Goal: Task Accomplishment & Management: Manage account settings

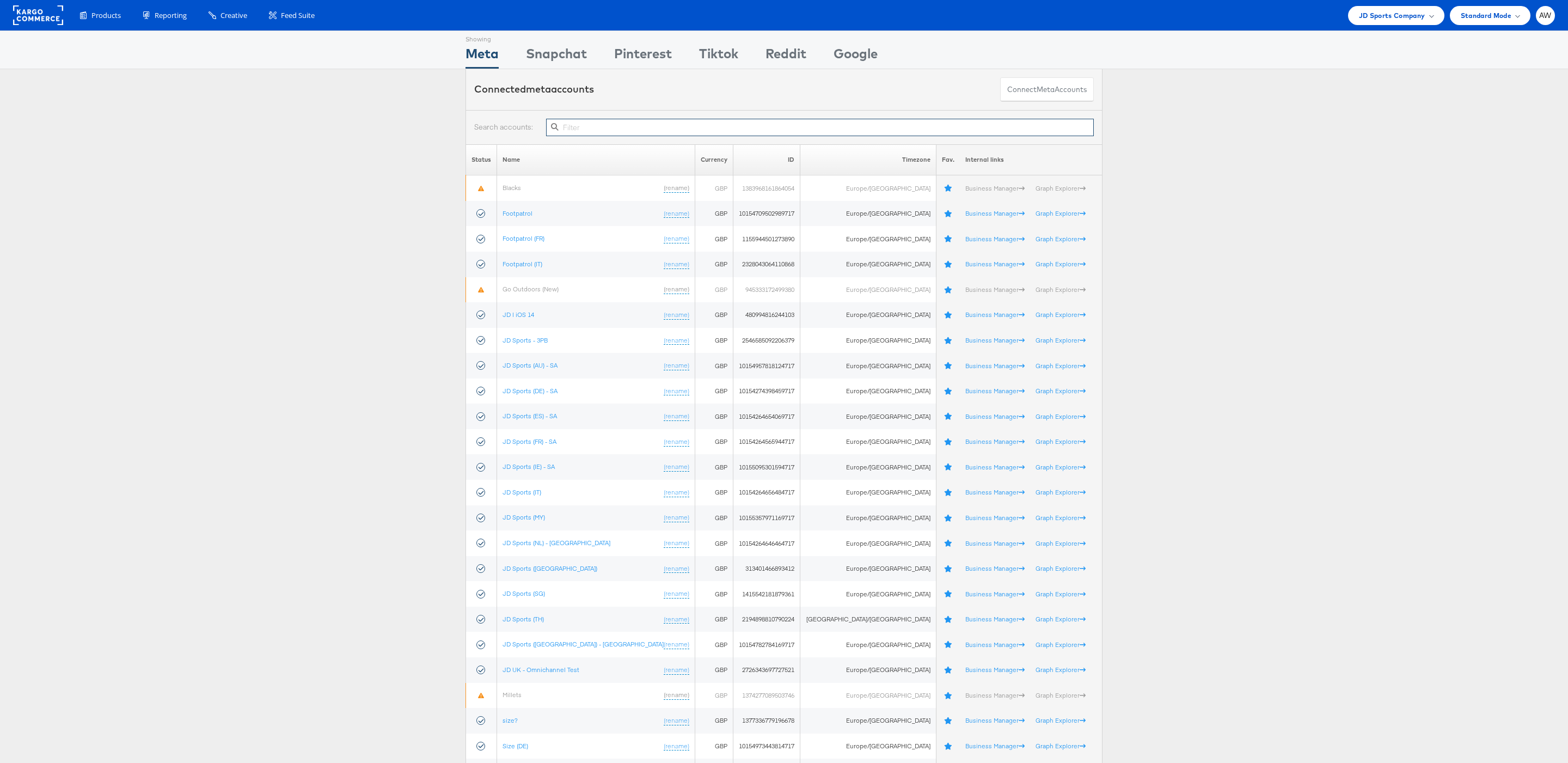
click at [630, 120] on input "text" at bounding box center [820, 128] width 548 height 17
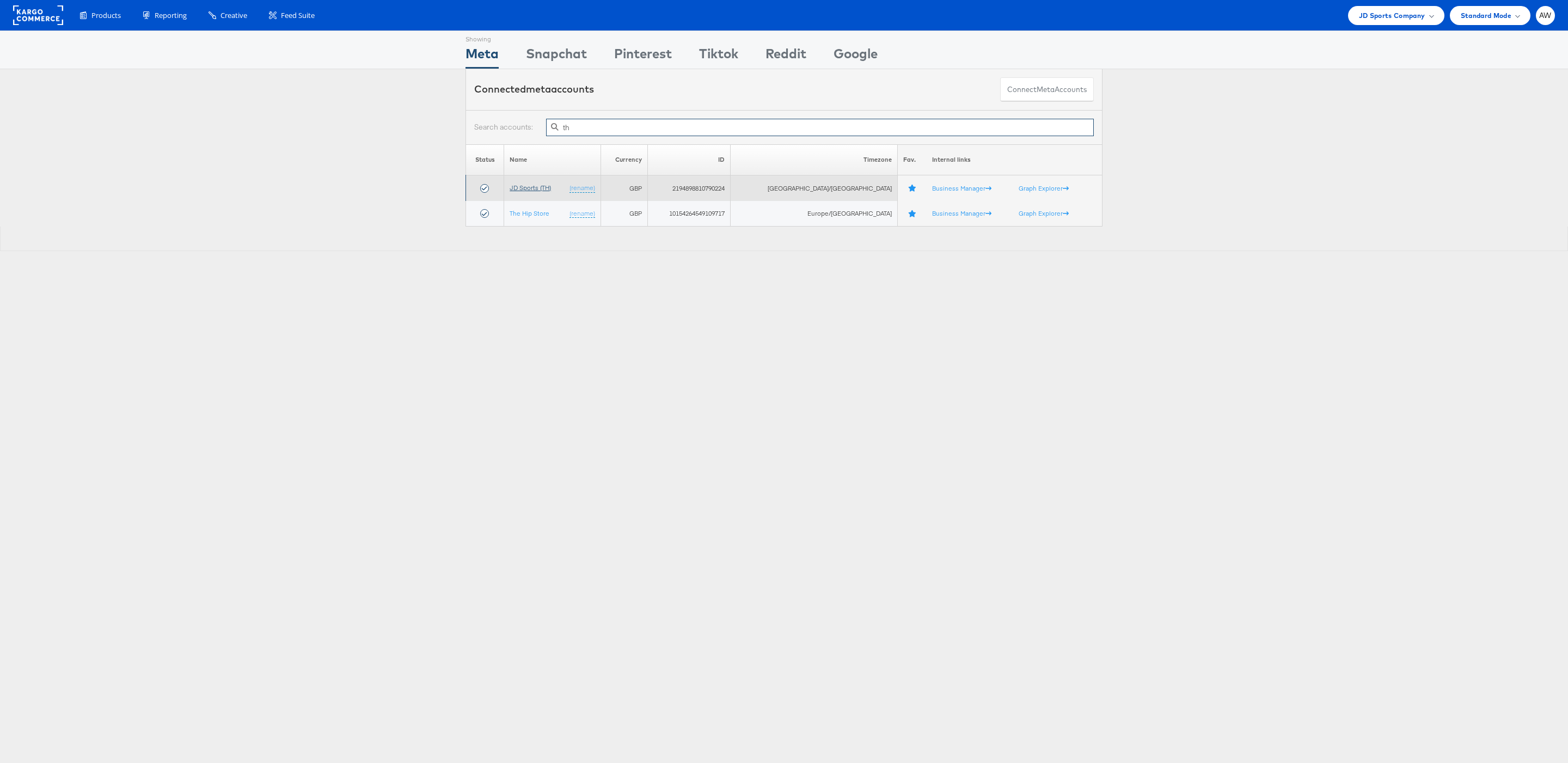
type input "th"
click at [540, 188] on link "JD Sports (TH)" at bounding box center [530, 187] width 42 height 8
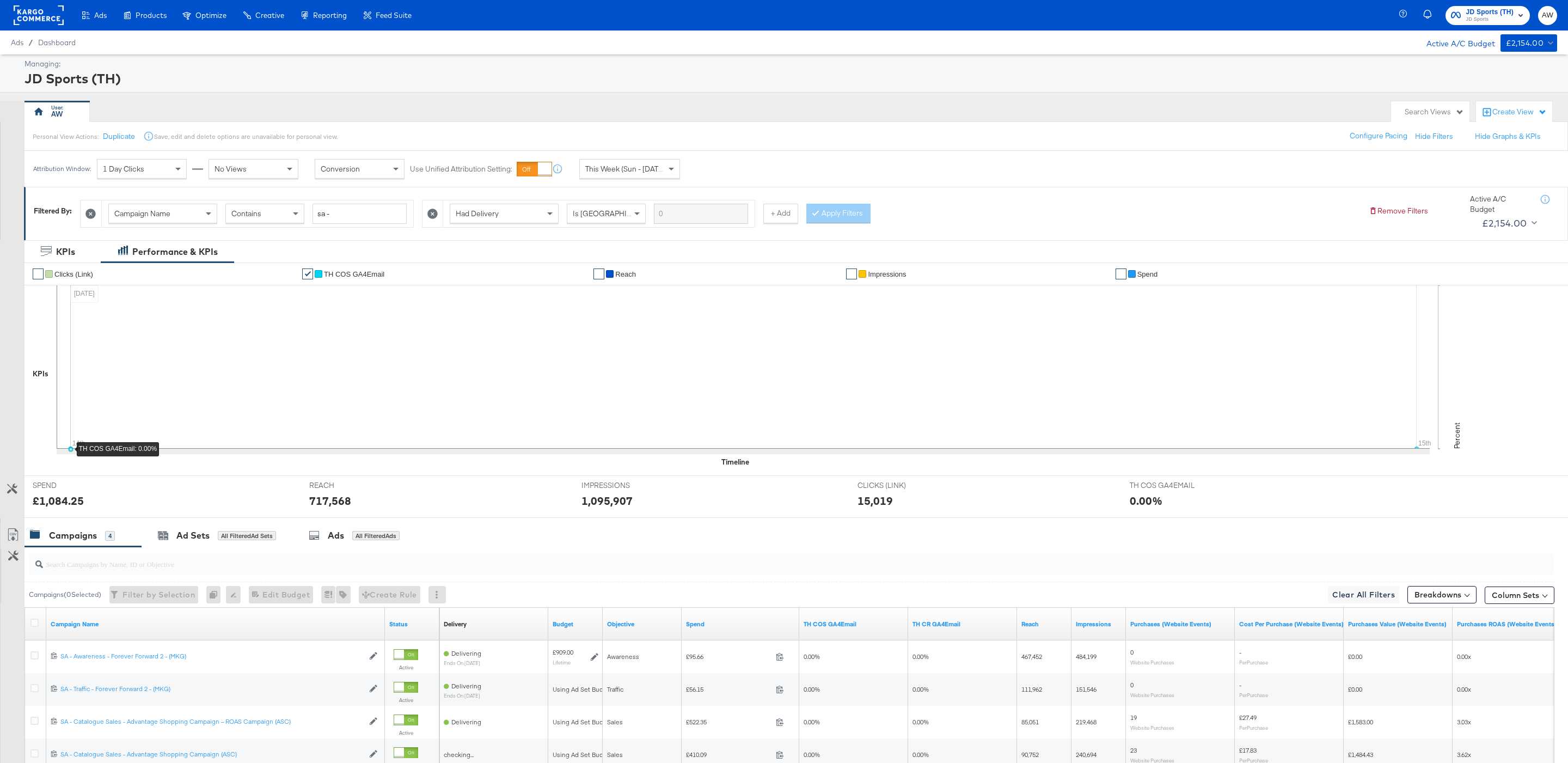
scroll to position [124, 0]
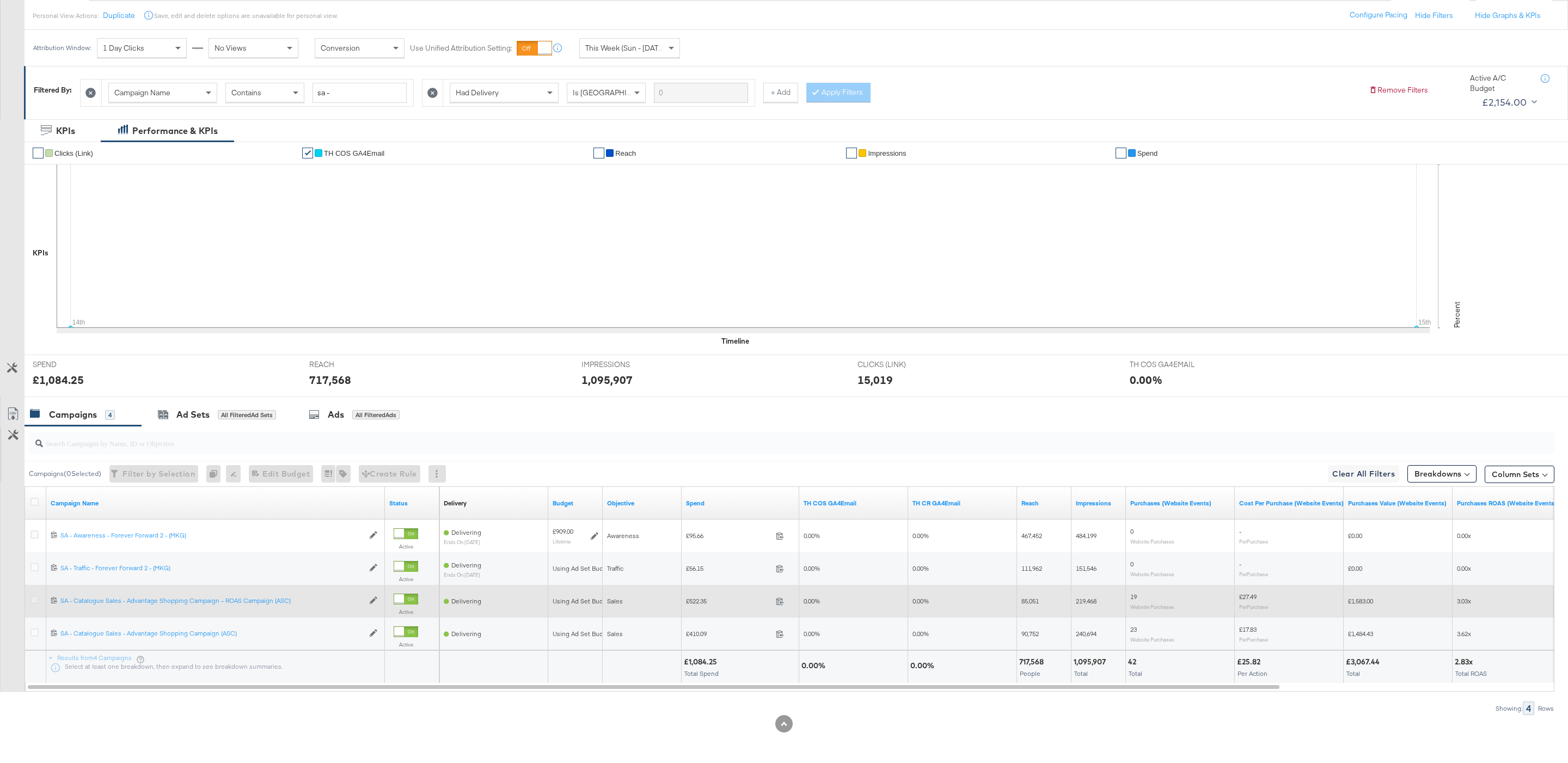
click at [33, 601] on icon at bounding box center [34, 599] width 8 height 8
click at [0, 0] on input "checkbox" at bounding box center [0, 0] width 0 height 0
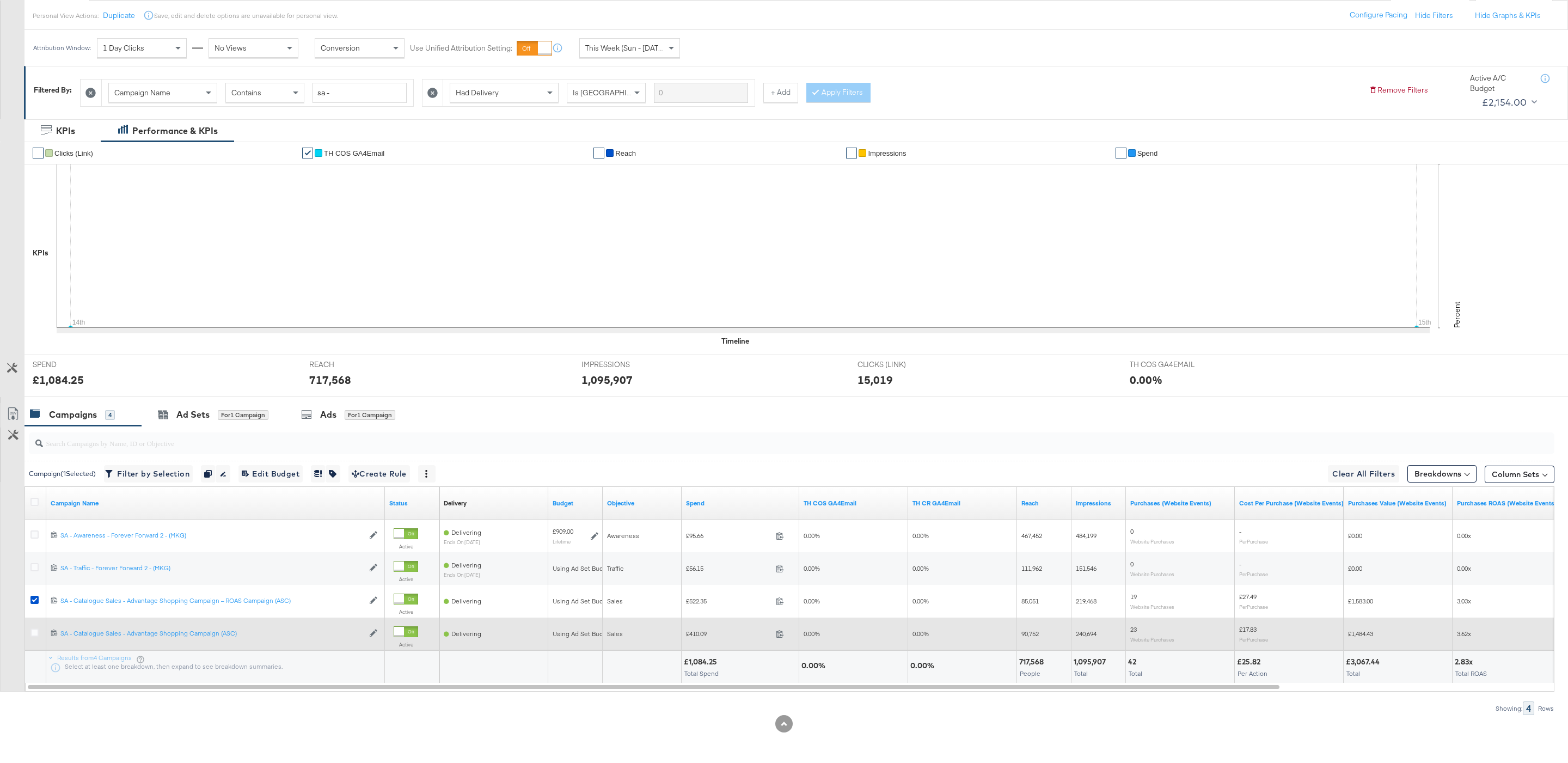
click at [38, 631] on div at bounding box center [36, 634] width 11 height 11
click at [32, 634] on icon at bounding box center [34, 632] width 8 height 8
click at [0, 0] on input "checkbox" at bounding box center [0, 0] width 0 height 0
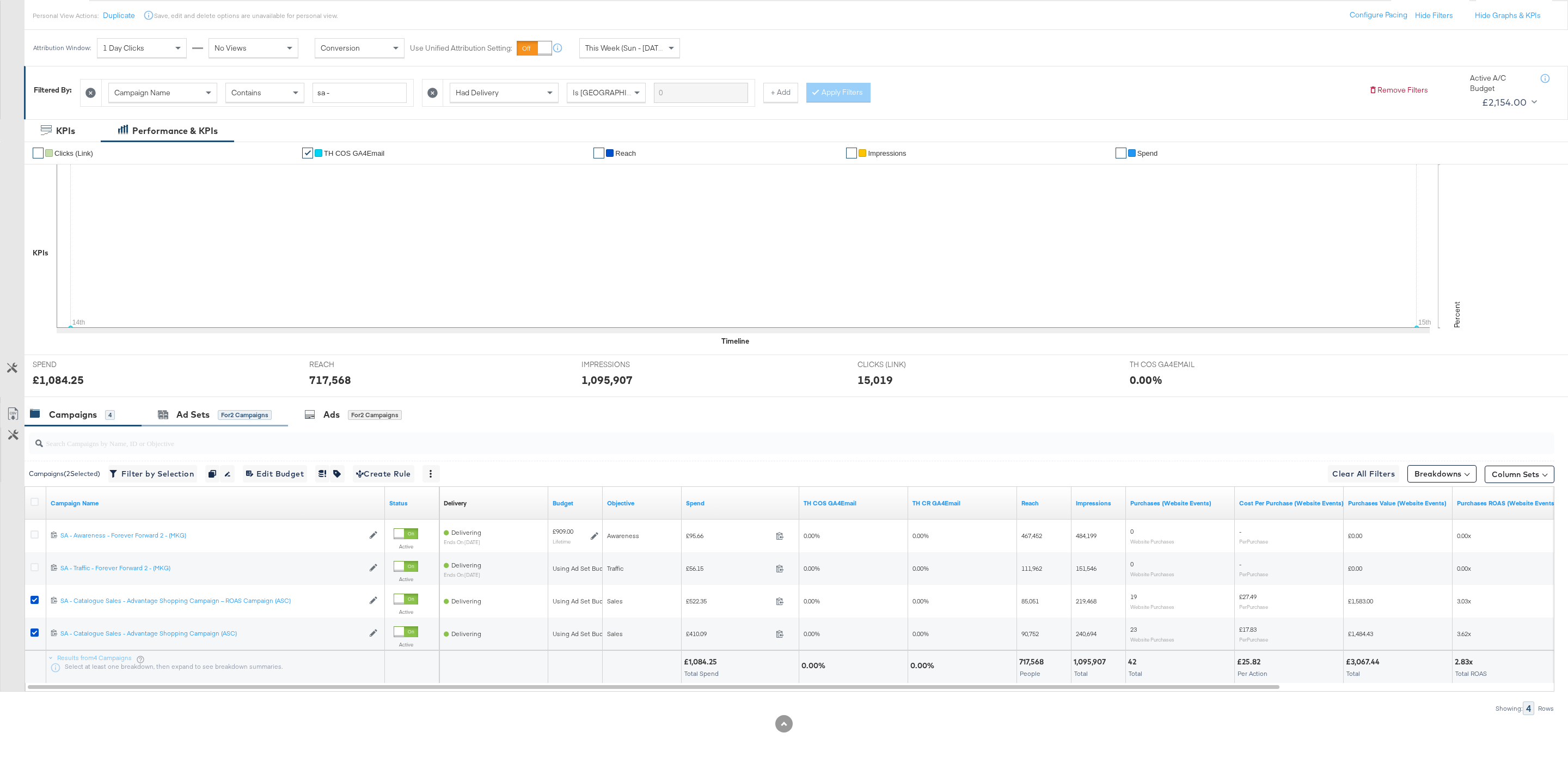
click at [207, 422] on div "Ad Sets for 2 Campaigns" at bounding box center [214, 415] width 146 height 24
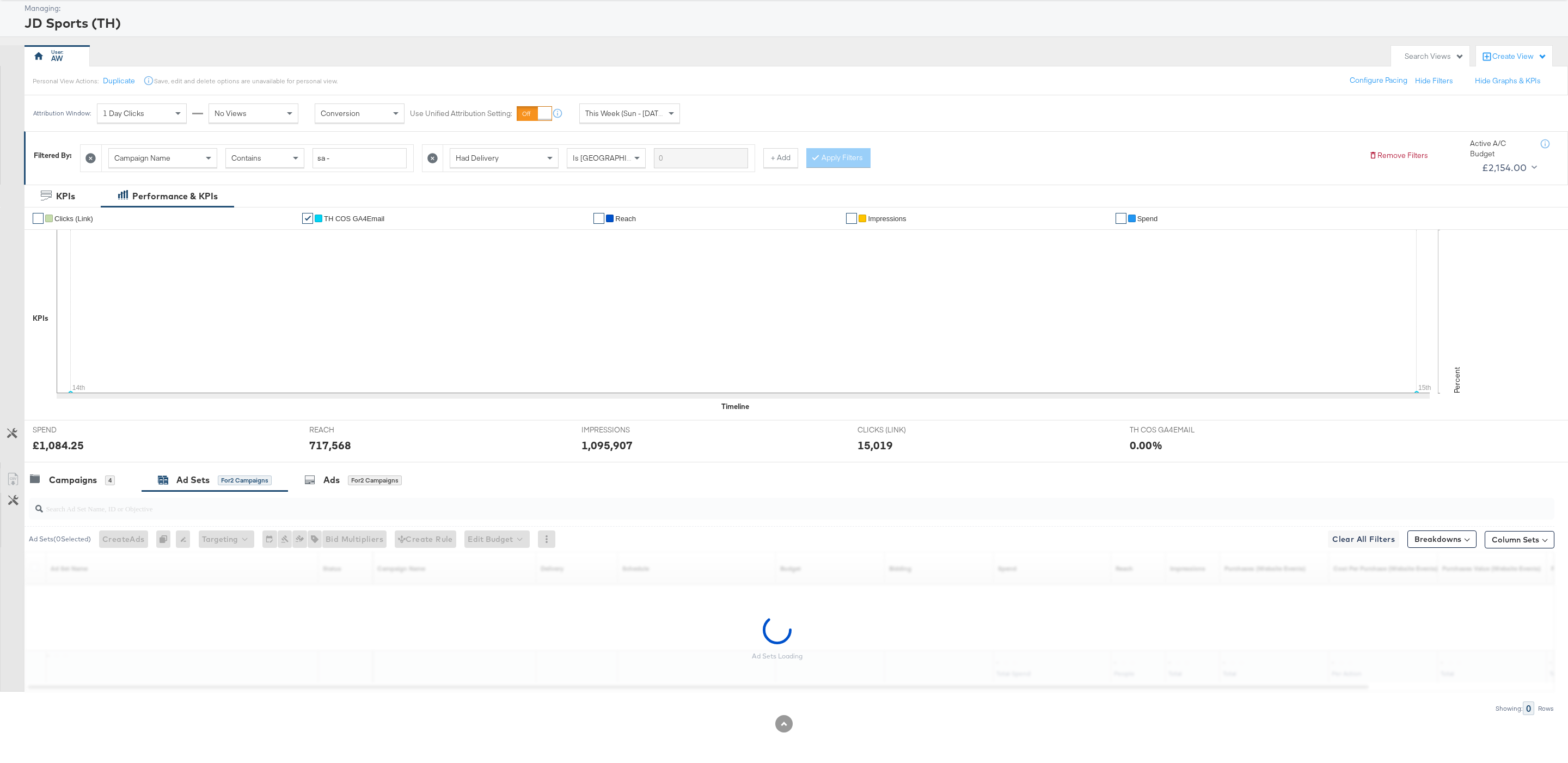
scroll to position [59, 0]
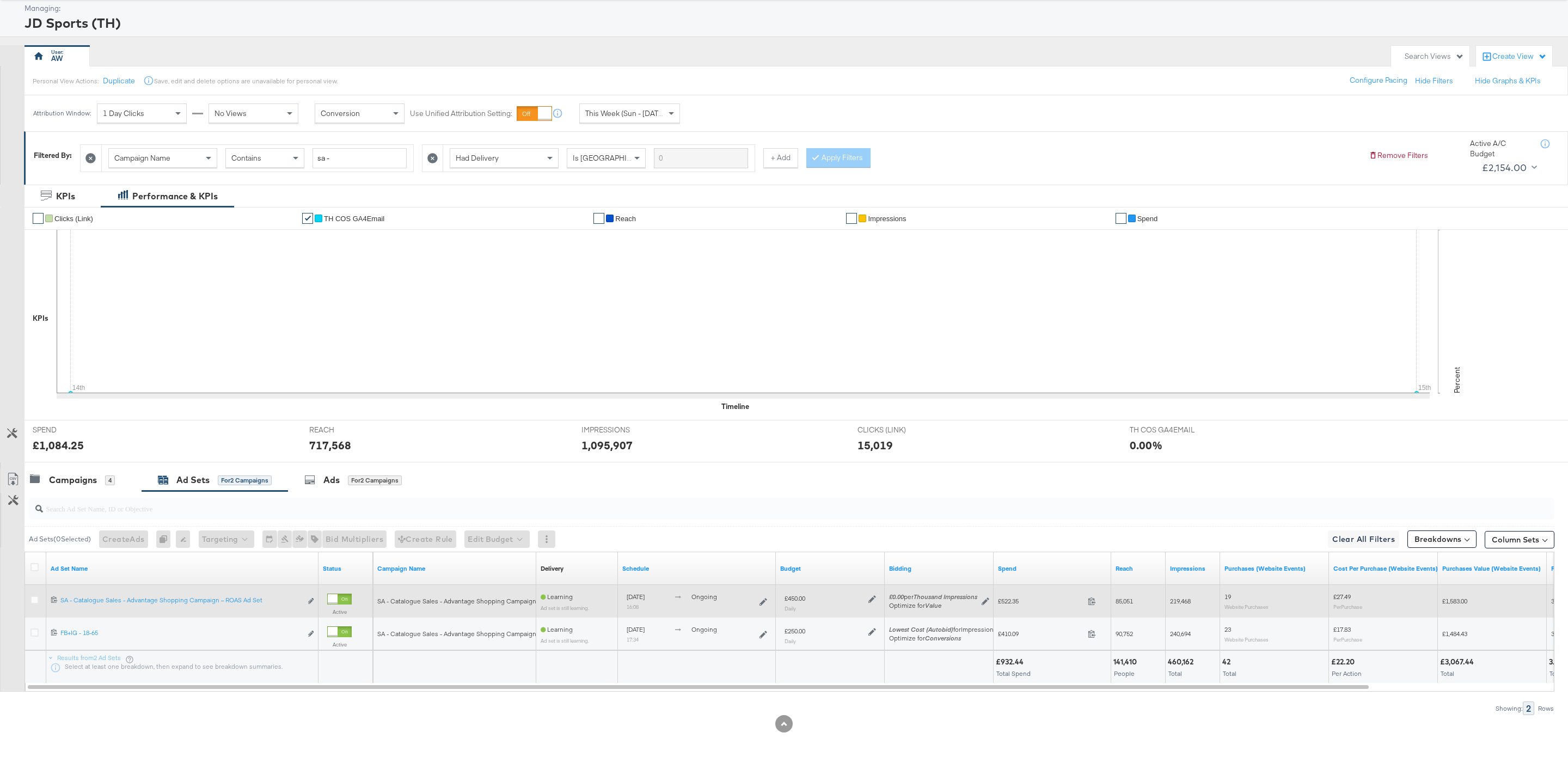
click at [868, 596] on icon at bounding box center [872, 599] width 7 height 7
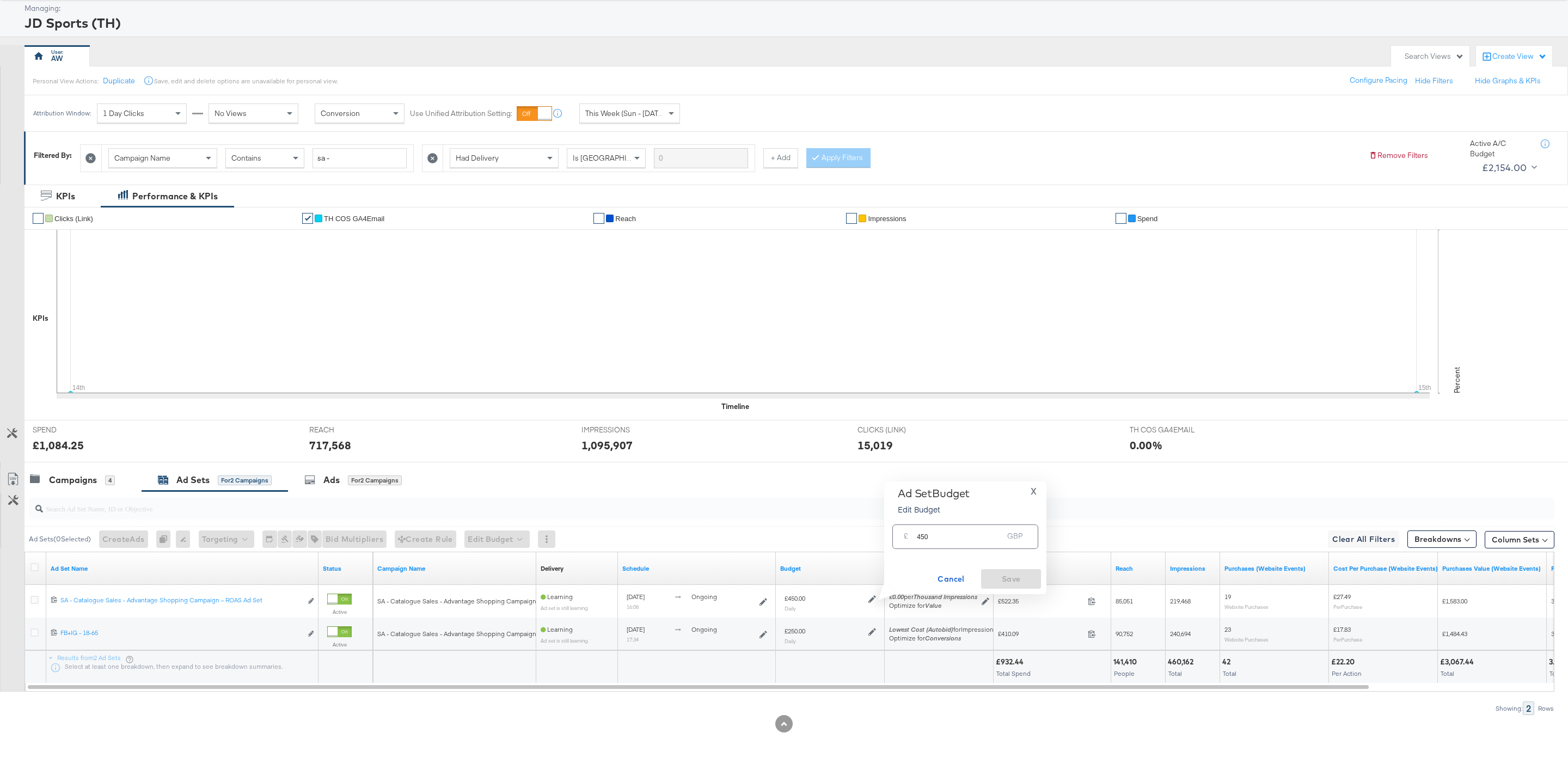
click at [952, 541] on input "450" at bounding box center [959, 532] width 86 height 24
click at [951, 536] on input "450" at bounding box center [959, 532] width 86 height 24
type input "375"
click at [1020, 577] on span "Save" at bounding box center [1011, 579] width 51 height 14
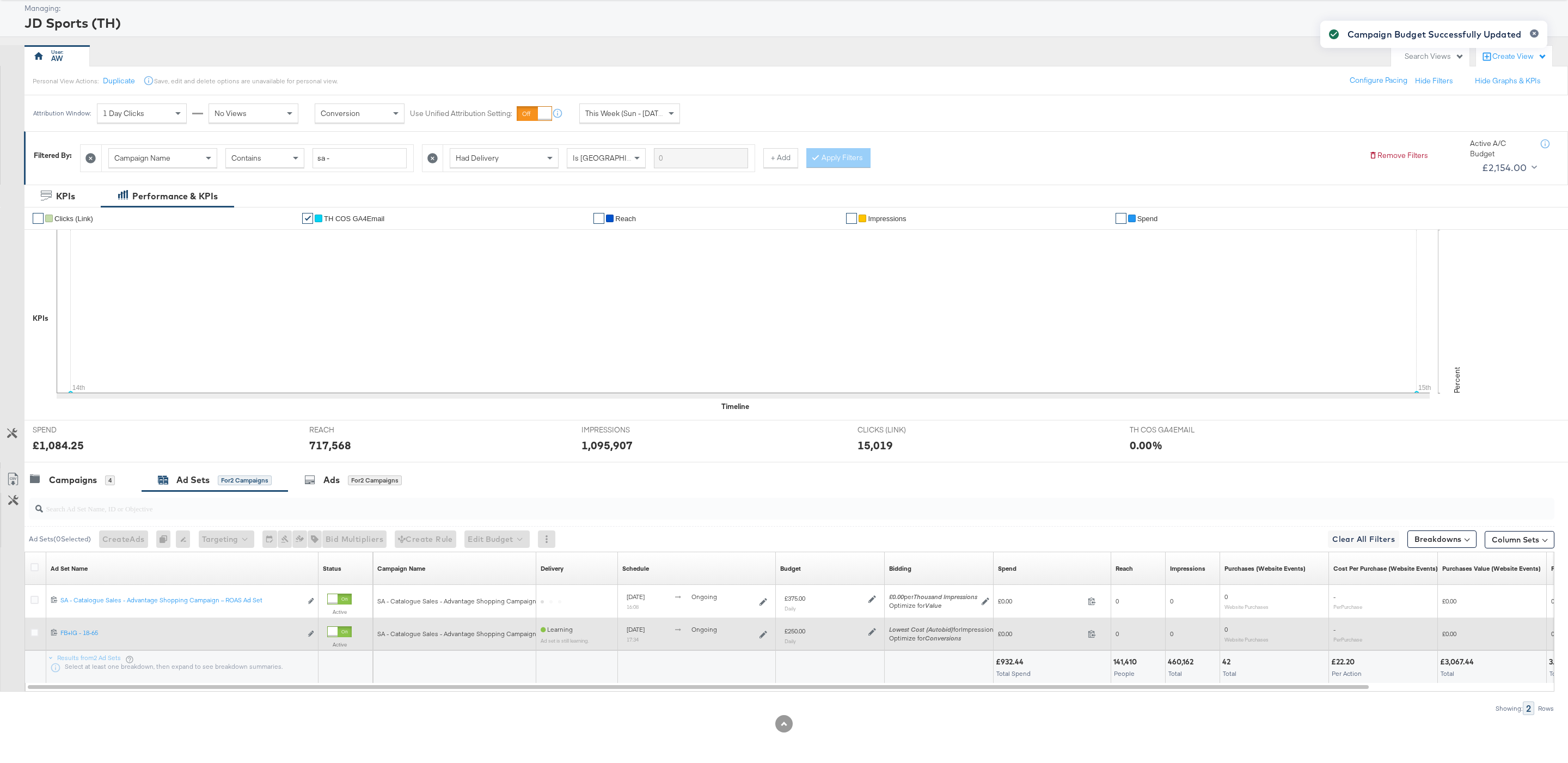
click at [871, 631] on icon at bounding box center [872, 632] width 7 height 7
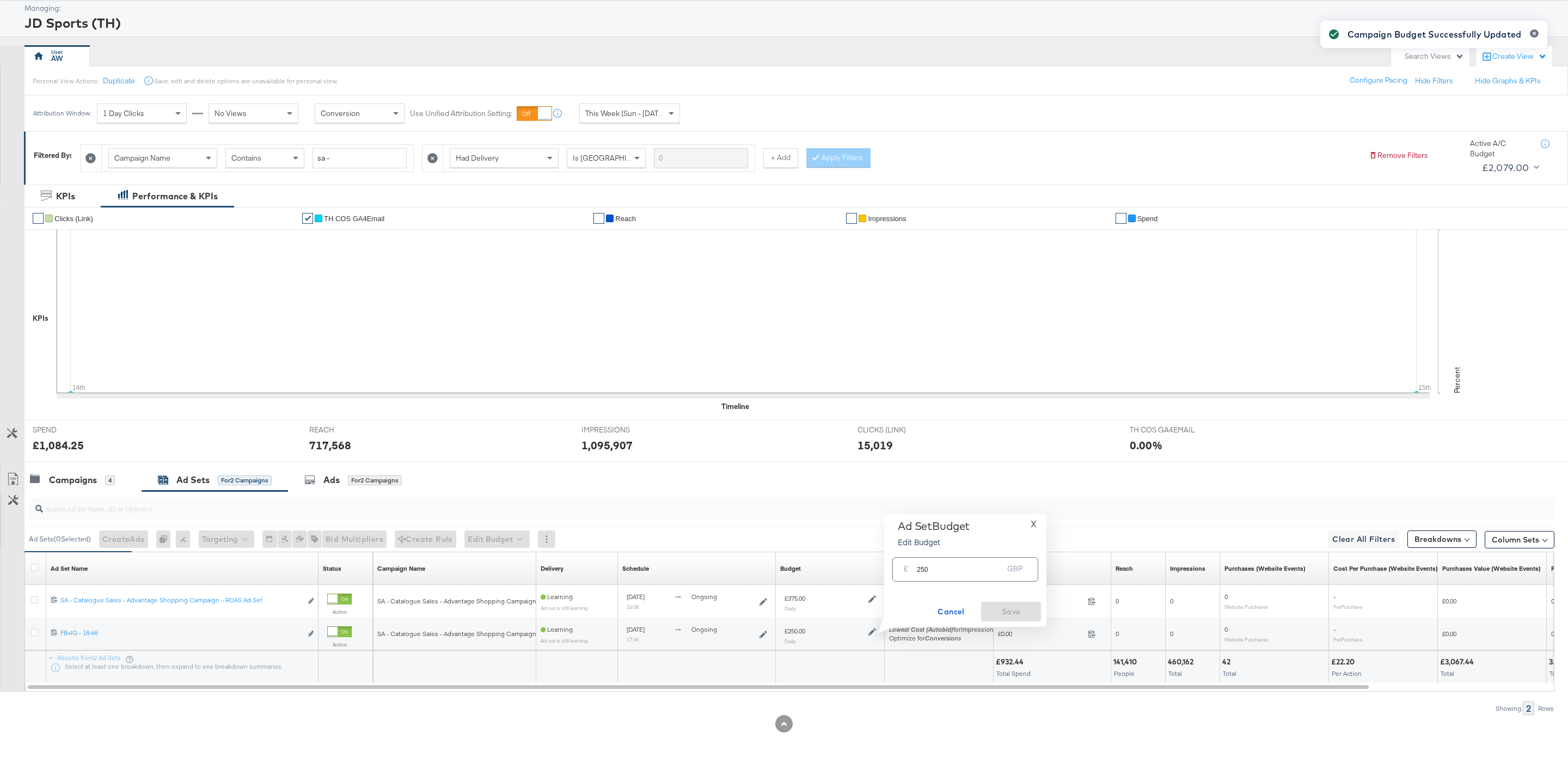
click at [930, 578] on div "£ 250 GBP" at bounding box center [965, 570] width 146 height 25
click at [927, 565] on input "250" at bounding box center [959, 565] width 86 height 24
type input "200"
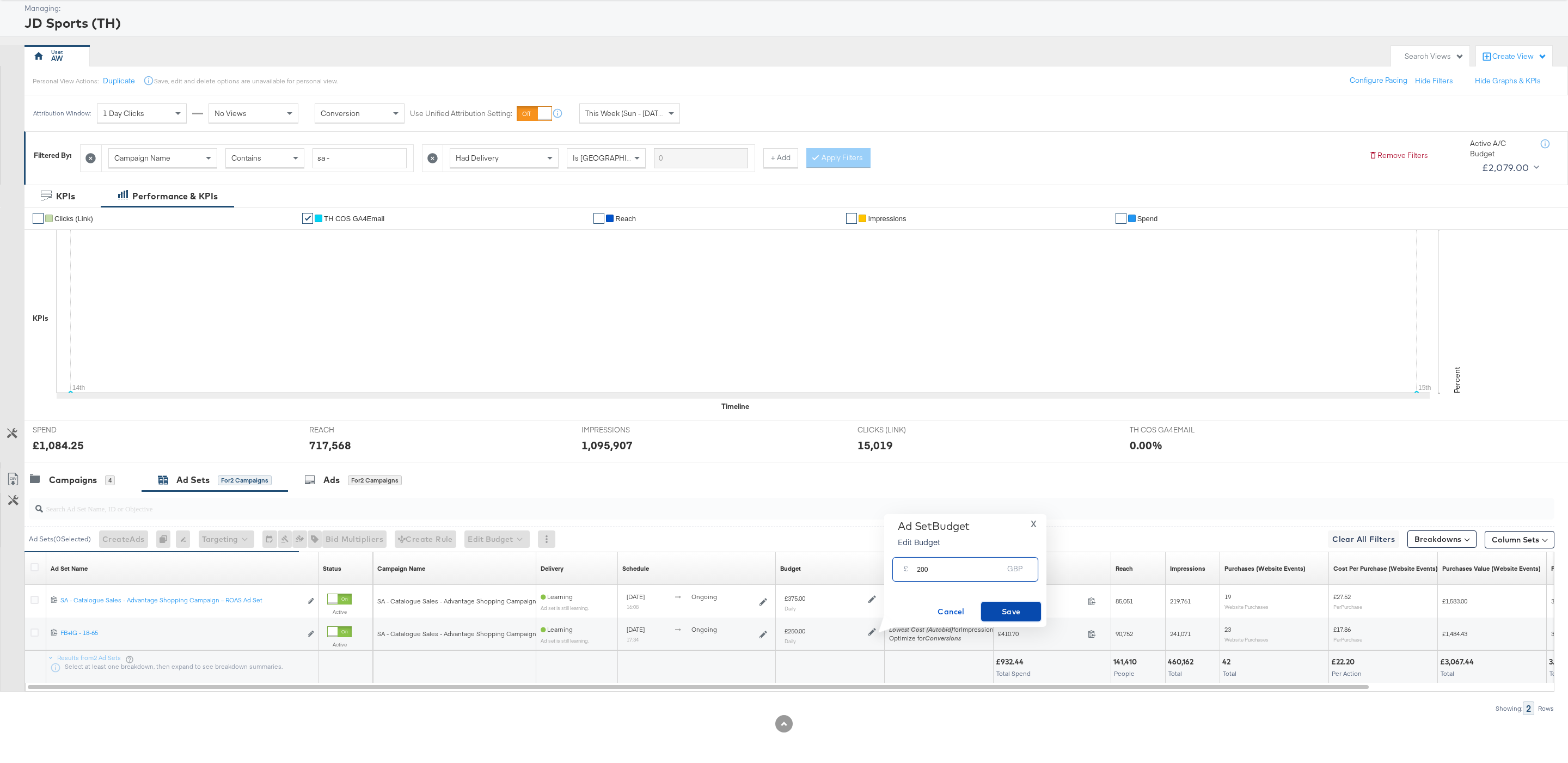
click at [1010, 610] on span "Save" at bounding box center [1011, 612] width 51 height 14
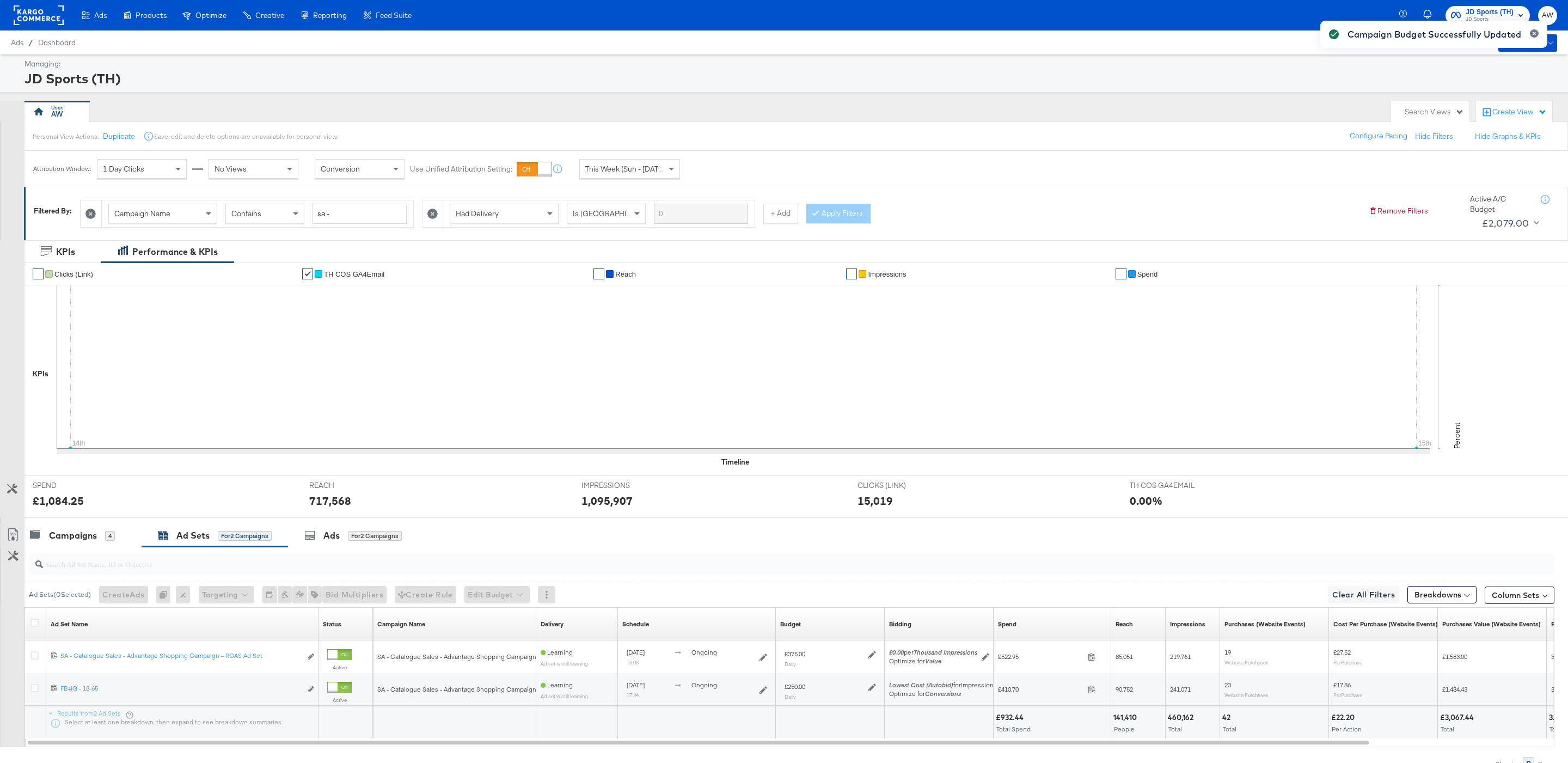
click at [1507, 10] on div "Campaign Budget Successfully Updated" at bounding box center [1434, 362] width 249 height 704
click at [1484, 14] on div "Campaign Budget Successfully Updated" at bounding box center [1434, 362] width 249 height 704
click at [1537, 36] on button "button" at bounding box center [1534, 33] width 9 height 8
click at [1486, 4] on div "JD Sports (TH) JD Sports AW" at bounding box center [1486, 15] width 165 height 30
click at [1486, 17] on span "JD Sports" at bounding box center [1490, 20] width 48 height 9
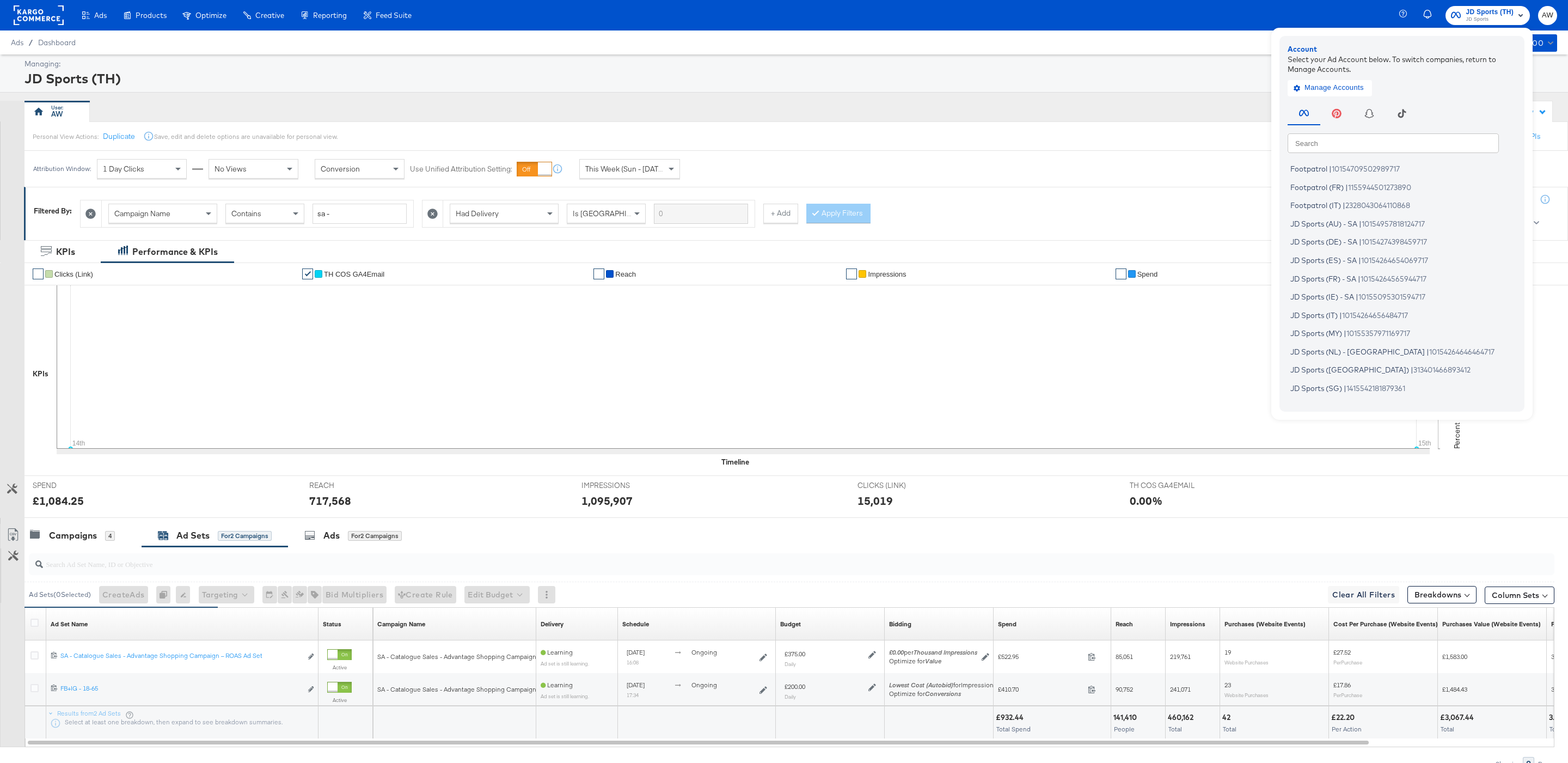
click at [1323, 142] on input "text" at bounding box center [1393, 143] width 211 height 20
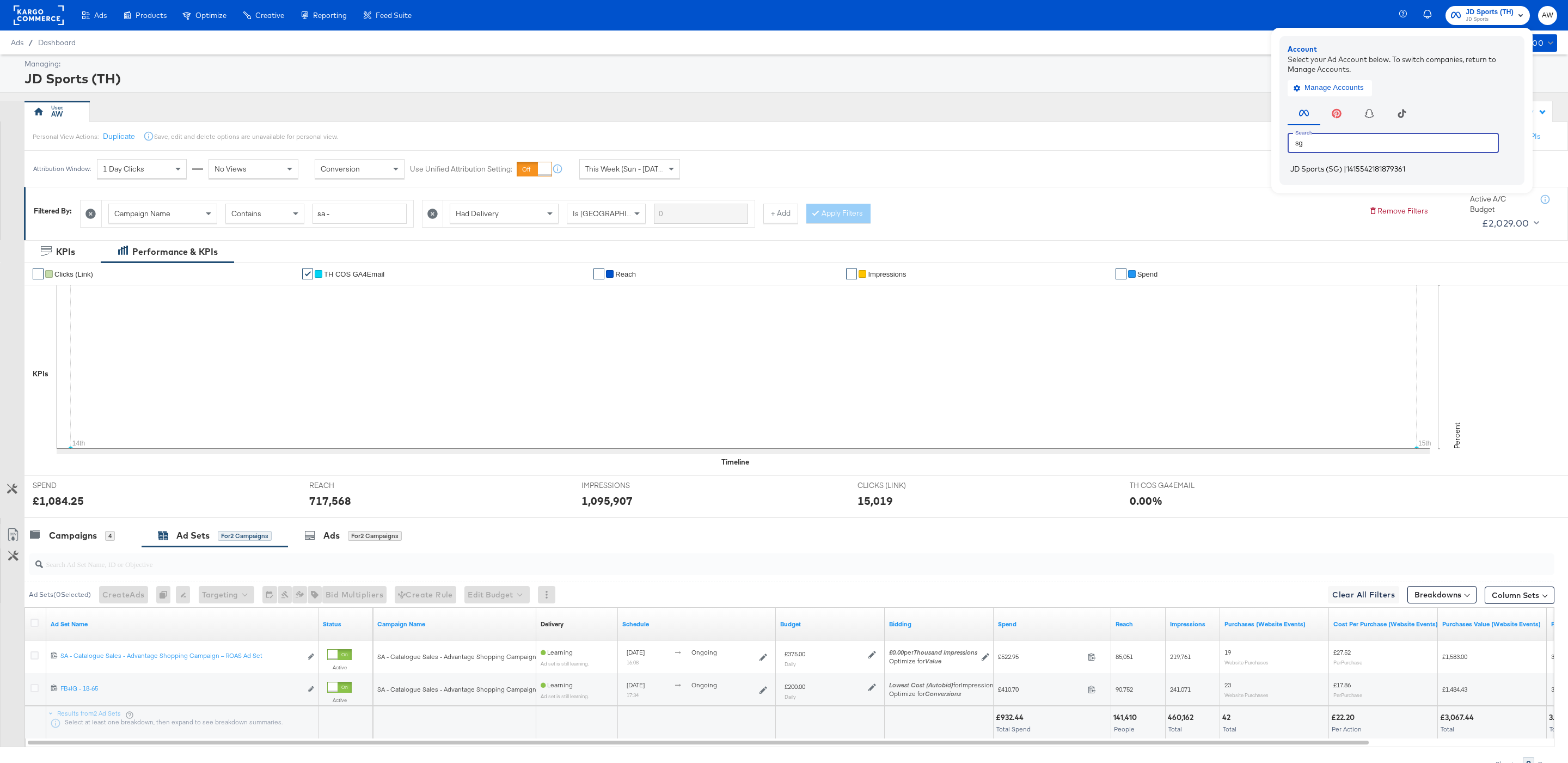
type input "sg"
click at [1308, 175] on li "JD Sports (SG) | 1415542181879361" at bounding box center [1405, 169] width 234 height 15
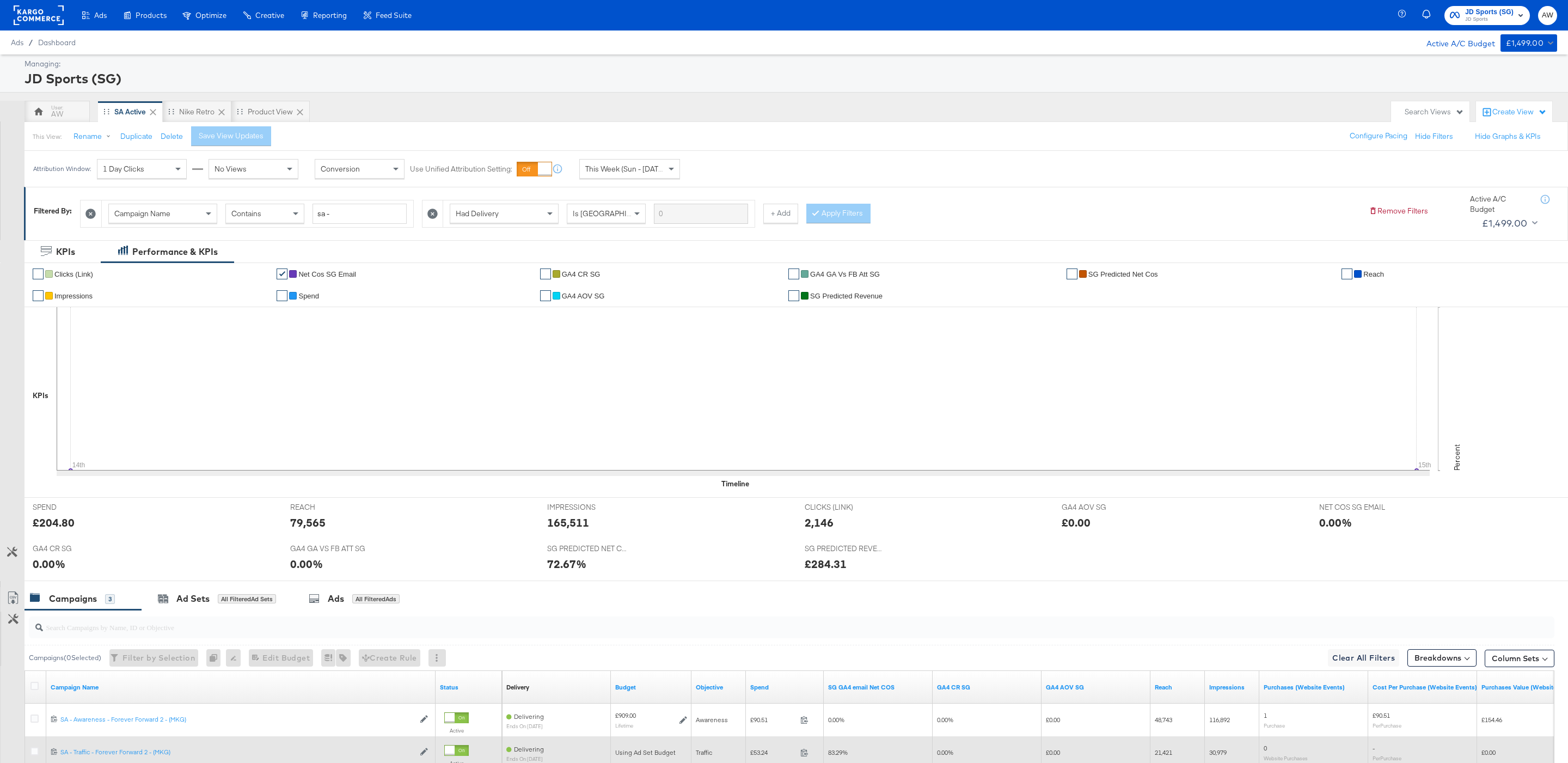
scroll to position [155, 0]
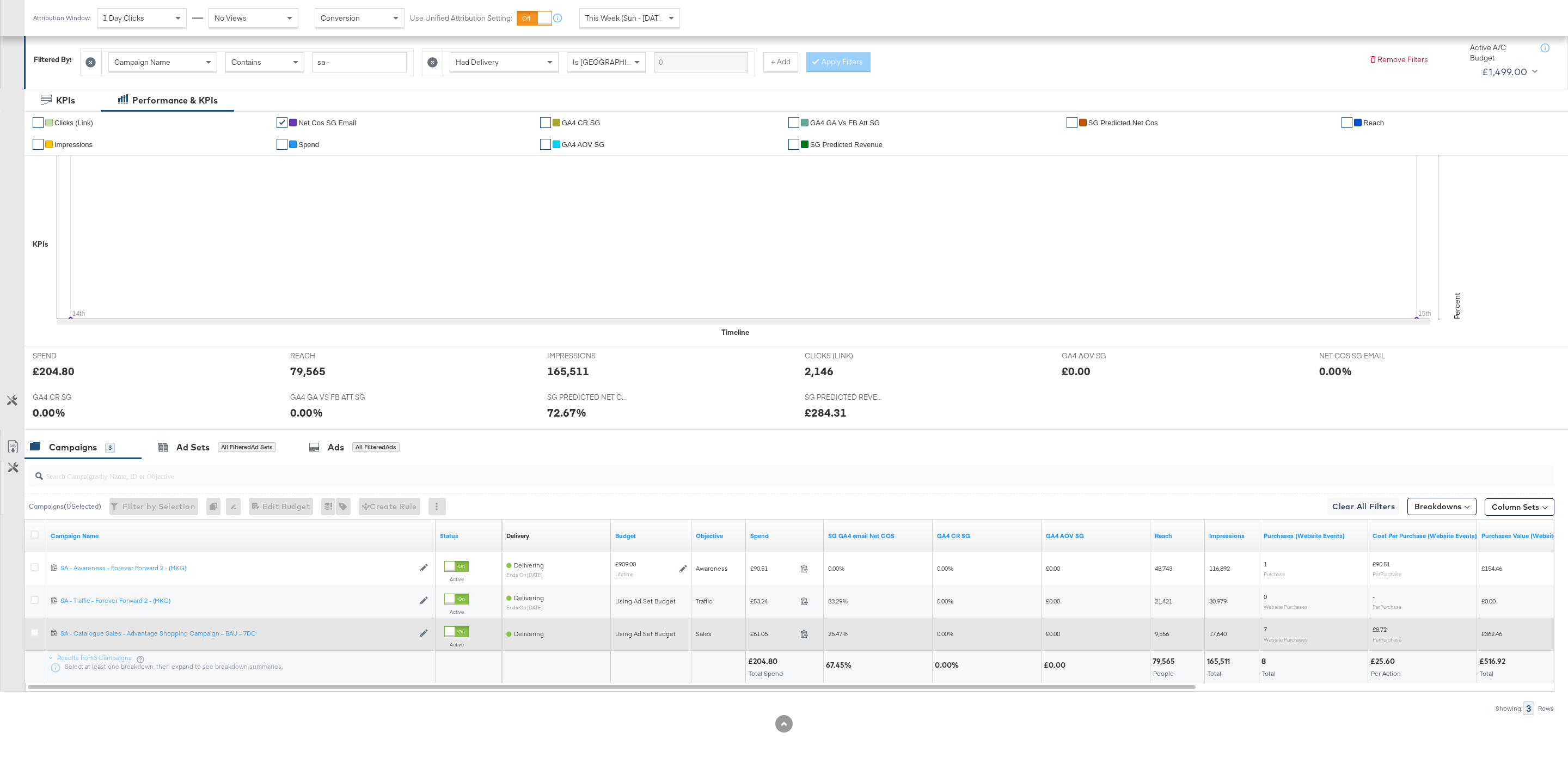
click at [27, 632] on div at bounding box center [36, 634] width 20 height 20
click at [37, 634] on icon at bounding box center [34, 632] width 8 height 8
click at [0, 0] on input "checkbox" at bounding box center [0, 0] width 0 height 0
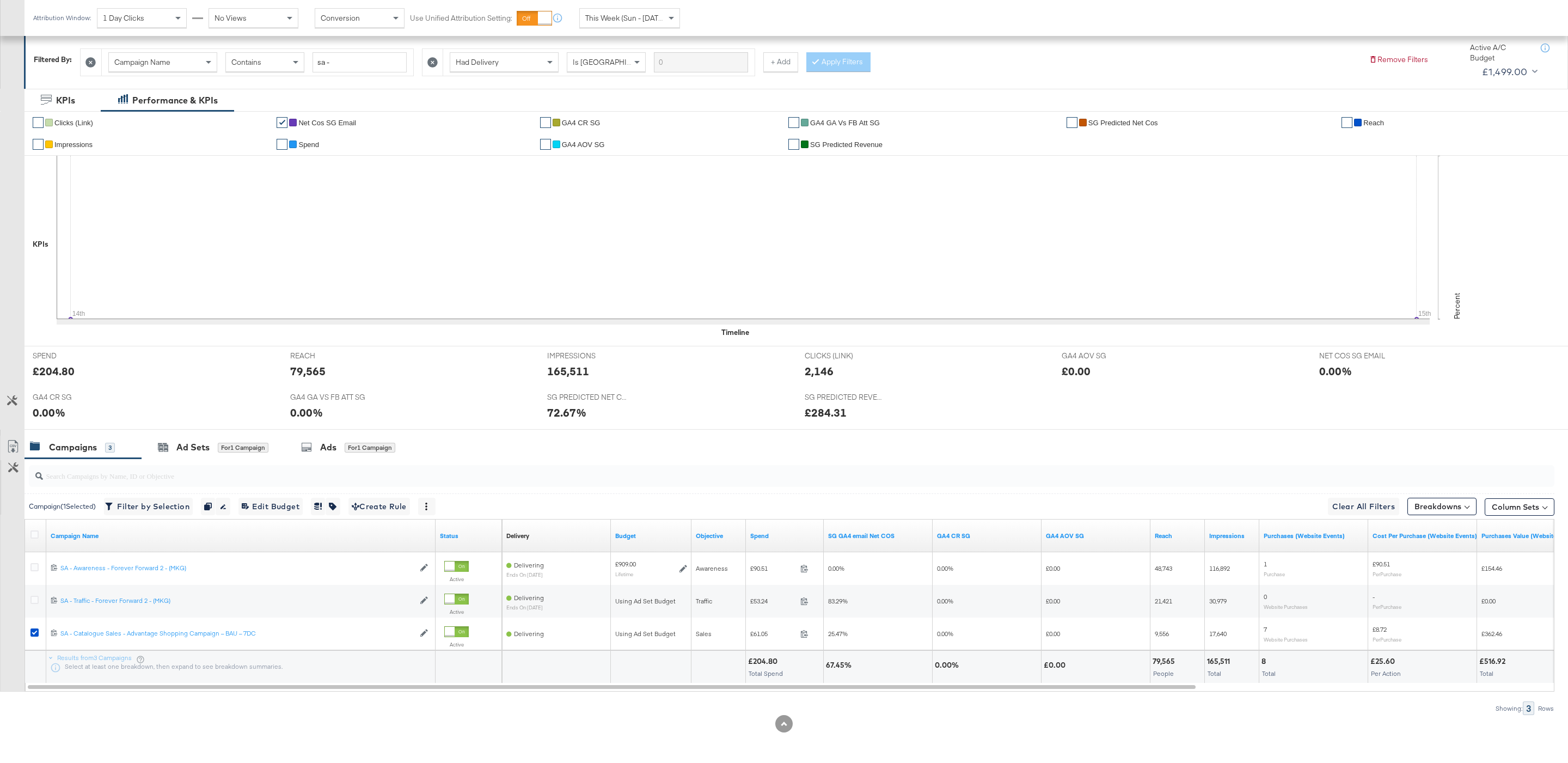
click at [263, 432] on div at bounding box center [784, 434] width 1568 height 9
click at [262, 450] on div "for 1 Campaign" at bounding box center [243, 448] width 51 height 10
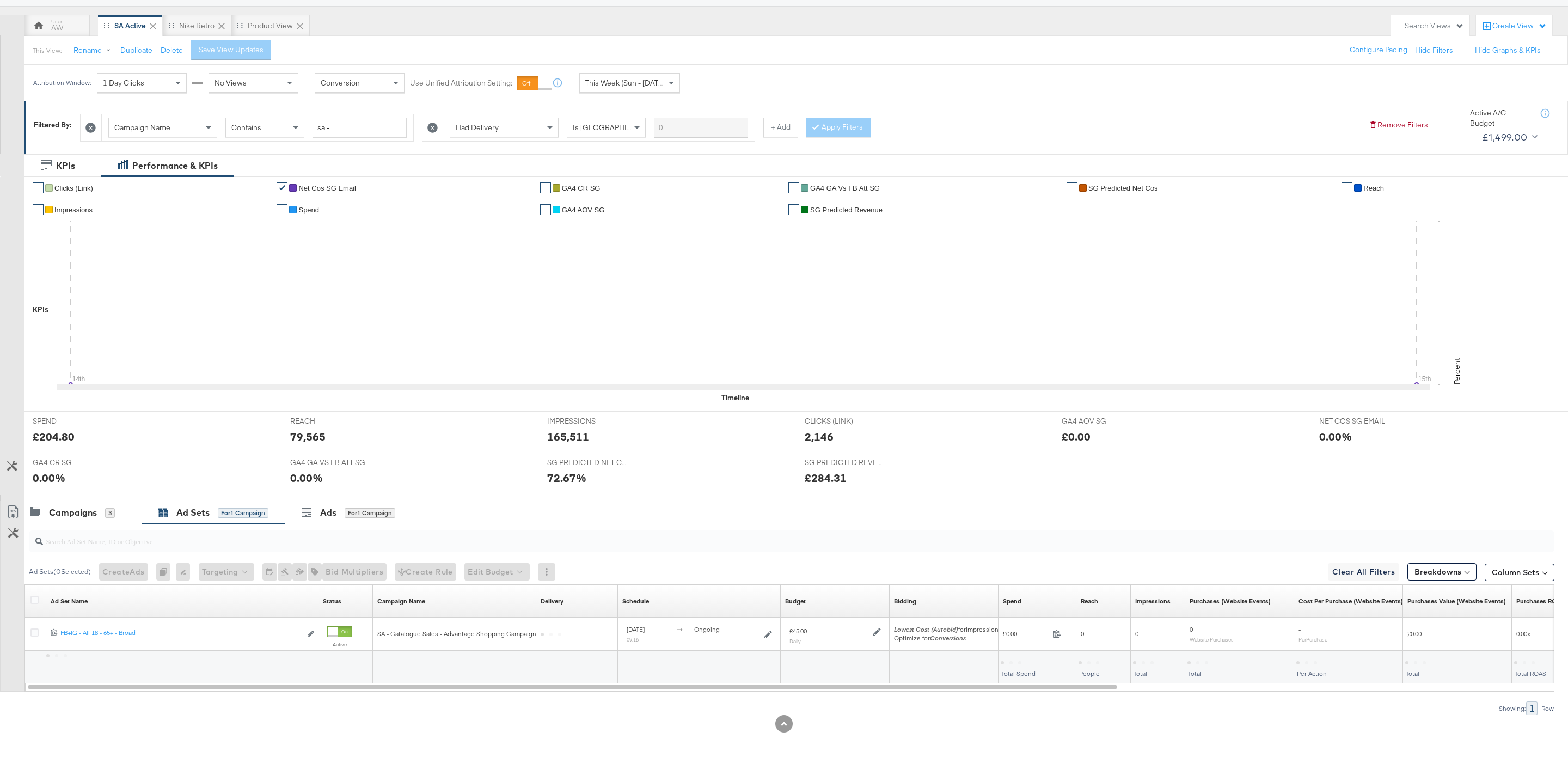
scroll to position [90, 0]
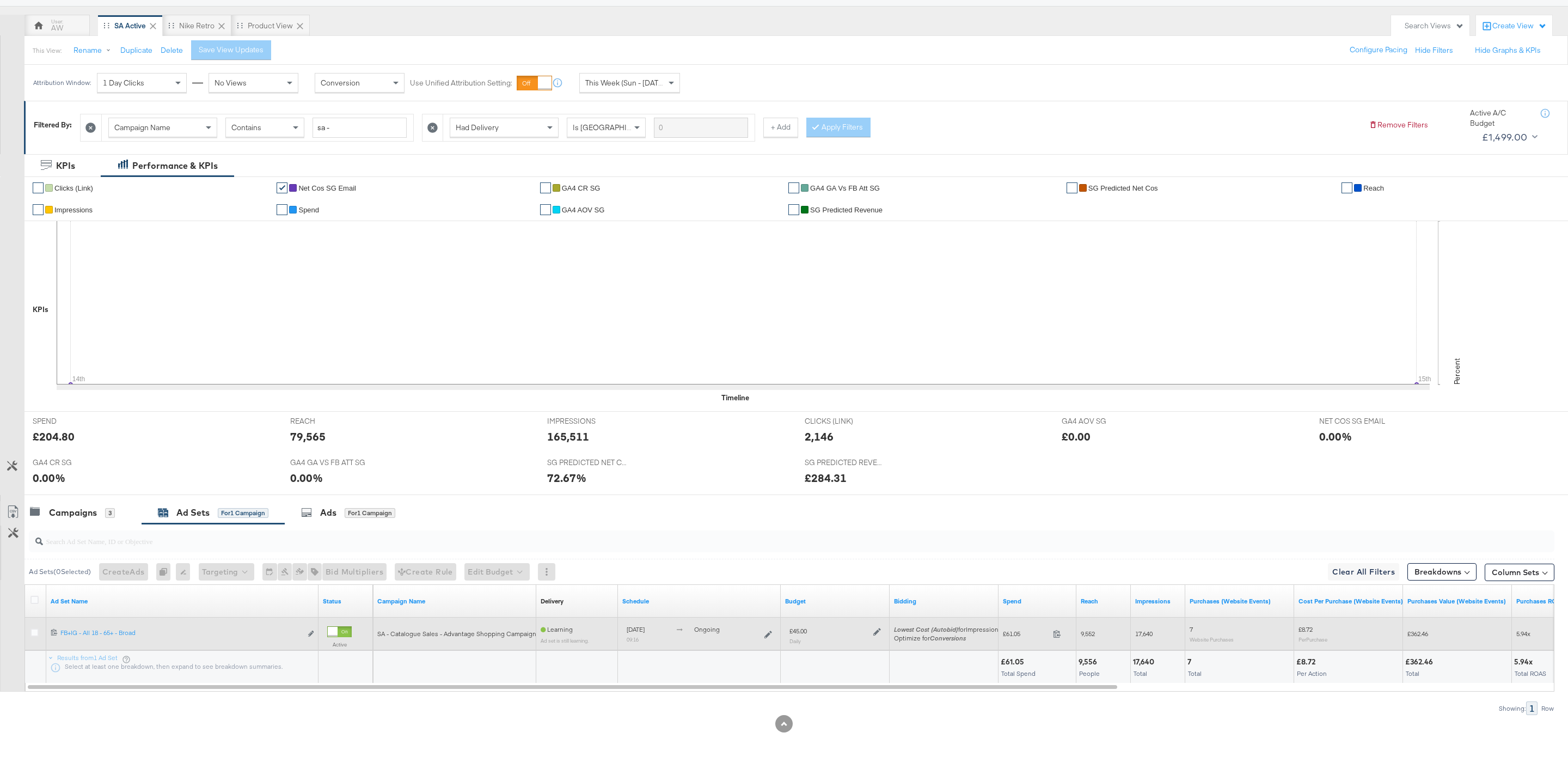
click at [878, 631] on icon at bounding box center [877, 632] width 7 height 7
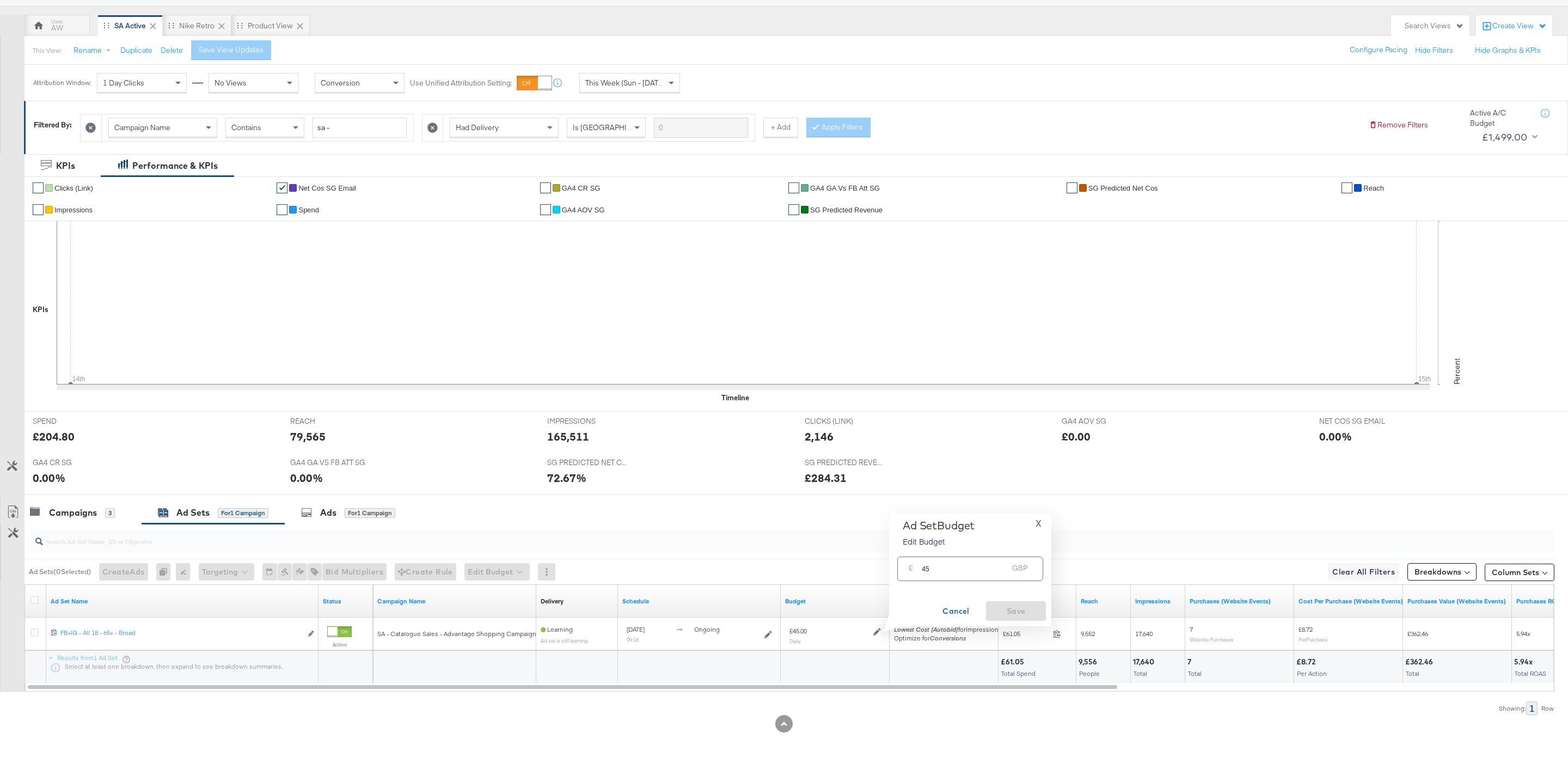
click at [949, 571] on input "45" at bounding box center [964, 565] width 86 height 24
type input "35"
click at [1031, 607] on span "Save" at bounding box center [1016, 611] width 51 height 14
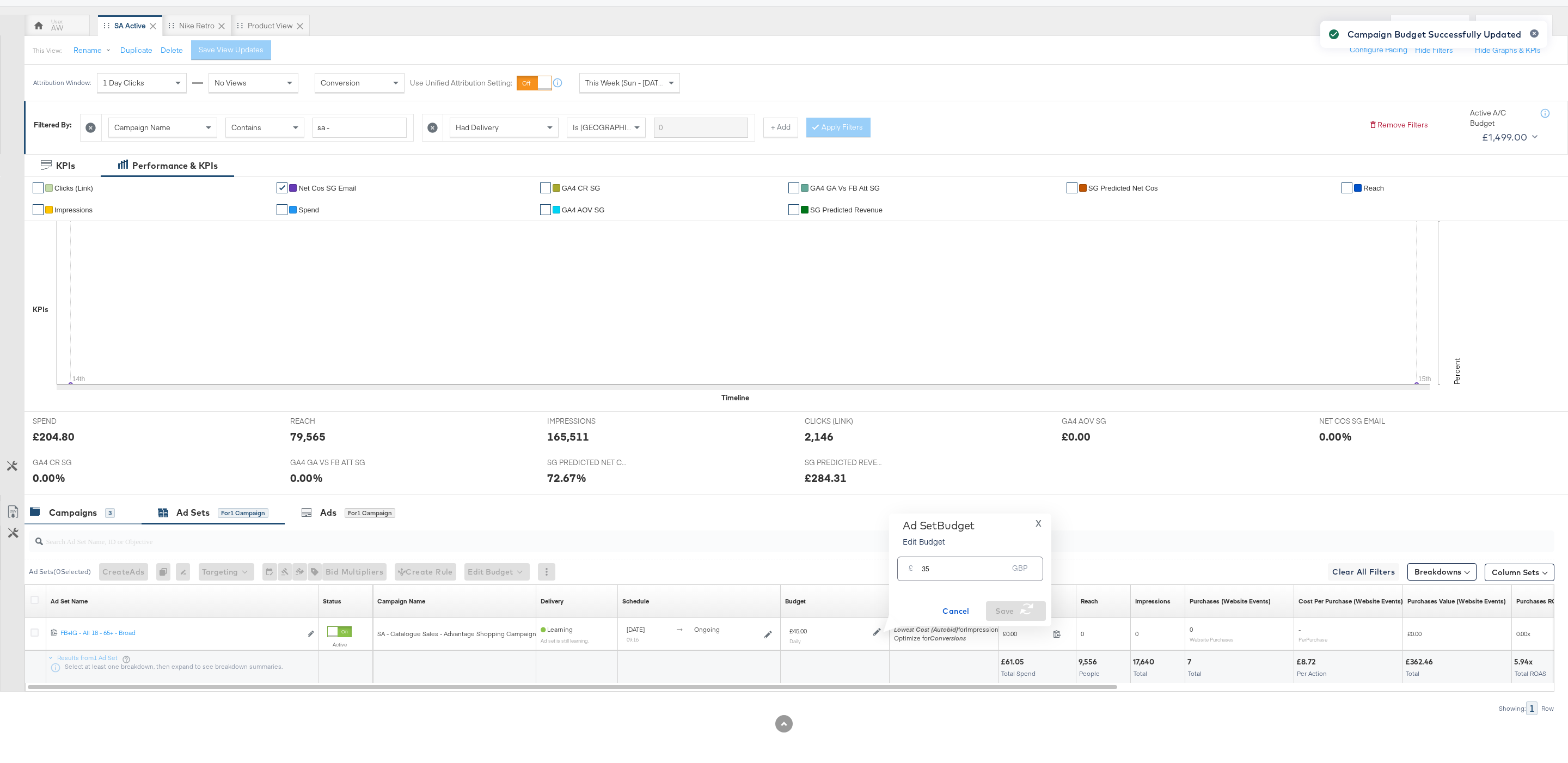
click at [121, 504] on div "Campaigns 3" at bounding box center [83, 513] width 117 height 24
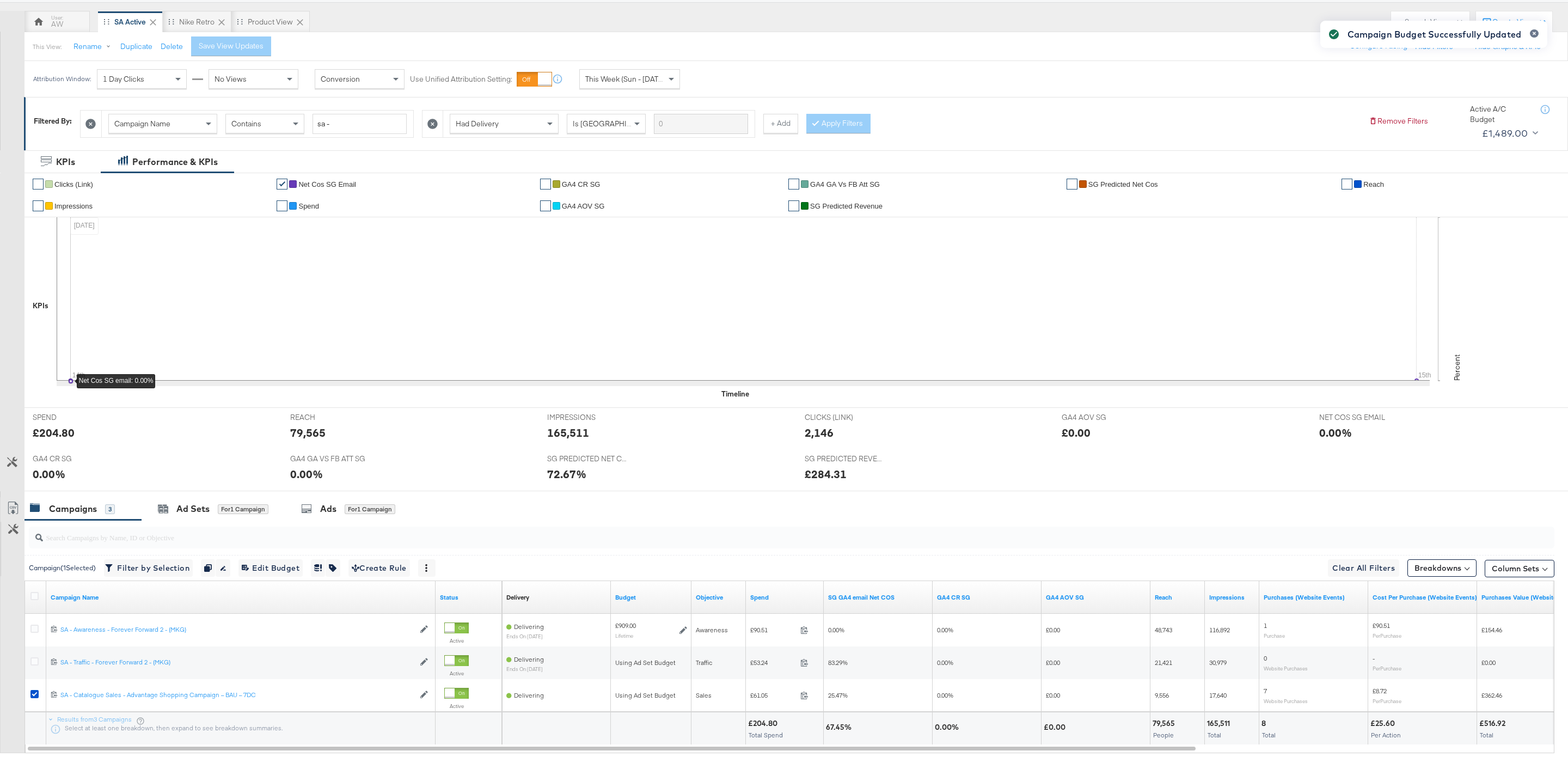
scroll to position [0, 0]
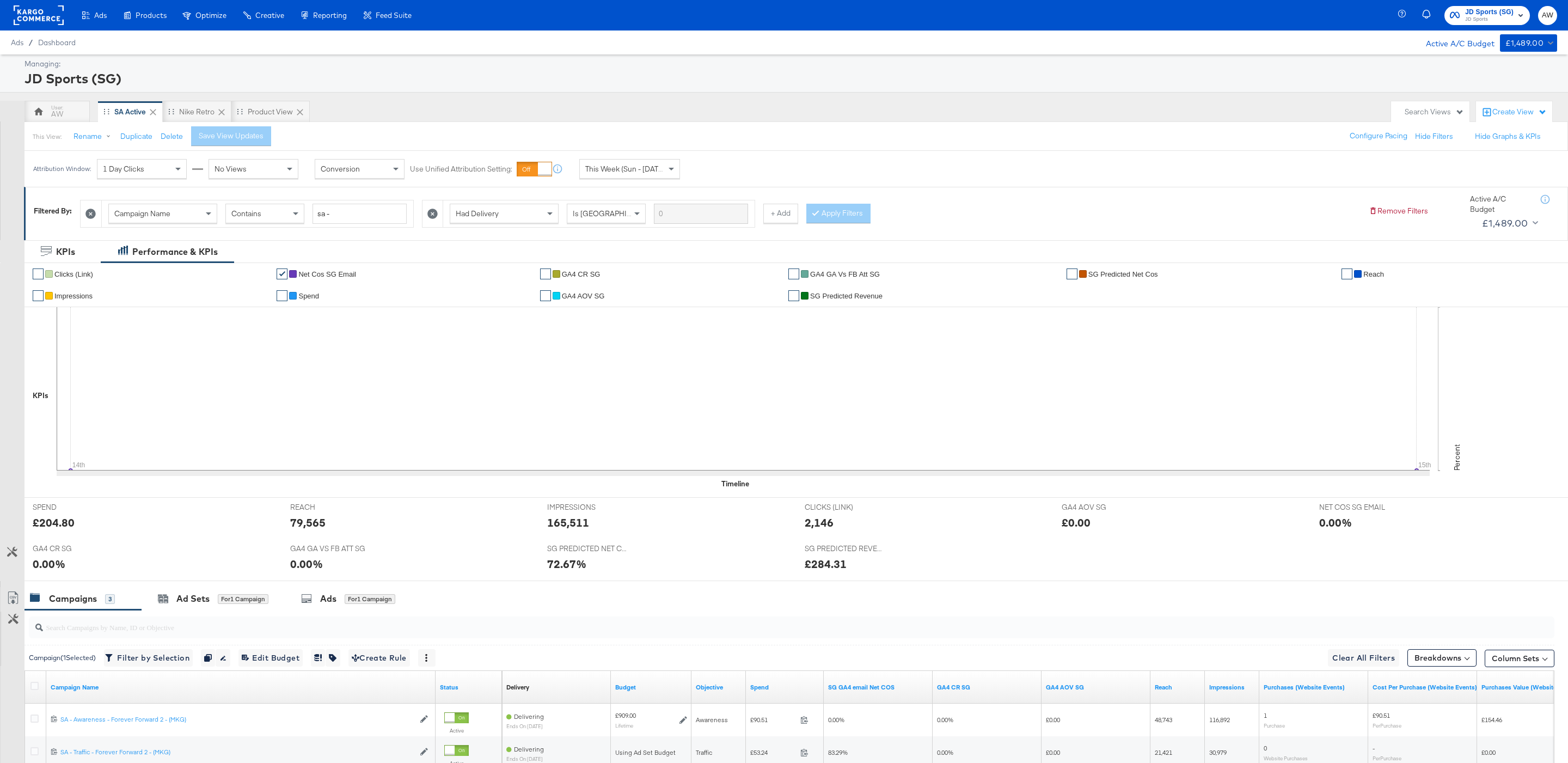
click at [1469, 19] on span "JD Sports" at bounding box center [1489, 20] width 48 height 9
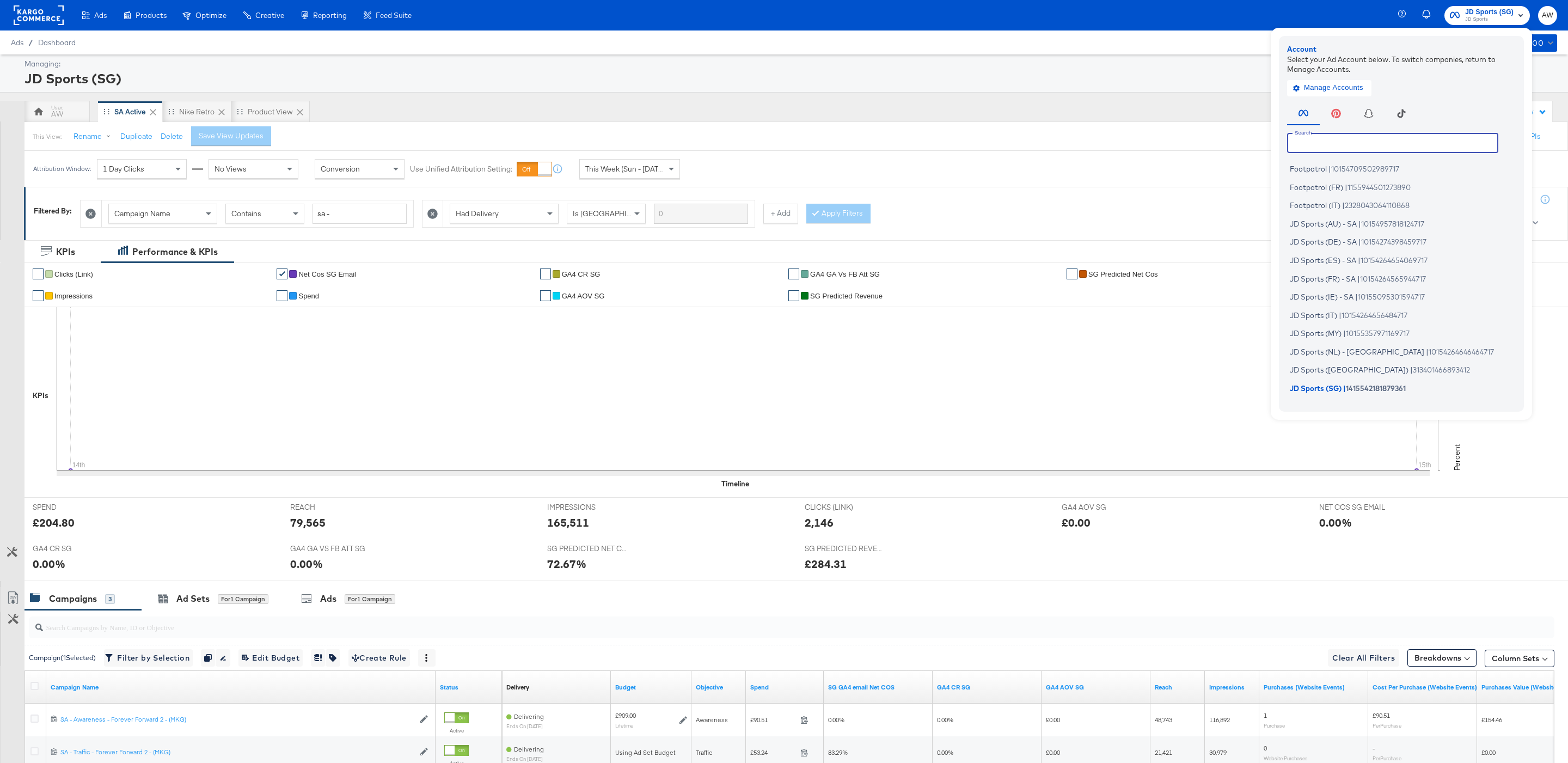
click at [1344, 142] on input "text" at bounding box center [1393, 143] width 211 height 20
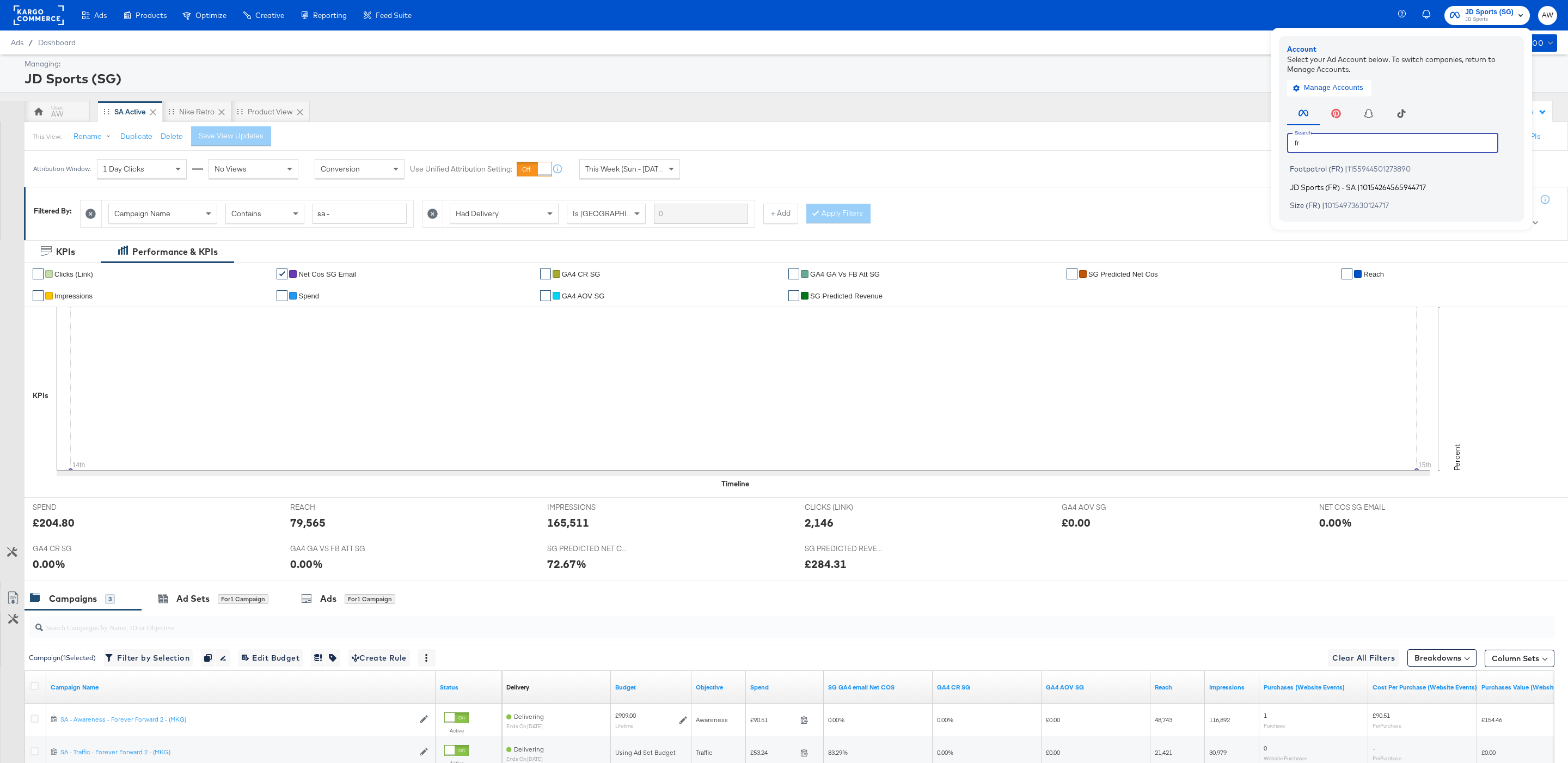
type input "fr"
click at [1321, 186] on span "JD Sports (FR) - SA" at bounding box center [1323, 187] width 66 height 9
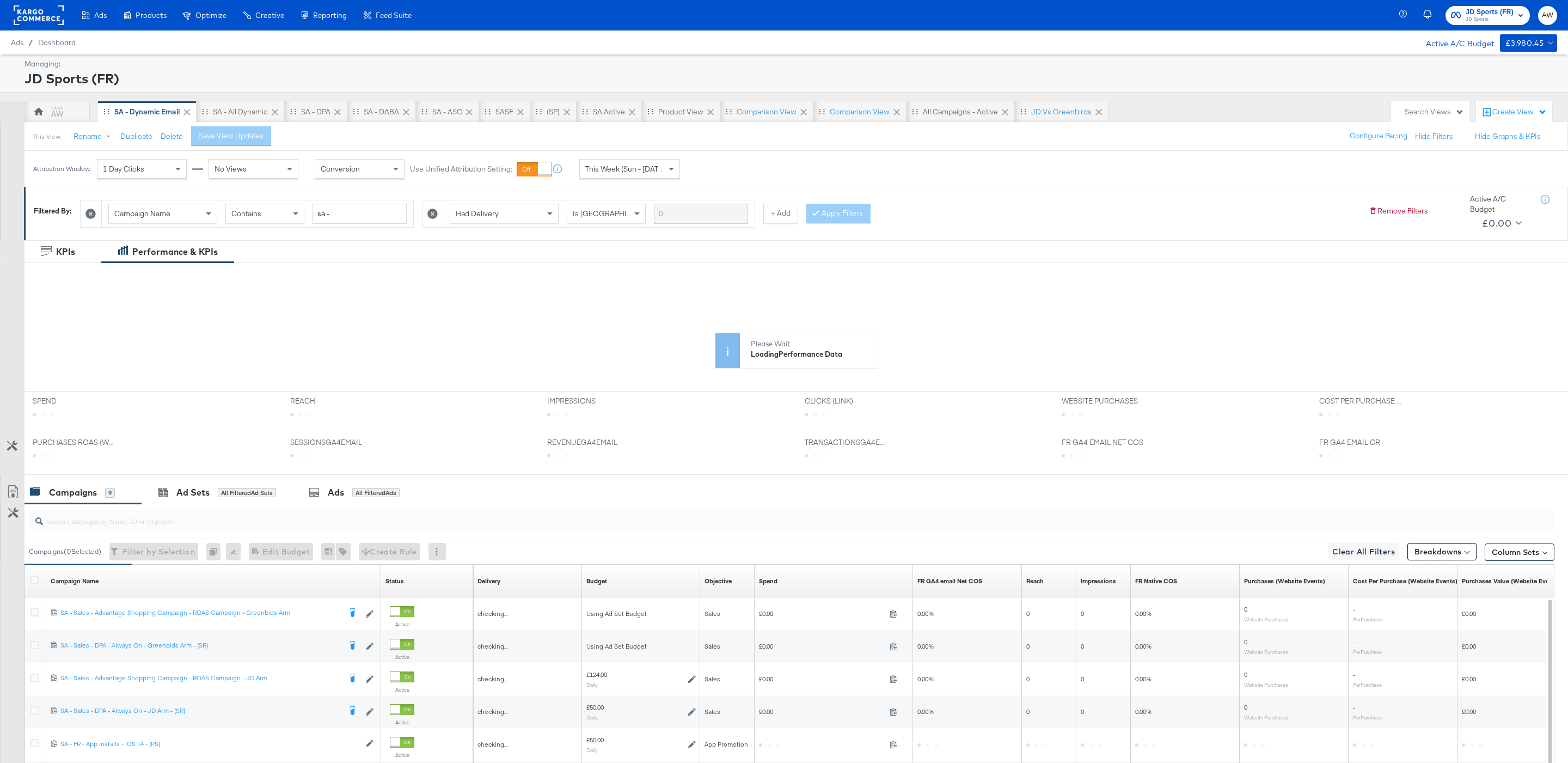
scroll to position [180, 0]
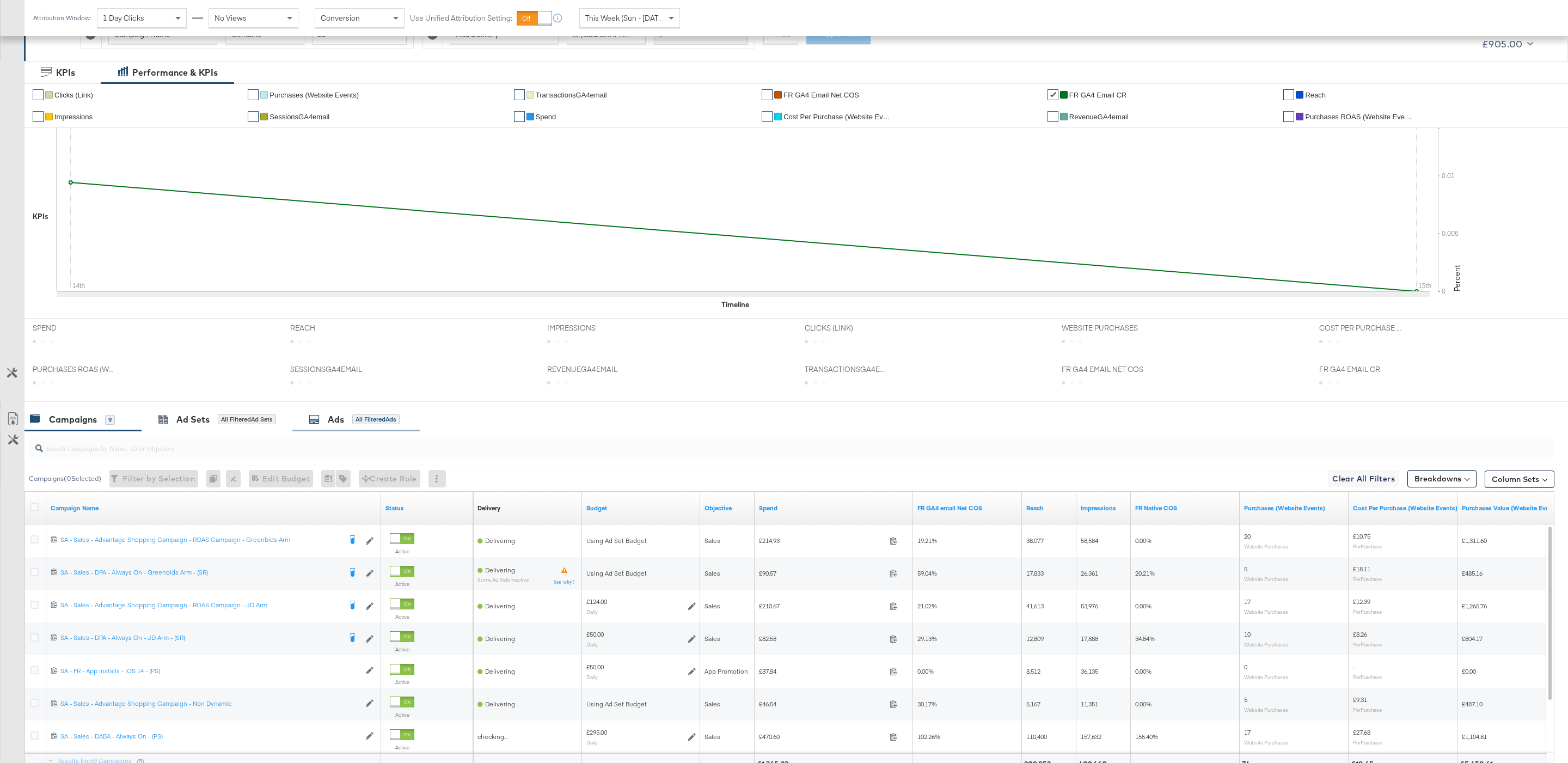
click at [315, 419] on icon at bounding box center [314, 420] width 11 height 11
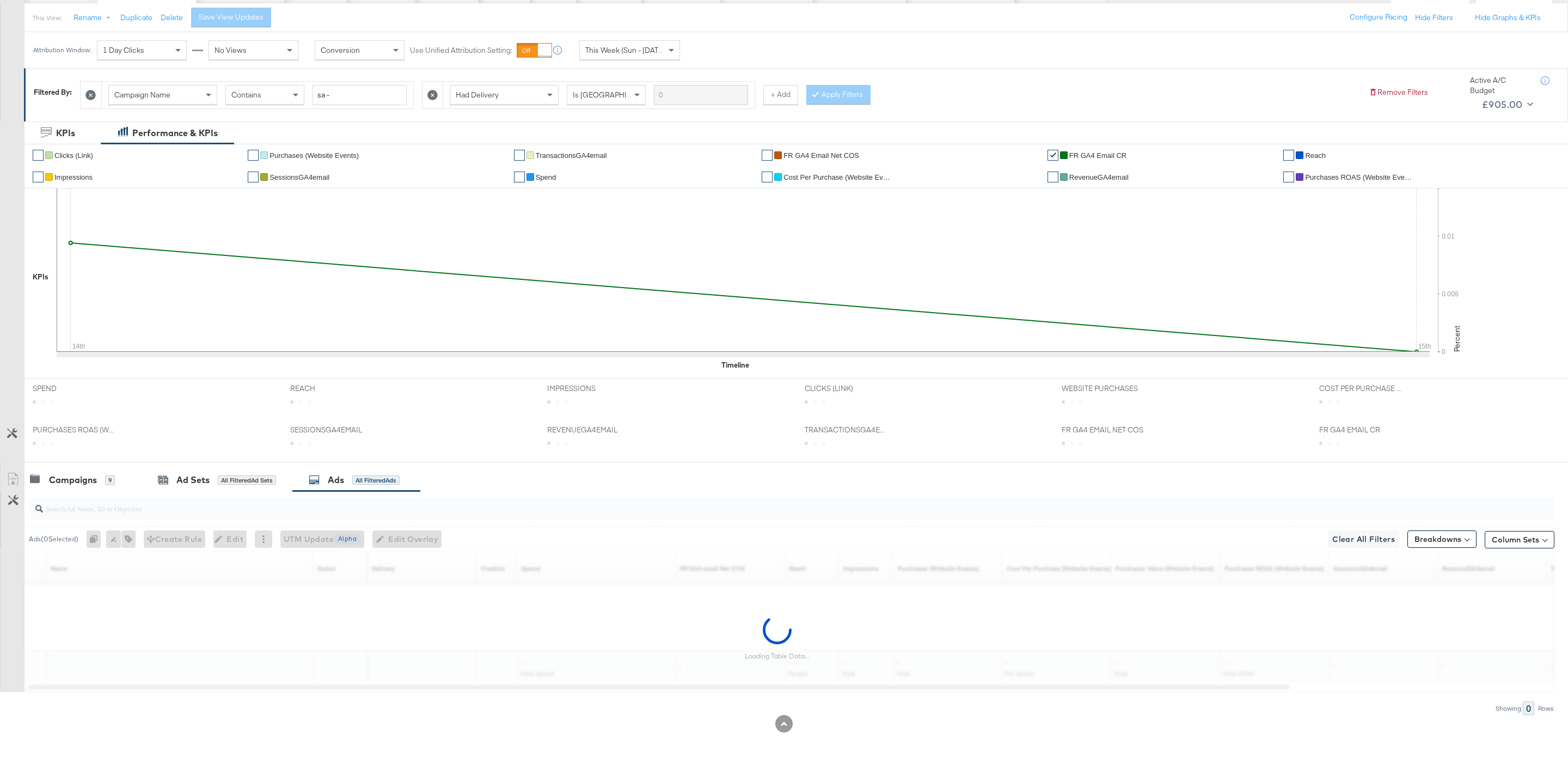
scroll to position [123, 0]
click at [315, 505] on input "search" at bounding box center [726, 504] width 1367 height 21
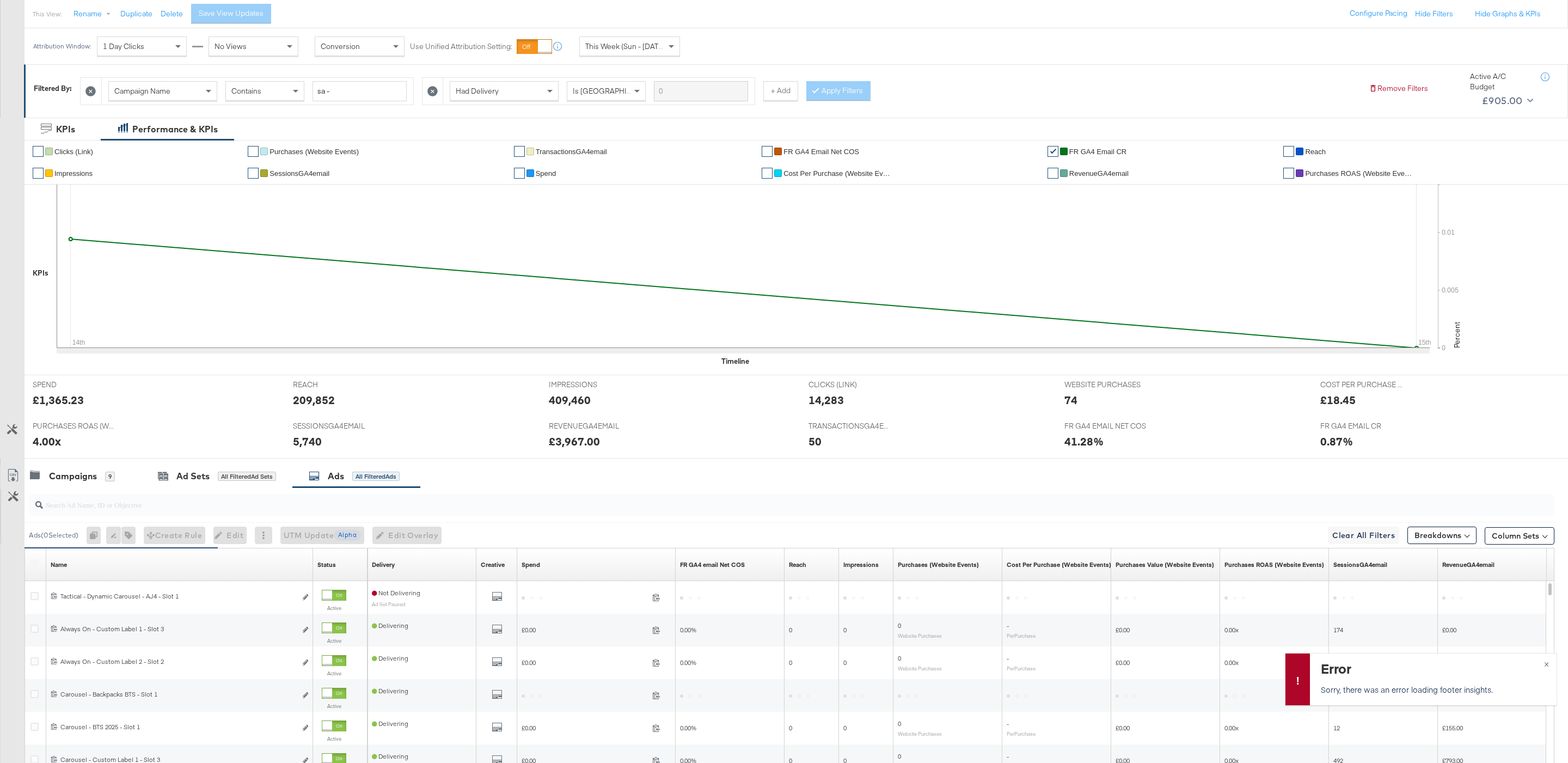
click at [315, 505] on input "search" at bounding box center [726, 500] width 1367 height 21
click at [285, 505] on input "st" at bounding box center [726, 500] width 1367 height 21
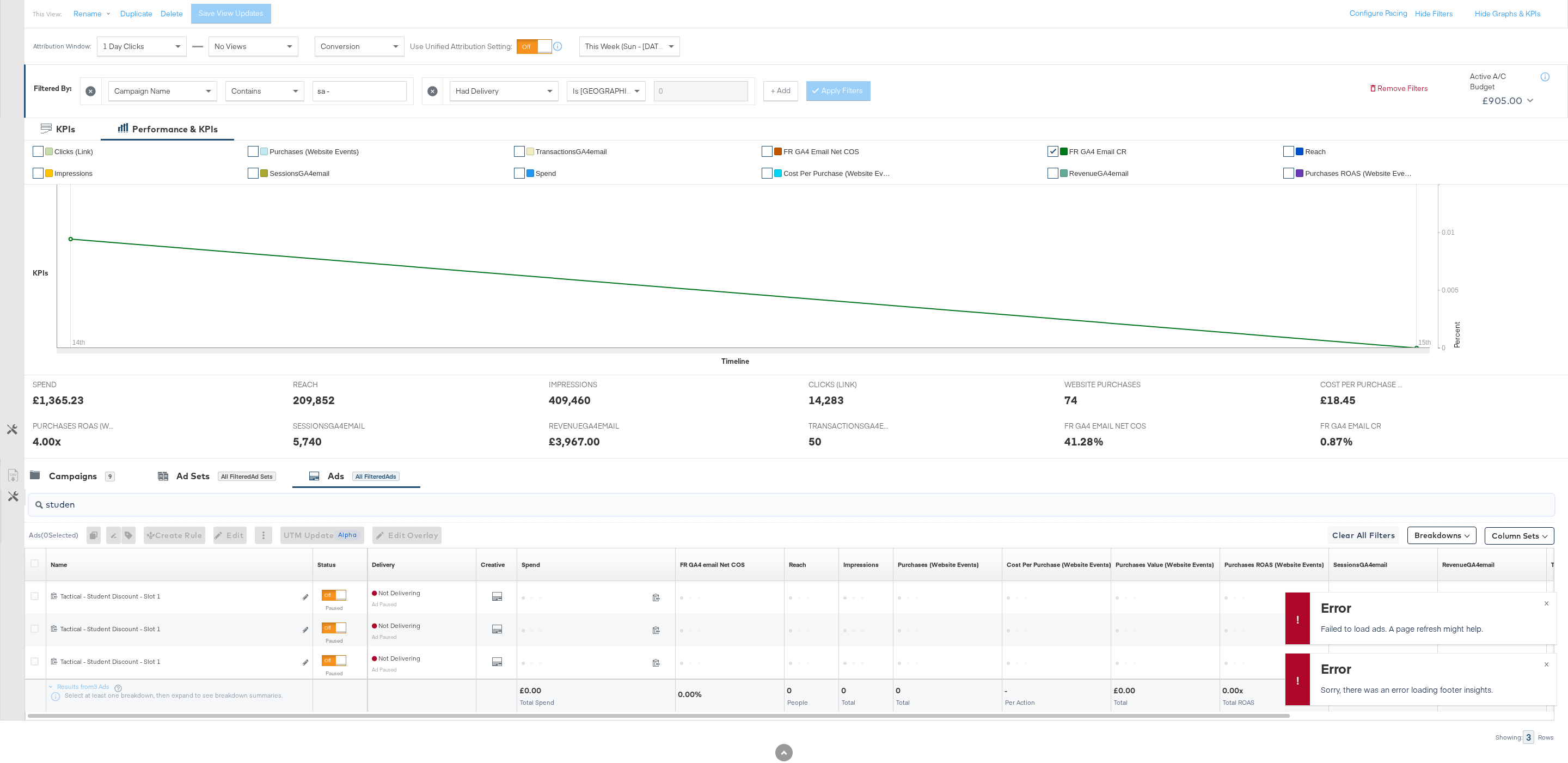
type input "studen"
click at [14, 505] on button "Customize KPIs" at bounding box center [14, 497] width 25 height 16
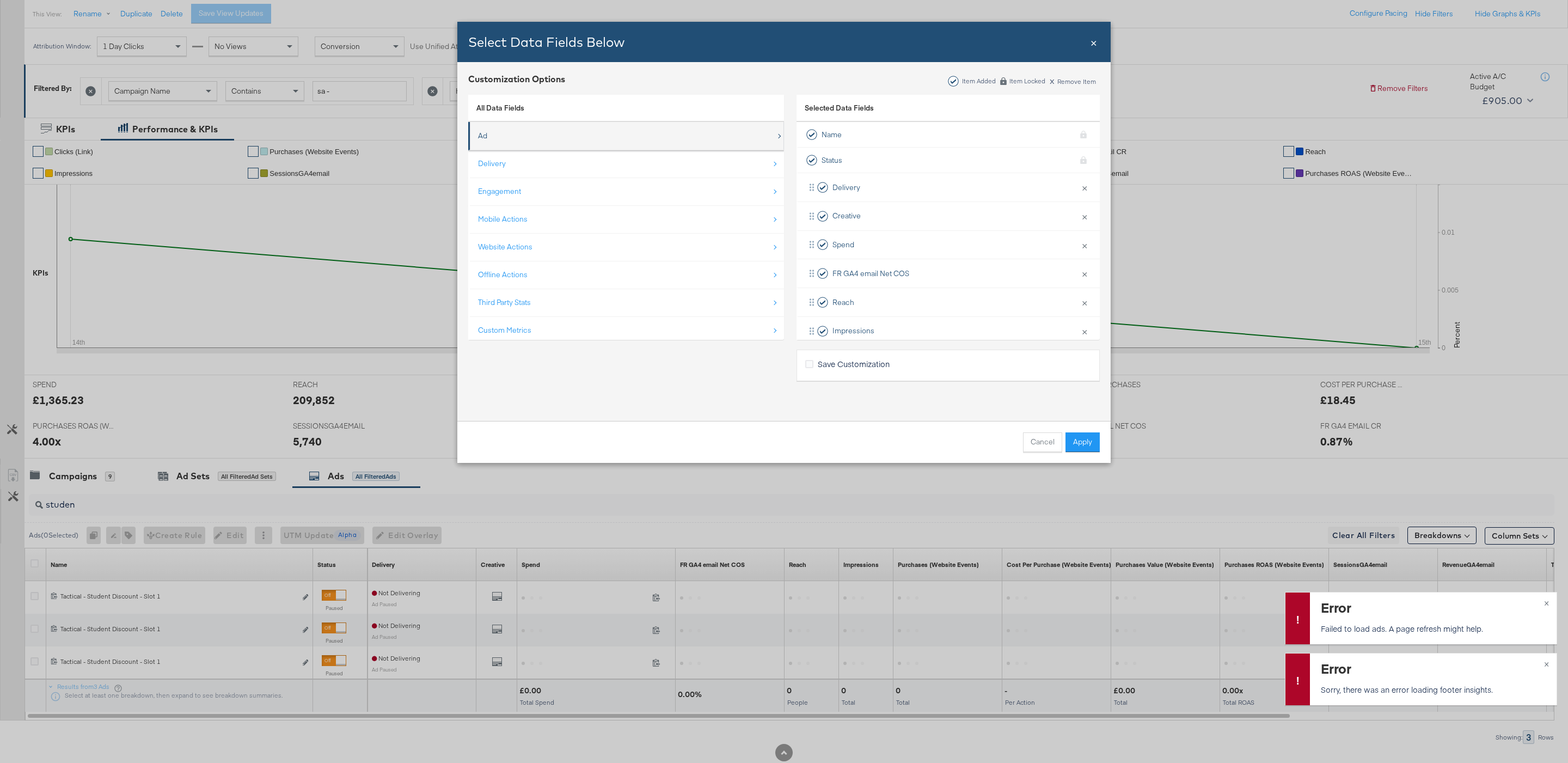
click at [555, 138] on div "Ad" at bounding box center [627, 136] width 298 height 22
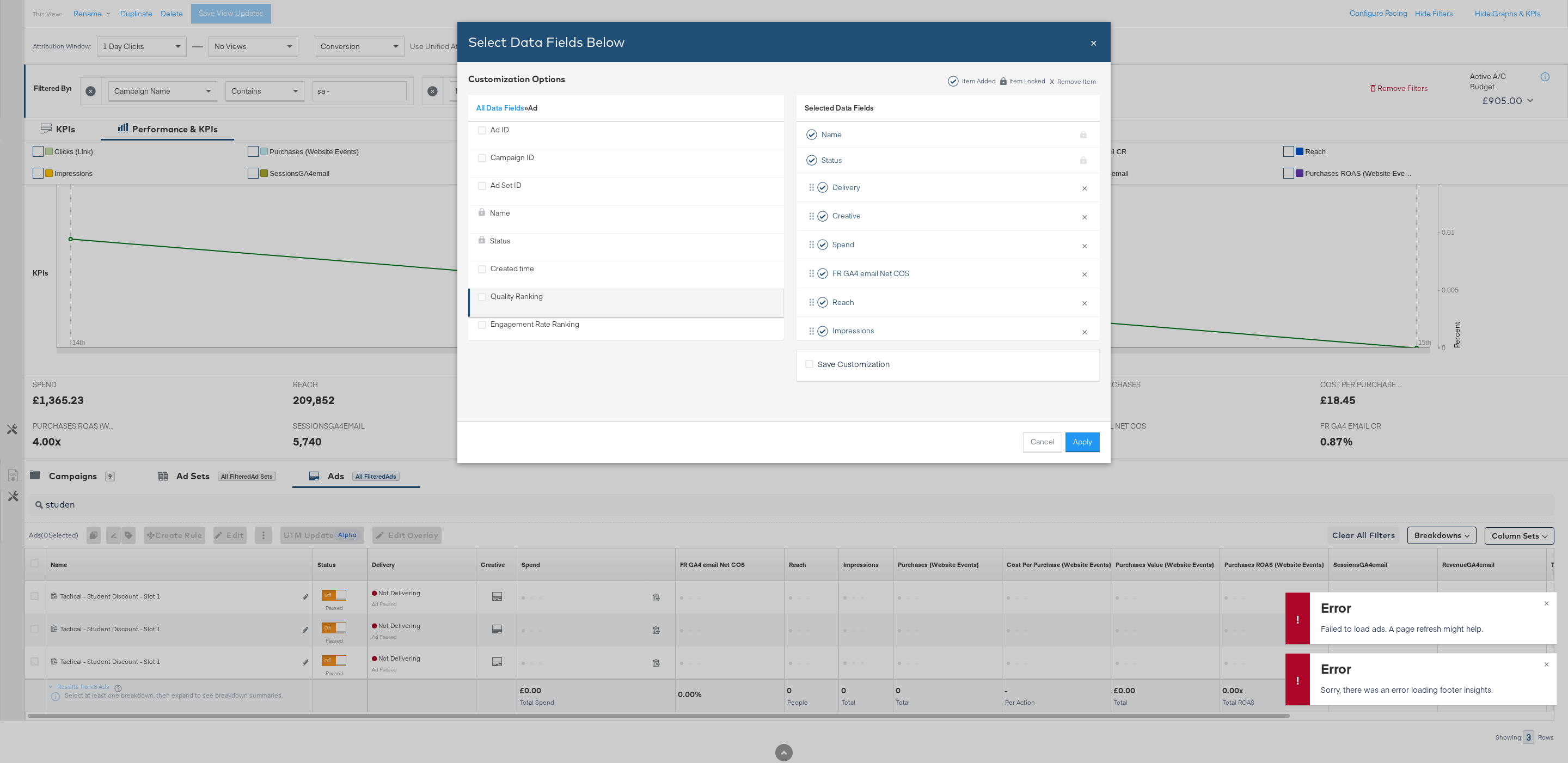
scroll to position [168, 0]
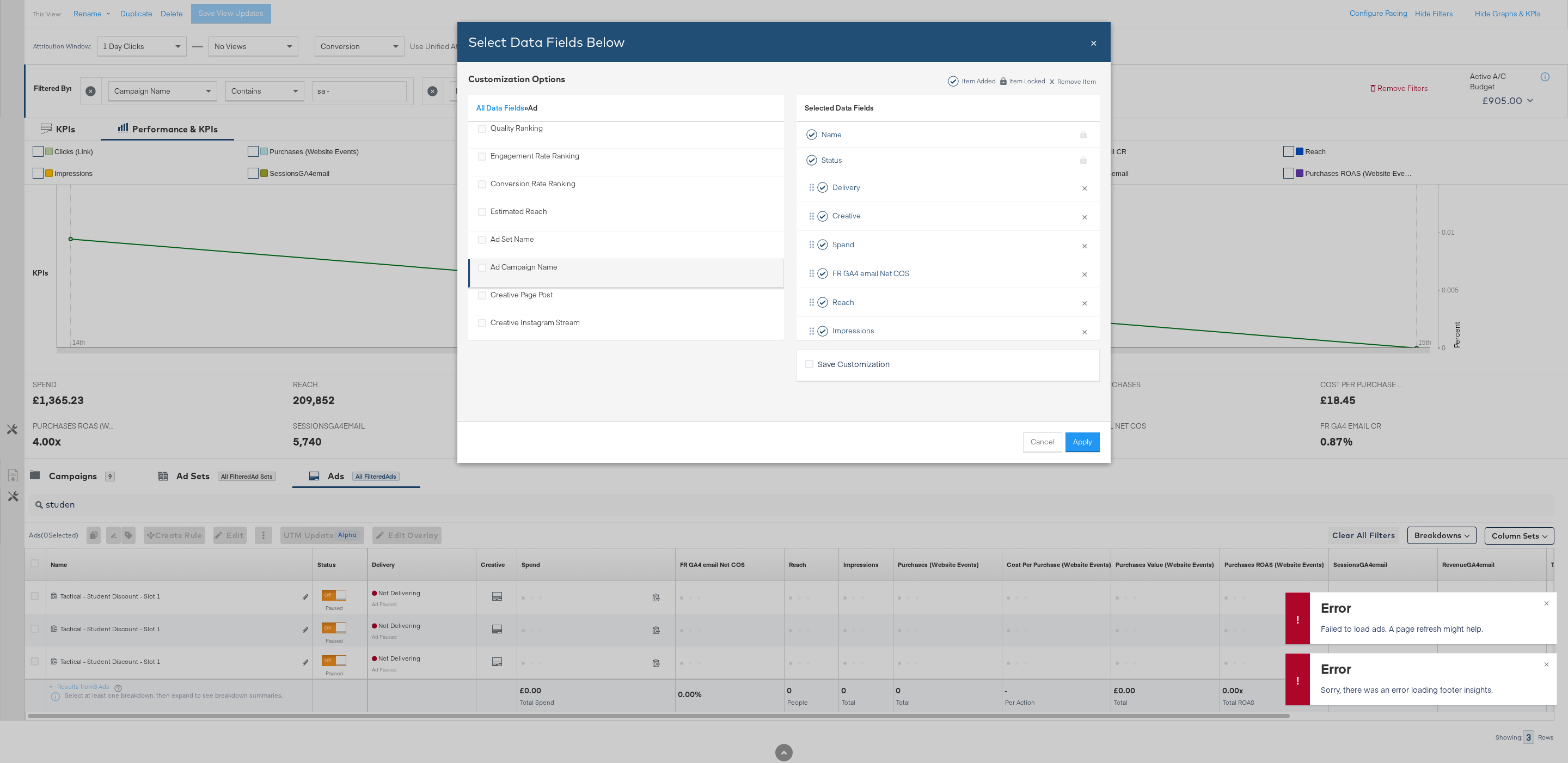
click at [572, 273] on div "Ad Campaign Name" at bounding box center [627, 273] width 298 height 22
click at [544, 268] on div "Ad Campaign Name" at bounding box center [524, 273] width 67 height 22
click at [1068, 433] on button "Apply" at bounding box center [1082, 443] width 34 height 20
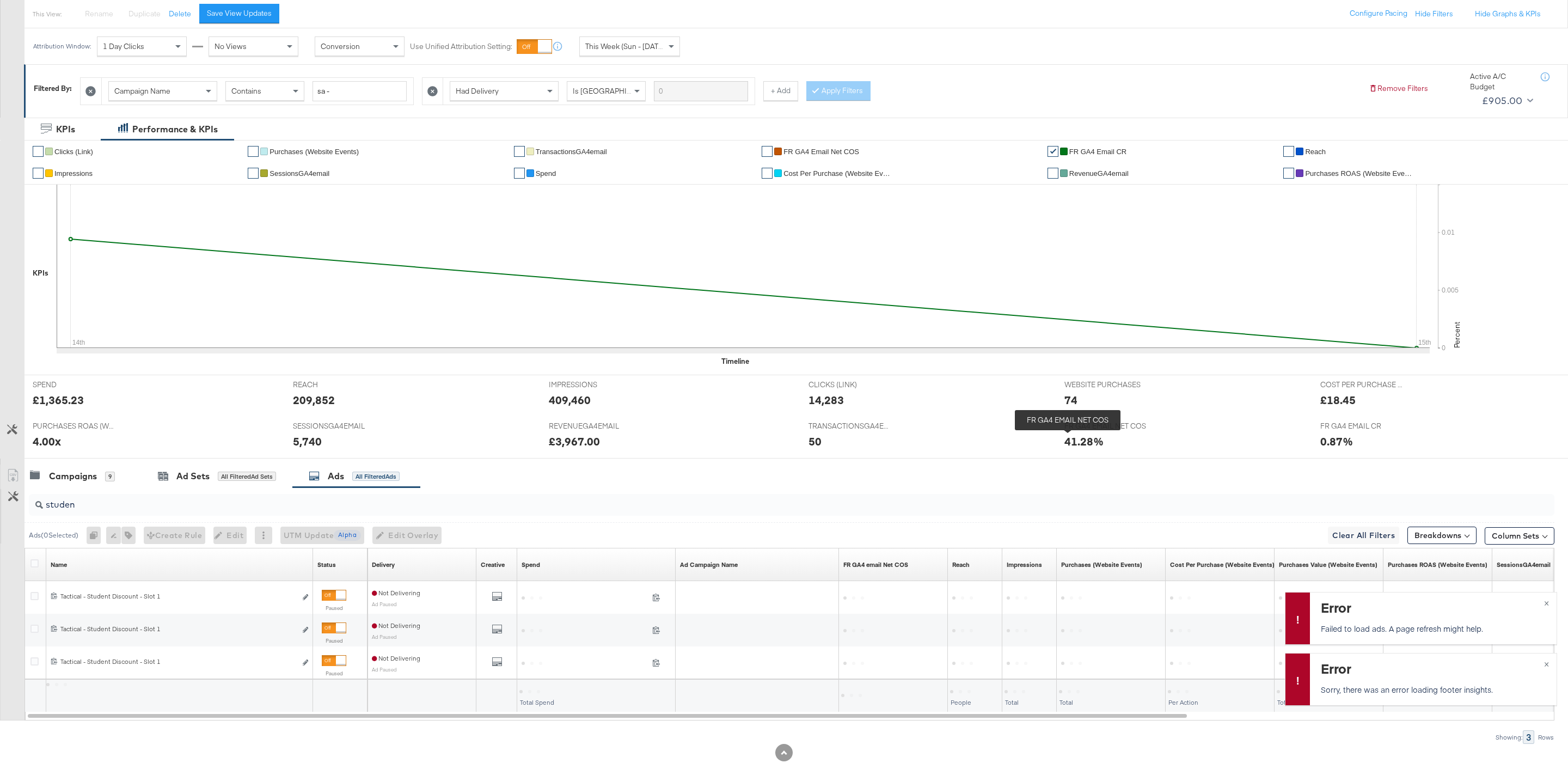
scroll to position [18, 0]
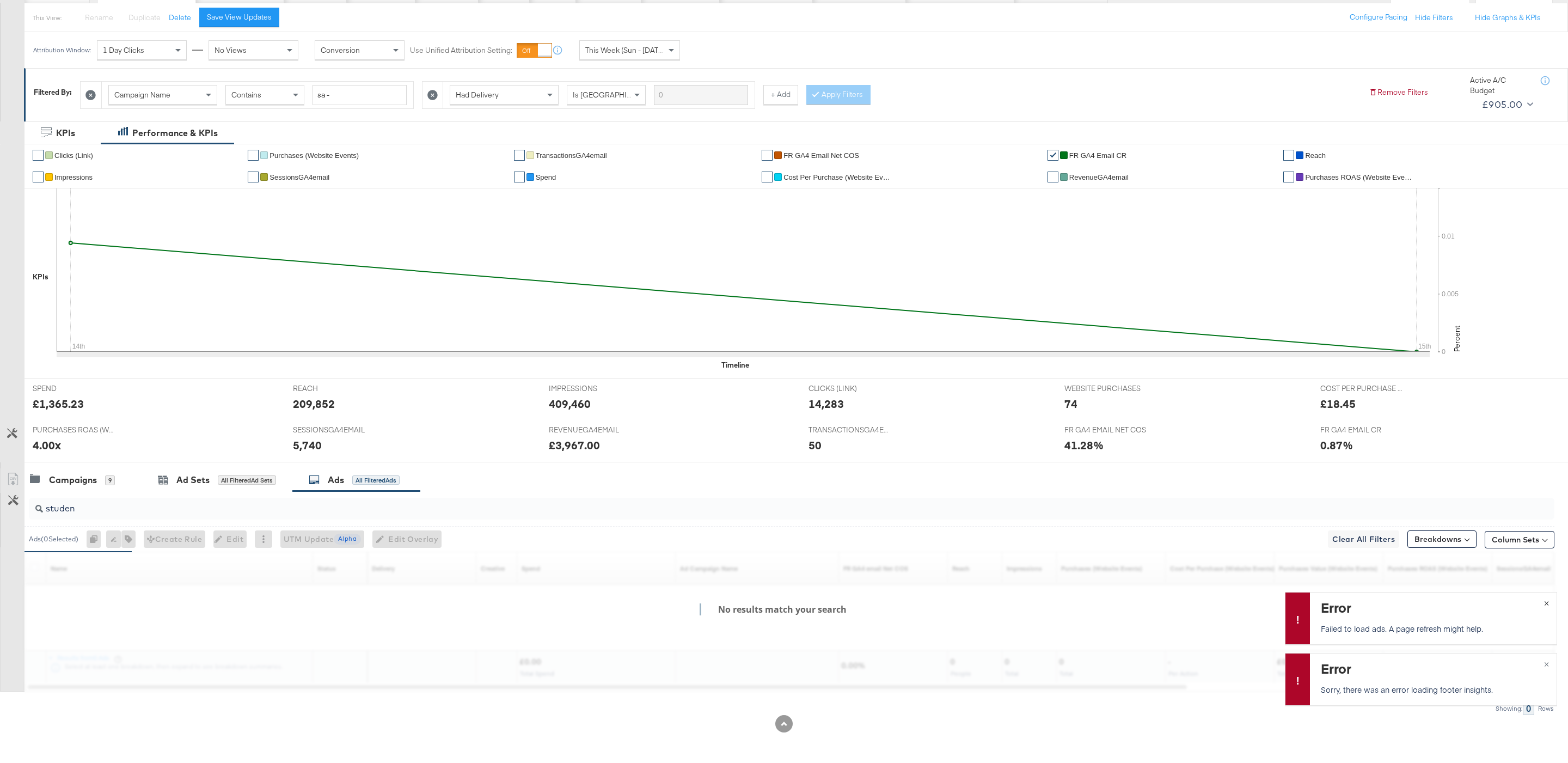
click at [1544, 602] on span "×" at bounding box center [1546, 602] width 5 height 12
click at [1544, 662] on span "×" at bounding box center [1546, 663] width 5 height 12
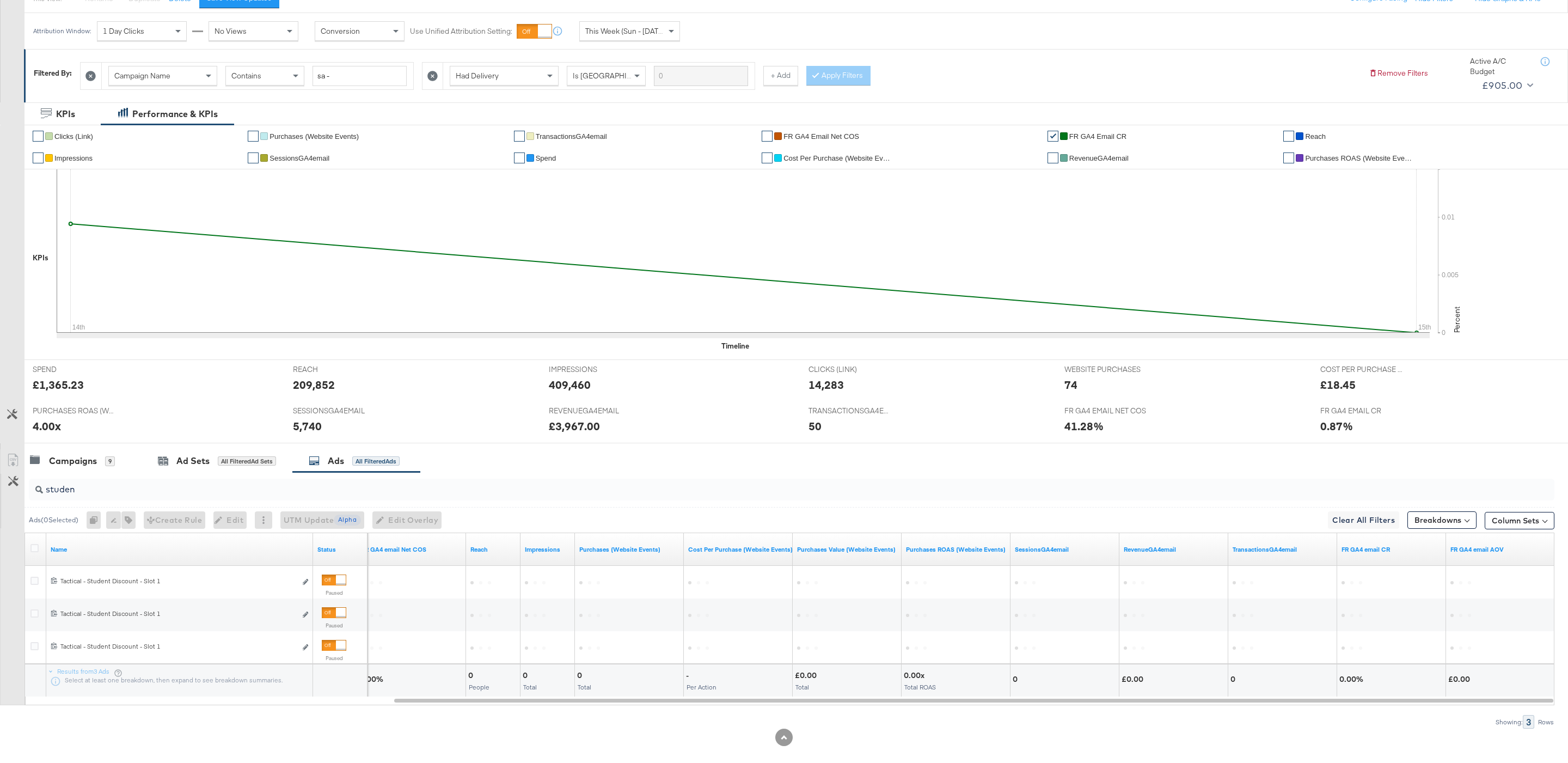
scroll to position [155, 0]
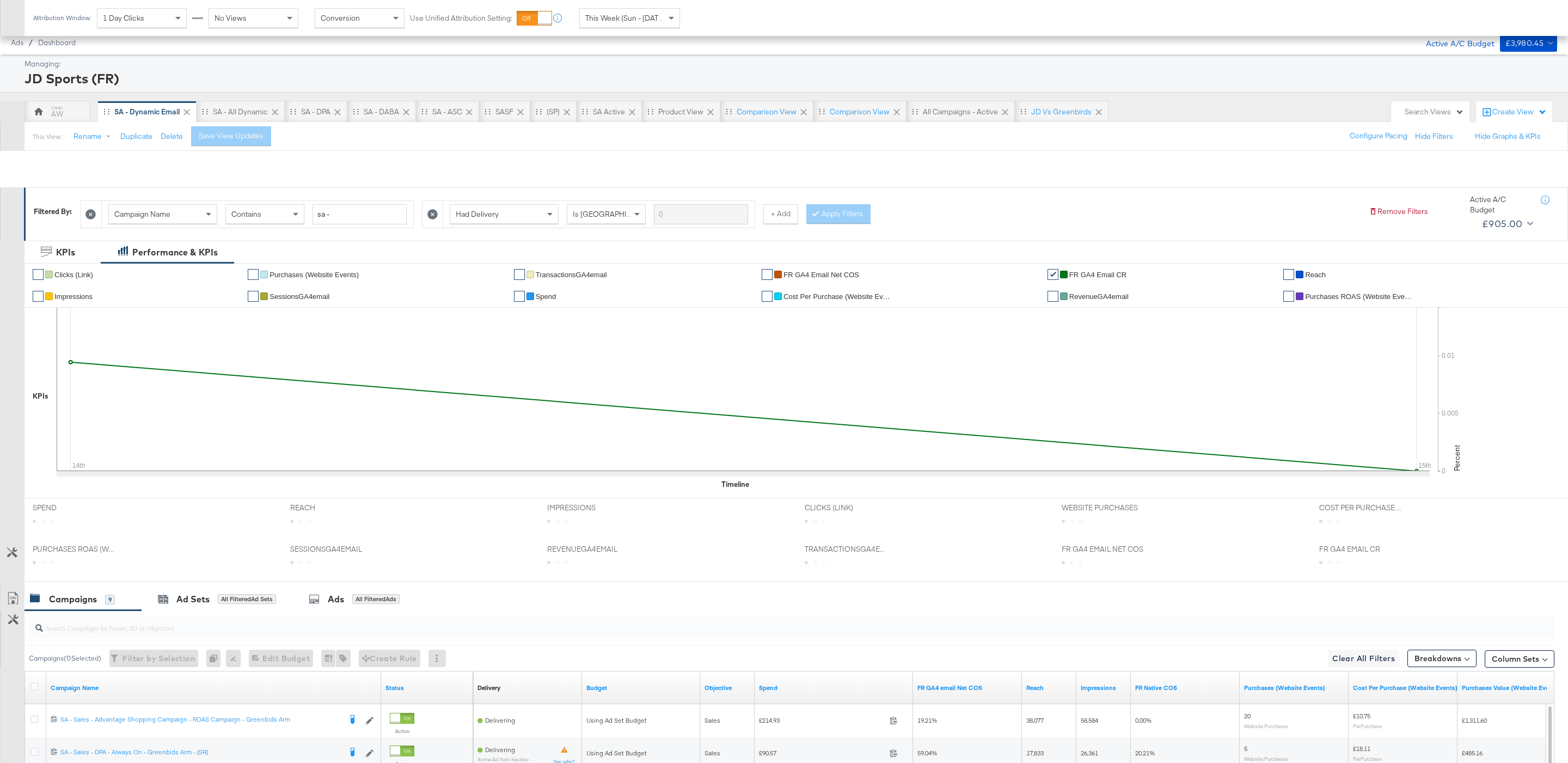
scroll to position [280, 0]
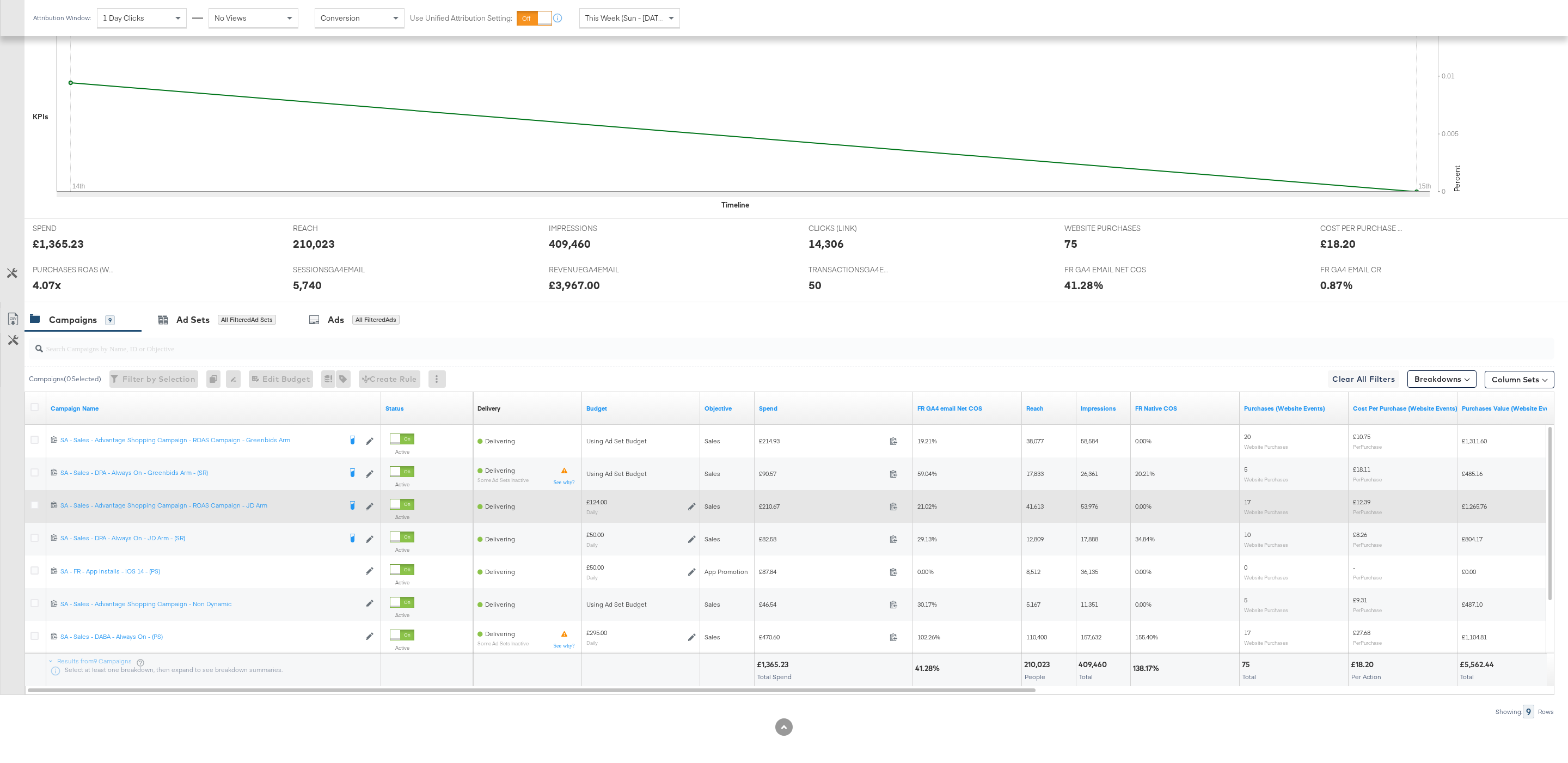
click at [38, 508] on div at bounding box center [36, 506] width 11 height 11
click at [33, 506] on icon at bounding box center [34, 505] width 8 height 8
click at [0, 0] on input "checkbox" at bounding box center [0, 0] width 0 height 0
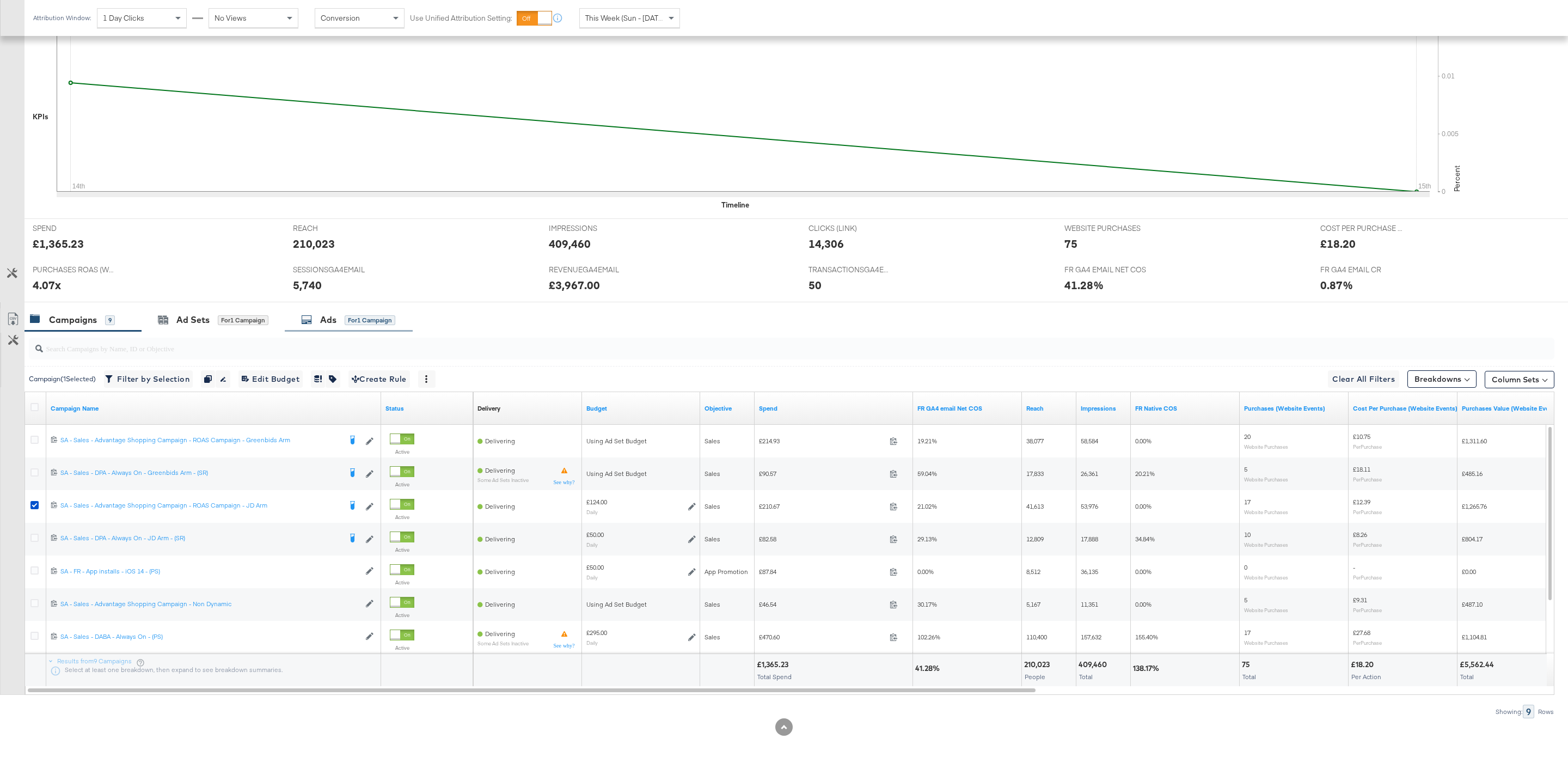
click at [338, 320] on div "Ads for 1 Campaign" at bounding box center [348, 320] width 94 height 12
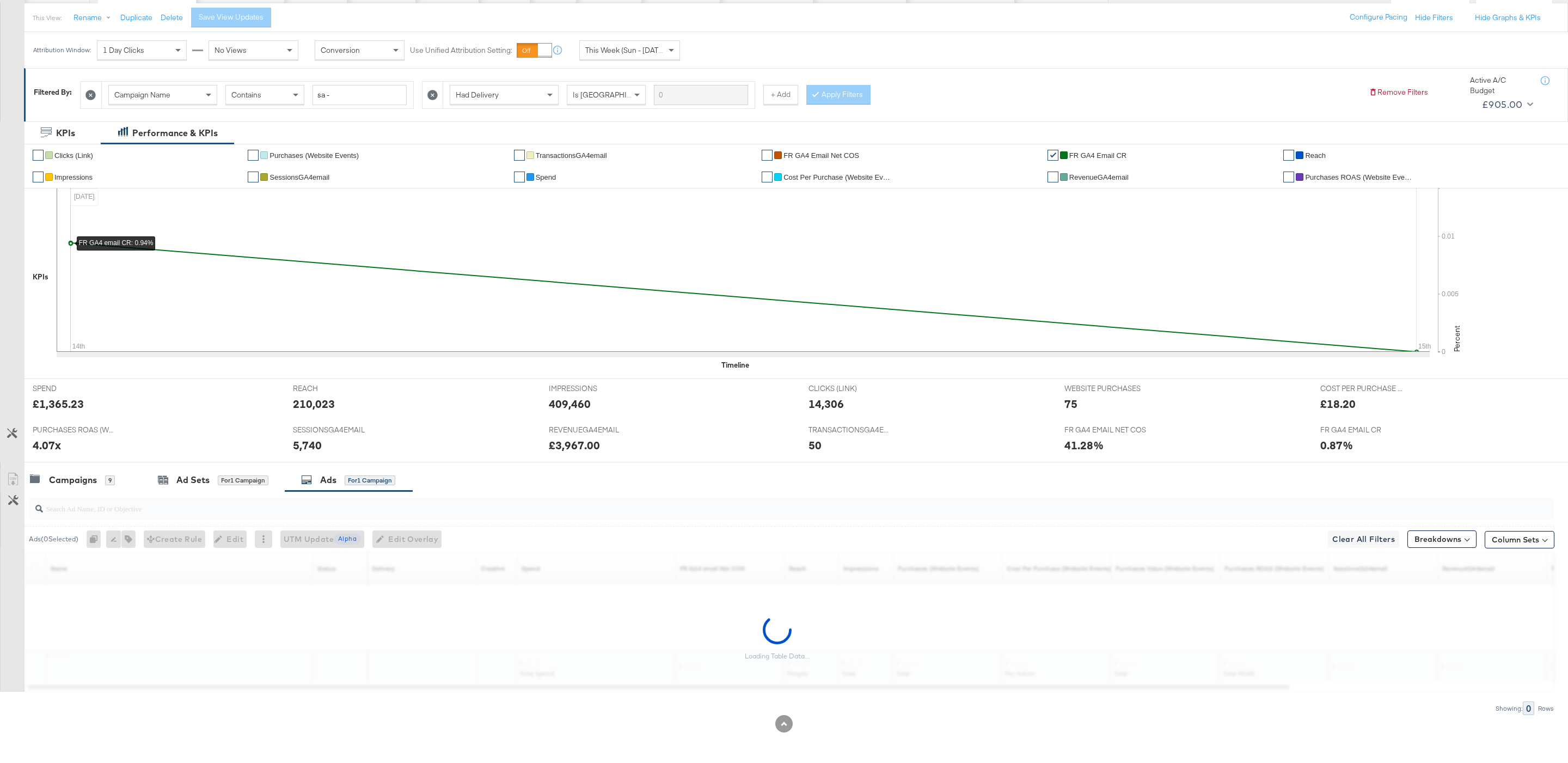
scroll to position [123, 0]
click at [284, 508] on input "search" at bounding box center [726, 504] width 1367 height 21
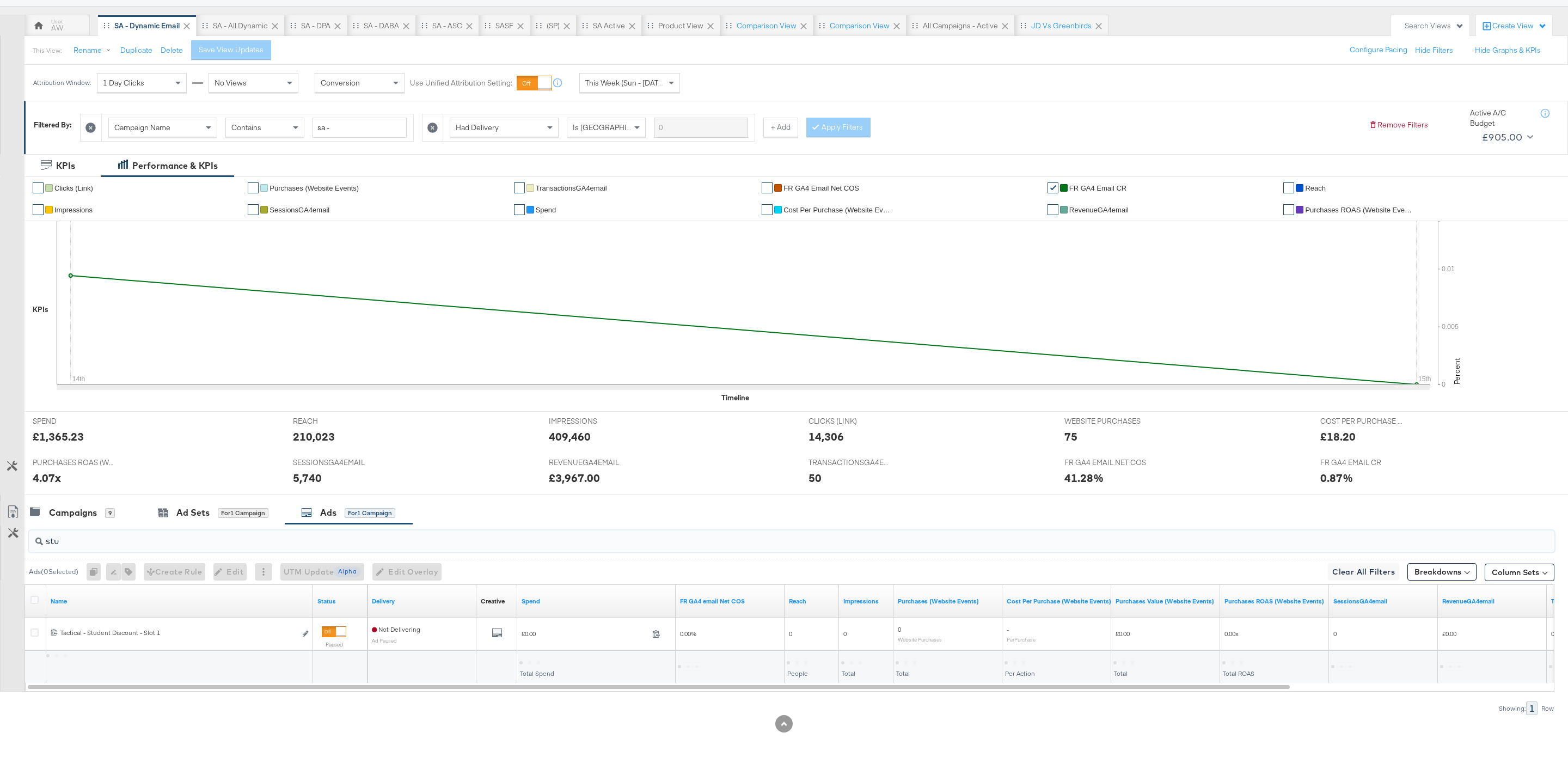
scroll to position [90, 0]
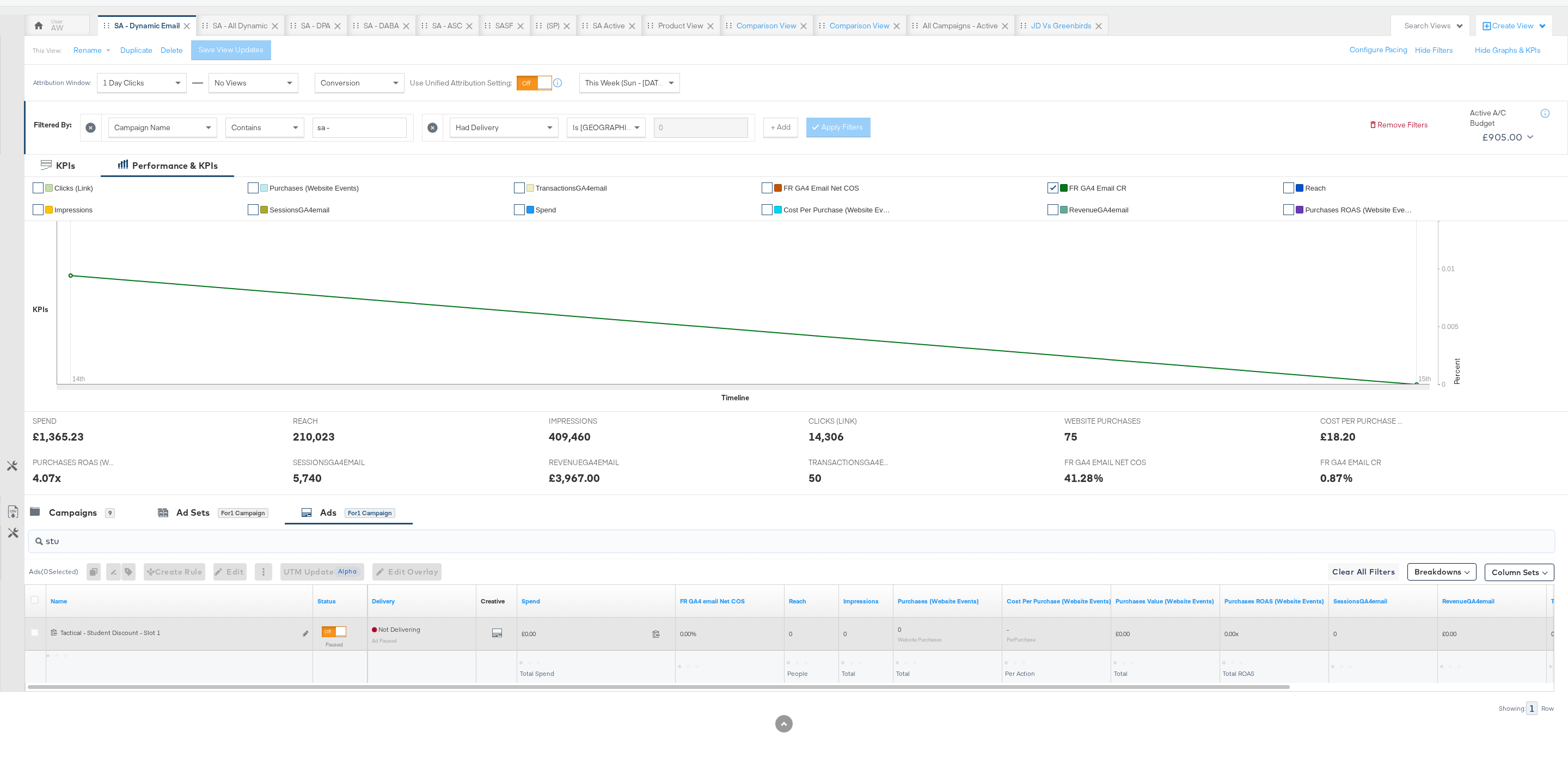
type input "stu"
click at [337, 630] on div at bounding box center [341, 632] width 10 height 10
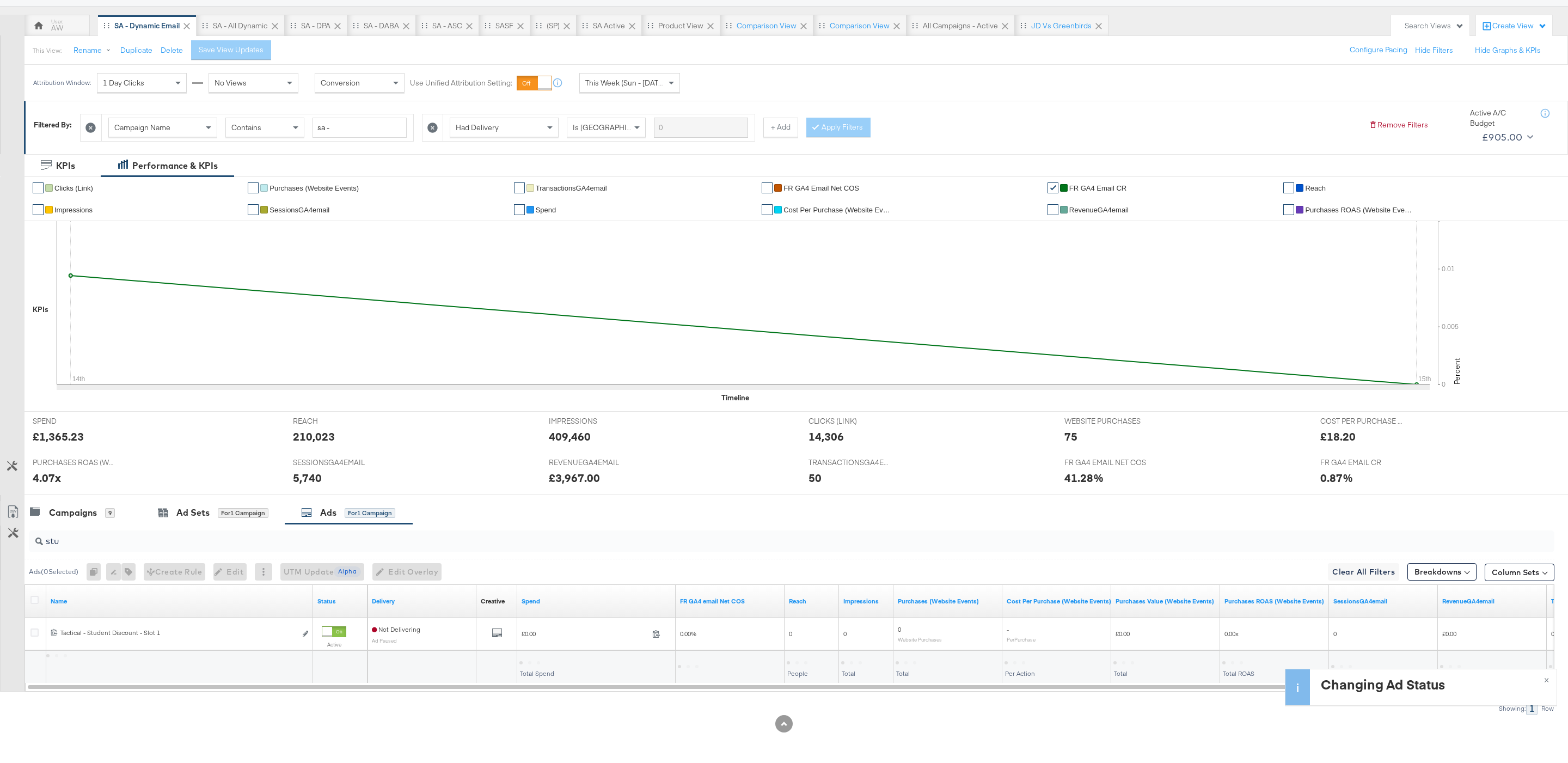
click at [133, 536] on input "stu" at bounding box center [726, 537] width 1367 height 21
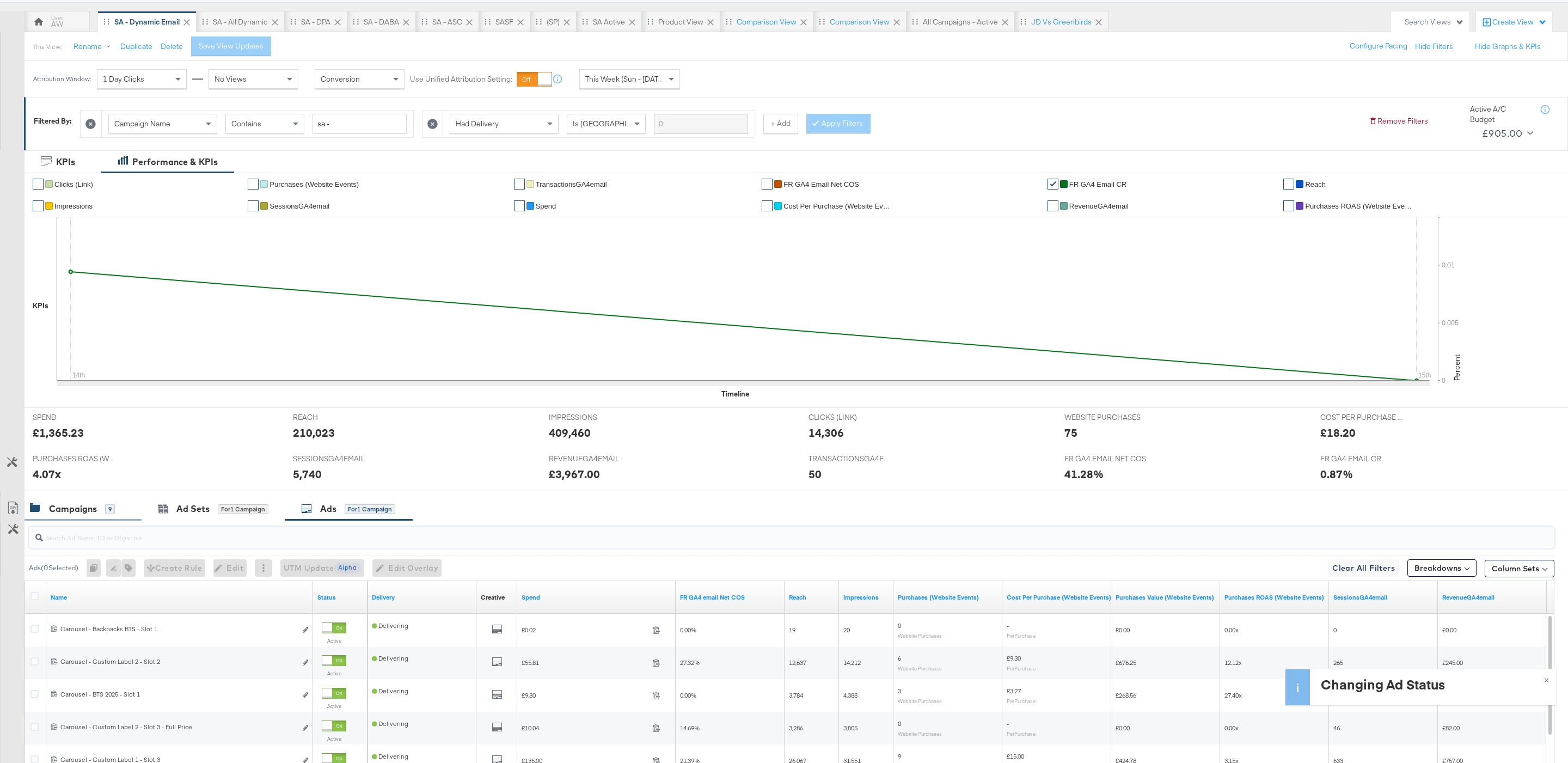
click at [58, 520] on div "Campaigns 9" at bounding box center [83, 509] width 117 height 24
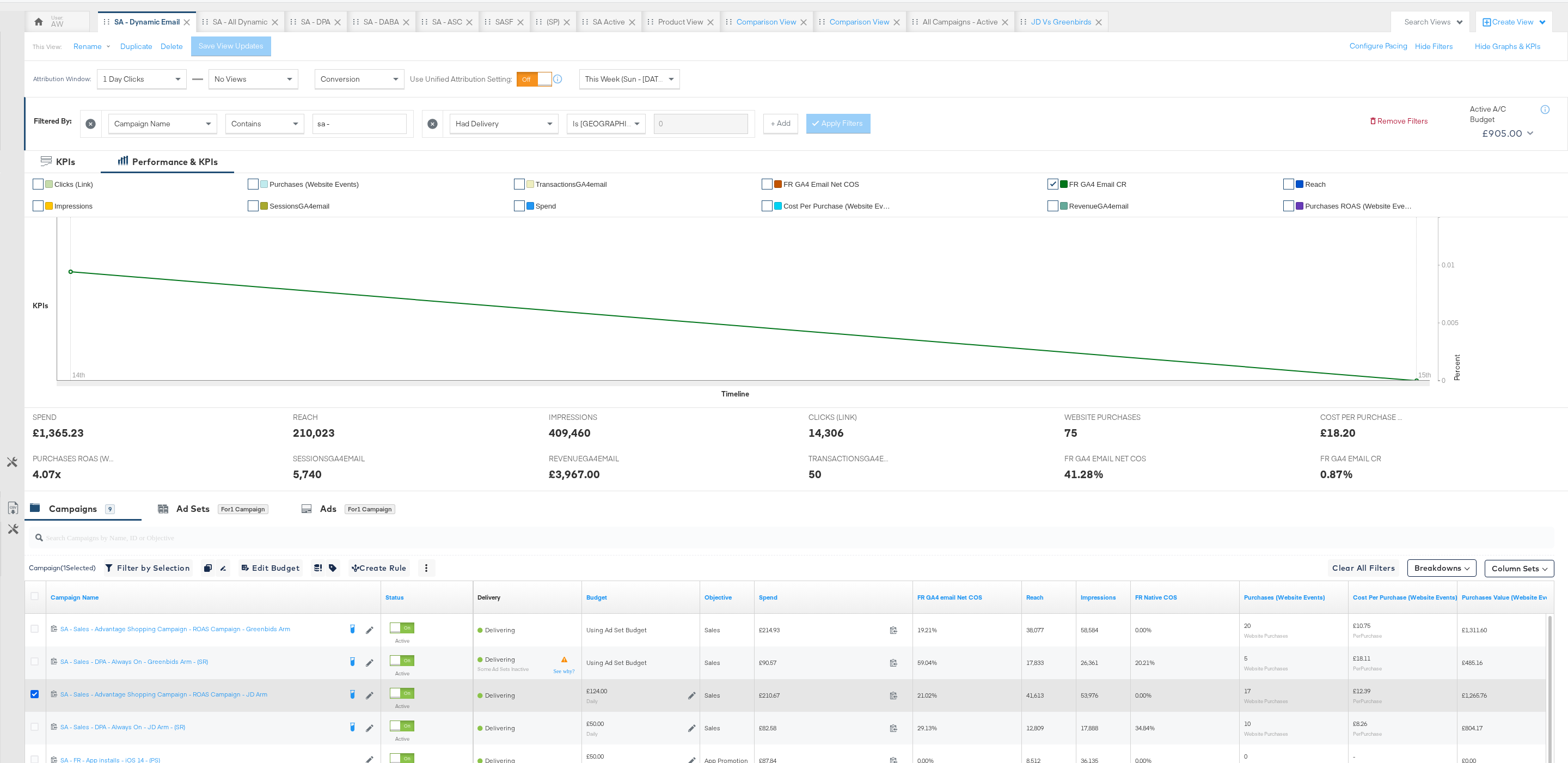
click at [35, 698] on icon at bounding box center [34, 694] width 8 height 8
click at [0, 0] on input "checkbox" at bounding box center [0, 0] width 0 height 0
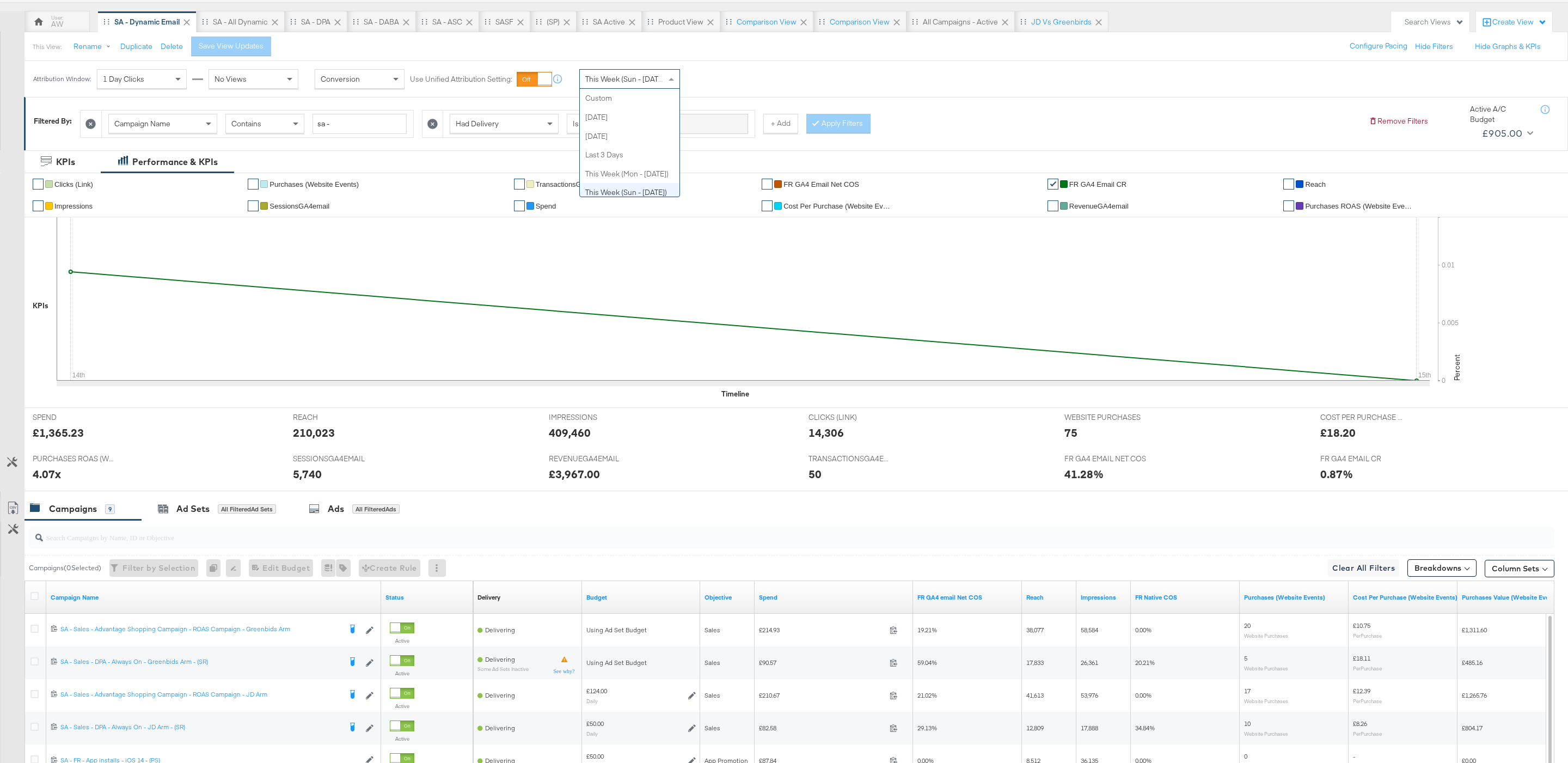
click at [664, 83] on div "This Week (Sun - Today)" at bounding box center [630, 79] width 101 height 20
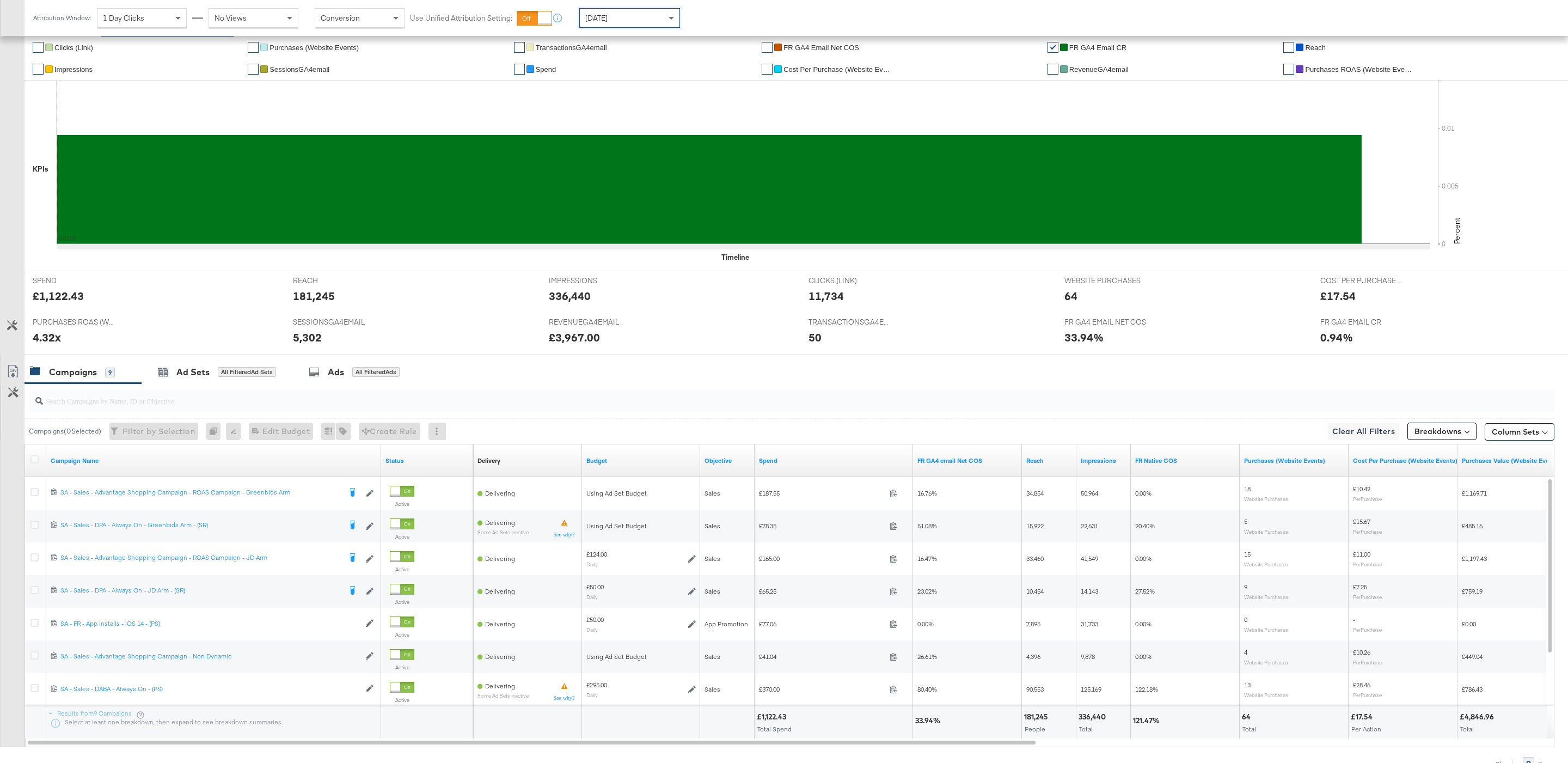
scroll to position [283, 0]
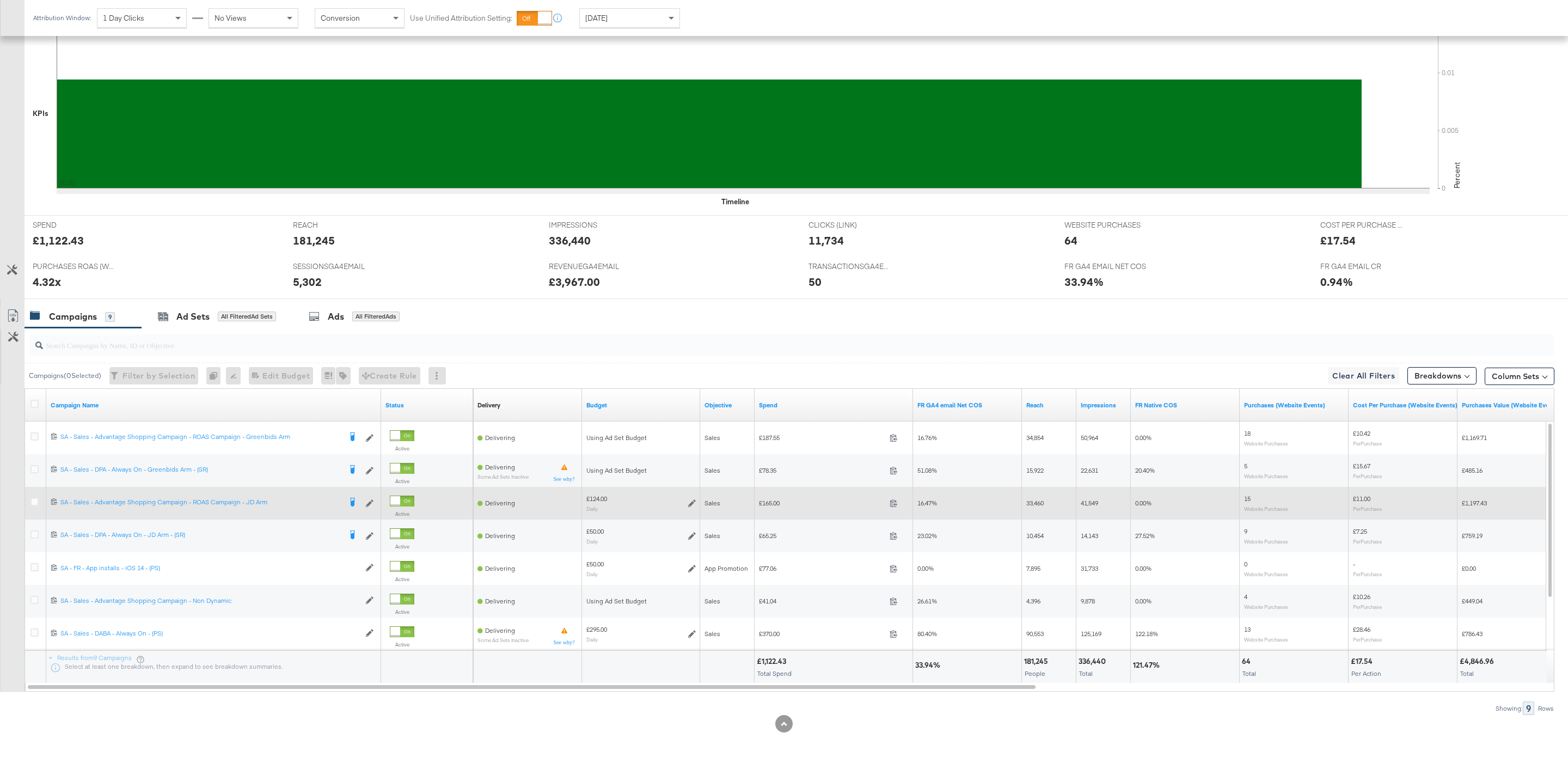
click at [769, 504] on span "£165.00" at bounding box center [822, 503] width 126 height 8
copy span "165.00"
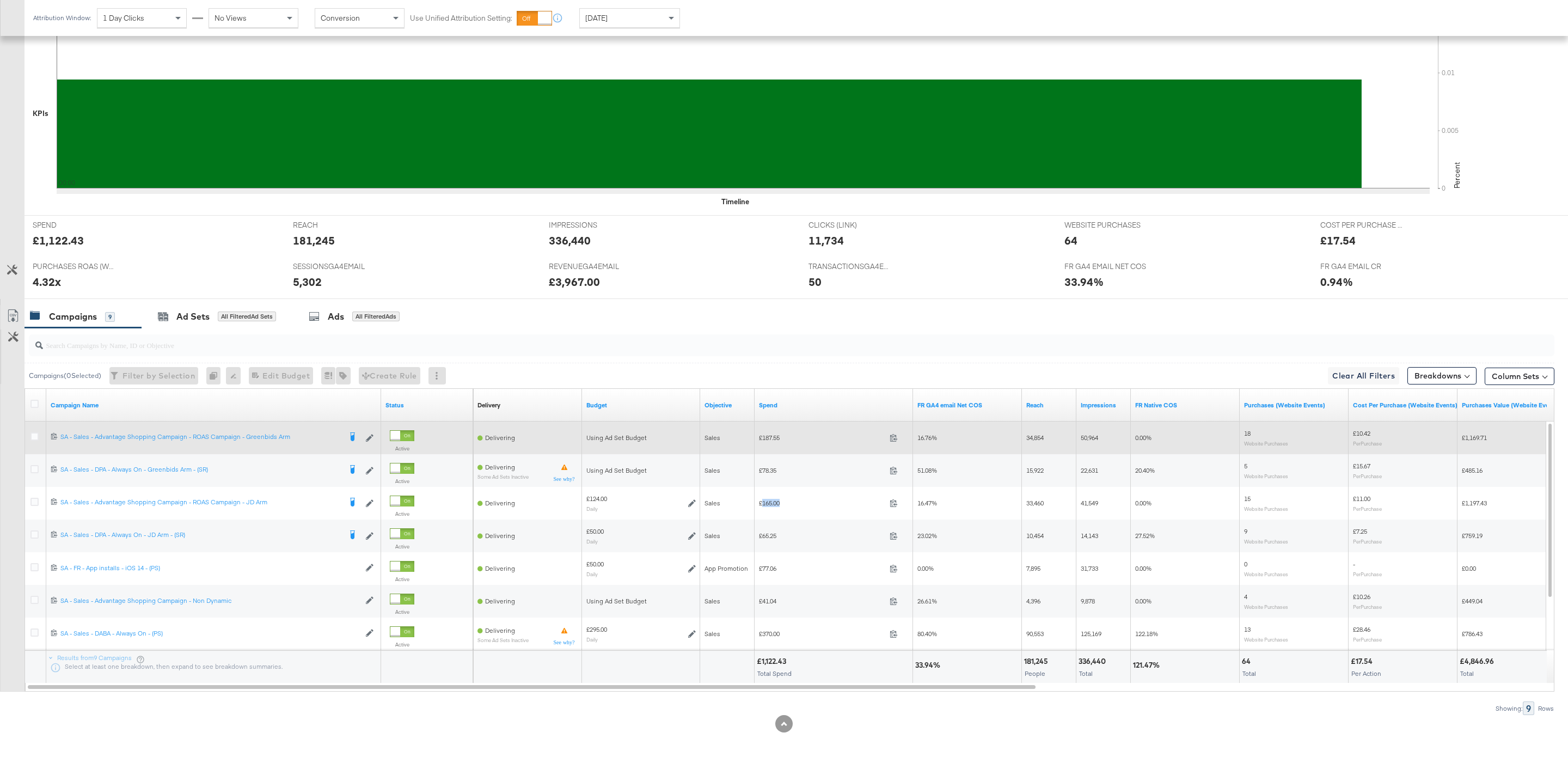
click at [772, 436] on span "£187.55" at bounding box center [822, 437] width 126 height 8
copy span "187.55"
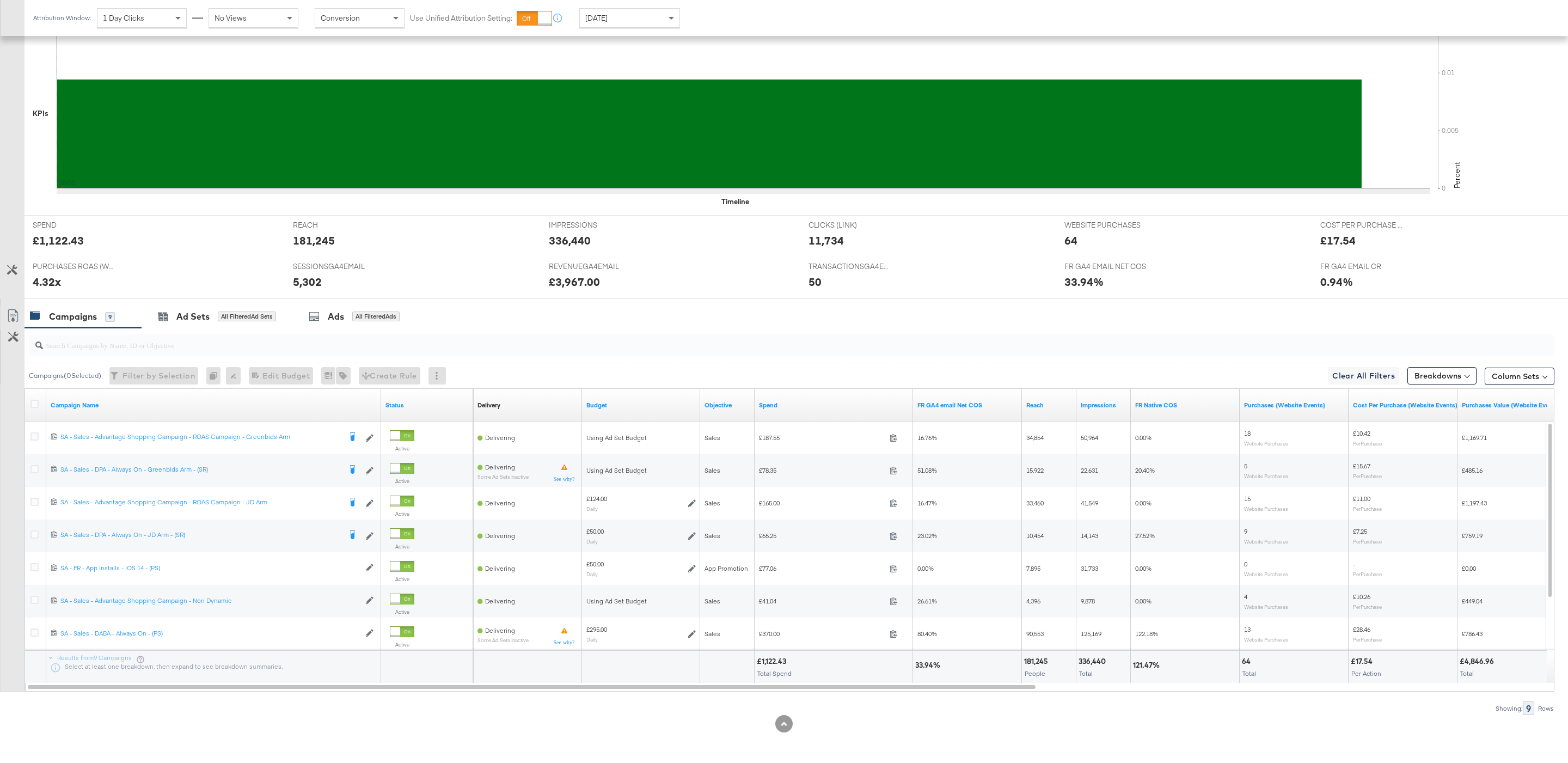
click at [651, 343] on input "search" at bounding box center [726, 340] width 1367 height 21
type input "O"
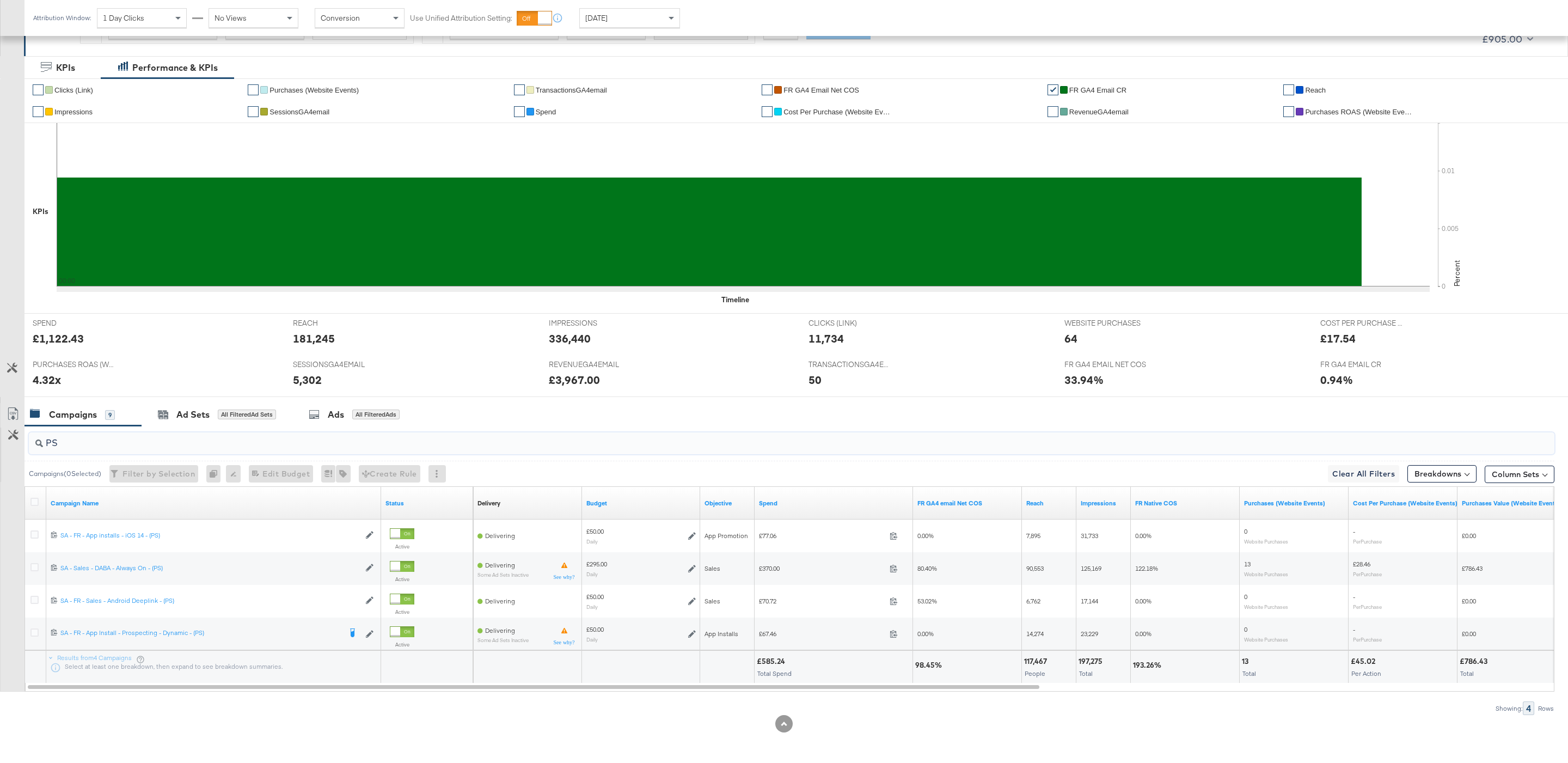
click at [310, 693] on div "PS Campaigns ( 0 Selected) Filter by Selection Filter 0 campaigns 0 Rename 0 ca…" at bounding box center [777, 570] width 1554 height 289
click at [775, 665] on div "£585.25" at bounding box center [772, 661] width 32 height 11
copy div "585.25"
click at [397, 443] on input "PS" at bounding box center [726, 438] width 1367 height 21
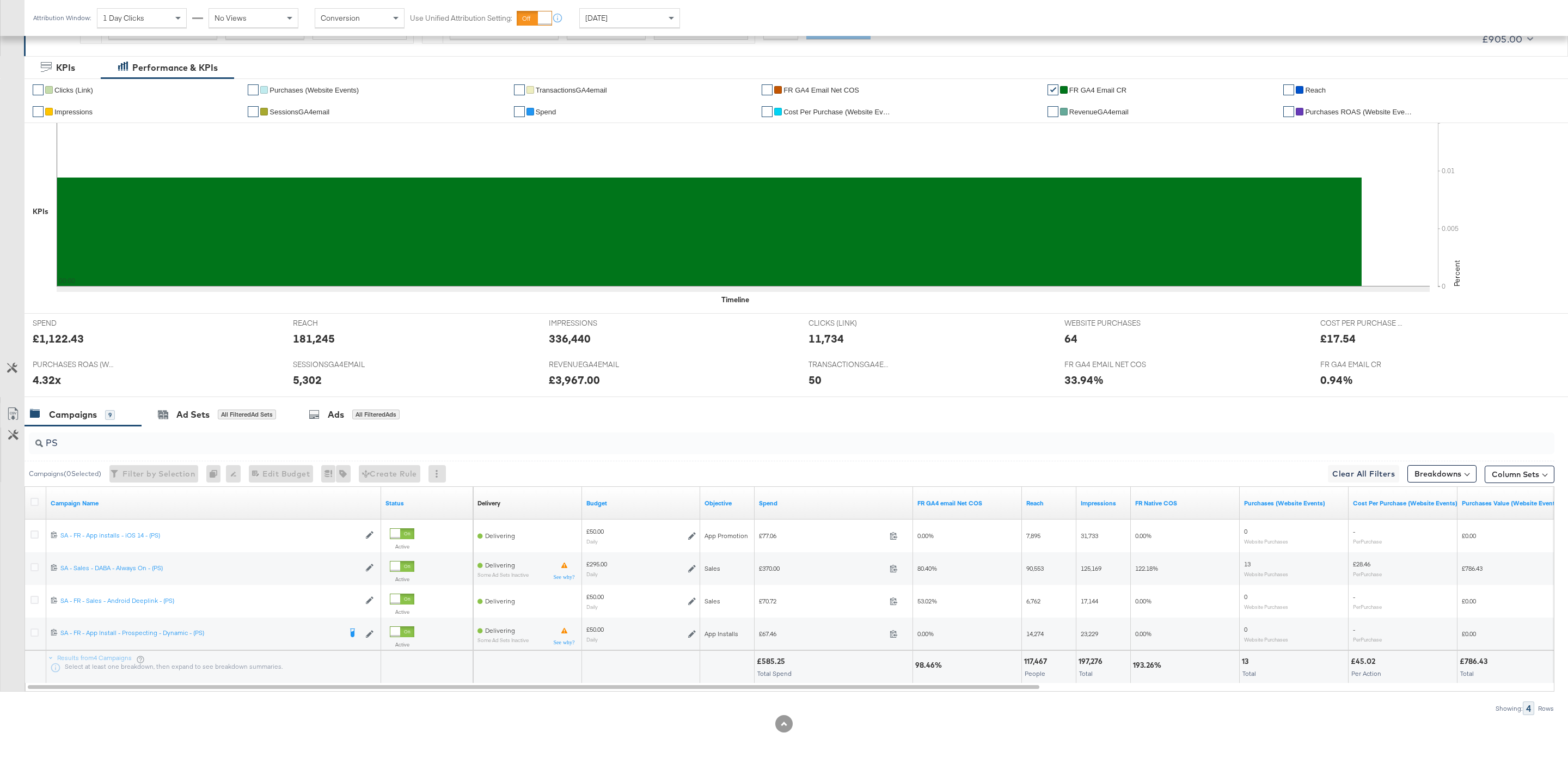
click at [397, 443] on input "PS" at bounding box center [726, 438] width 1367 height 21
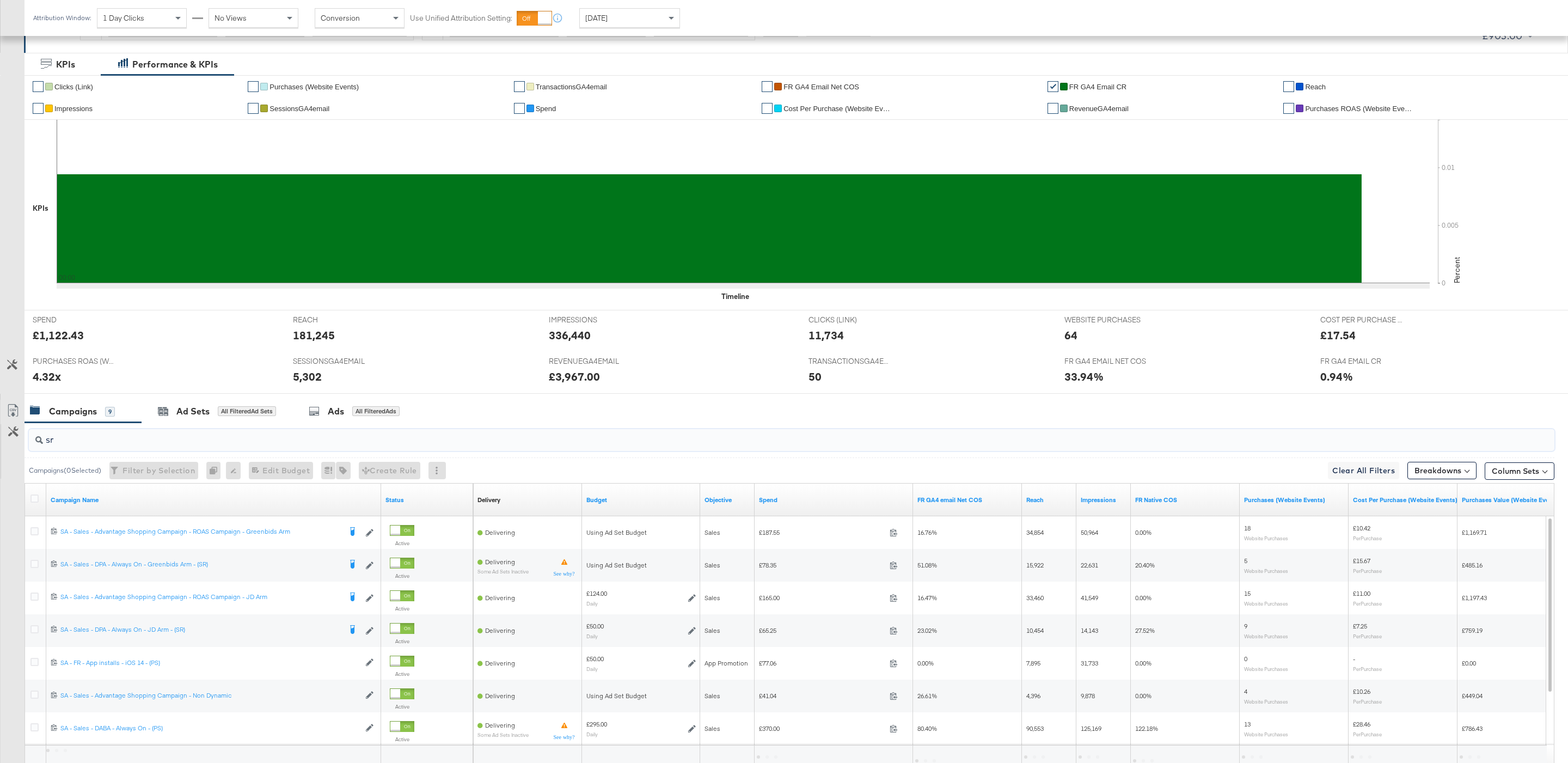
scroll to position [123, 0]
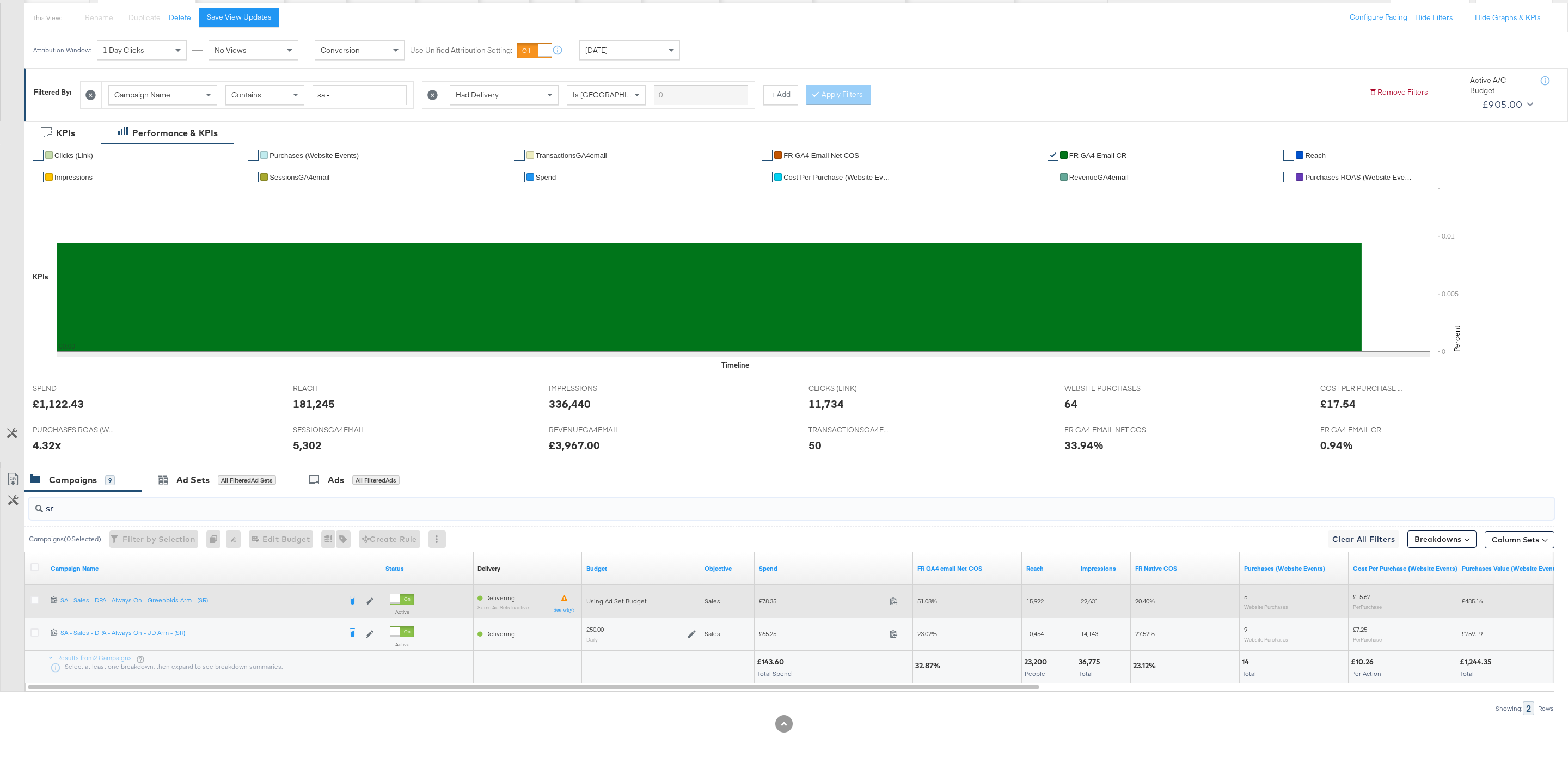
type input "sr"
click at [772, 601] on span "£78.35" at bounding box center [822, 601] width 126 height 8
copy span "78.35"
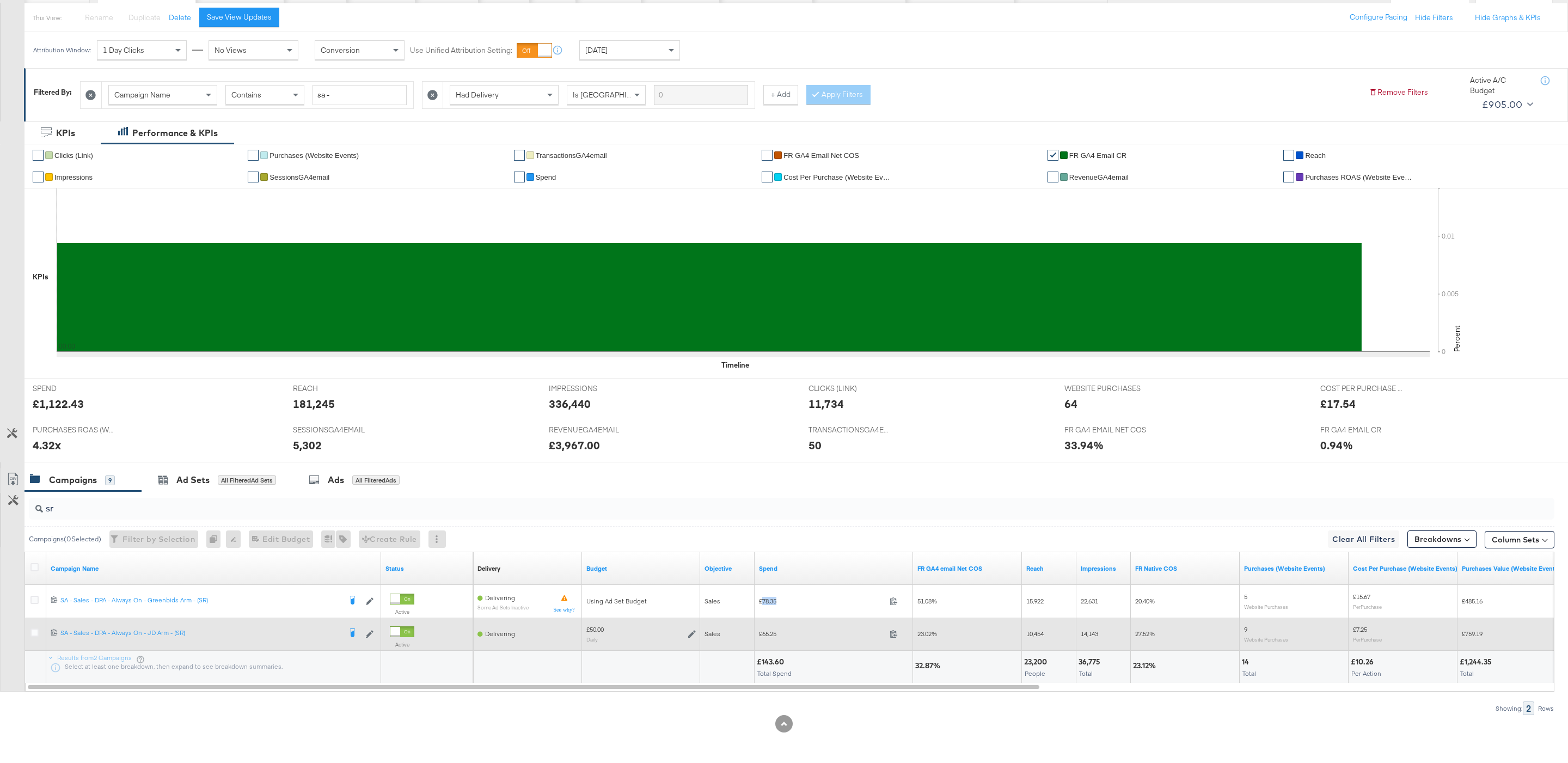
click at [766, 625] on div "£65.25 65.25" at bounding box center [834, 633] width 159 height 17
click at [769, 630] on span "£65.25" at bounding box center [822, 633] width 126 height 8
copy span "65.25"
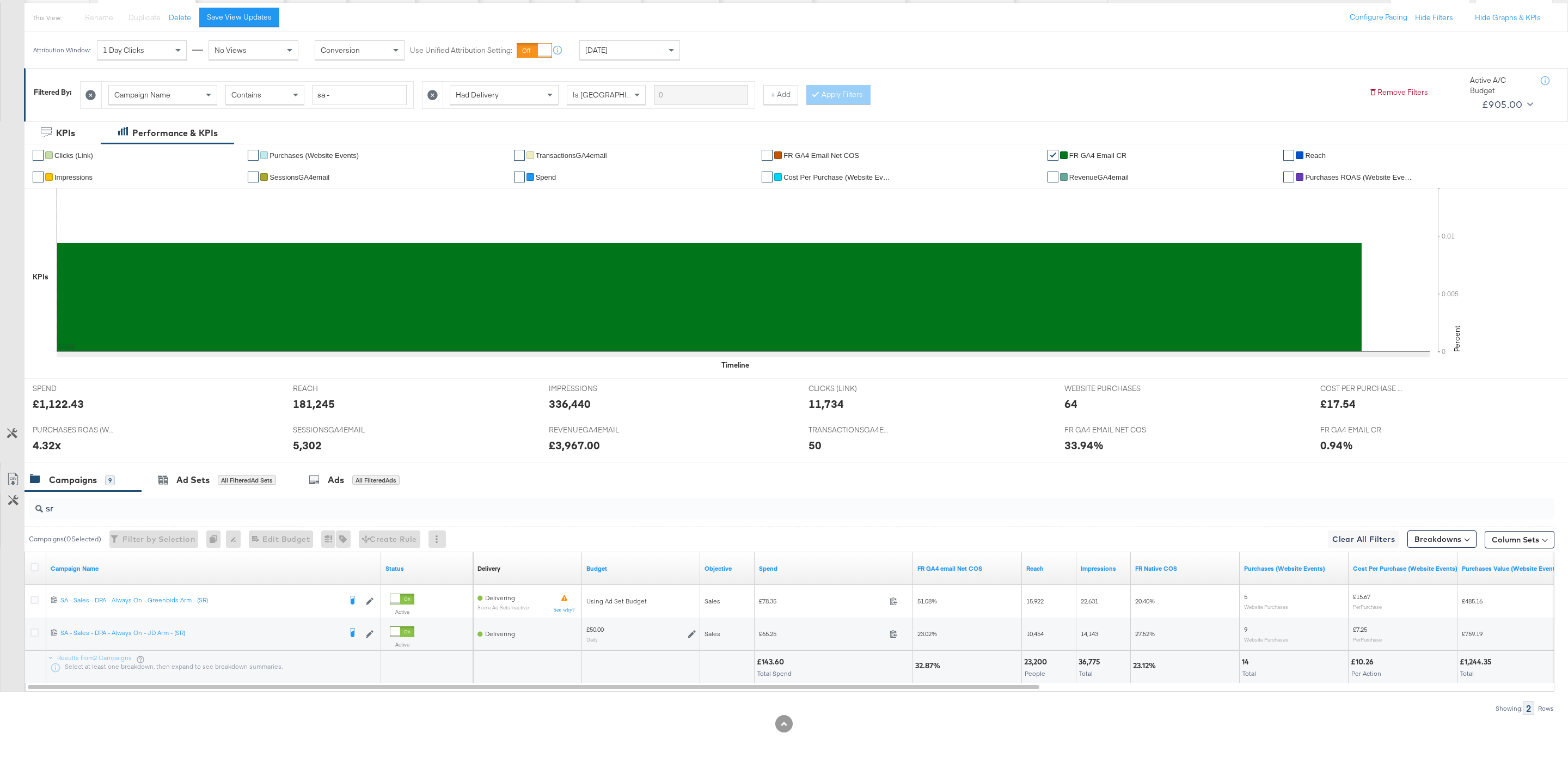
click at [107, 497] on input "sr" at bounding box center [726, 504] width 1367 height 21
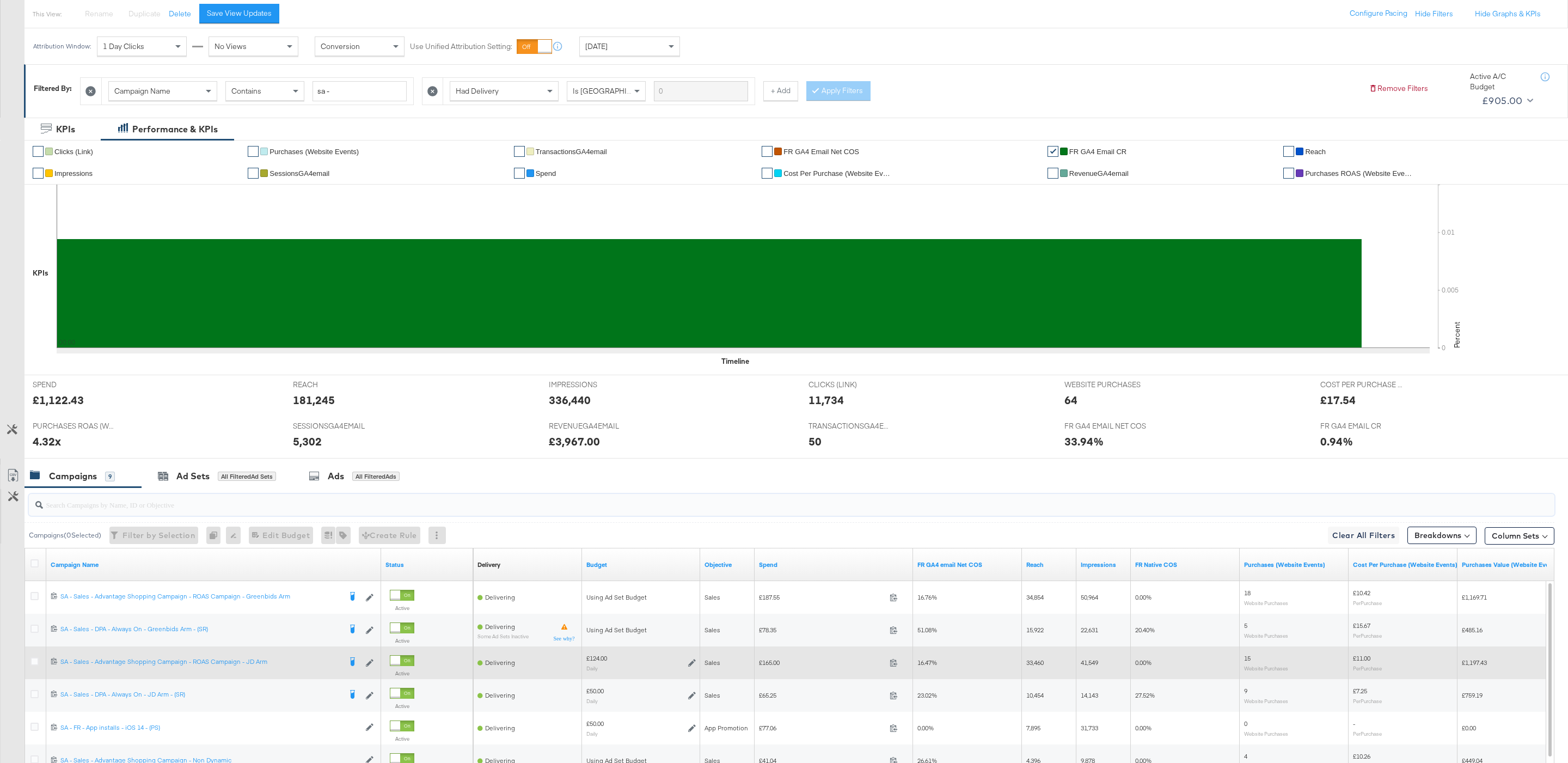
click at [692, 664] on icon at bounding box center [692, 663] width 7 height 7
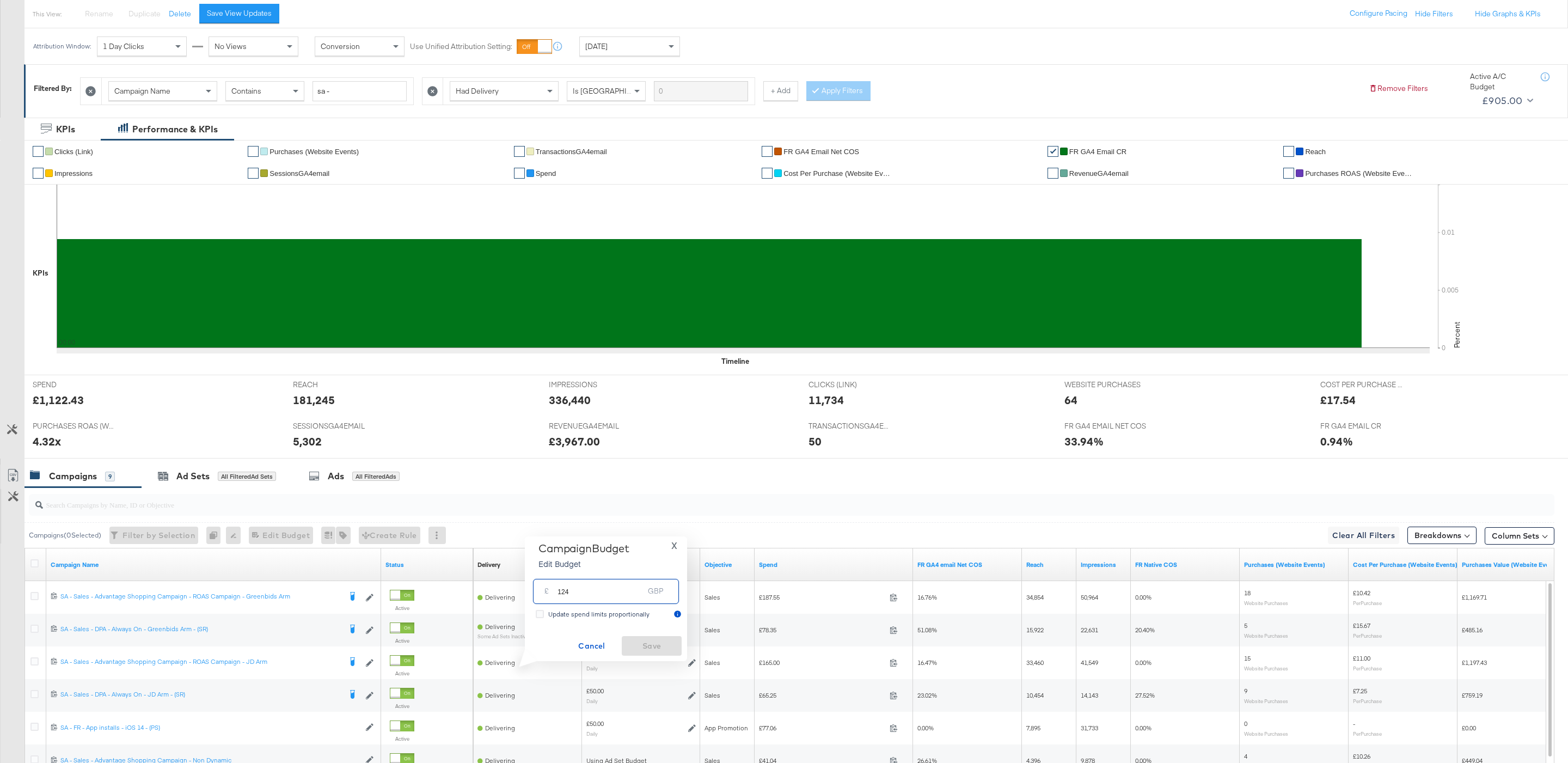
click at [635, 583] on input "124" at bounding box center [601, 587] width 86 height 24
type input "179"
click at [670, 639] on span "Save" at bounding box center [651, 646] width 51 height 14
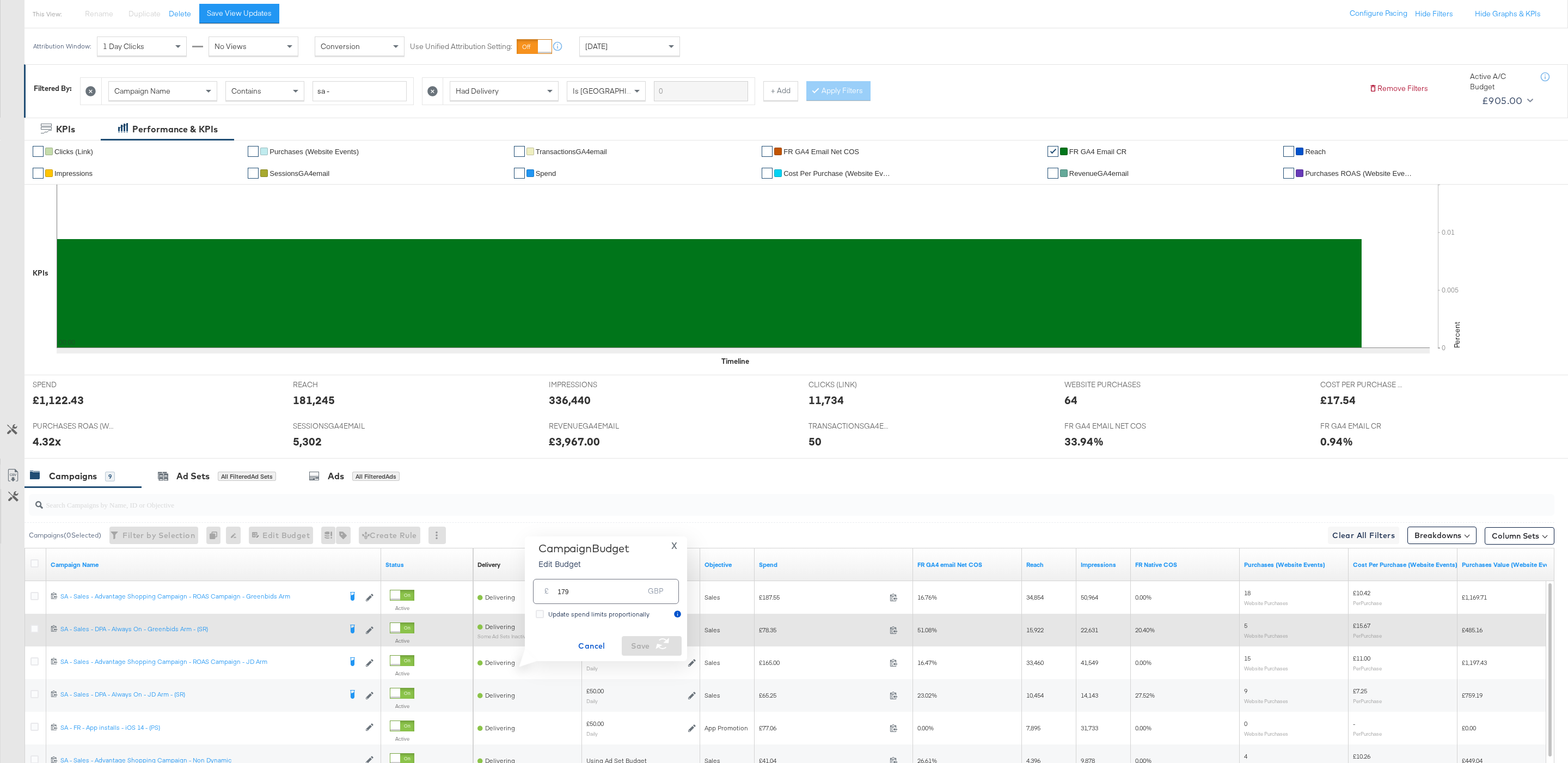
click at [29, 630] on div at bounding box center [36, 630] width 20 height 20
click at [33, 631] on icon at bounding box center [34, 628] width 8 height 8
click at [0, 0] on input "checkbox" at bounding box center [0, 0] width 0 height 0
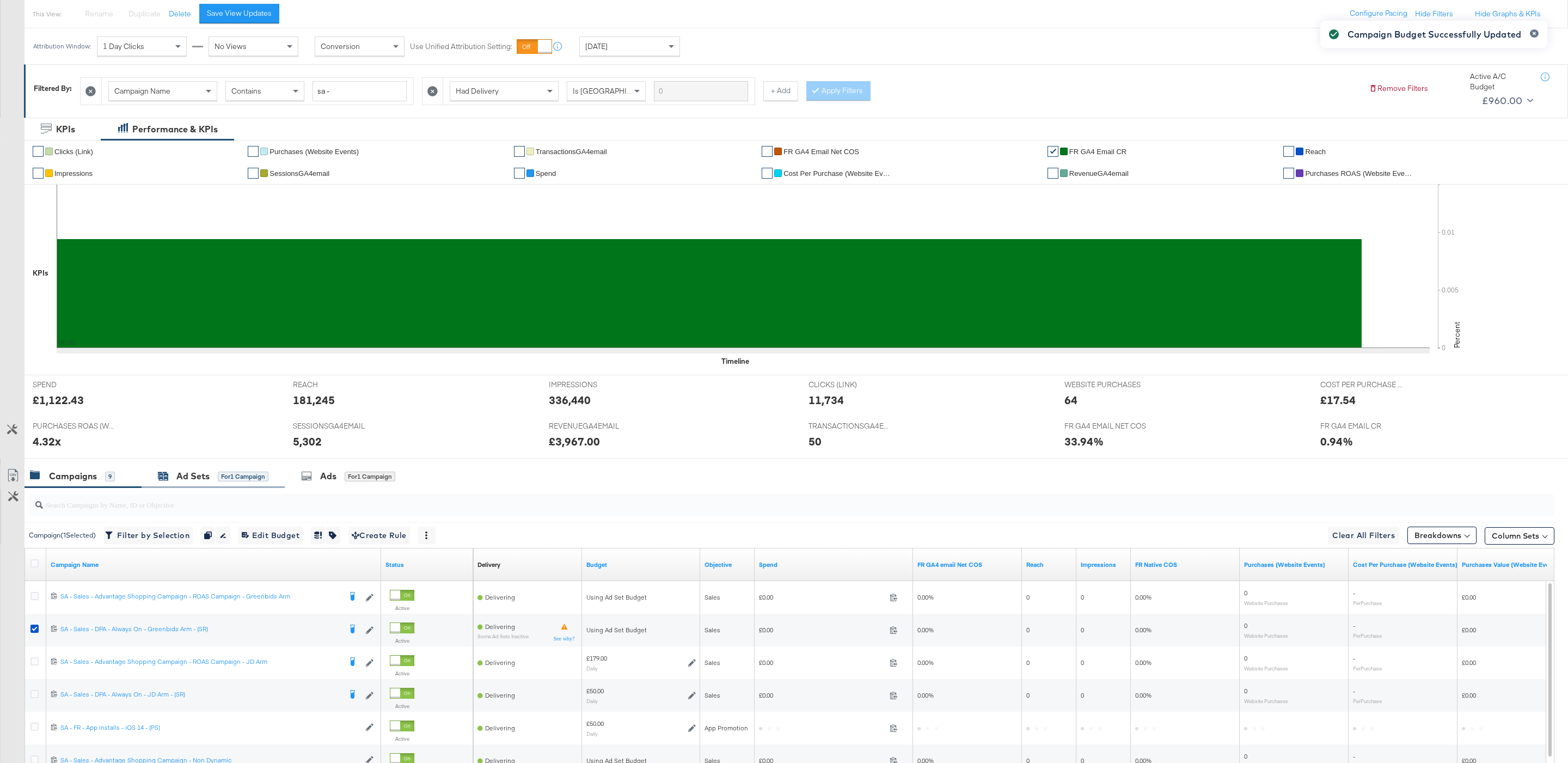
click at [187, 481] on div "Ad Sets" at bounding box center [193, 476] width 33 height 12
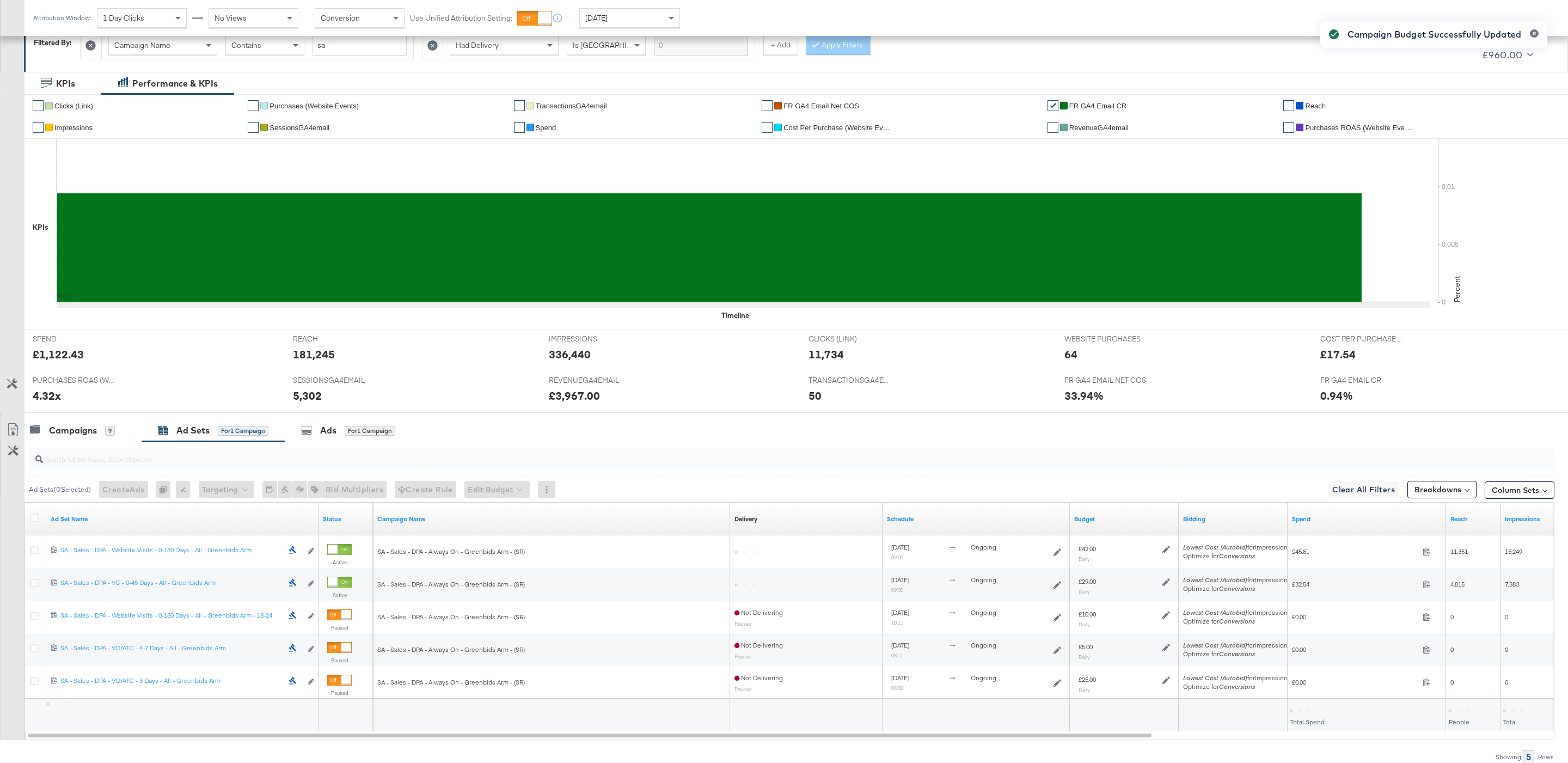
scroll to position [195, 0]
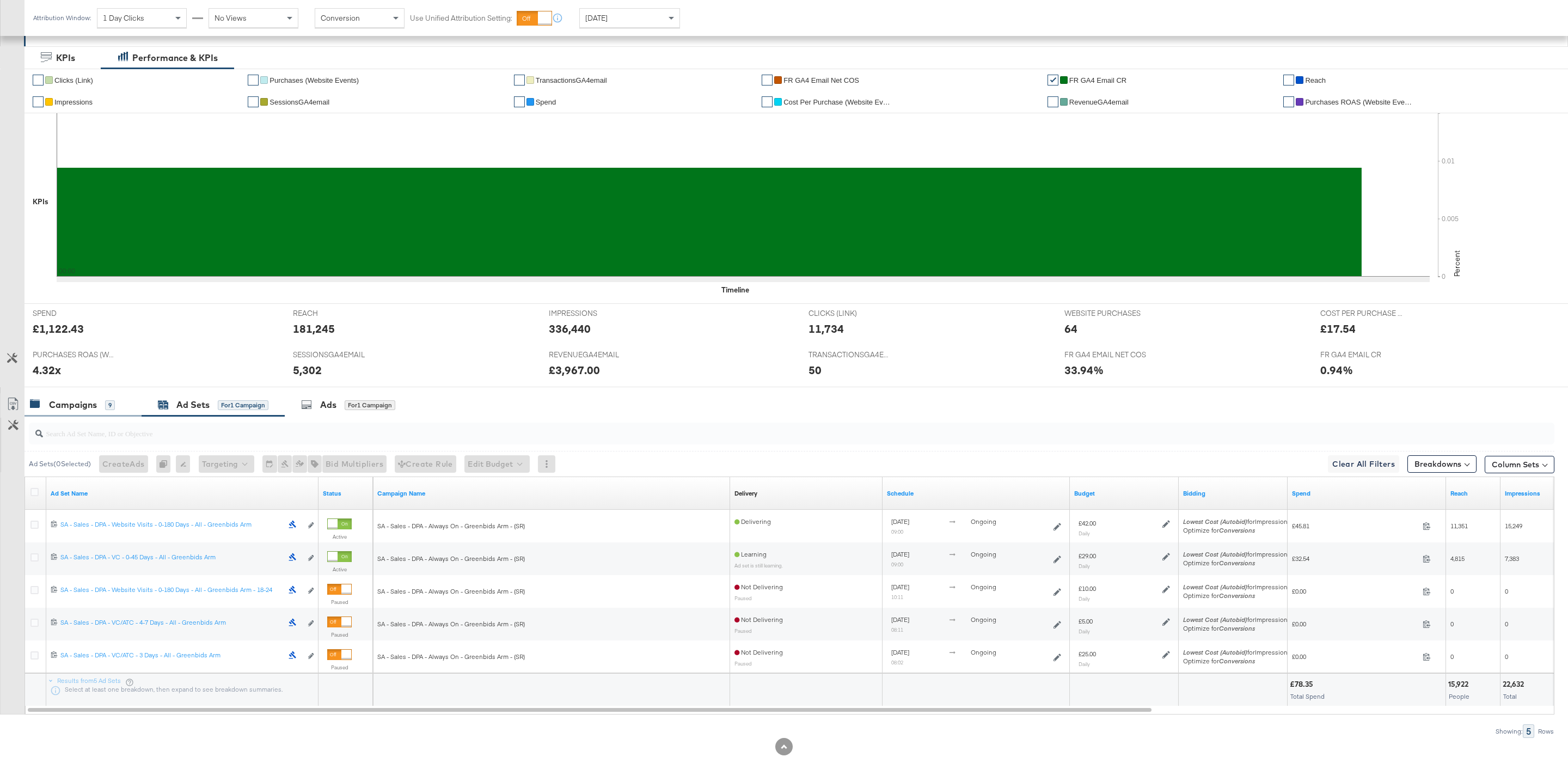
click at [92, 417] on div "Campaigns 9" at bounding box center [83, 405] width 117 height 24
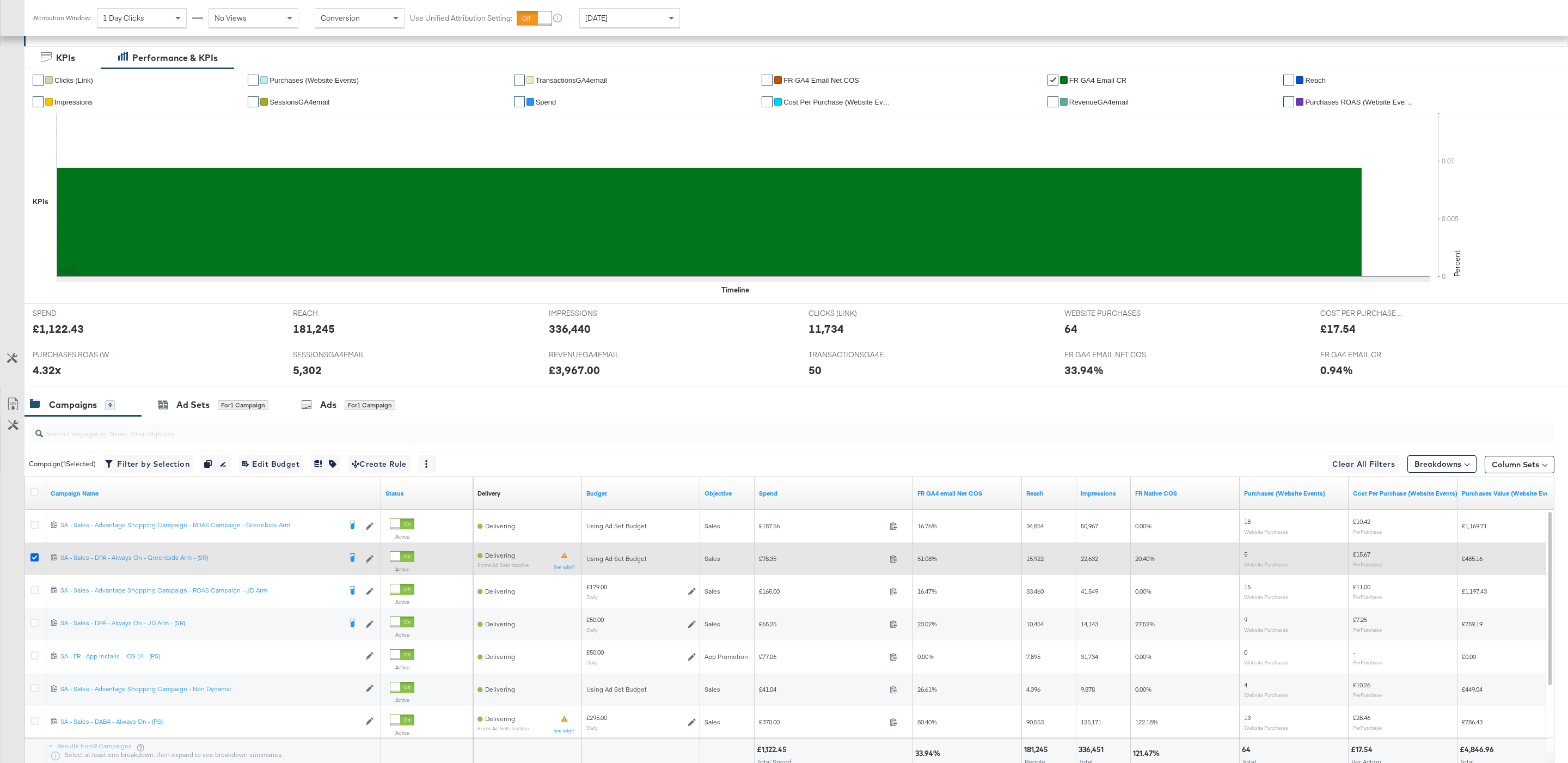
click at [33, 555] on icon at bounding box center [34, 557] width 8 height 8
click at [0, 0] on input "checkbox" at bounding box center [0, 0] width 0 height 0
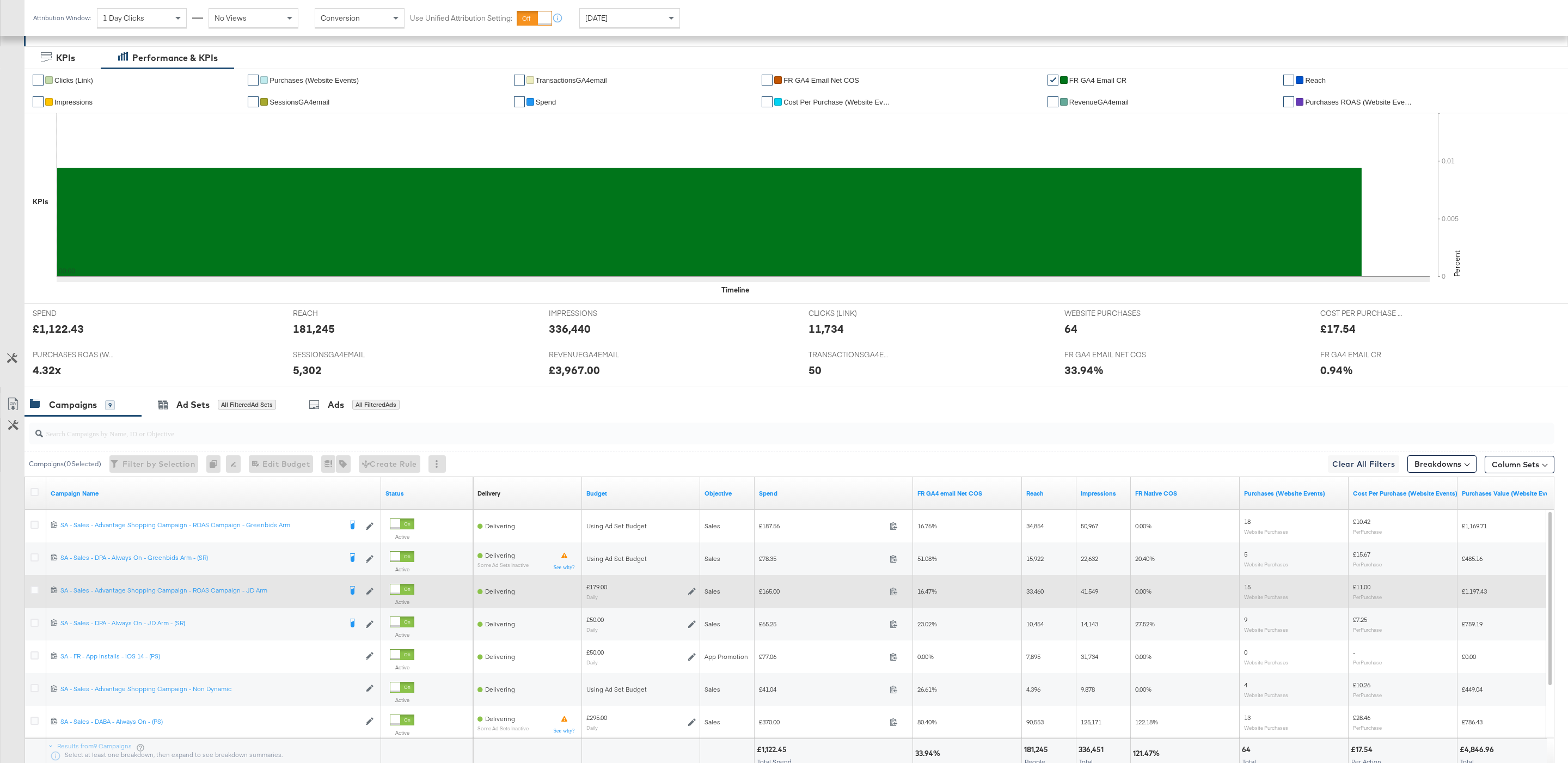
click at [33, 588] on div at bounding box center [36, 591] width 20 height 20
click at [33, 594] on icon at bounding box center [34, 589] width 8 height 8
click at [0, 0] on input "checkbox" at bounding box center [0, 0] width 0 height 0
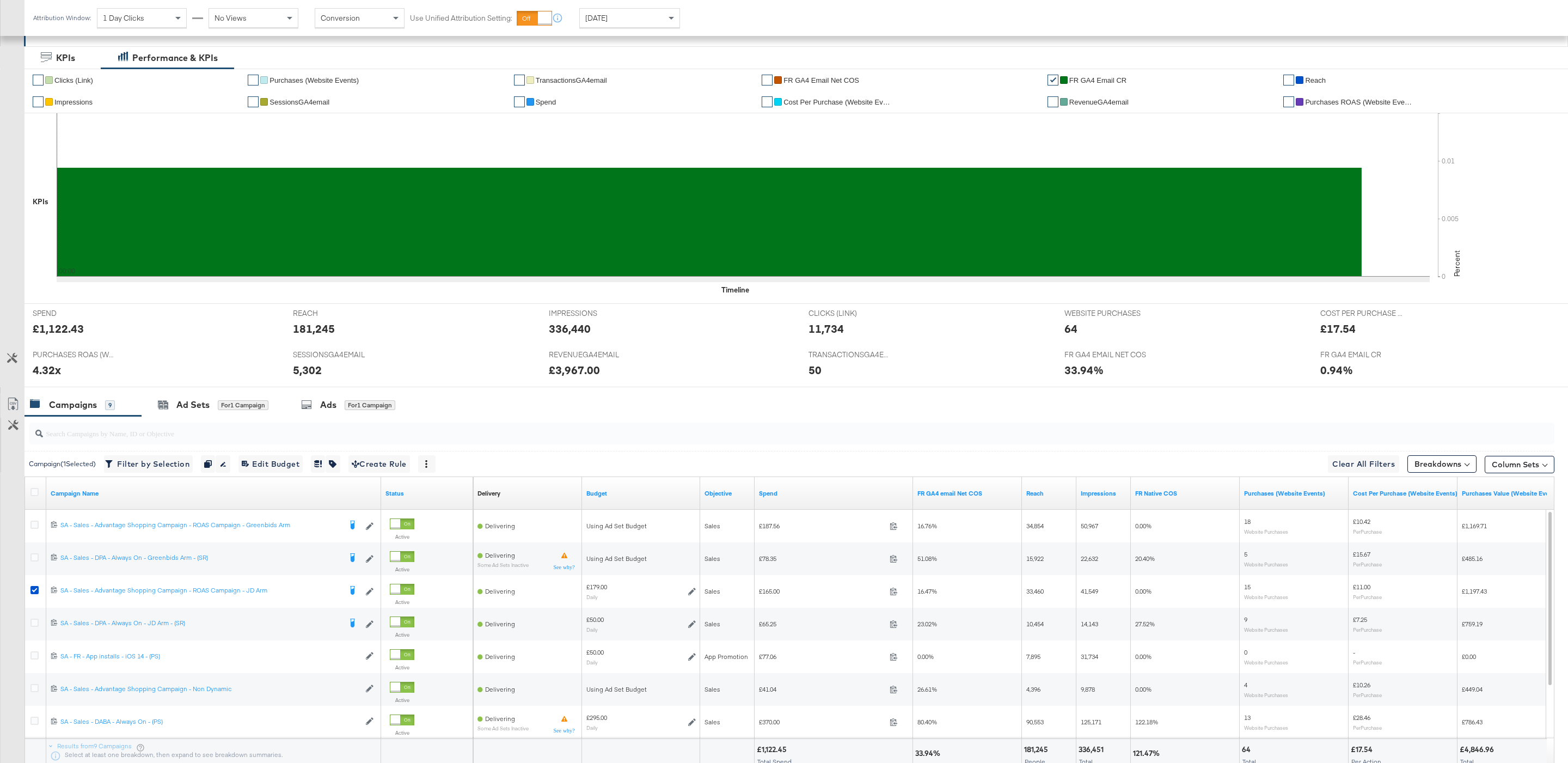
click at [245, 423] on input "search" at bounding box center [726, 429] width 1367 height 21
click at [244, 415] on div "Ad Sets for 1 Campaign" at bounding box center [213, 405] width 143 height 24
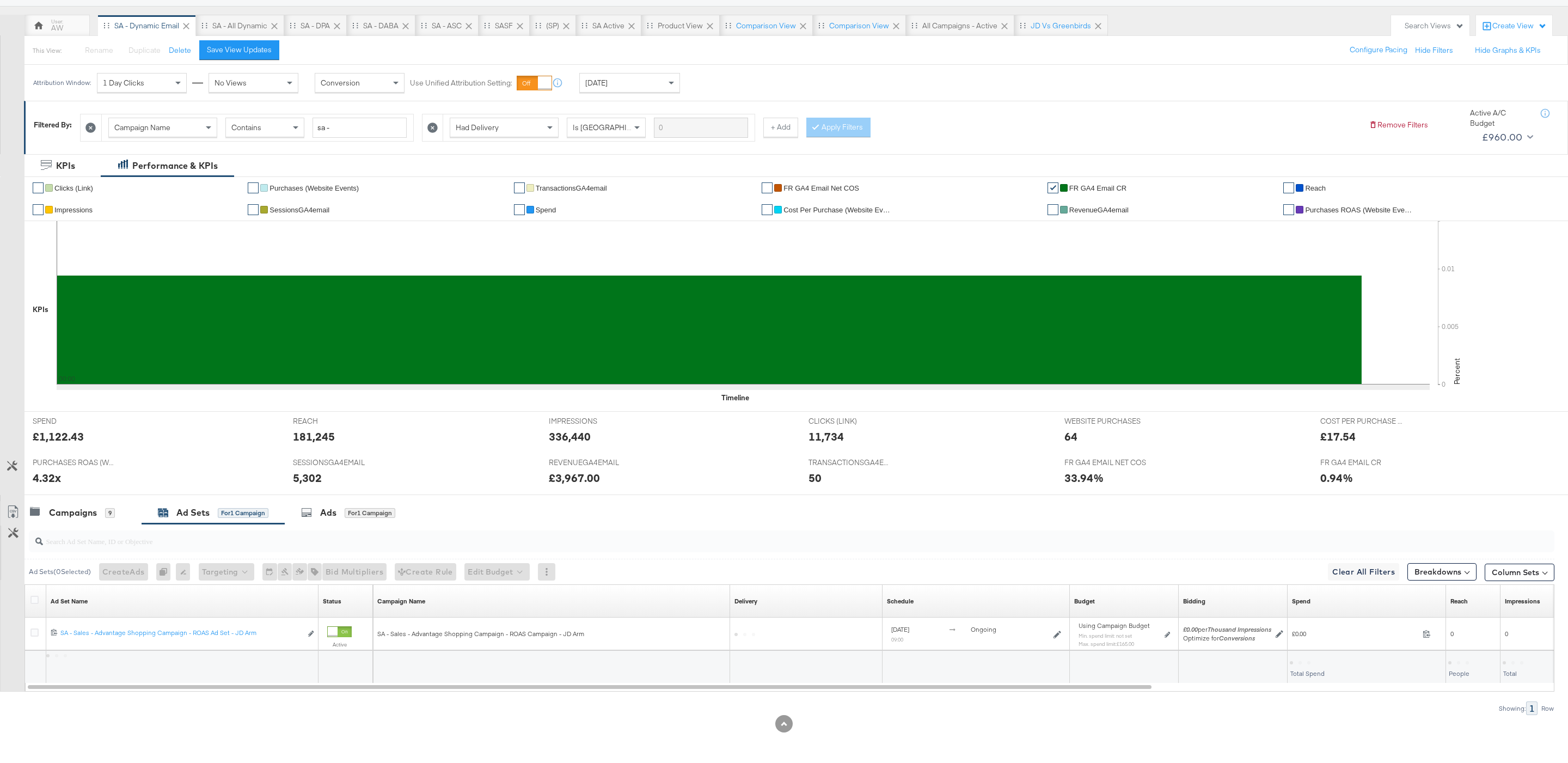
scroll to position [90, 0]
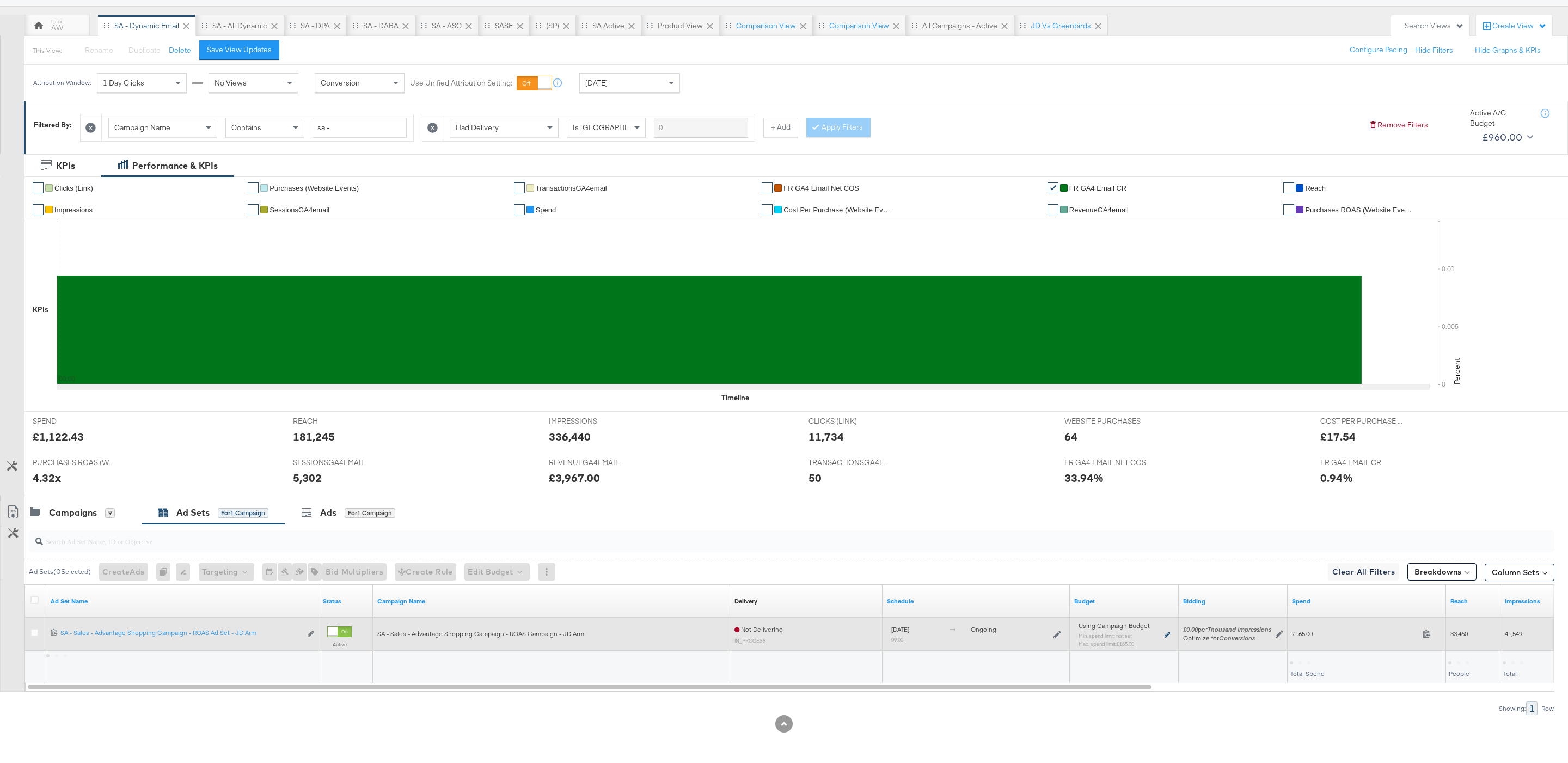
click at [1167, 632] on icon at bounding box center [1167, 635] width 6 height 6
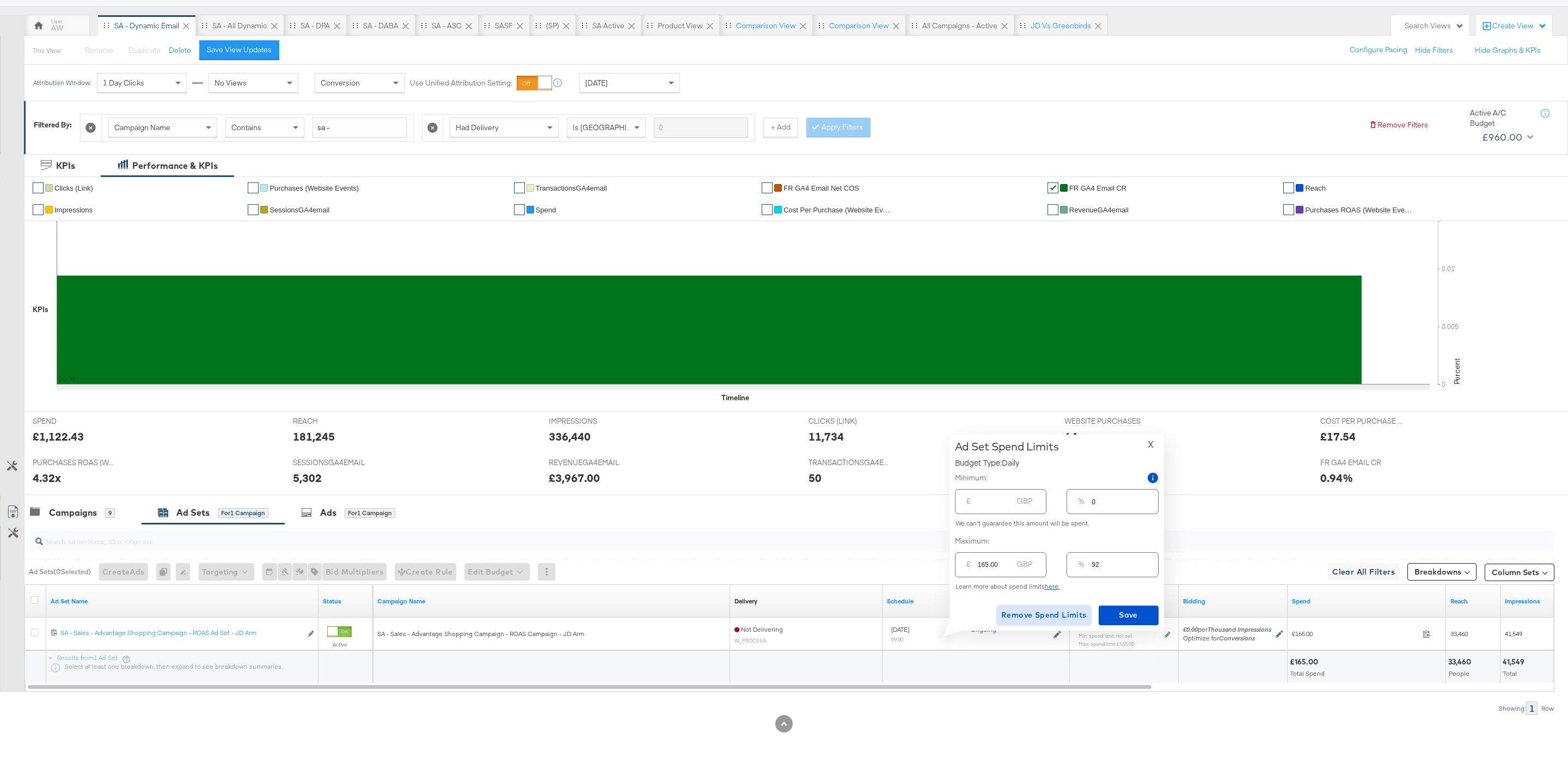
click at [1060, 612] on span "Remove Spend Limits" at bounding box center [1044, 615] width 86 height 14
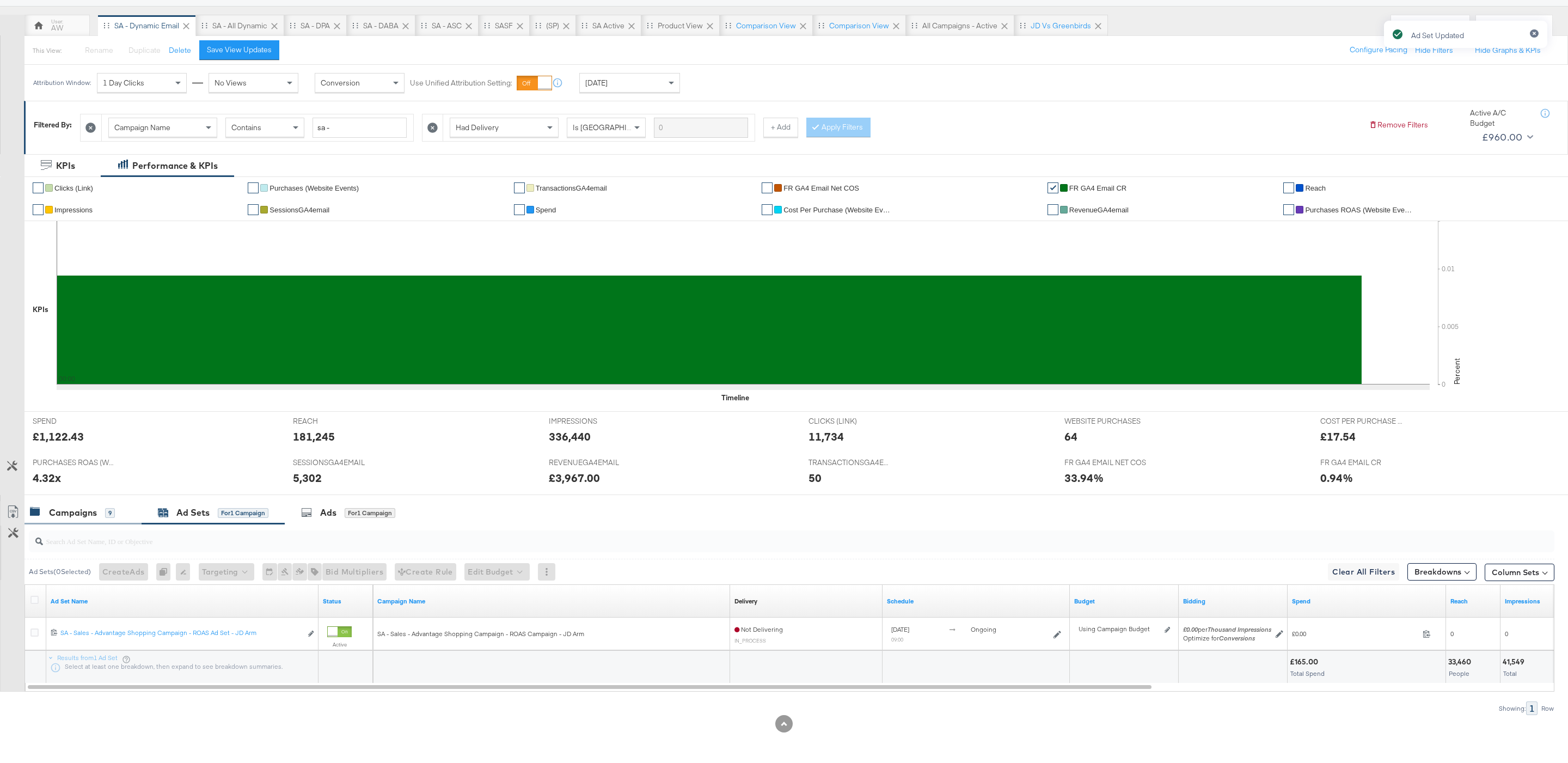
click at [112, 513] on div "9" at bounding box center [110, 513] width 10 height 10
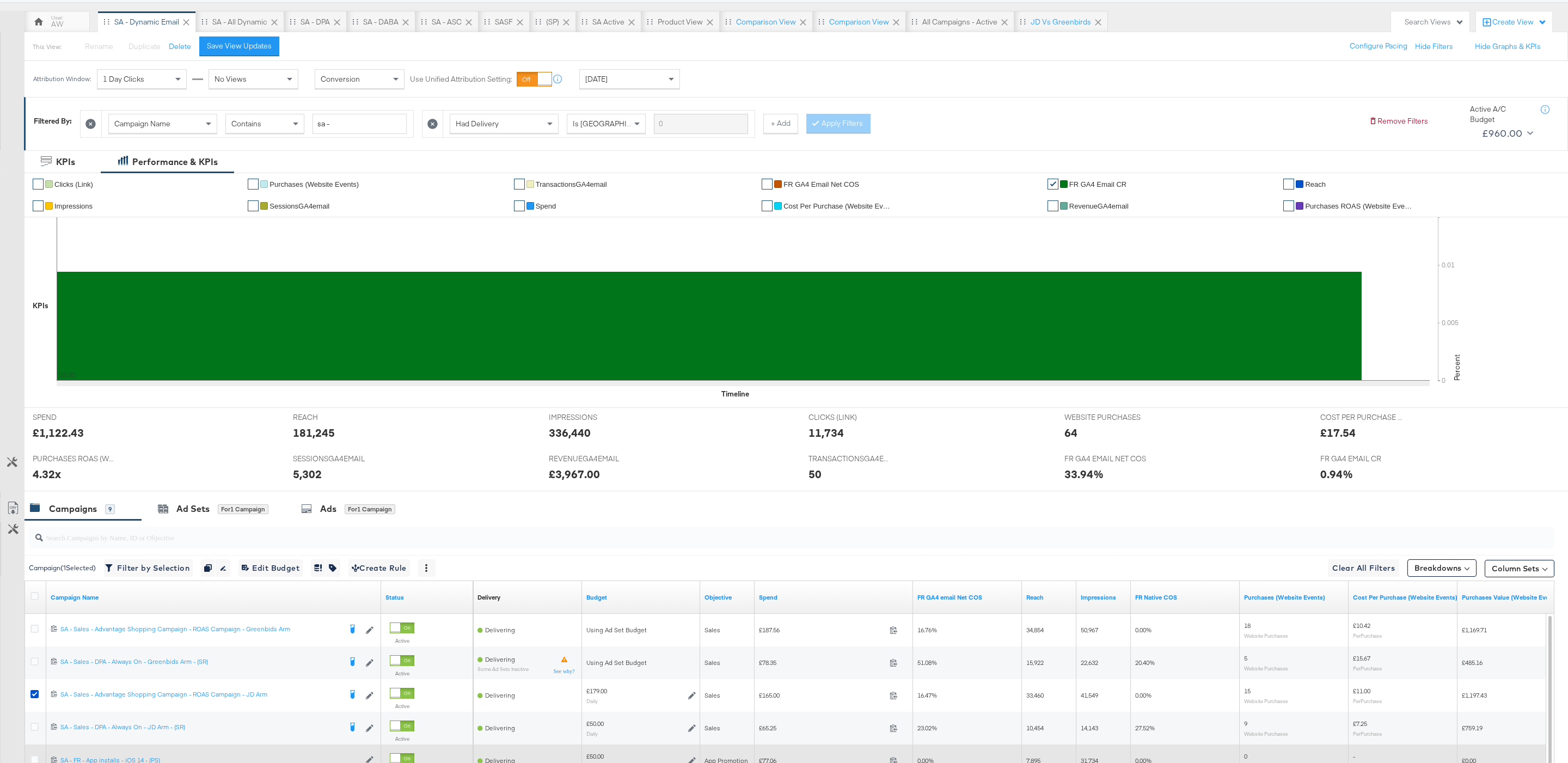
scroll to position [286, 0]
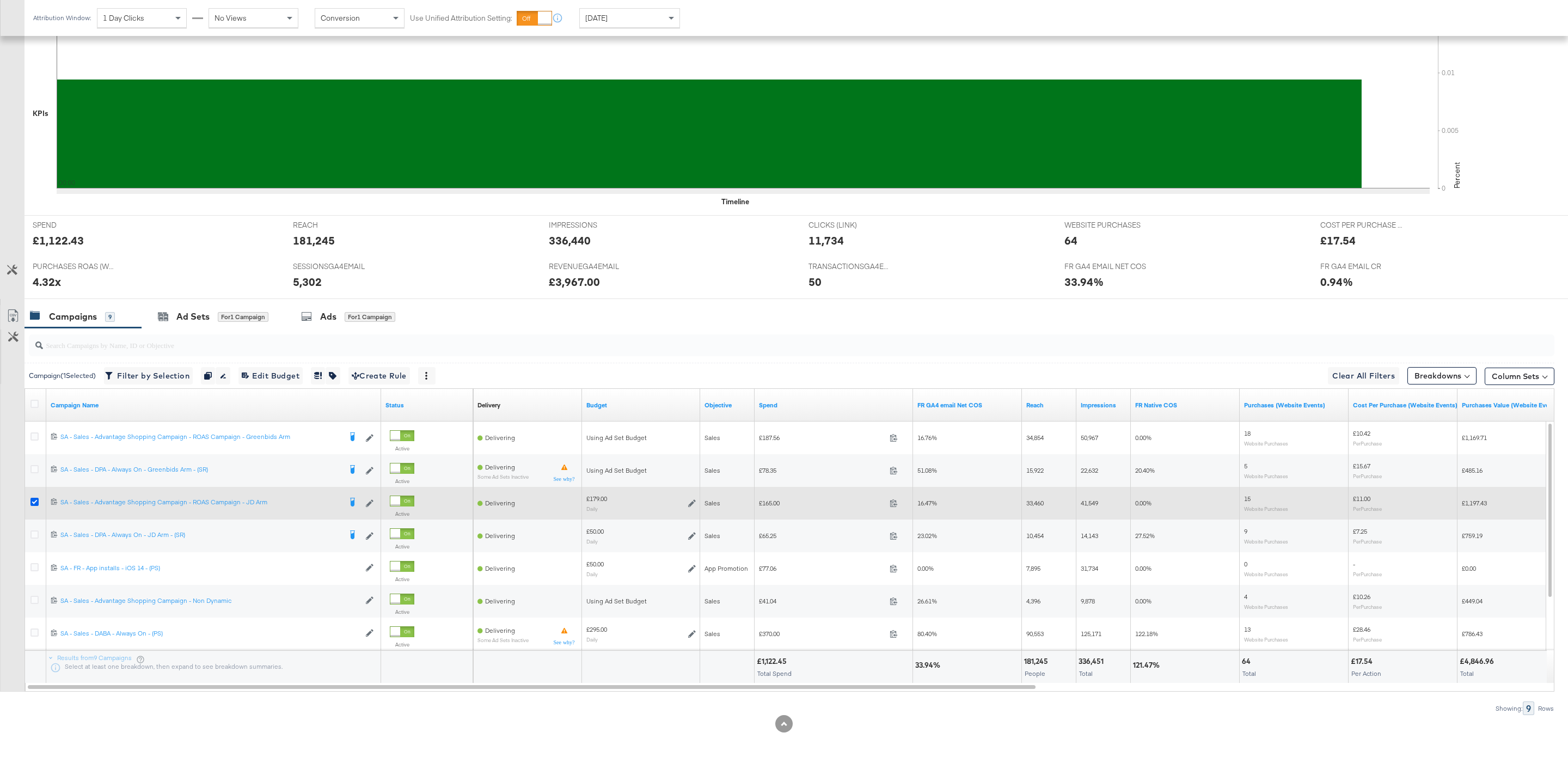
click at [32, 500] on icon at bounding box center [34, 501] width 8 height 8
click at [0, 0] on input "checkbox" at bounding box center [0, 0] width 0 height 0
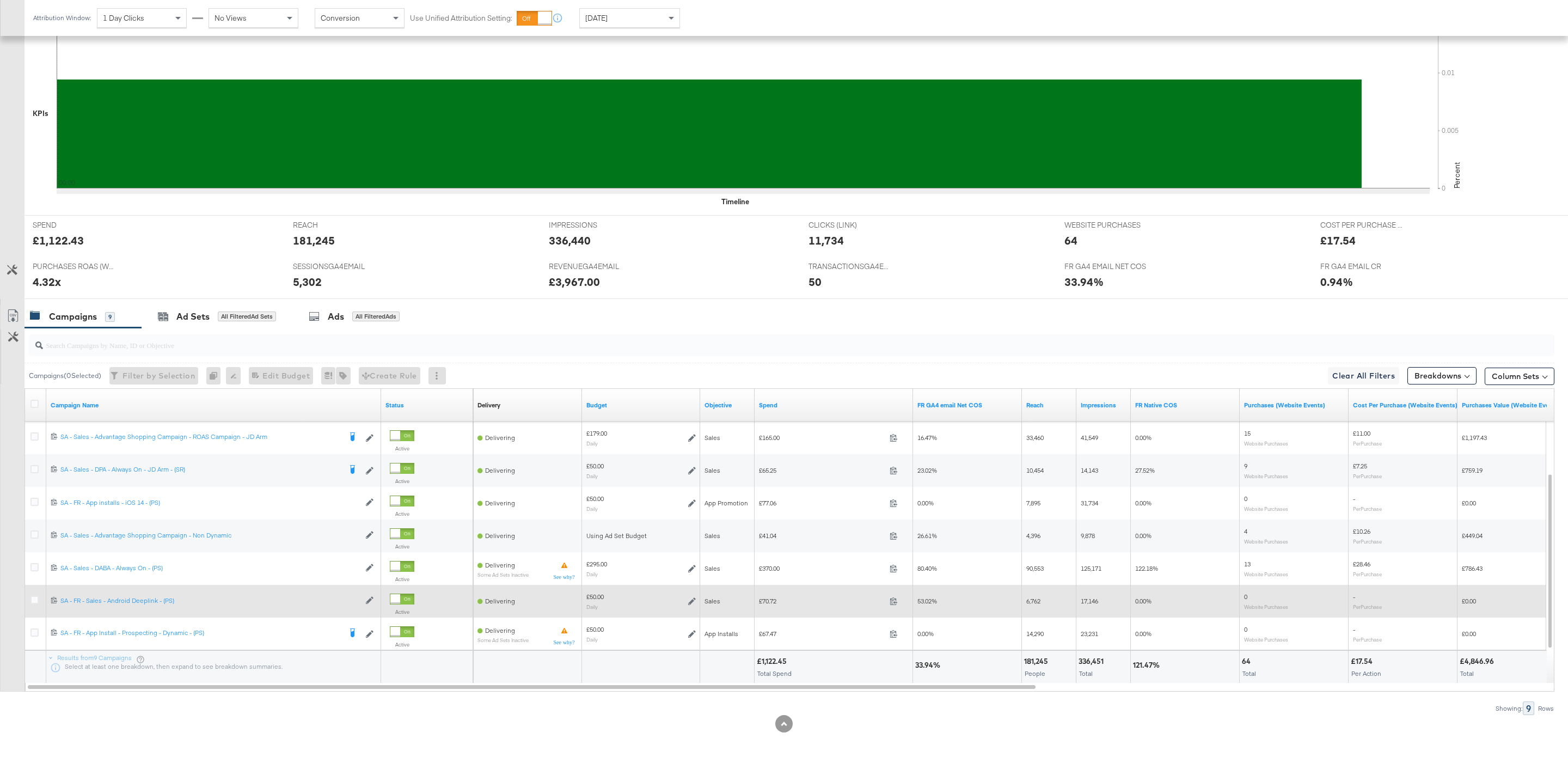
click at [691, 598] on icon at bounding box center [692, 601] width 7 height 7
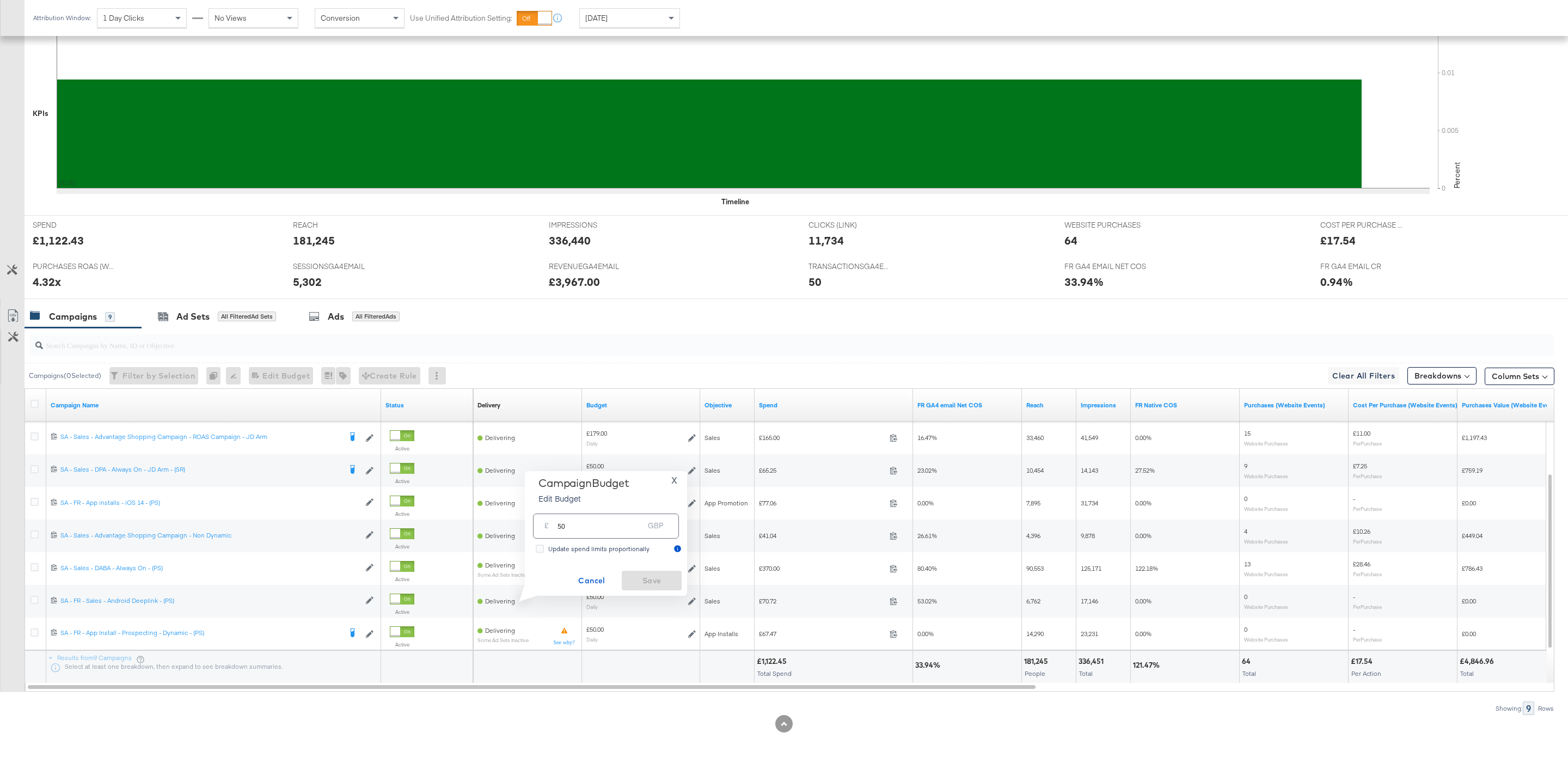
click at [601, 529] on input "50" at bounding box center [601, 521] width 86 height 24
type input "8"
type input "70"
click at [669, 580] on span "Save" at bounding box center [651, 581] width 51 height 14
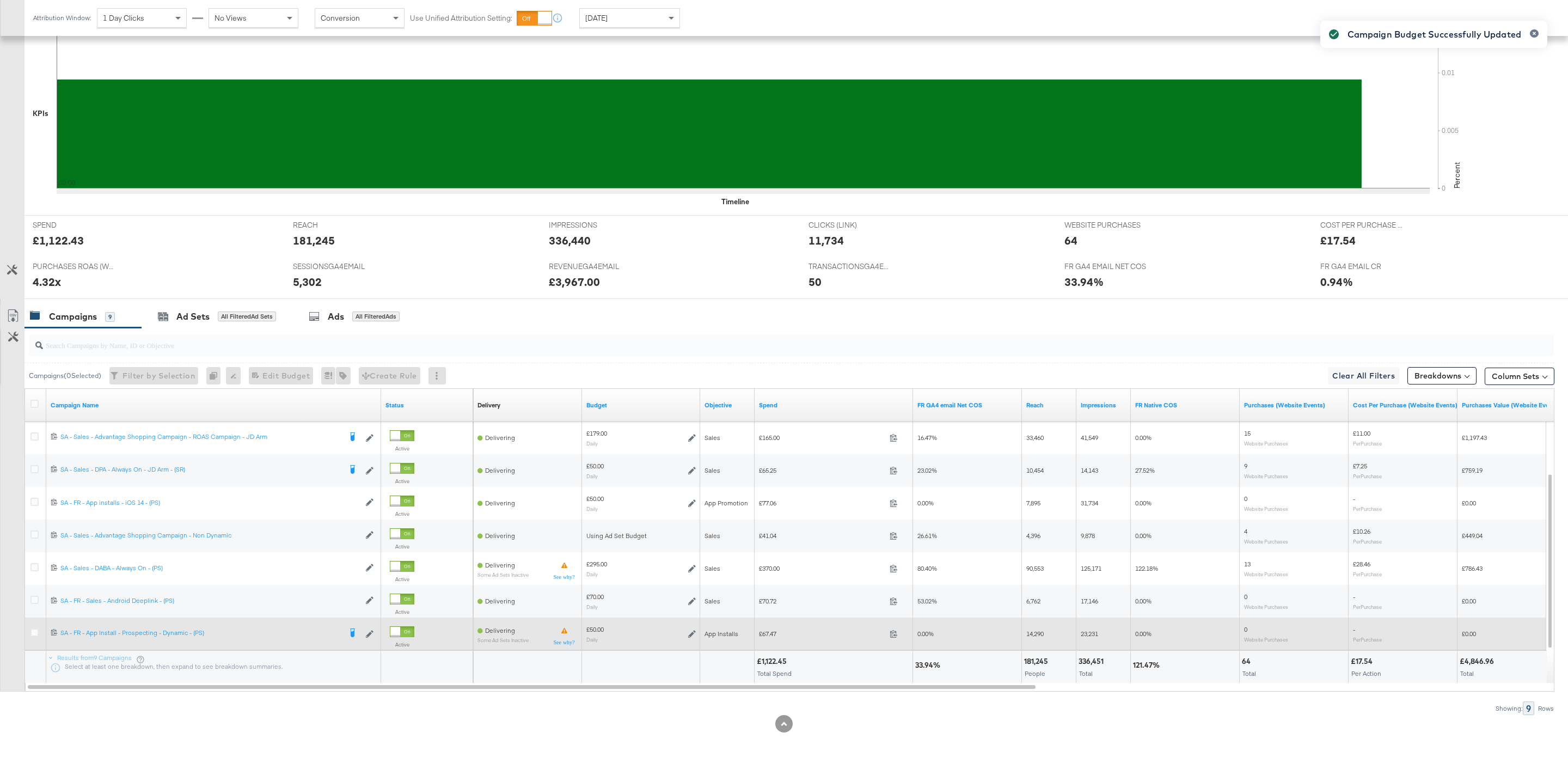
click at [692, 637] on div "£50.00 Daily" at bounding box center [641, 633] width 110 height 17
click at [692, 632] on icon at bounding box center [692, 633] width 7 height 7
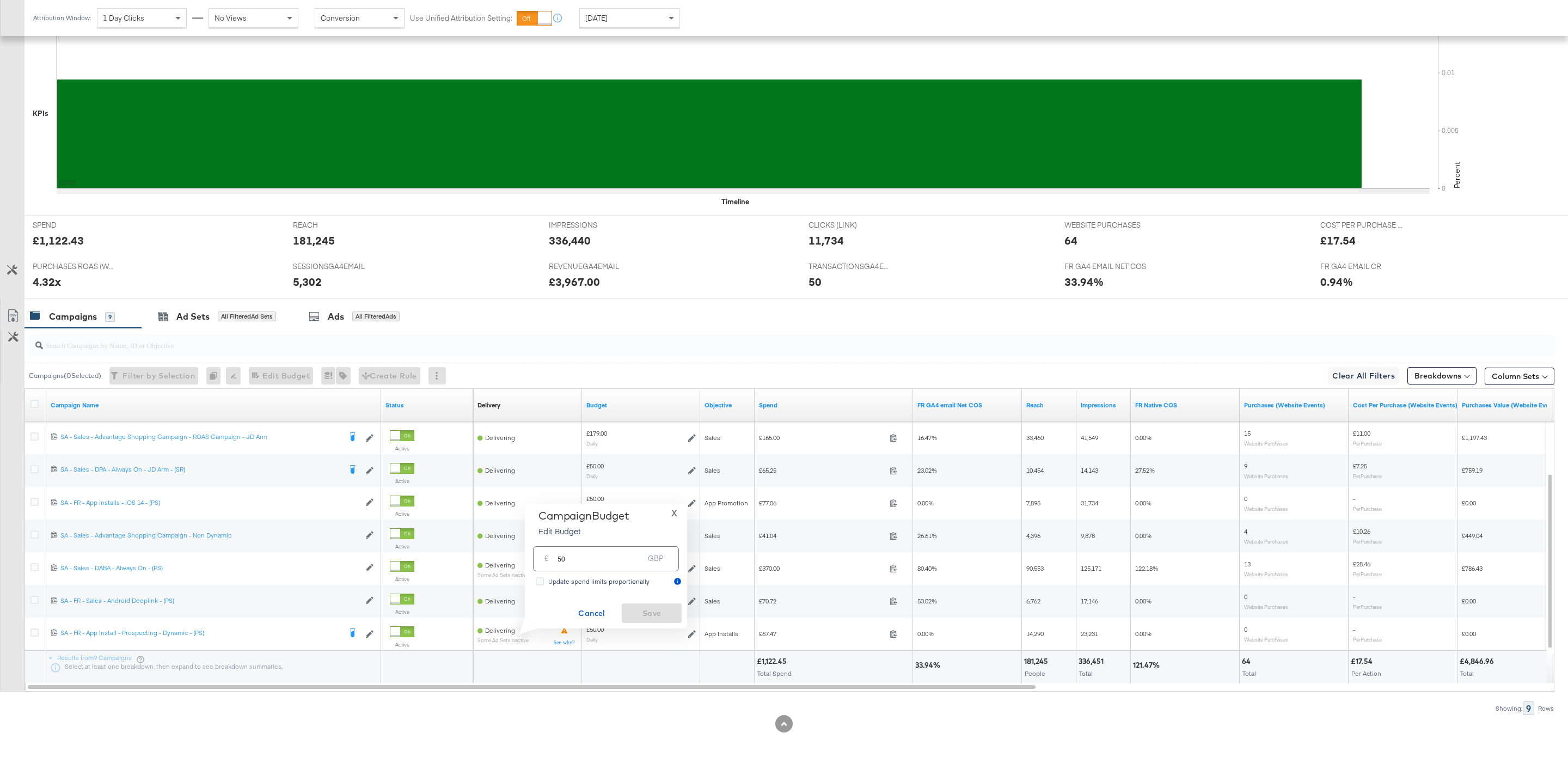
click at [615, 552] on input "50" at bounding box center [601, 554] width 86 height 24
type input "70"
click at [671, 620] on button "Save" at bounding box center [651, 613] width 60 height 20
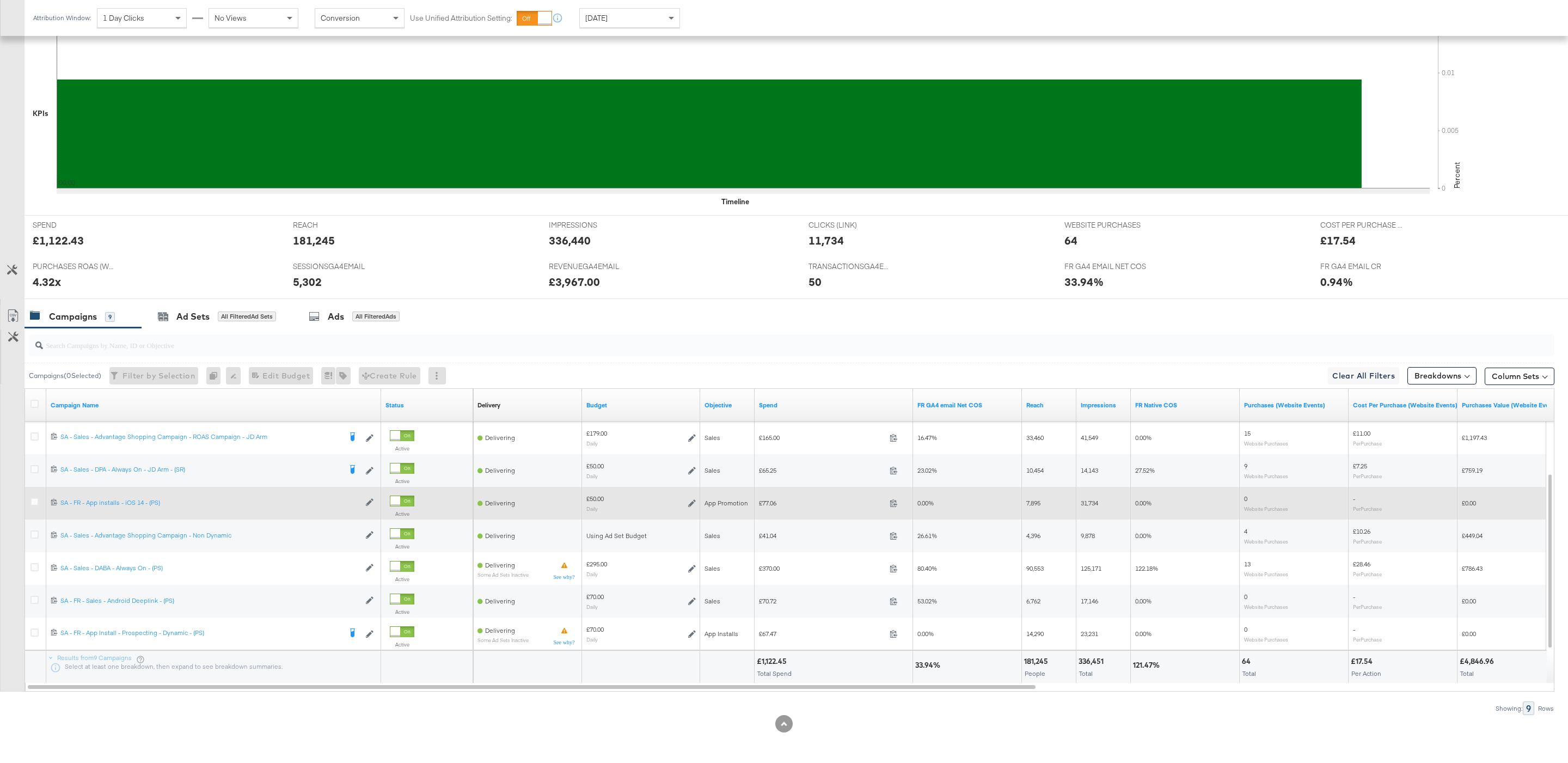
click at [698, 503] on div "£50.00 Daily" at bounding box center [641, 503] width 118 height 25
click at [692, 503] on icon at bounding box center [692, 503] width 7 height 7
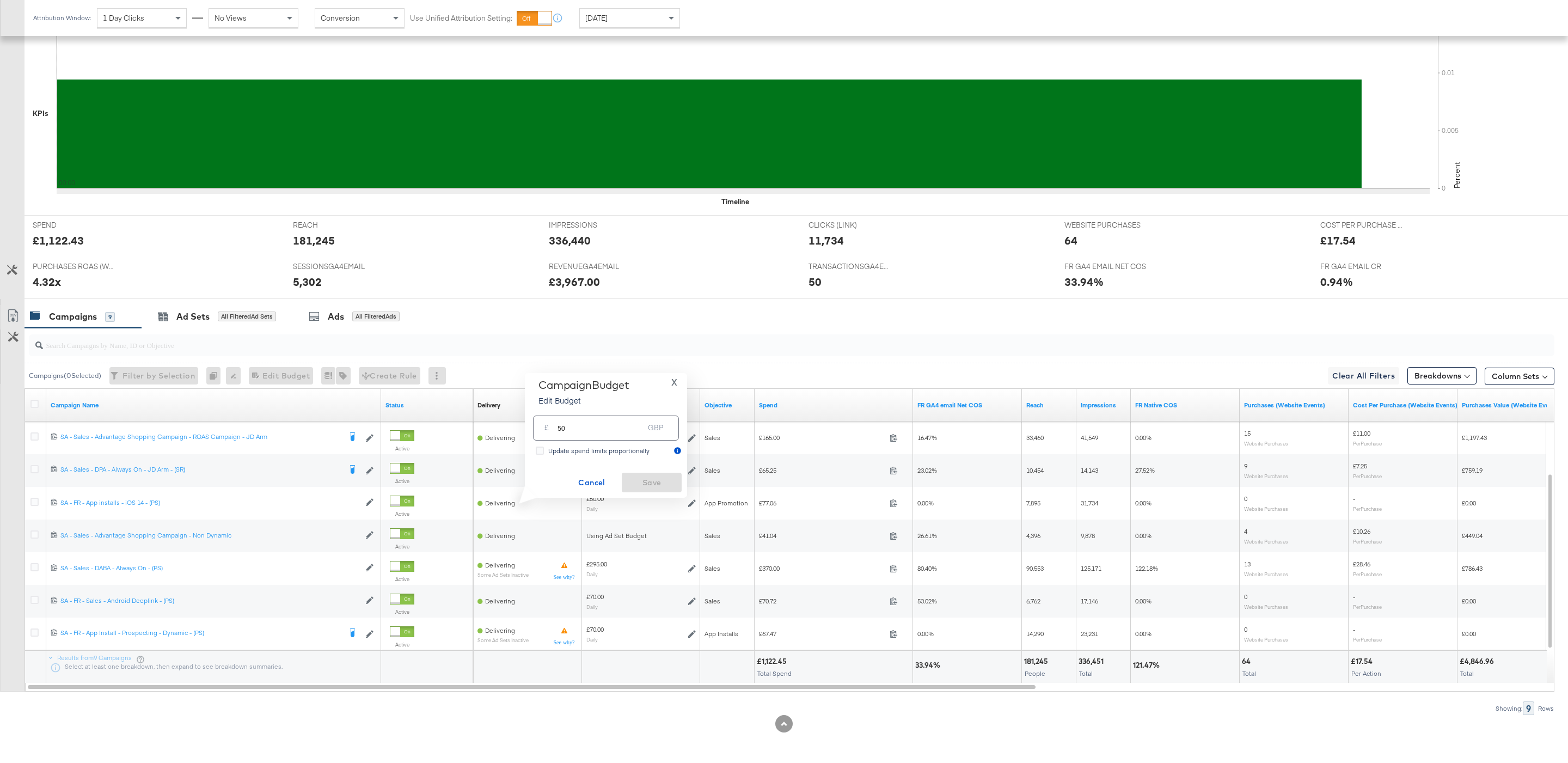
click at [625, 441] on div "£ 50 GBP" at bounding box center [606, 428] width 146 height 29
click at [619, 432] on input "50" at bounding box center [601, 423] width 86 height 24
type input "70"
click at [673, 482] on span "Save" at bounding box center [651, 483] width 51 height 14
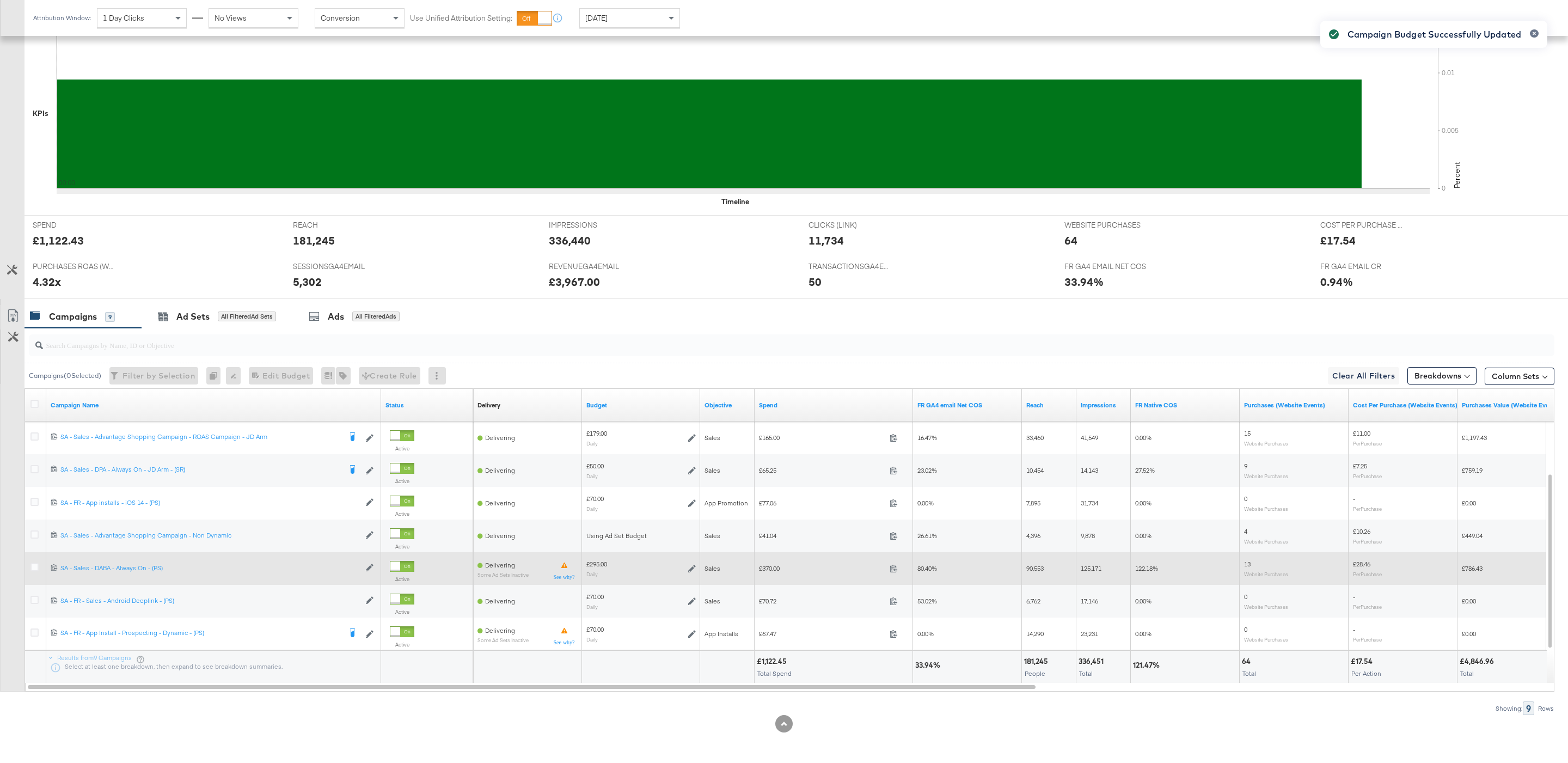
click at [685, 567] on div "£295.00 Daily" at bounding box center [641, 568] width 110 height 17
click at [693, 567] on icon at bounding box center [692, 568] width 7 height 7
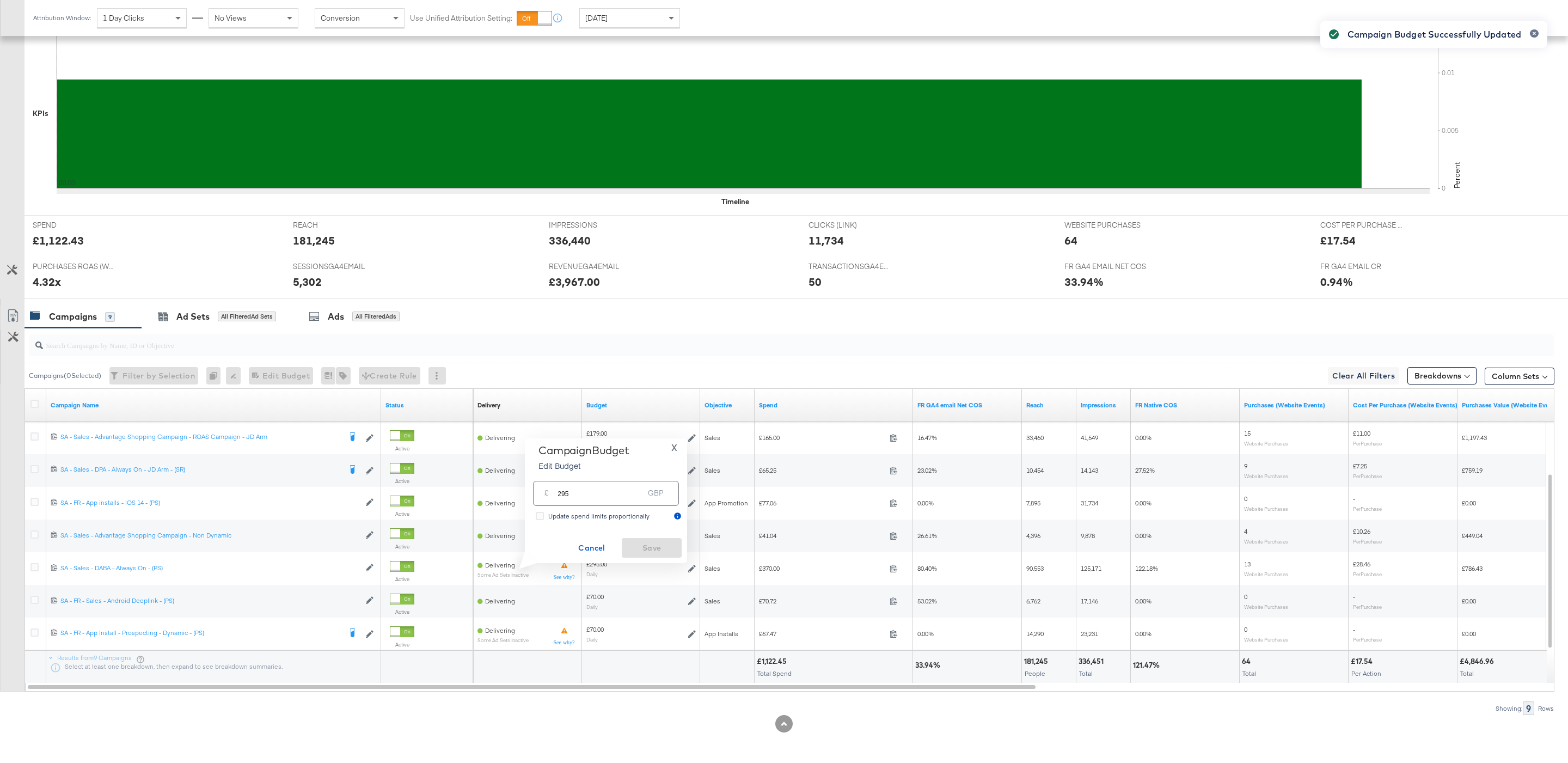
click at [609, 489] on input "295" at bounding box center [601, 489] width 86 height 24
type input "434"
click at [656, 552] on span "Save" at bounding box center [651, 548] width 51 height 14
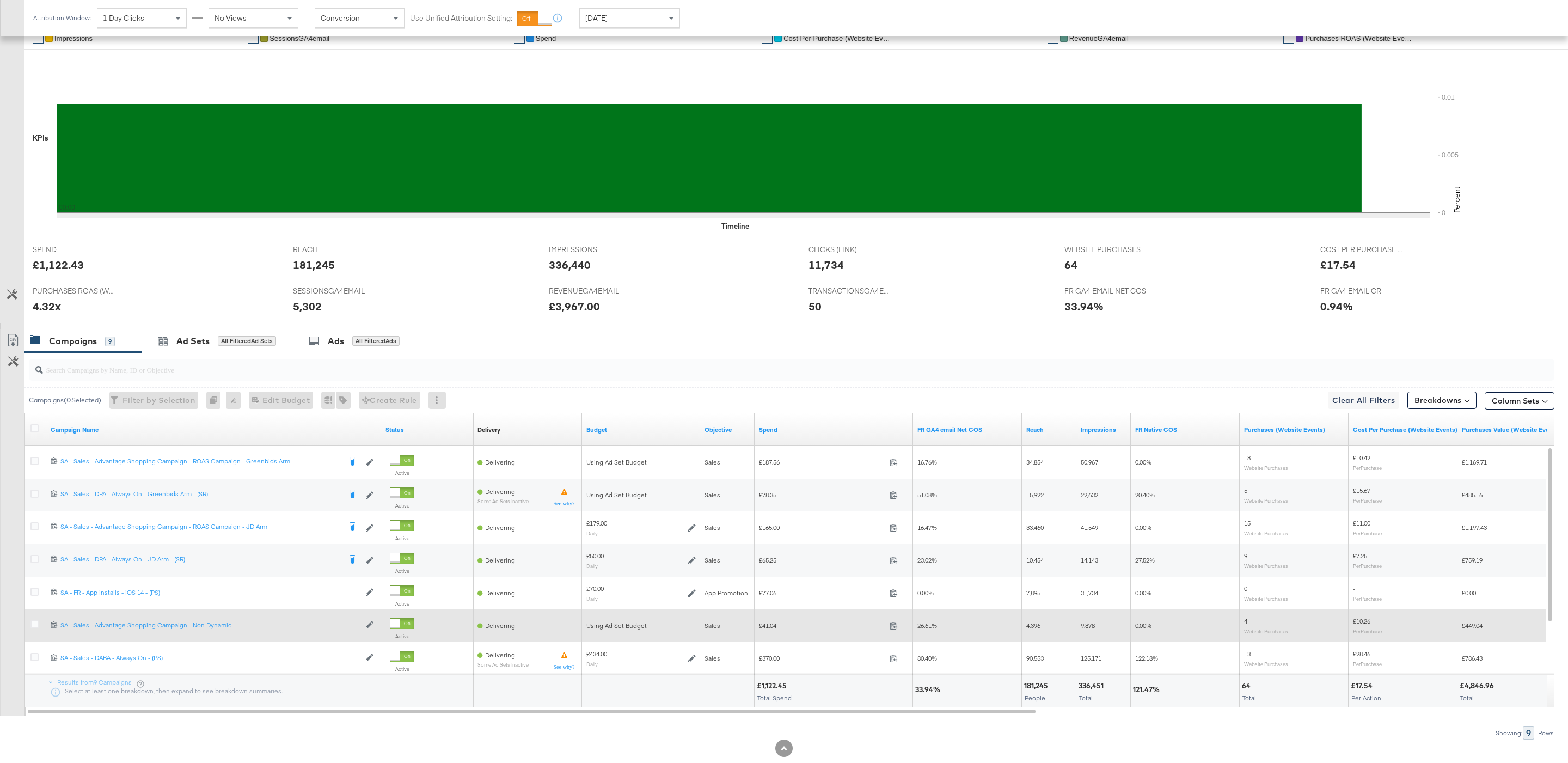
scroll to position [253, 0]
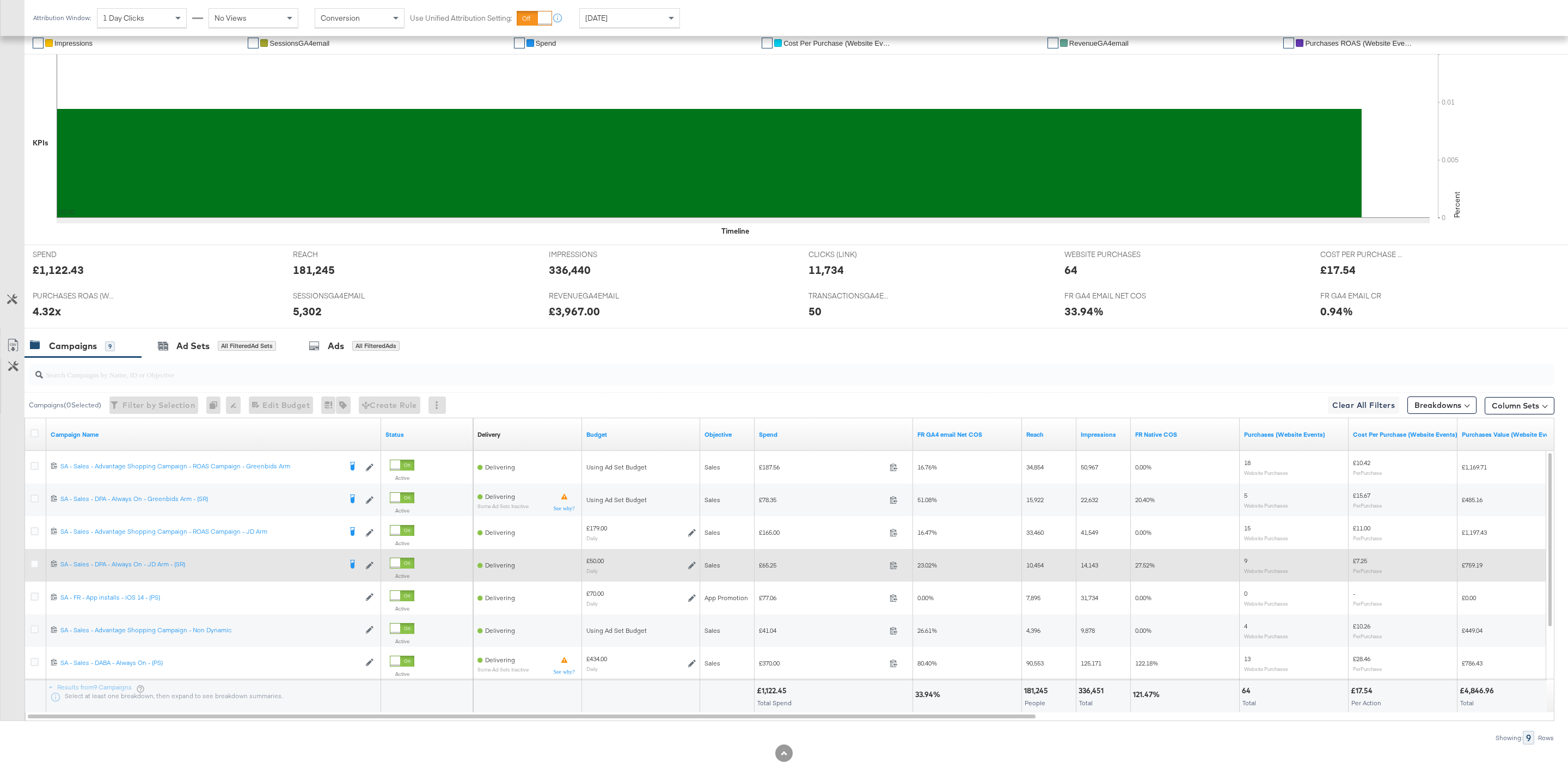
click at [692, 569] on icon at bounding box center [692, 565] width 7 height 7
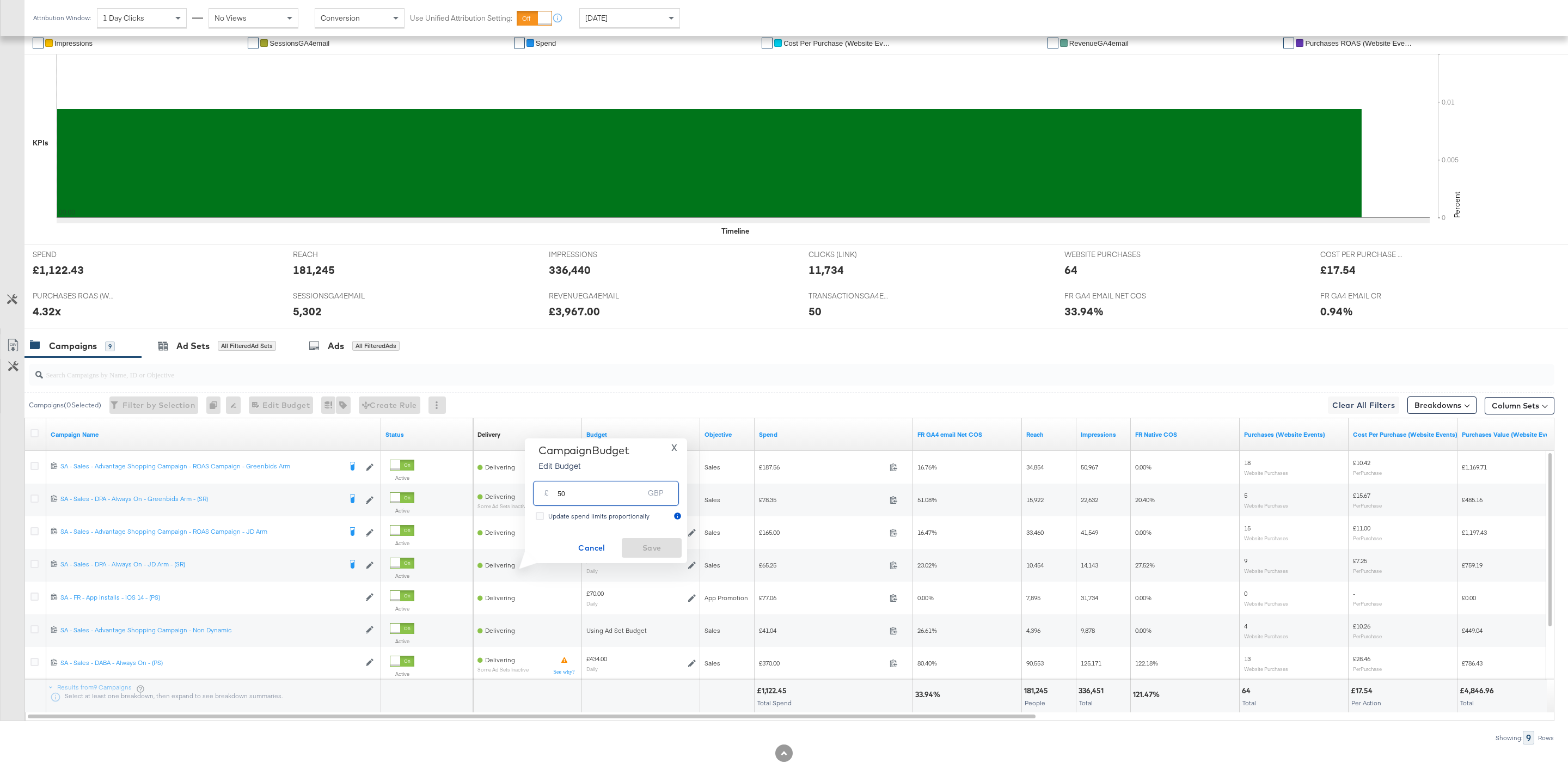
click at [611, 495] on input "50" at bounding box center [601, 489] width 86 height 24
type input "75"
click at [664, 555] on button "Save" at bounding box center [651, 548] width 60 height 20
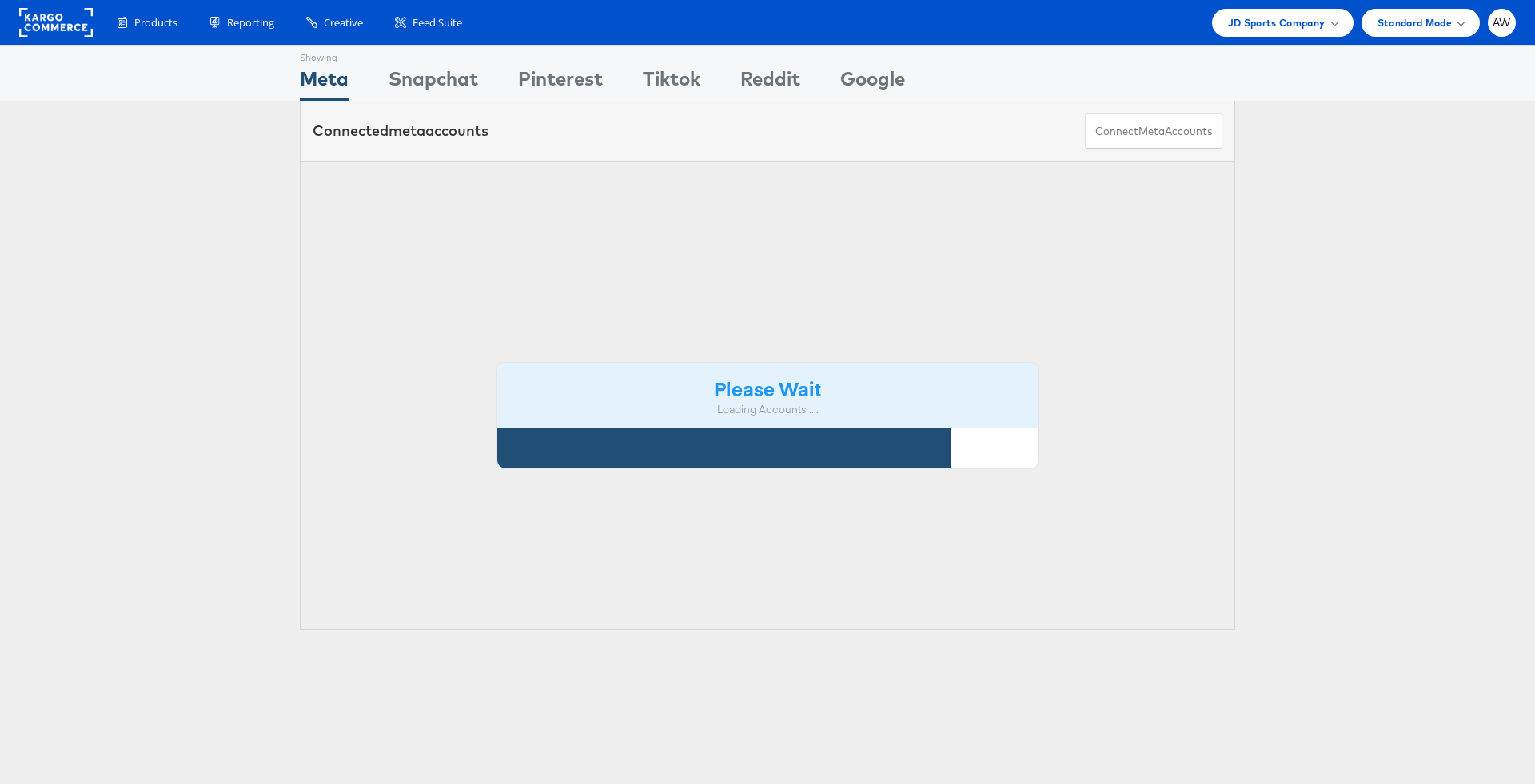
click at [676, 163] on div "Please Wait Loading Accounts ...." at bounding box center [767, 396] width 935 height 469
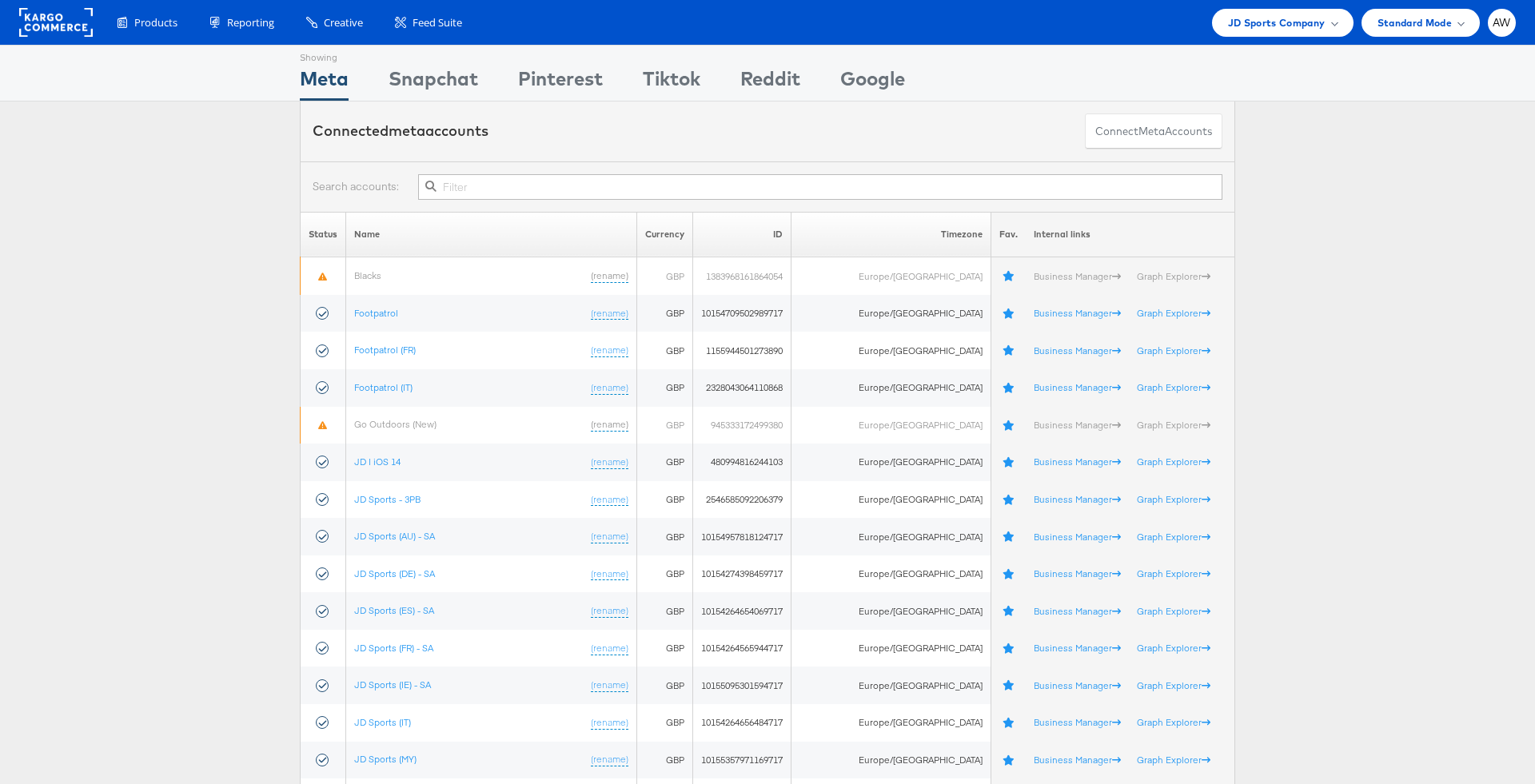
click at [680, 192] on input "text" at bounding box center [820, 187] width 804 height 25
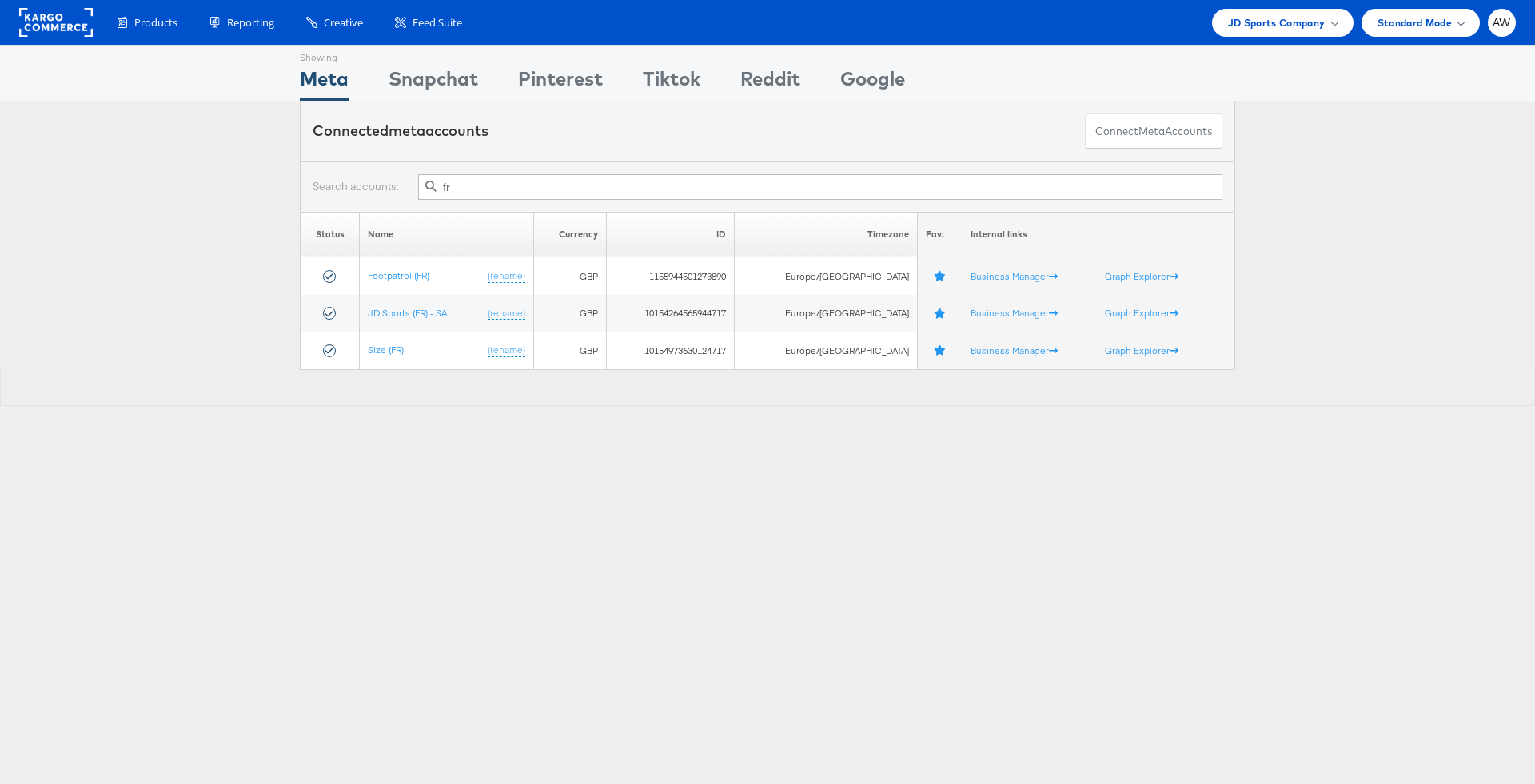
type input "fr"
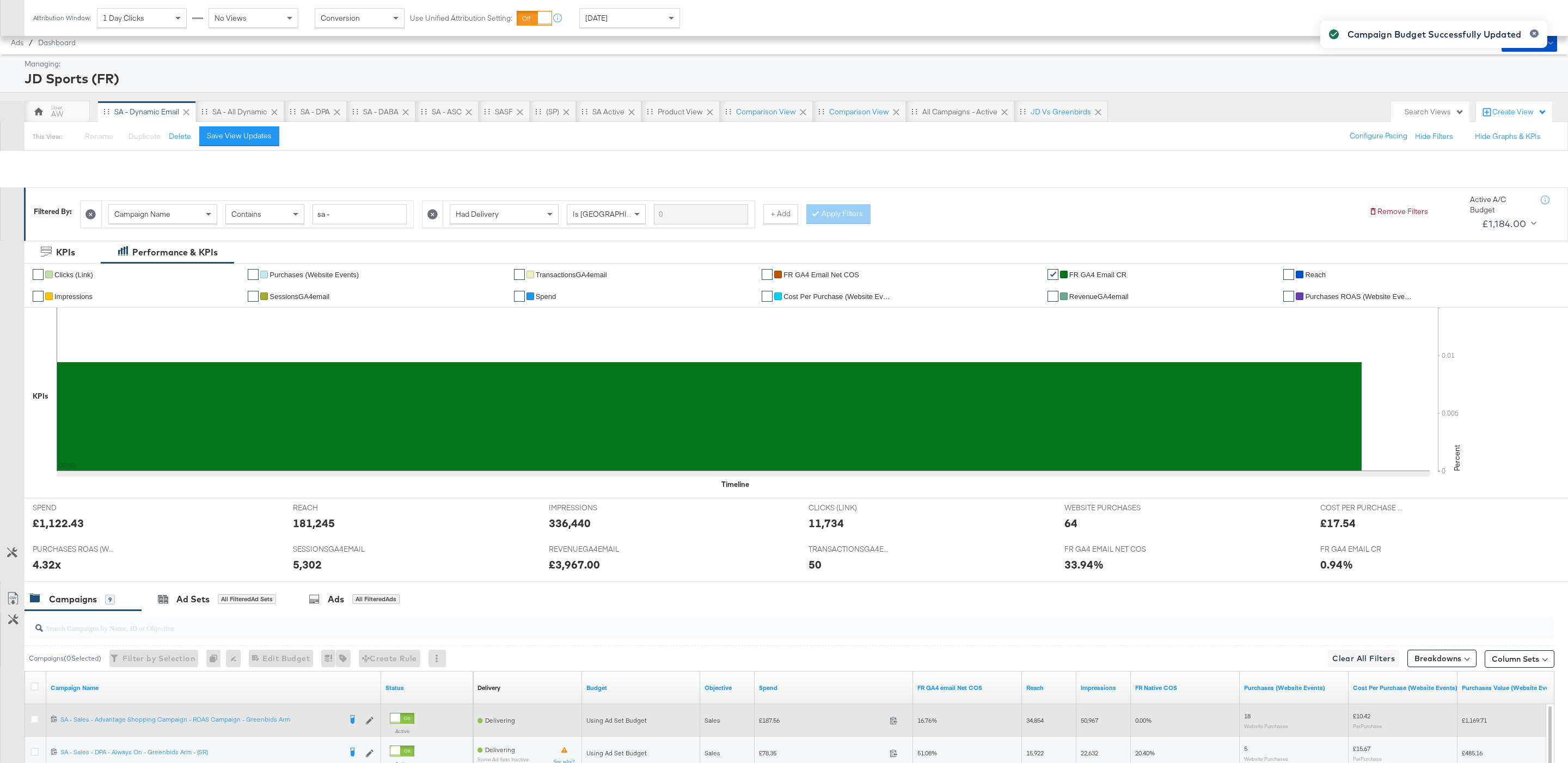
scroll to position [253, 0]
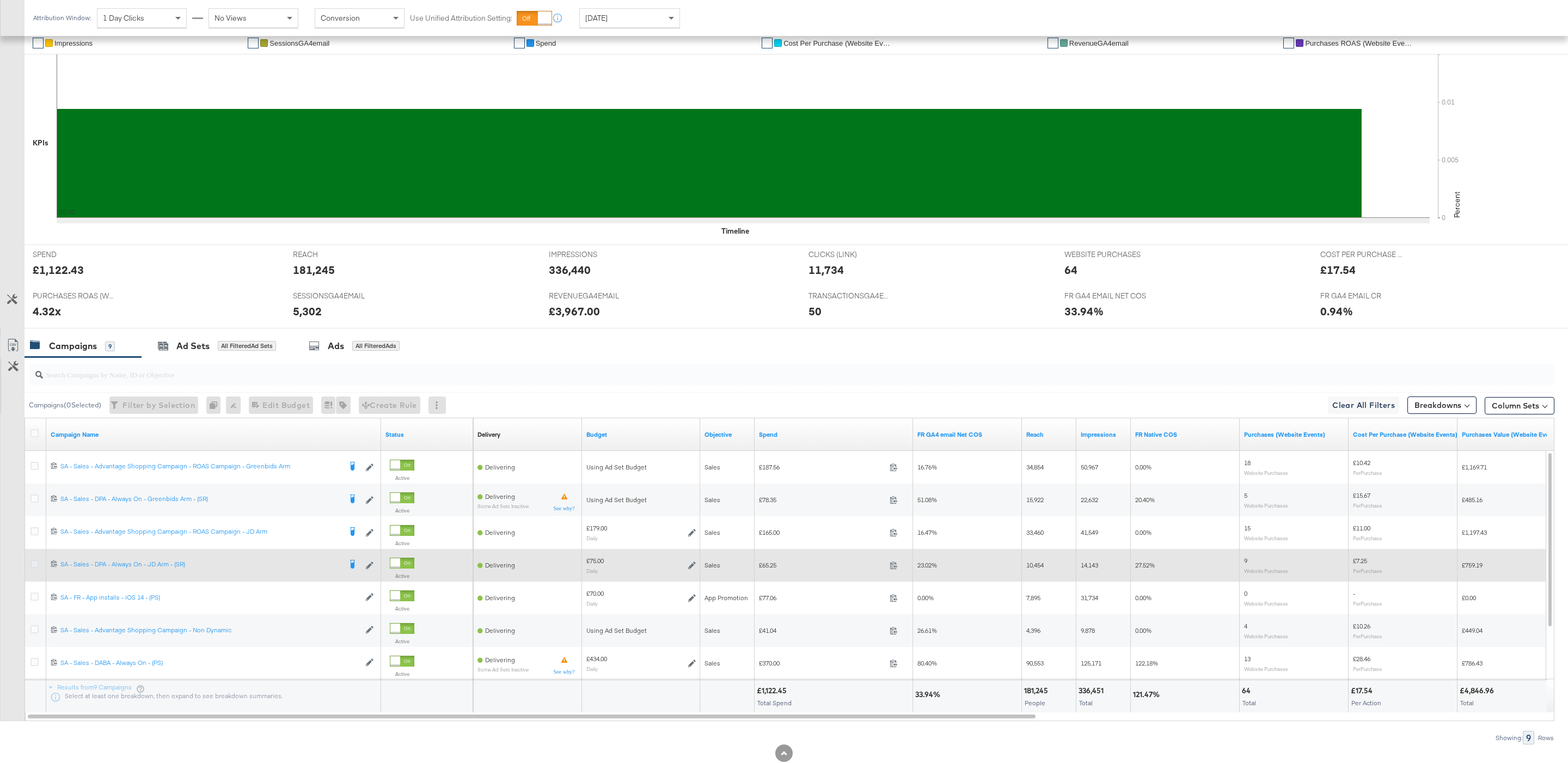
click at [35, 565] on icon at bounding box center [34, 563] width 8 height 8
click at [0, 0] on input "checkbox" at bounding box center [0, 0] width 0 height 0
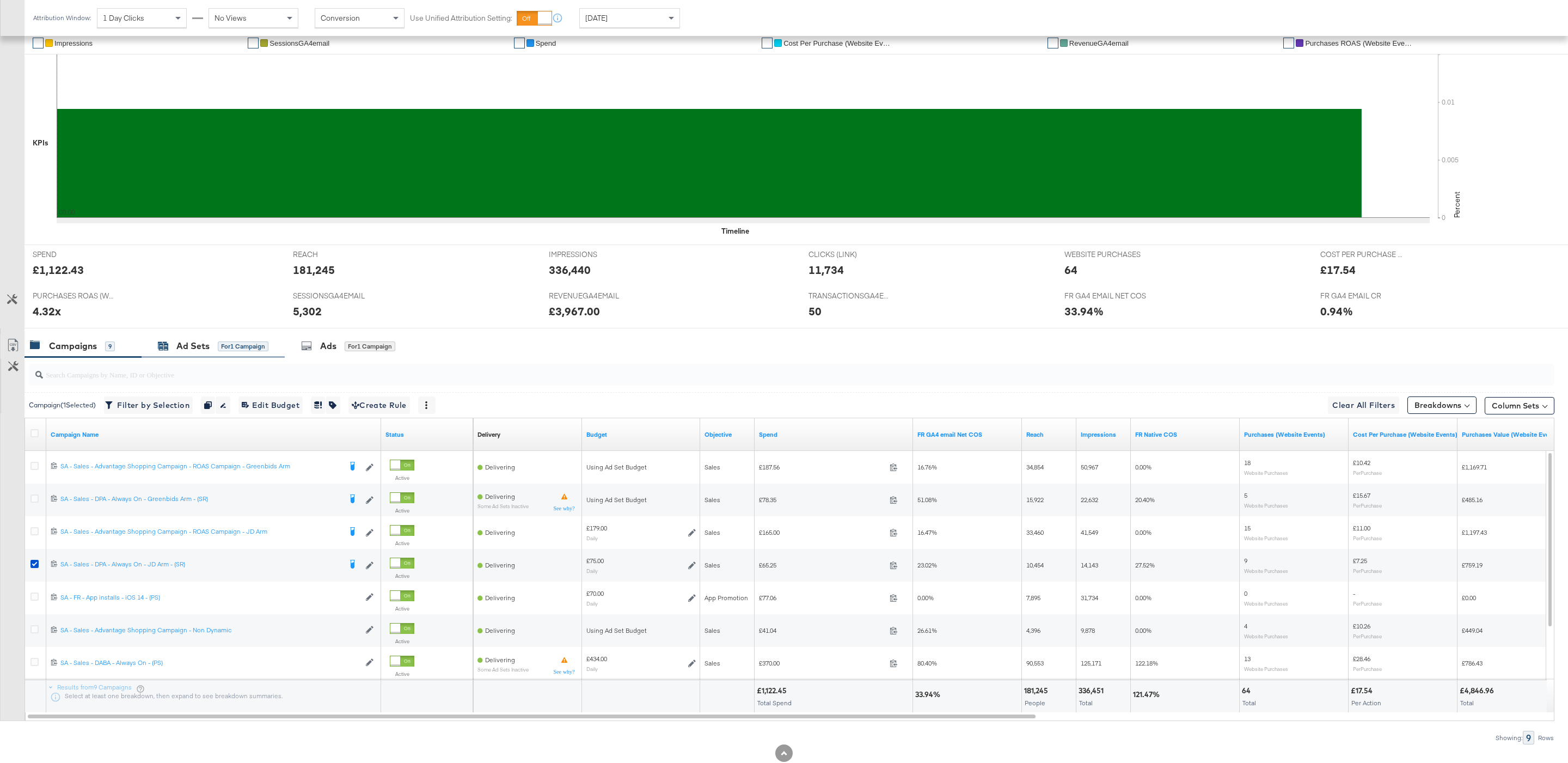
click at [246, 347] on div "for 1 Campaign" at bounding box center [243, 346] width 51 height 10
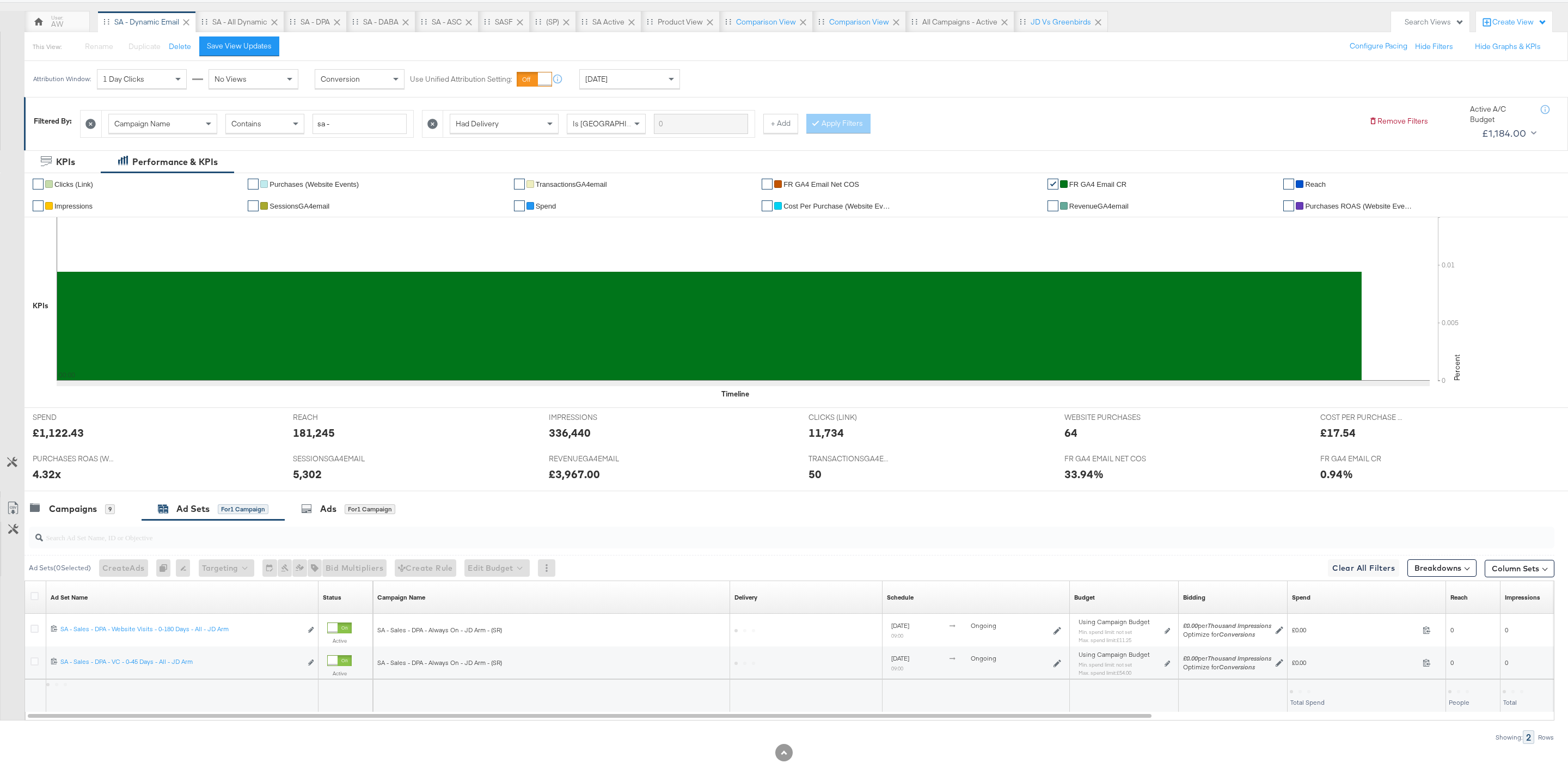
scroll to position [123, 0]
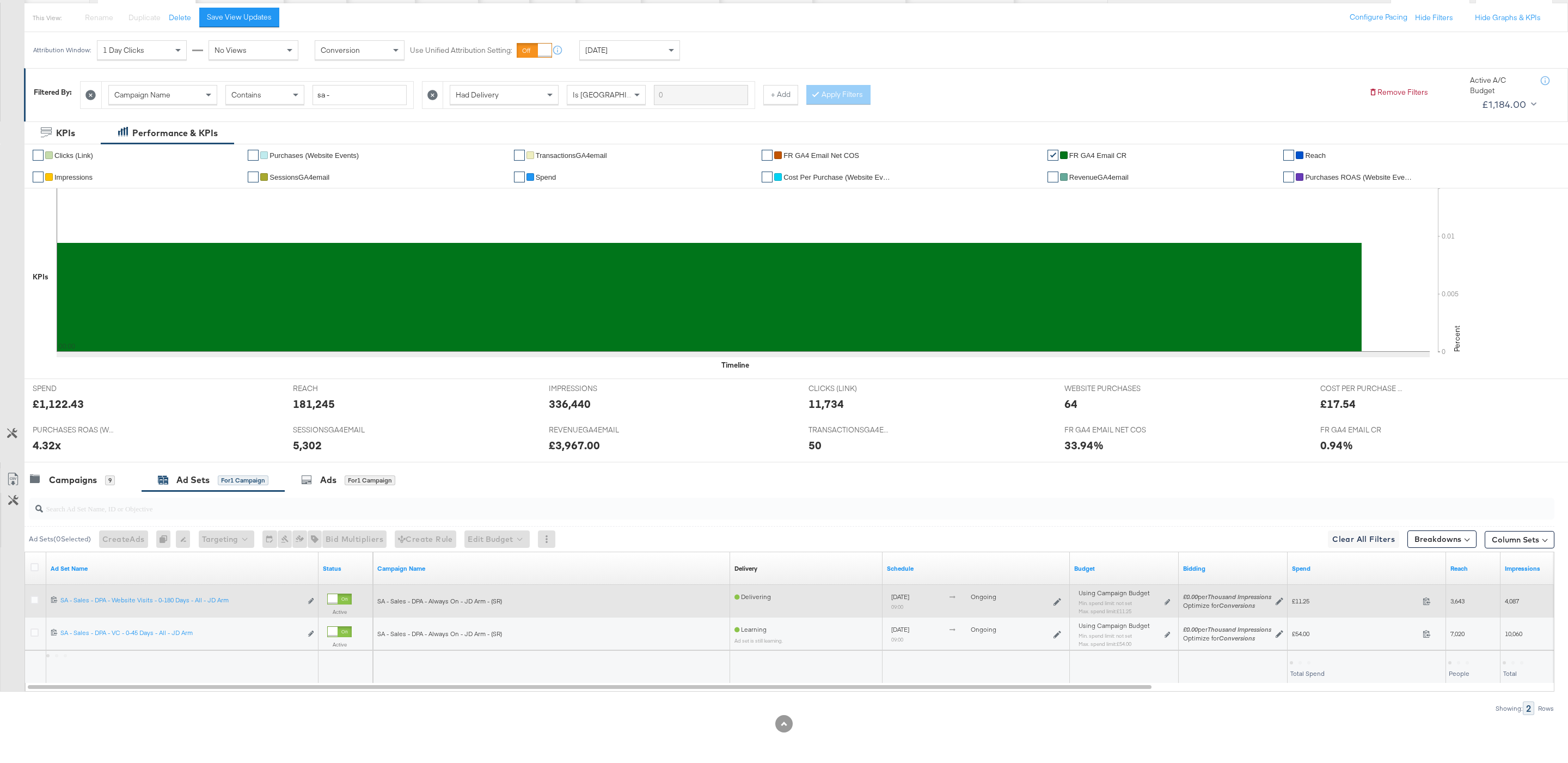
click at [1173, 602] on div "Using Campaign Budget Min. spend limit: not set Max. spend limit : £11.25 Edit …" at bounding box center [1124, 606] width 100 height 34
click at [1169, 601] on icon at bounding box center [1167, 602] width 6 height 6
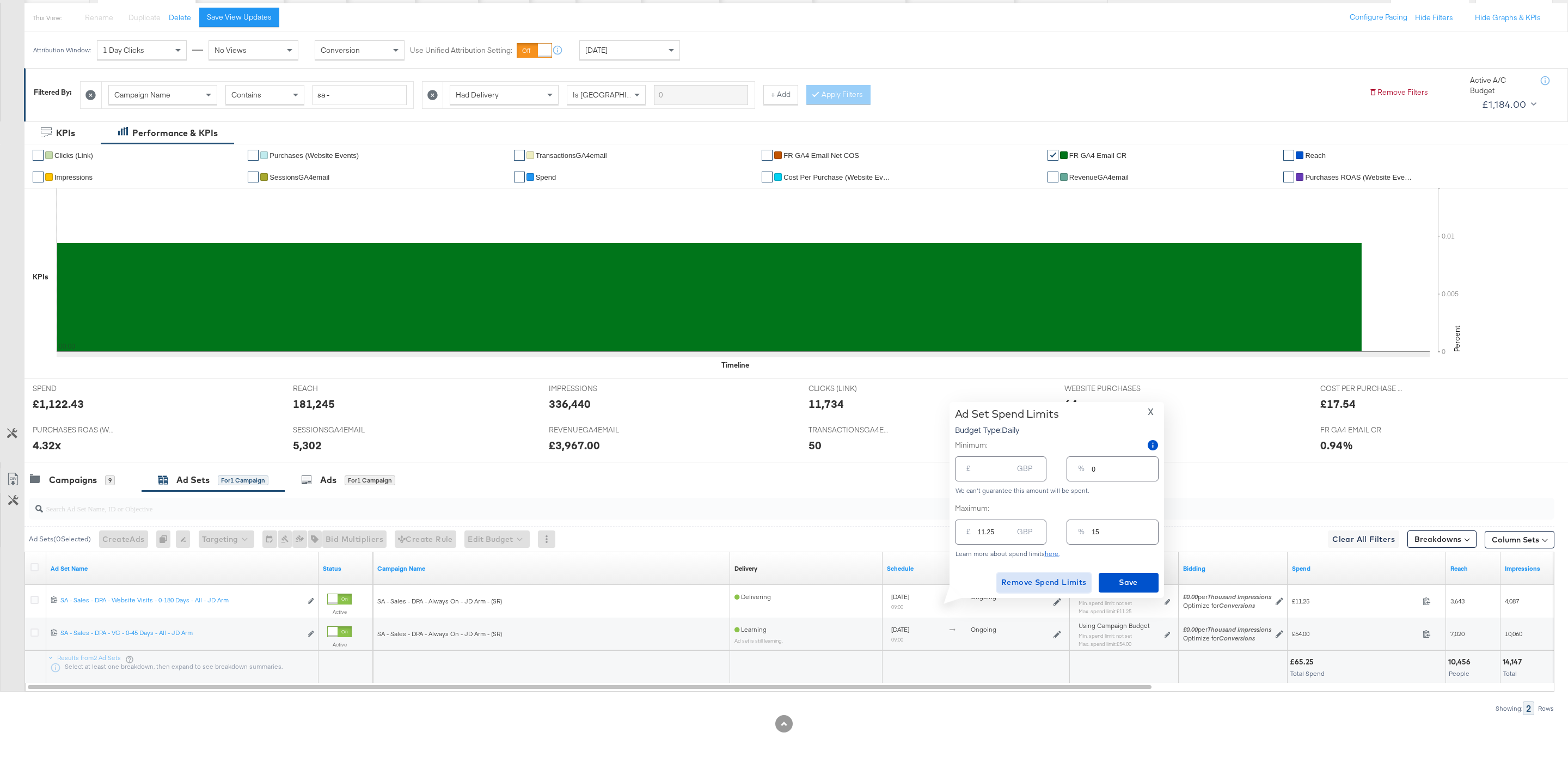
click at [1047, 576] on span "Remove Spend Limits" at bounding box center [1044, 583] width 86 height 14
click at [1127, 576] on div "Remove Spend Limits Saving" at bounding box center [1057, 583] width 204 height 20
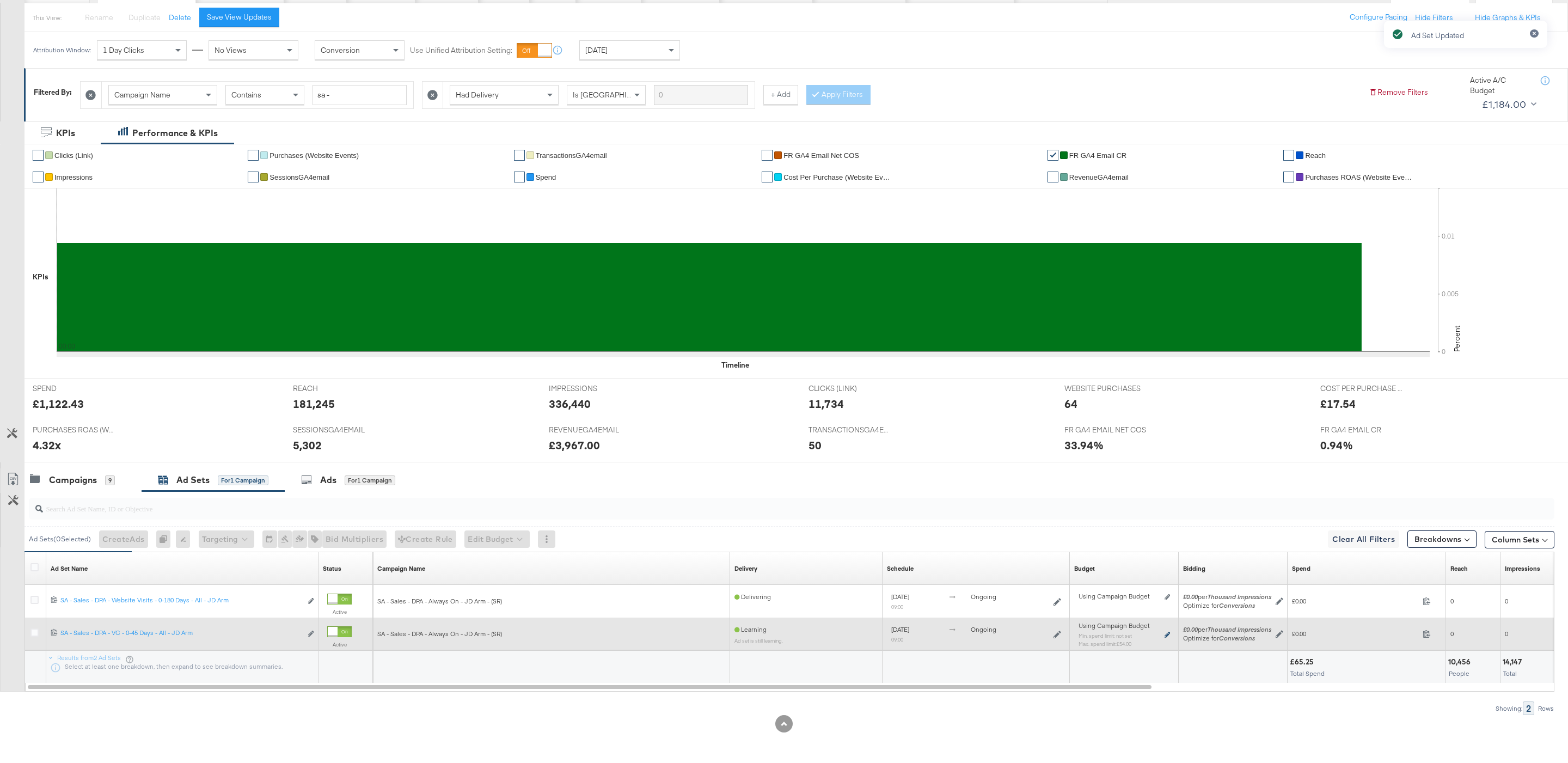
click at [1166, 635] on icon at bounding box center [1167, 635] width 6 height 6
type input "54.00"
type input "72"
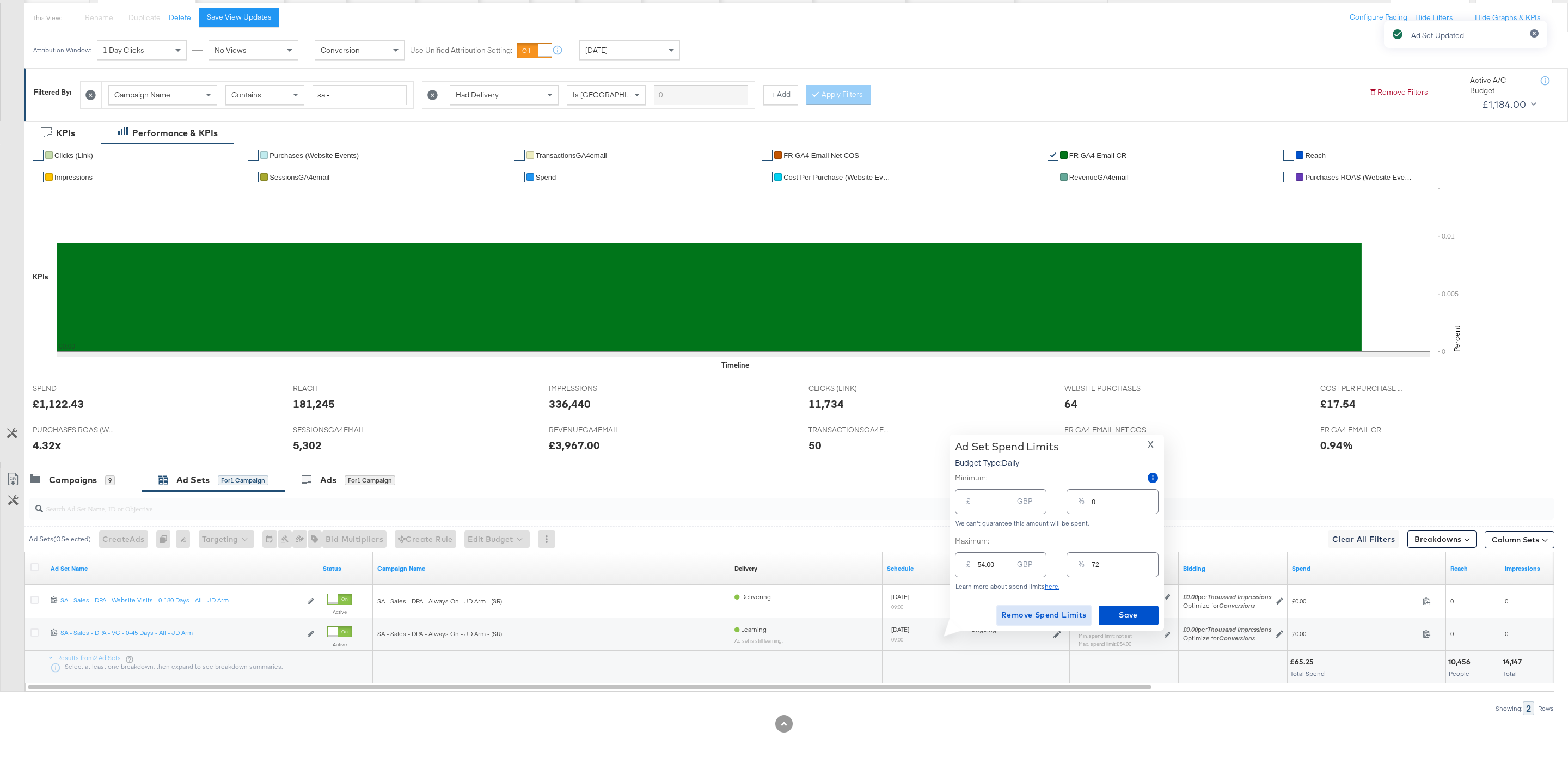
click at [1059, 620] on span "Remove Spend Limits" at bounding box center [1044, 615] width 86 height 14
click at [81, 482] on div "Campaigns" at bounding box center [73, 480] width 48 height 12
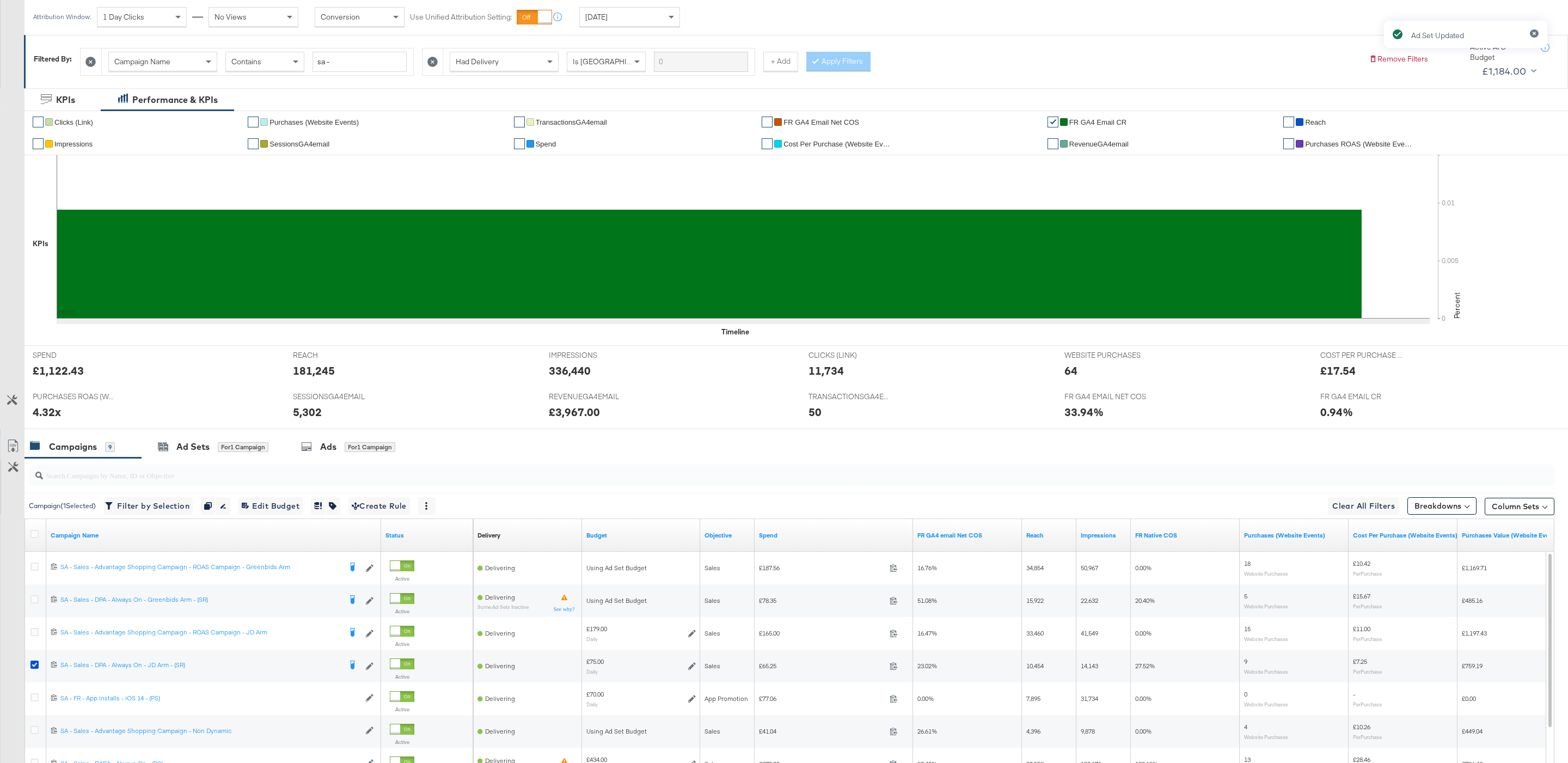
scroll to position [286, 0]
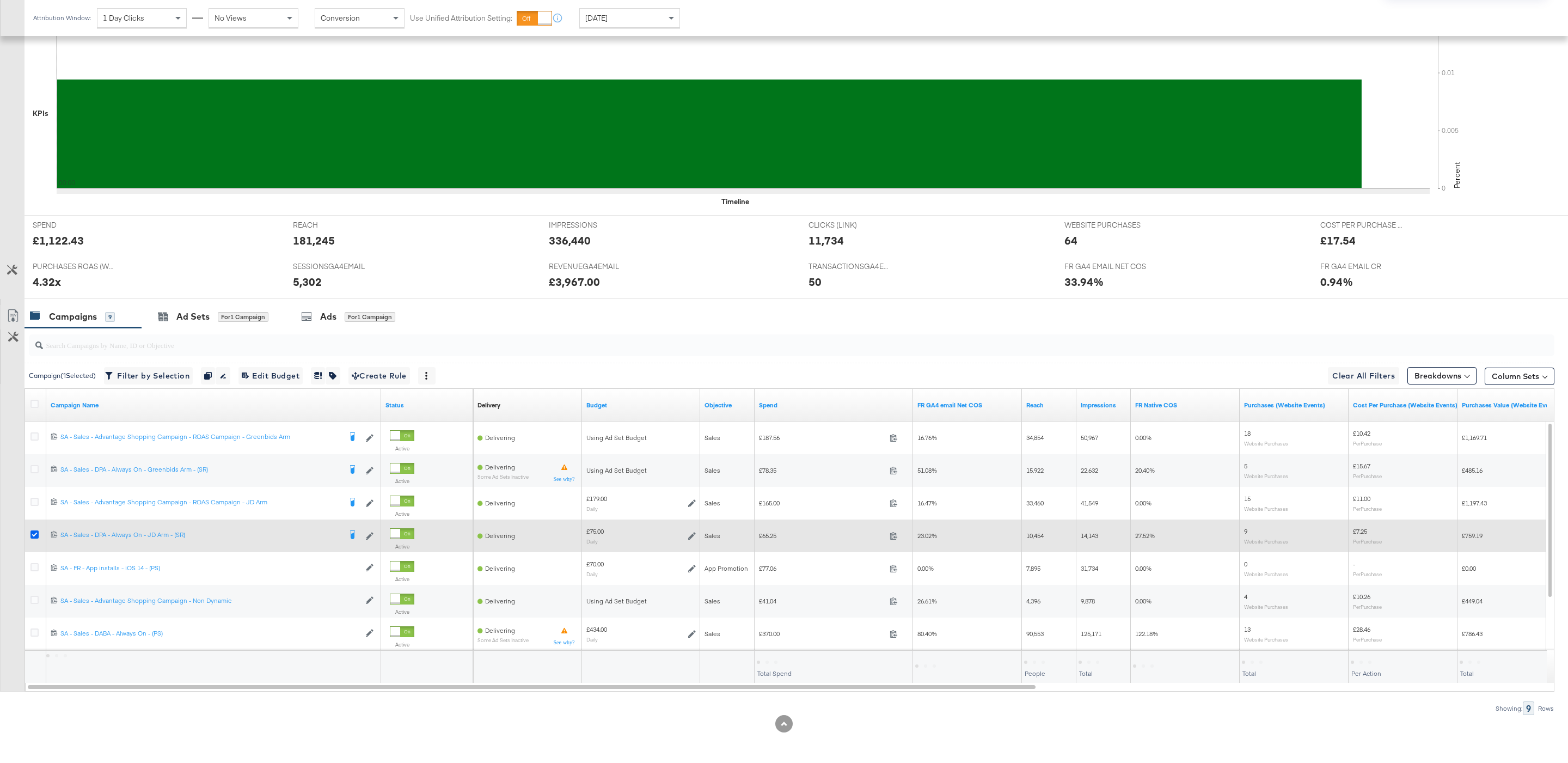
click at [32, 534] on icon at bounding box center [34, 534] width 8 height 8
click at [0, 0] on input "checkbox" at bounding box center [0, 0] width 0 height 0
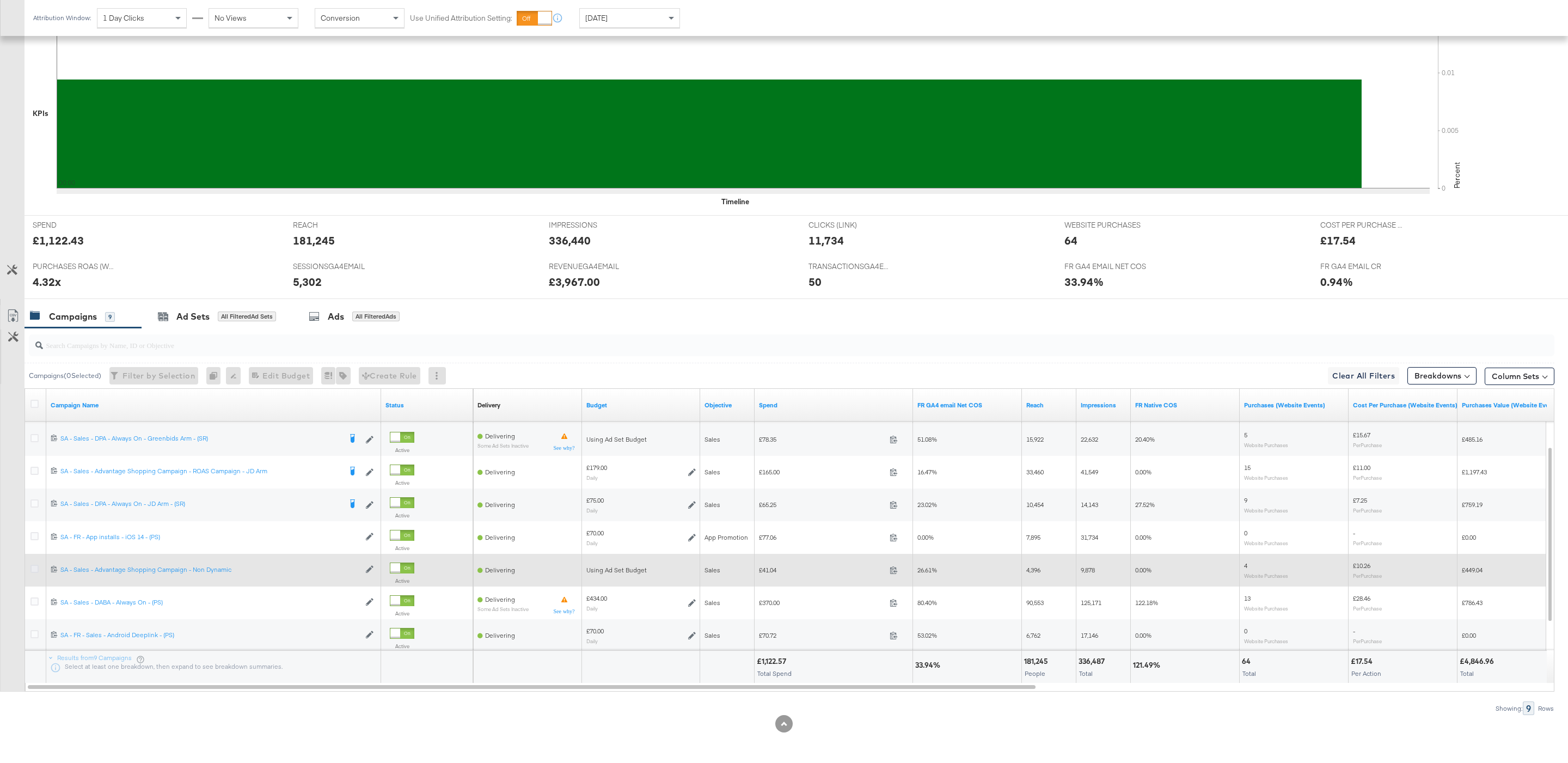
click at [33, 598] on icon at bounding box center [34, 601] width 8 height 8
click at [0, 0] on input "checkbox" at bounding box center [0, 0] width 0 height 0
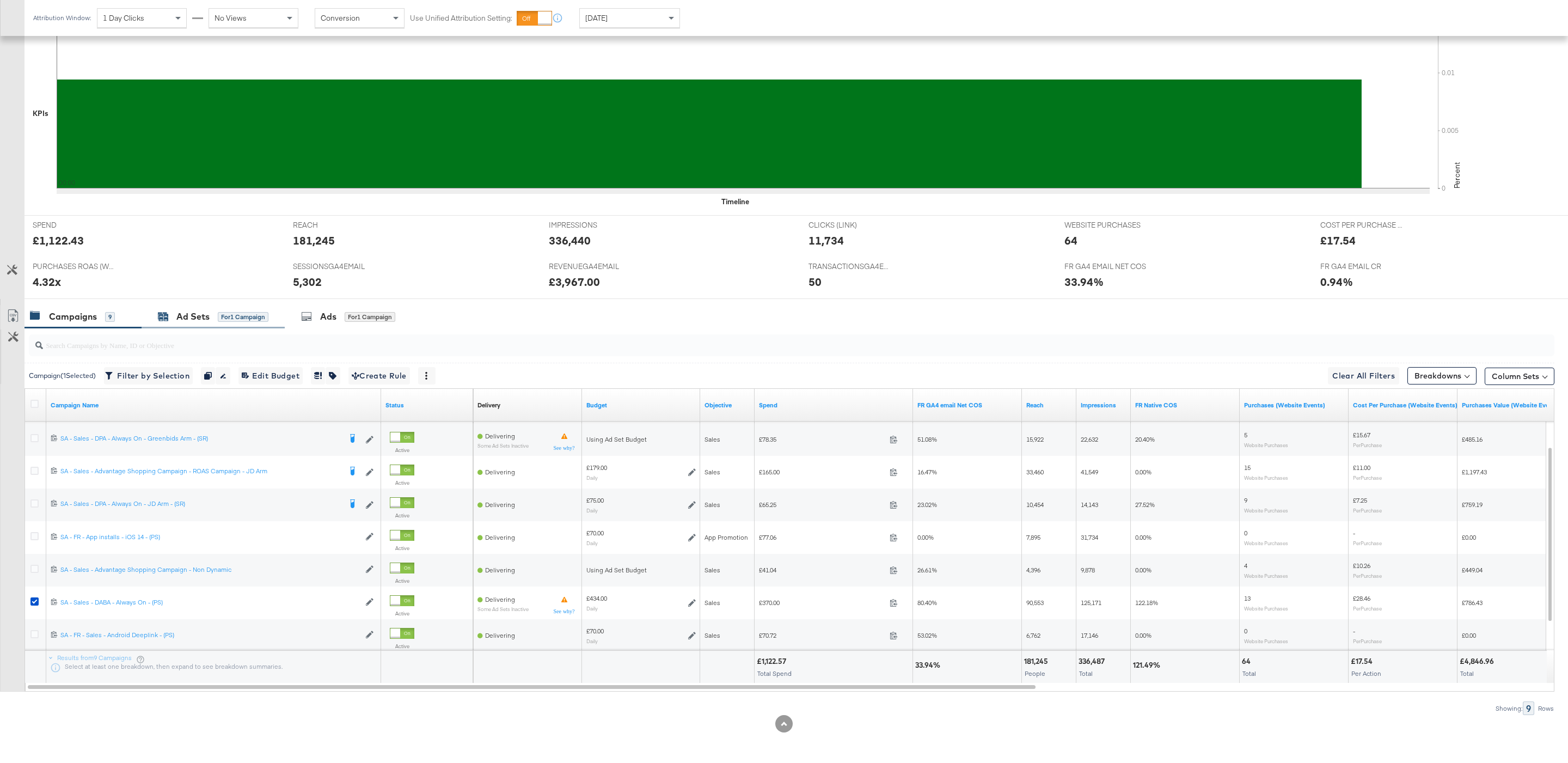
click at [224, 313] on div "for 1 Campaign" at bounding box center [243, 317] width 51 height 10
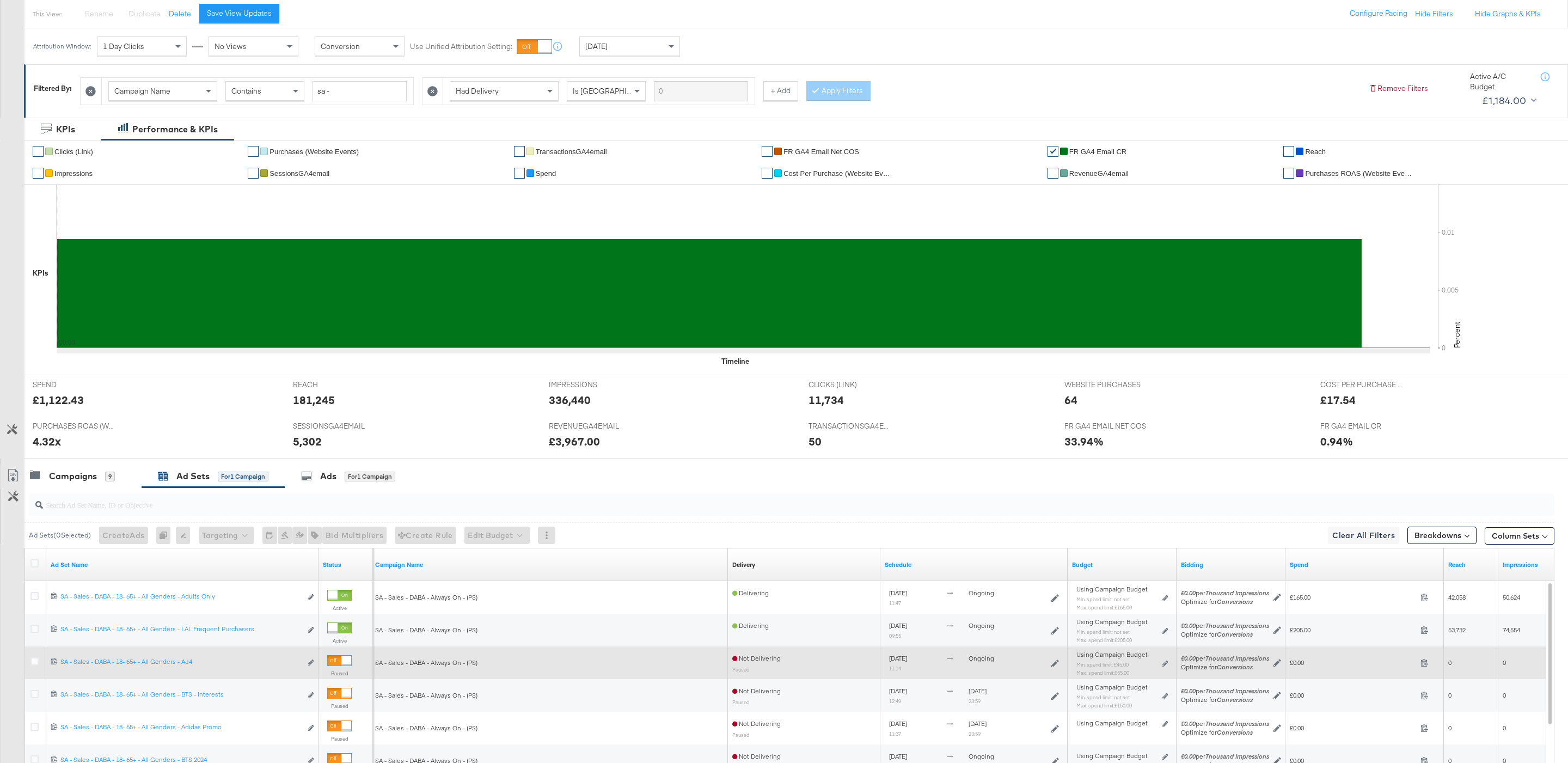
scroll to position [120, 0]
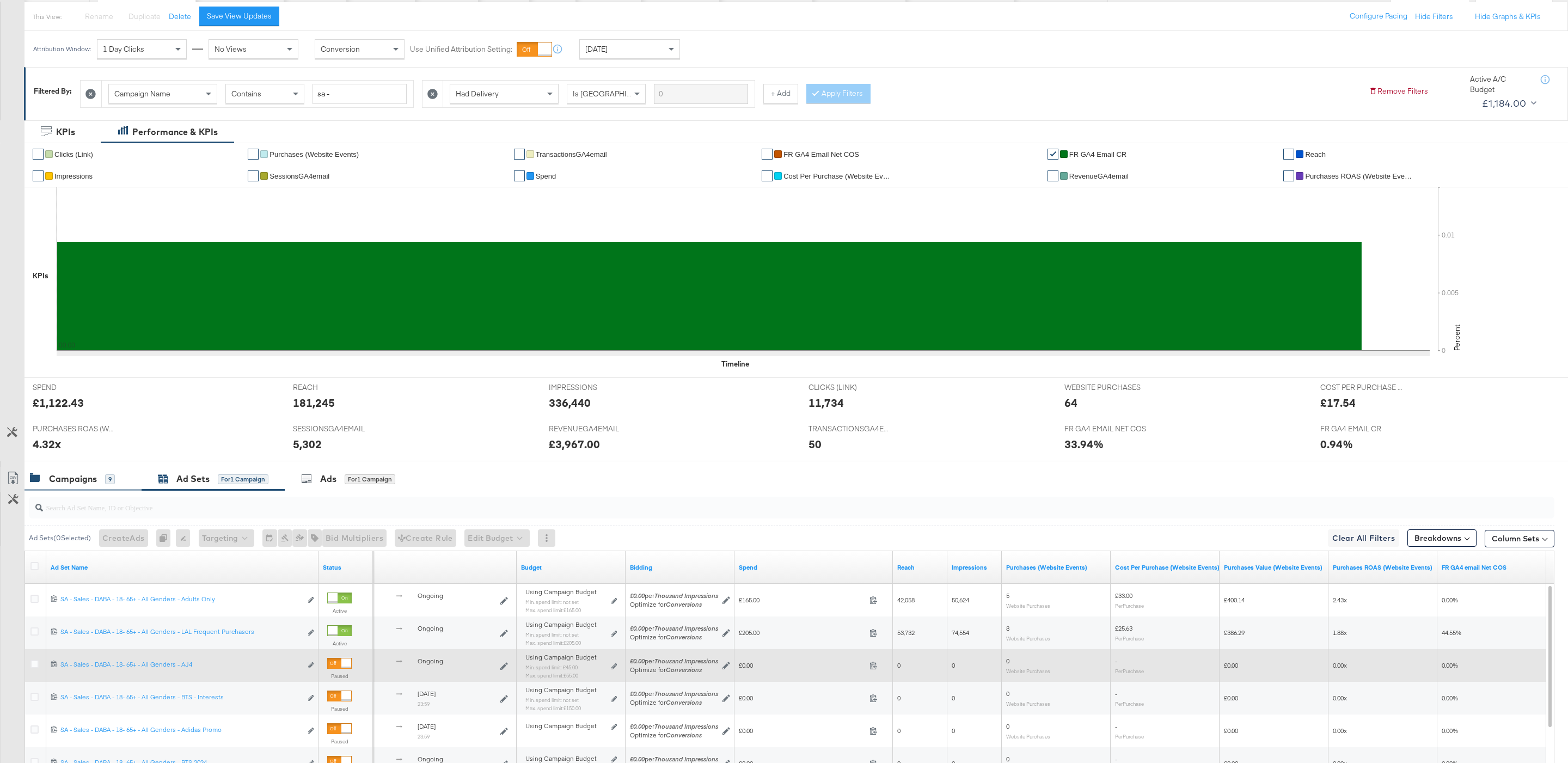
click at [92, 485] on div "Campaigns" at bounding box center [73, 479] width 48 height 12
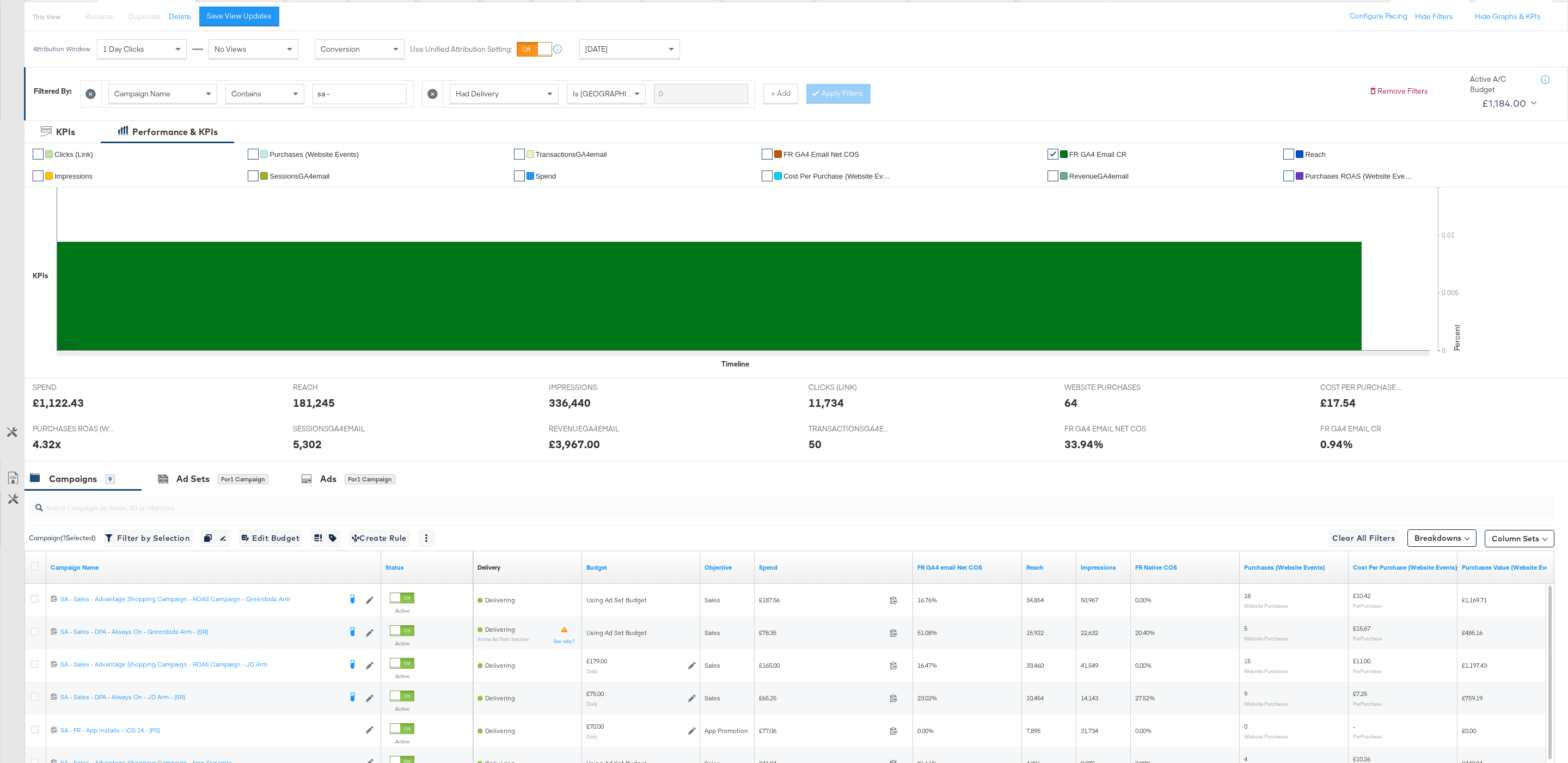
click at [92, 485] on div "Campaigns" at bounding box center [73, 479] width 48 height 12
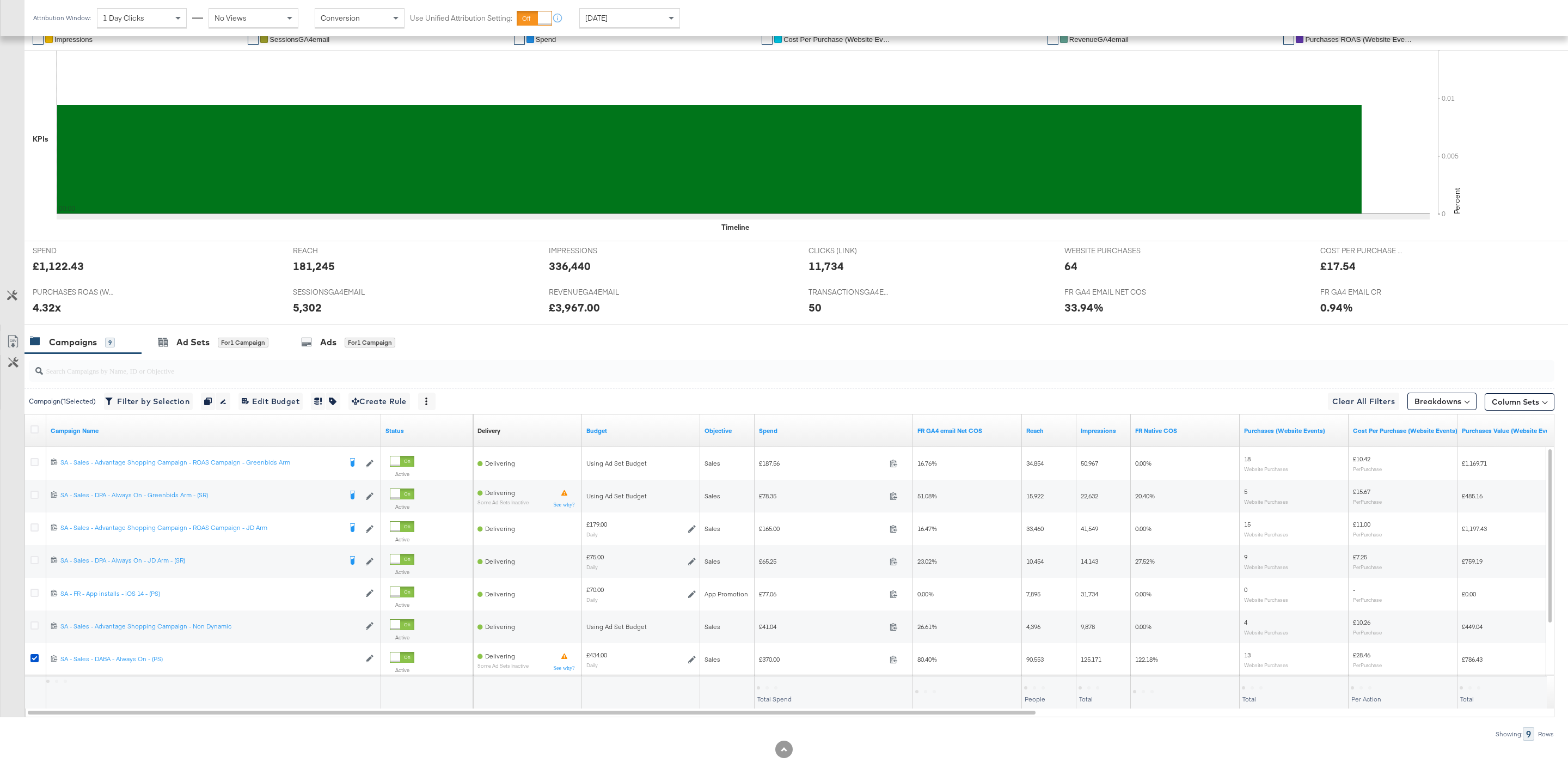
scroll to position [286, 0]
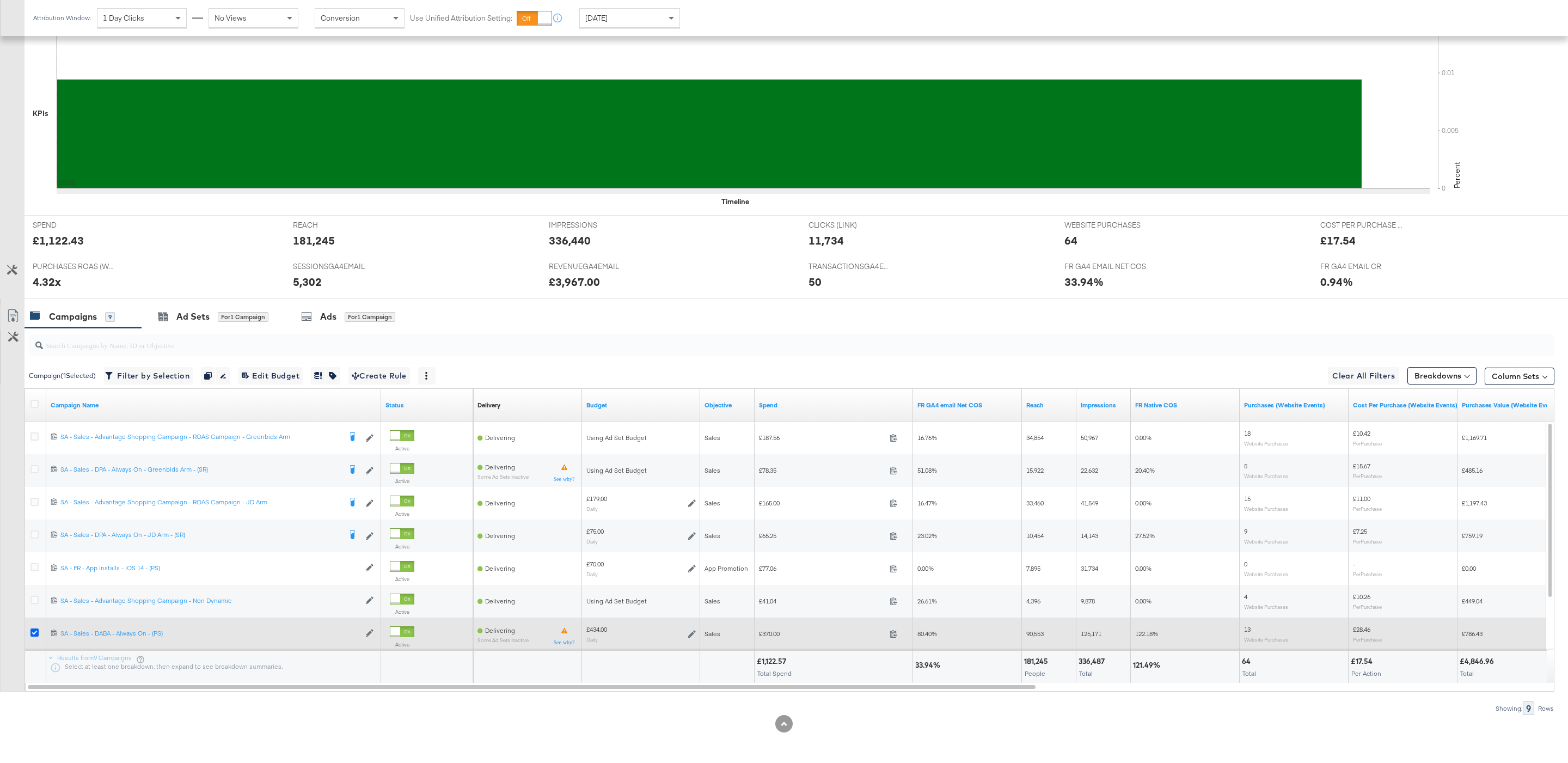
click at [31, 633] on icon at bounding box center [34, 632] width 8 height 8
click at [0, 0] on input "checkbox" at bounding box center [0, 0] width 0 height 0
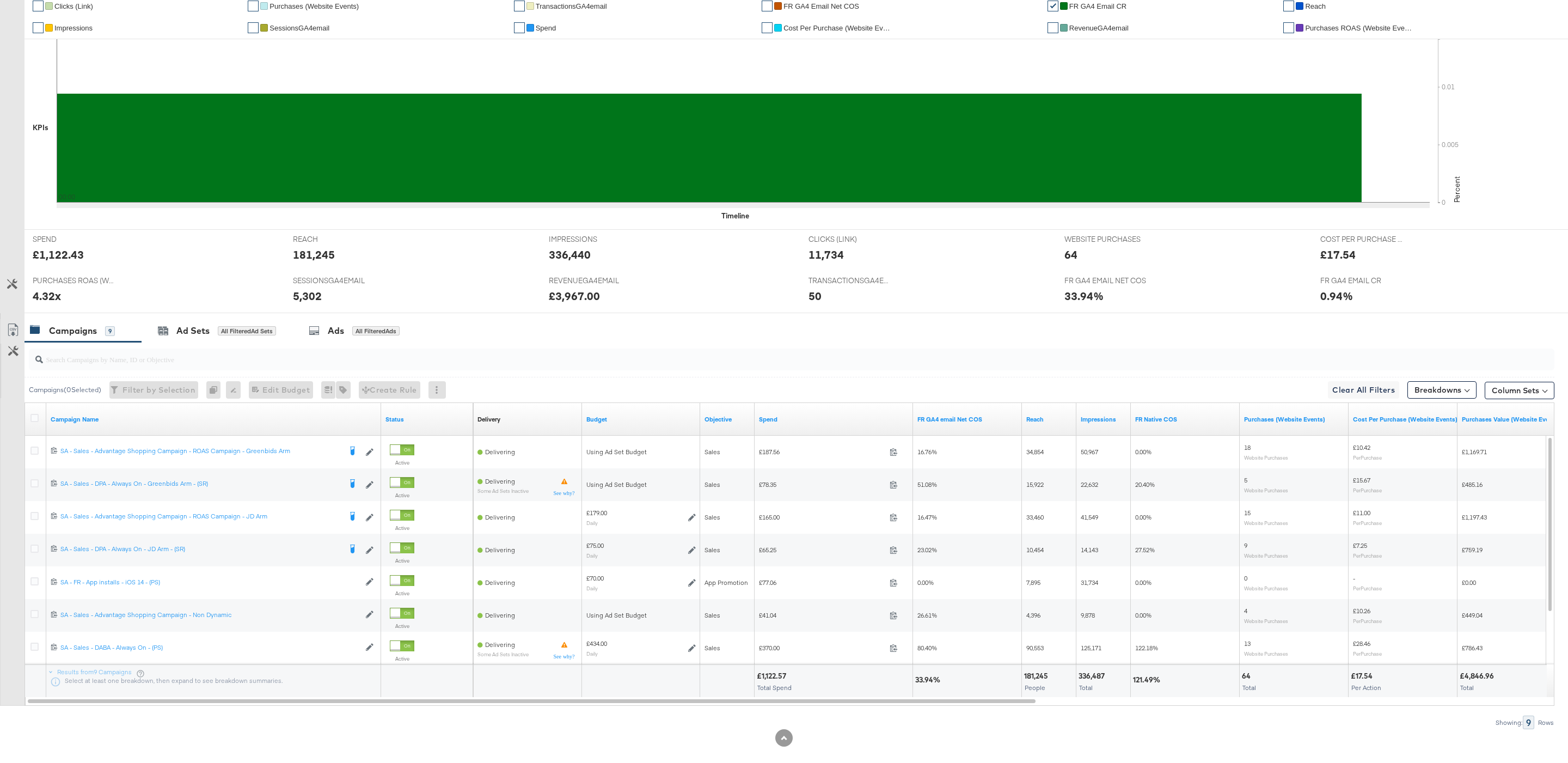
scroll to position [0, 0]
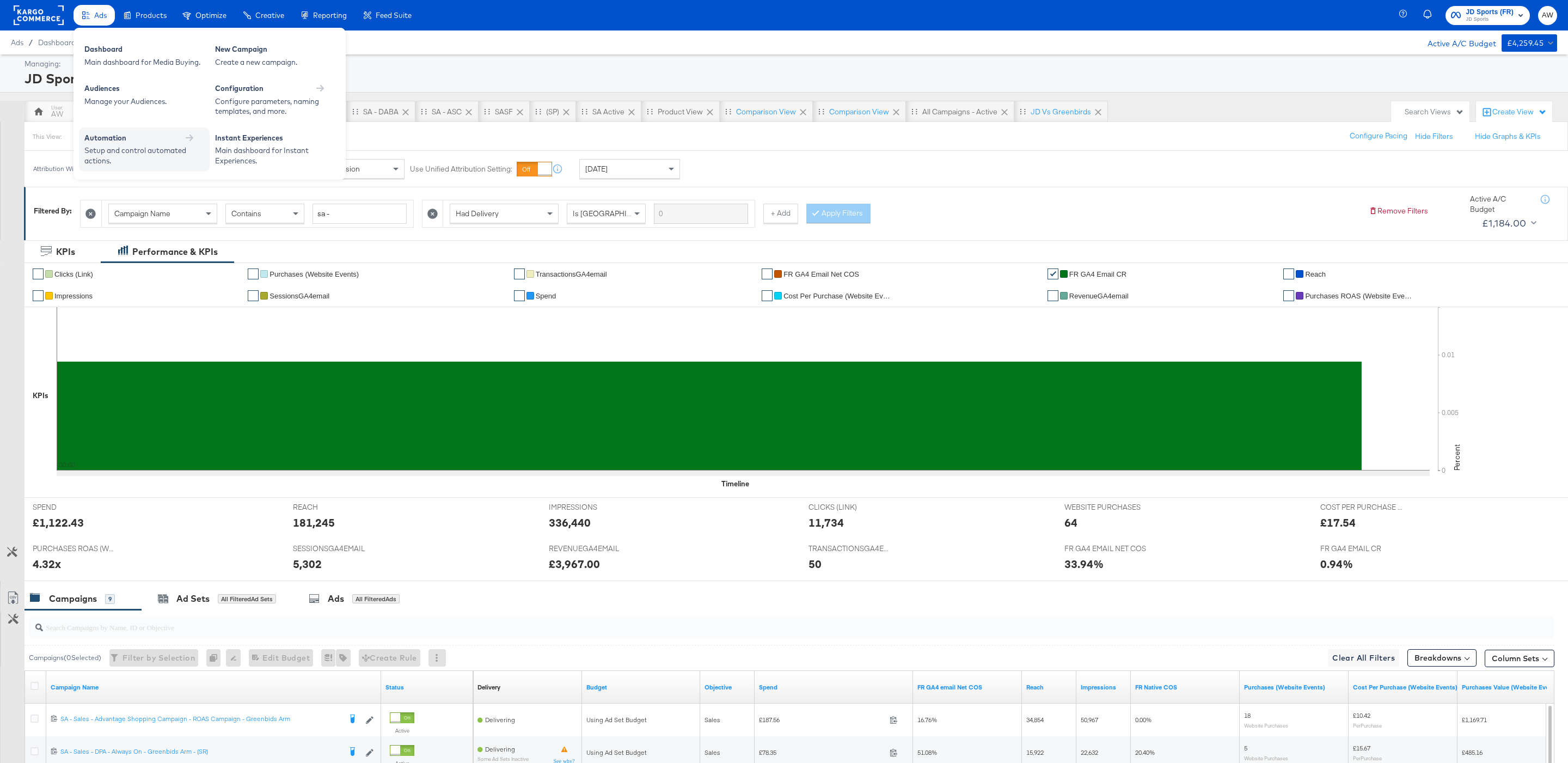
click at [153, 143] on div "Automation" at bounding box center [144, 139] width 120 height 13
click at [152, 55] on div "Facebook Rules Manager Manage your Facebook rules. Weather Triggers Setup autom…" at bounding box center [209, 89] width 272 height 121
click at [154, 84] on div "Manage your Facebook rules." at bounding box center [144, 81] width 120 height 11
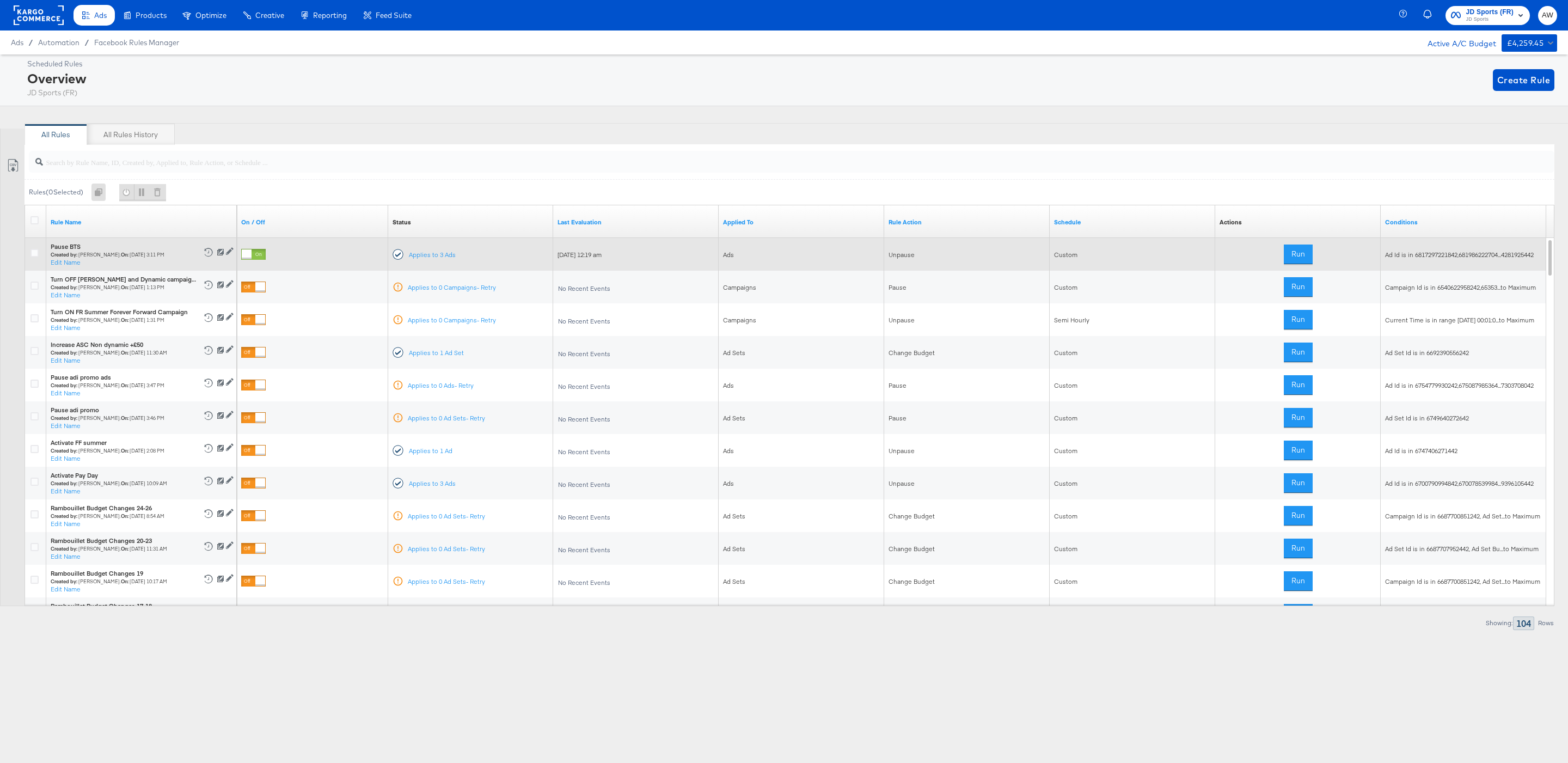
click at [233, 255] on icon at bounding box center [230, 251] width 7 height 7
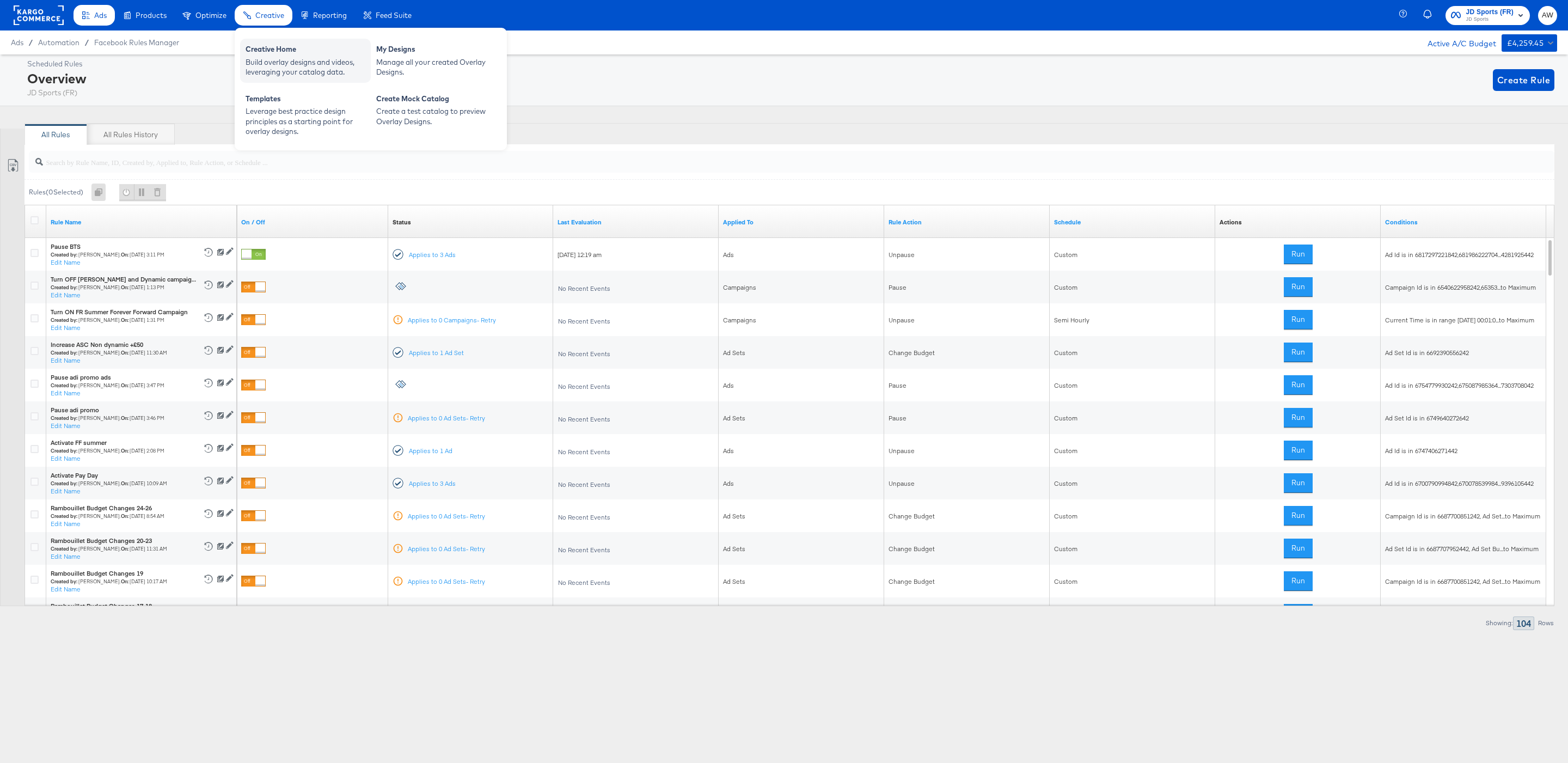
click at [281, 60] on div "Build overlay designs and videos, leveraging your catalog data." at bounding box center [305, 67] width 120 height 20
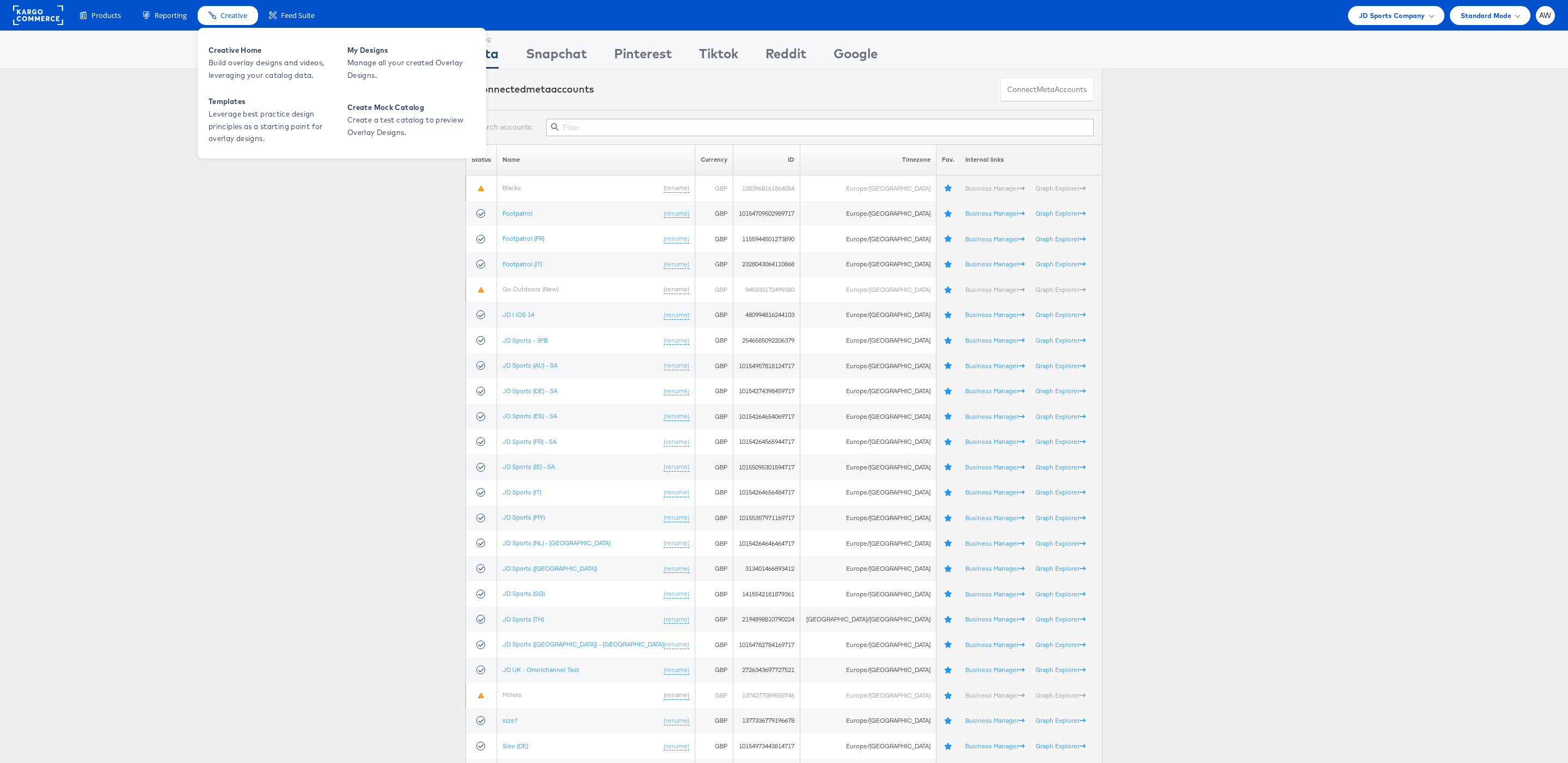
drag, startPoint x: 232, startPoint y: 20, endPoint x: 232, endPoint y: 29, distance: 9.0
click at [232, 20] on span "Creative" at bounding box center [234, 15] width 27 height 11
click at [242, 78] on span "Build overlay designs and videos, leveraging your catalog data." at bounding box center [273, 69] width 131 height 25
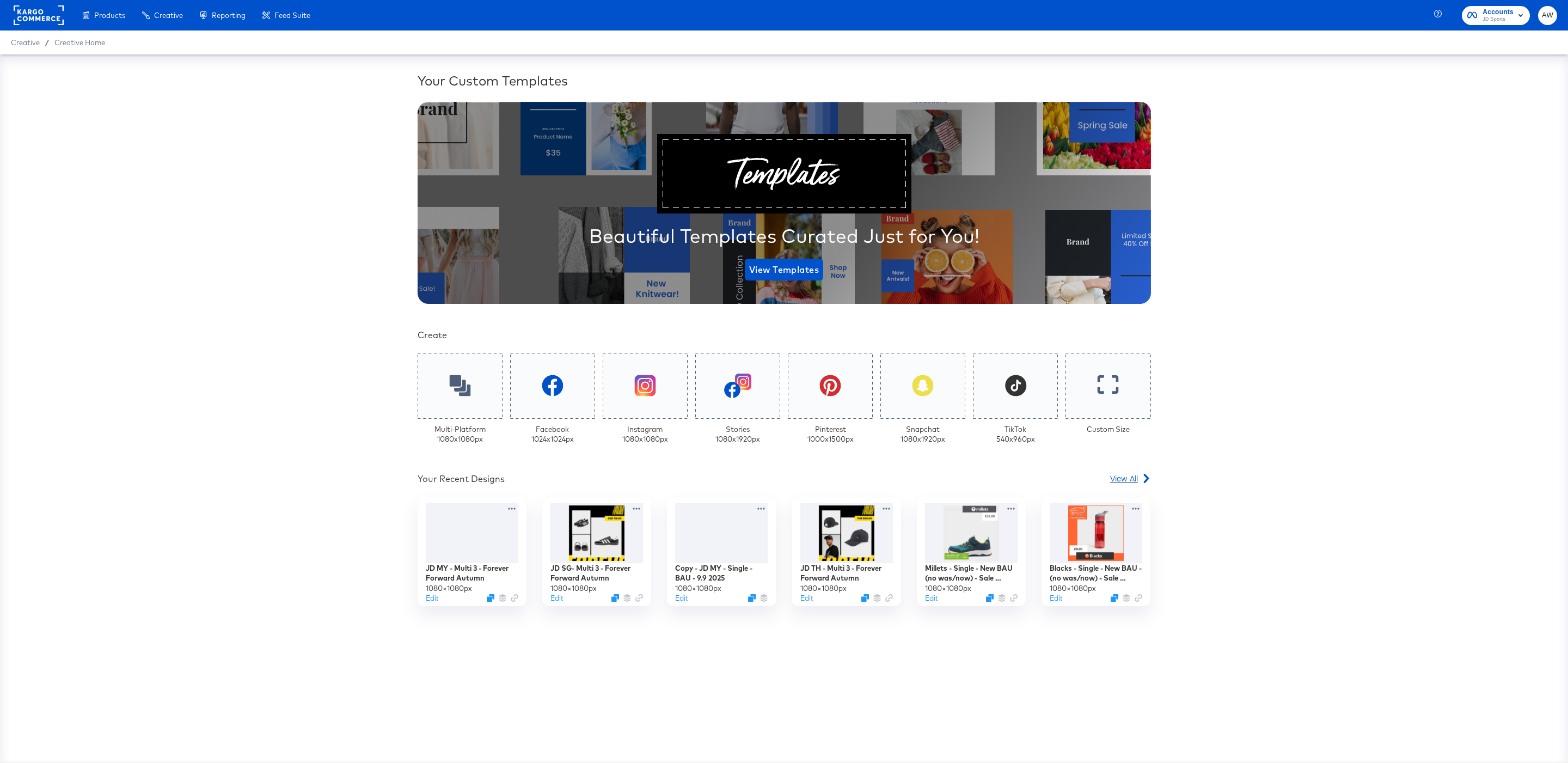
click at [1144, 481] on icon at bounding box center [1146, 478] width 6 height 9
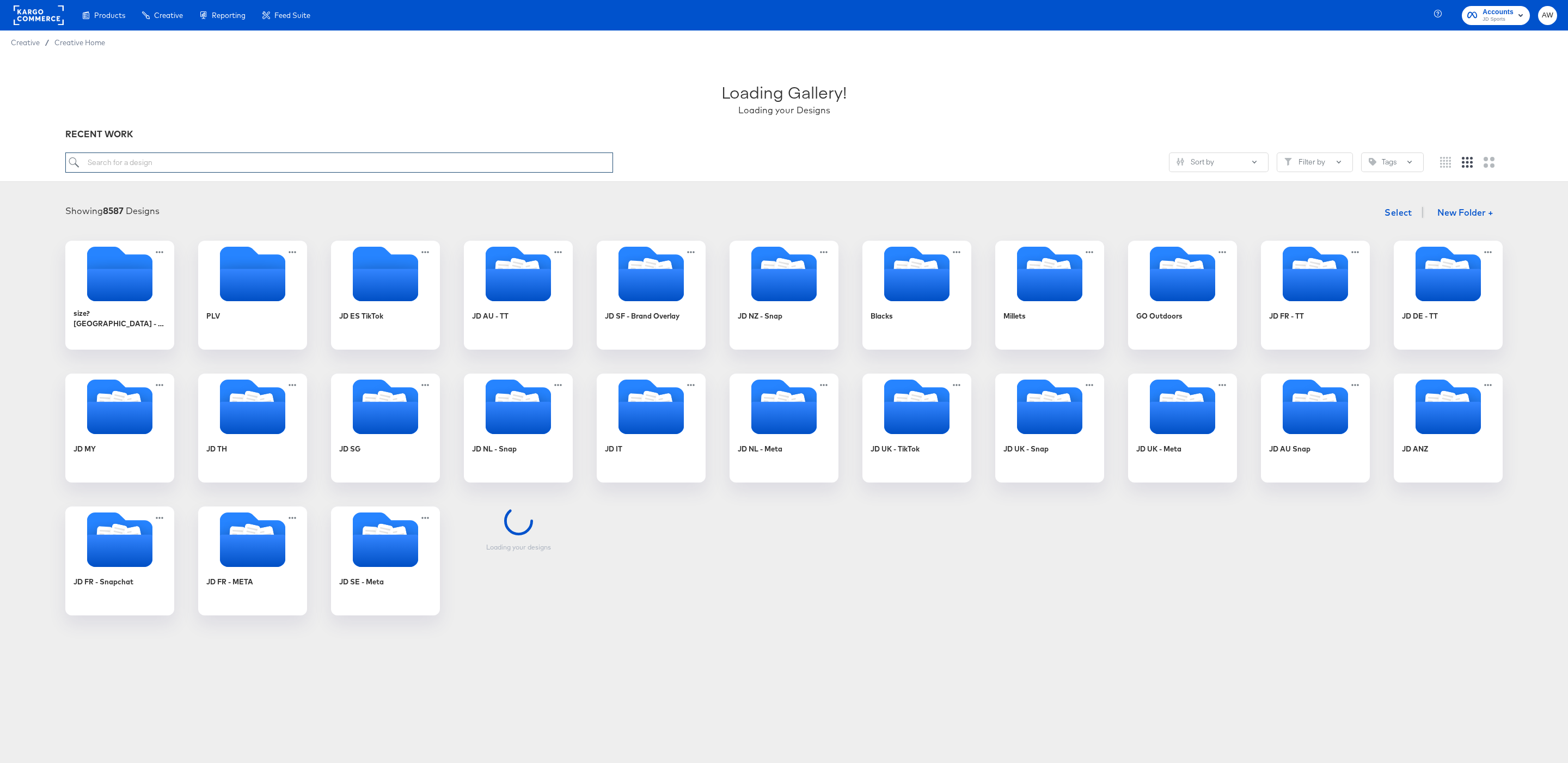
click at [493, 164] on input "search" at bounding box center [339, 162] width 548 height 20
paste input "Footpatrol- Slot 1 - Boosted Discount"
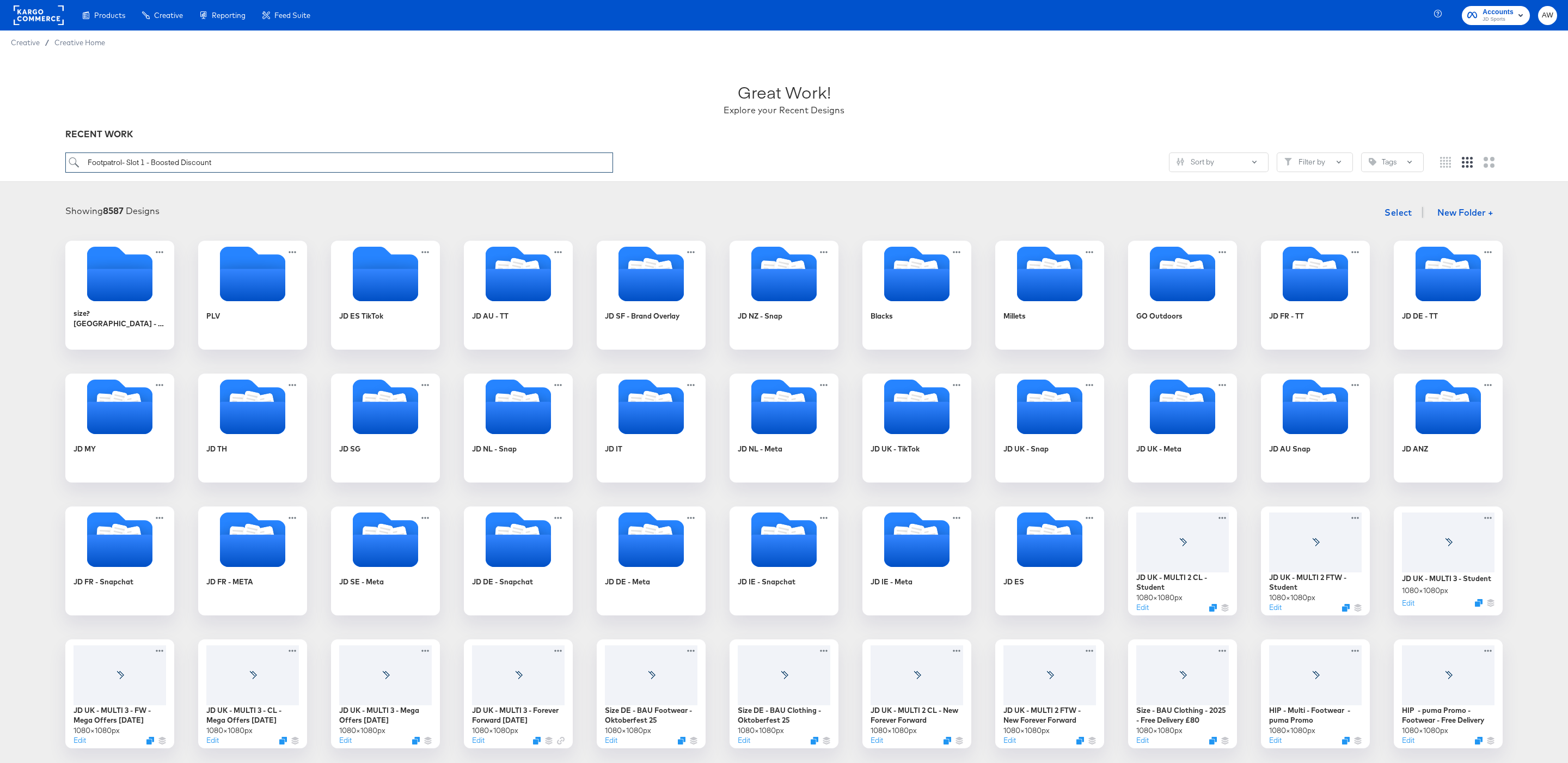
type input "Footpatrol- Slot 1 - Boosted Discount"
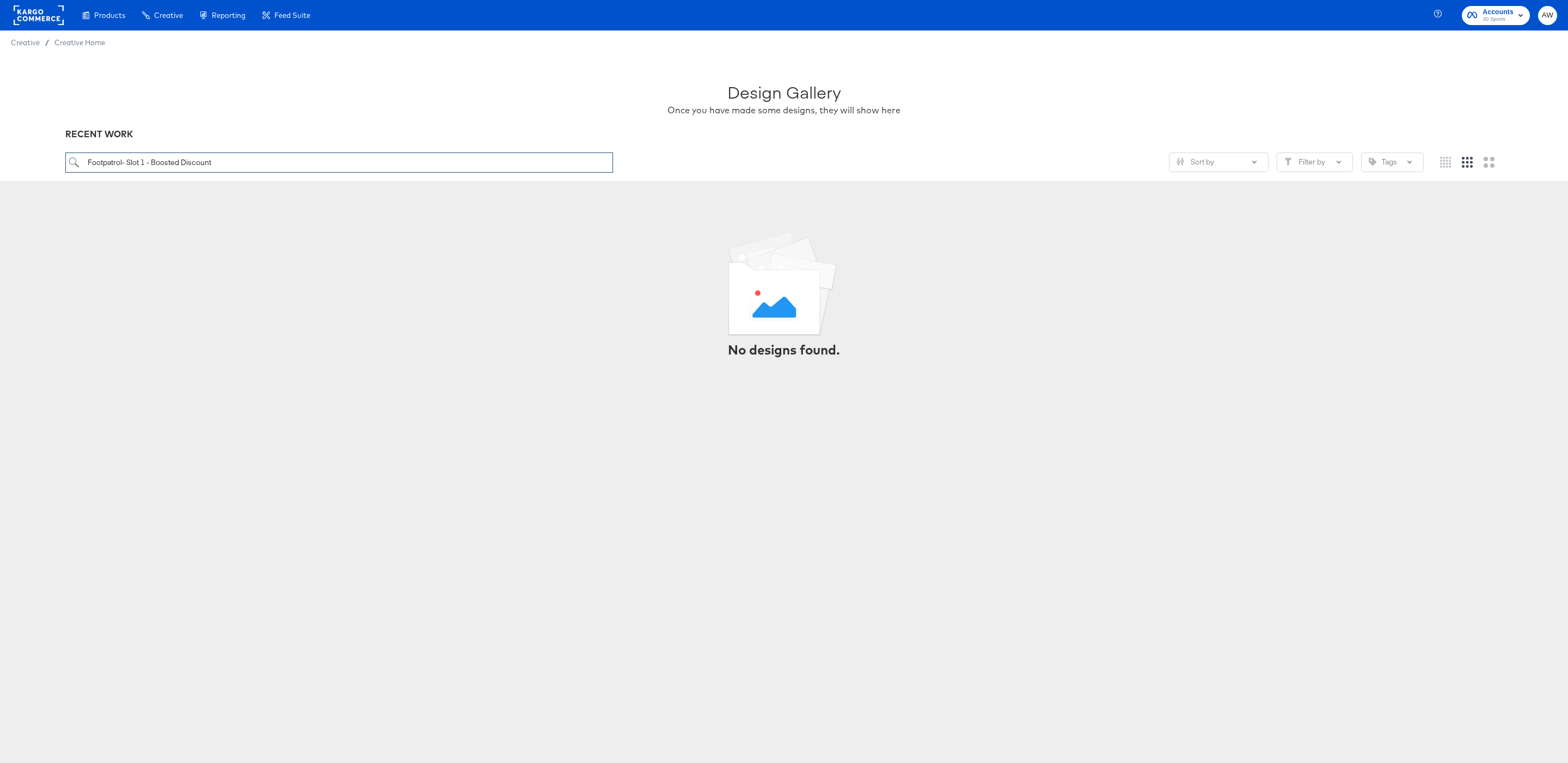
click at [493, 164] on input "Footpatrol- Slot 1 - Boosted Discount" at bounding box center [339, 162] width 548 height 20
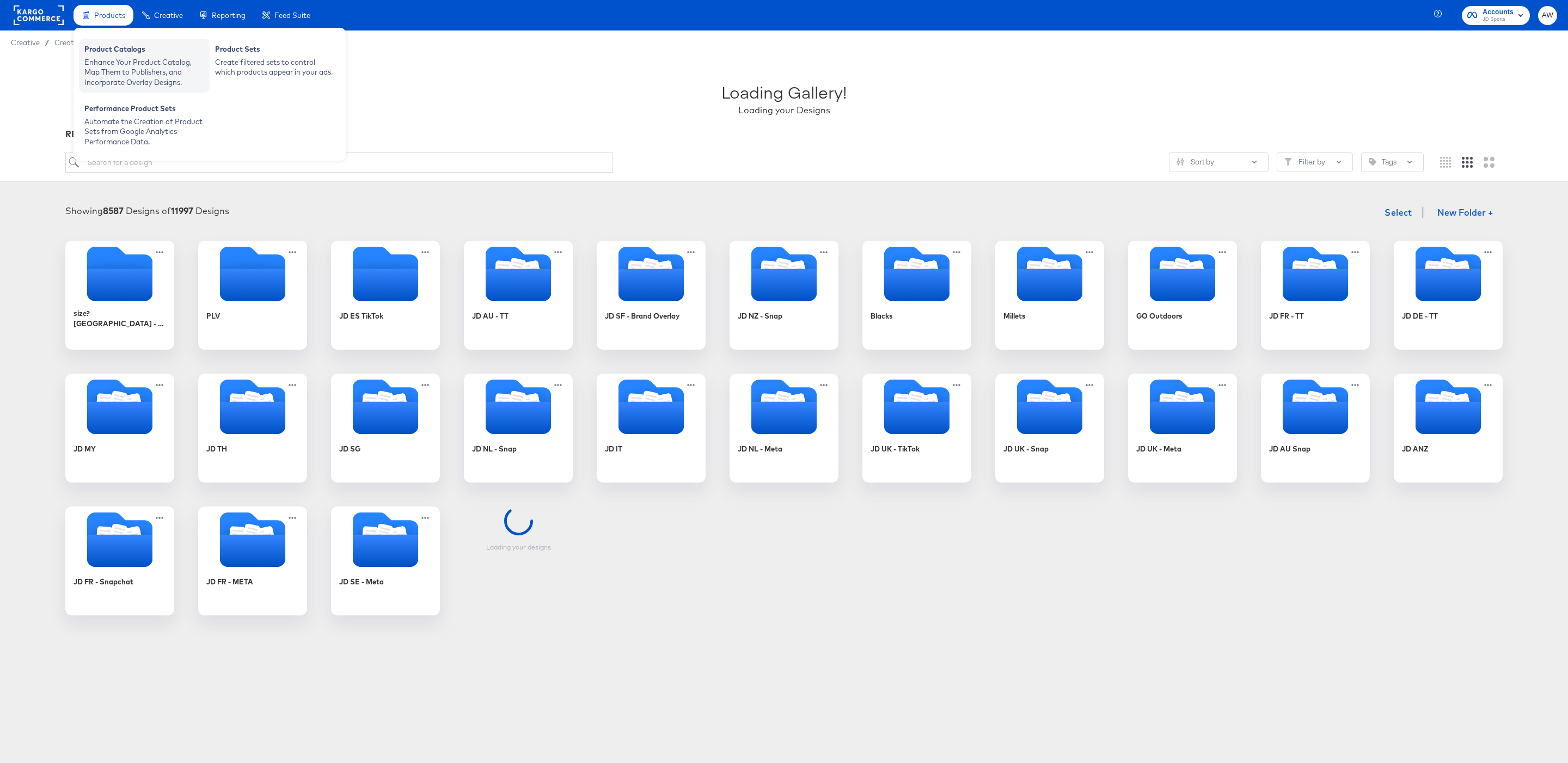
click at [113, 70] on div "Enhance Your Product Catalog, Map Them to Publishers, and Incorporate Overlay D…" at bounding box center [144, 72] width 120 height 30
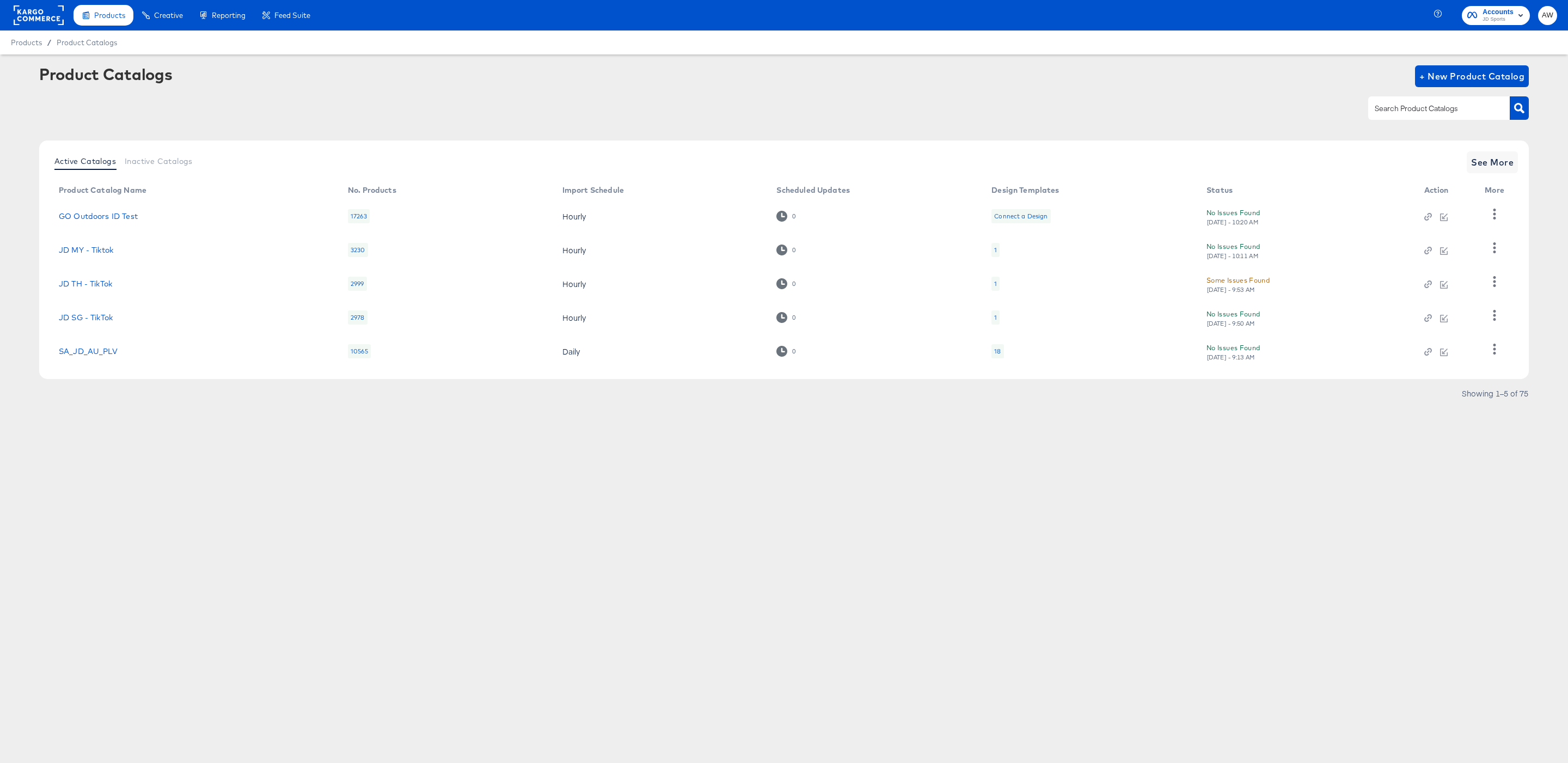
click at [1368, 128] on div "Product Catalogs + New Product Catalog" at bounding box center [783, 98] width 1489 height 66
click at [1425, 110] on input "text" at bounding box center [1430, 108] width 116 height 12
type input "footpatrol"
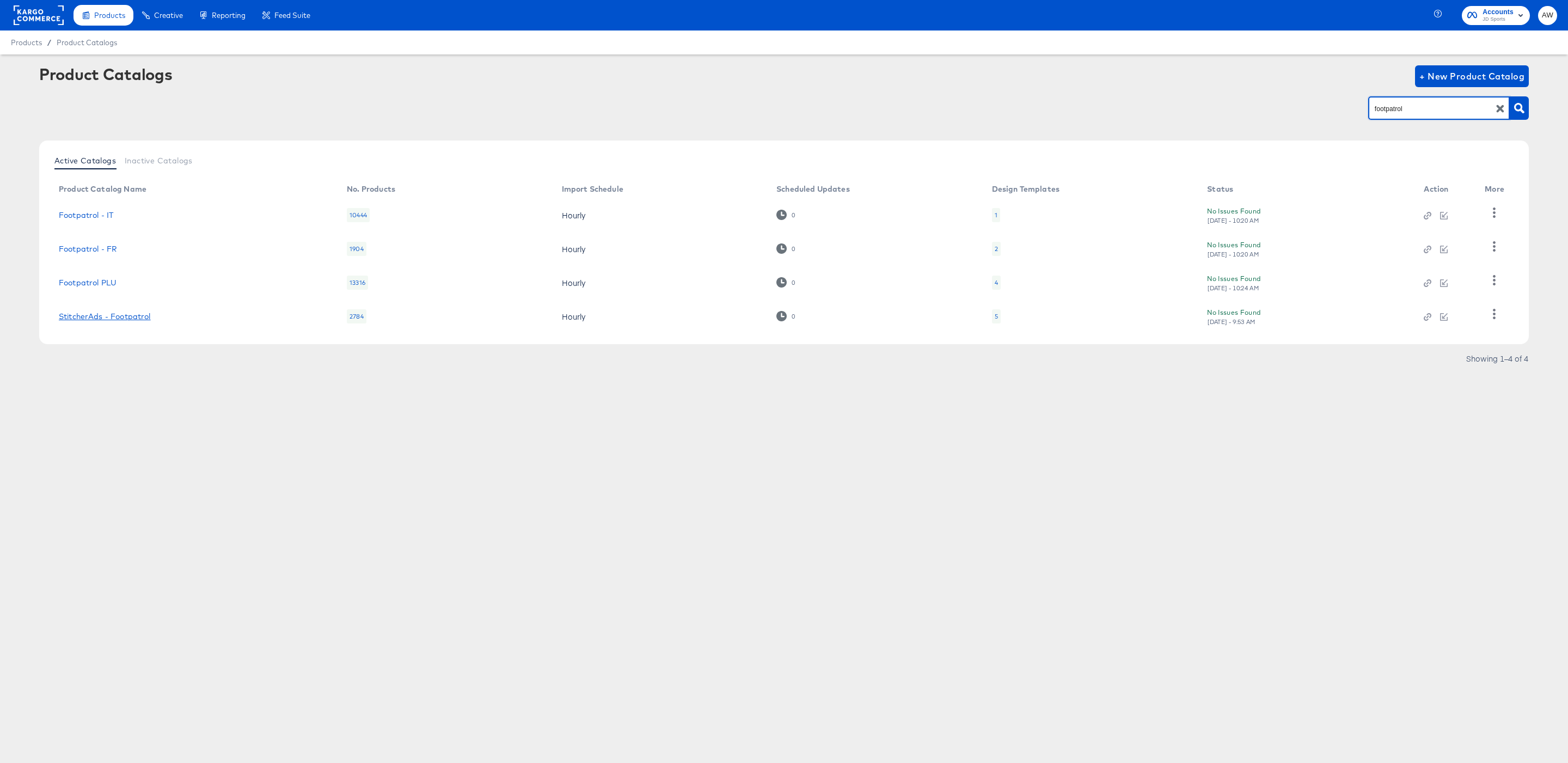
click at [108, 312] on link "StitcherAds - Footpatrol" at bounding box center [105, 316] width 92 height 9
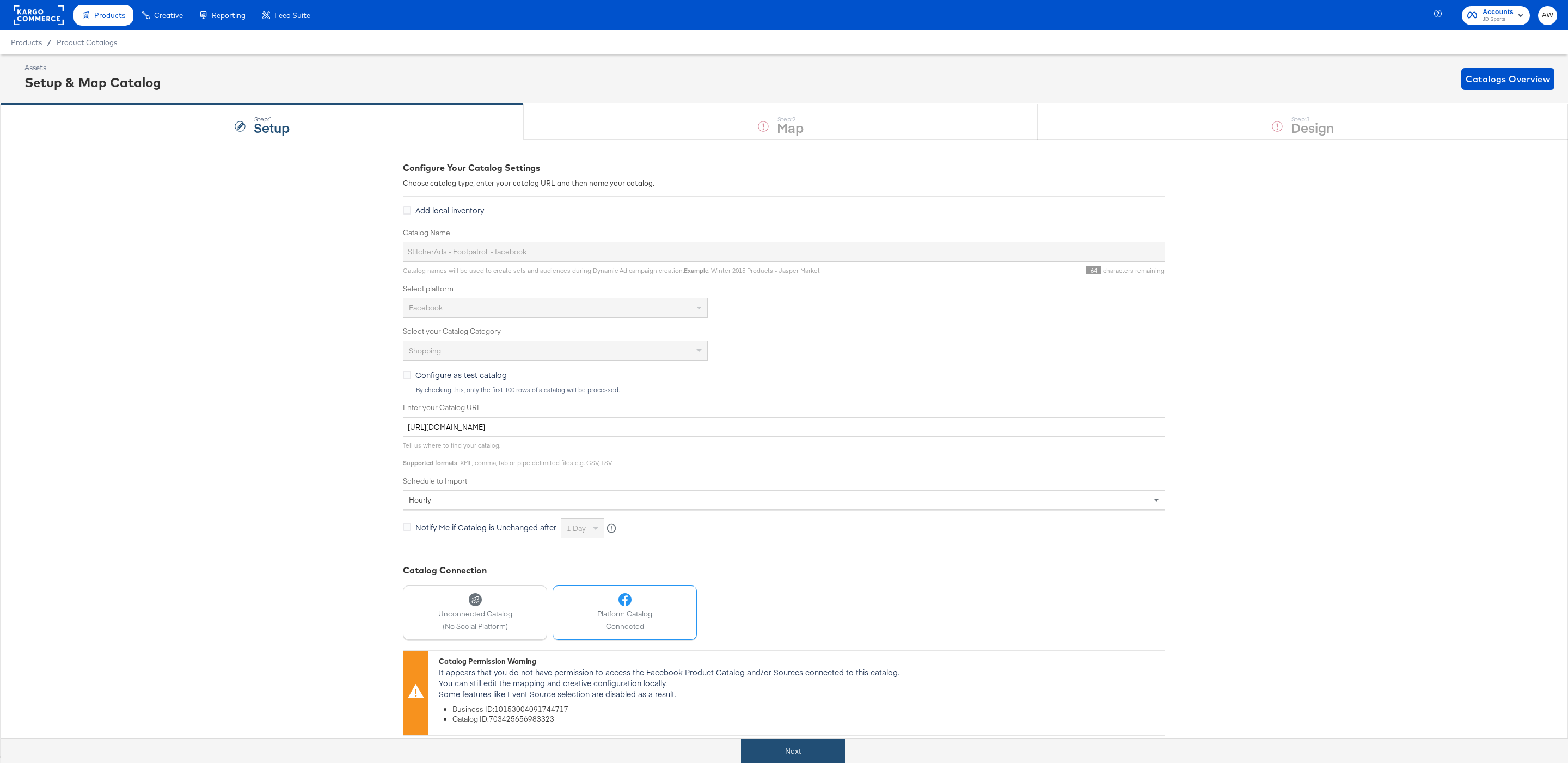
click at [796, 751] on button "Next" at bounding box center [793, 751] width 104 height 25
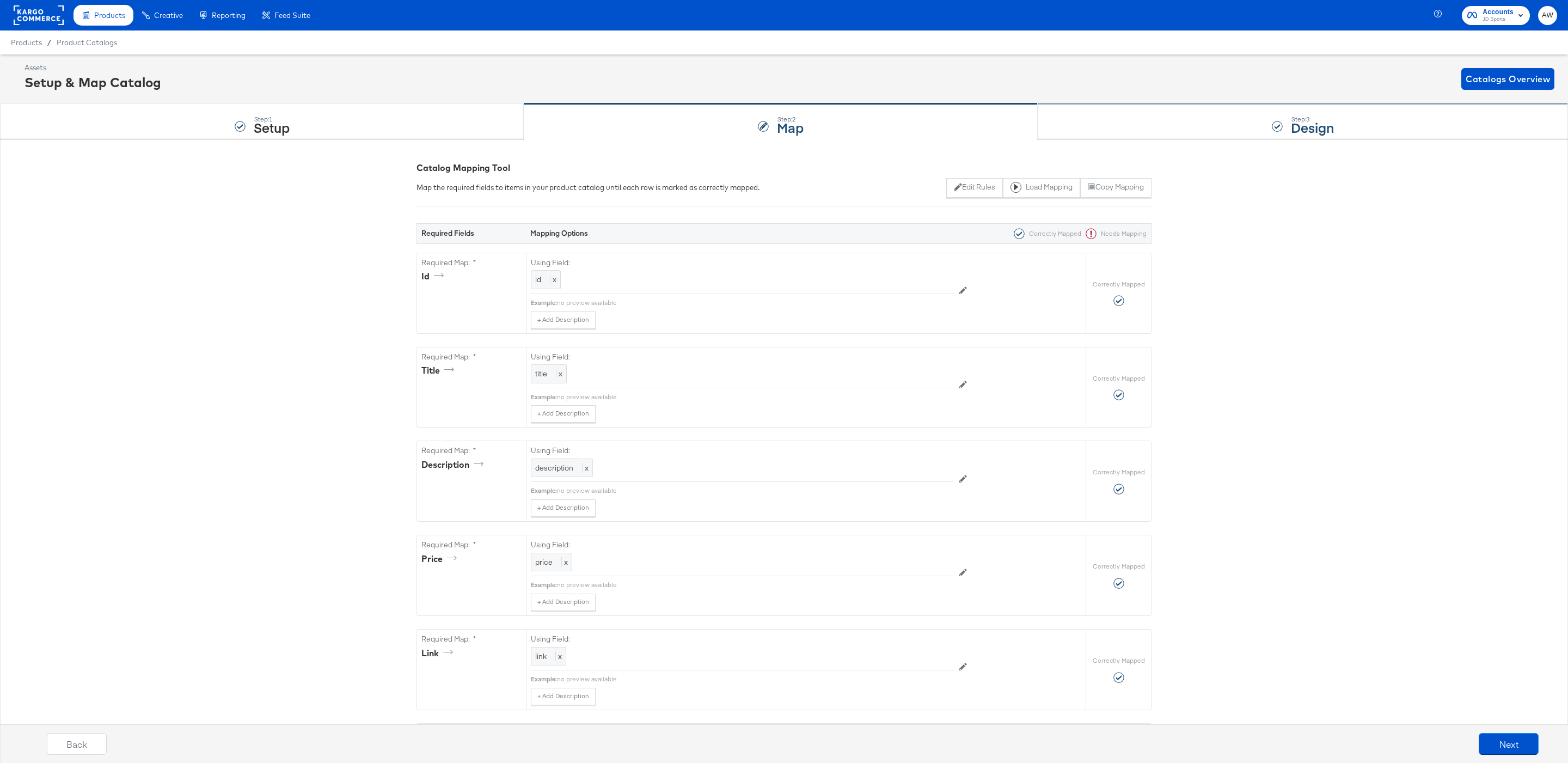
click at [1249, 128] on div "Step: 3 Design" at bounding box center [1303, 122] width 531 height 36
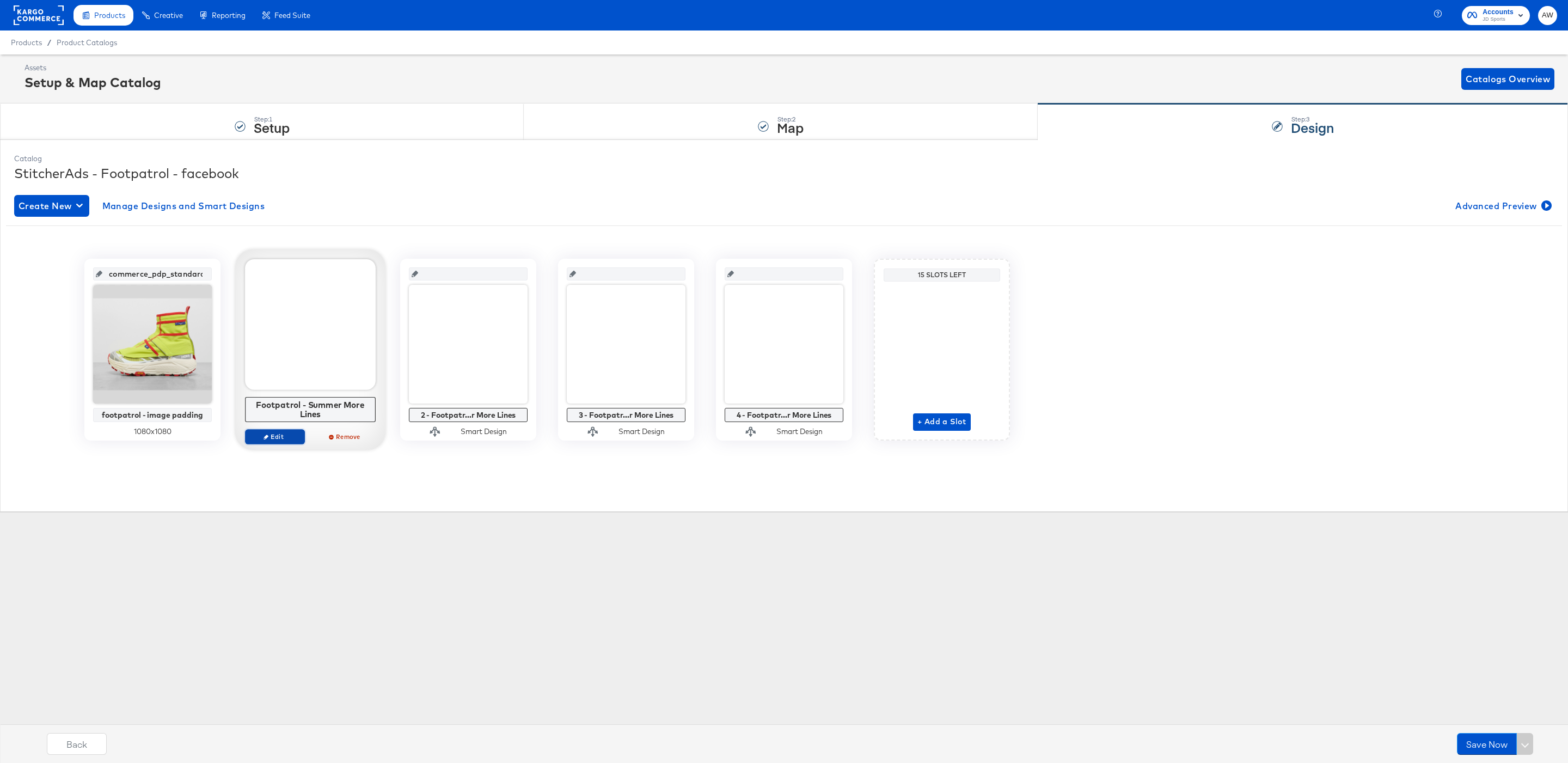
click at [276, 437] on span "Edit" at bounding box center [275, 436] width 50 height 8
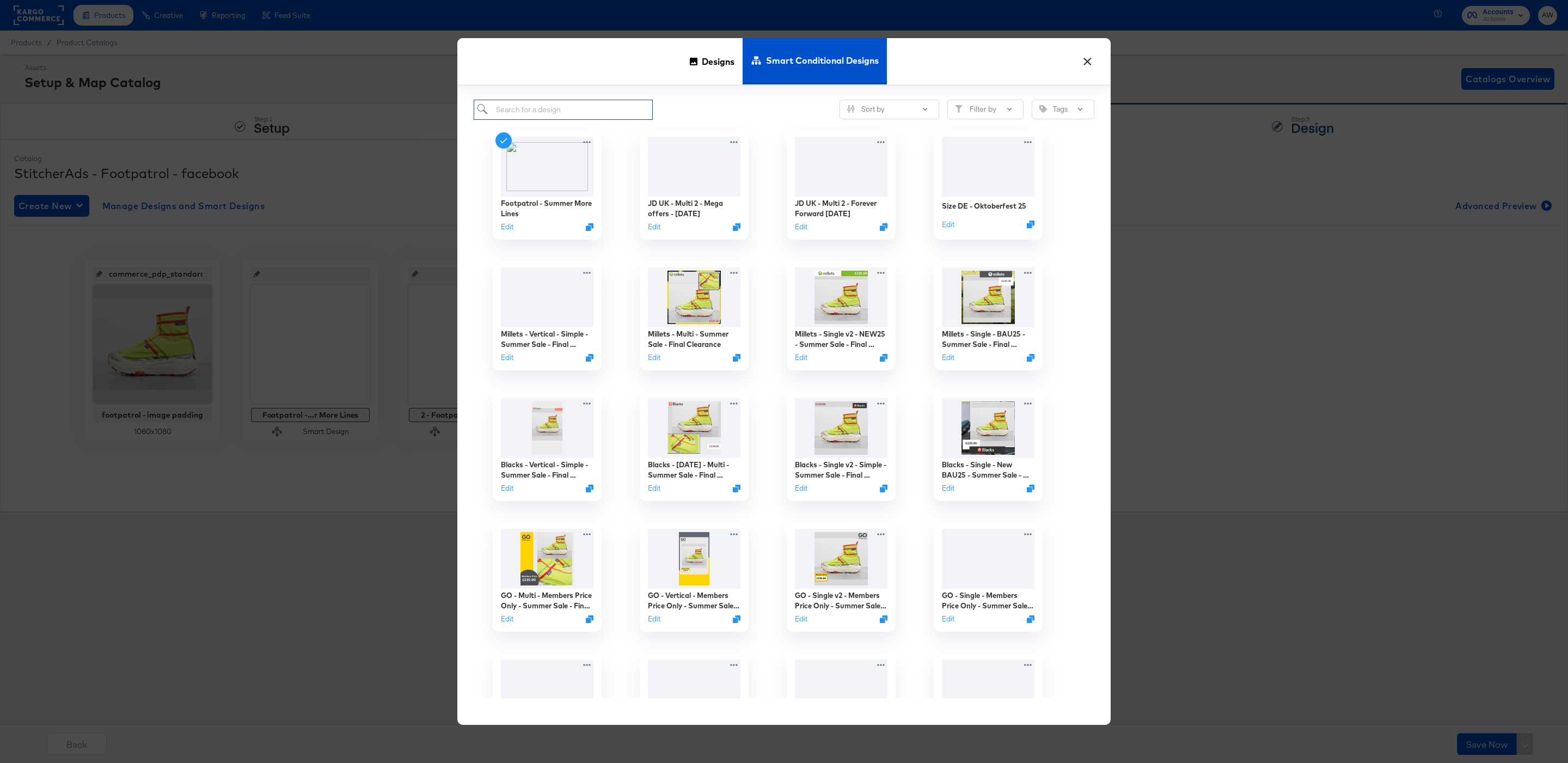
click at [598, 113] on input "search" at bounding box center [563, 110] width 179 height 20
paste input "Footpatrol- Slot 1 - Boosted Discount"
type input "Footpatrol- Slot 1 - Boosted Discount"
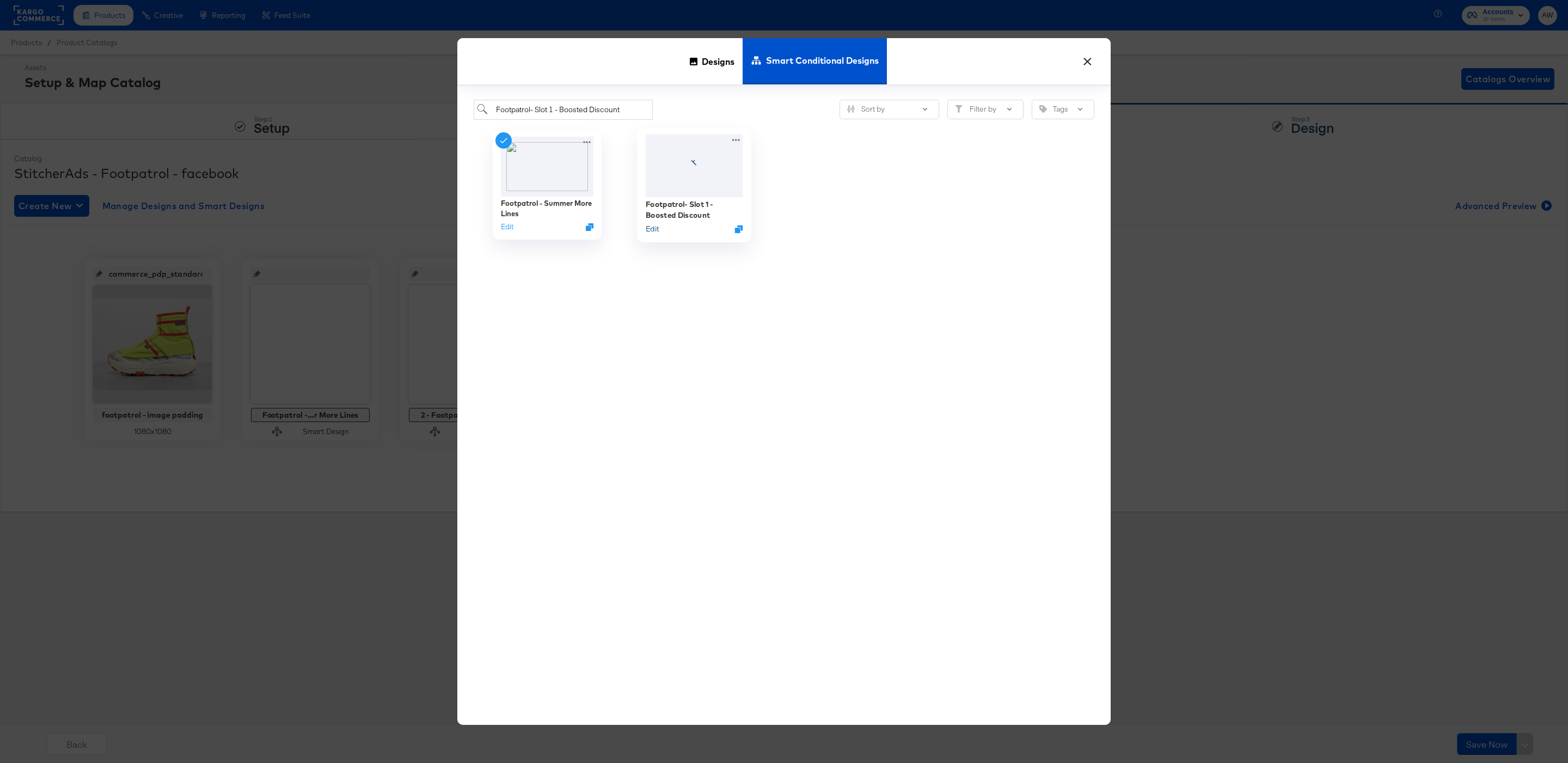
click at [651, 231] on button "Edit" at bounding box center [652, 228] width 13 height 11
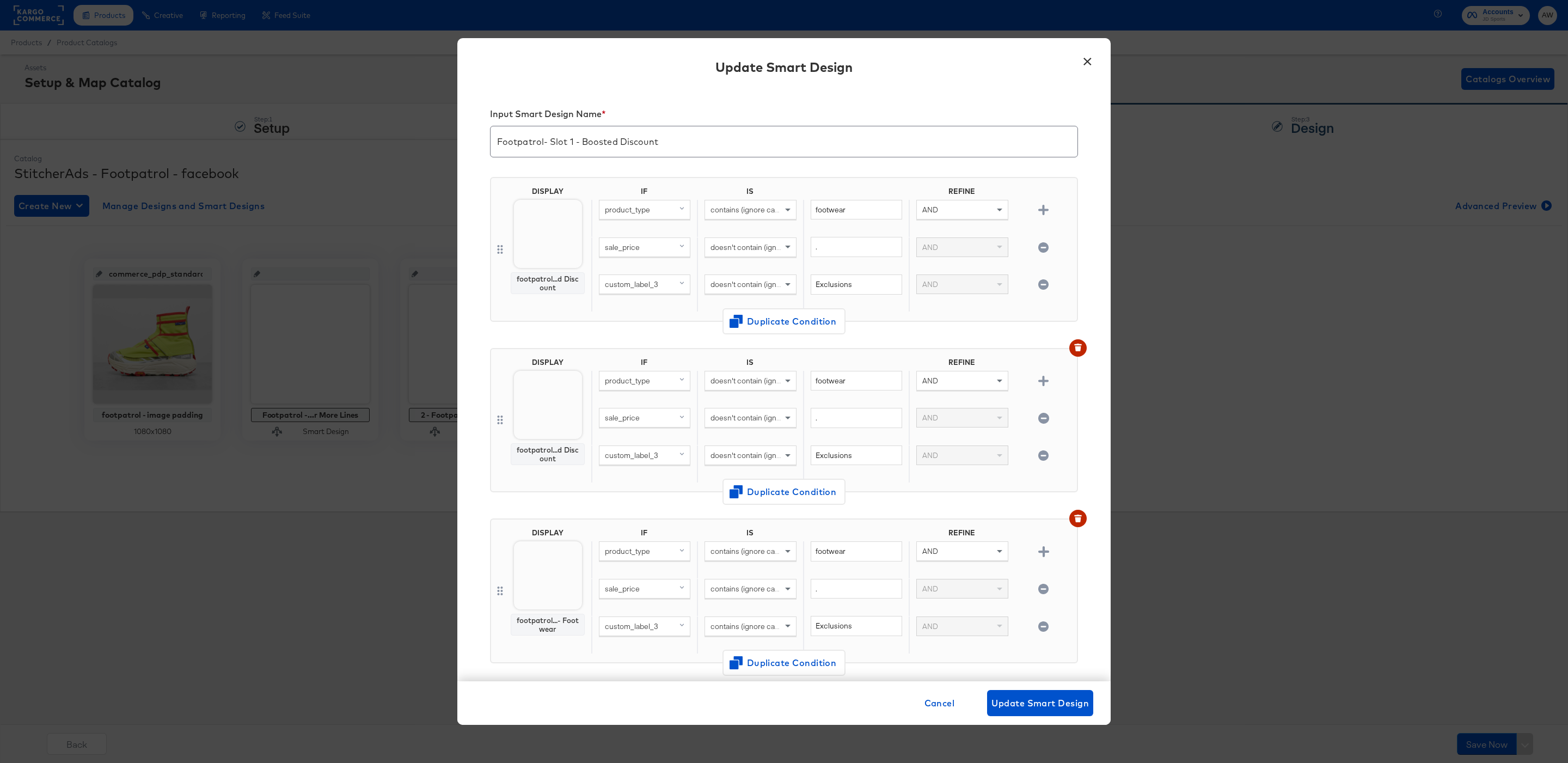
click at [562, 279] on div "footpatrol...d Discount" at bounding box center [548, 283] width 64 height 17
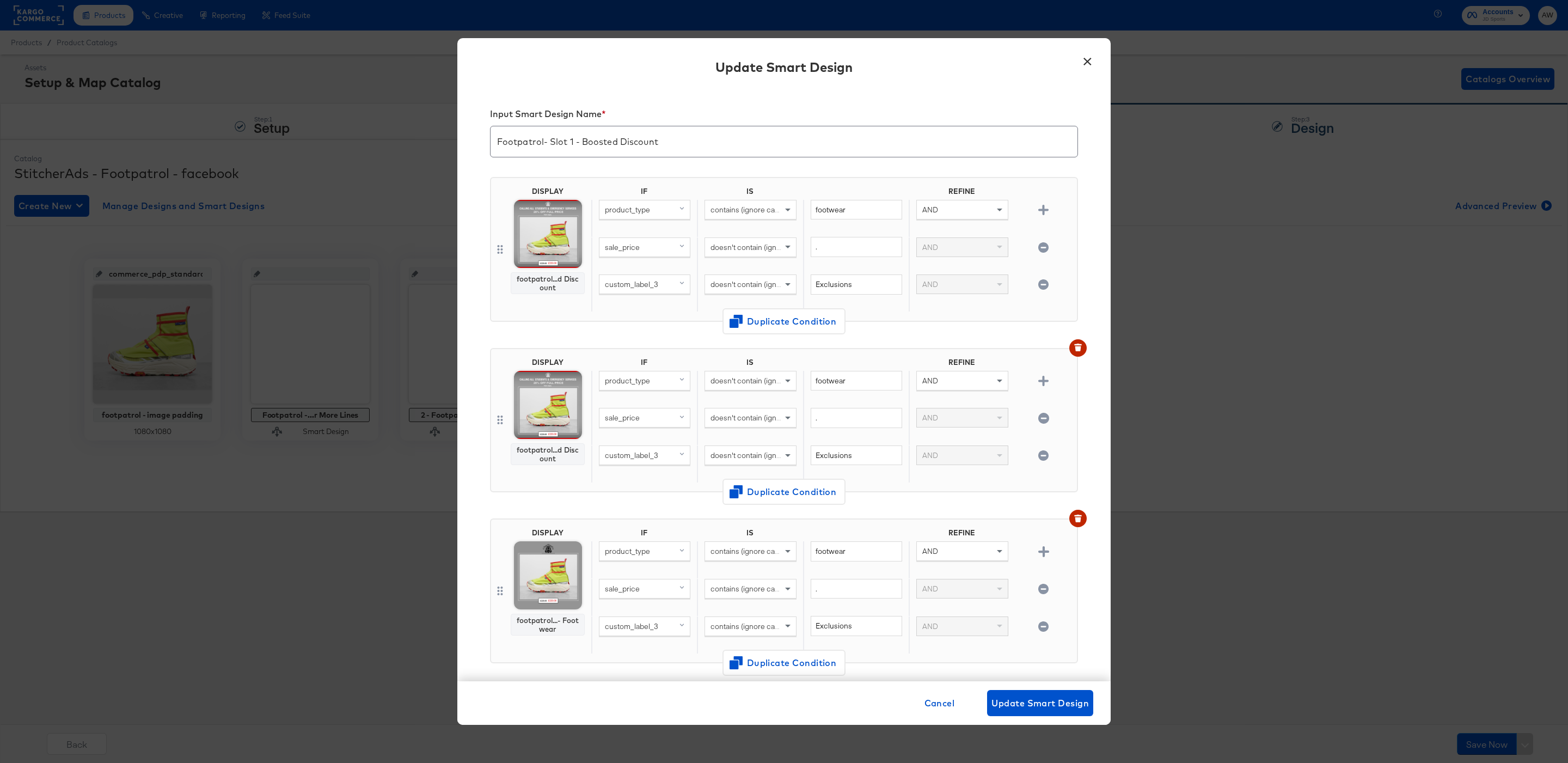
click at [545, 276] on div "footpatrol...d Discount" at bounding box center [548, 283] width 64 height 17
click at [545, 291] on div "footpatrol...d Discount" at bounding box center [548, 283] width 64 height 17
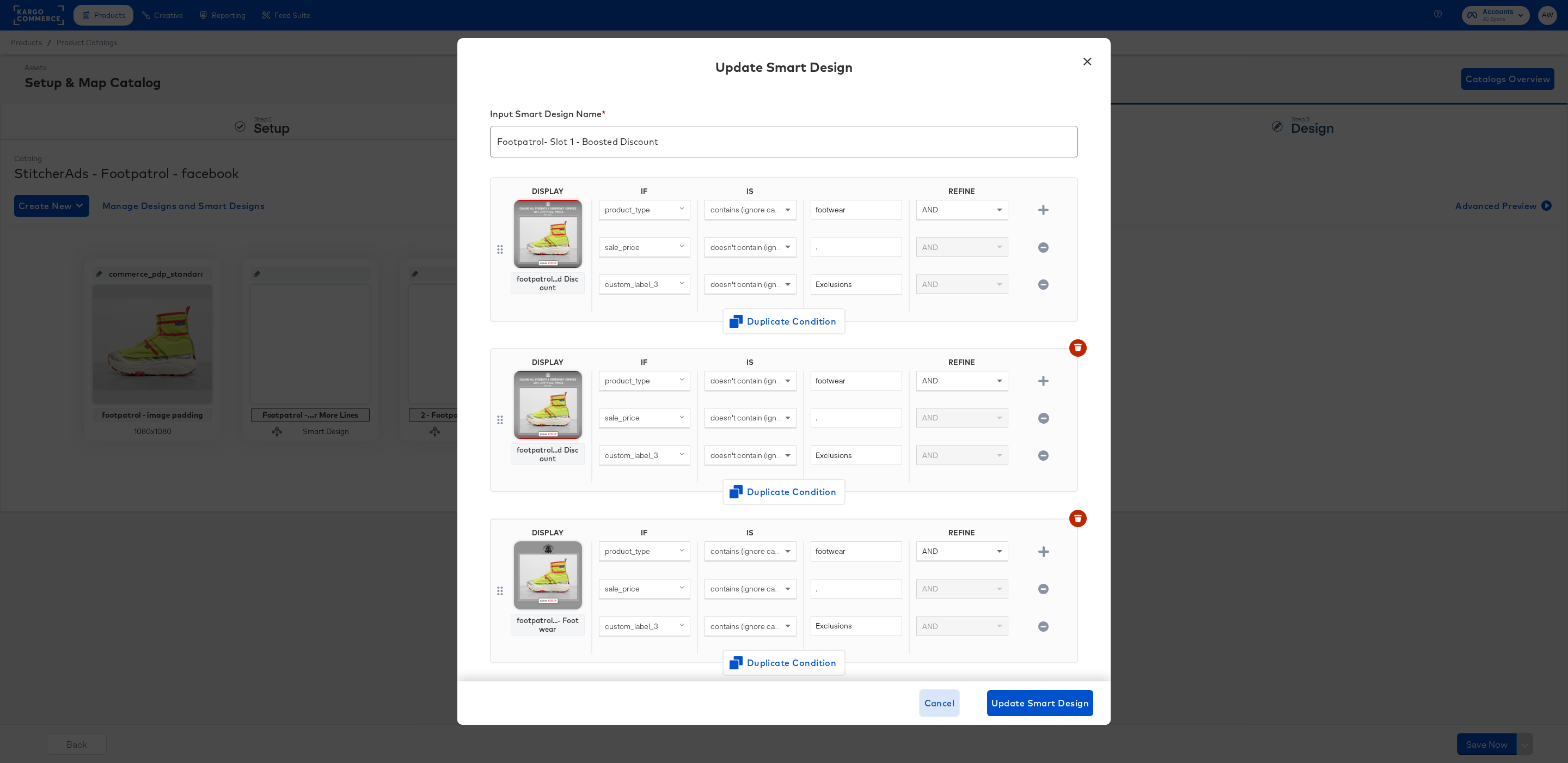
click at [949, 713] on button "Cancel" at bounding box center [940, 703] width 39 height 26
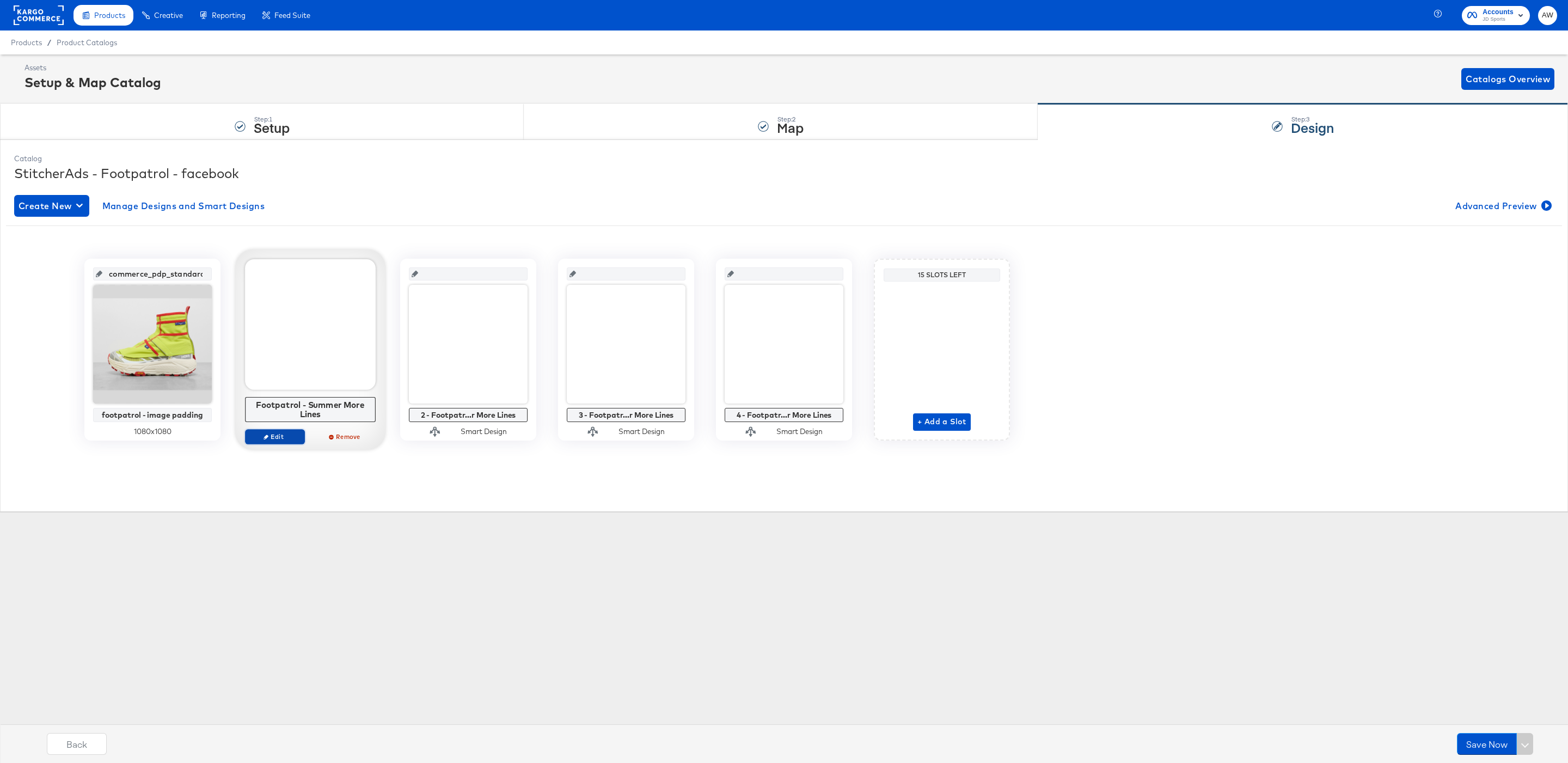
click at [269, 433] on button "Edit" at bounding box center [275, 436] width 60 height 15
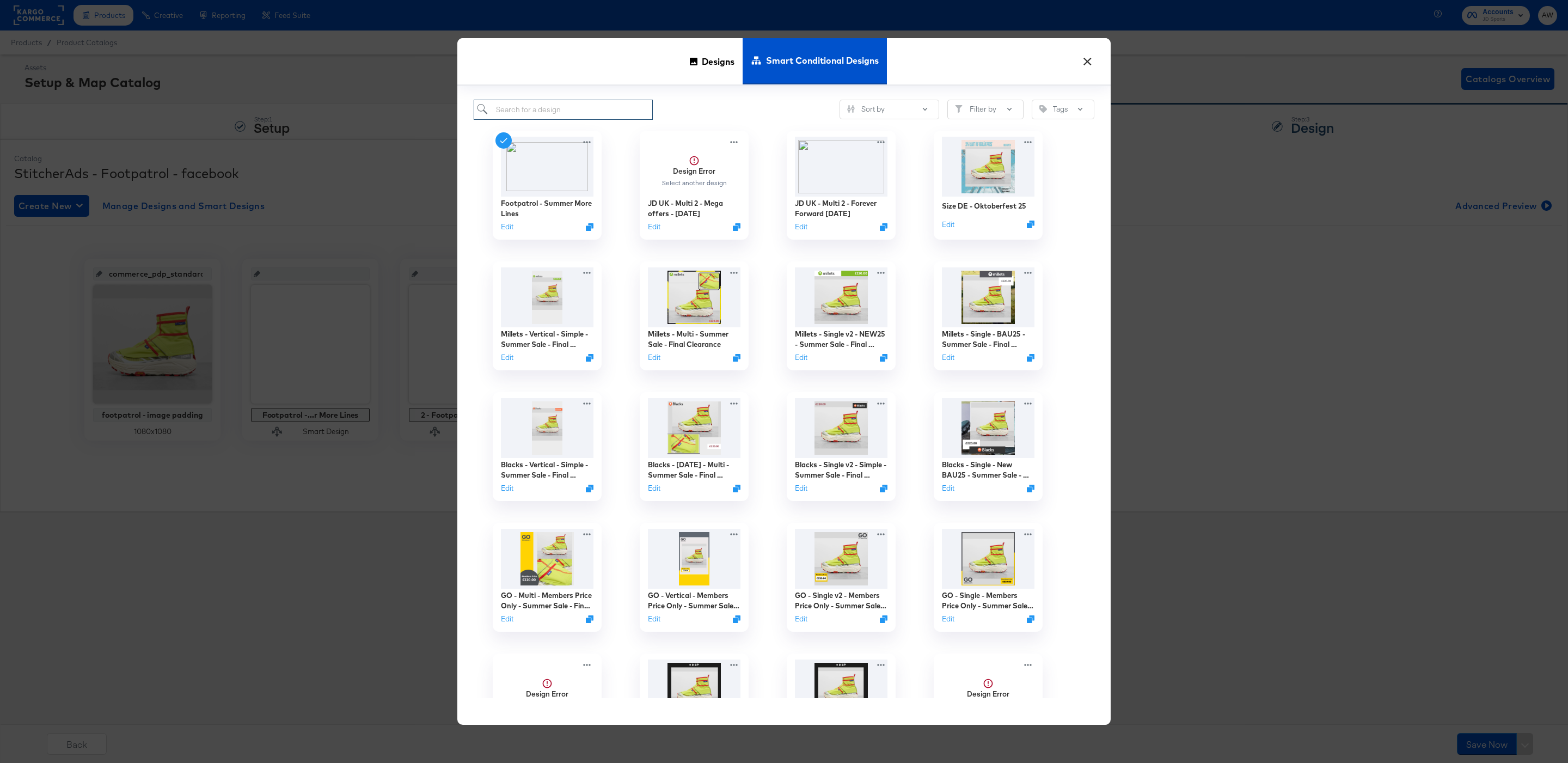
click at [614, 119] on input "search" at bounding box center [563, 110] width 179 height 20
paste input "Footpatrol- Slot 1 - Boosted Discount"
type input "Footpatrol- Slot 1 - Boosted Discount"
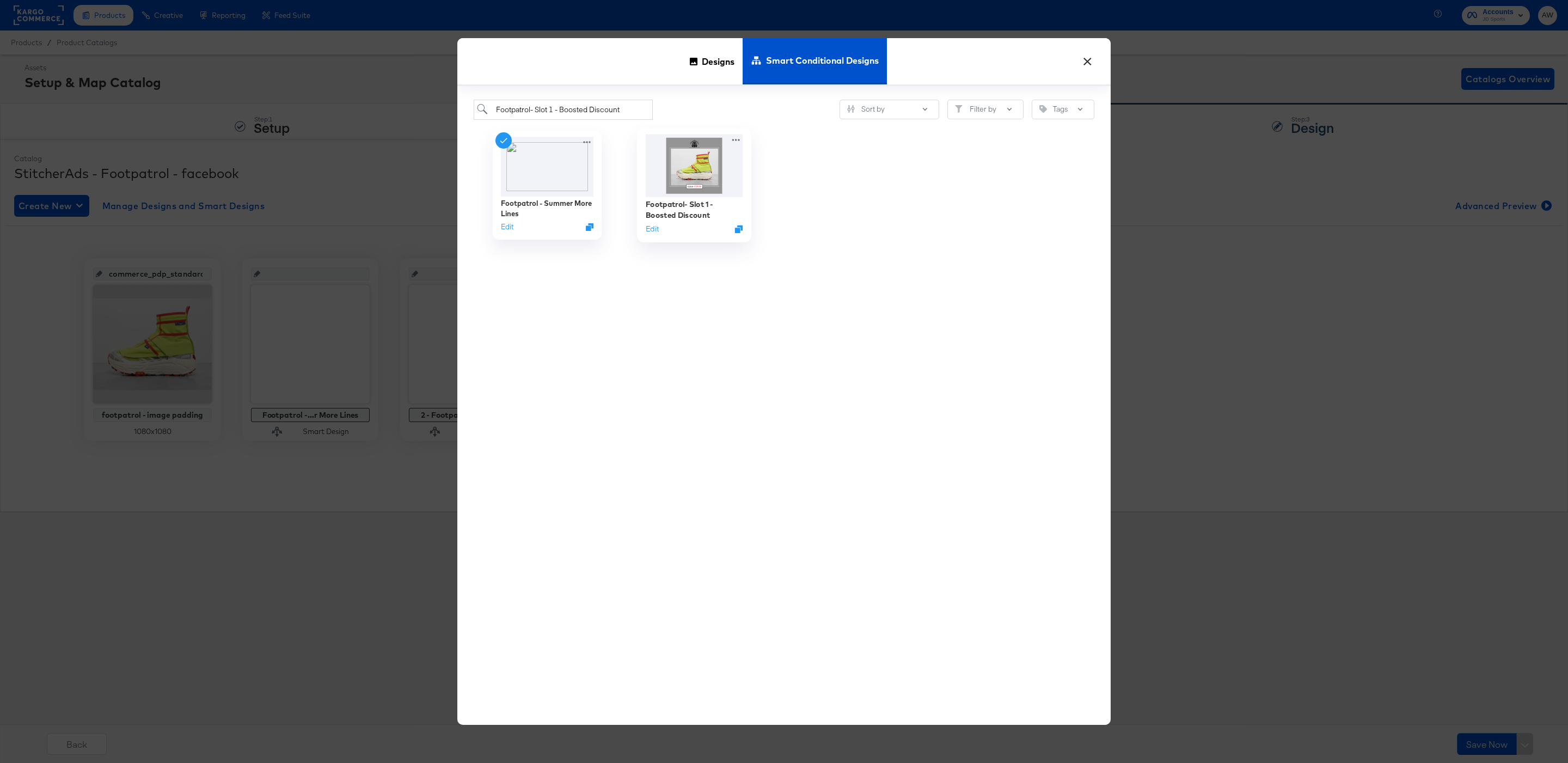
click at [708, 141] on img at bounding box center [694, 165] width 97 height 63
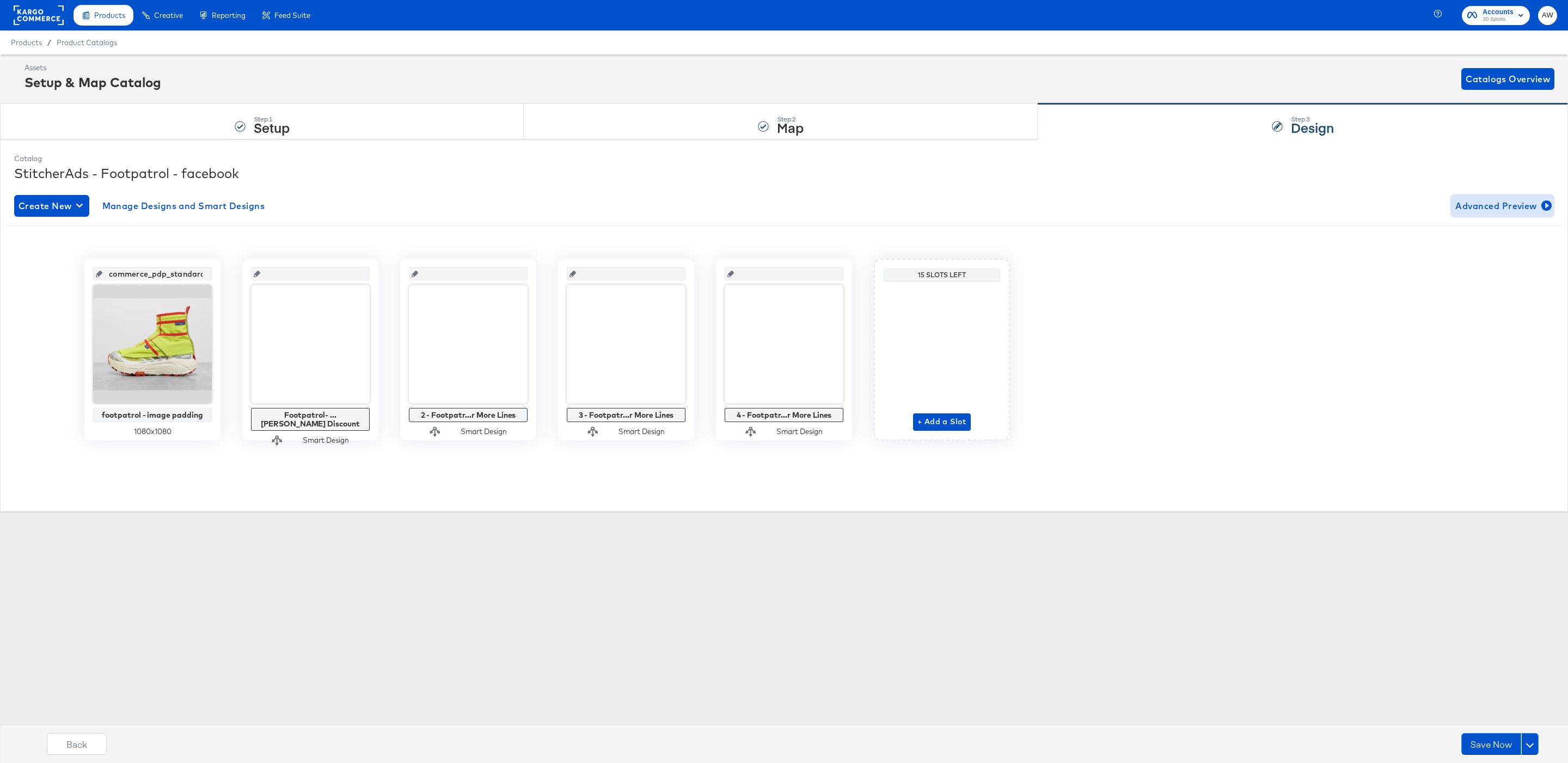
click at [1522, 198] on span "Advanced Preview" at bounding box center [1502, 206] width 94 height 15
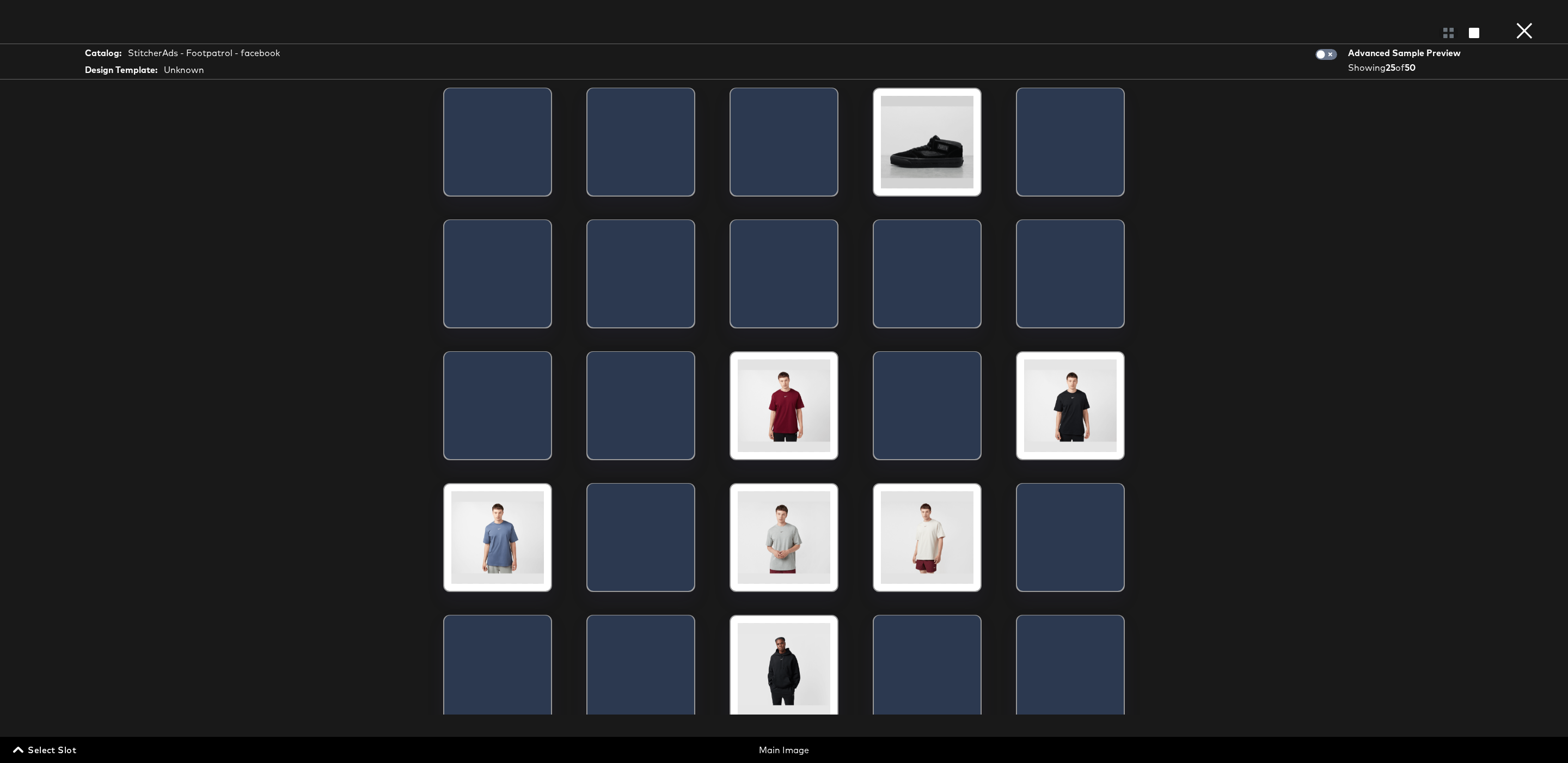
click at [49, 745] on span "Select Slot" at bounding box center [46, 749] width 61 height 15
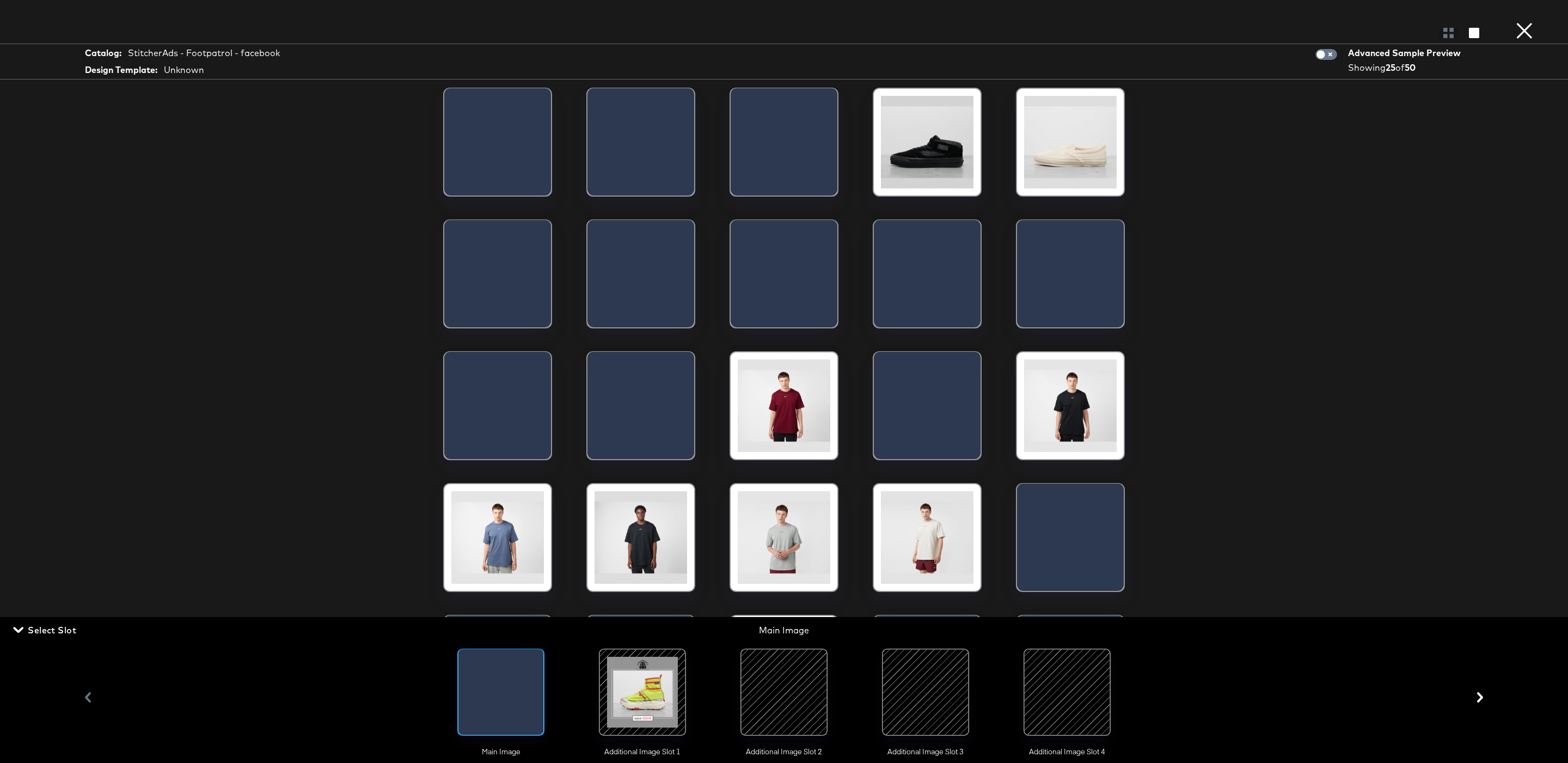
click at [661, 695] on div at bounding box center [642, 692] width 74 height 74
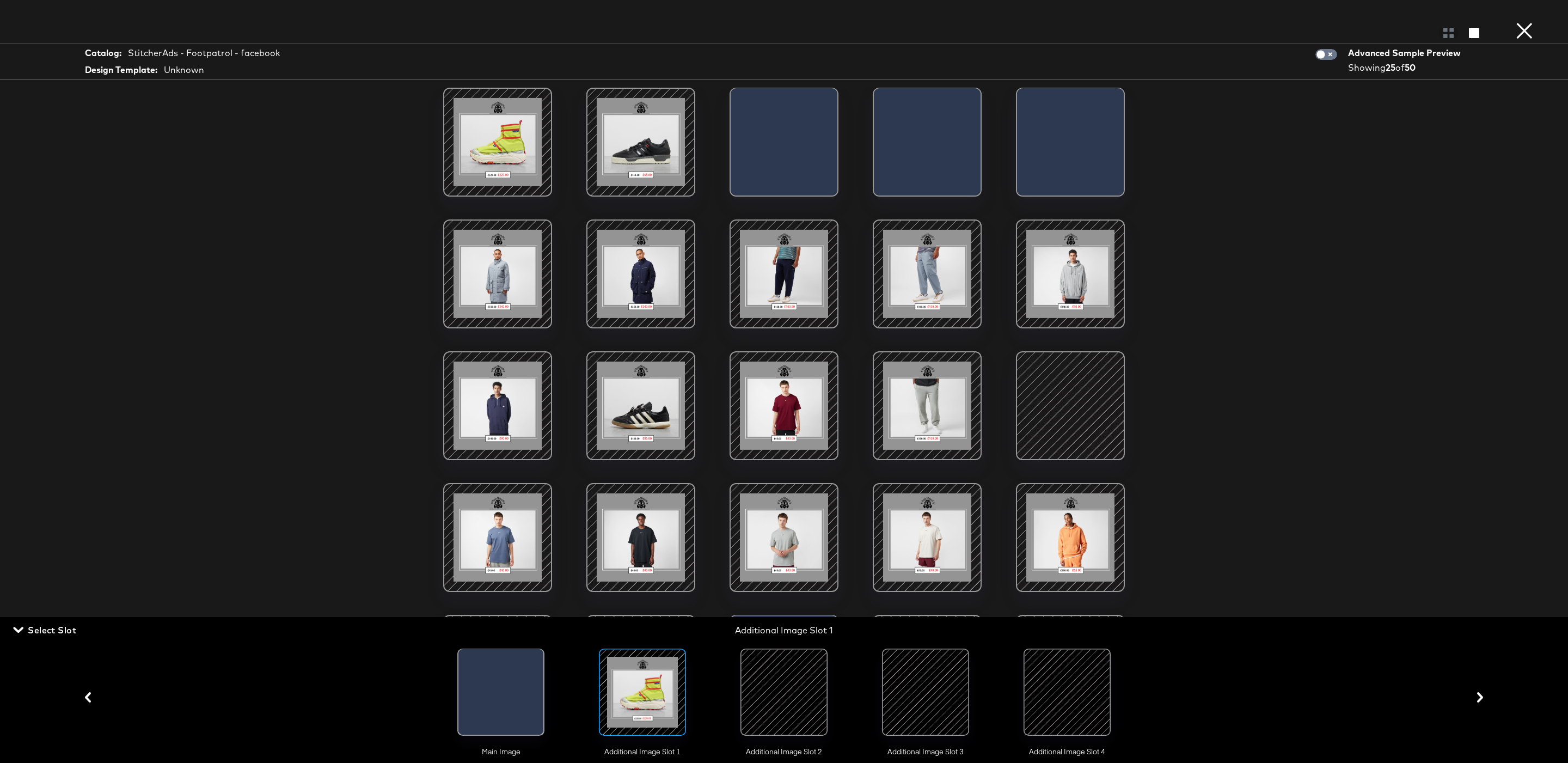
click at [507, 121] on div at bounding box center [497, 142] width 92 height 92
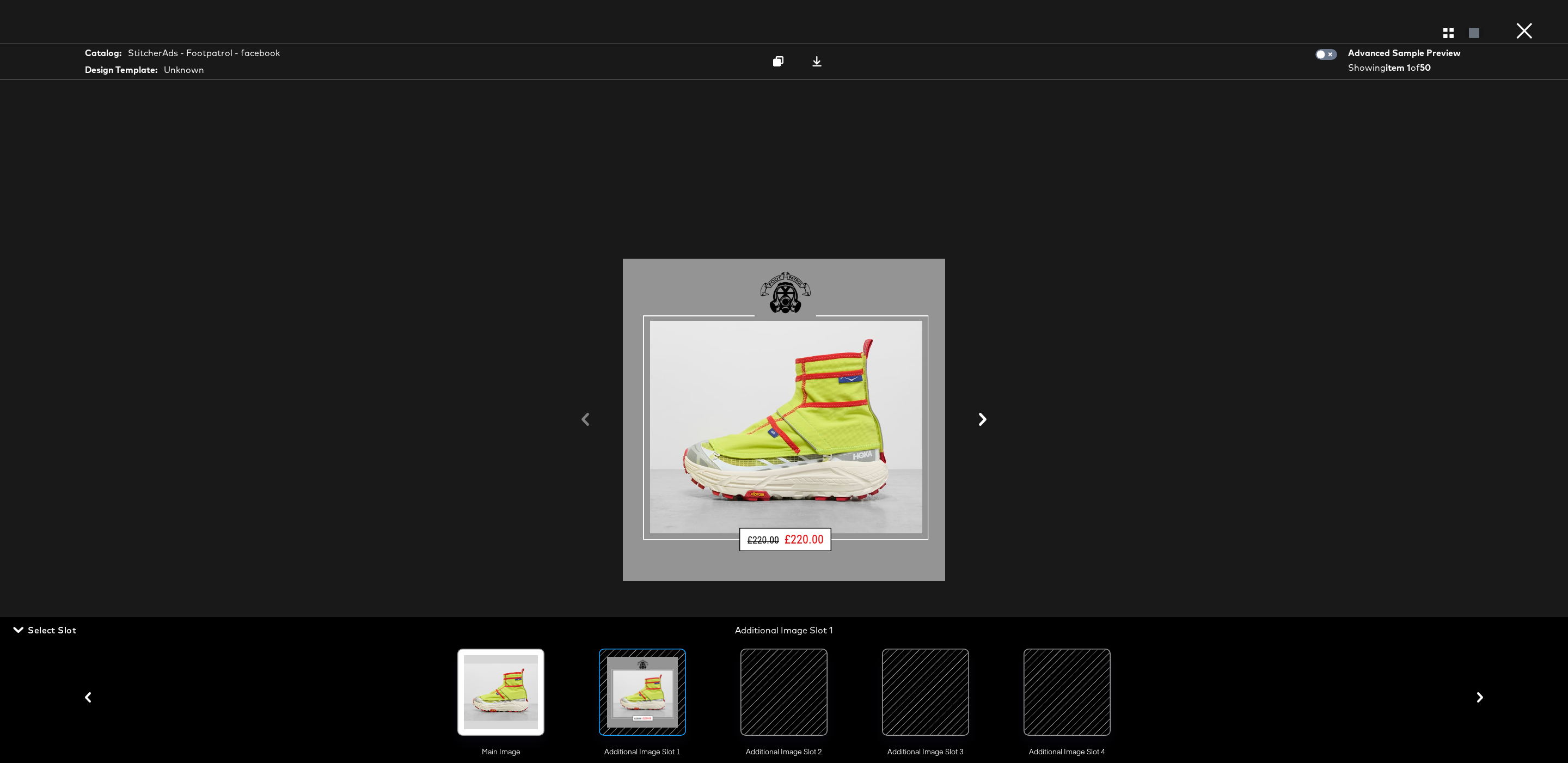
click at [992, 423] on button at bounding box center [983, 420] width 29 height 20
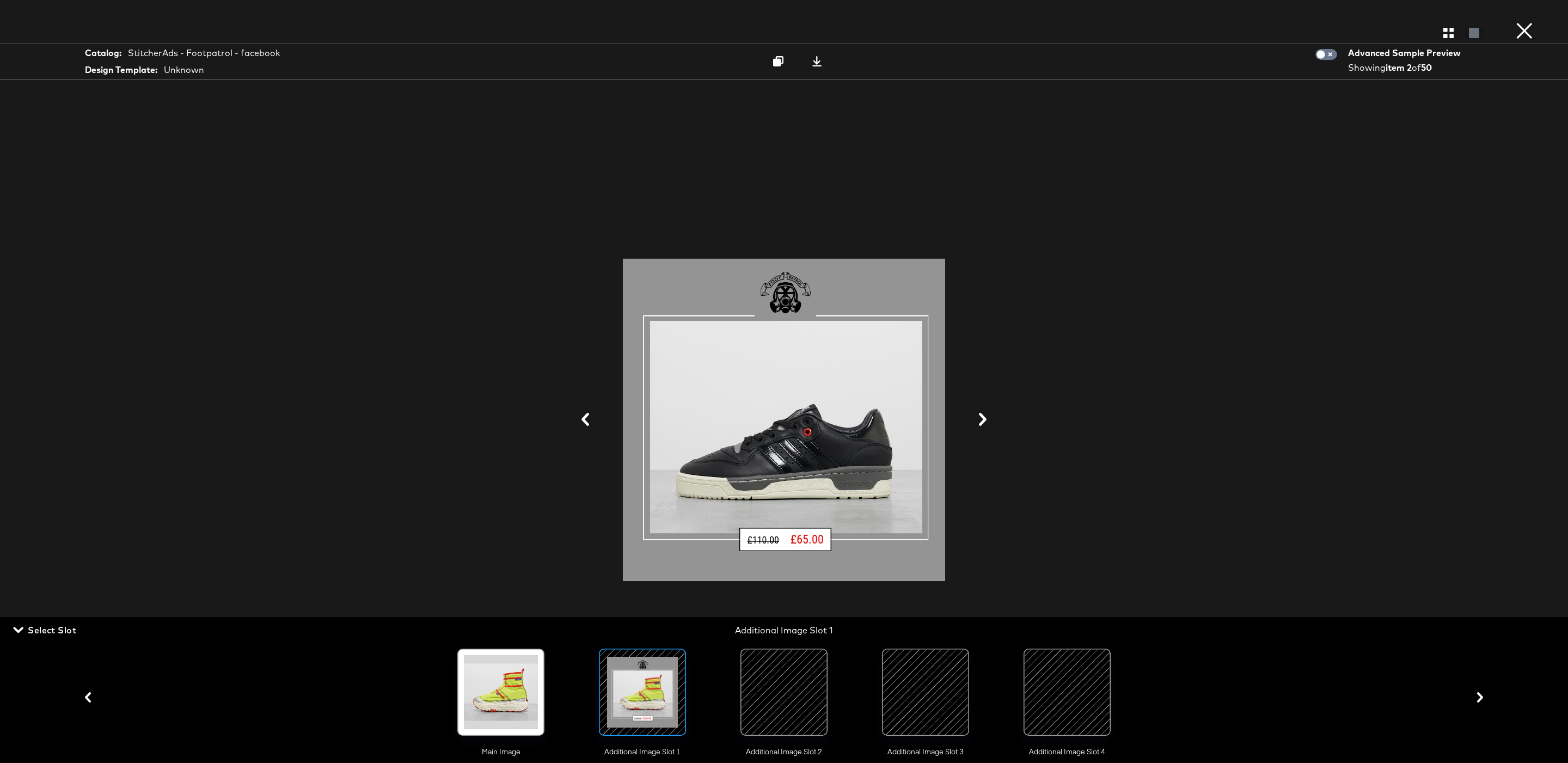
click at [992, 423] on button at bounding box center [983, 420] width 29 height 20
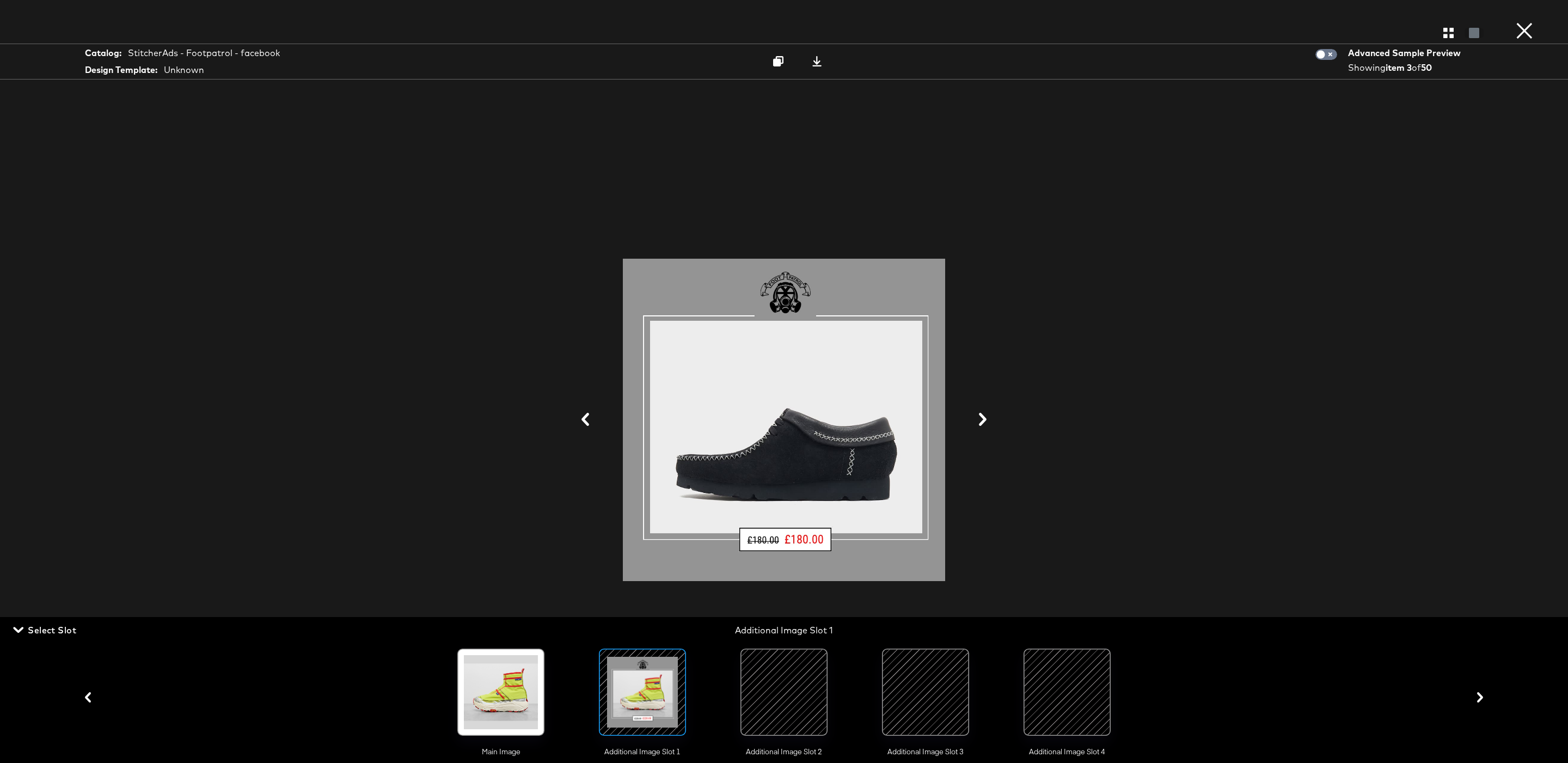
click at [992, 423] on button at bounding box center [983, 420] width 29 height 20
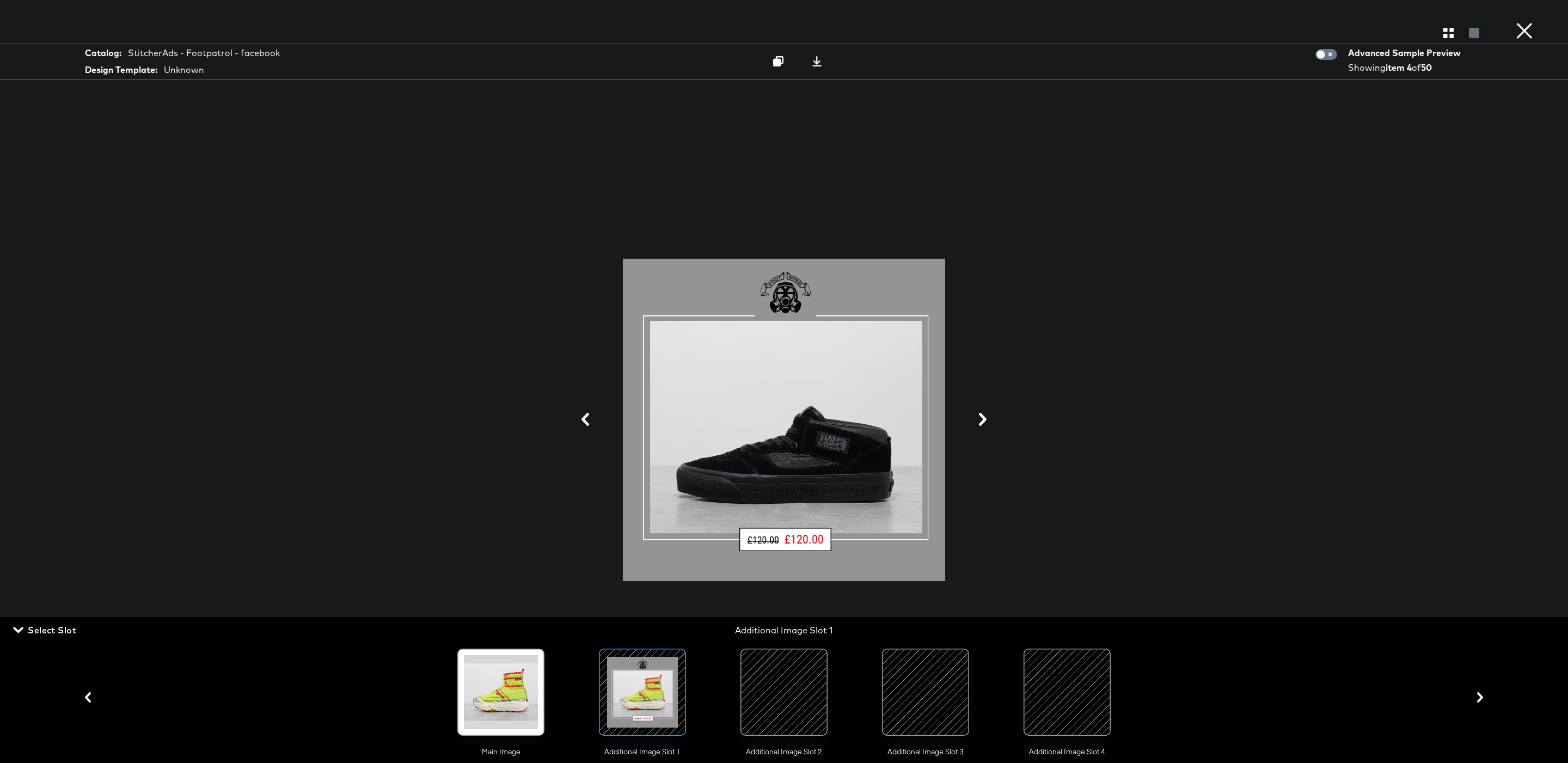
click at [992, 423] on button at bounding box center [983, 420] width 29 height 20
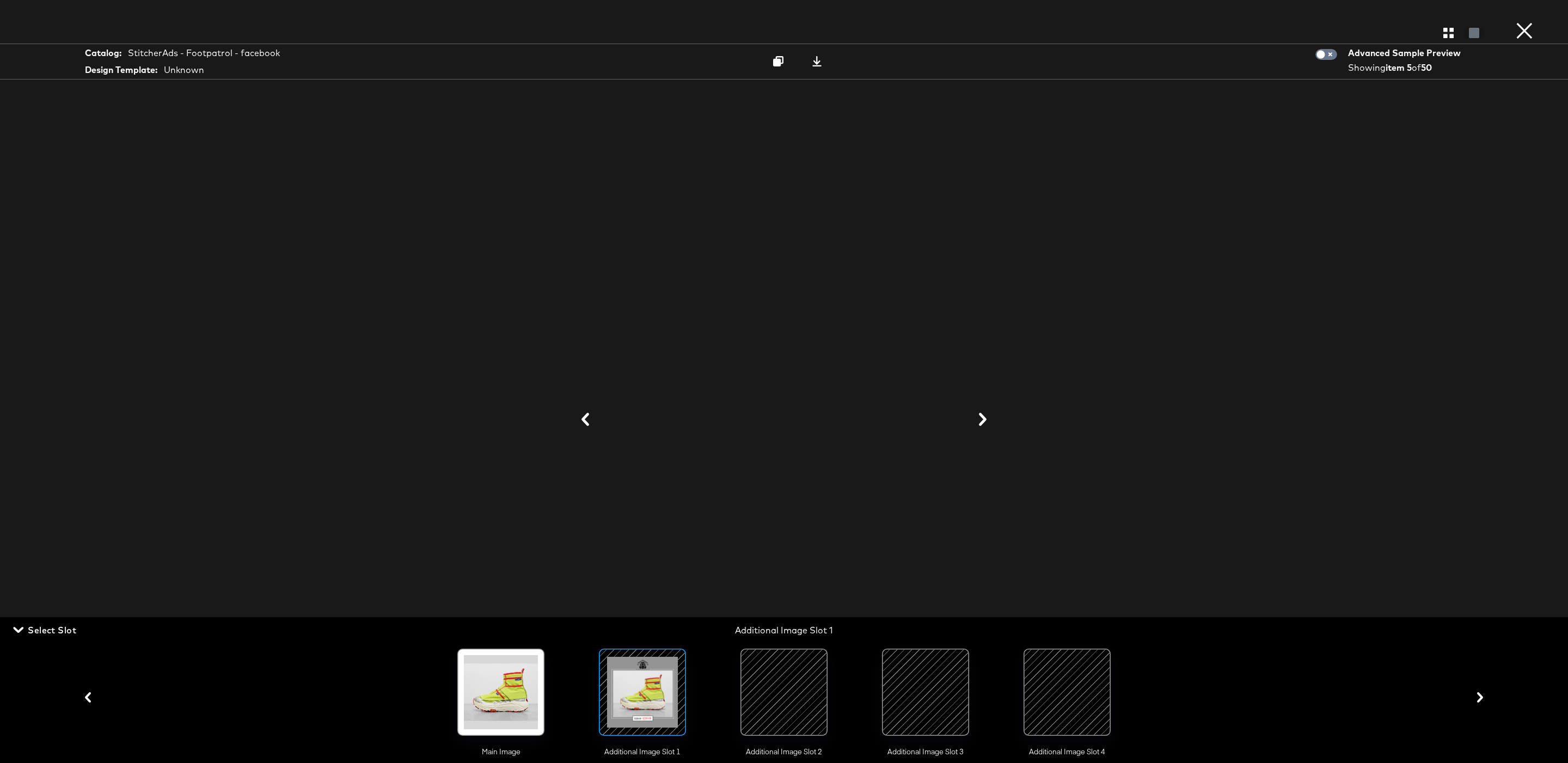
click at [984, 421] on icon at bounding box center [982, 419] width 7 height 13
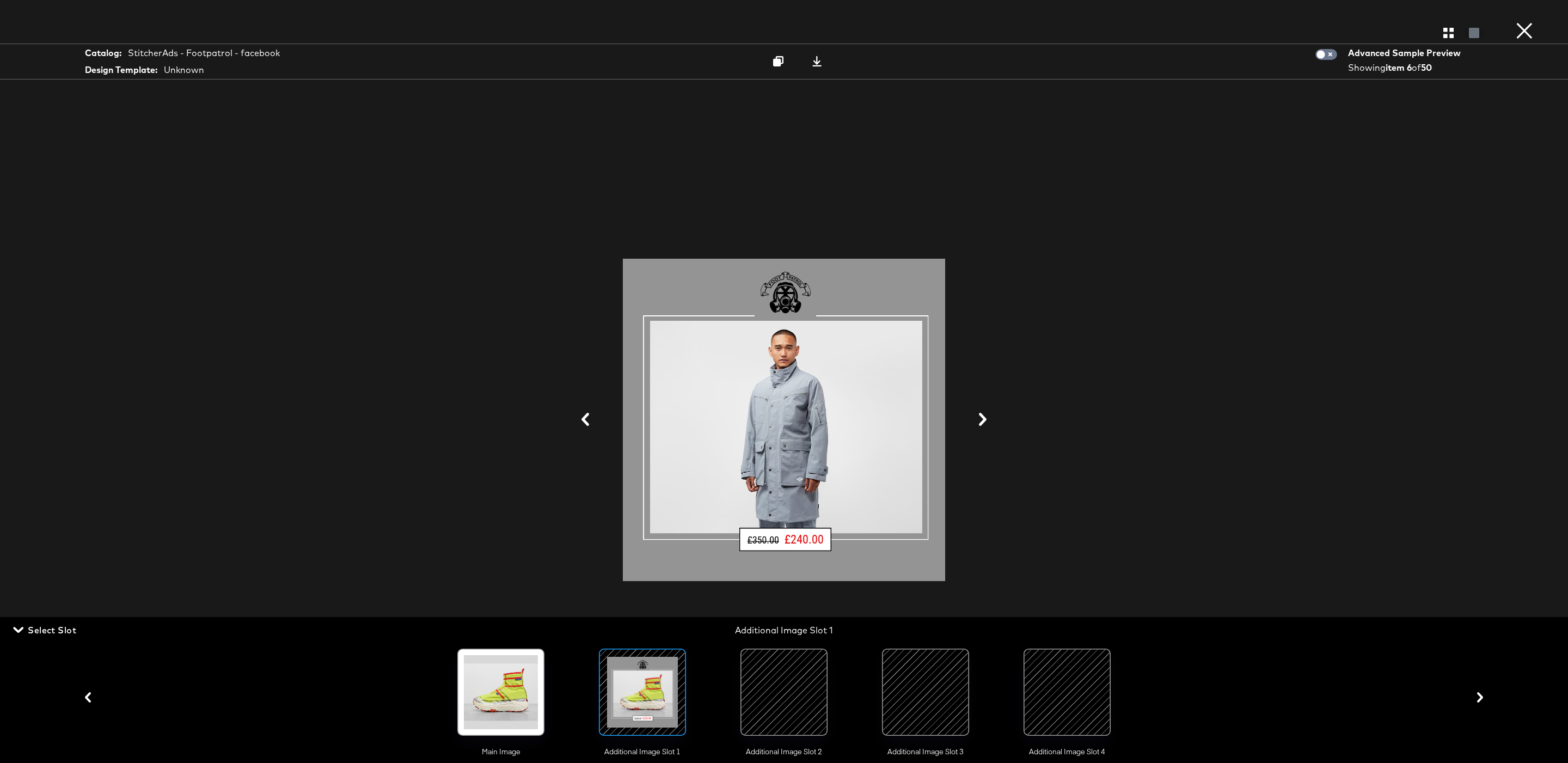
click at [984, 421] on icon at bounding box center [982, 419] width 7 height 13
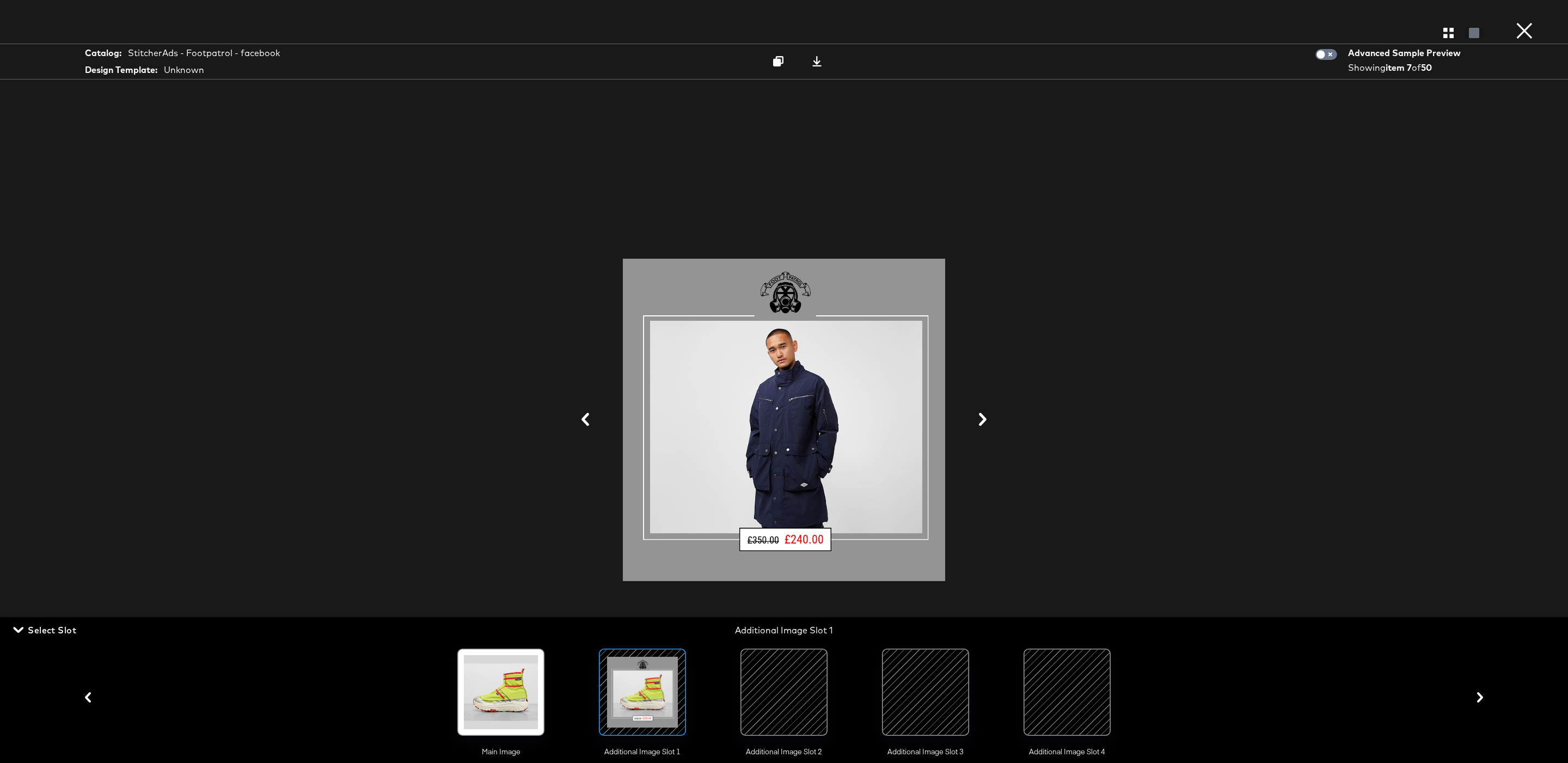
click at [984, 421] on icon at bounding box center [982, 419] width 7 height 13
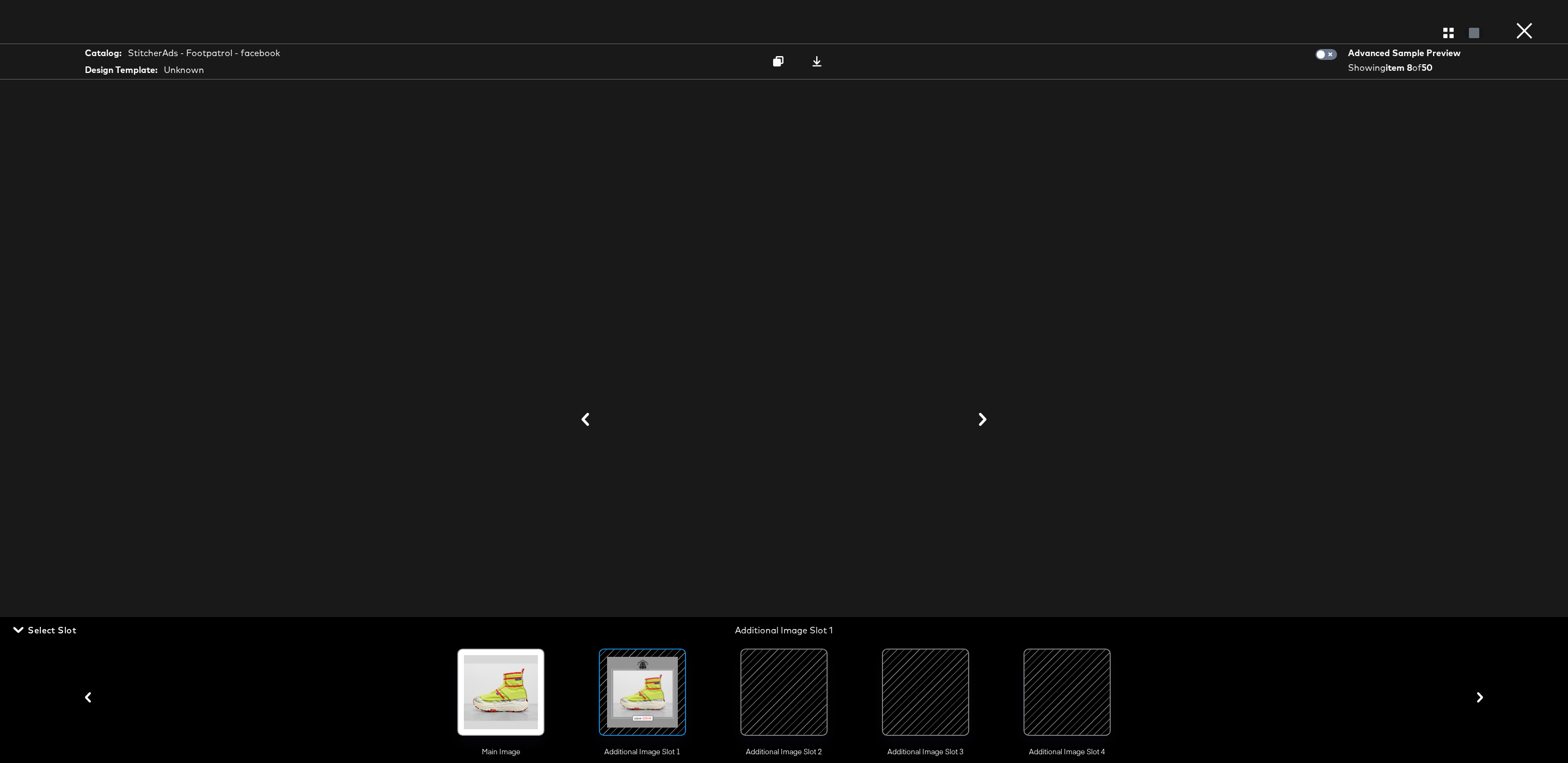
click at [984, 421] on icon at bounding box center [982, 419] width 7 height 13
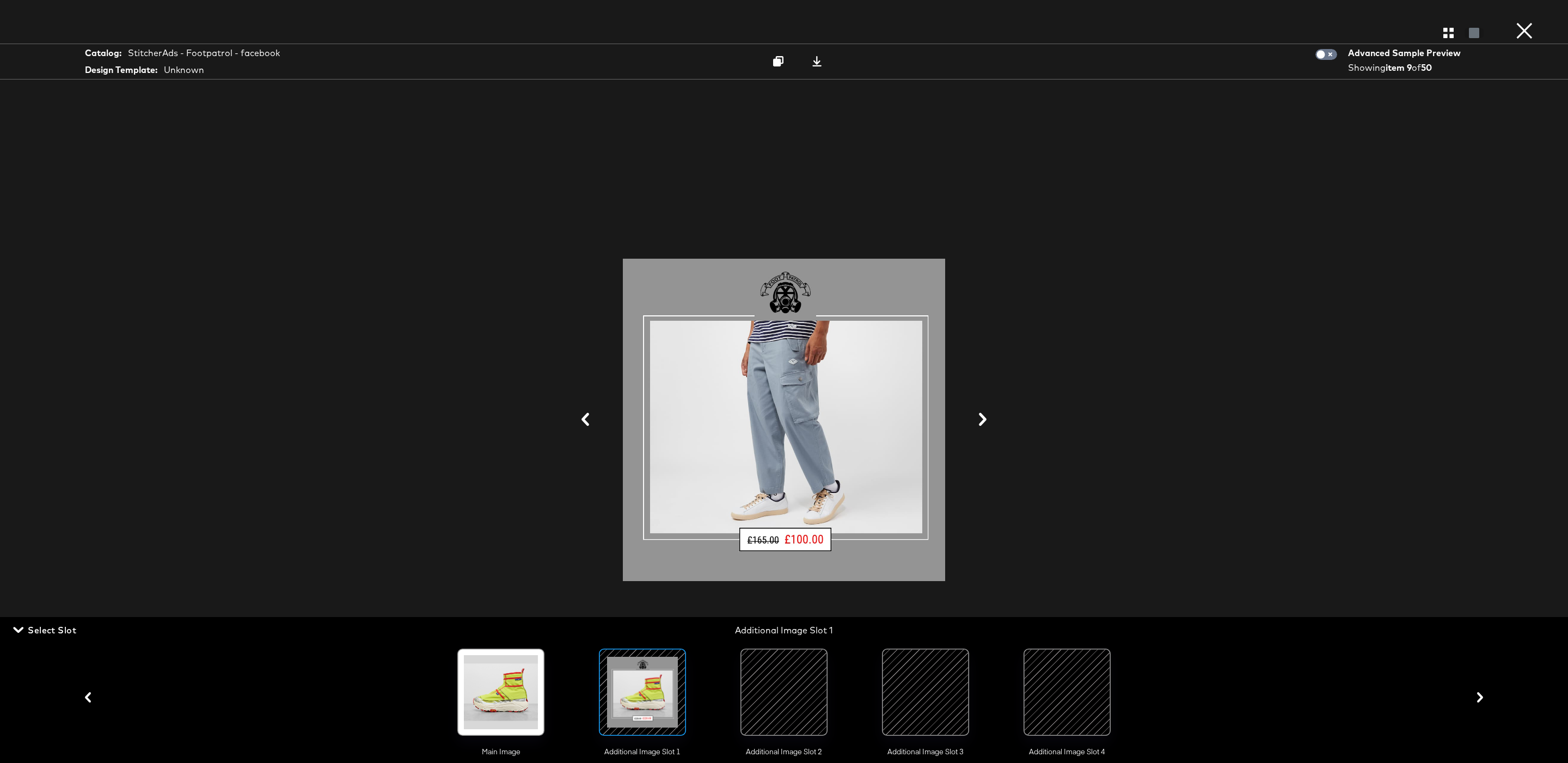
click at [984, 421] on icon at bounding box center [982, 419] width 7 height 13
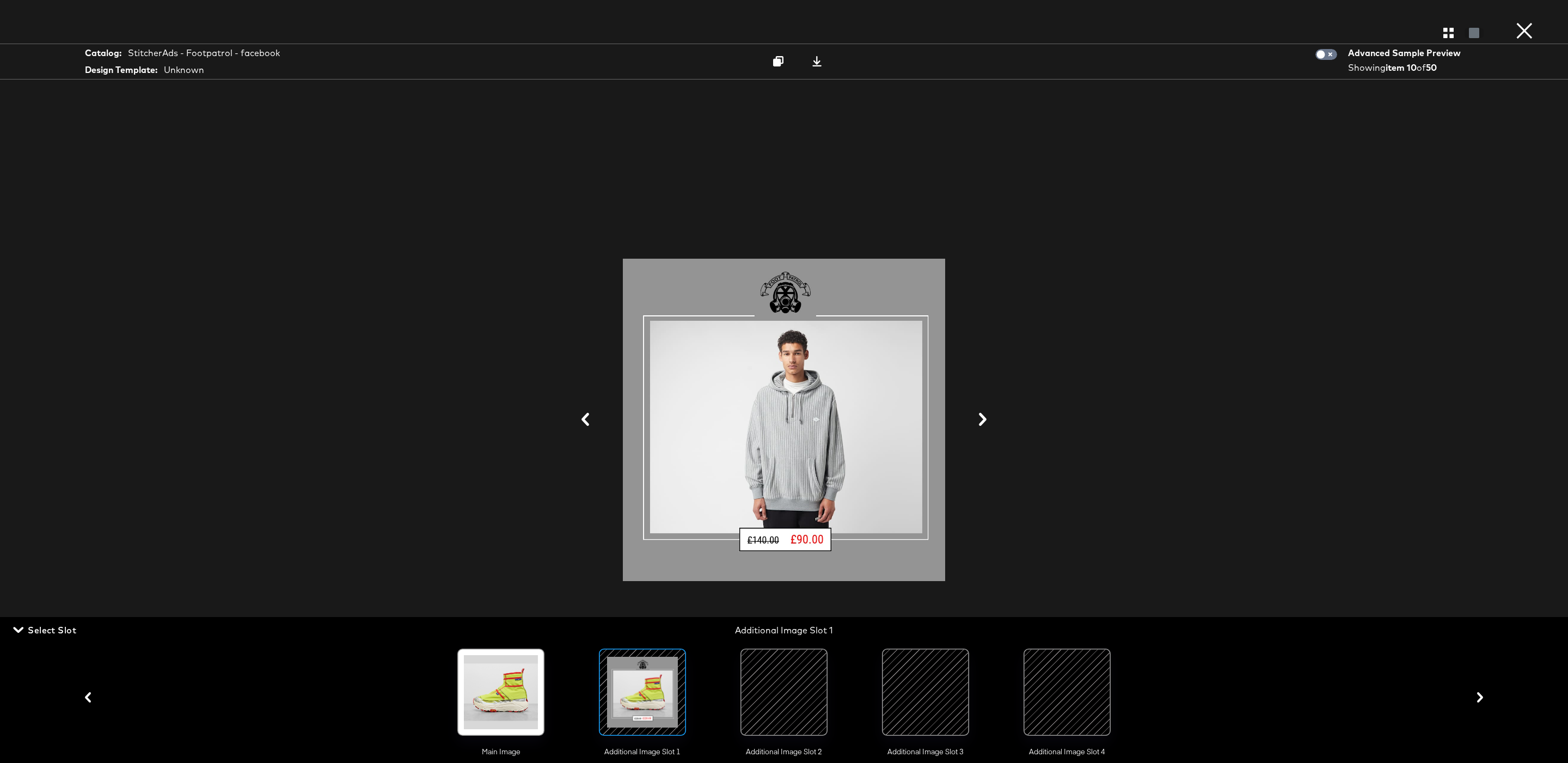
click at [584, 416] on icon at bounding box center [585, 419] width 13 height 13
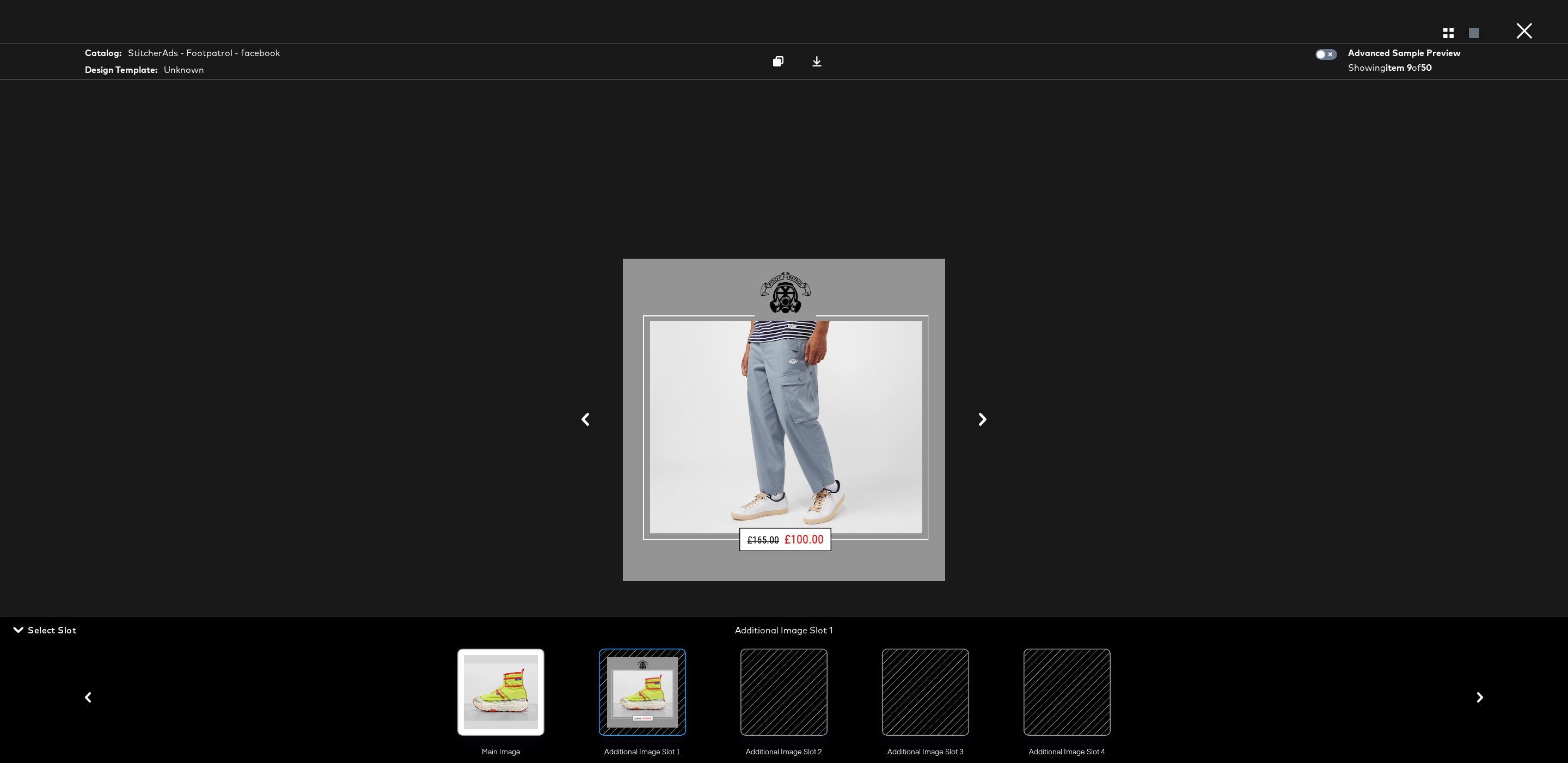
click at [584, 416] on icon at bounding box center [585, 419] width 13 height 13
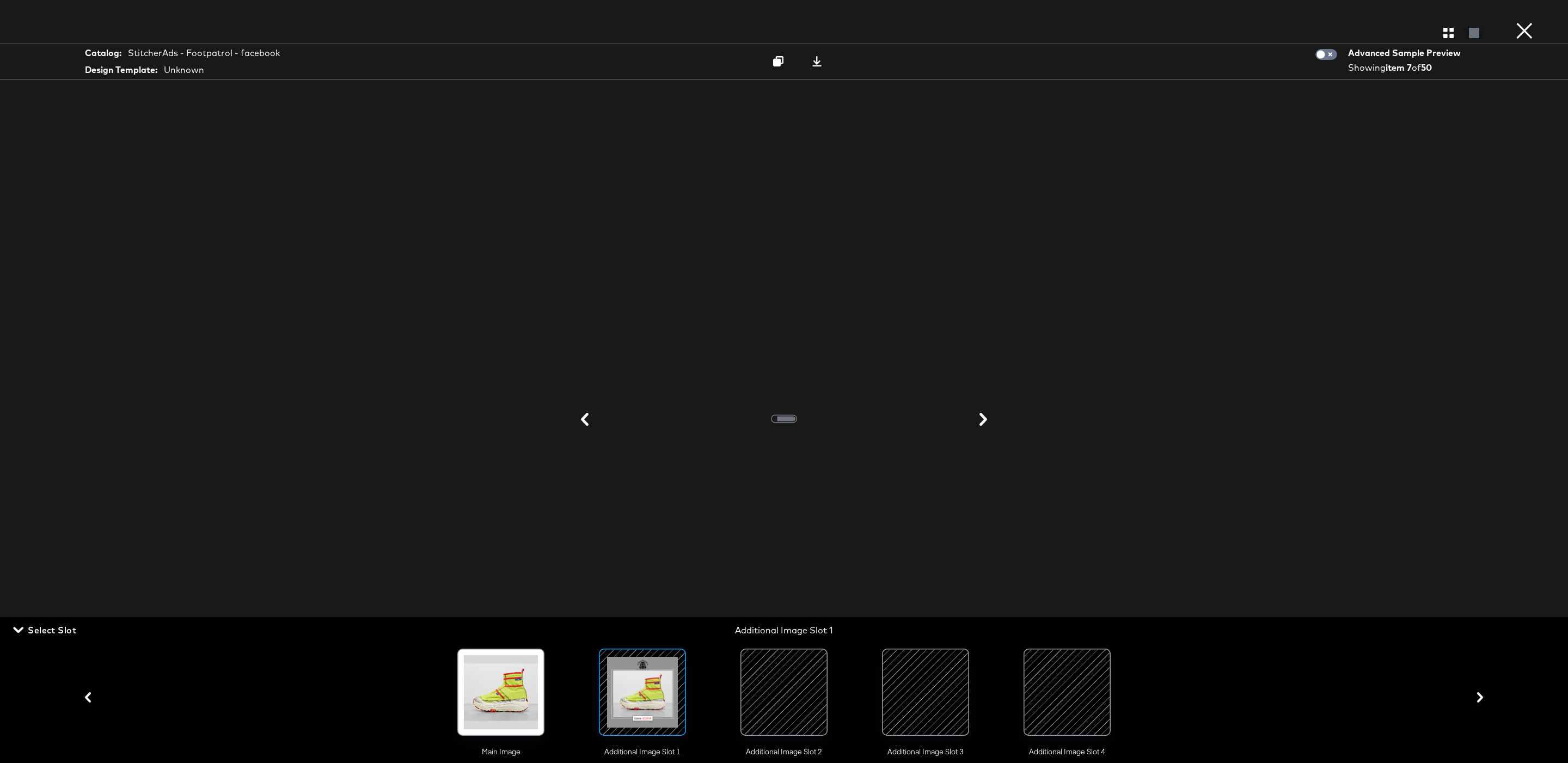
click at [584, 416] on icon at bounding box center [584, 419] width 13 height 13
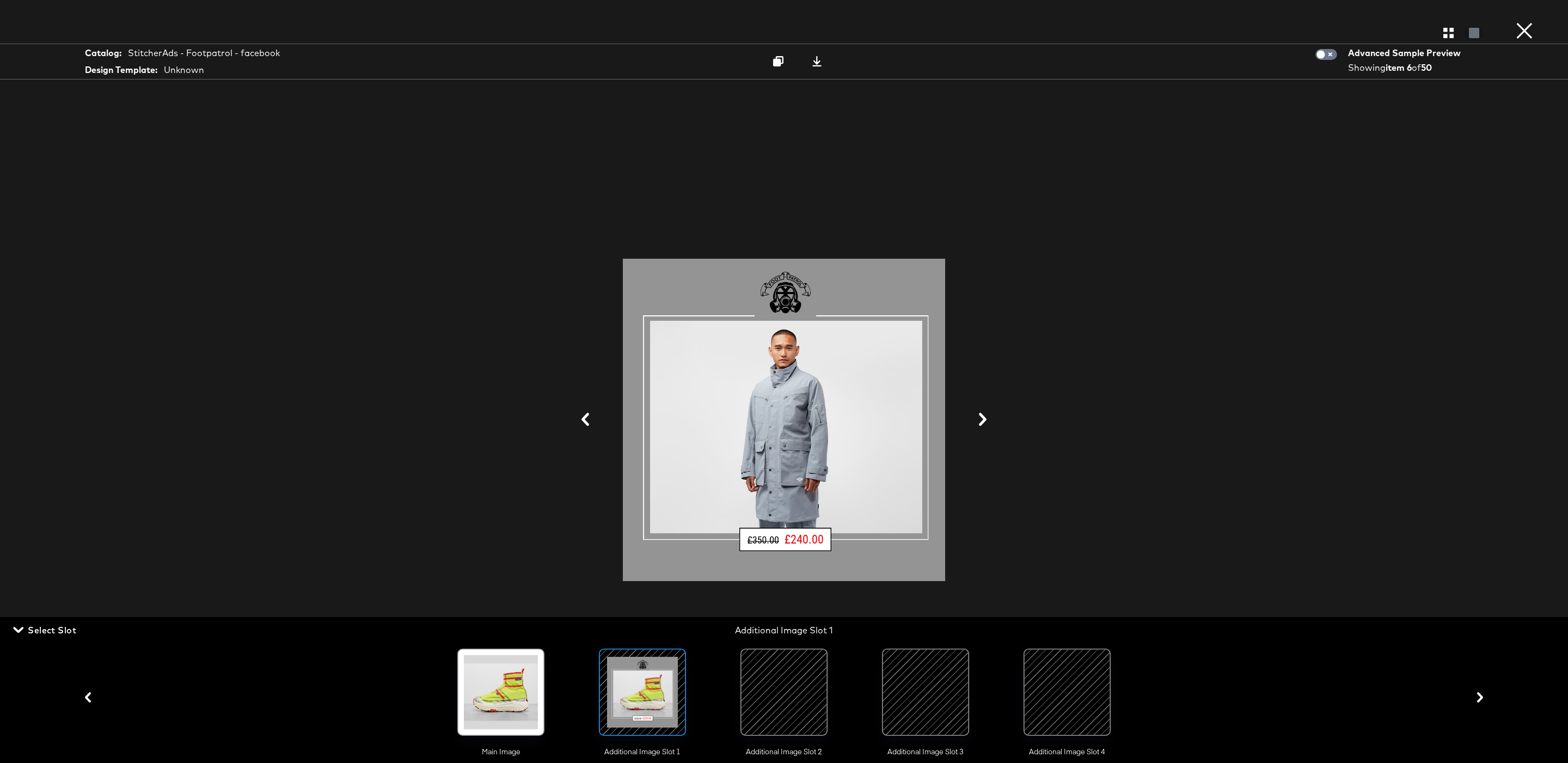
click at [584, 416] on icon at bounding box center [585, 419] width 13 height 13
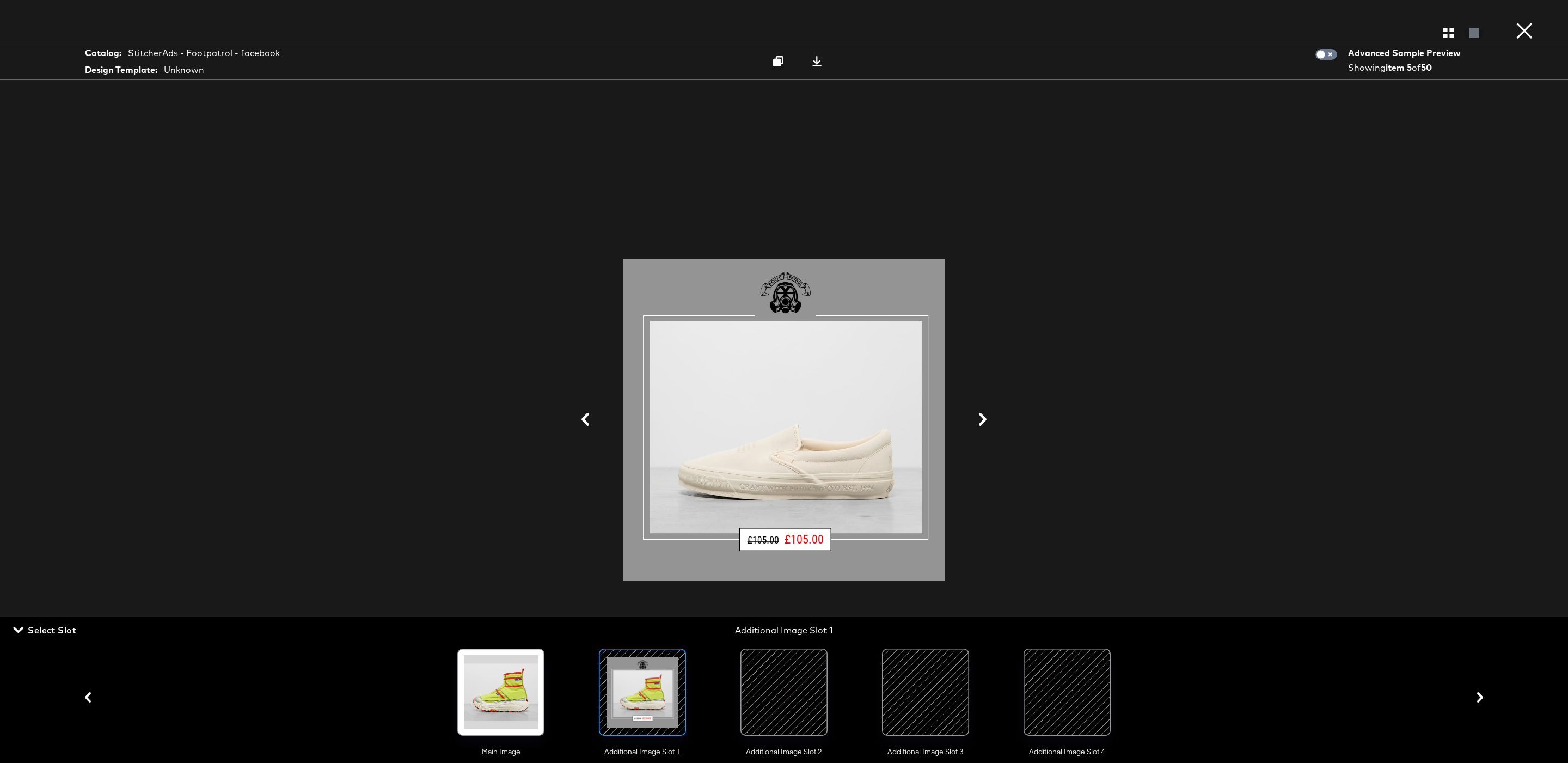
click at [584, 416] on icon at bounding box center [585, 419] width 13 height 13
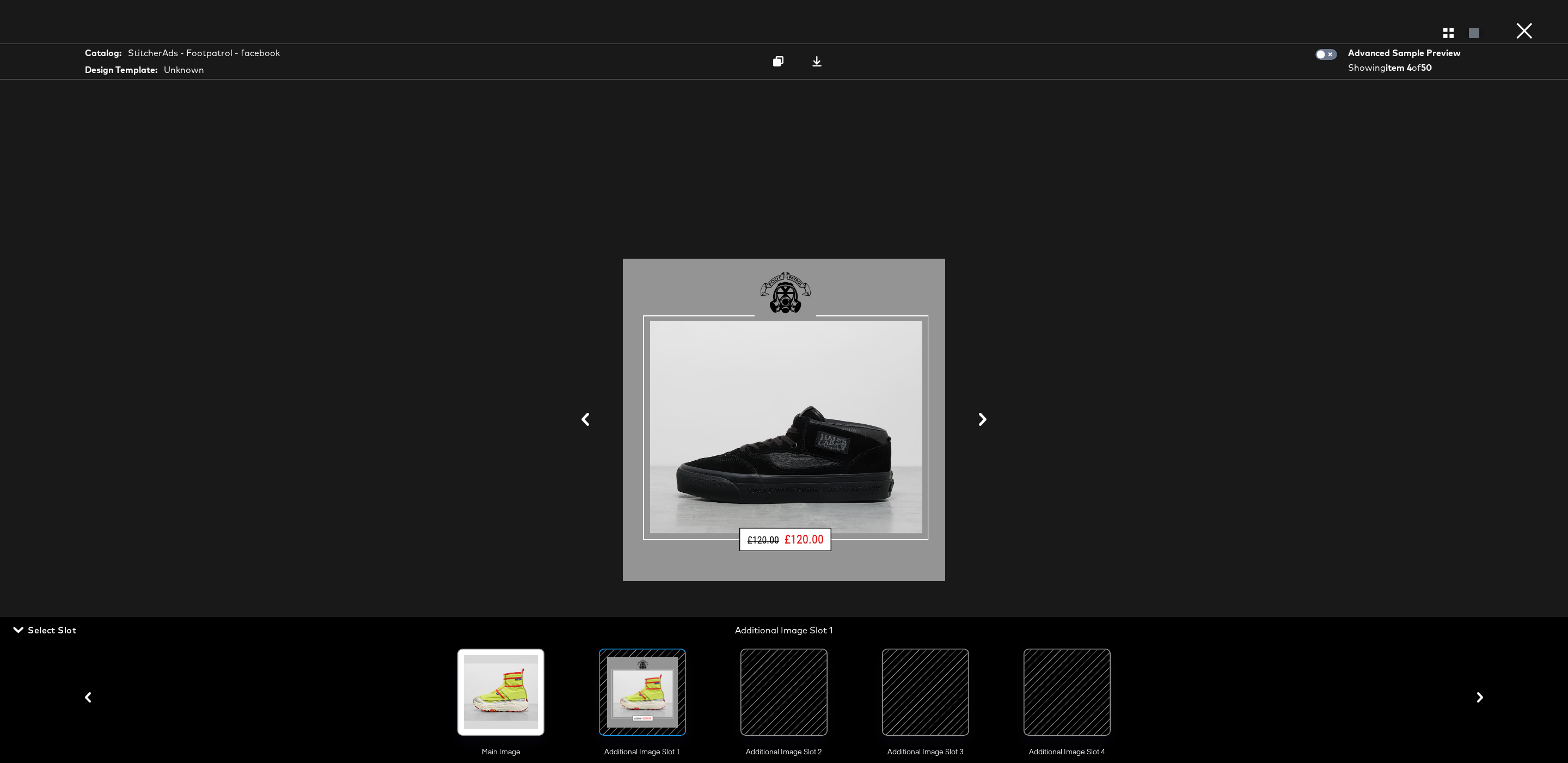
click at [584, 416] on icon at bounding box center [585, 419] width 13 height 13
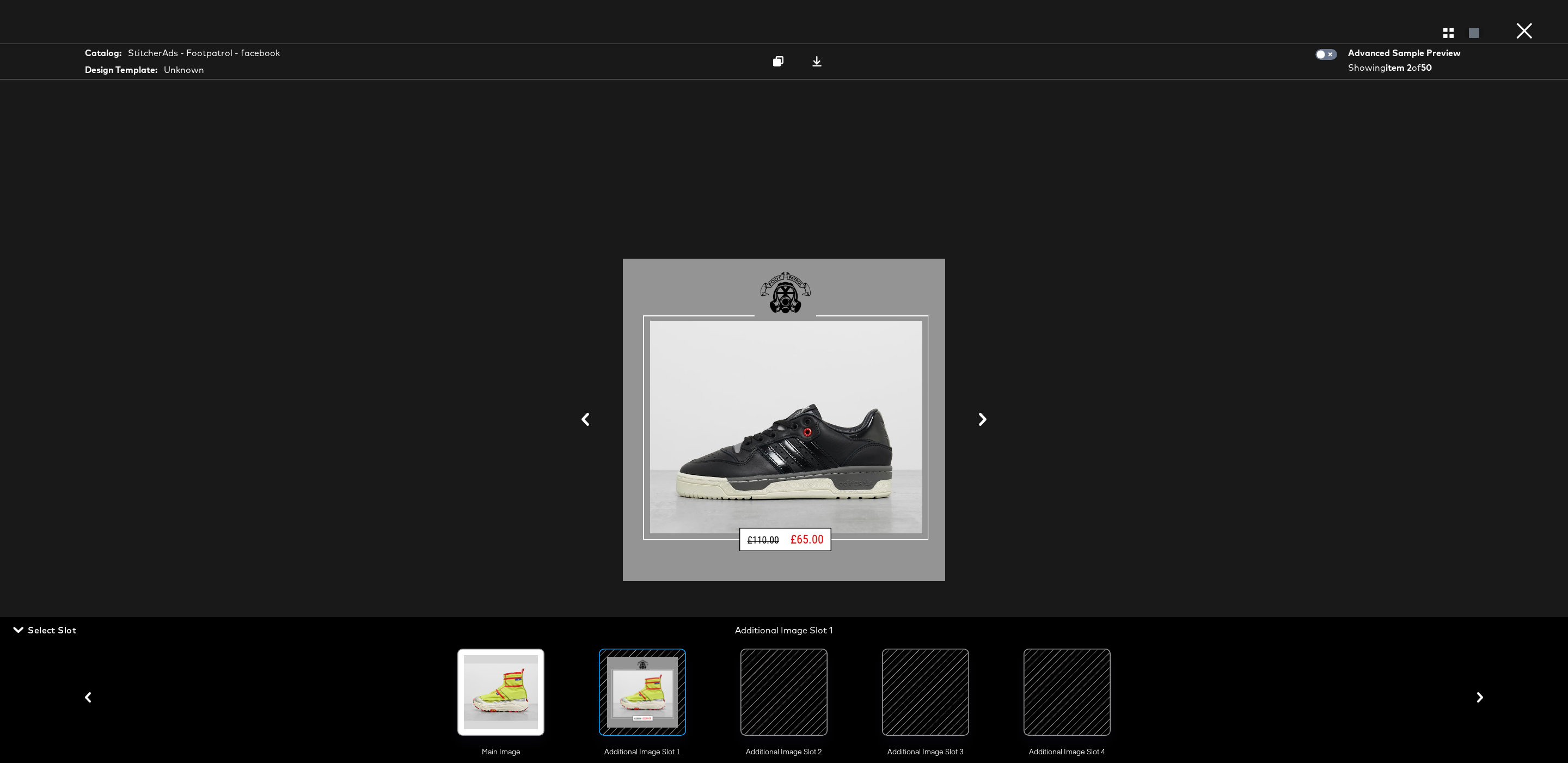
click at [584, 416] on icon at bounding box center [585, 419] width 13 height 13
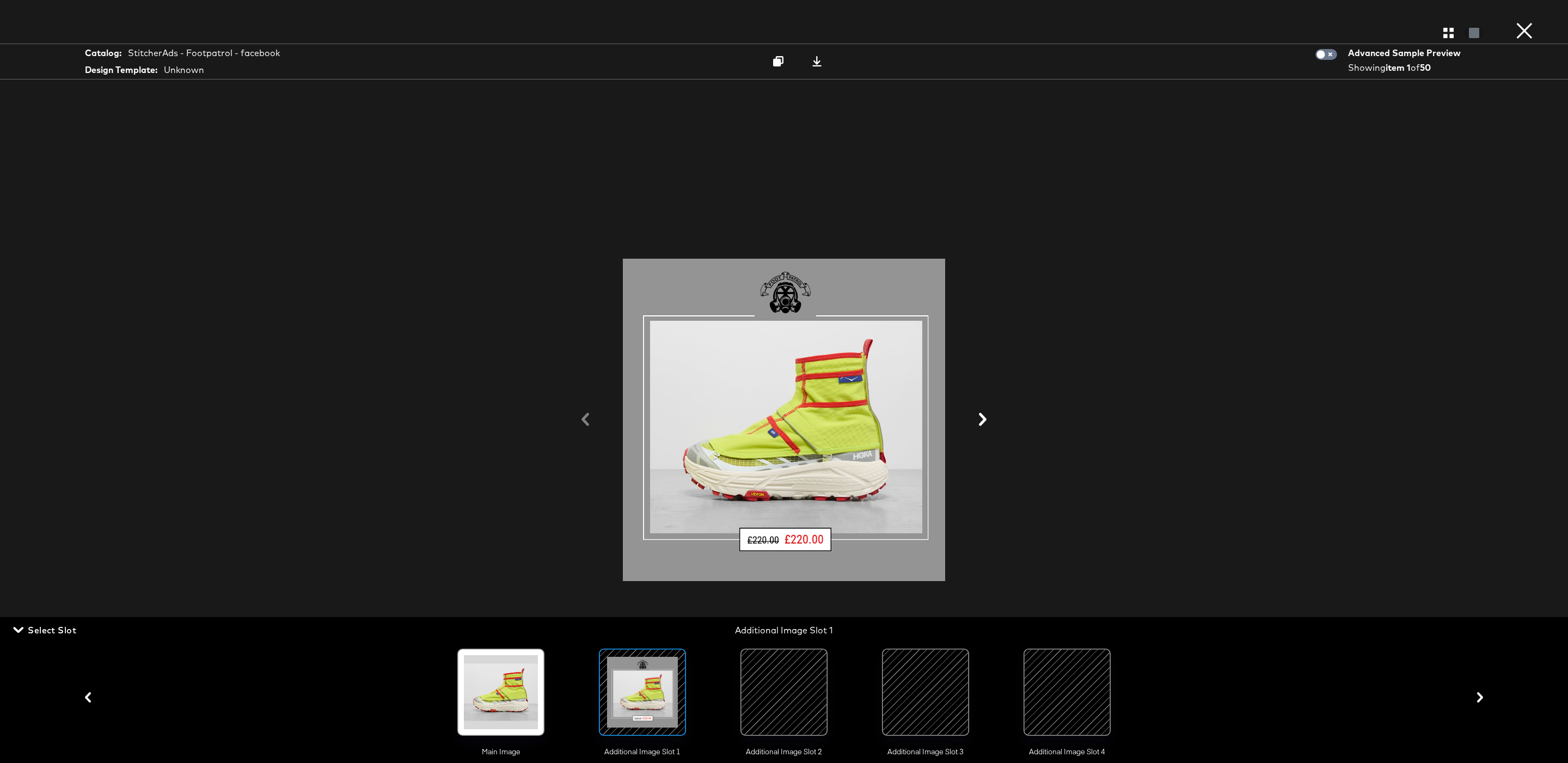
click at [584, 416] on div at bounding box center [784, 420] width 817 height 654
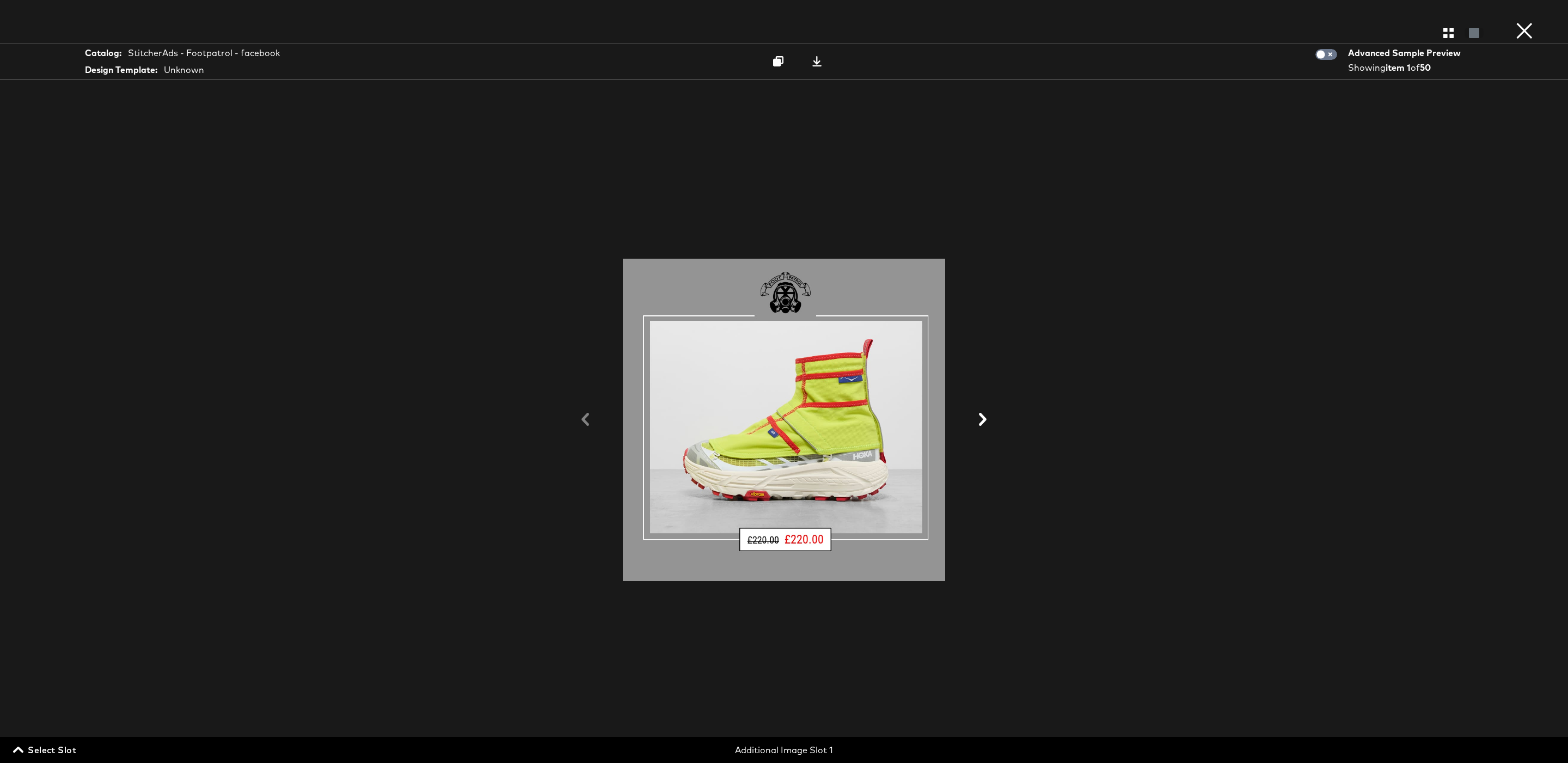
drag, startPoint x: 459, startPoint y: 82, endPoint x: 1176, endPoint y: 665, distance: 924.1
click at [1328, 56] on input "checkbox" at bounding box center [1321, 57] width 33 height 11
checkbox input "true"
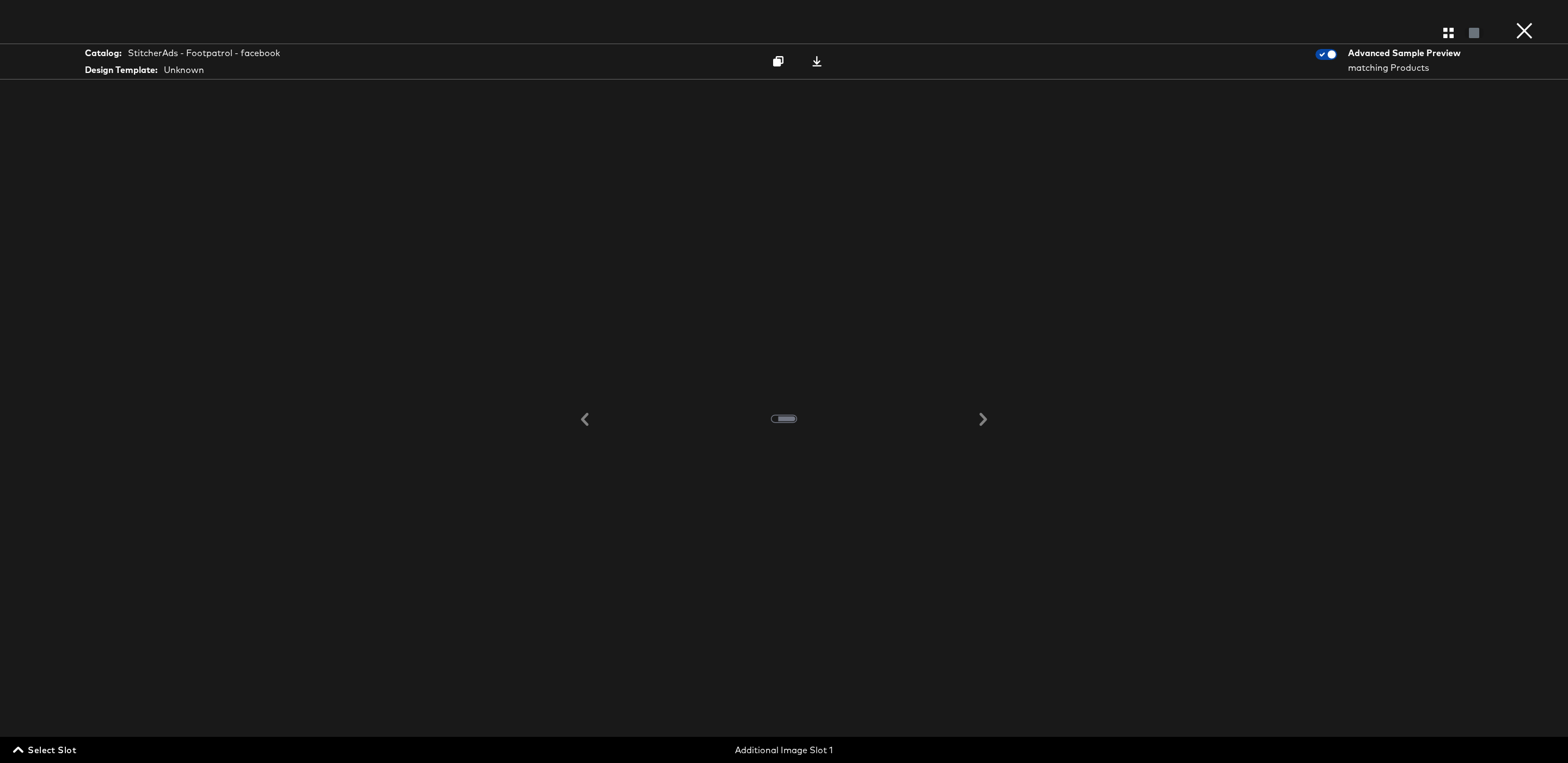
click at [1334, 56] on input "checkbox" at bounding box center [1331, 57] width 33 height 11
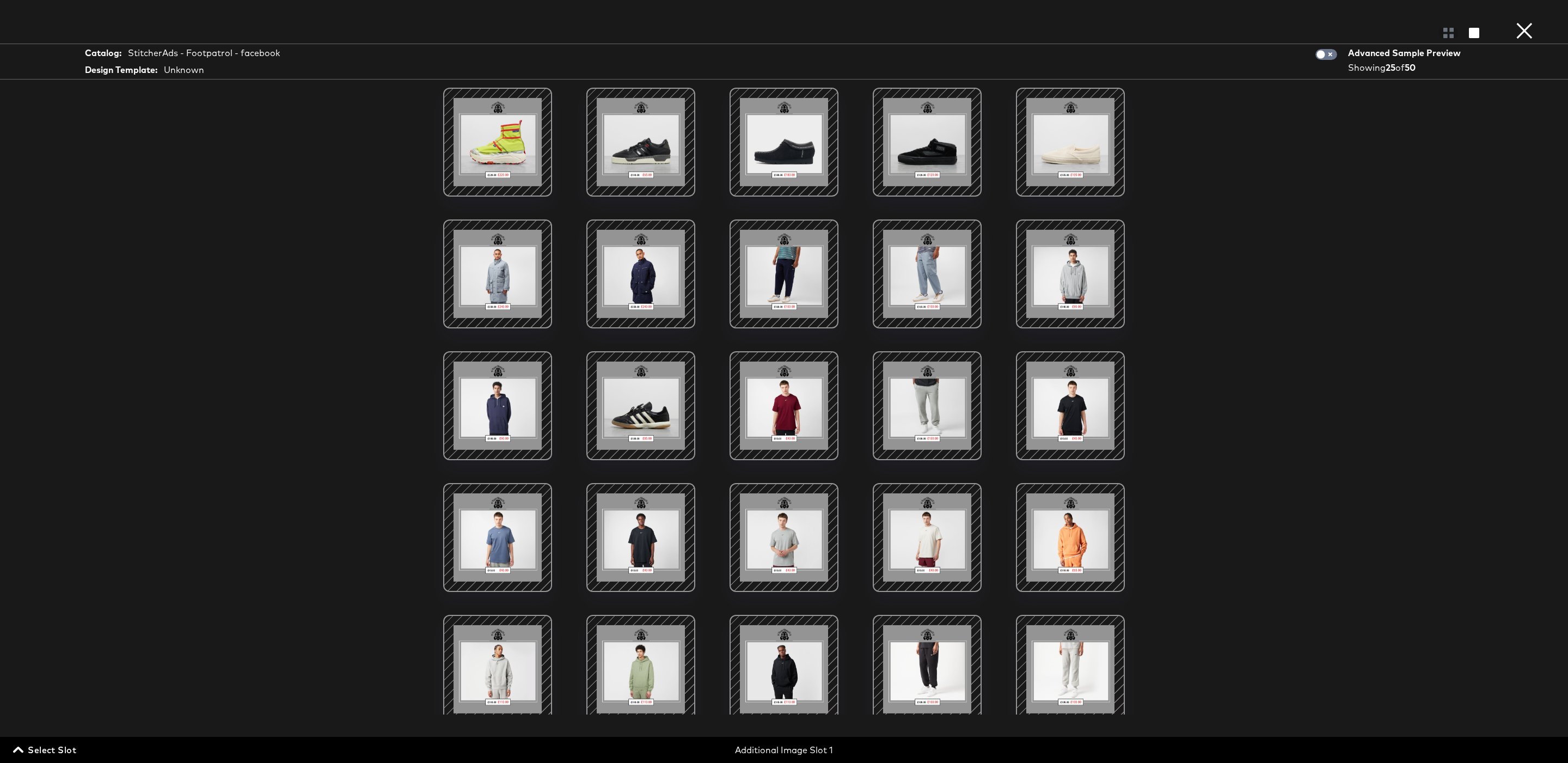
click at [1527, 22] on button "×" at bounding box center [1524, 11] width 22 height 22
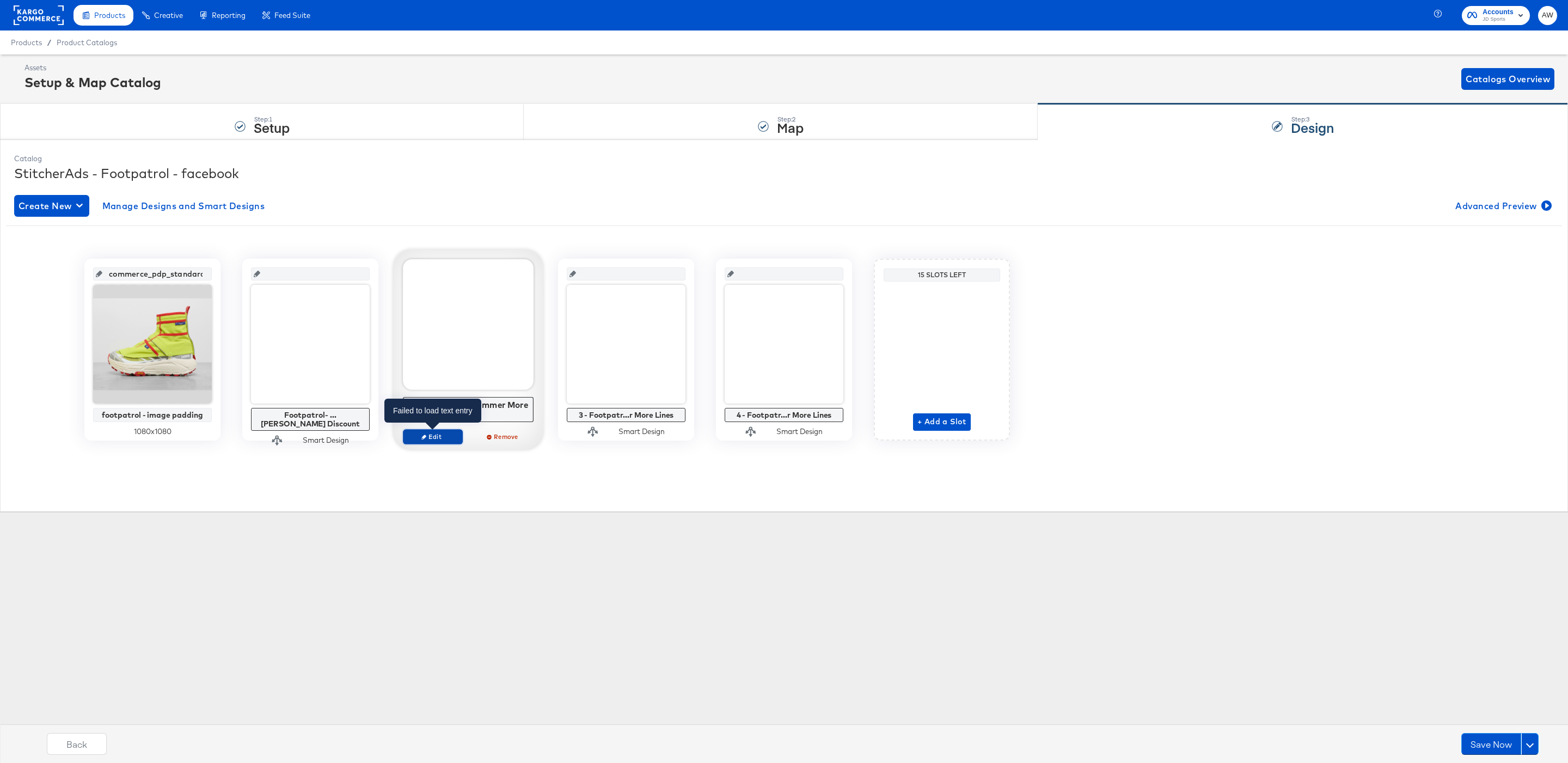
click at [411, 437] on span "Edit" at bounding box center [433, 436] width 50 height 8
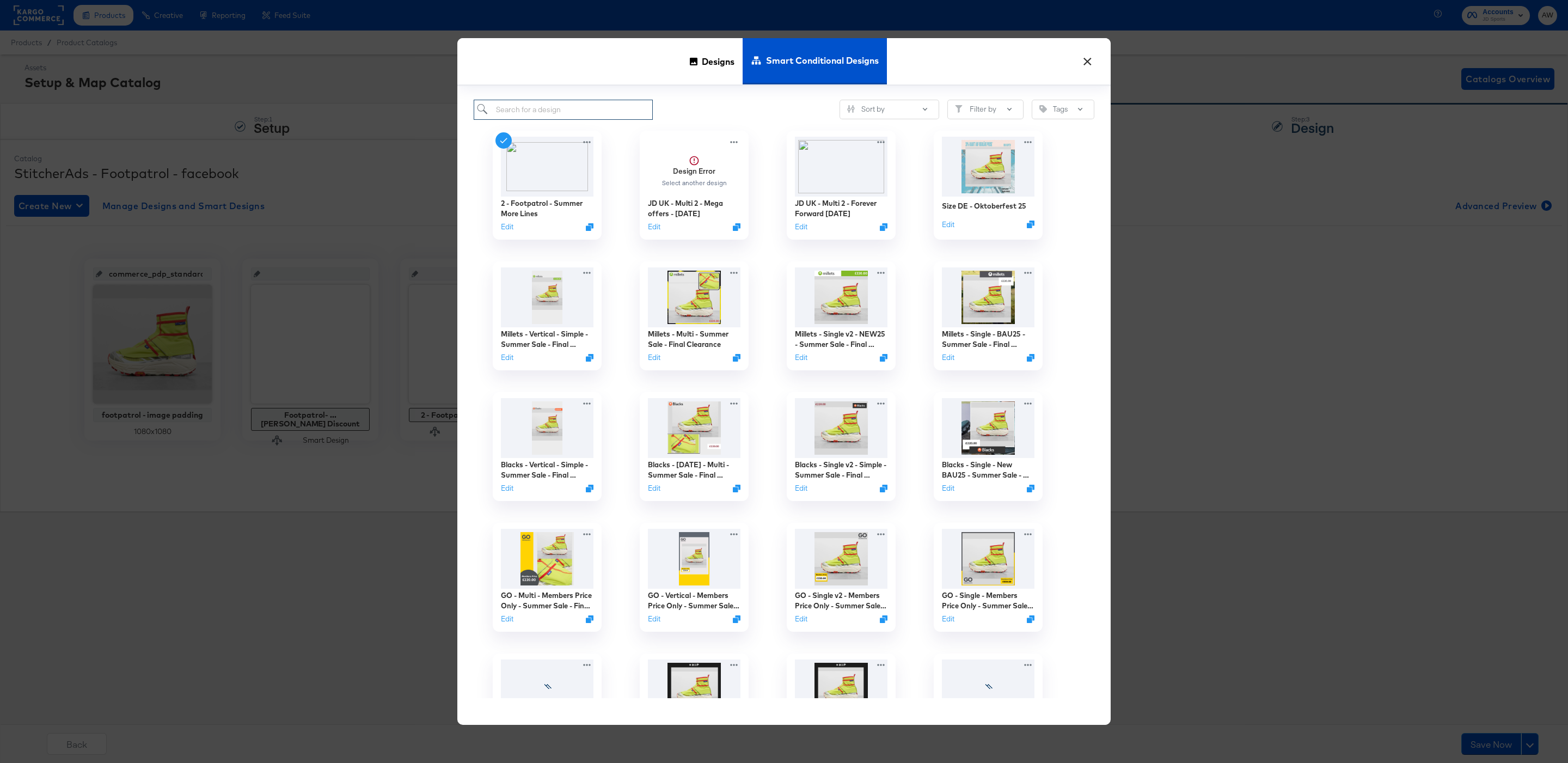
click at [625, 112] on input "search" at bounding box center [563, 110] width 179 height 20
click at [615, 115] on input "search" at bounding box center [563, 110] width 179 height 20
paste input "Footpatrol- Slot 2 - Boosted Discount"
type input "Footpatrol- Slot 2 - Boosted Discount"
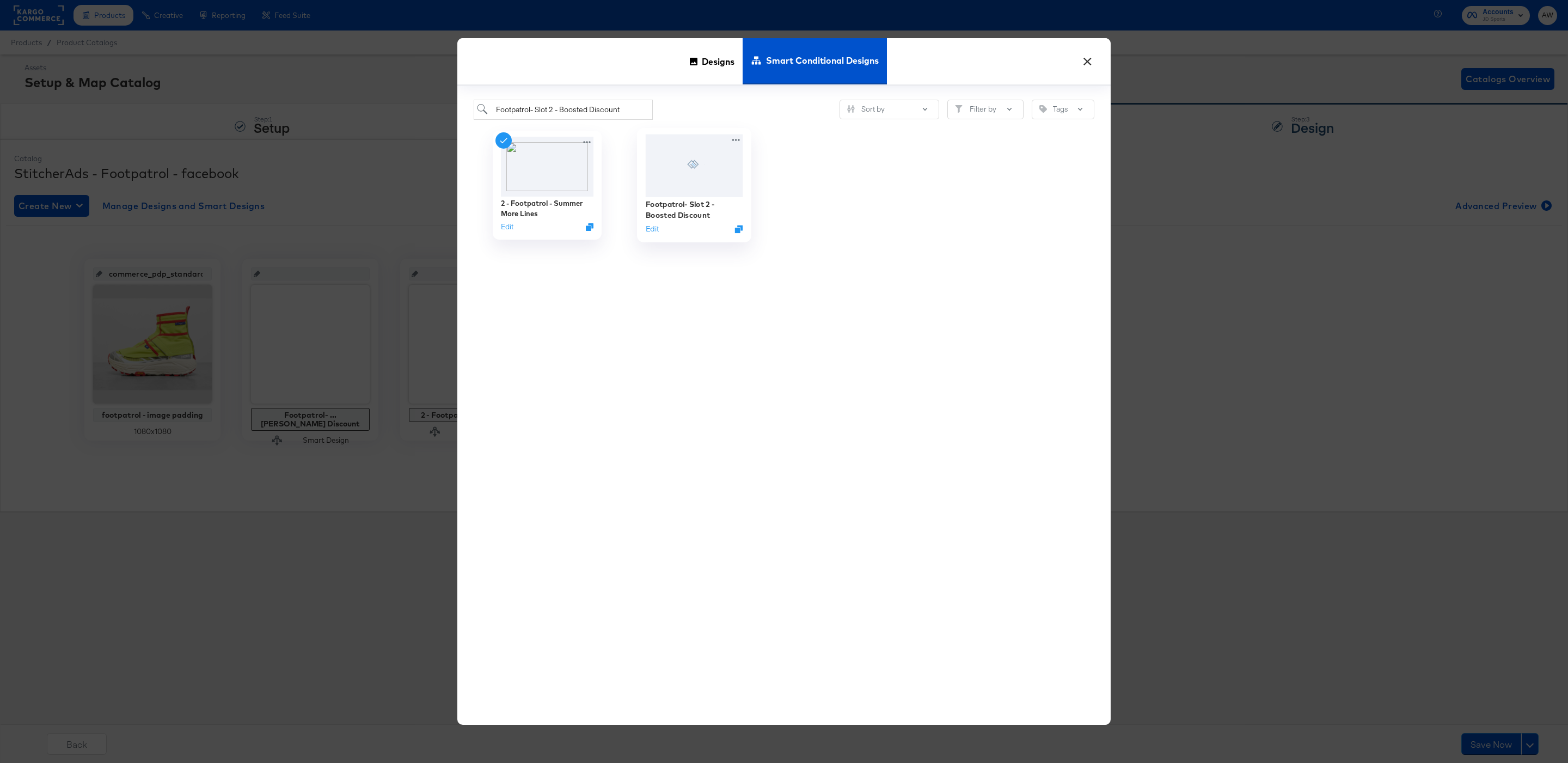
click at [687, 186] on div at bounding box center [694, 165] width 97 height 63
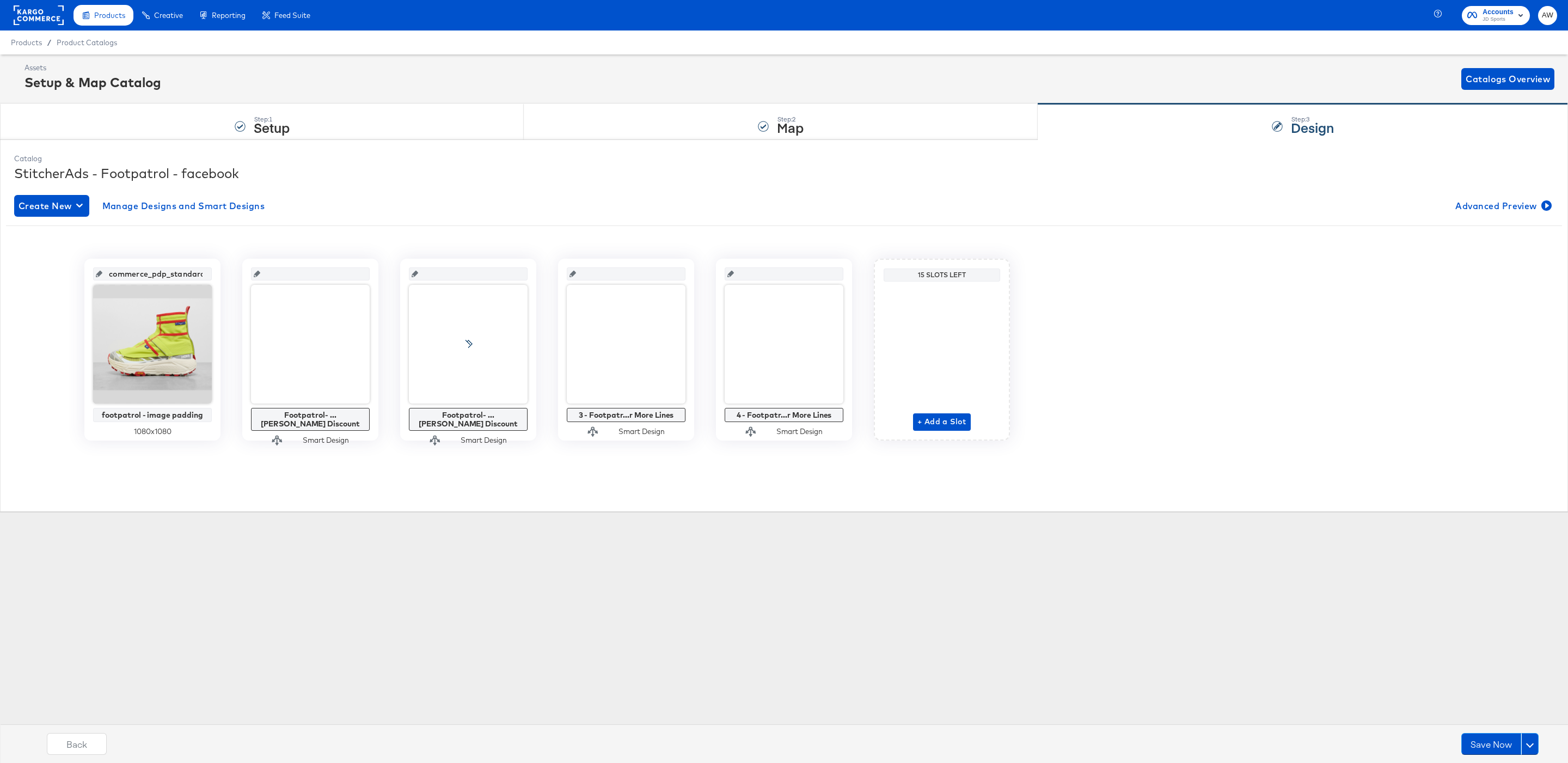
click at [597, 439] on div "3 - Footpatr...r More Lines Smart Design" at bounding box center [626, 349] width 136 height 182
click at [594, 441] on span "Edit" at bounding box center [591, 436] width 50 height 8
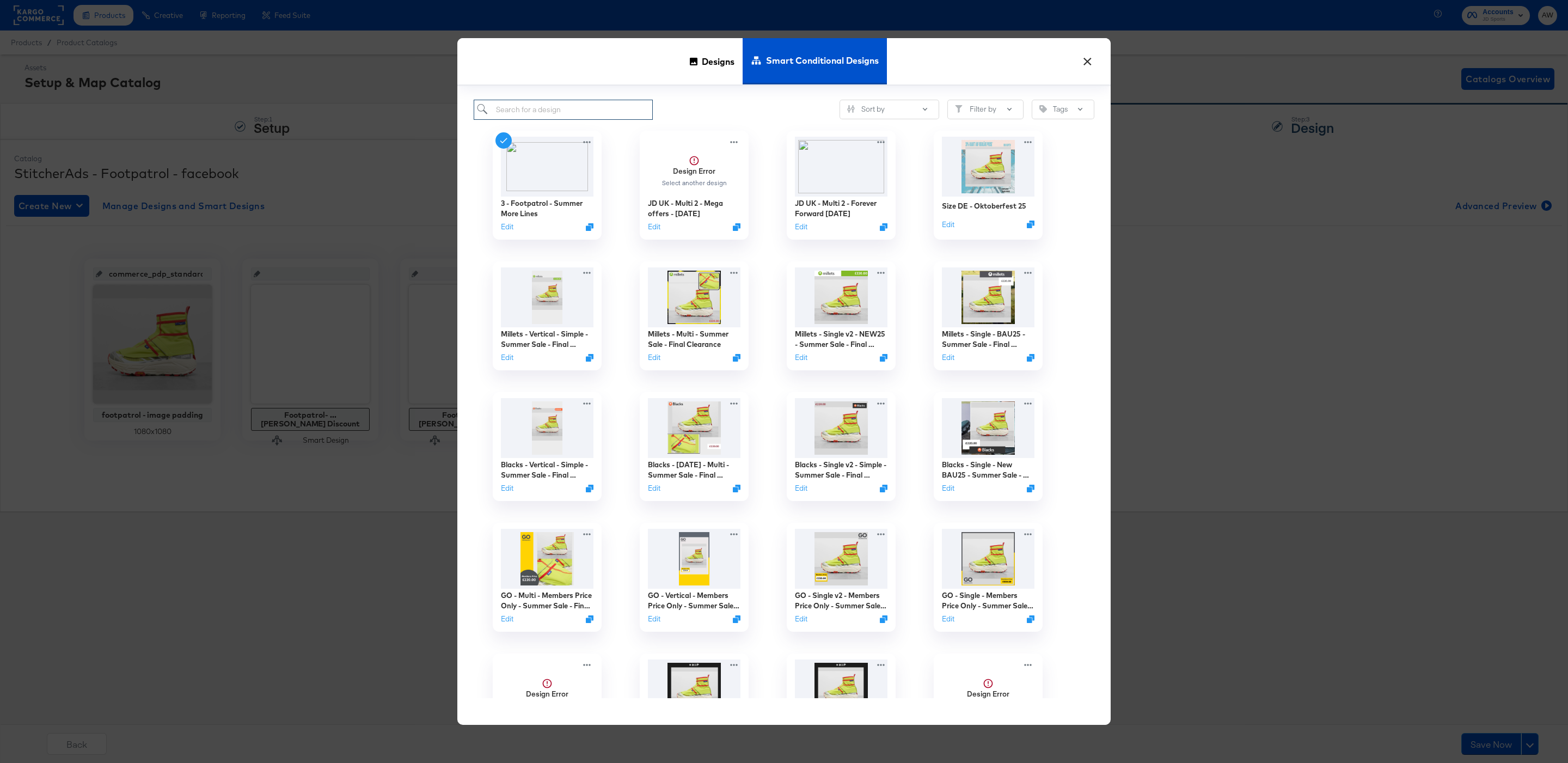
click at [592, 107] on input "search" at bounding box center [563, 110] width 179 height 20
paste input "Footpatrol- Slot 3 - Boosted Discount"
type input "Footpatrol- Slot 3 - Boosted Discount"
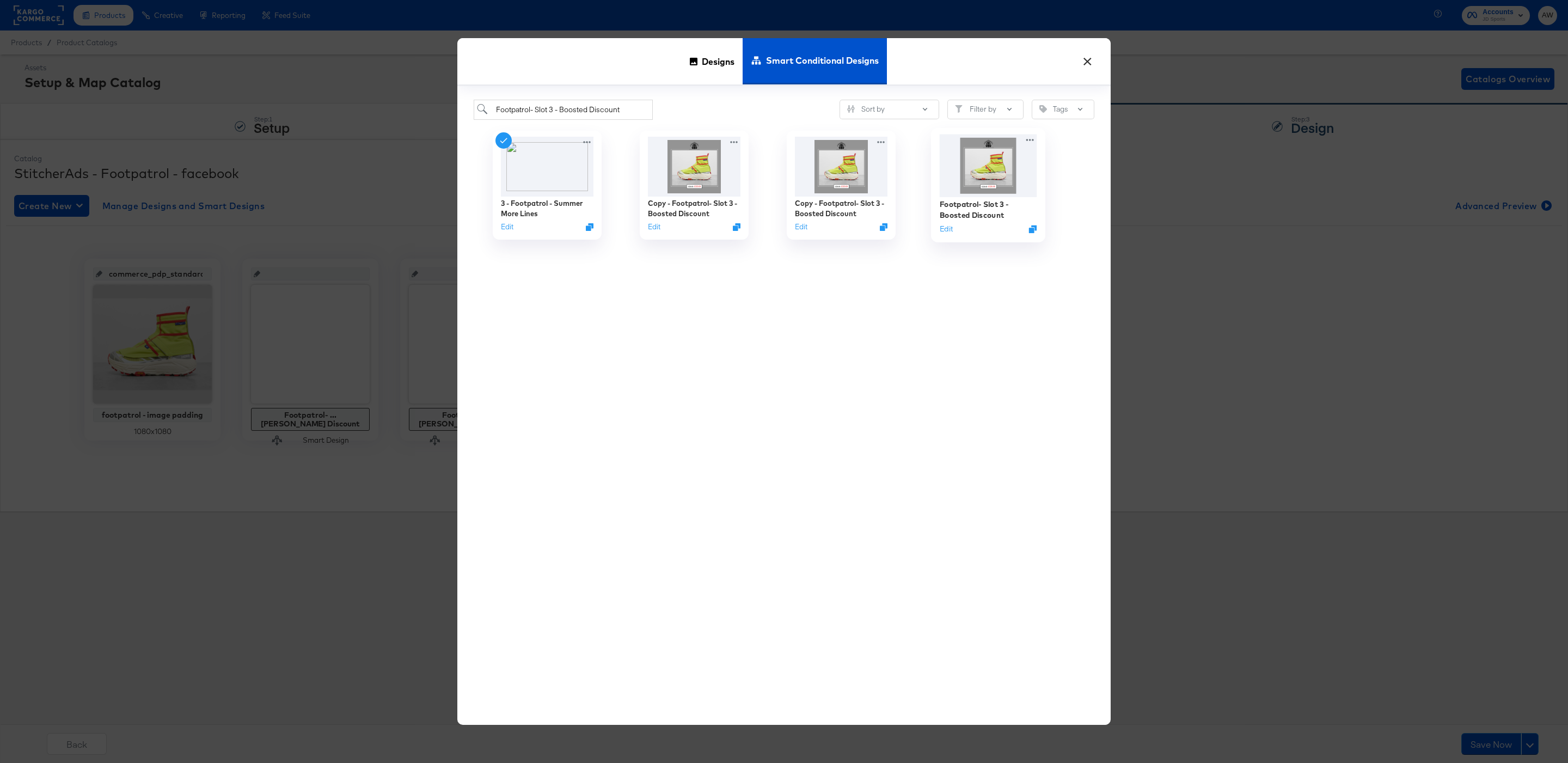
click at [981, 169] on img at bounding box center [988, 165] width 97 height 63
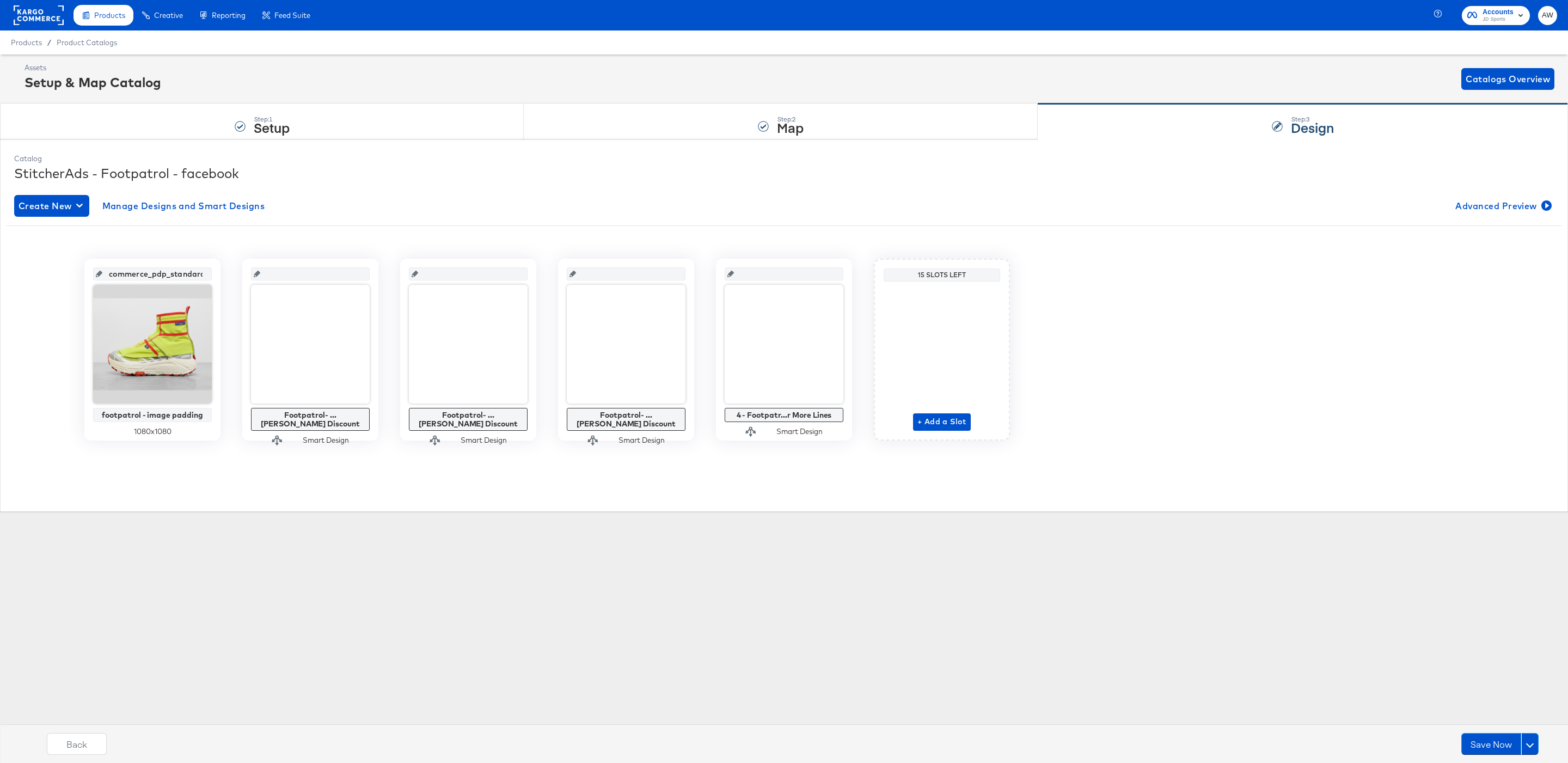
click at [1228, 302] on div "commerce_pdp_standard_preferred footpatrol - image padding 1080 x 1080 Footpatr…" at bounding box center [784, 349] width 1556 height 182
click at [1462, 211] on span "Advanced Preview" at bounding box center [1502, 206] width 94 height 15
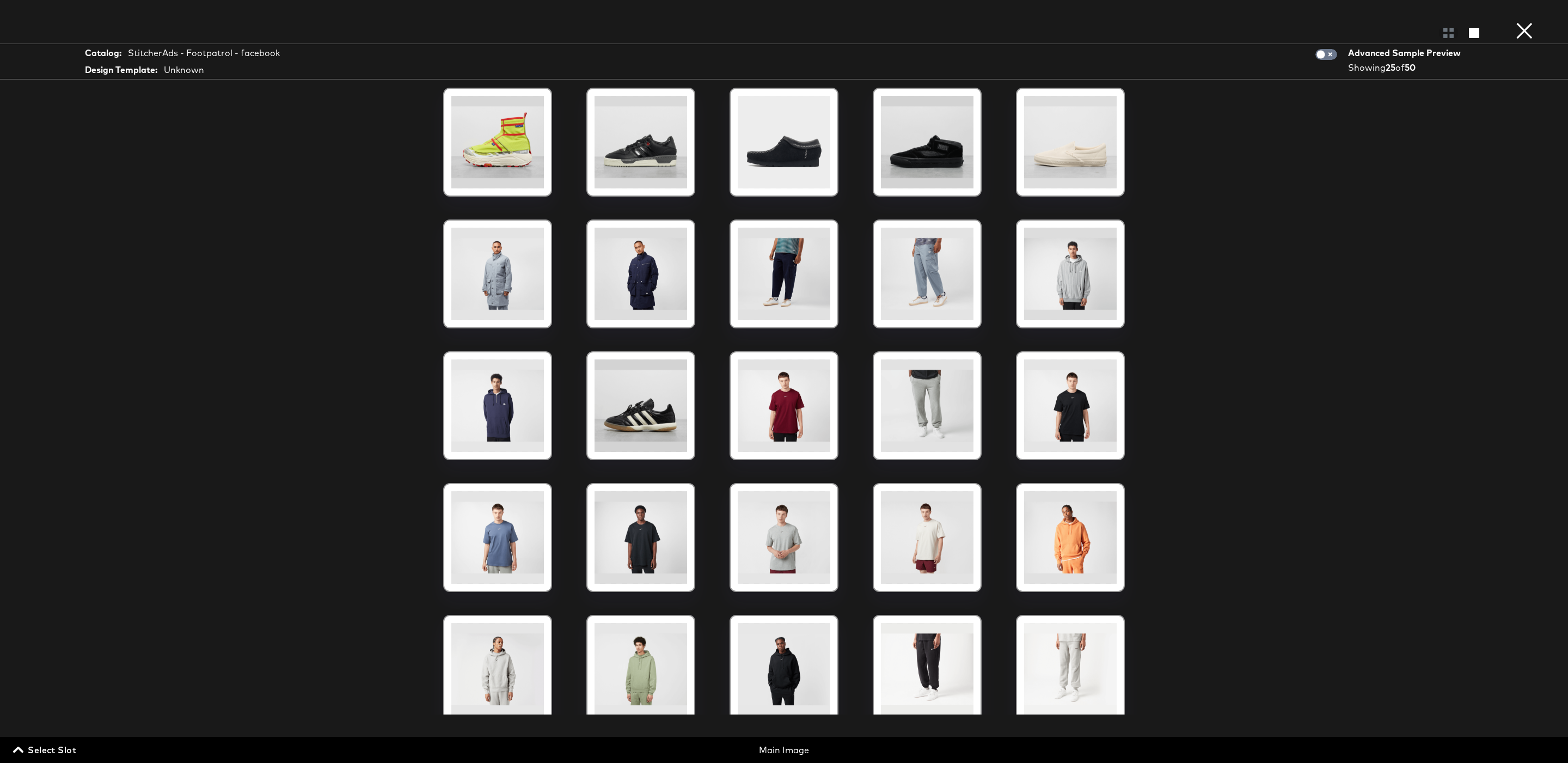
click at [32, 759] on div "Select Slot Main Image Main Image Additional Image Slot 1 Additional Image Slot…" at bounding box center [784, 750] width 1568 height 26
click at [35, 754] on span "Select Slot" at bounding box center [46, 749] width 61 height 15
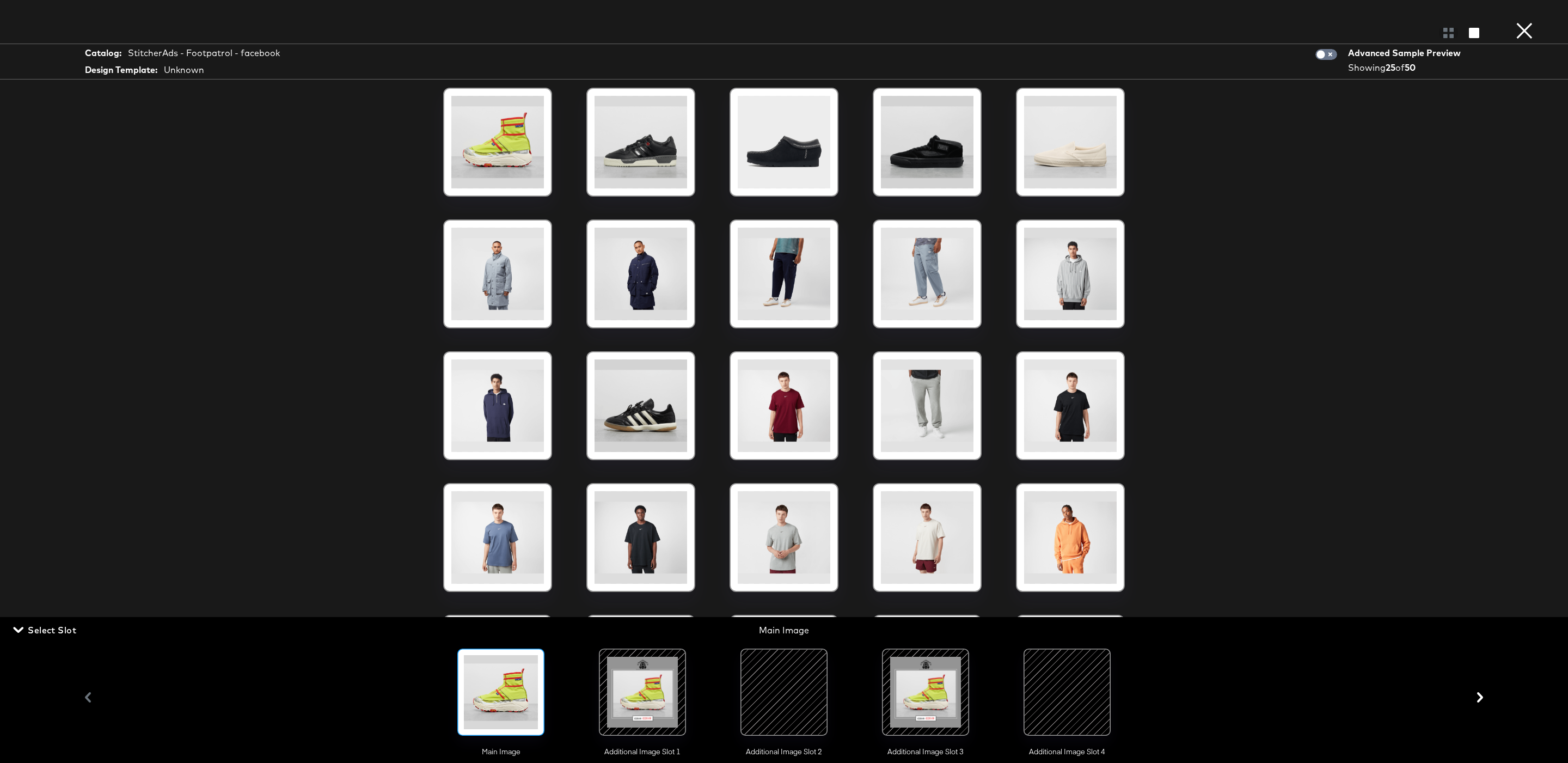
click at [624, 710] on div at bounding box center [642, 692] width 74 height 74
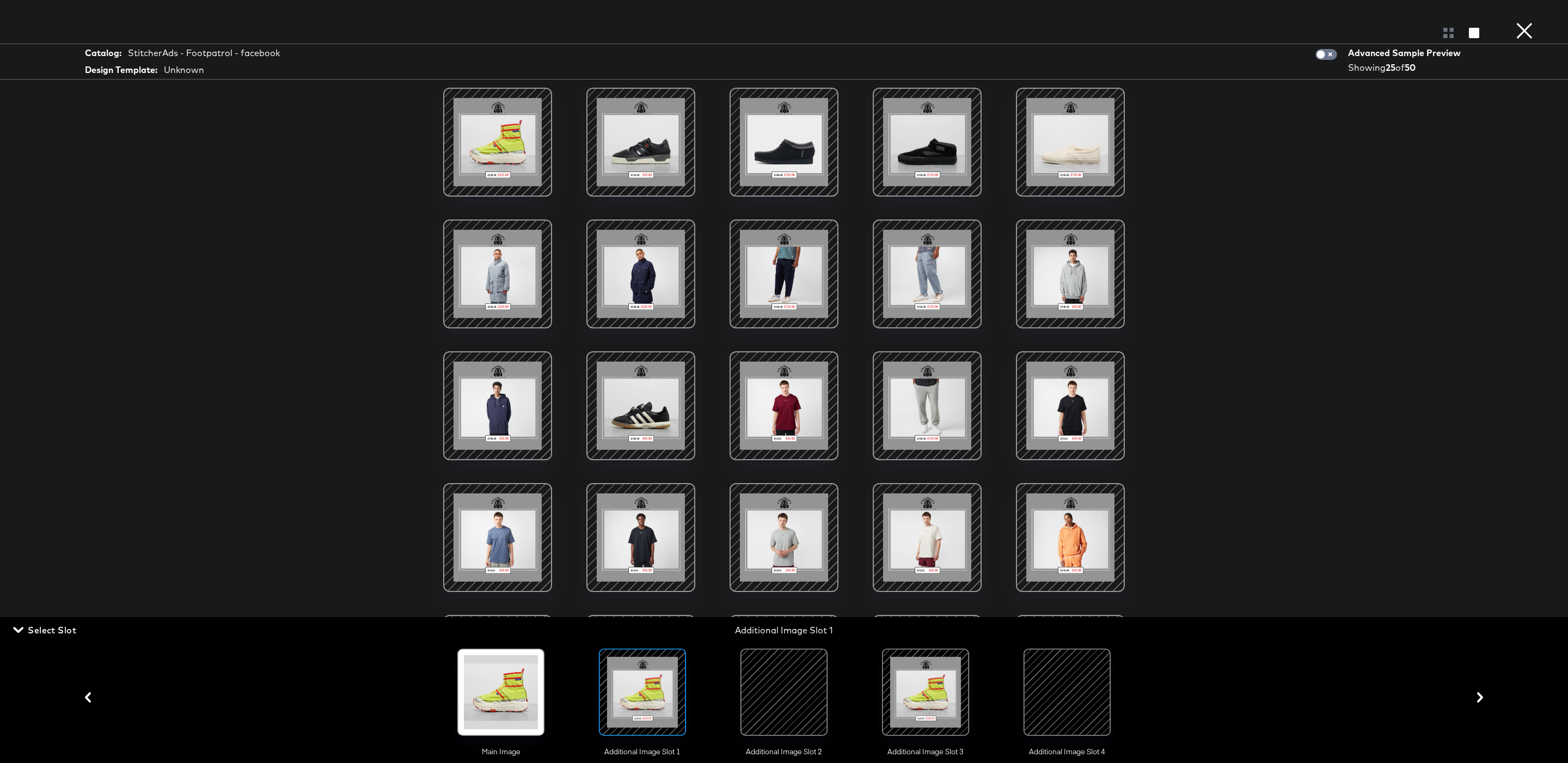
click at [613, 288] on div at bounding box center [640, 273] width 92 height 92
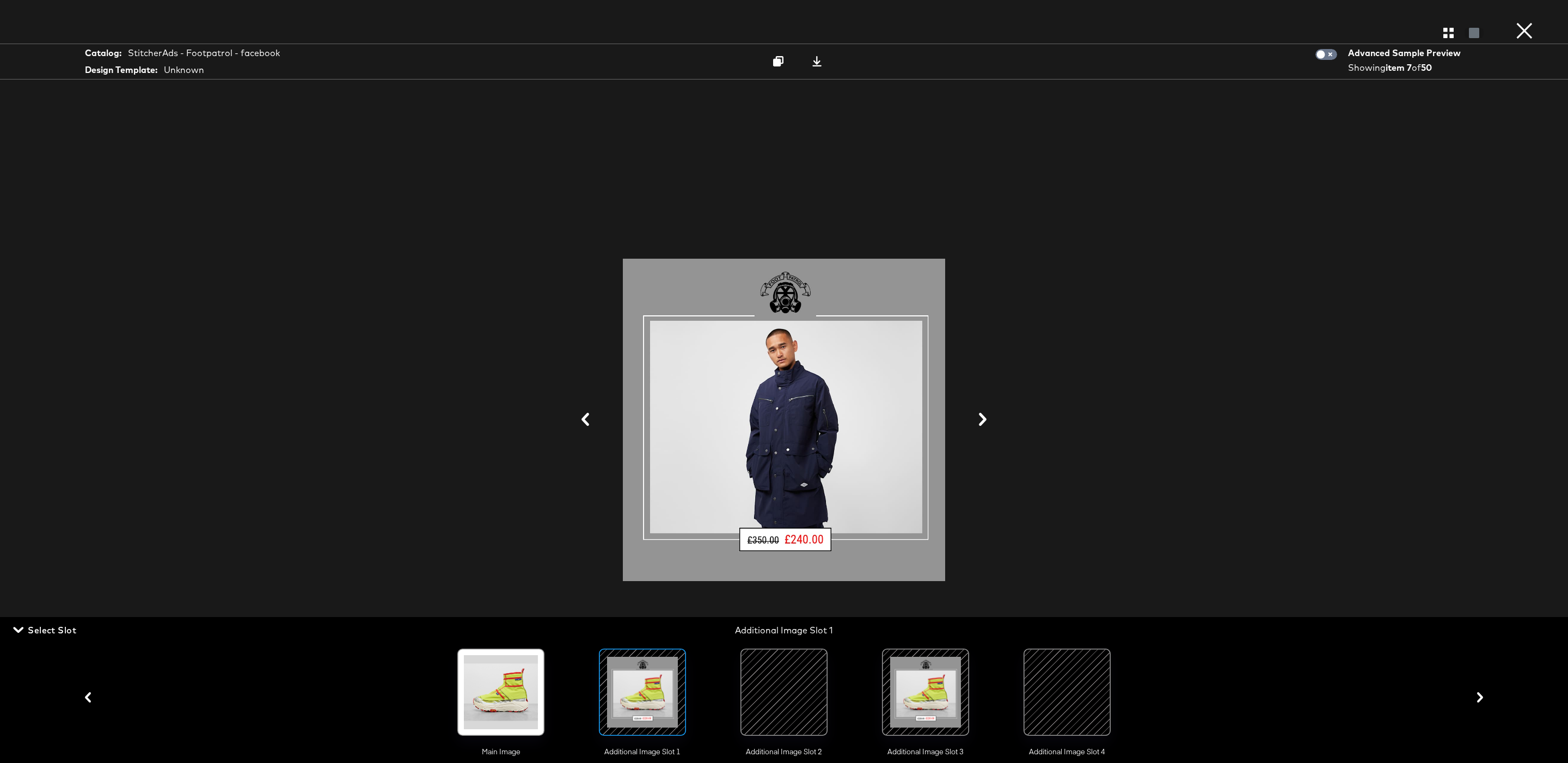
click at [806, 668] on div at bounding box center [783, 692] width 74 height 74
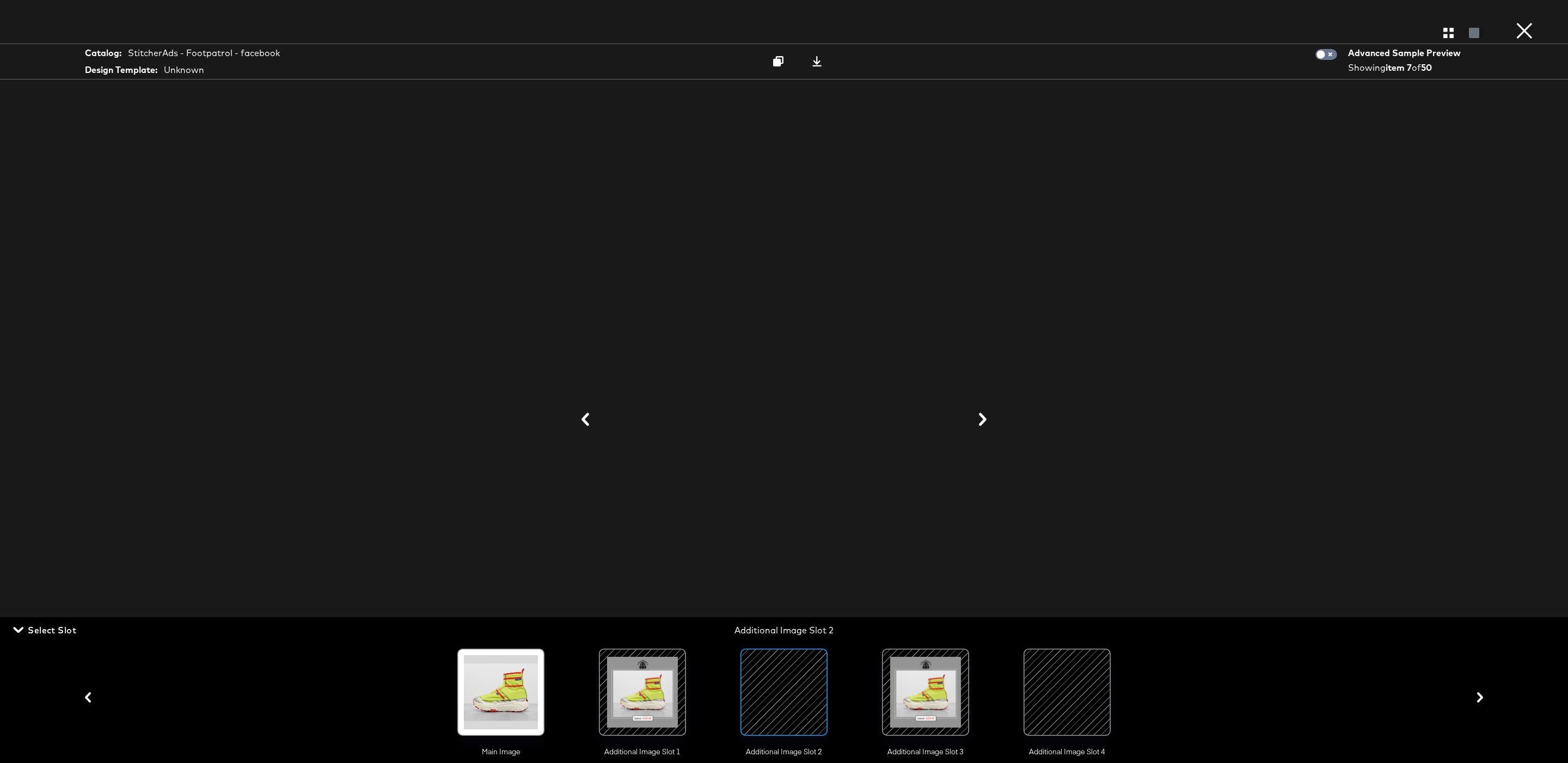
click at [648, 668] on div at bounding box center [642, 692] width 74 height 74
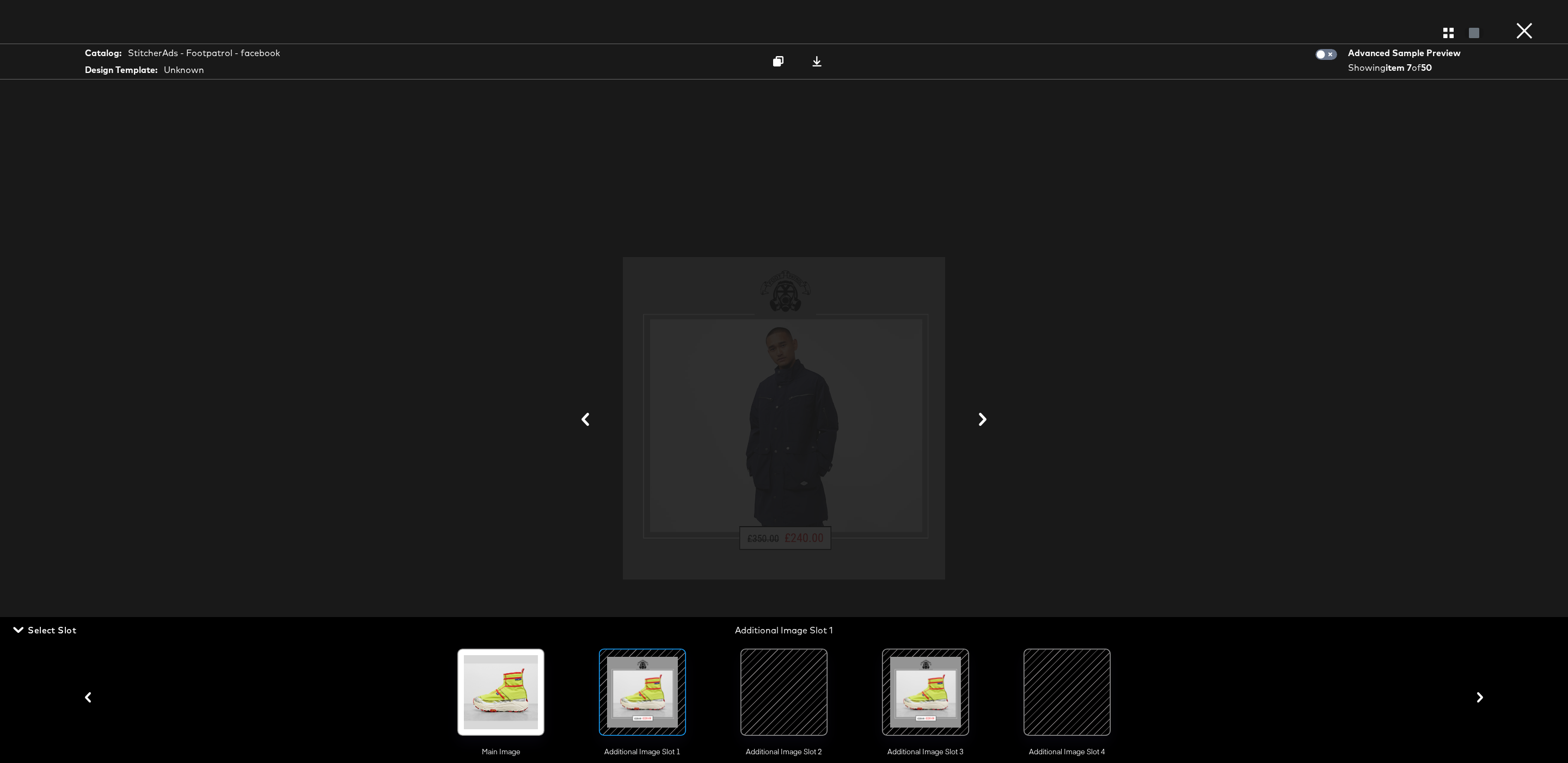
click at [588, 421] on icon at bounding box center [585, 419] width 13 height 13
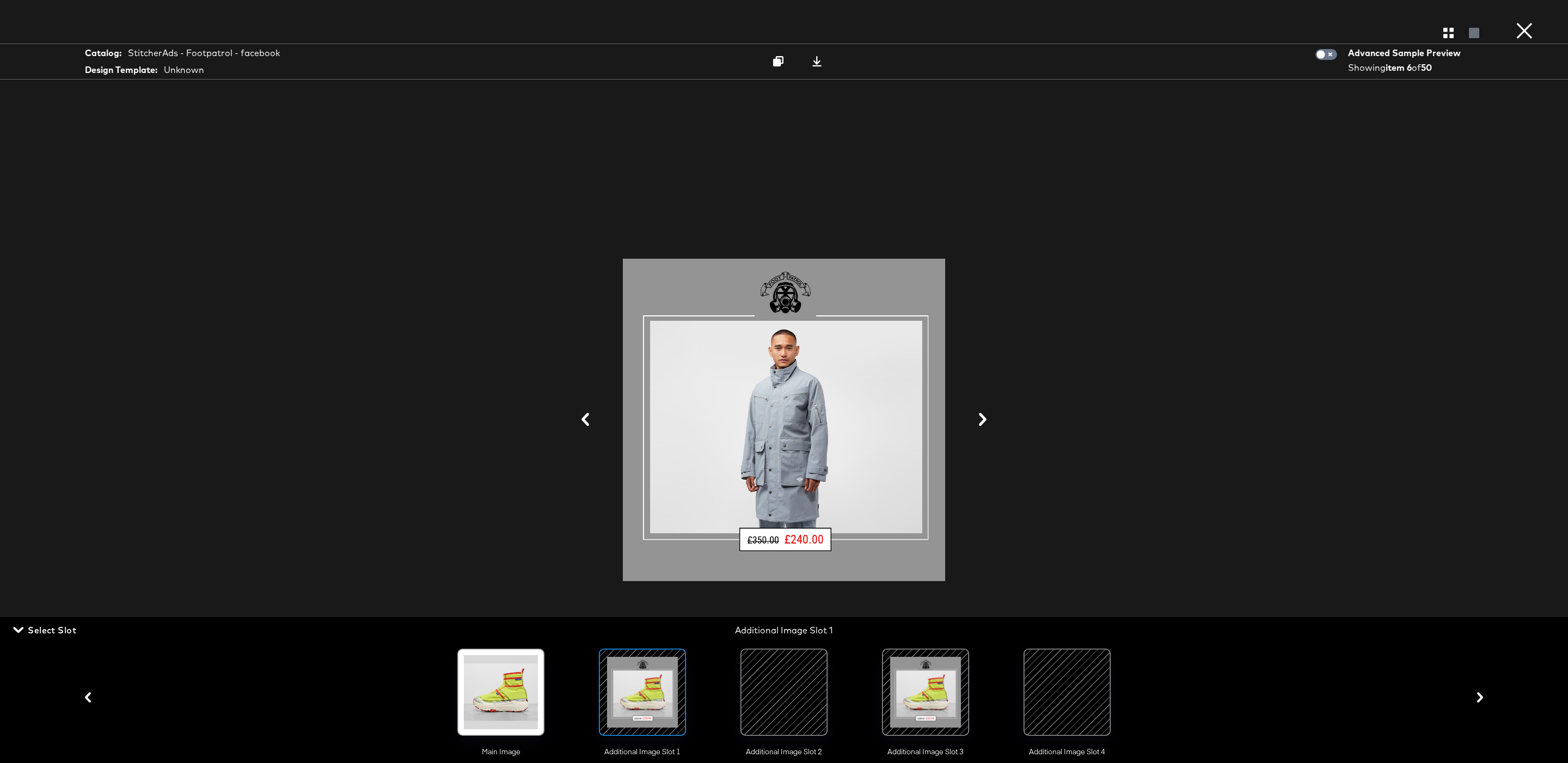
click at [588, 421] on icon at bounding box center [585, 419] width 13 height 13
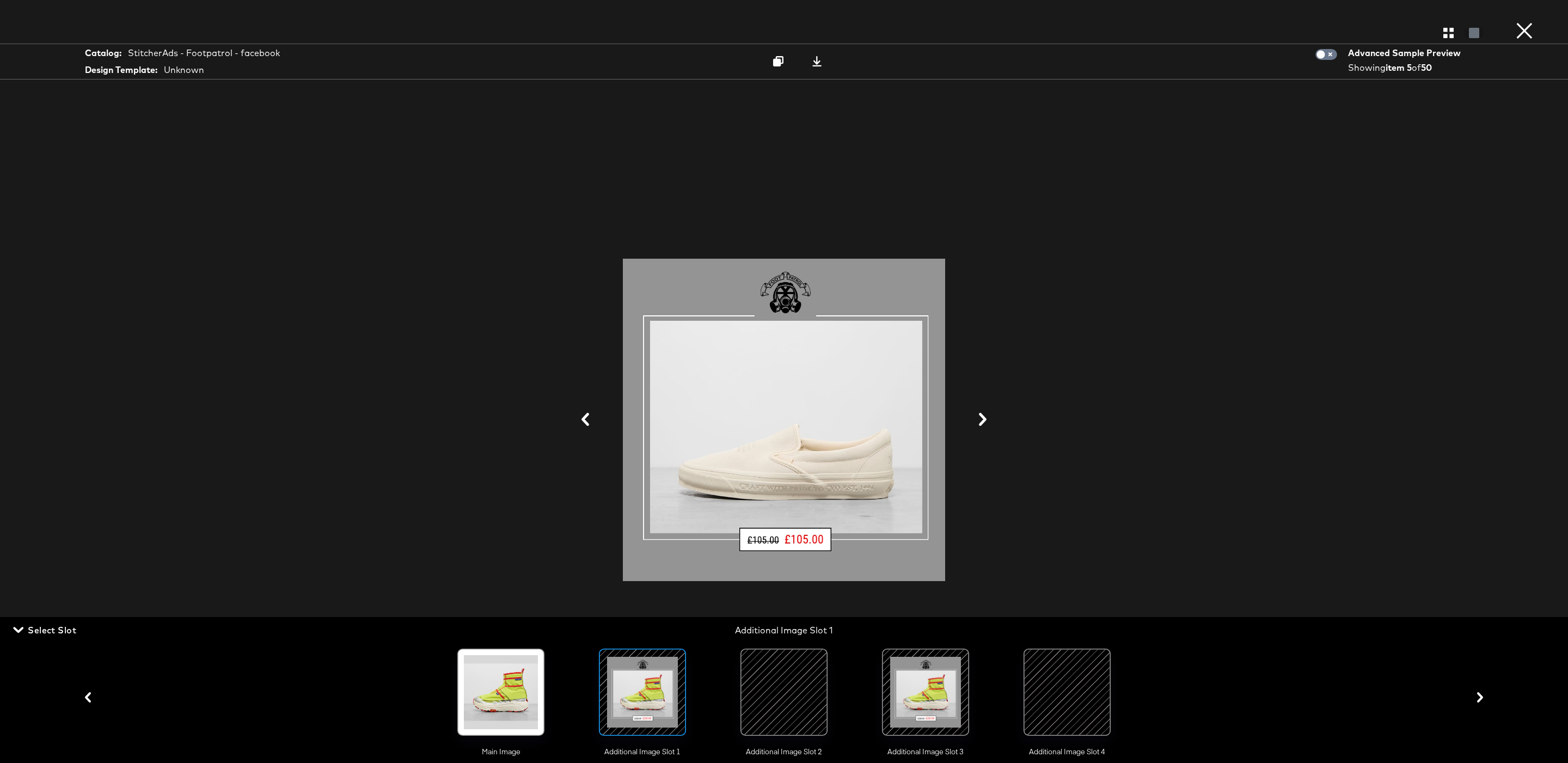
click at [588, 421] on icon at bounding box center [585, 419] width 13 height 13
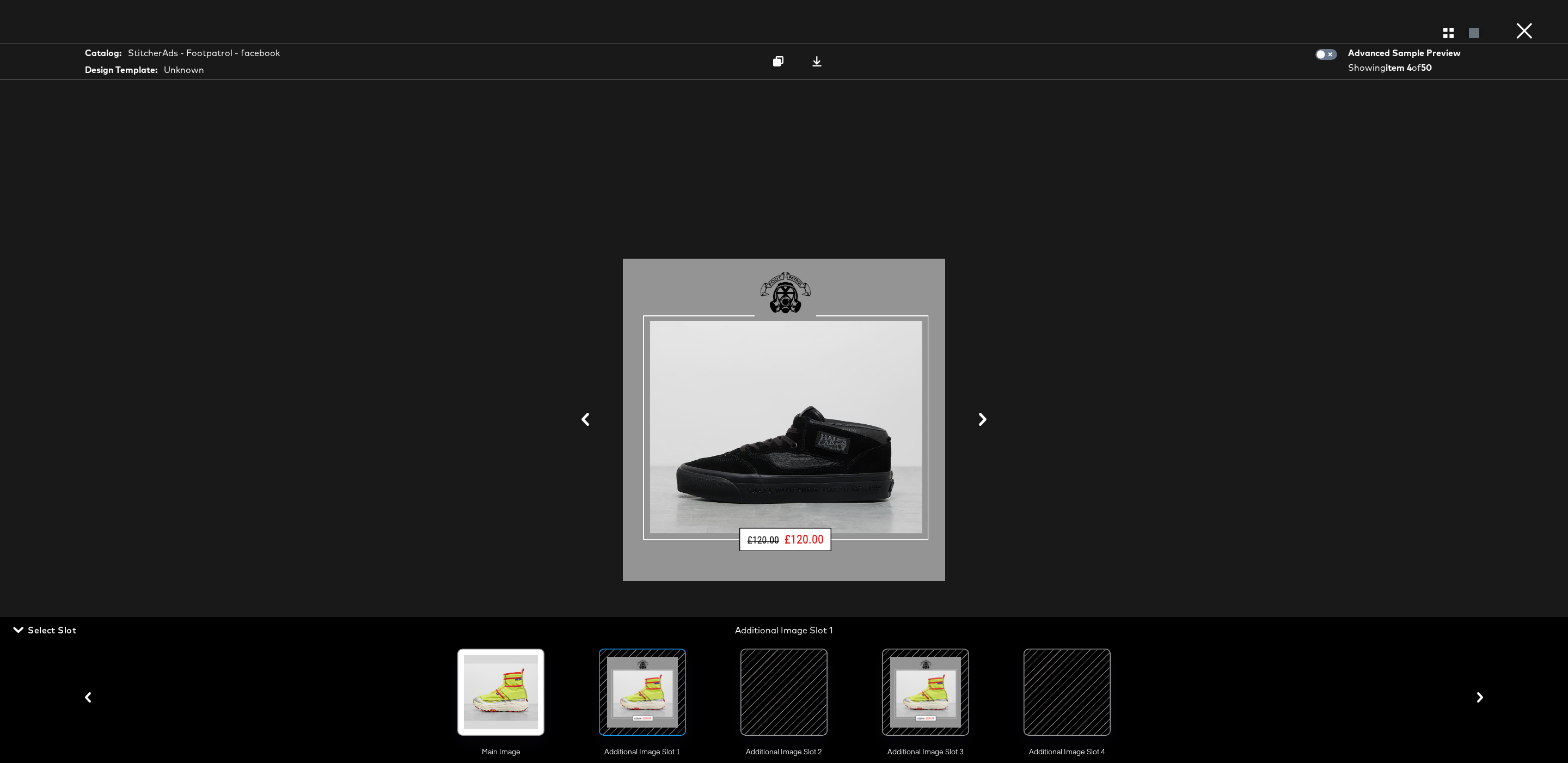
click at [588, 421] on icon at bounding box center [585, 419] width 13 height 13
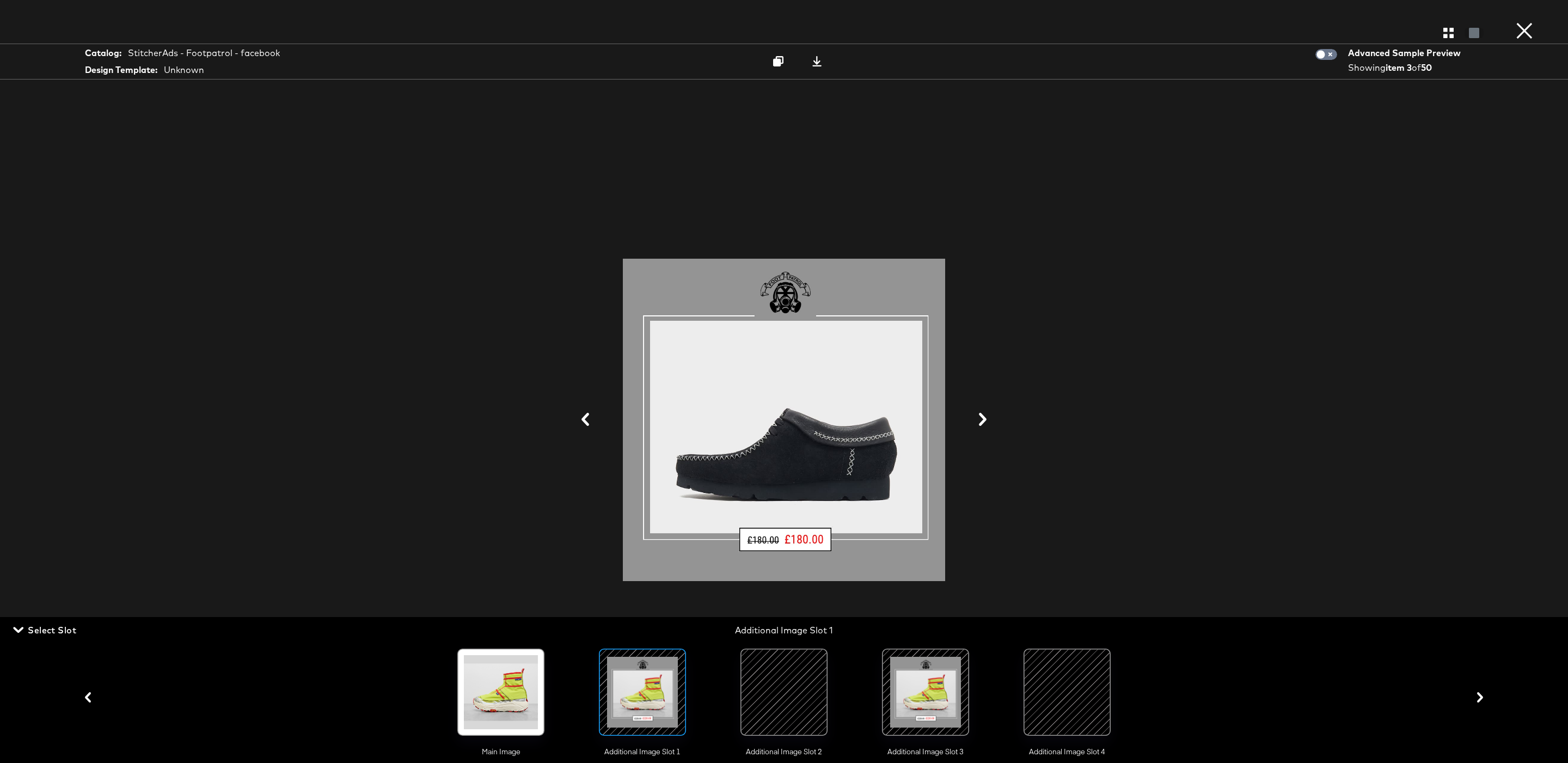
click at [588, 421] on icon at bounding box center [585, 419] width 13 height 13
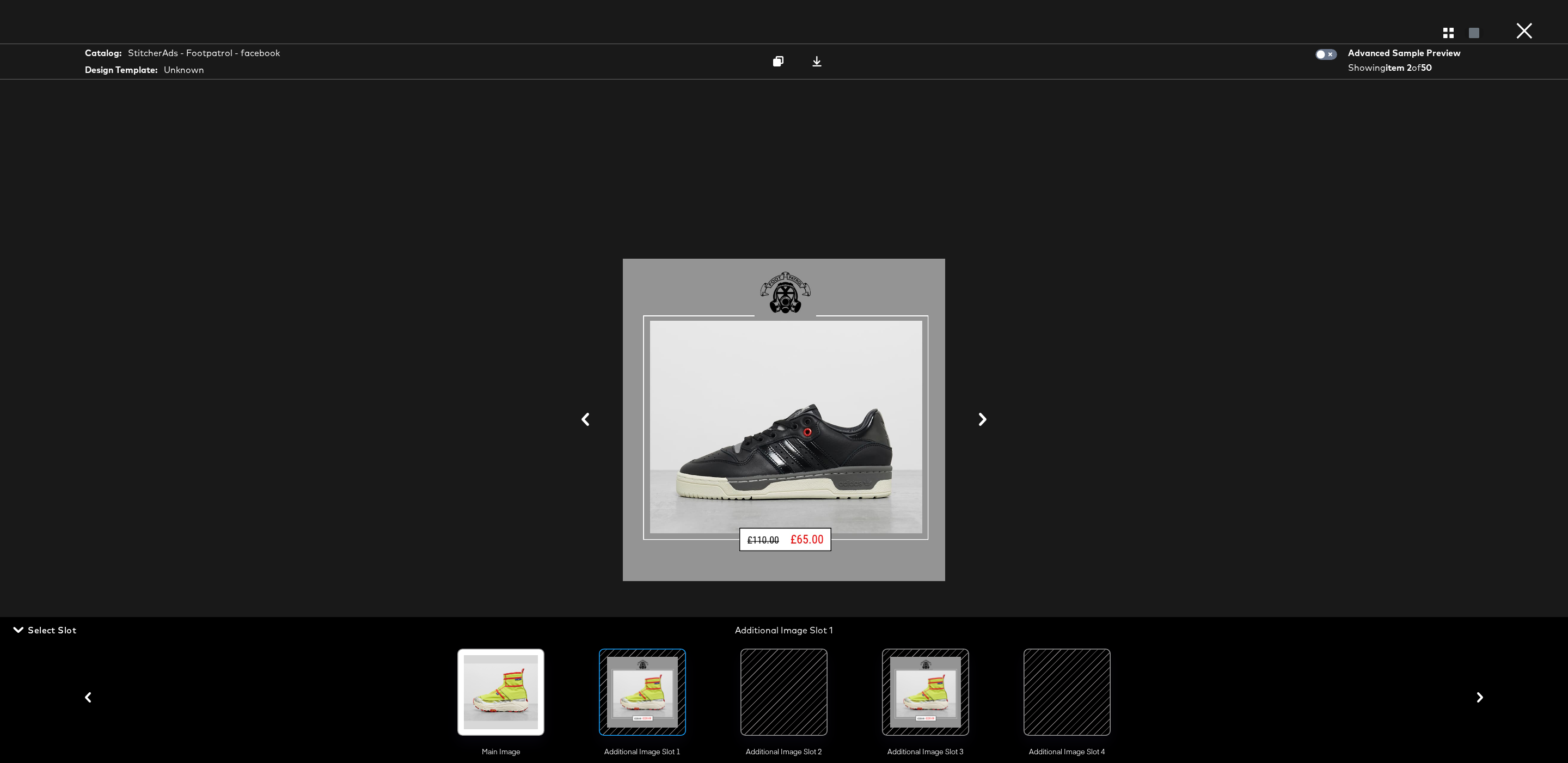
click at [588, 421] on icon at bounding box center [585, 419] width 13 height 13
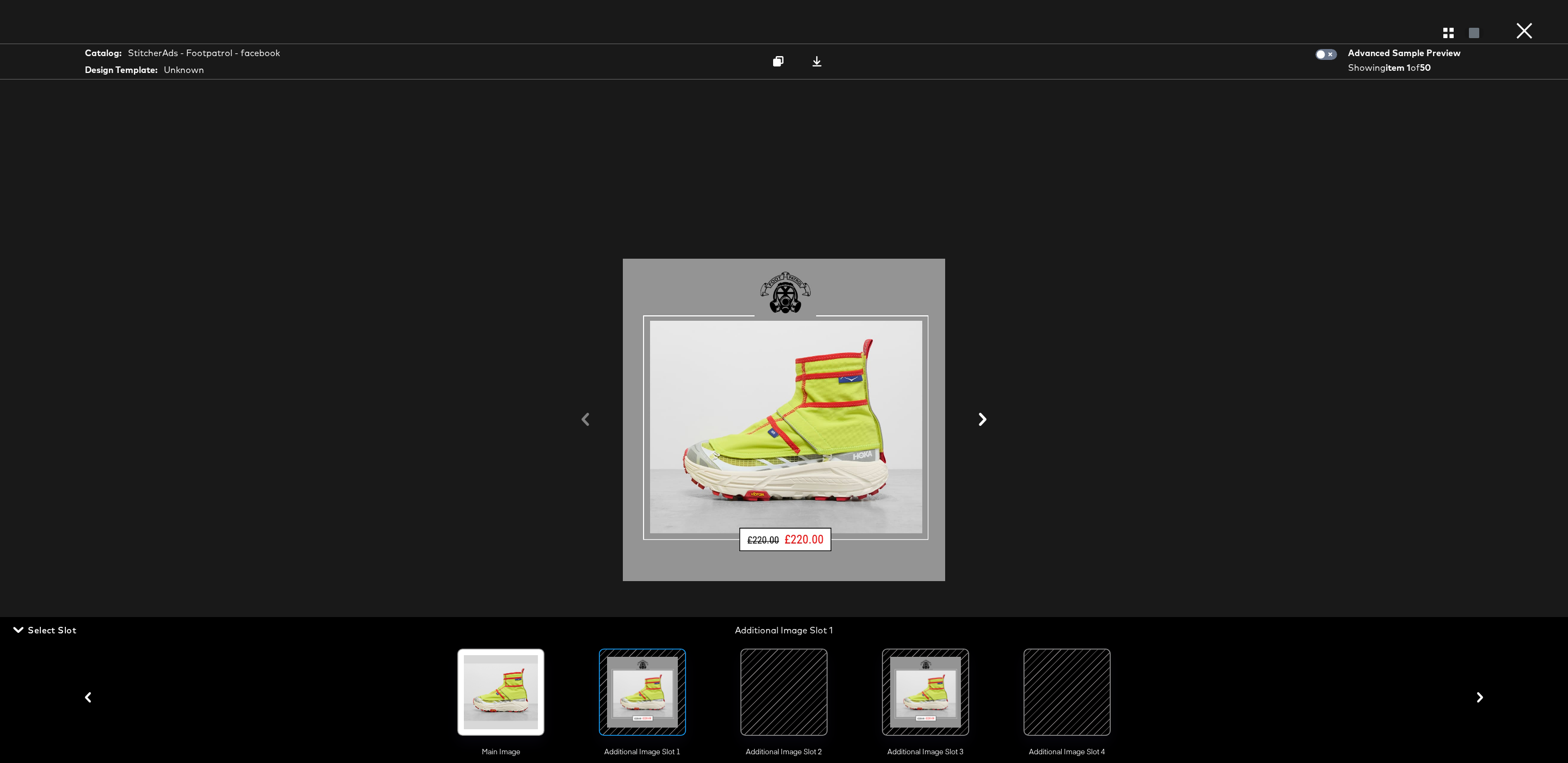
click at [588, 421] on div at bounding box center [784, 420] width 817 height 654
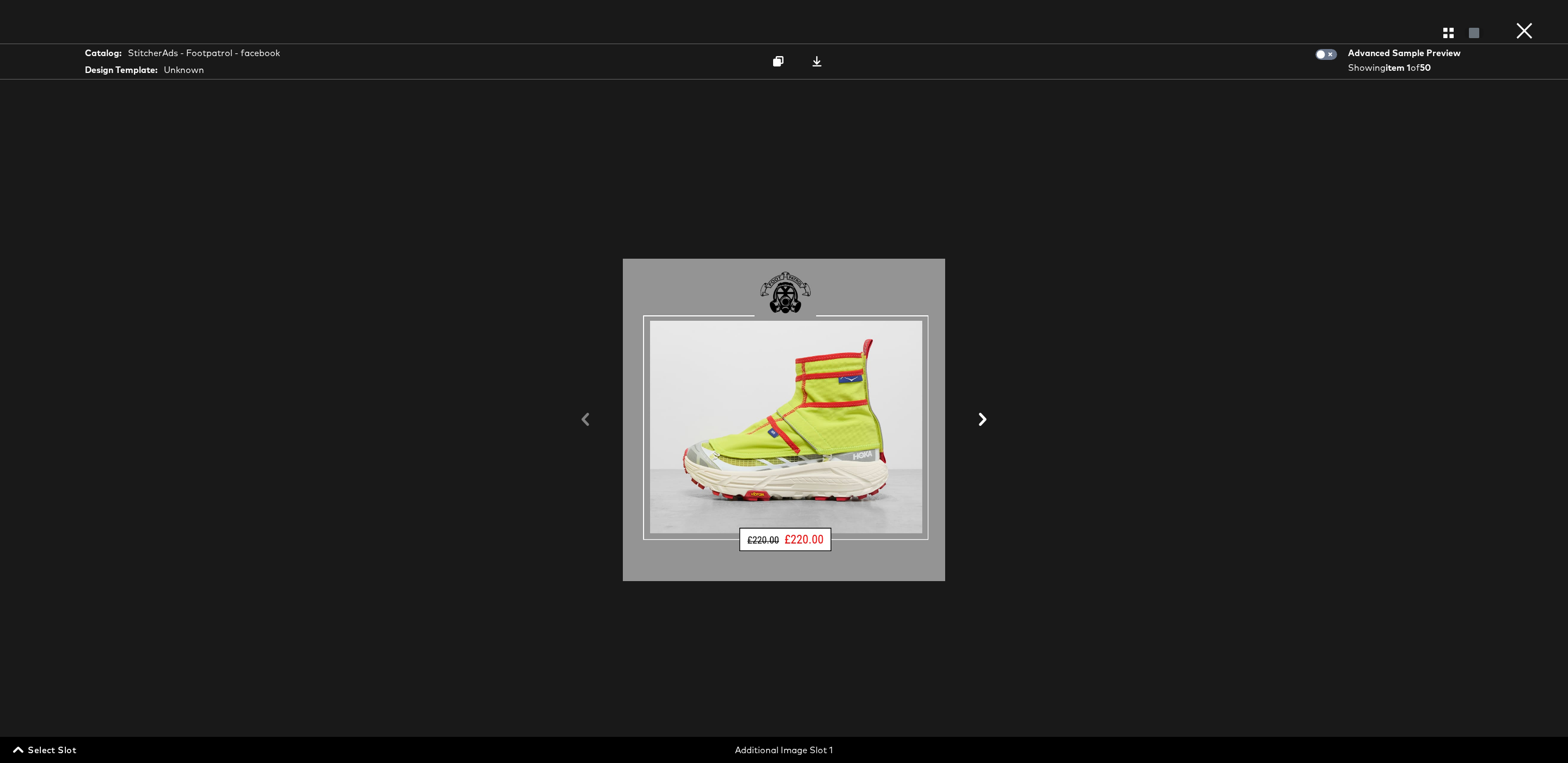
click at [992, 418] on button at bounding box center [983, 420] width 29 height 20
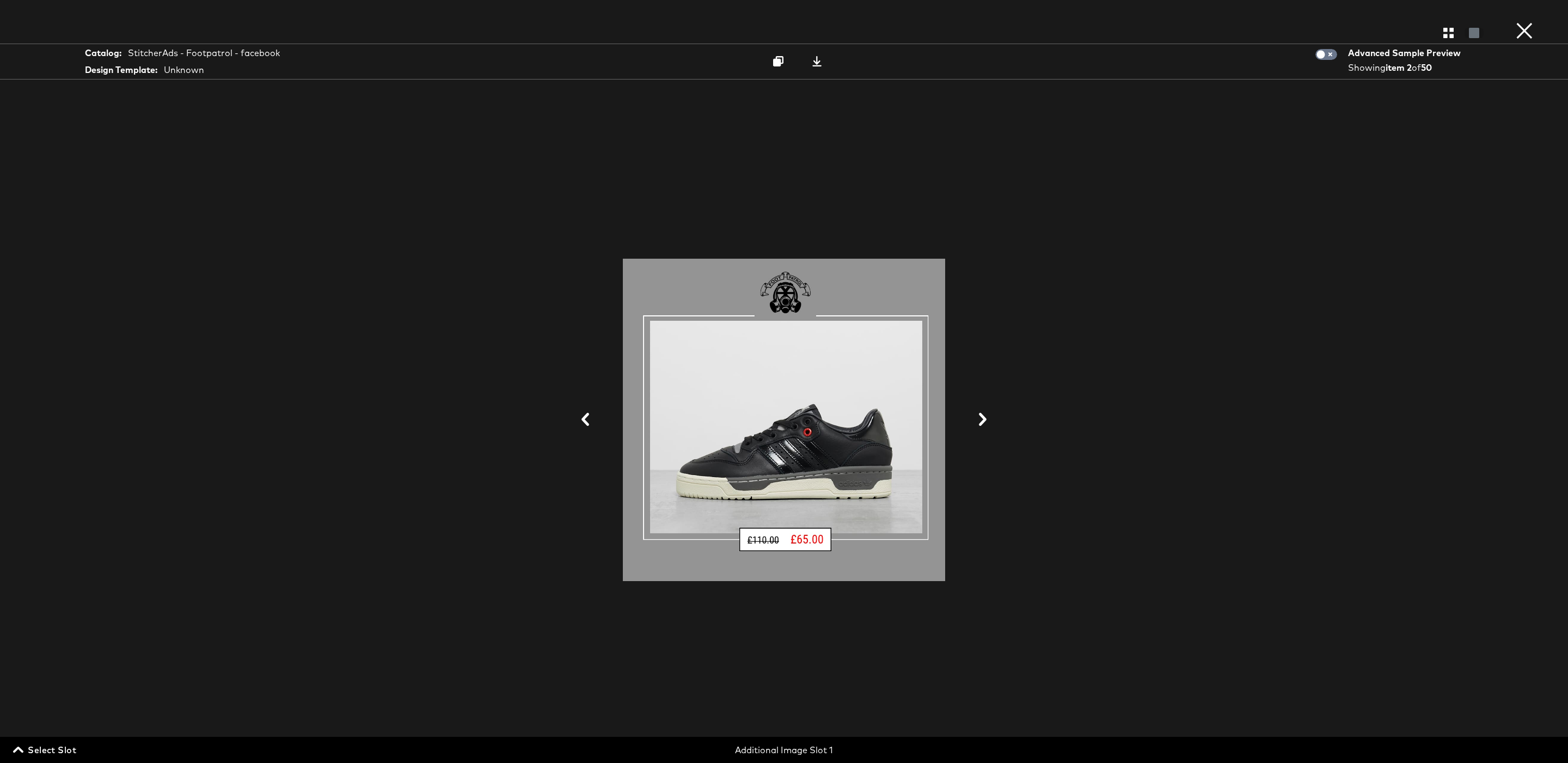
click at [992, 418] on button at bounding box center [983, 420] width 29 height 20
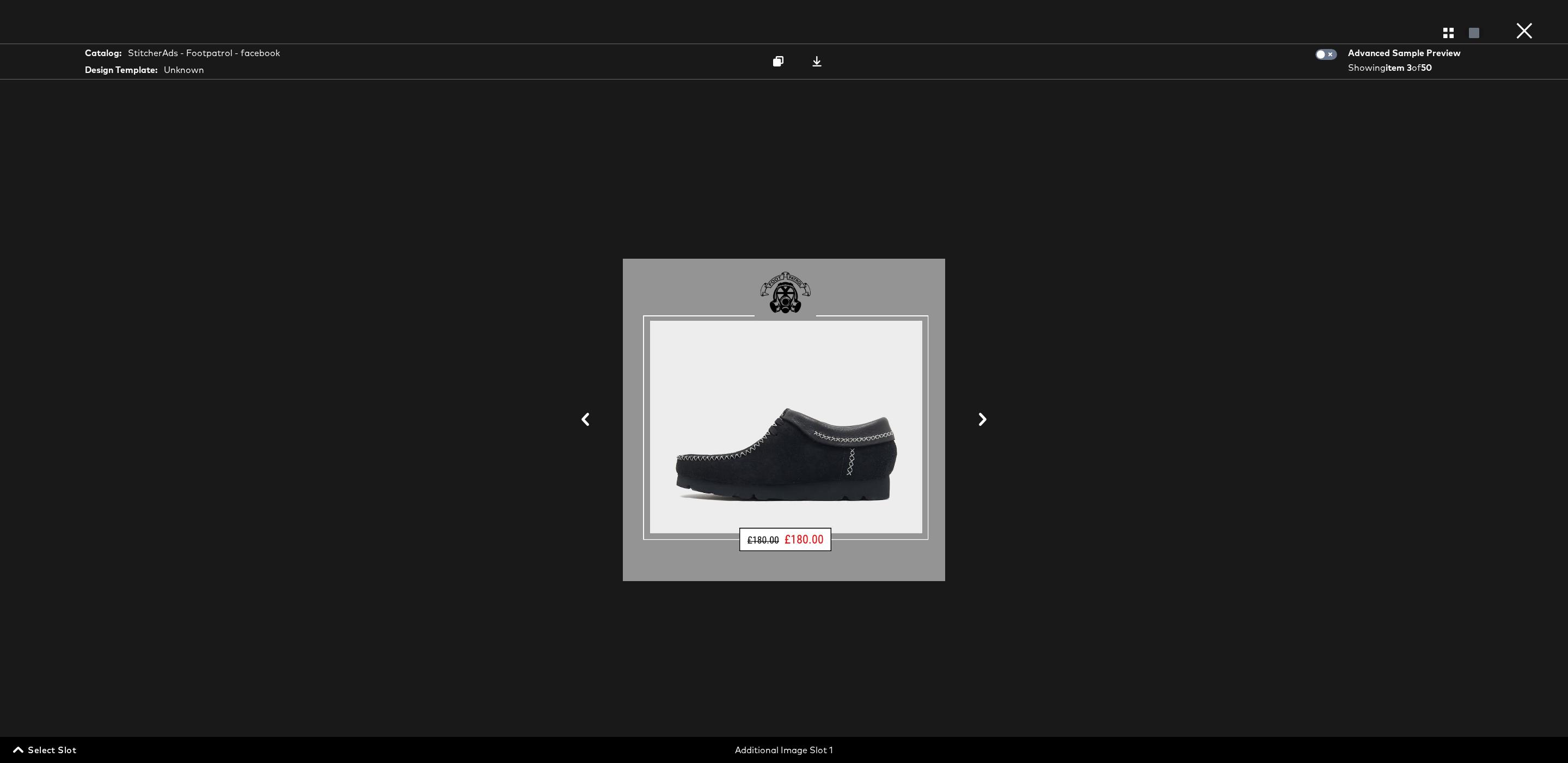
click at [992, 418] on button at bounding box center [983, 420] width 29 height 20
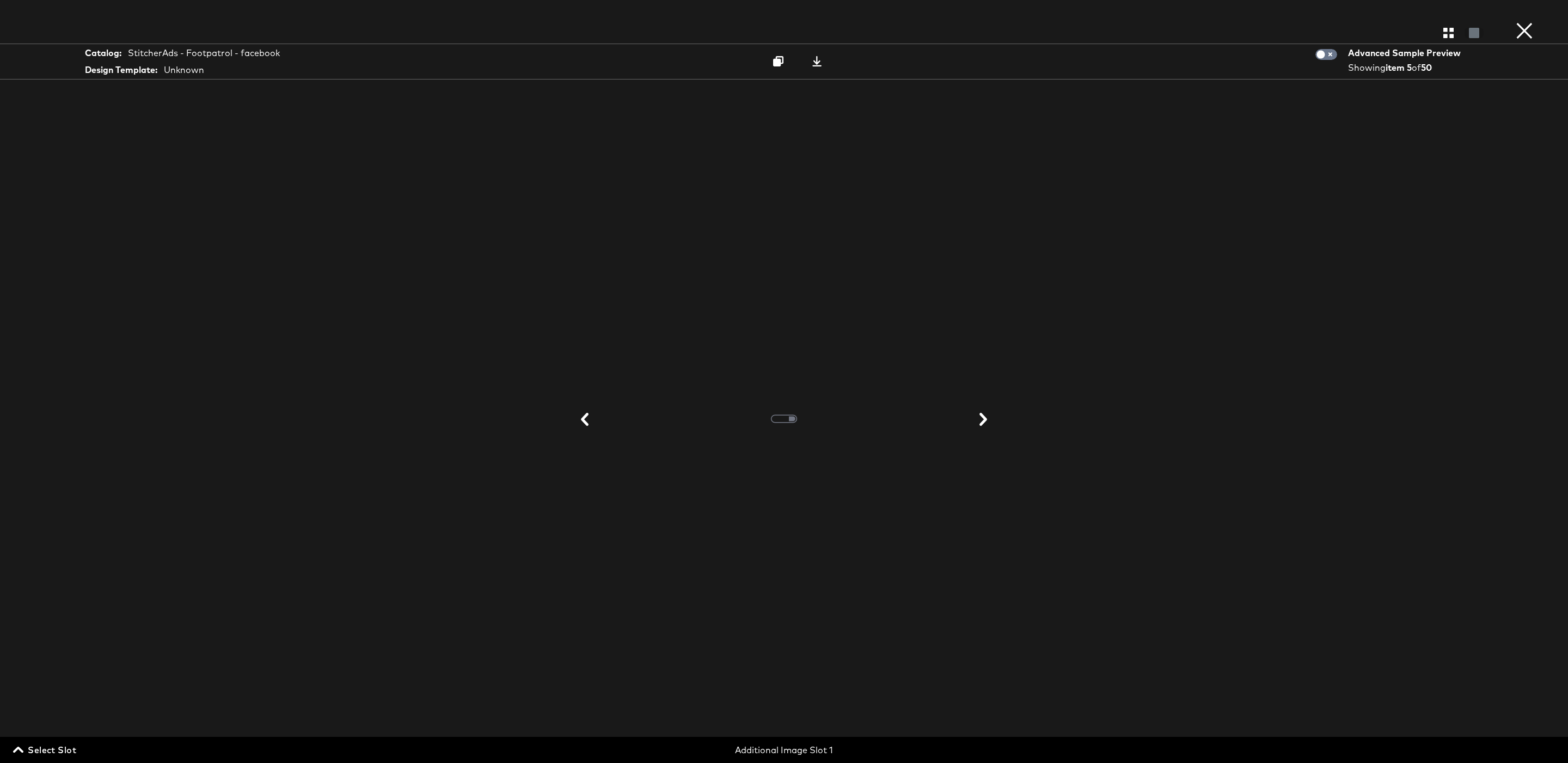
click at [992, 418] on button at bounding box center [984, 420] width 29 height 20
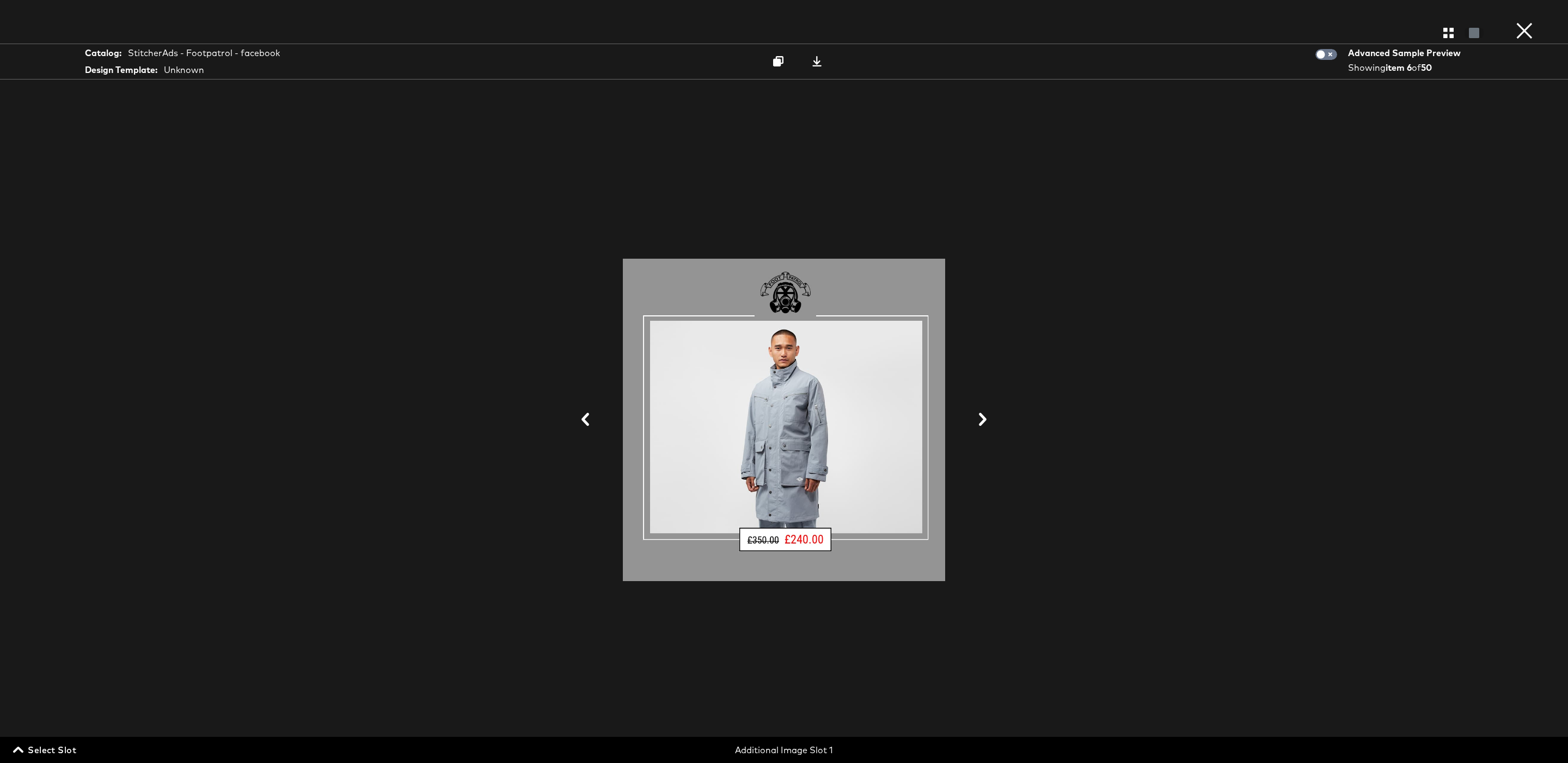
click at [992, 418] on button at bounding box center [983, 420] width 29 height 20
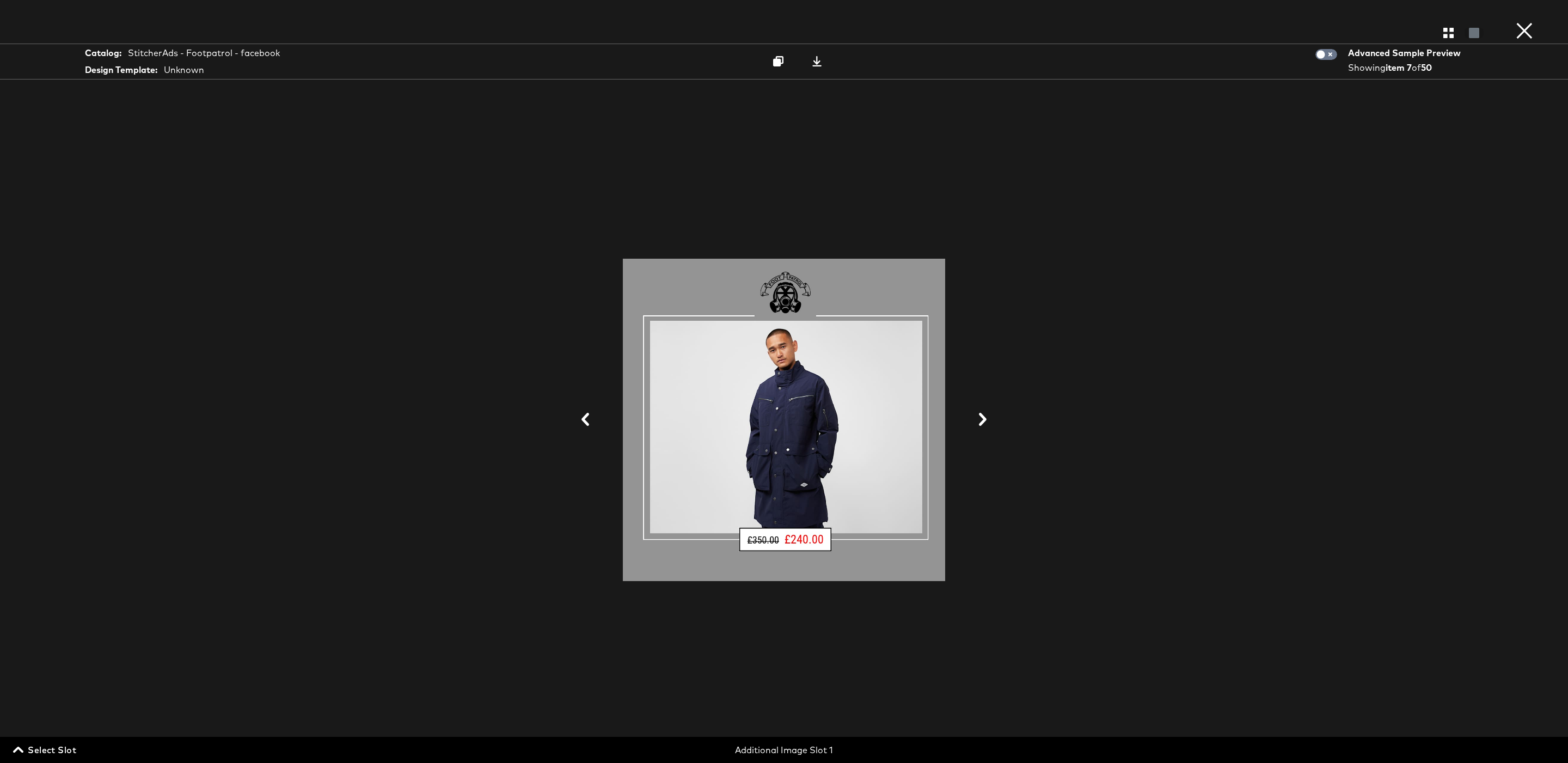
click at [992, 418] on button at bounding box center [983, 420] width 29 height 20
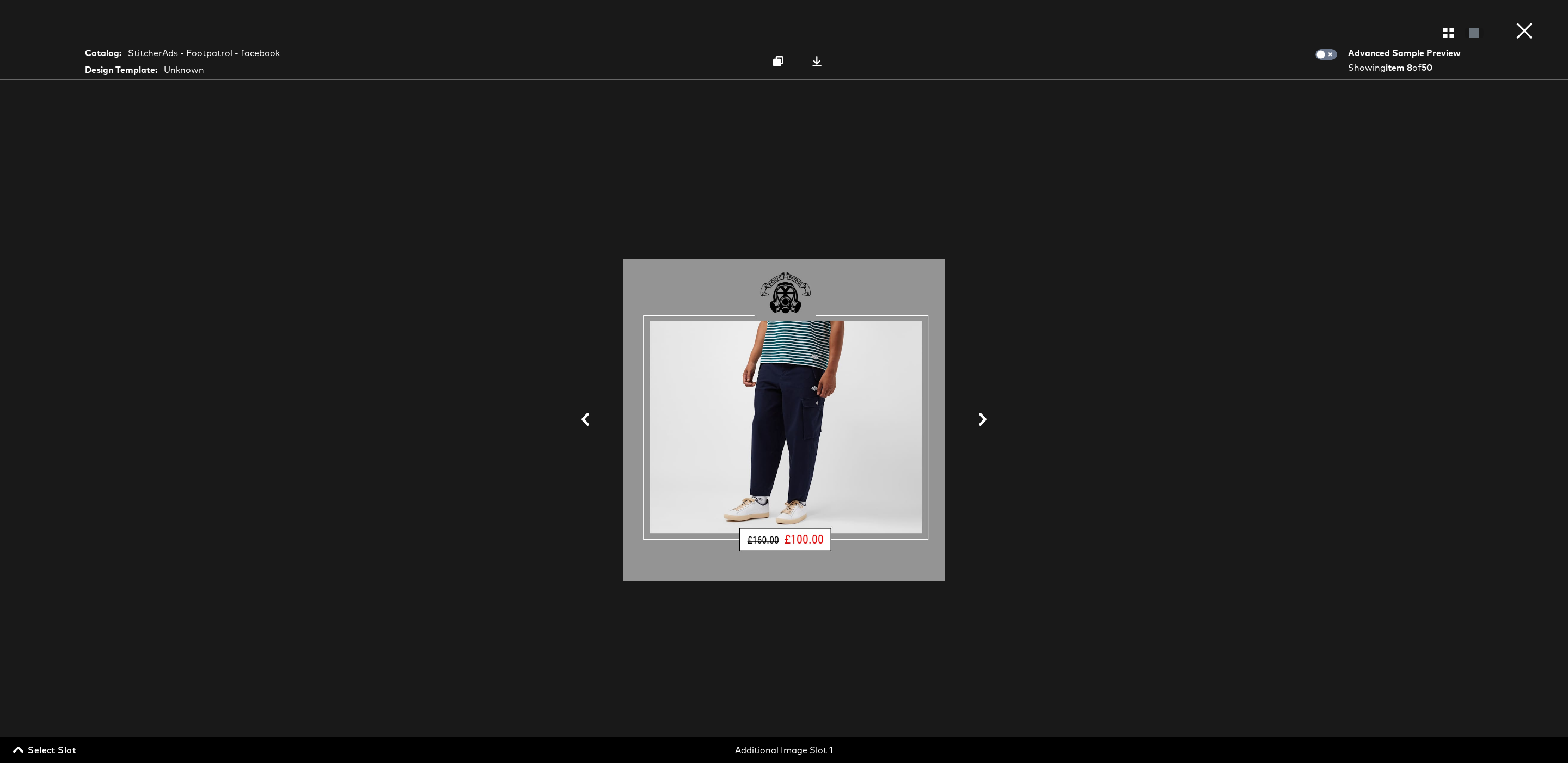
click at [992, 418] on button at bounding box center [983, 420] width 29 height 20
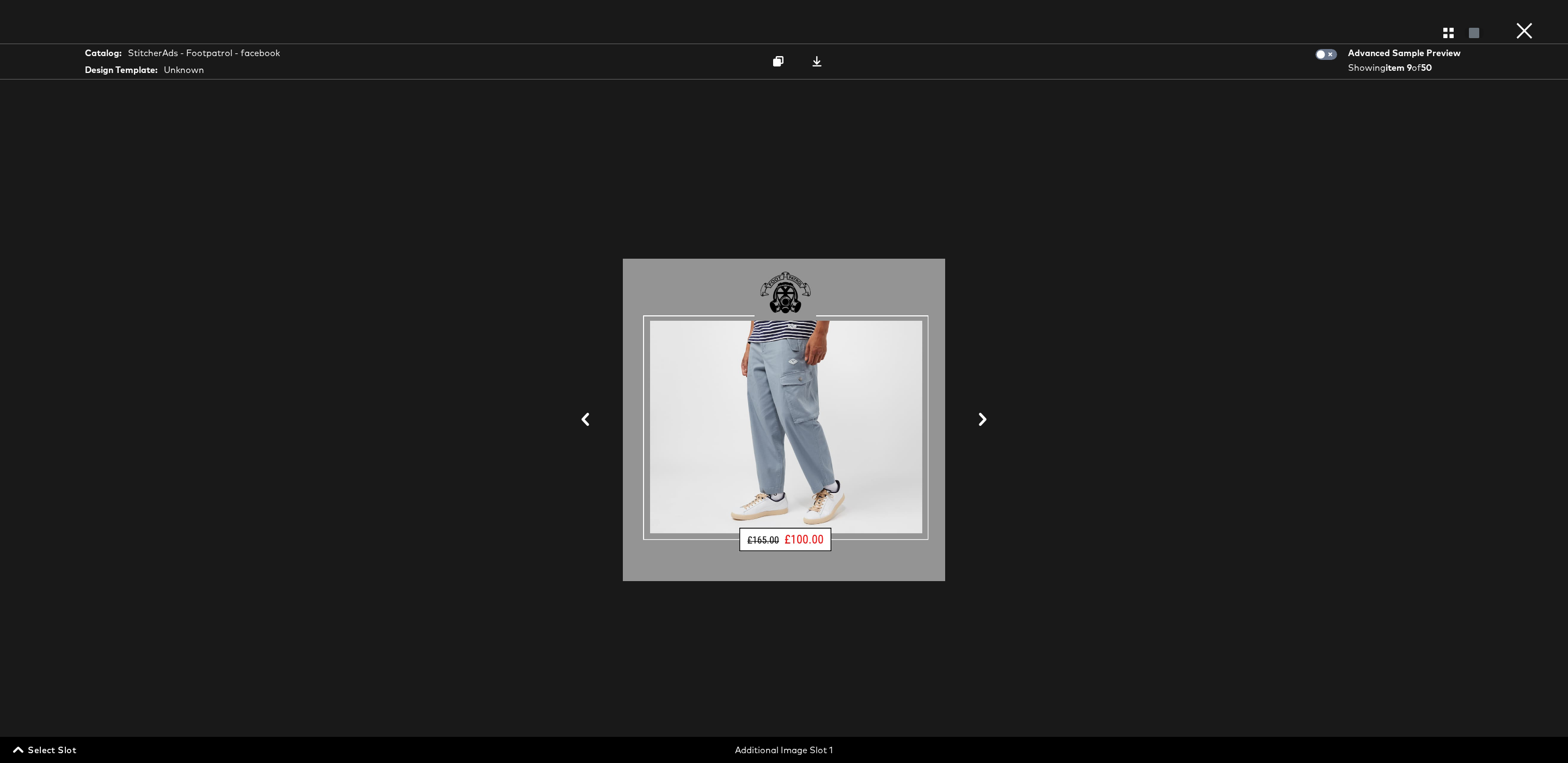
click at [992, 418] on button at bounding box center [983, 420] width 29 height 20
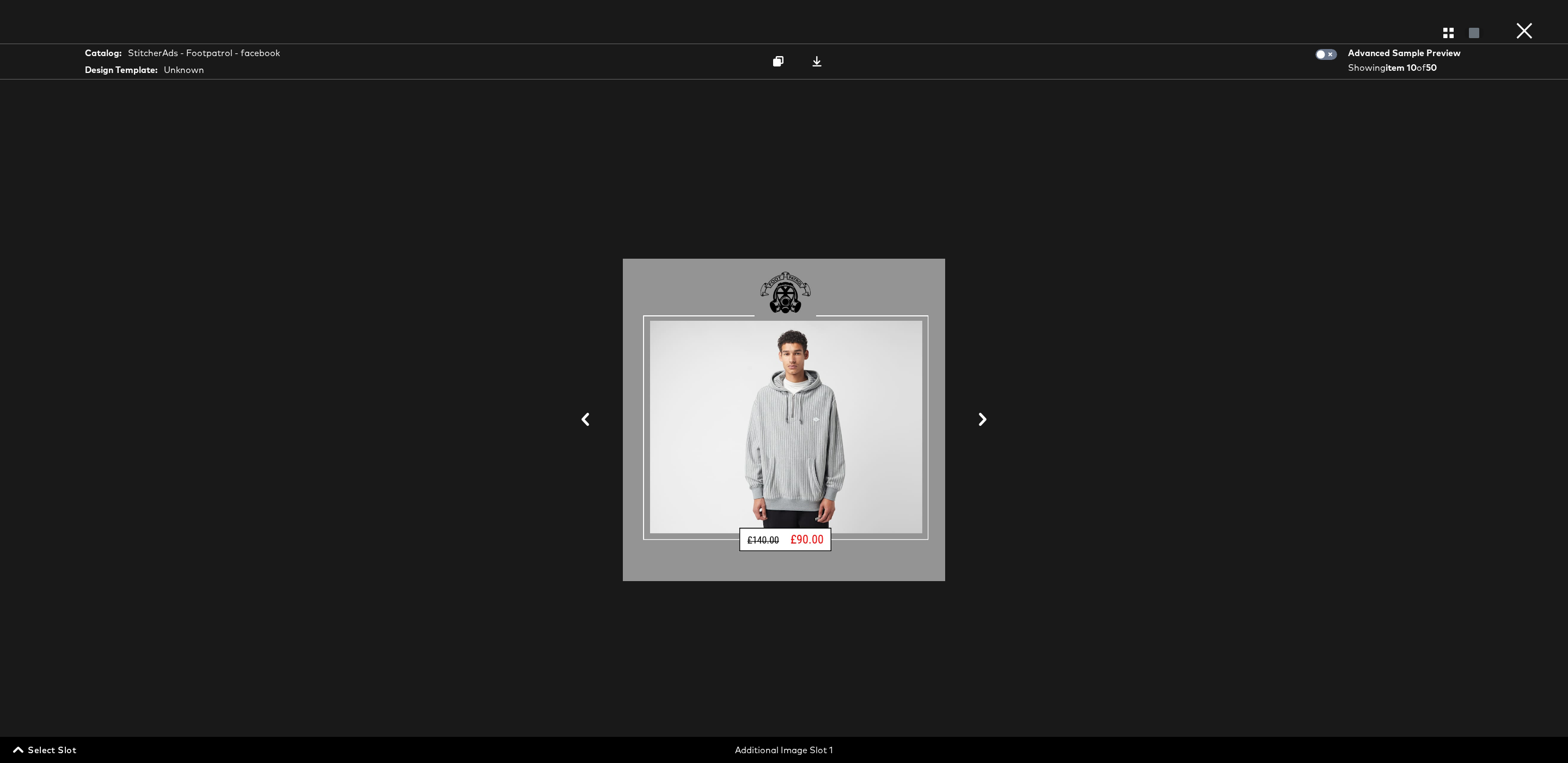
click at [992, 418] on button at bounding box center [983, 420] width 29 height 20
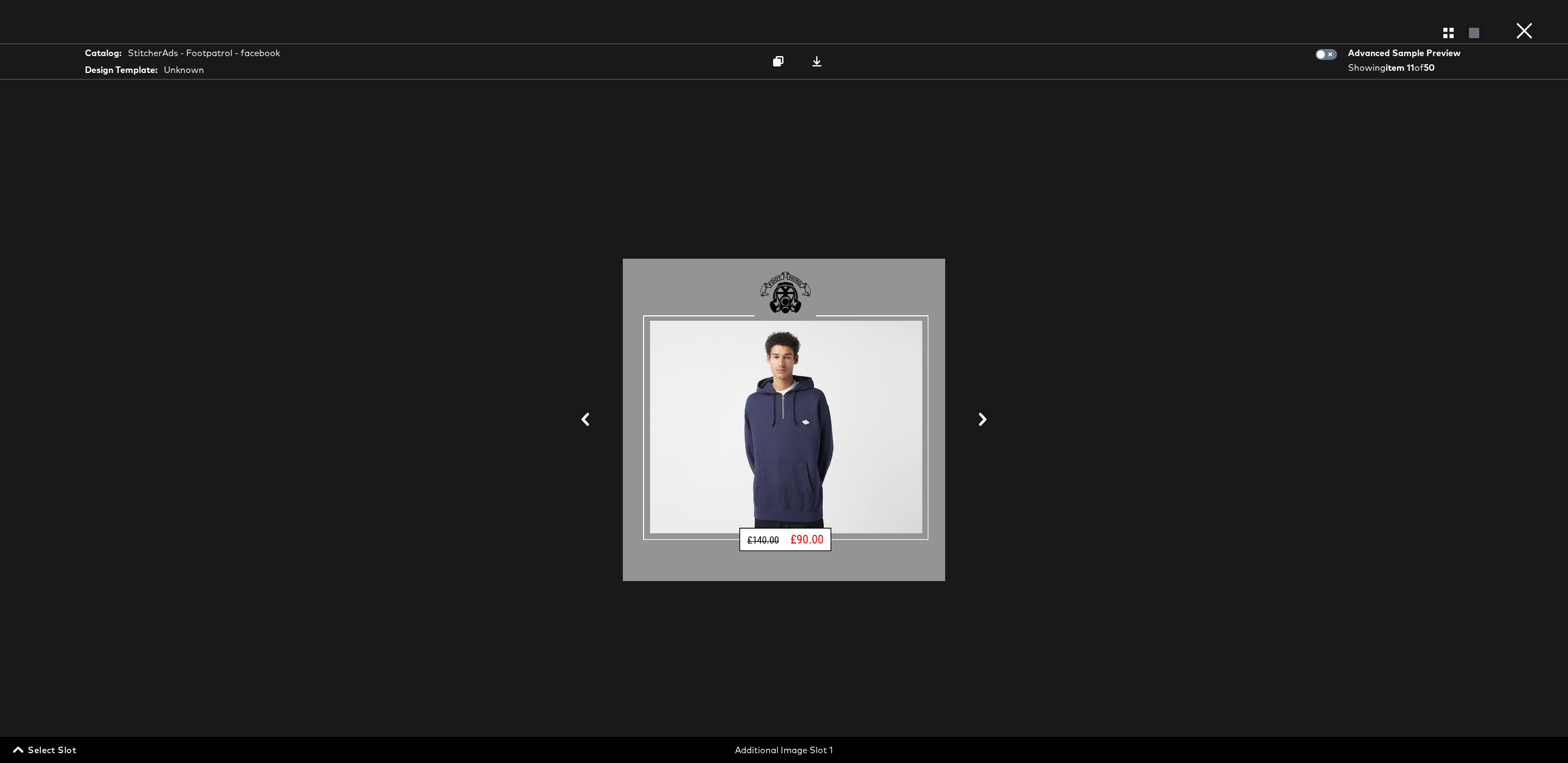
click at [992, 418] on button at bounding box center [983, 420] width 29 height 20
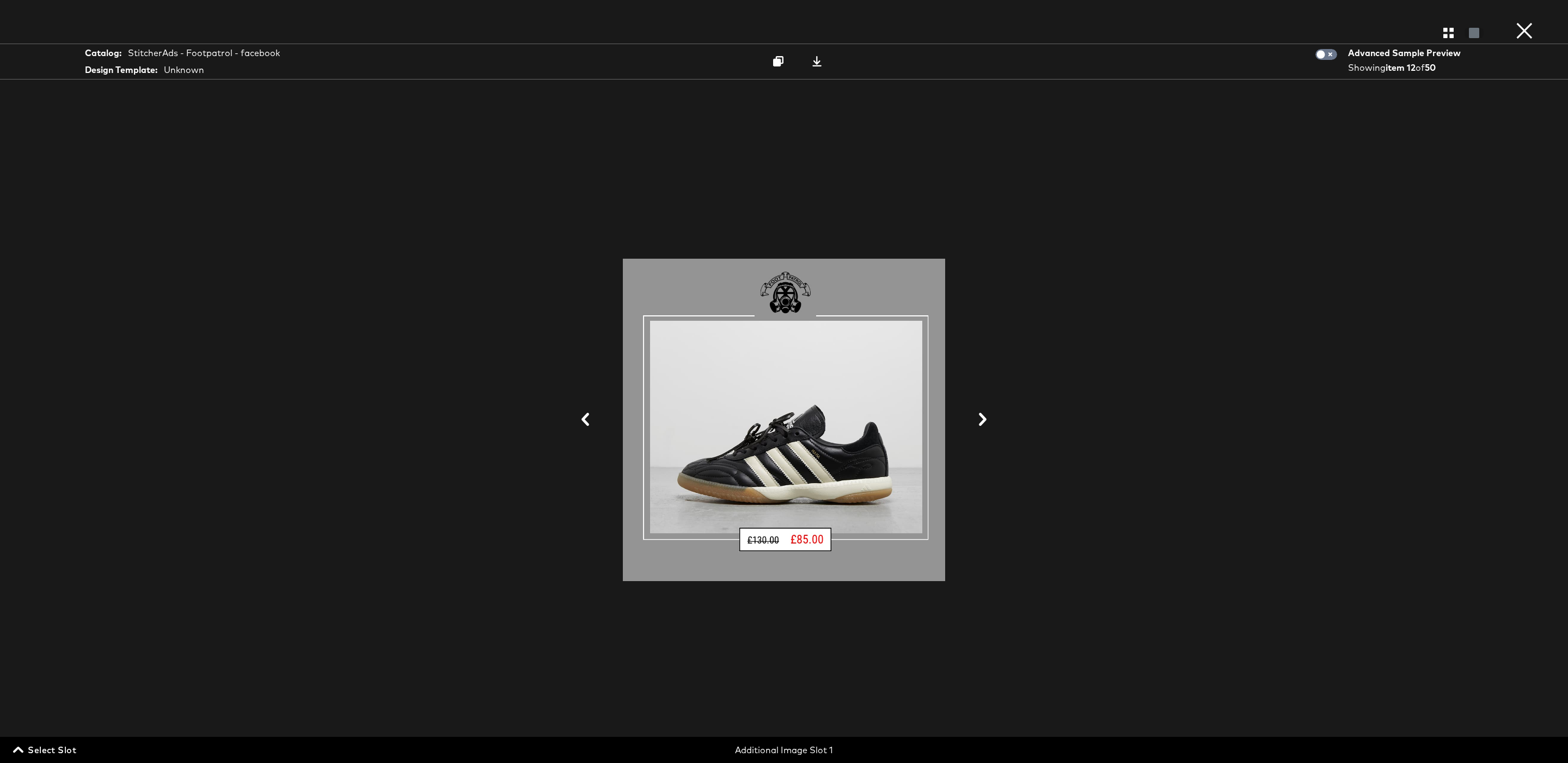
click at [992, 418] on button at bounding box center [983, 420] width 29 height 20
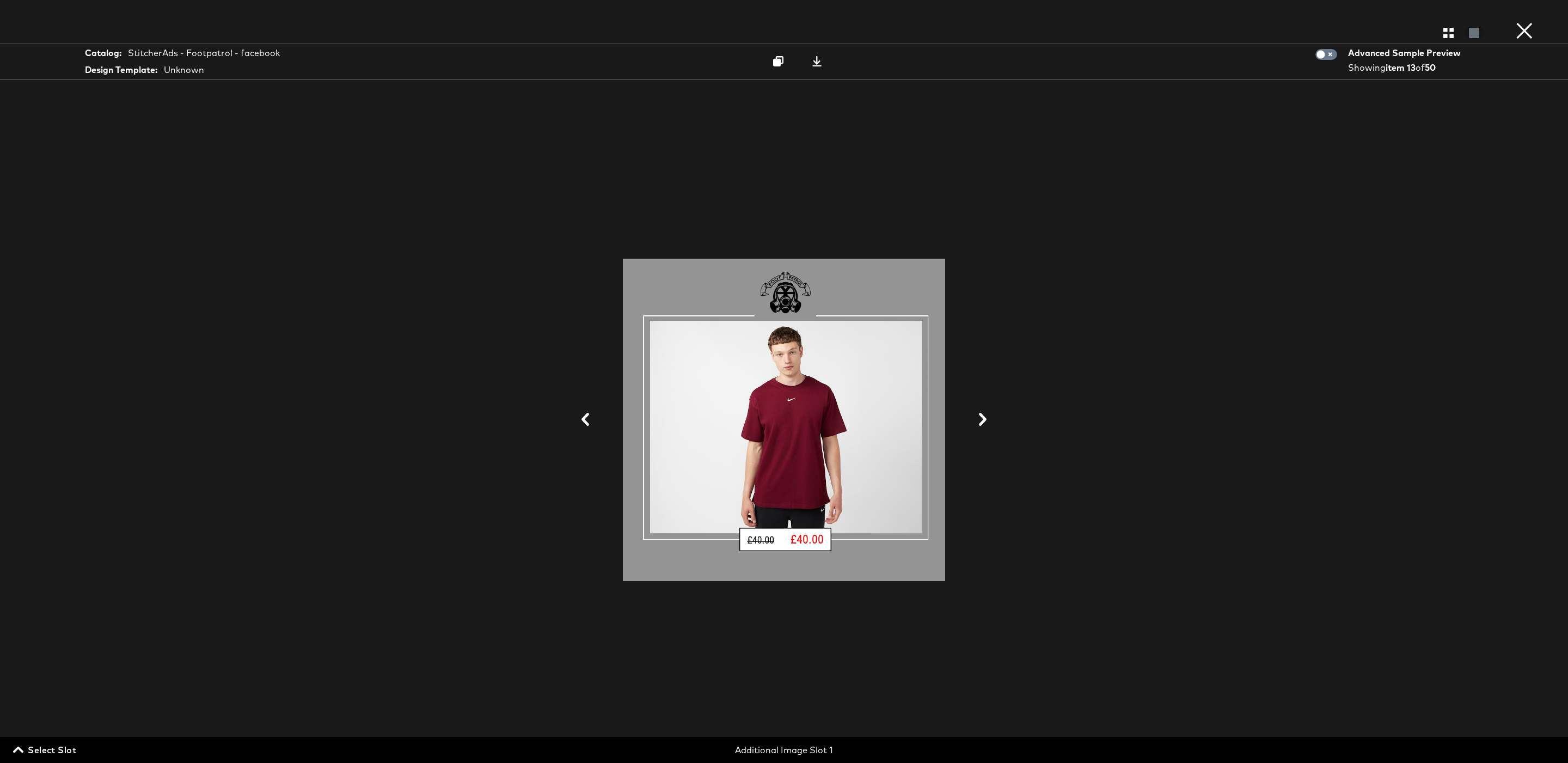
click at [992, 418] on button at bounding box center [983, 420] width 29 height 20
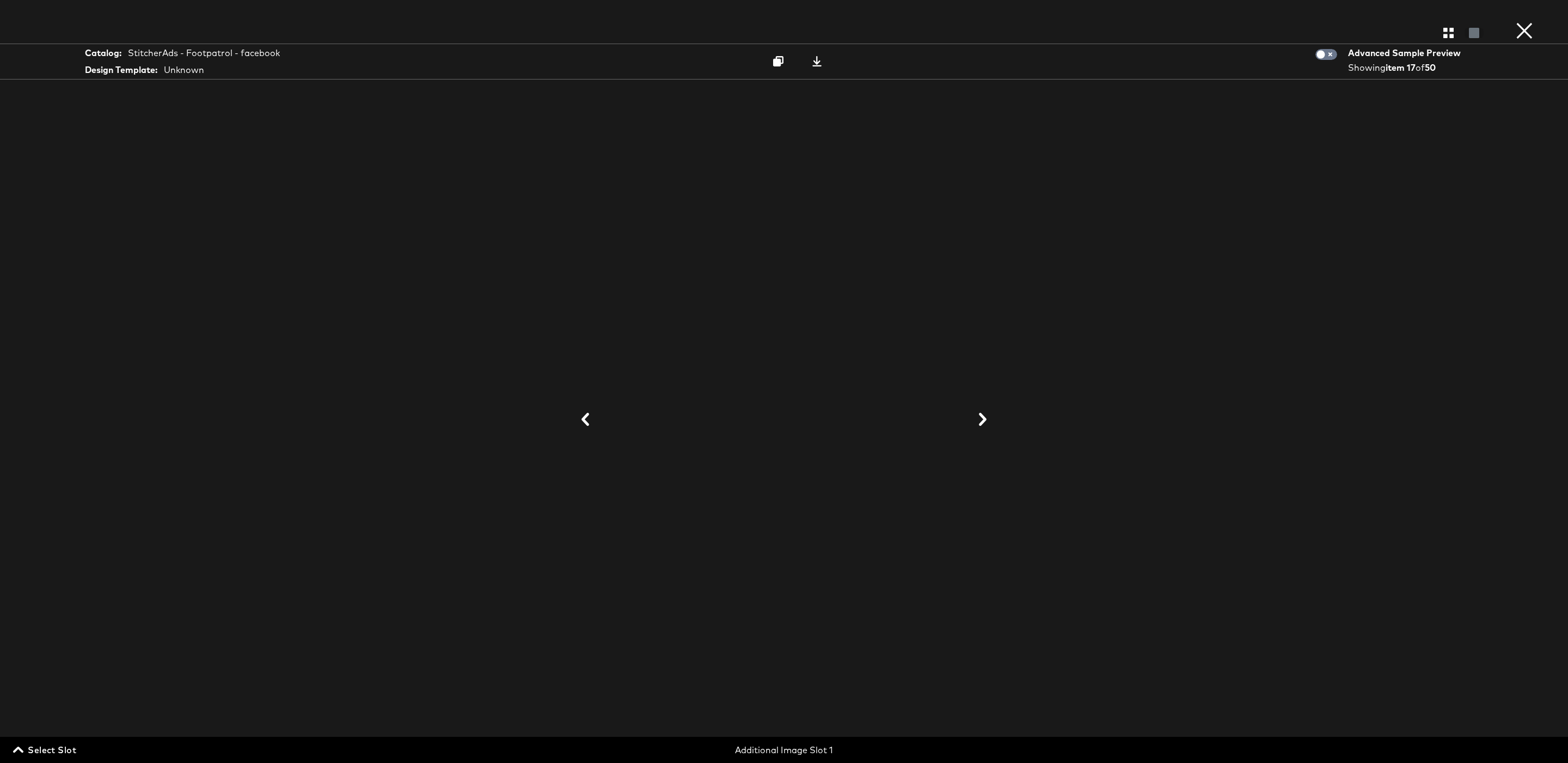
click at [1533, 22] on button "×" at bounding box center [1524, 11] width 22 height 22
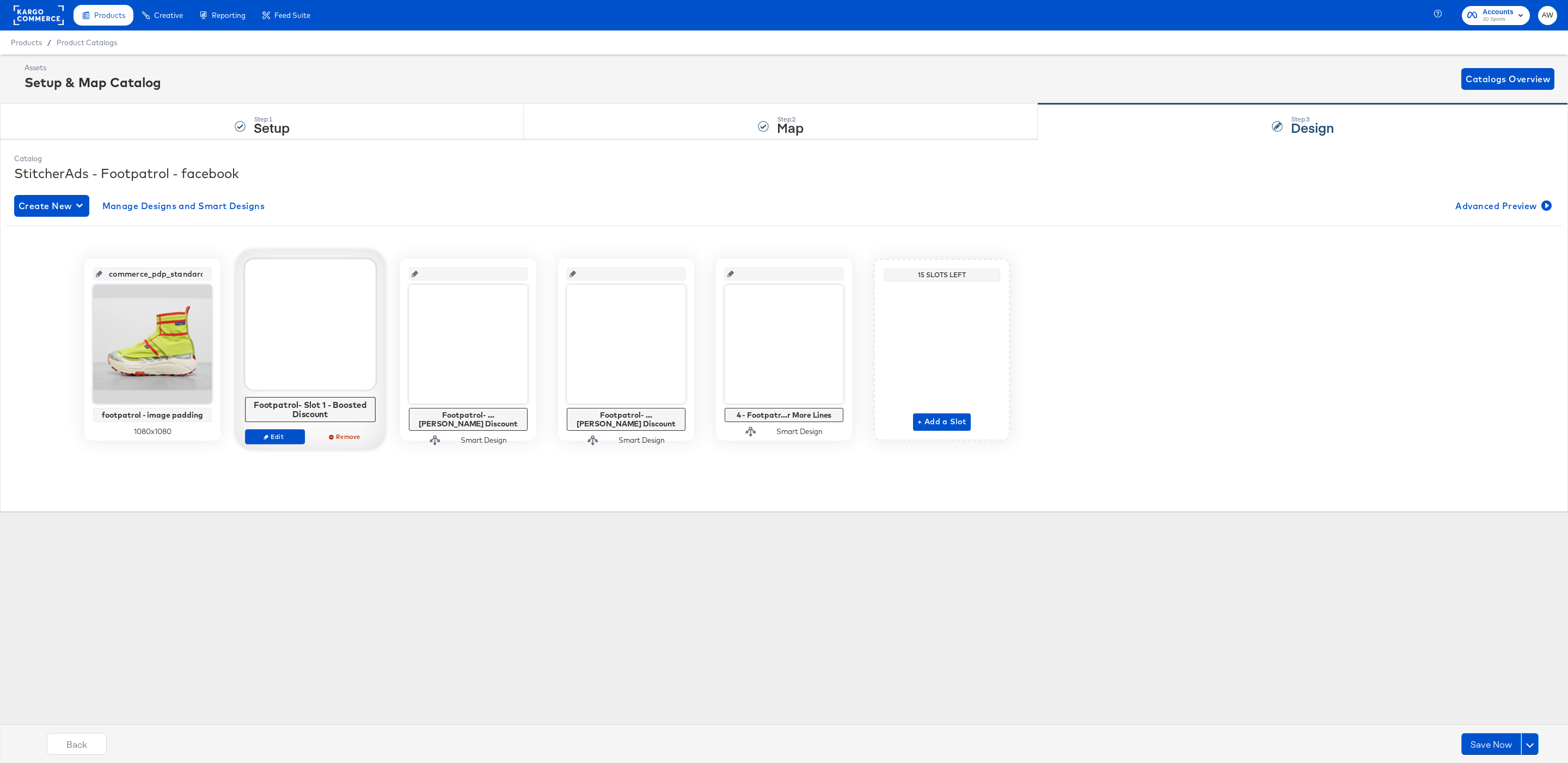
click at [270, 447] on div "Edit Remove" at bounding box center [310, 441] width 131 height 25
click at [266, 435] on icon "button" at bounding box center [266, 436] width 5 height 5
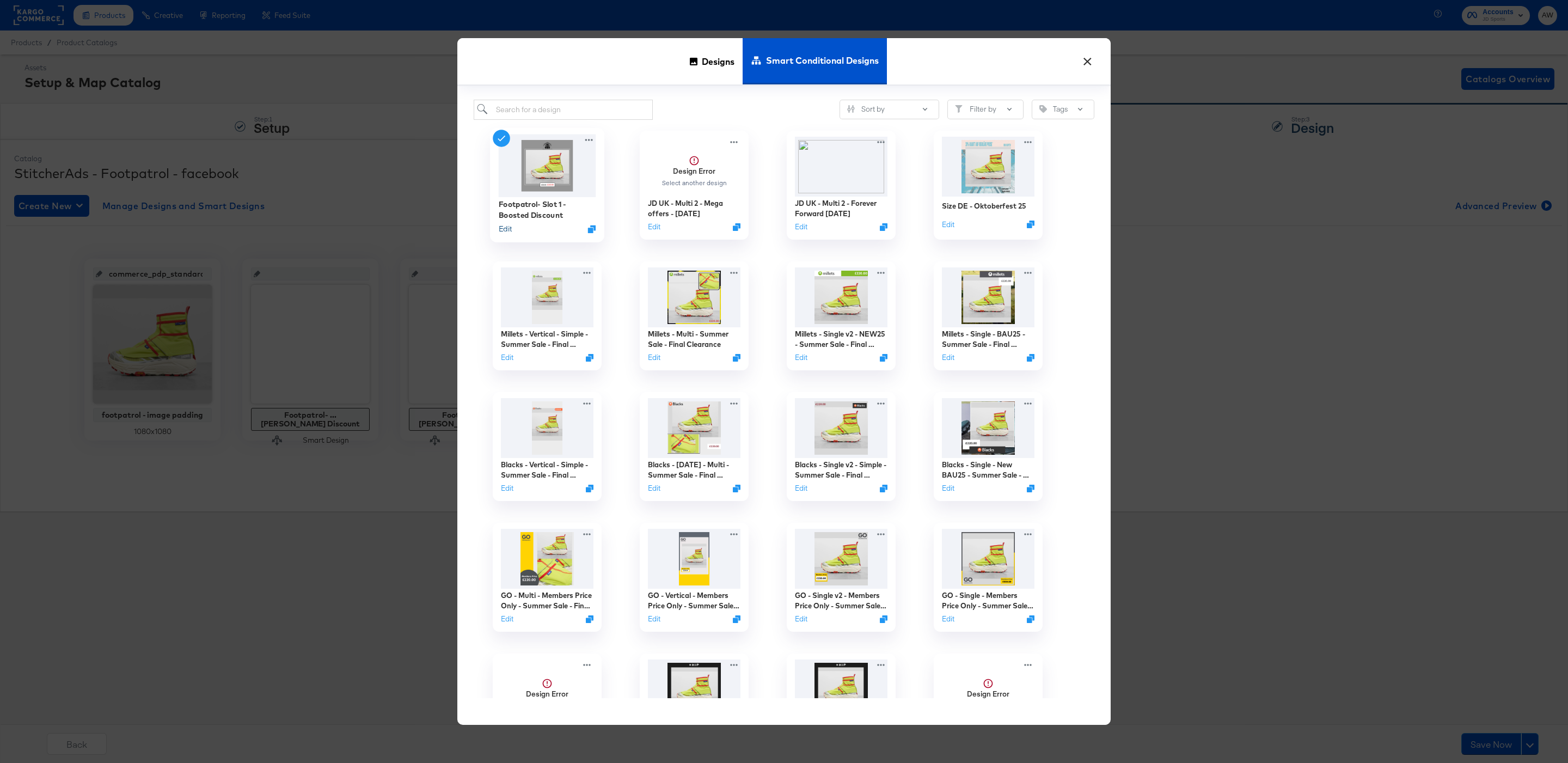
click at [508, 229] on button "Edit" at bounding box center [505, 228] width 13 height 11
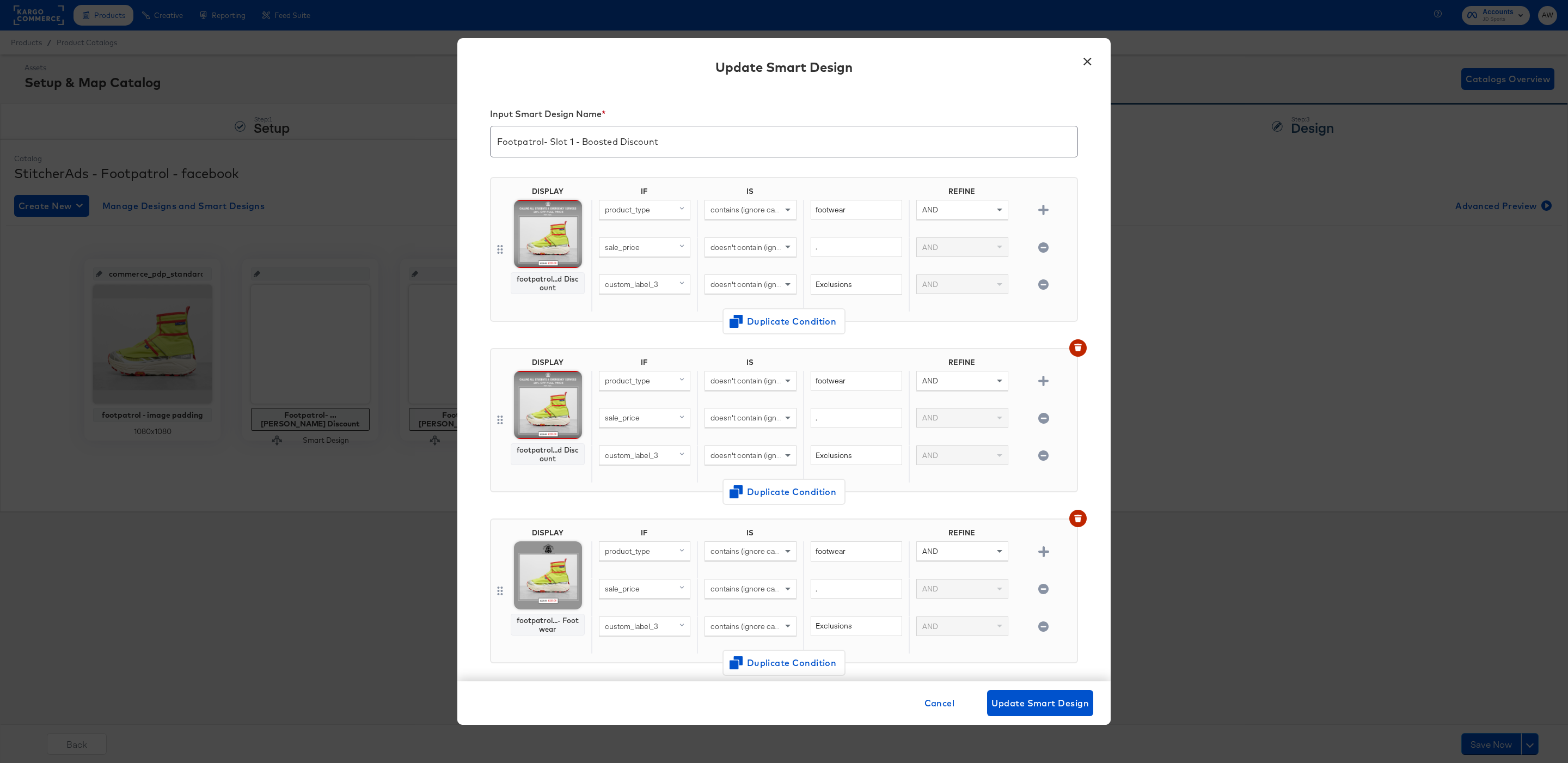
scroll to position [206, 0]
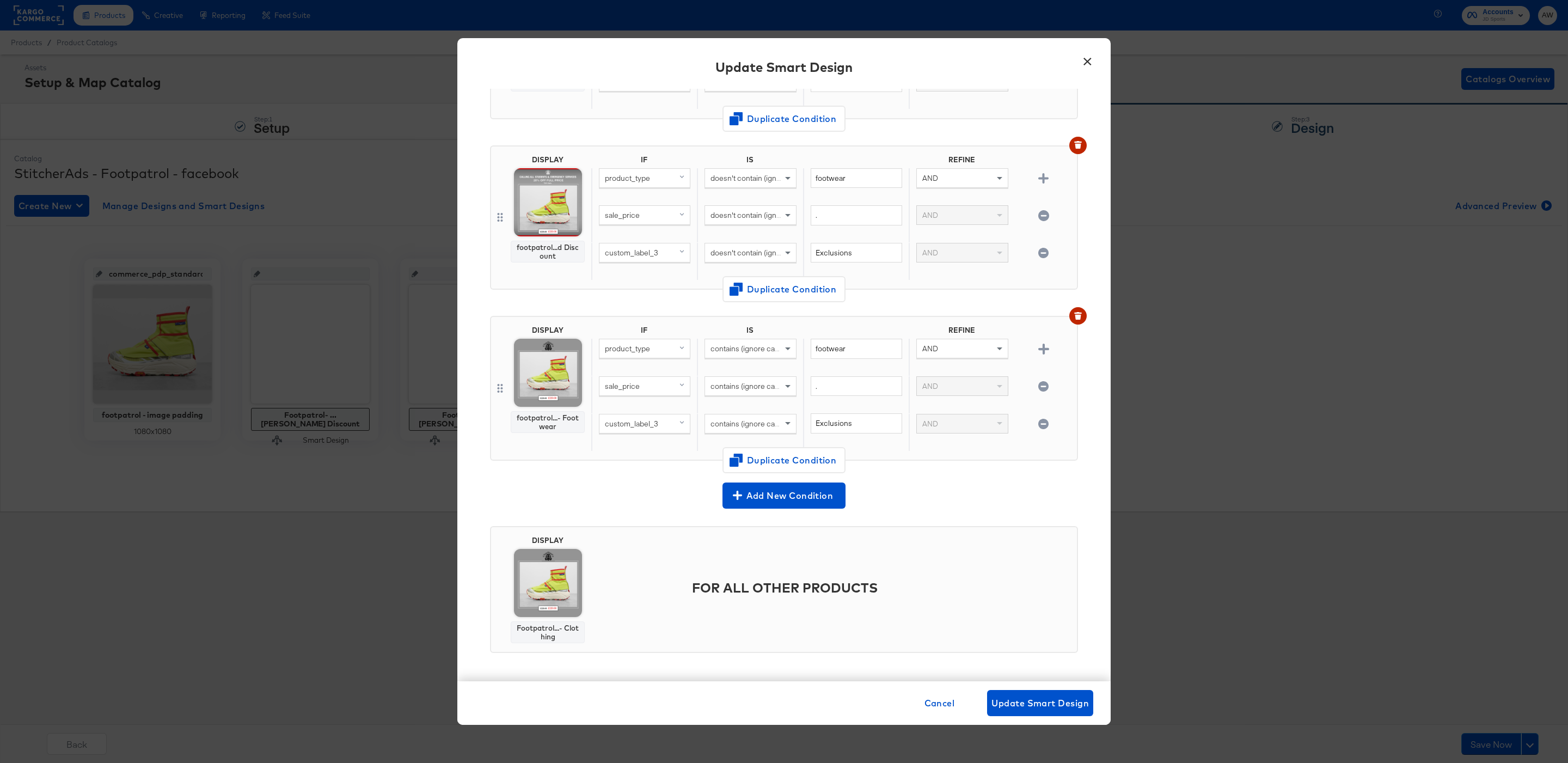
click at [548, 601] on img at bounding box center [548, 583] width 68 height 68
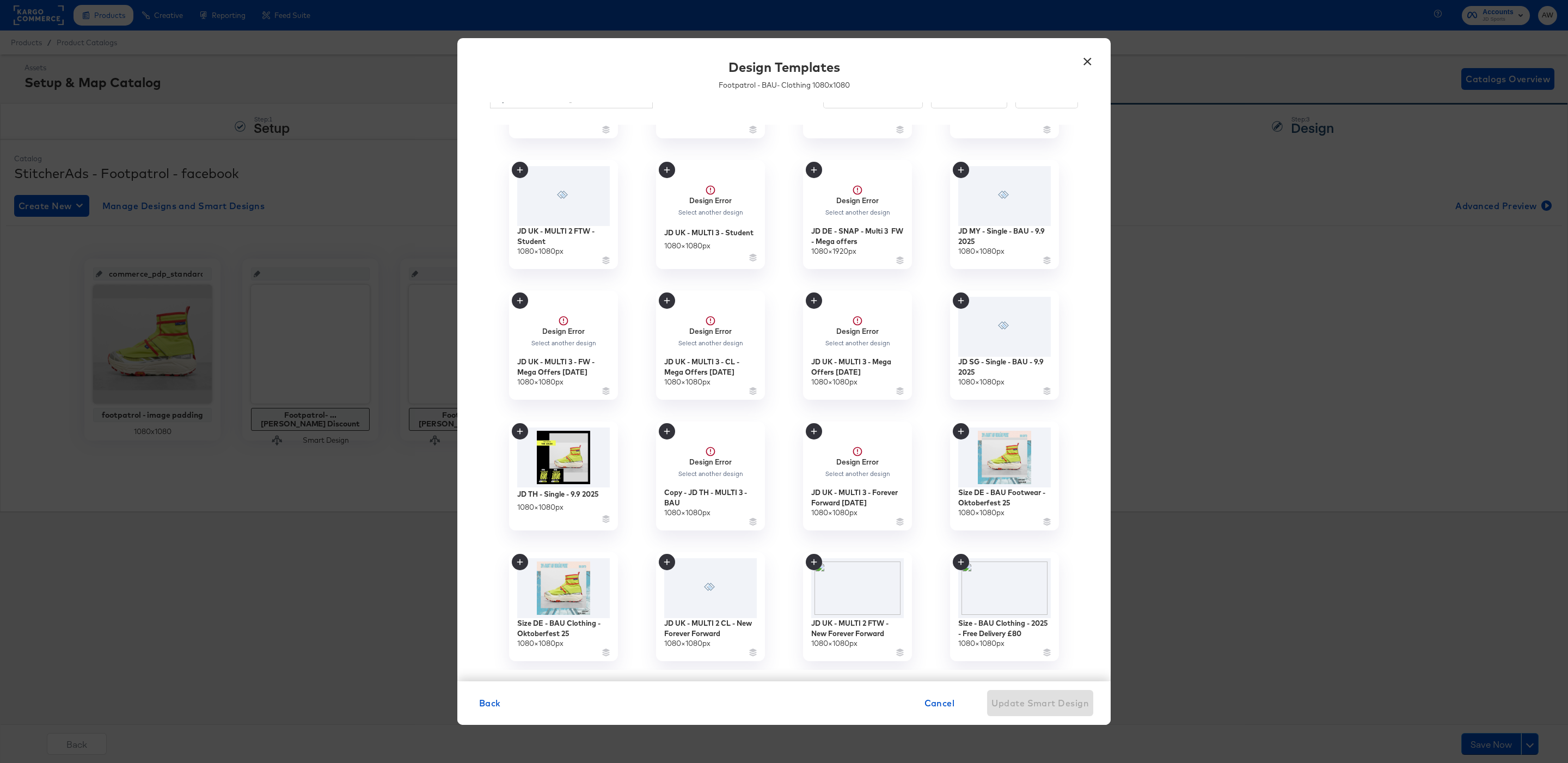
scroll to position [95, 0]
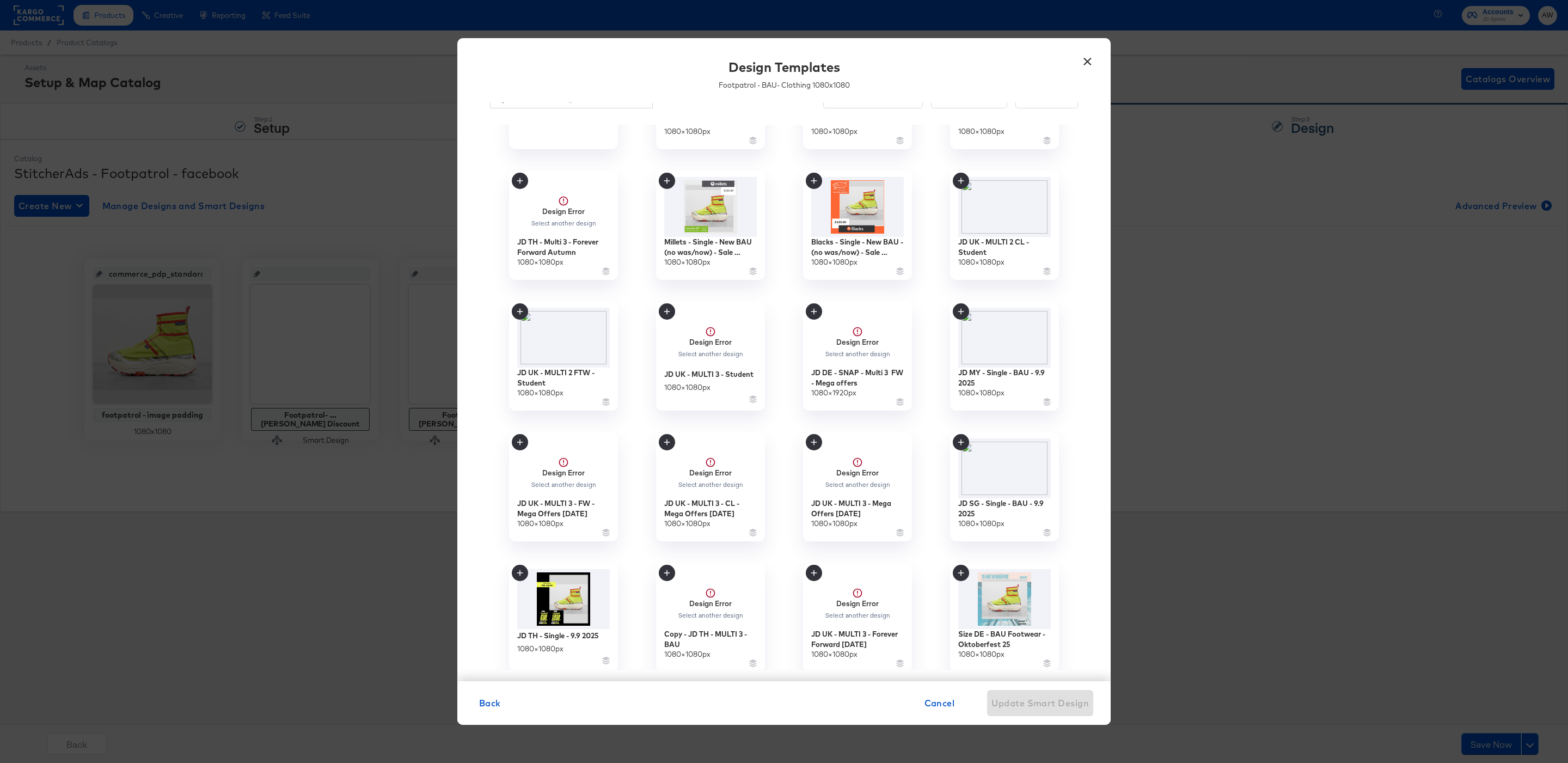
click at [1090, 60] on button "×" at bounding box center [1087, 59] width 20 height 20
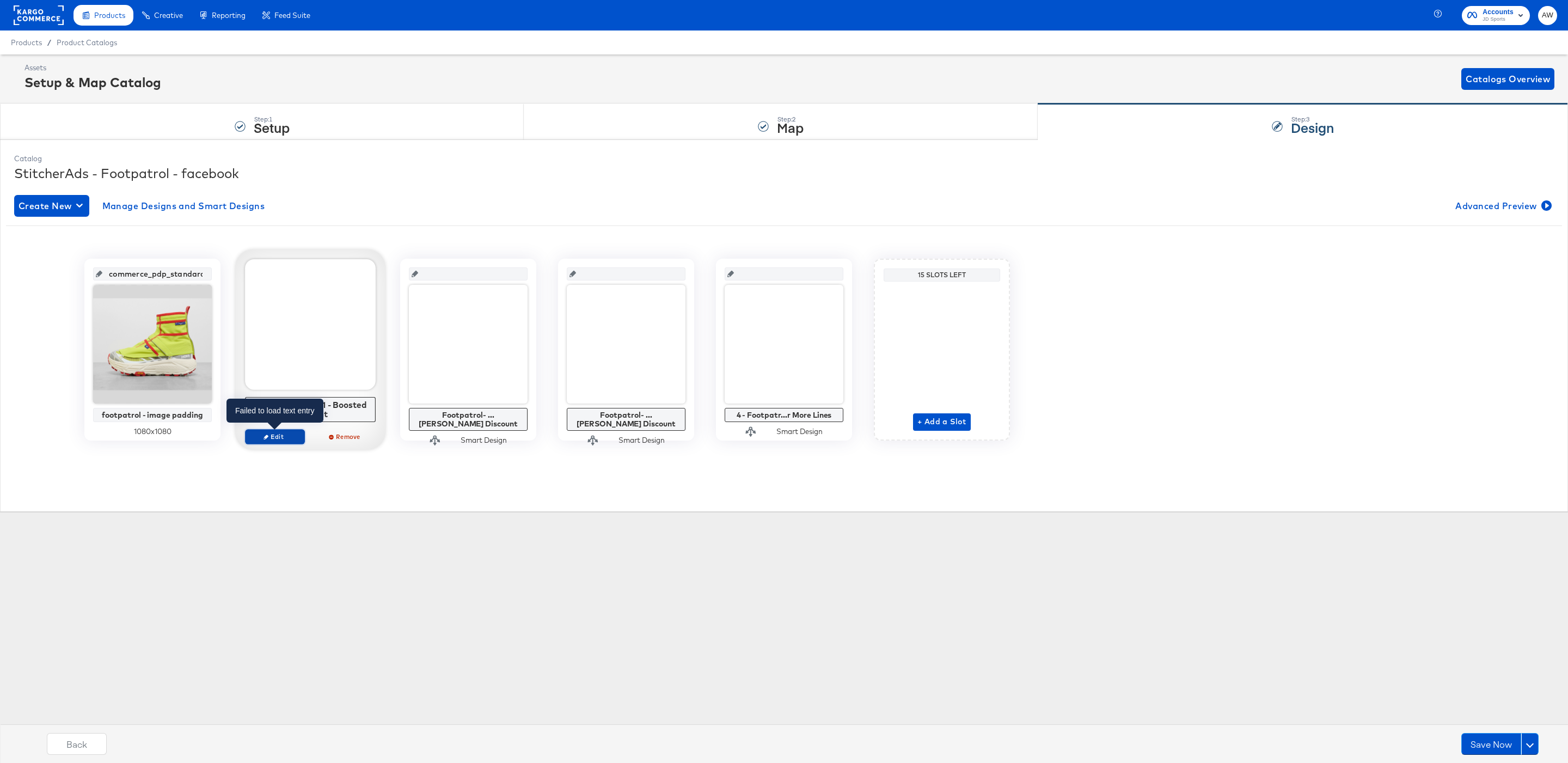
click at [262, 438] on span "Edit" at bounding box center [275, 436] width 50 height 8
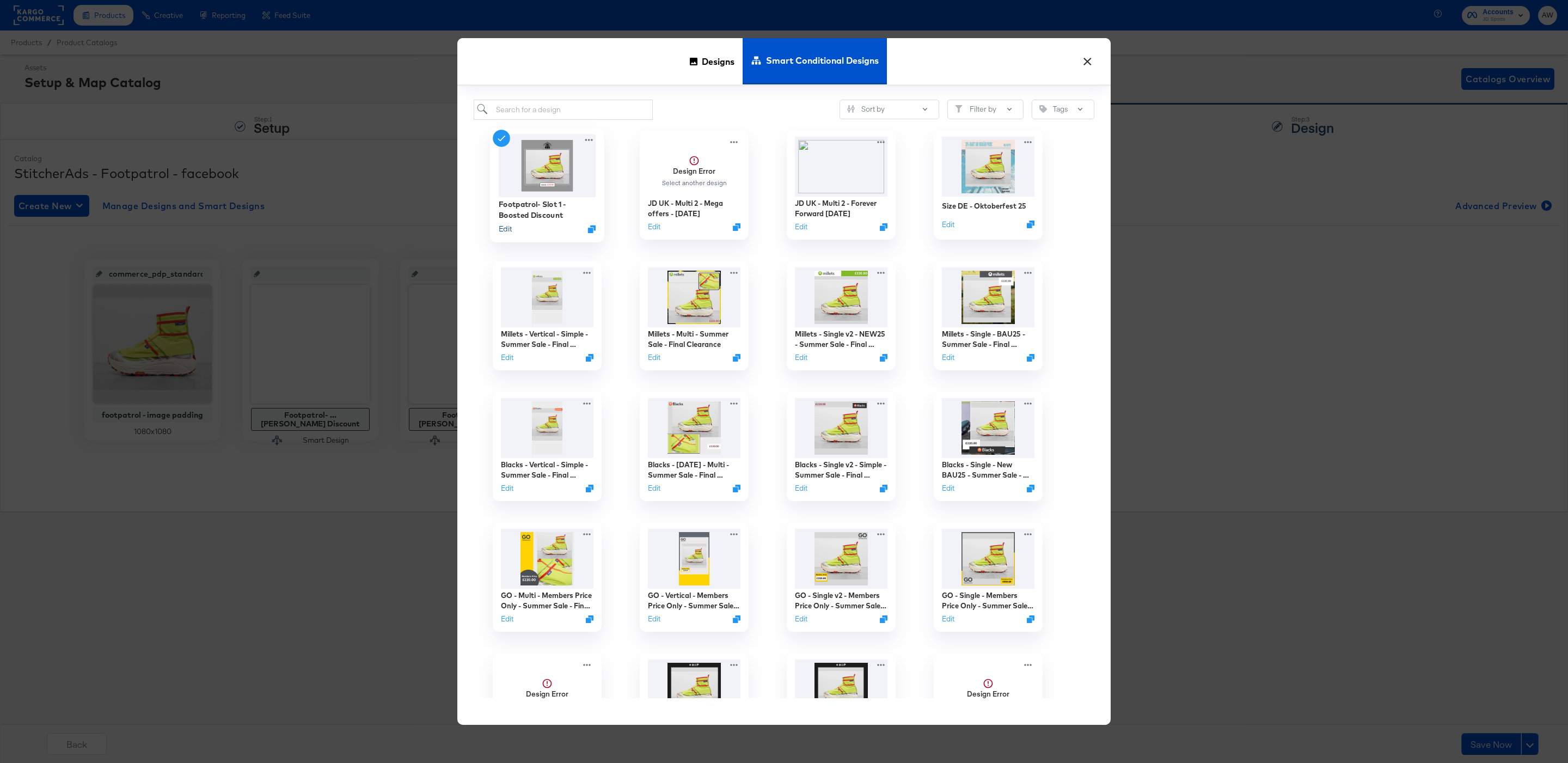
click at [502, 226] on button "Edit" at bounding box center [505, 228] width 13 height 11
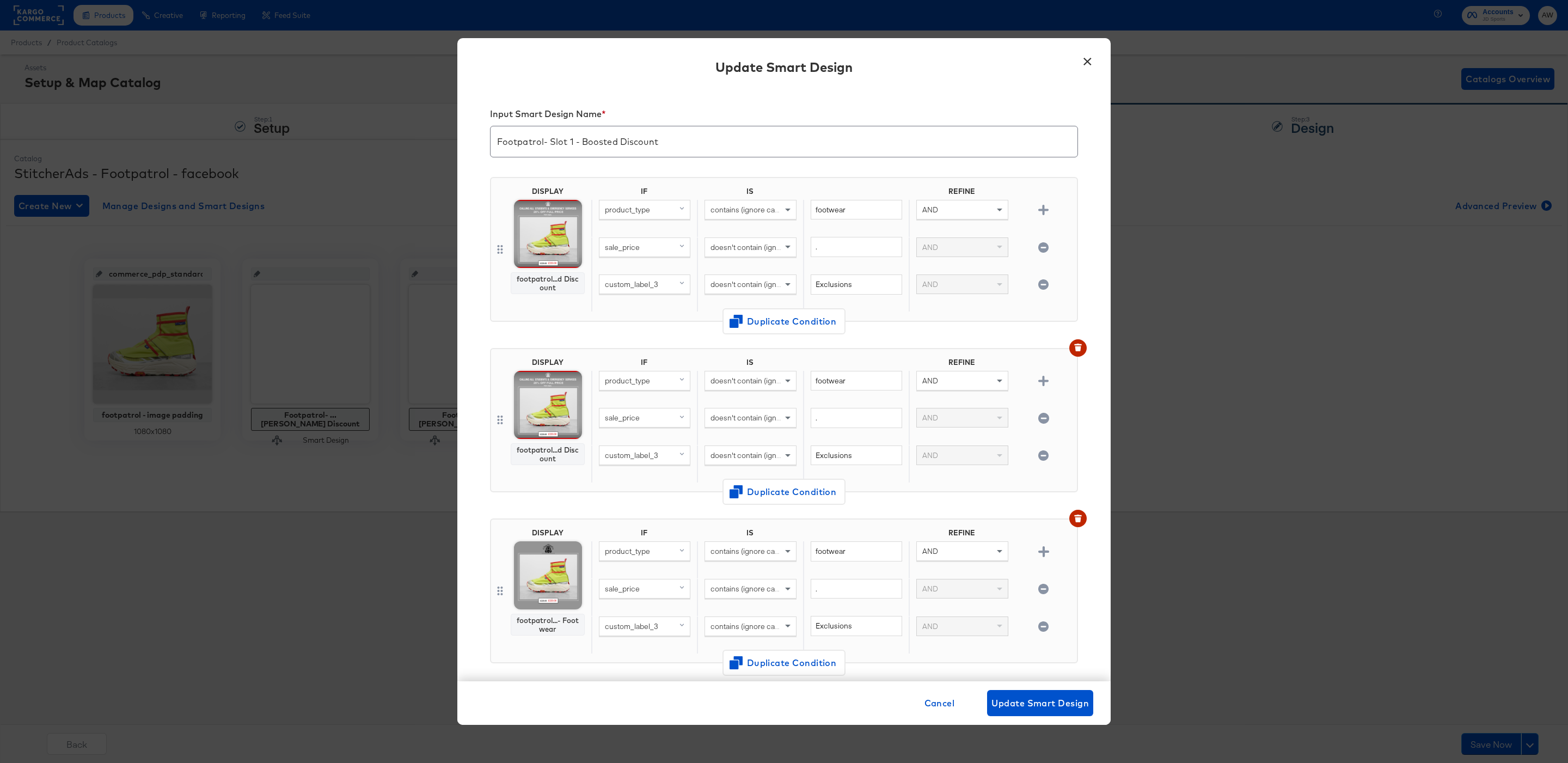
click at [1088, 59] on button "×" at bounding box center [1087, 59] width 20 height 20
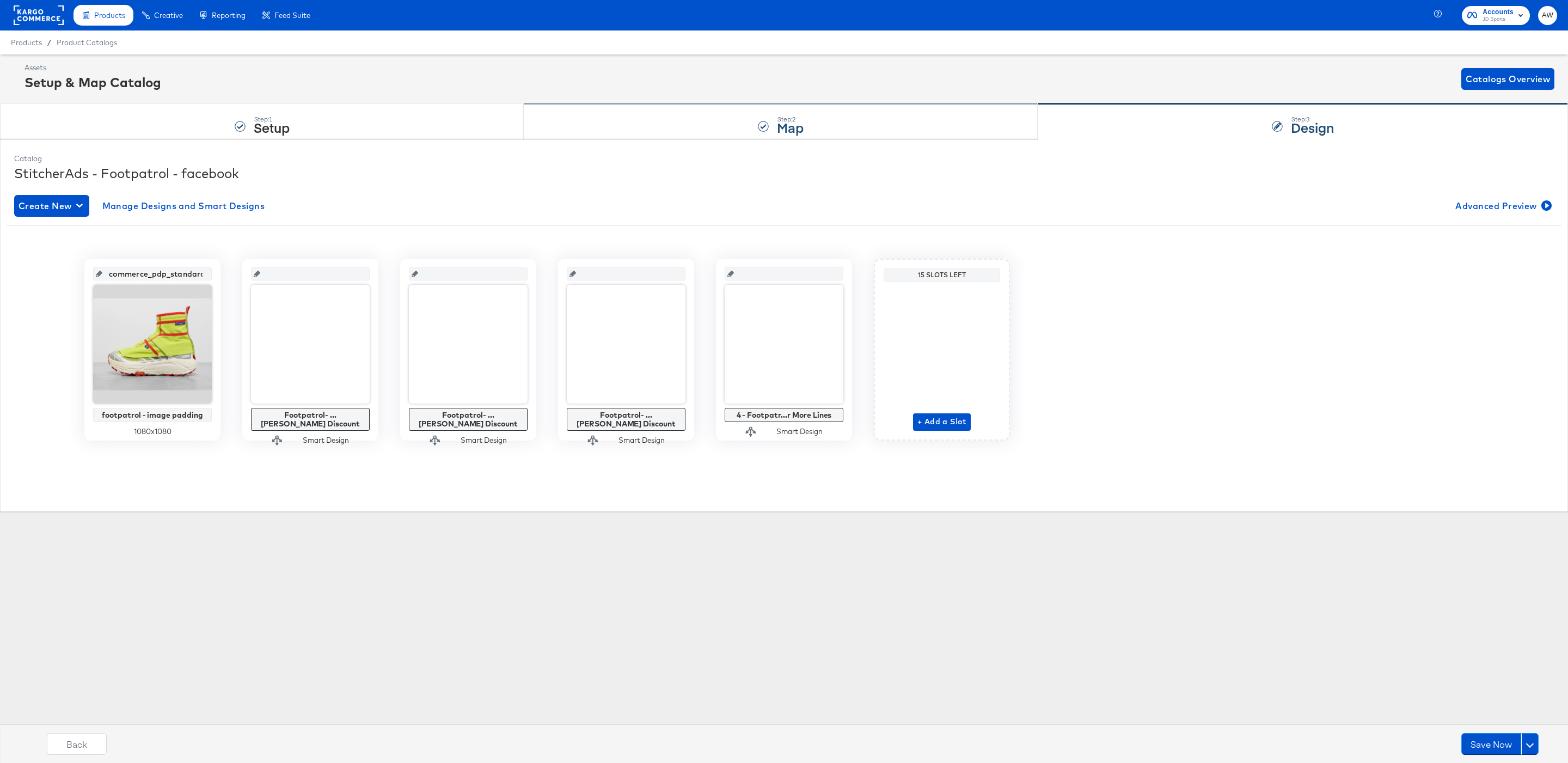
click at [728, 107] on div "Step: 2 Map" at bounding box center [780, 122] width 514 height 36
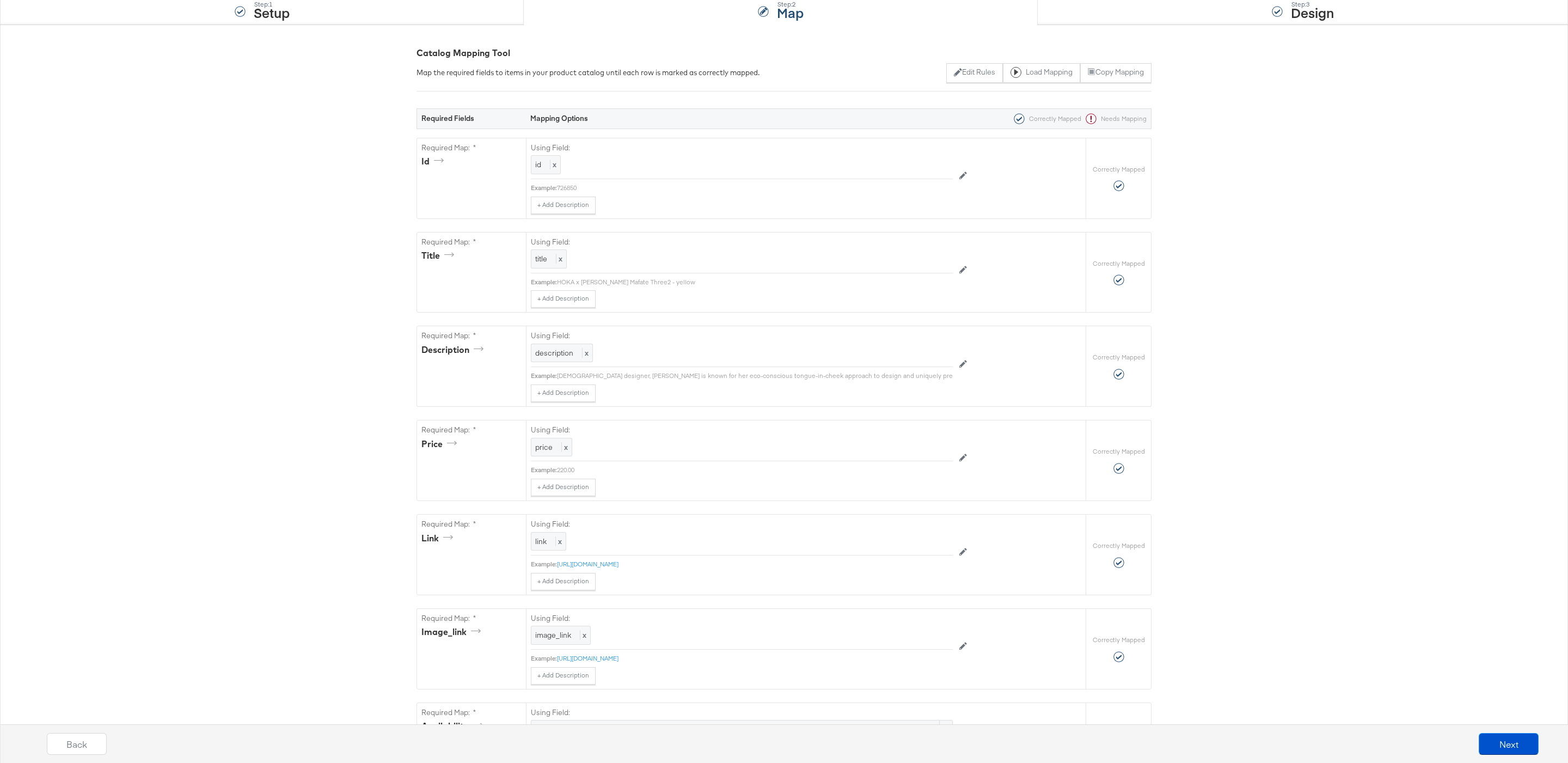
scroll to position [0, 0]
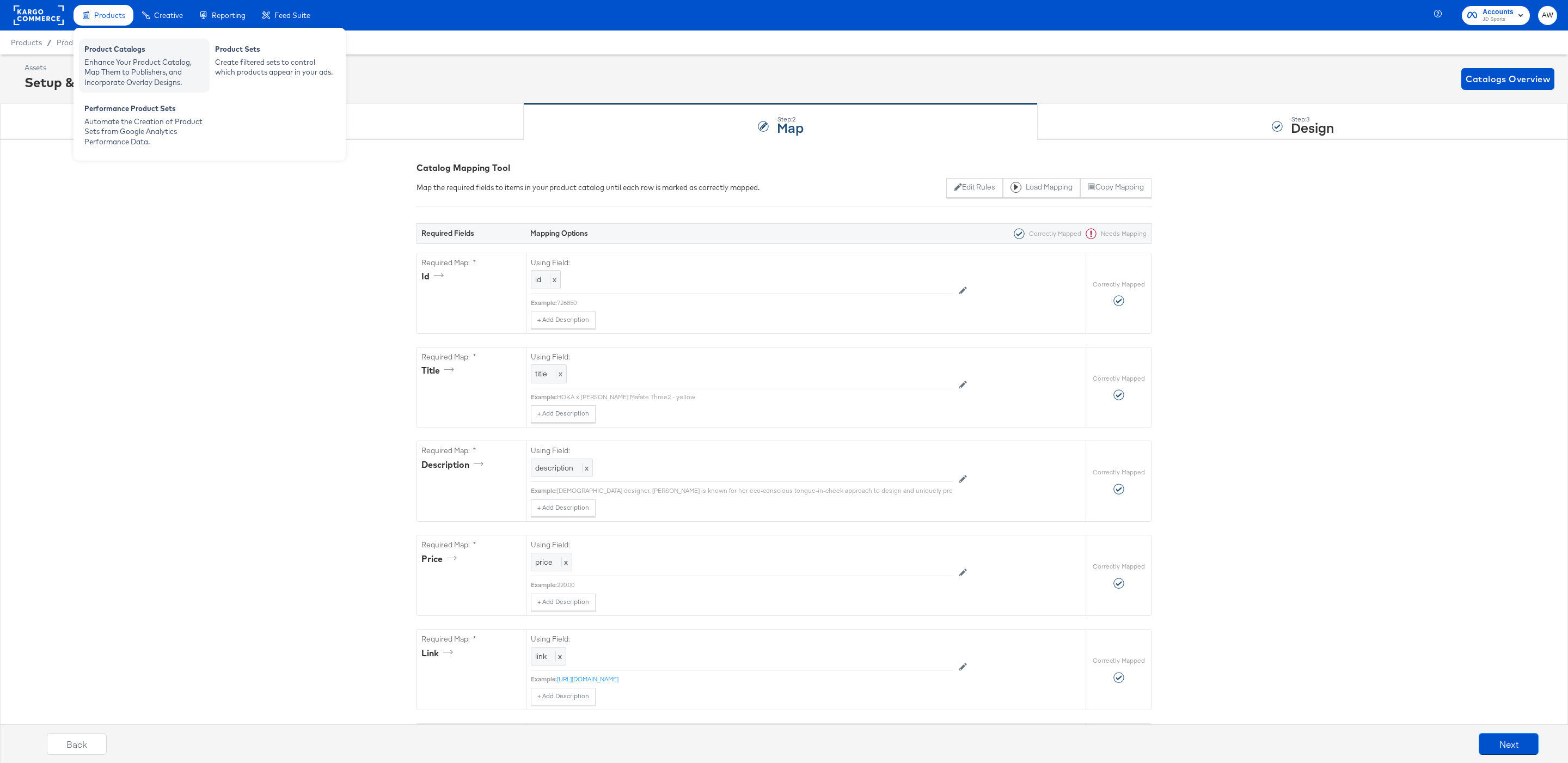
click at [111, 72] on div "Enhance Your Product Catalog, Map Them to Publishers, and Incorporate Overlay D…" at bounding box center [144, 72] width 120 height 30
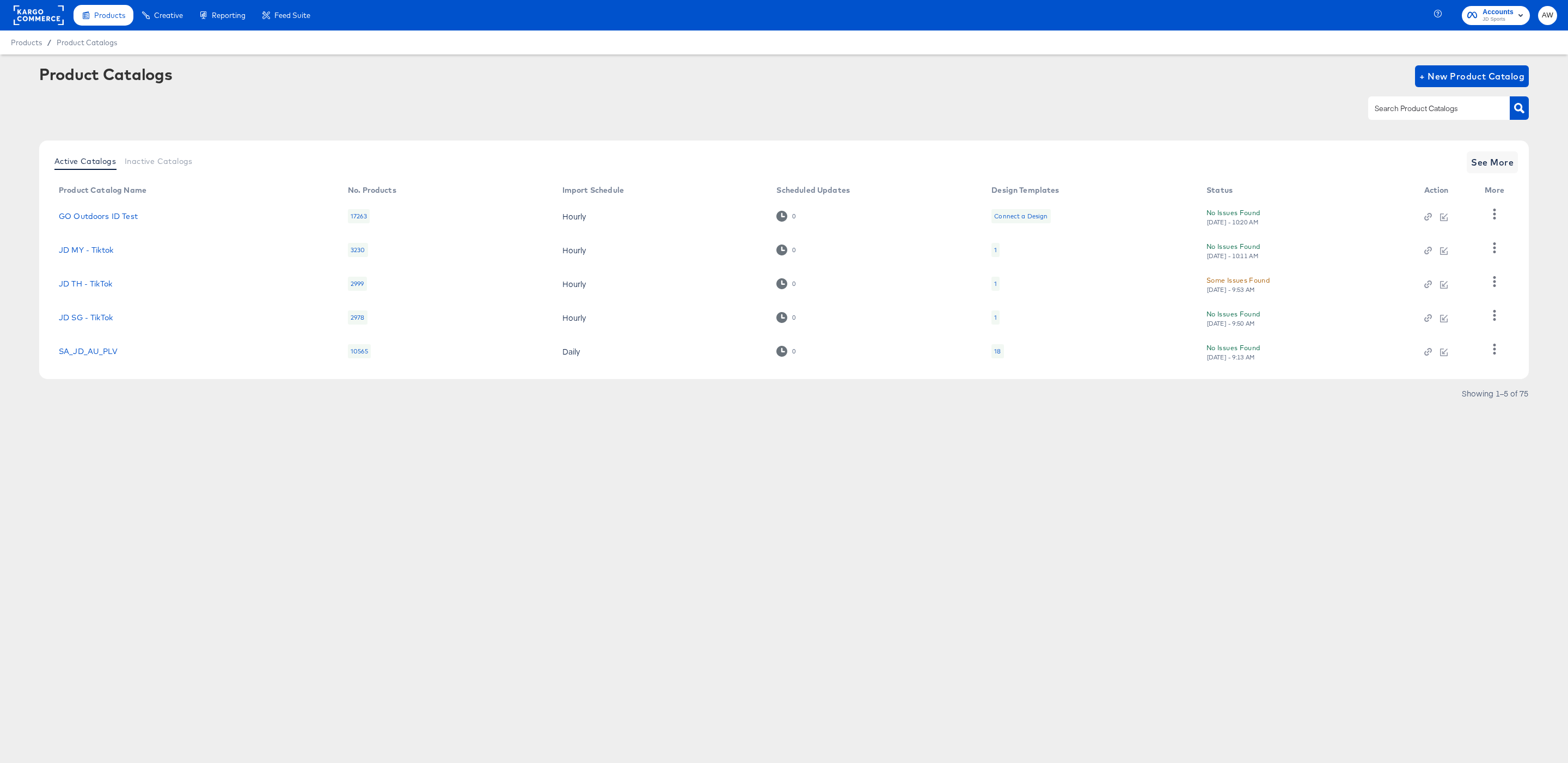
click at [1428, 108] on input "text" at bounding box center [1430, 108] width 116 height 12
type input "footpatrol"
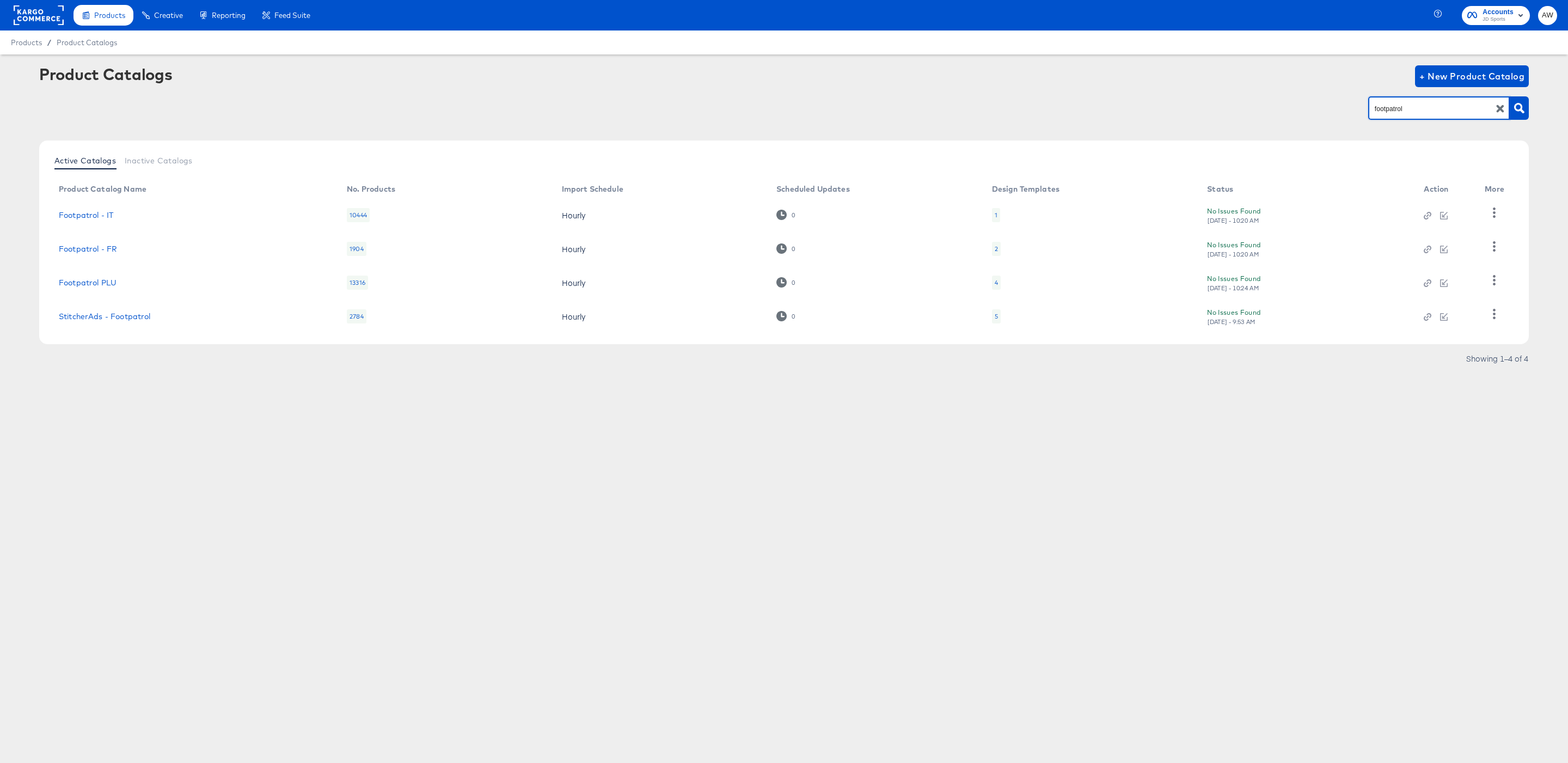
click at [89, 274] on td "Footpatrol PLU" at bounding box center [194, 283] width 288 height 33
click at [92, 280] on link "Footpatrol PLU" at bounding box center [87, 283] width 58 height 9
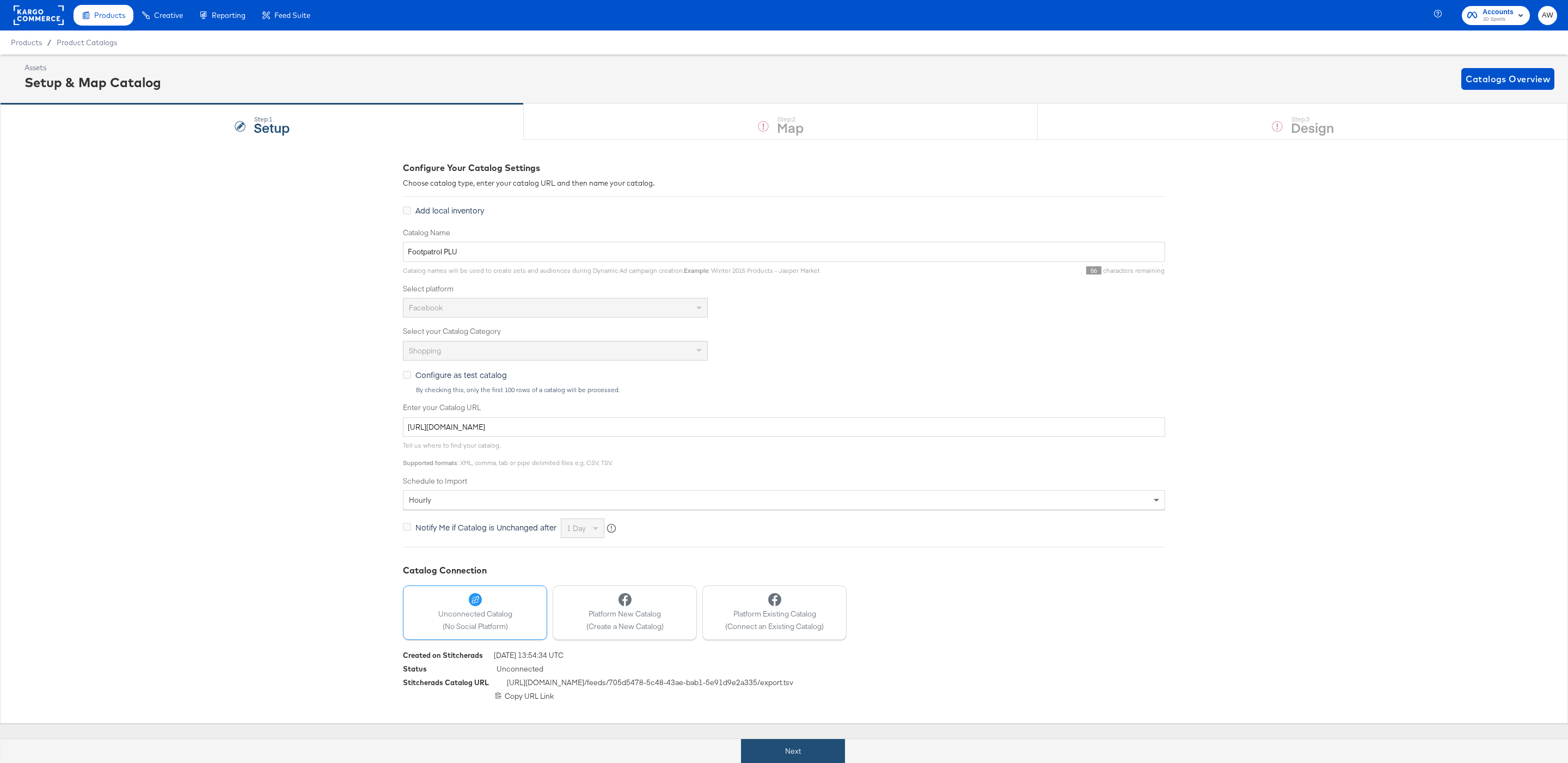
click at [768, 754] on button "Next" at bounding box center [793, 751] width 104 height 25
click at [1176, 110] on div "Step: 1 Setup Step: 2 Map Step: 3 Design" at bounding box center [784, 121] width 1568 height 36
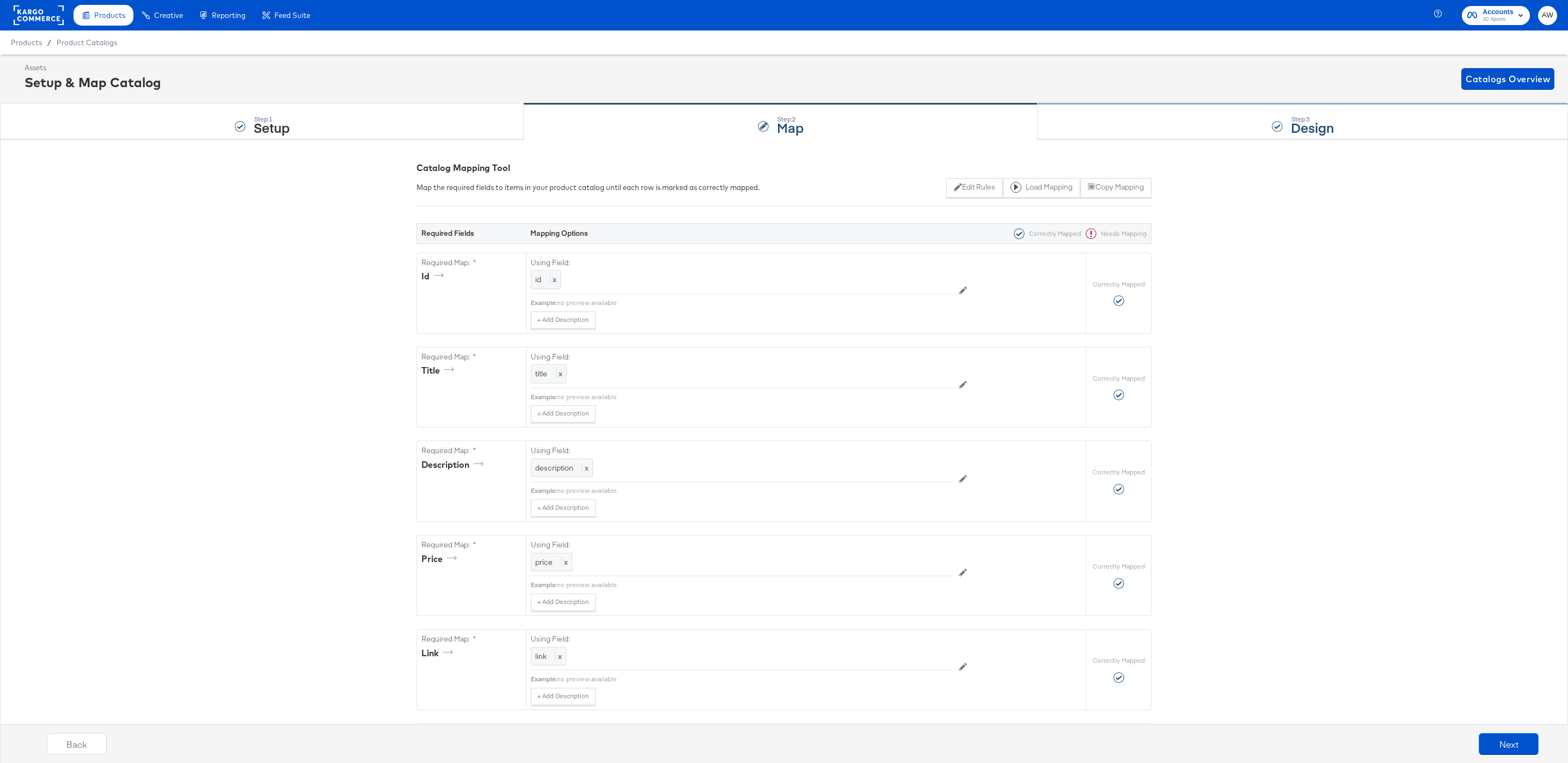
click at [1183, 129] on div "Step: 3 Design" at bounding box center [1303, 122] width 531 height 36
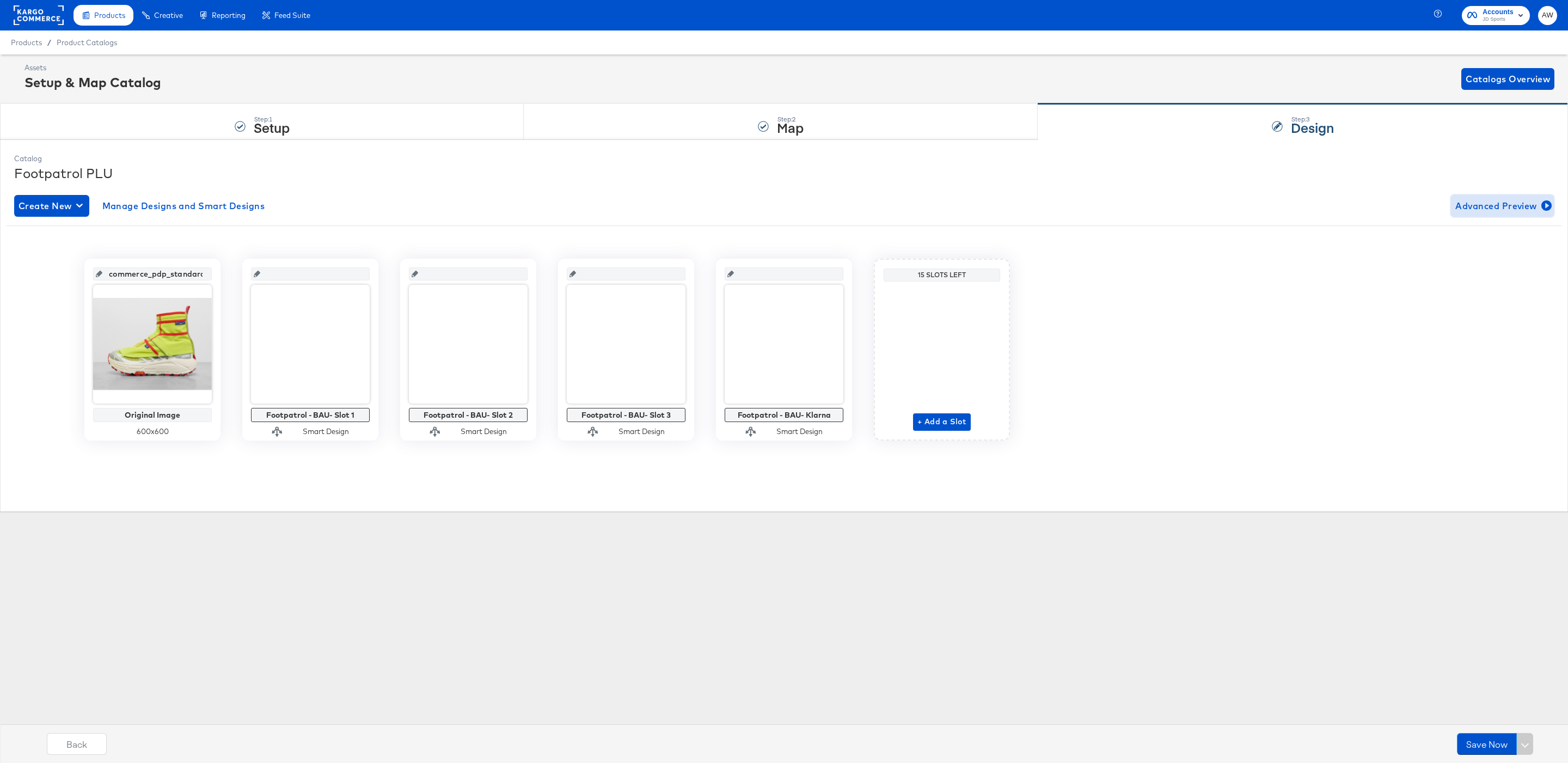
click at [1496, 203] on span "Advanced Preview" at bounding box center [1502, 206] width 94 height 15
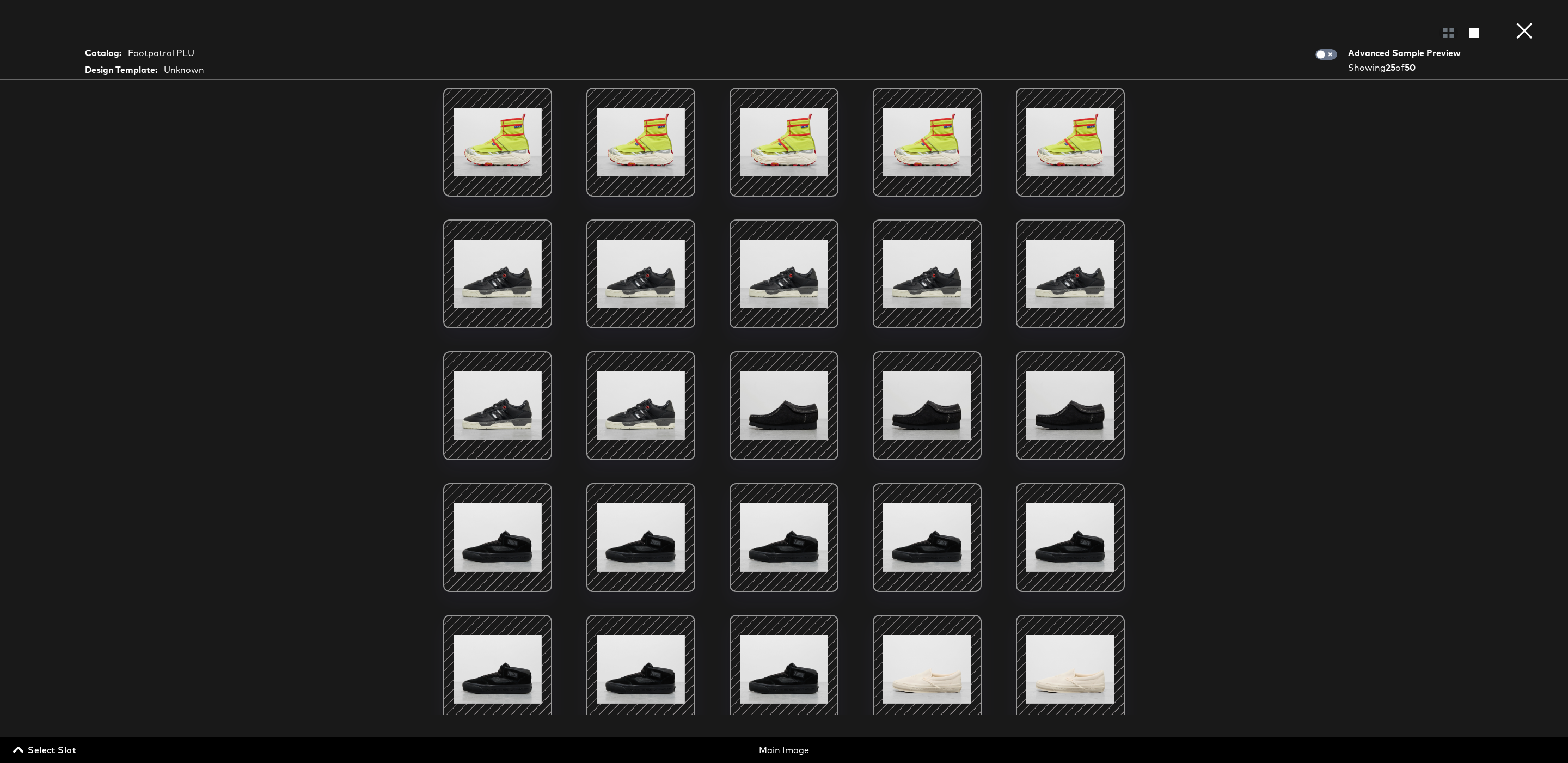
click at [51, 749] on span "Select Slot" at bounding box center [46, 749] width 61 height 15
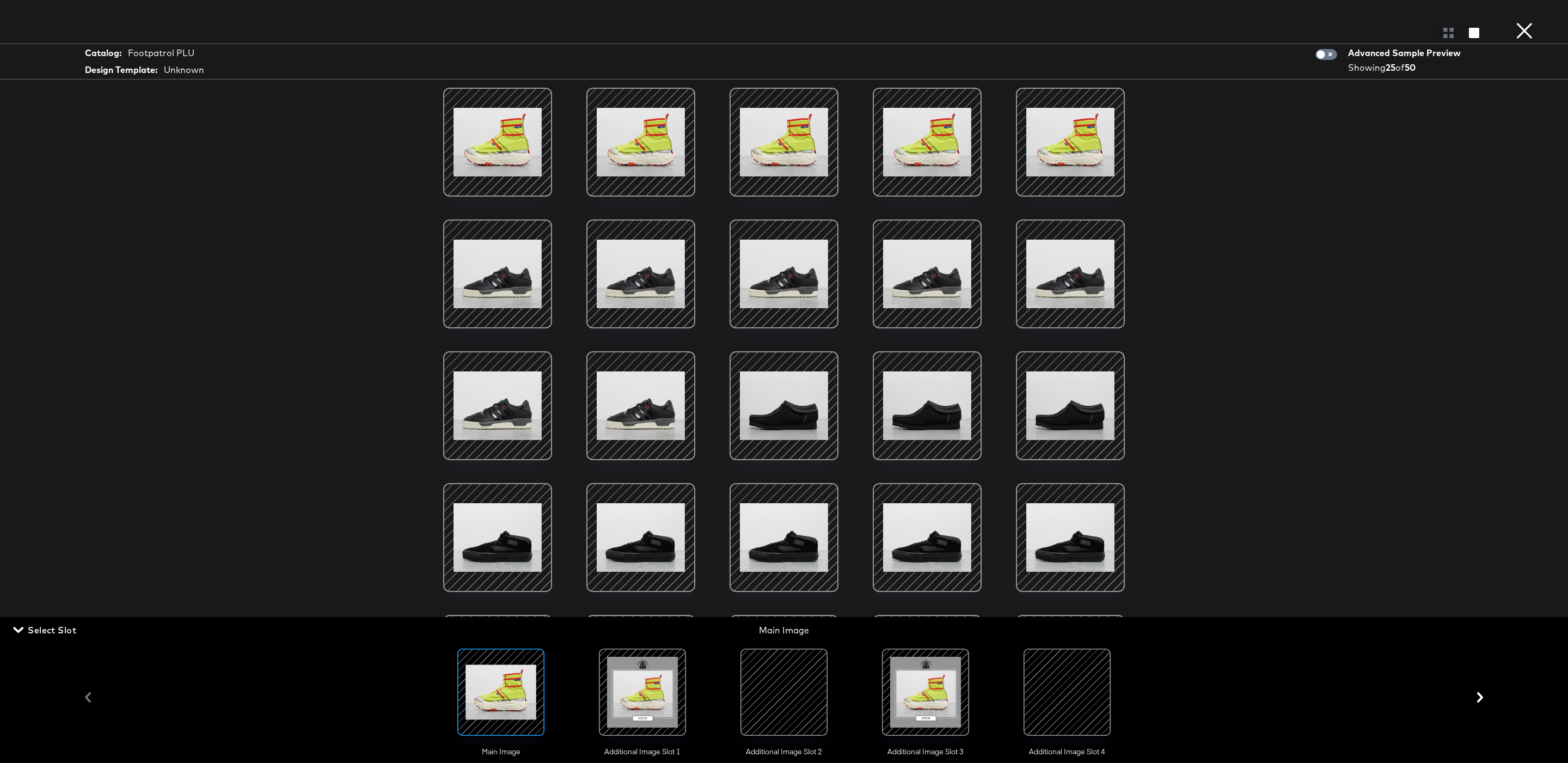
click at [607, 697] on div at bounding box center [642, 692] width 74 height 74
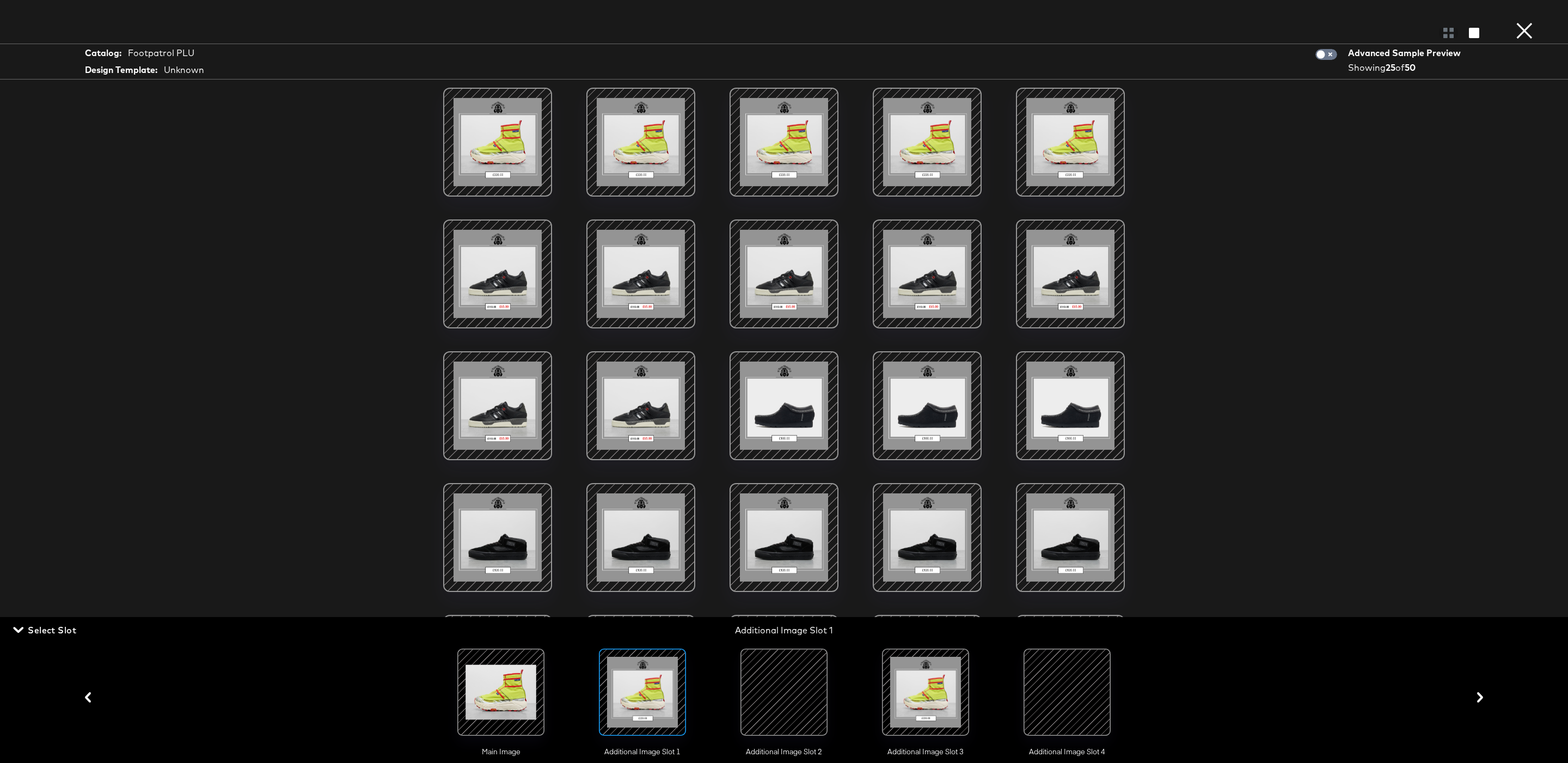
click at [802, 294] on div at bounding box center [783, 273] width 92 height 92
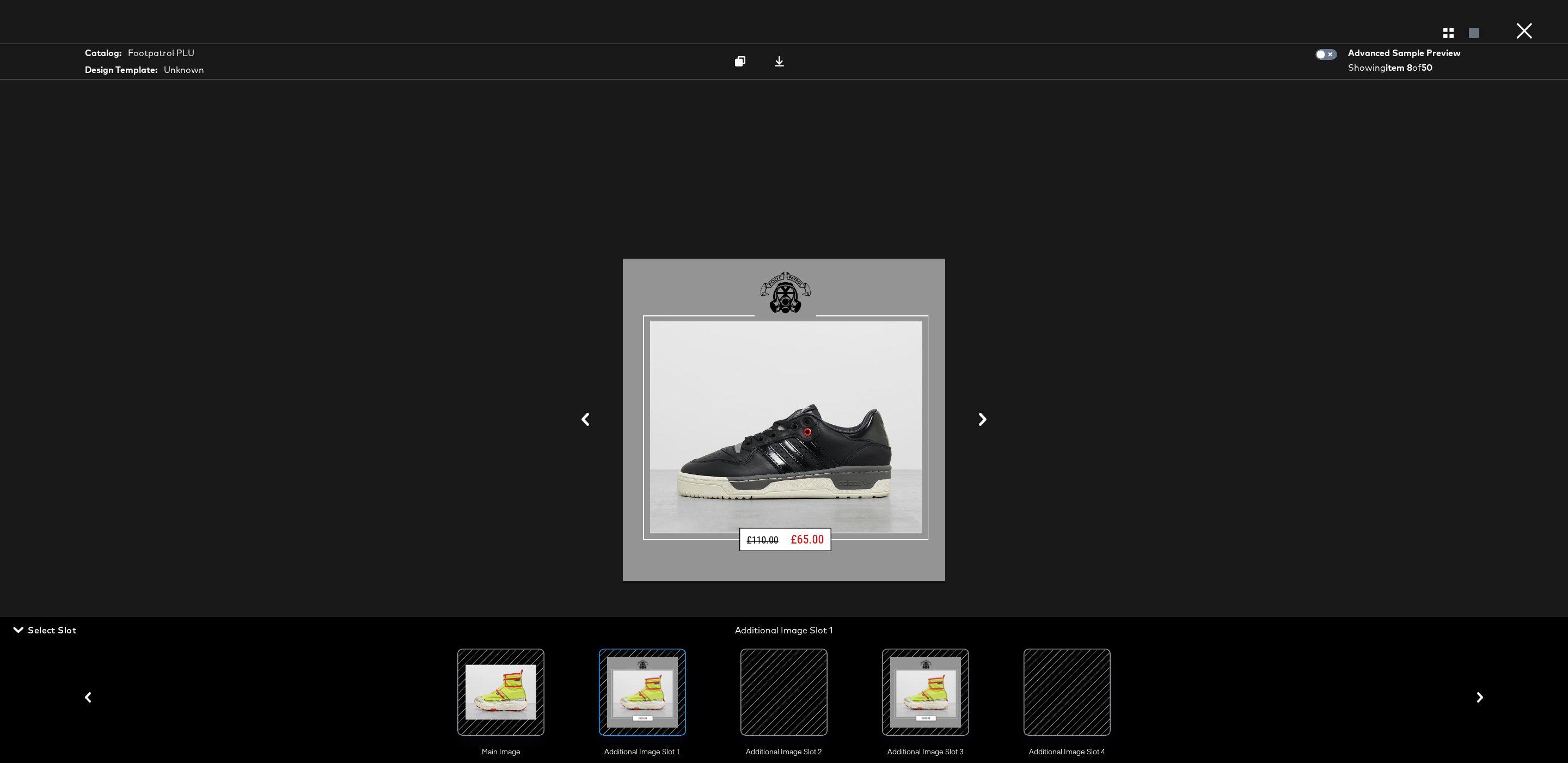
click at [983, 430] on button at bounding box center [983, 420] width 29 height 20
click at [982, 423] on icon at bounding box center [982, 419] width 7 height 13
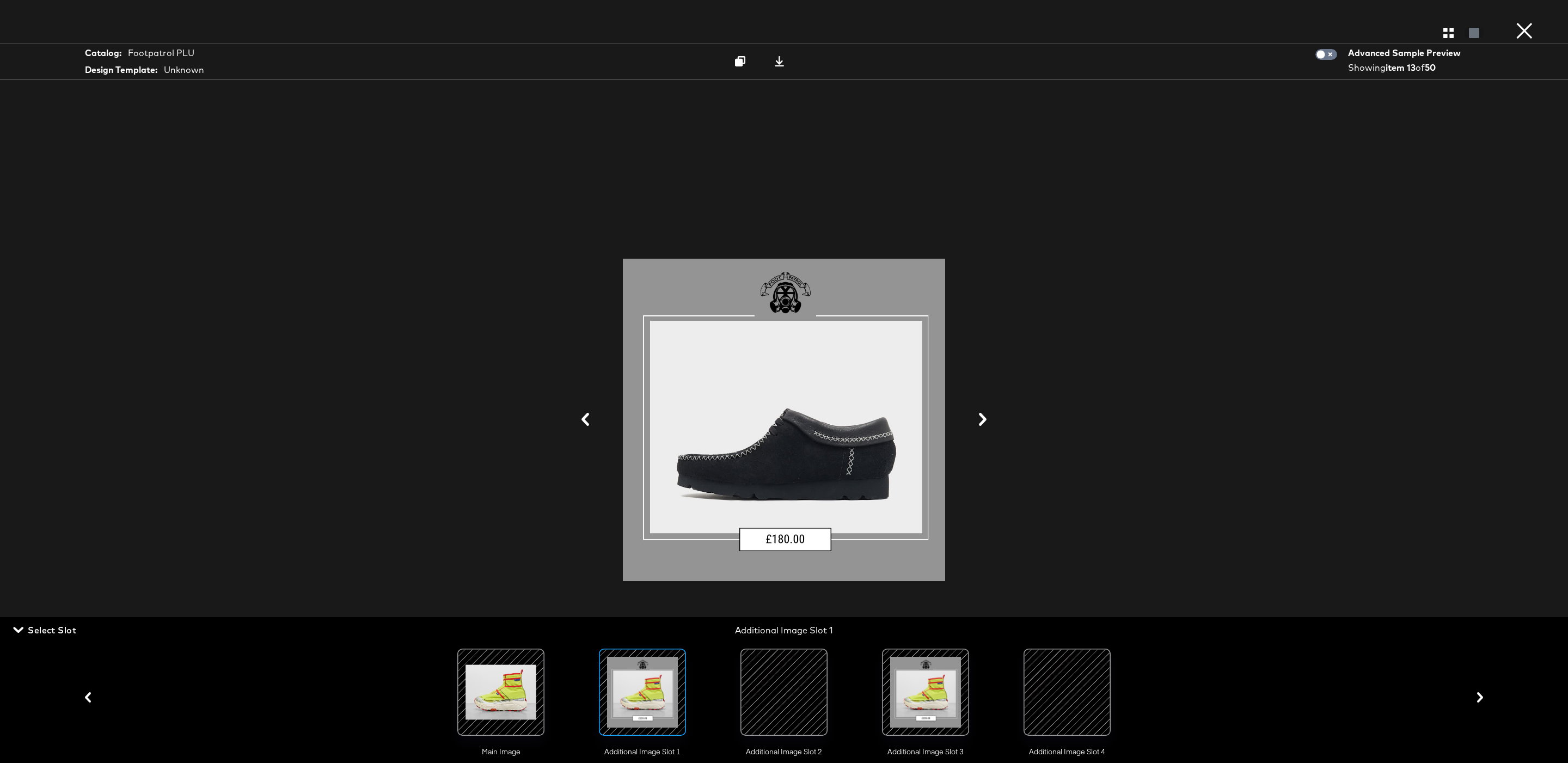
click at [982, 423] on icon at bounding box center [982, 419] width 7 height 13
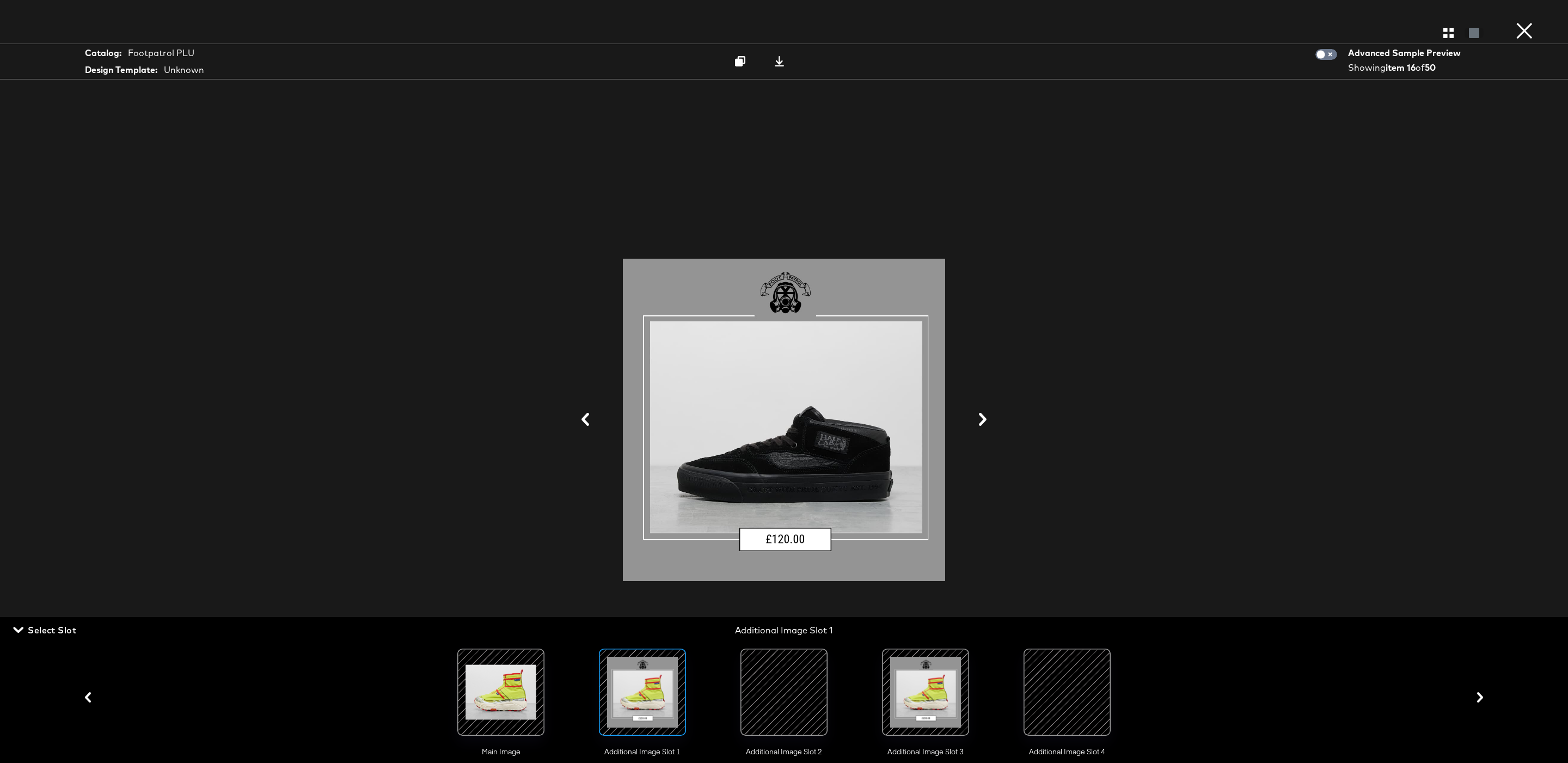
click at [982, 423] on icon at bounding box center [982, 419] width 7 height 13
click at [737, 732] on div at bounding box center [784, 692] width 109 height 109
click at [782, 702] on div at bounding box center [783, 692] width 74 height 74
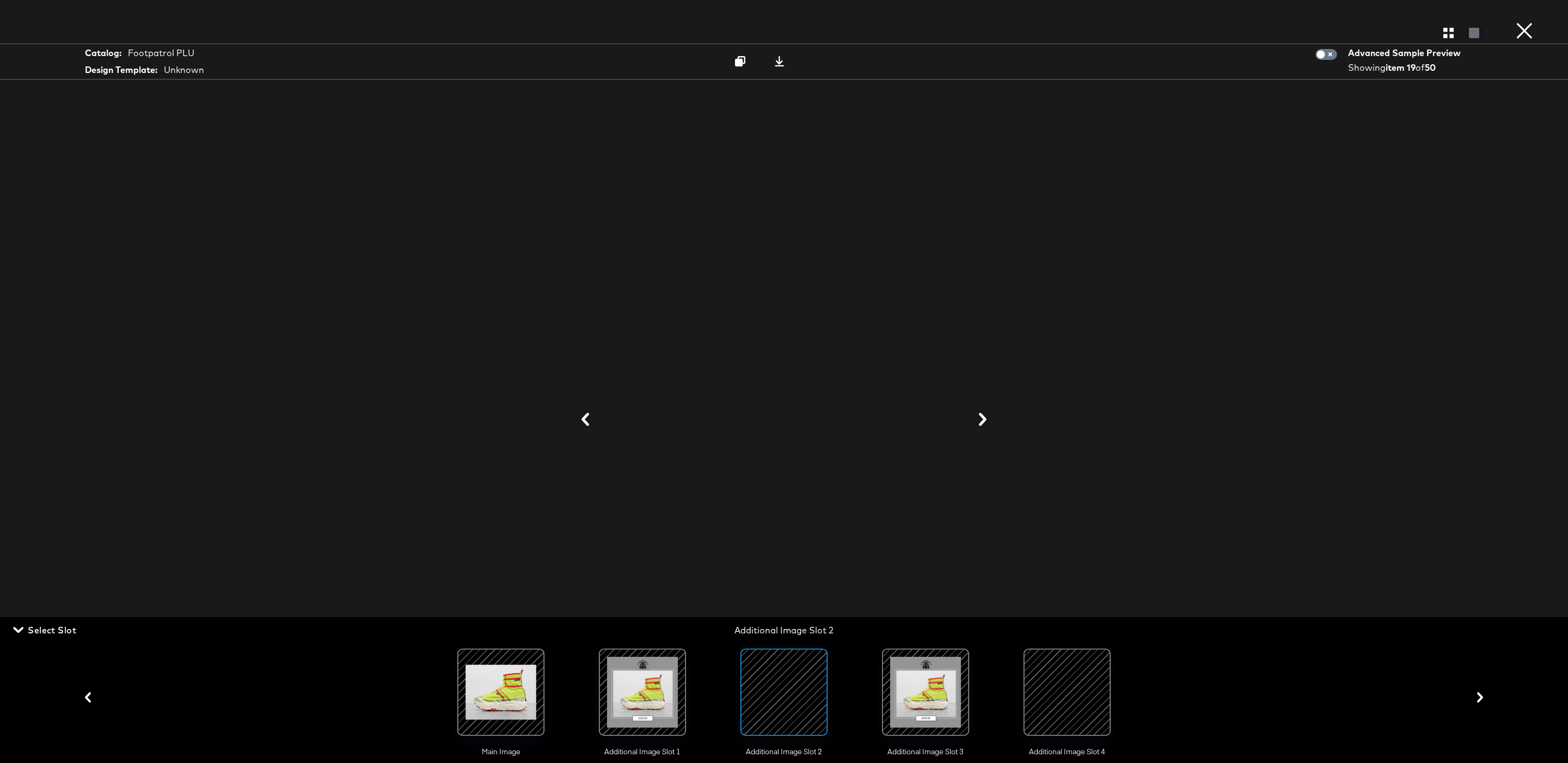
click at [984, 415] on icon at bounding box center [982, 419] width 13 height 13
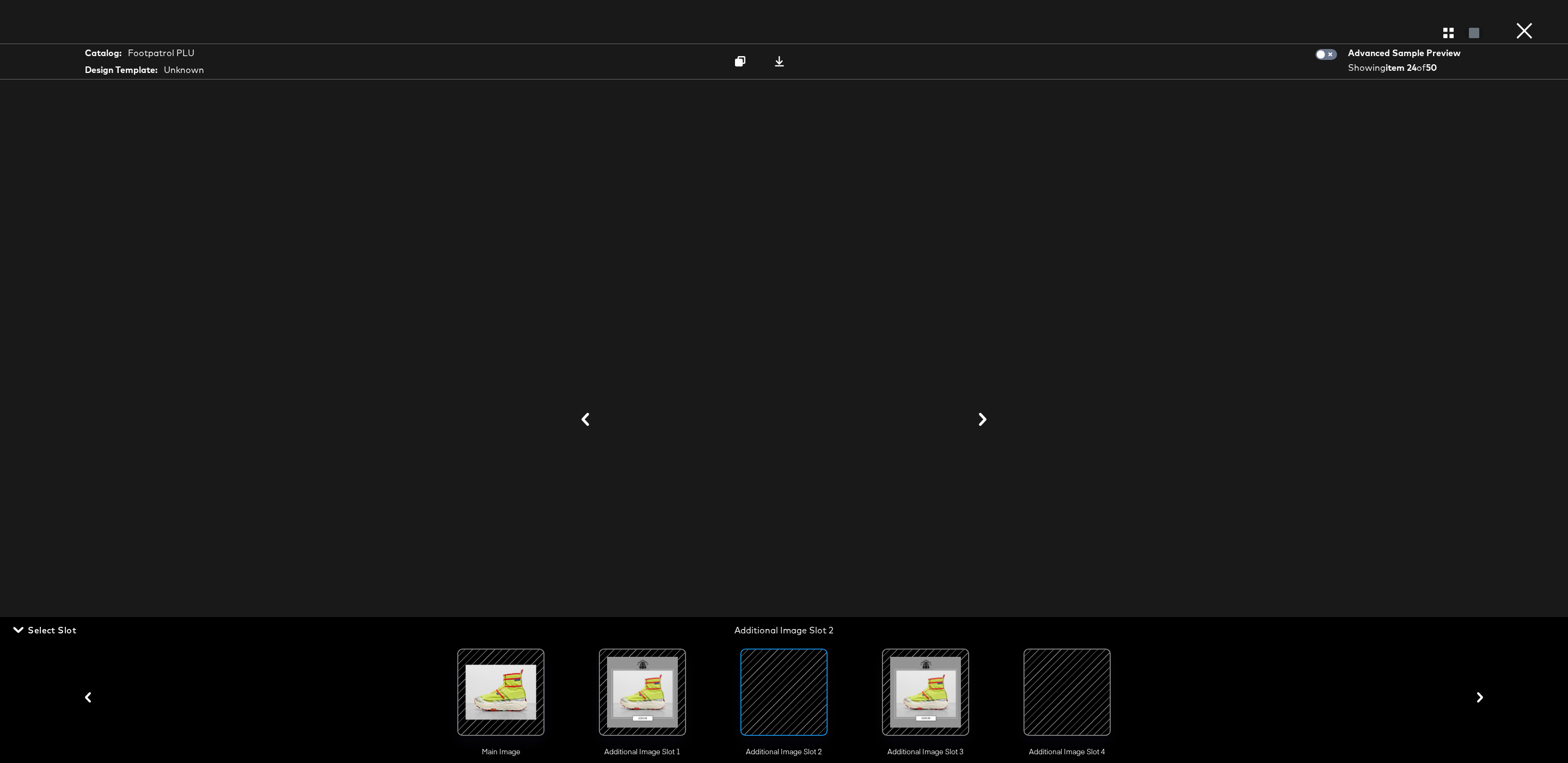
click at [977, 420] on icon at bounding box center [982, 419] width 13 height 13
click at [977, 420] on div at bounding box center [784, 420] width 817 height 654
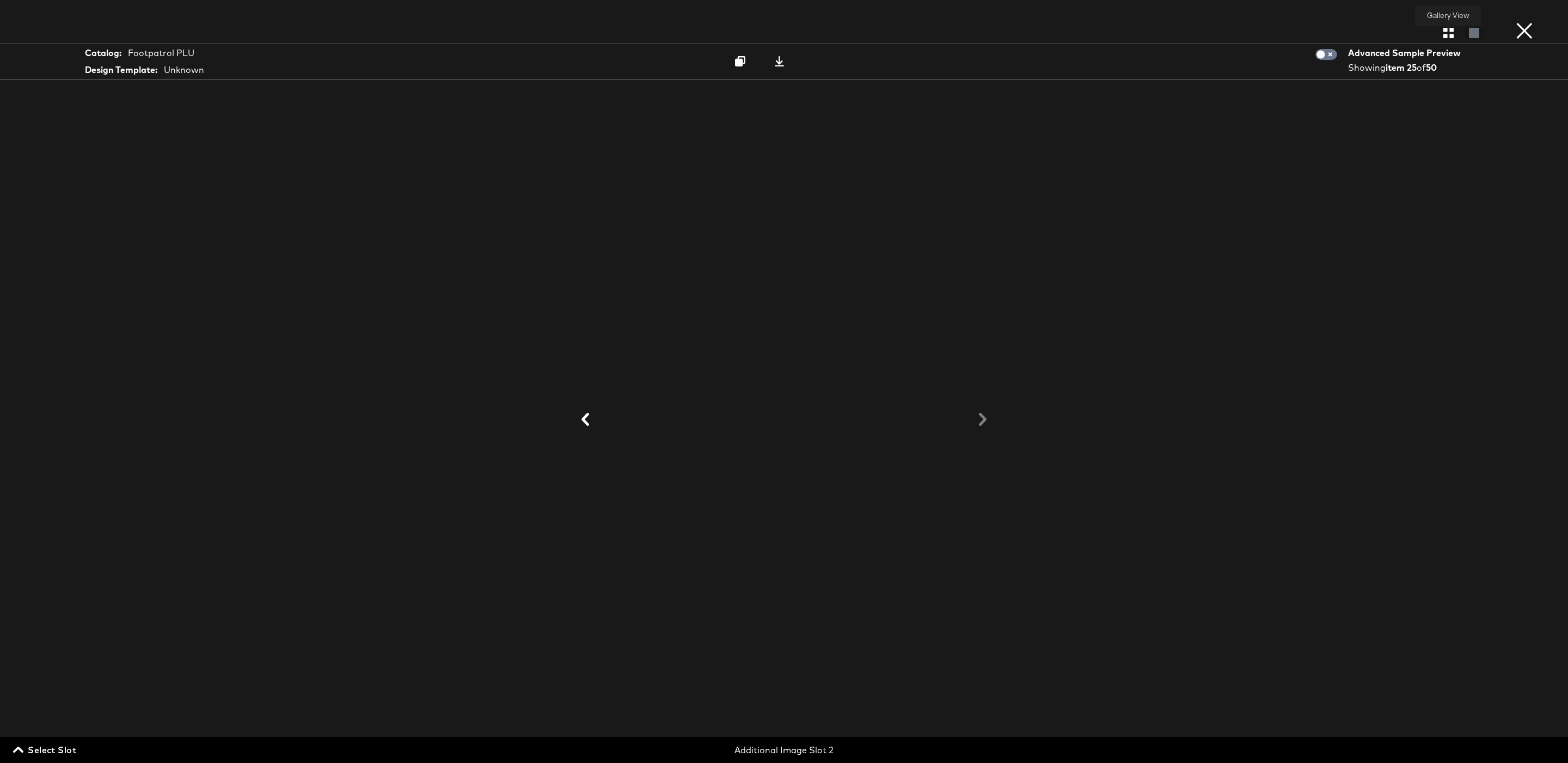
click at [1445, 35] on icon "button" at bounding box center [1448, 33] width 11 height 11
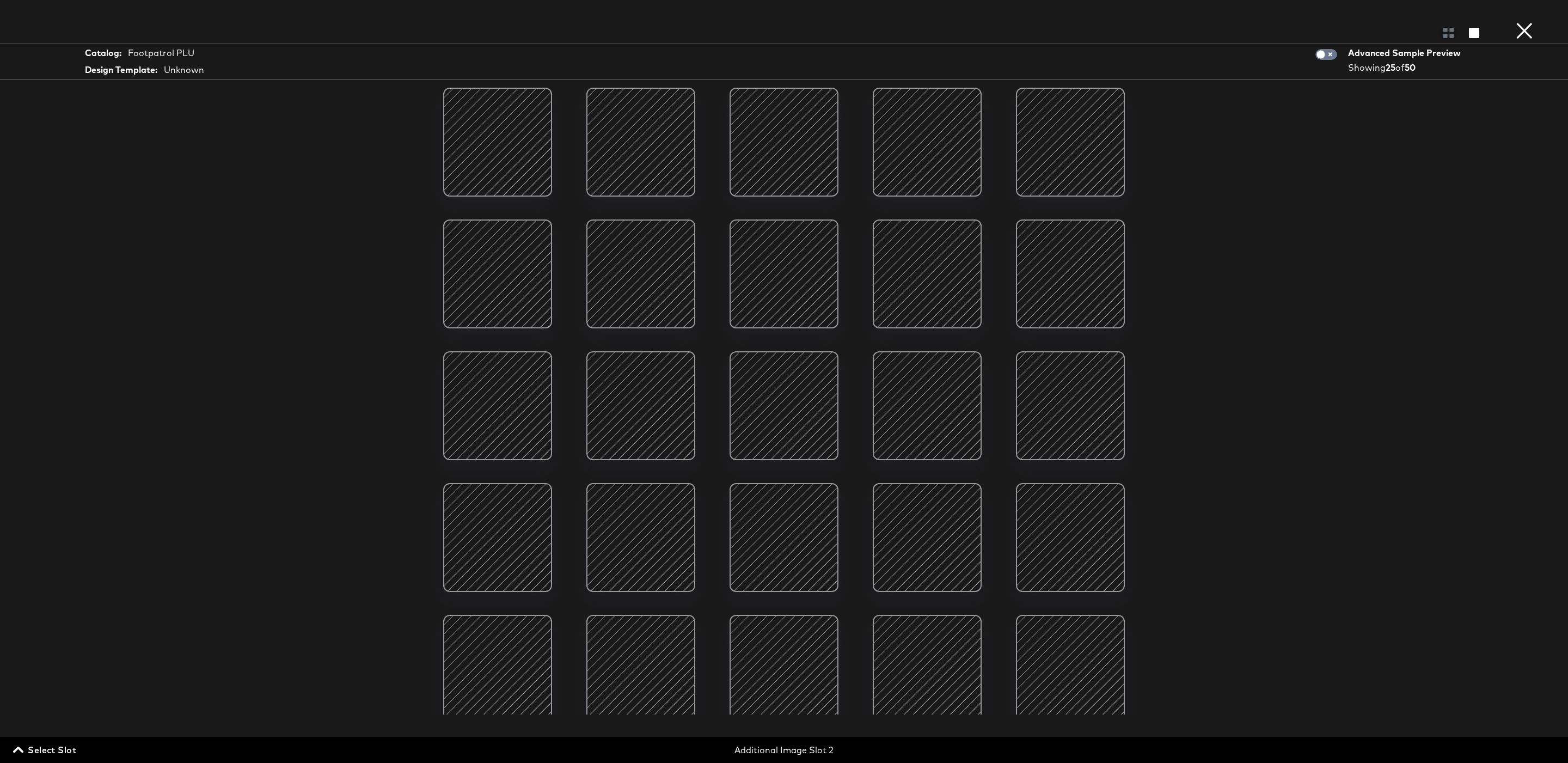
scroll to position [54, 0]
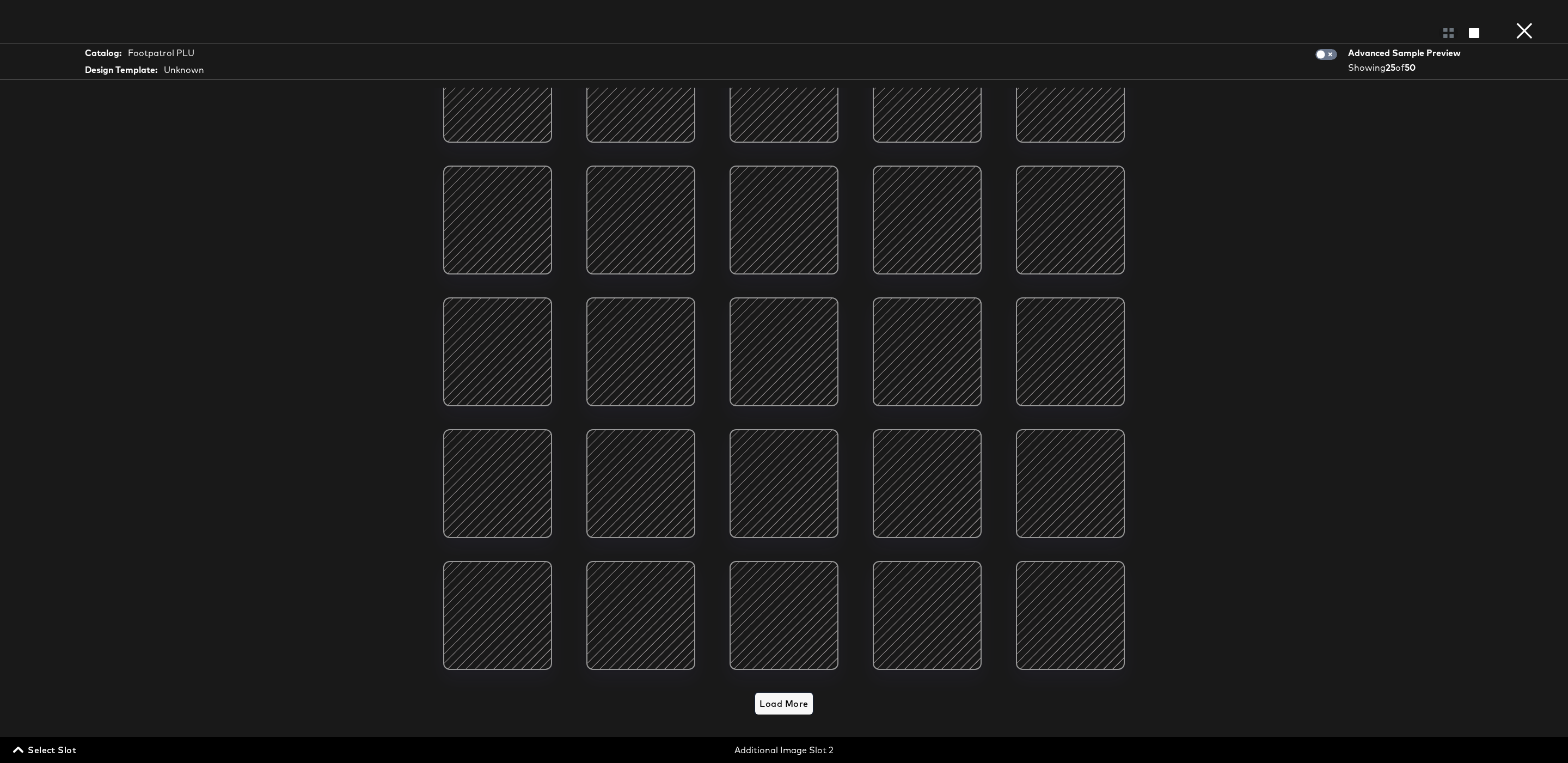
click at [794, 701] on span "Load More" at bounding box center [783, 703] width 48 height 15
click at [1324, 58] on input "checkbox" at bounding box center [1321, 57] width 33 height 11
checkbox input "true"
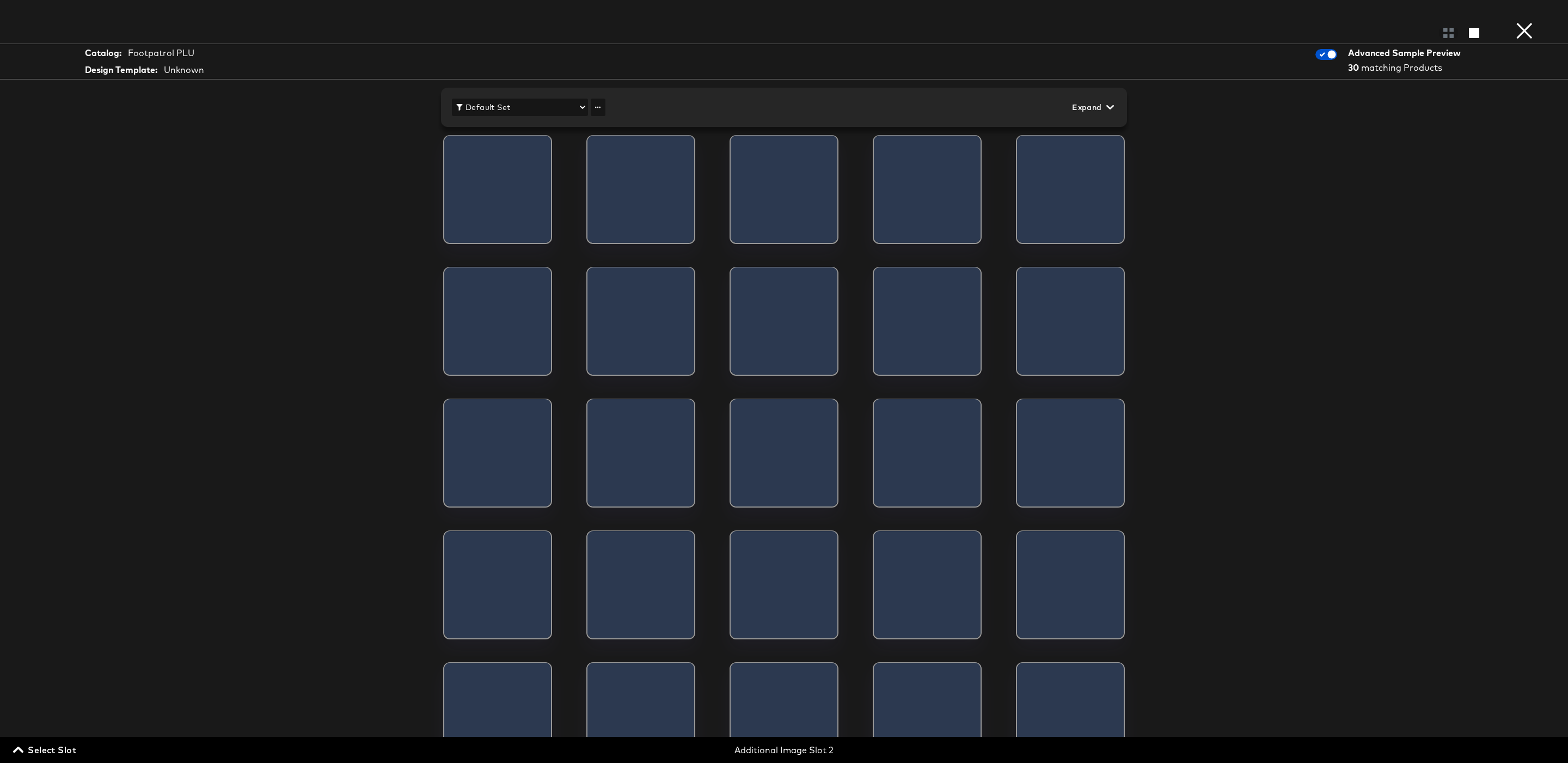
click at [982, 99] on div "Default Set Expand" at bounding box center [784, 107] width 664 height 17
click at [1090, 114] on span "Expand" at bounding box center [1092, 108] width 40 height 14
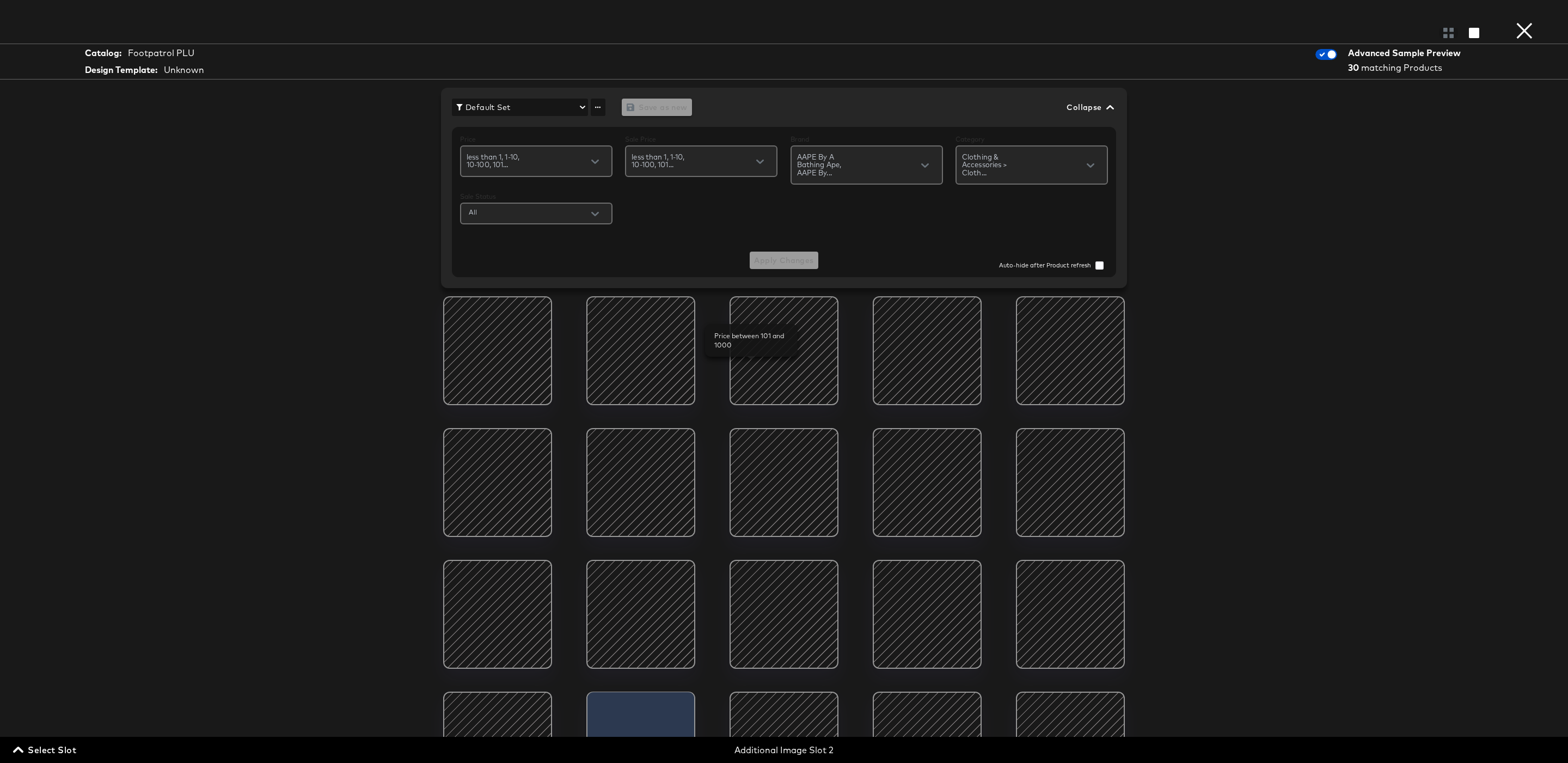
click at [751, 357] on div at bounding box center [783, 350] width 92 height 92
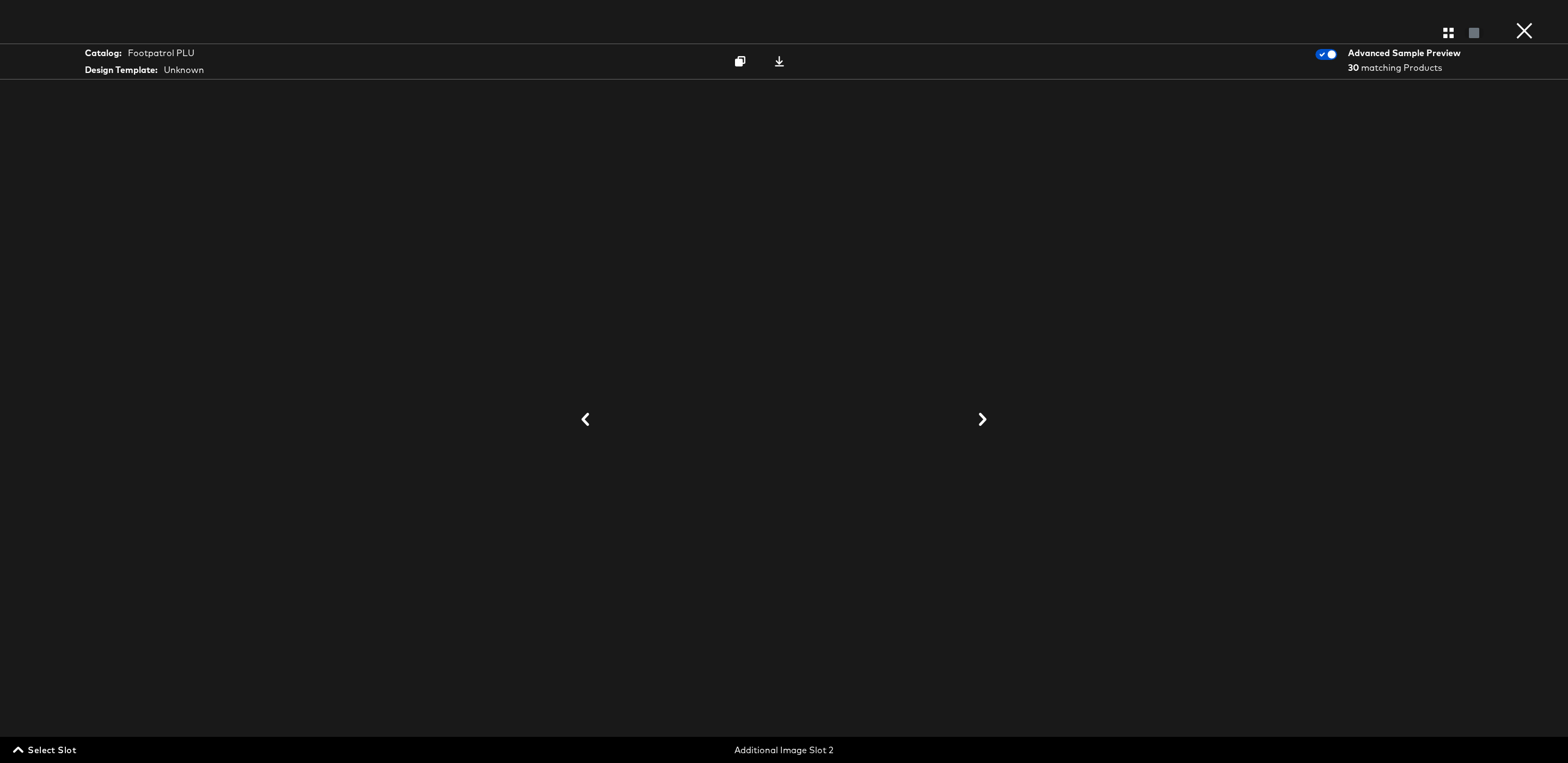
click at [984, 420] on icon at bounding box center [982, 419] width 7 height 13
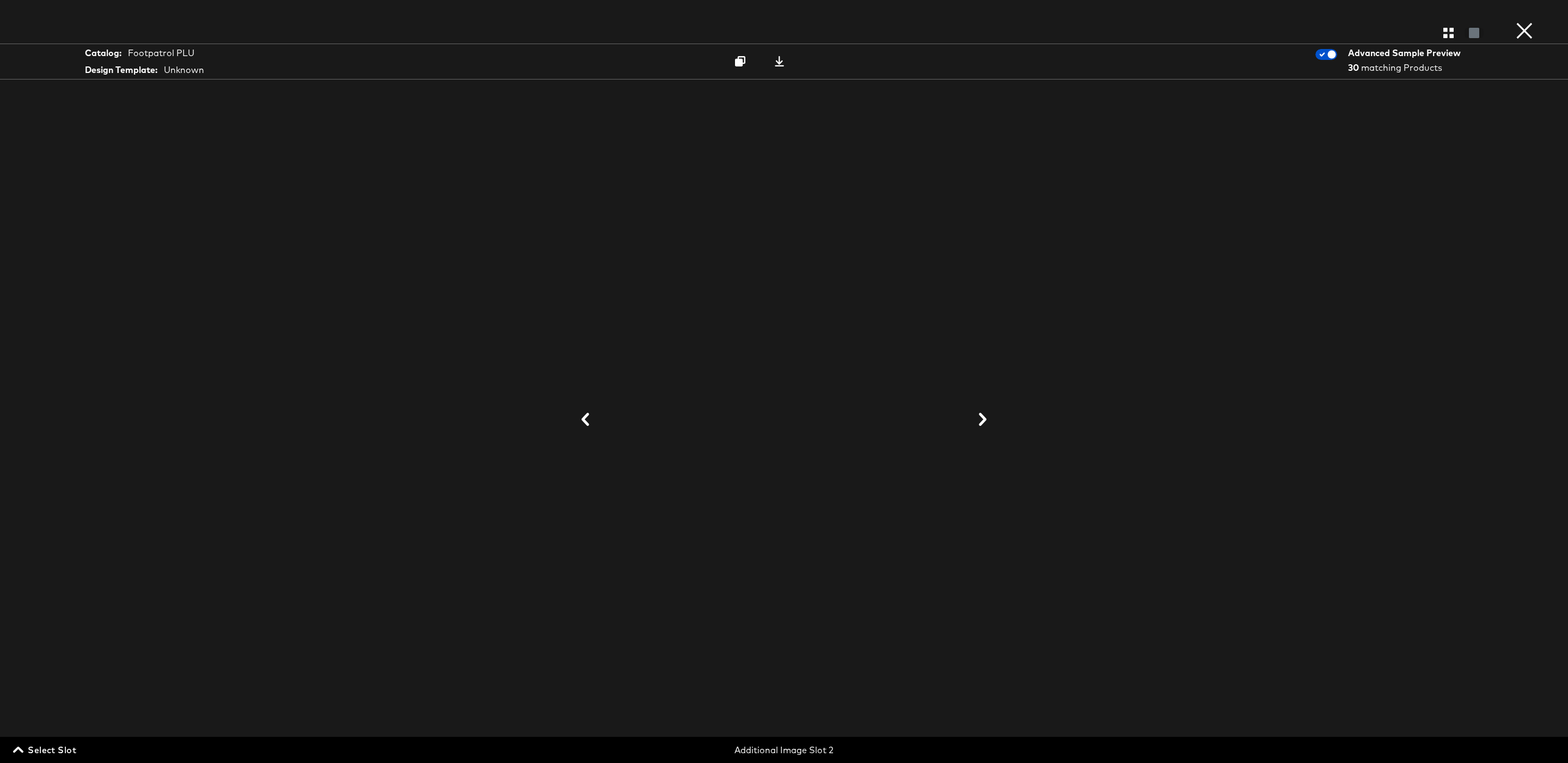
click at [984, 420] on icon at bounding box center [982, 419] width 7 height 13
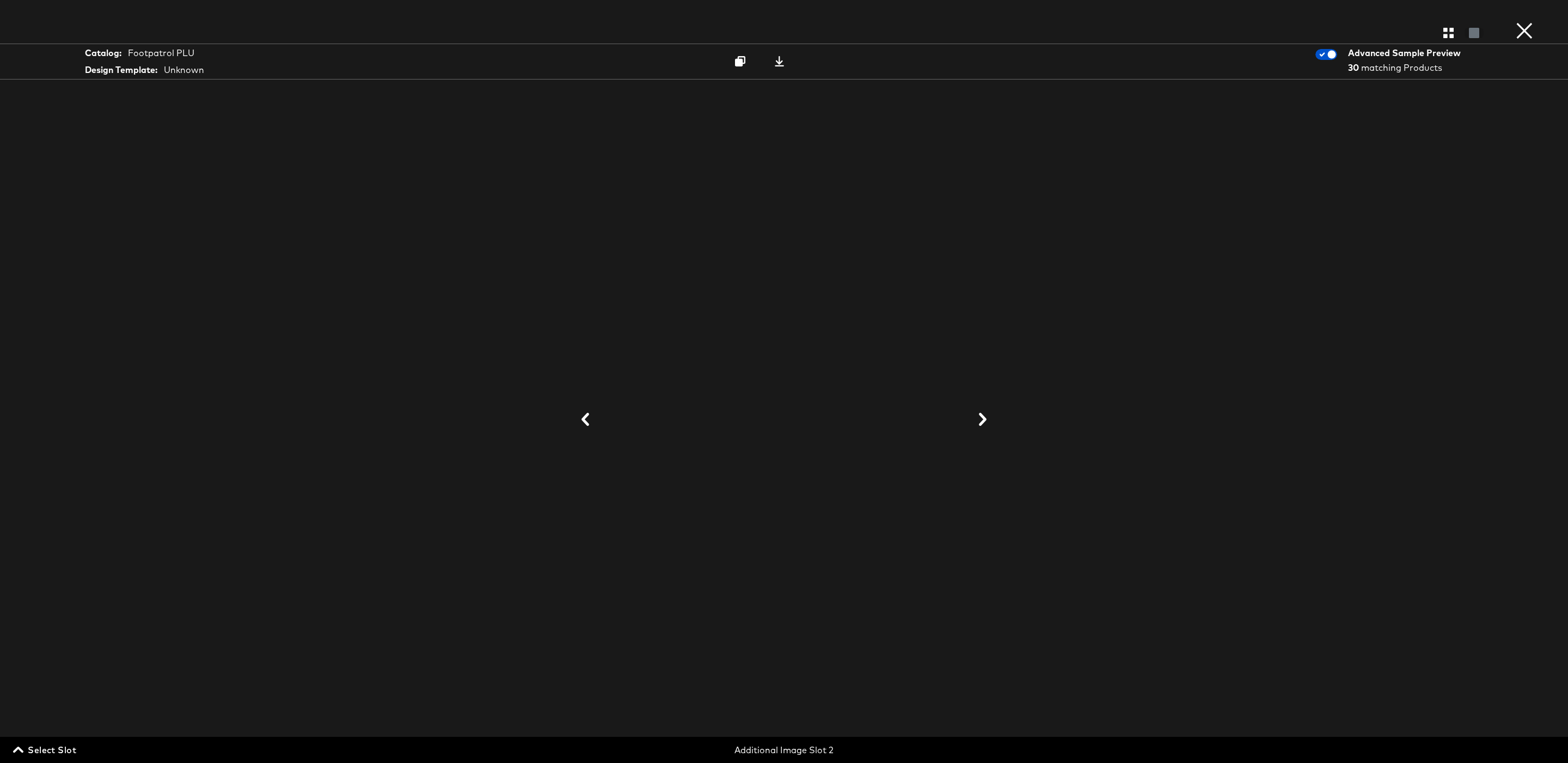
click at [588, 421] on icon at bounding box center [585, 419] width 13 height 13
click at [984, 425] on icon at bounding box center [982, 419] width 13 height 13
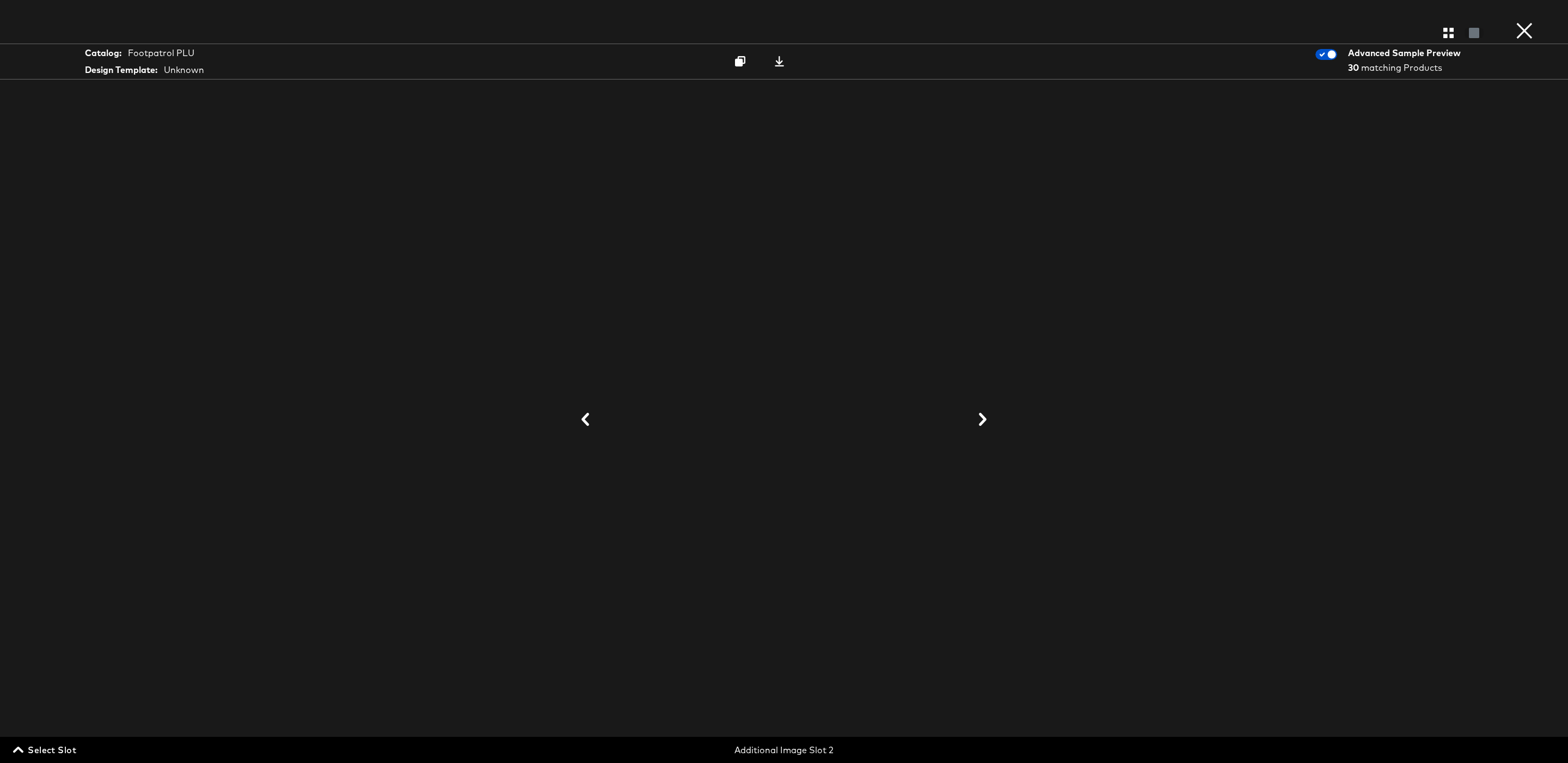
click at [984, 425] on icon at bounding box center [982, 419] width 13 height 13
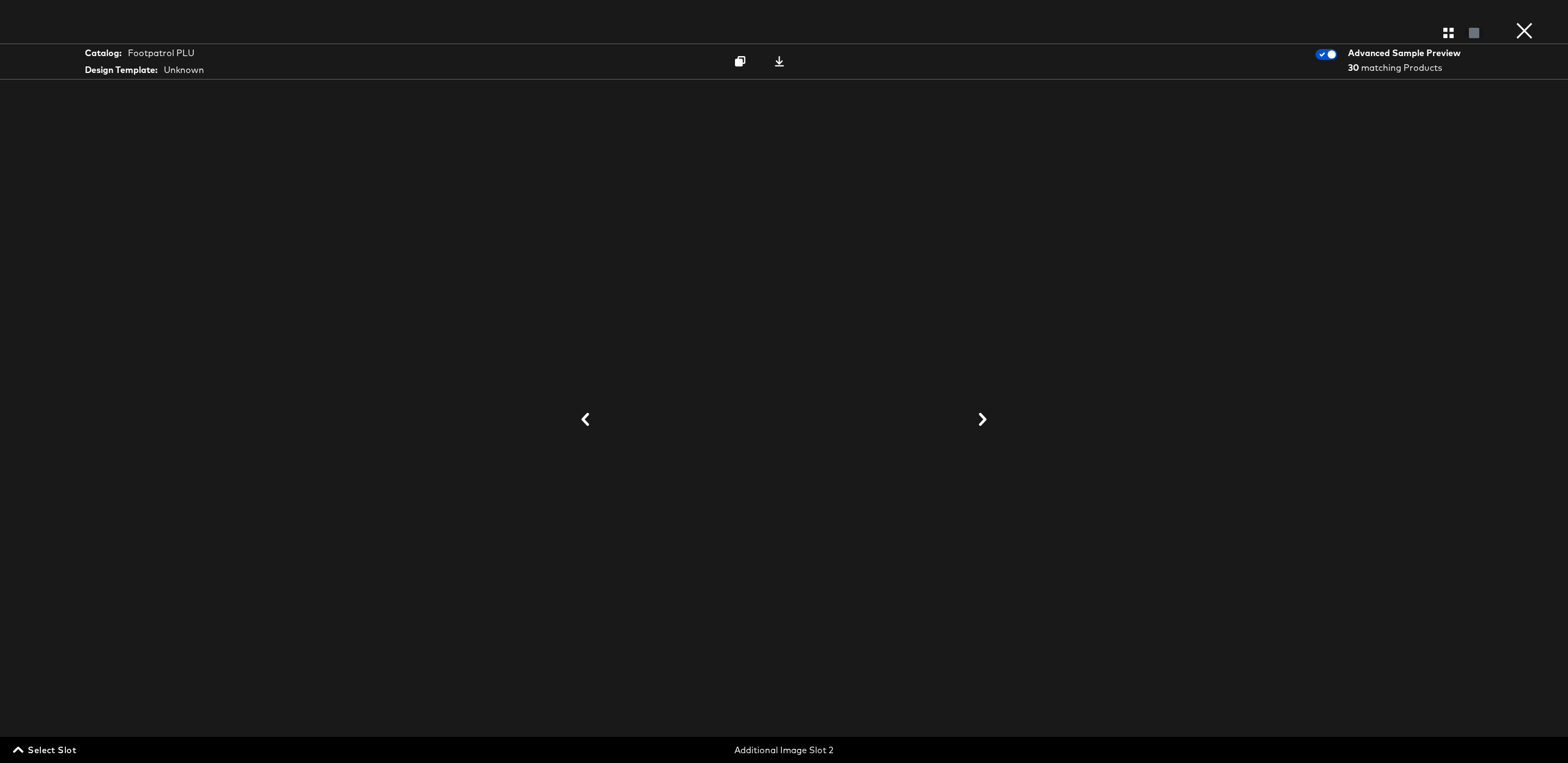
click at [984, 425] on icon at bounding box center [982, 419] width 13 height 13
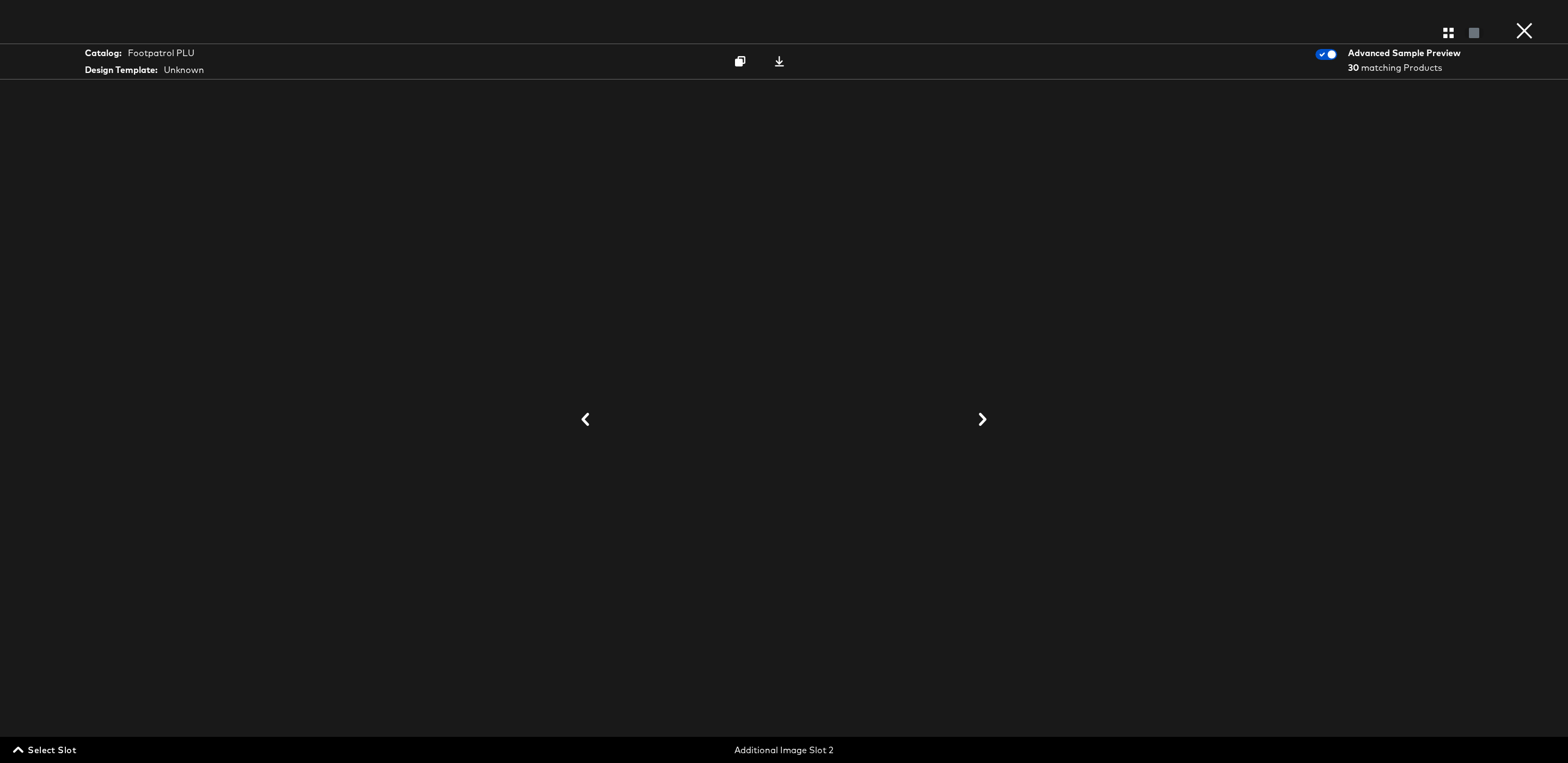
click at [977, 417] on icon at bounding box center [982, 419] width 13 height 13
click at [986, 421] on div at bounding box center [784, 420] width 817 height 654
click at [987, 421] on div at bounding box center [784, 420] width 817 height 654
click at [598, 413] on button at bounding box center [586, 420] width 29 height 20
click at [593, 415] on button at bounding box center [586, 420] width 29 height 20
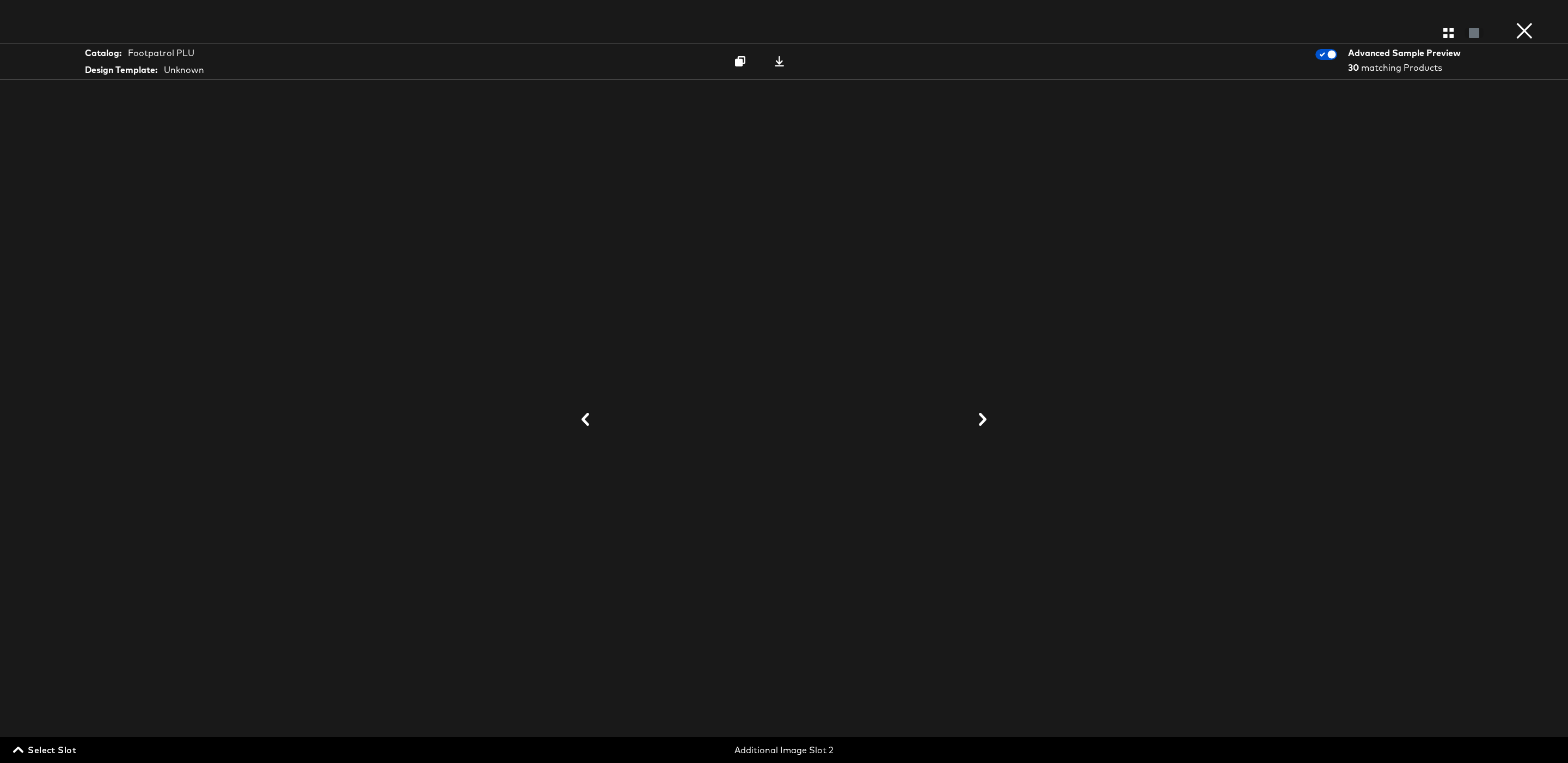
click at [593, 415] on button at bounding box center [586, 420] width 29 height 20
click at [1360, 70] on div "30 matching Products" at bounding box center [1406, 68] width 117 height 12
click at [951, 154] on div at bounding box center [784, 420] width 817 height 654
click at [1457, 30] on button "button" at bounding box center [1448, 33] width 19 height 11
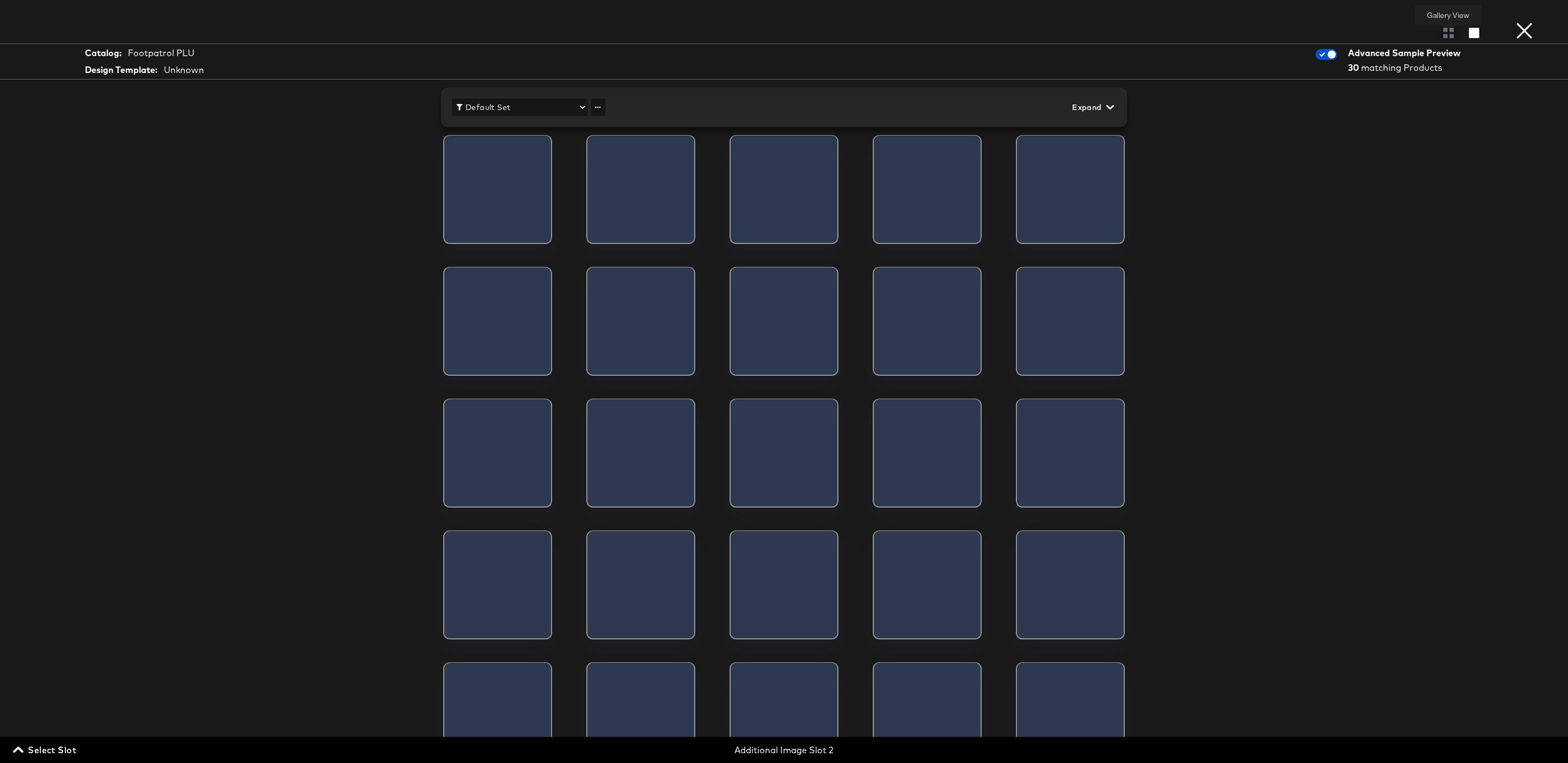
click at [1446, 30] on div at bounding box center [1448, 33] width 19 height 11
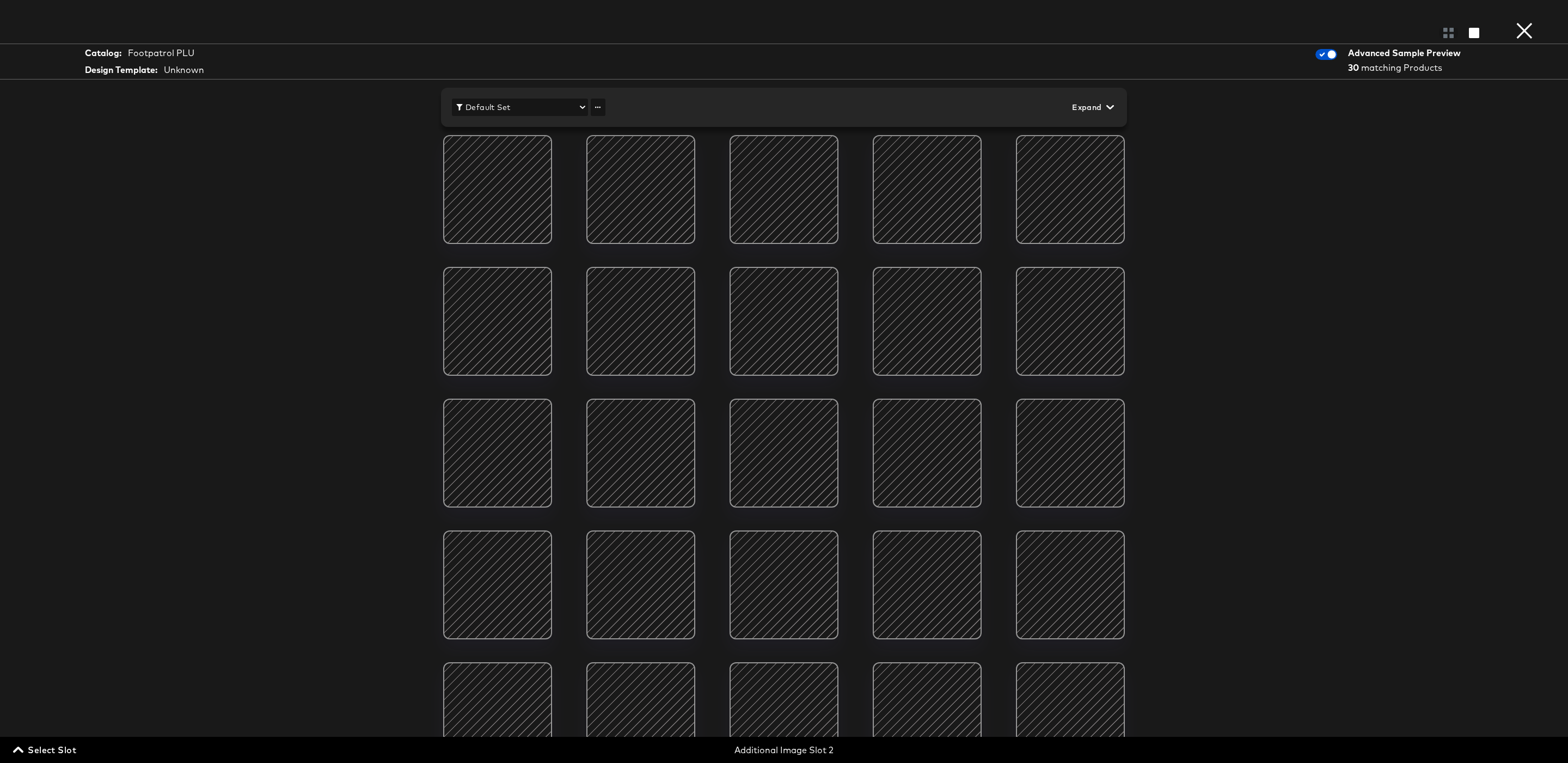
click at [1083, 105] on span "Expand" at bounding box center [1092, 108] width 40 height 14
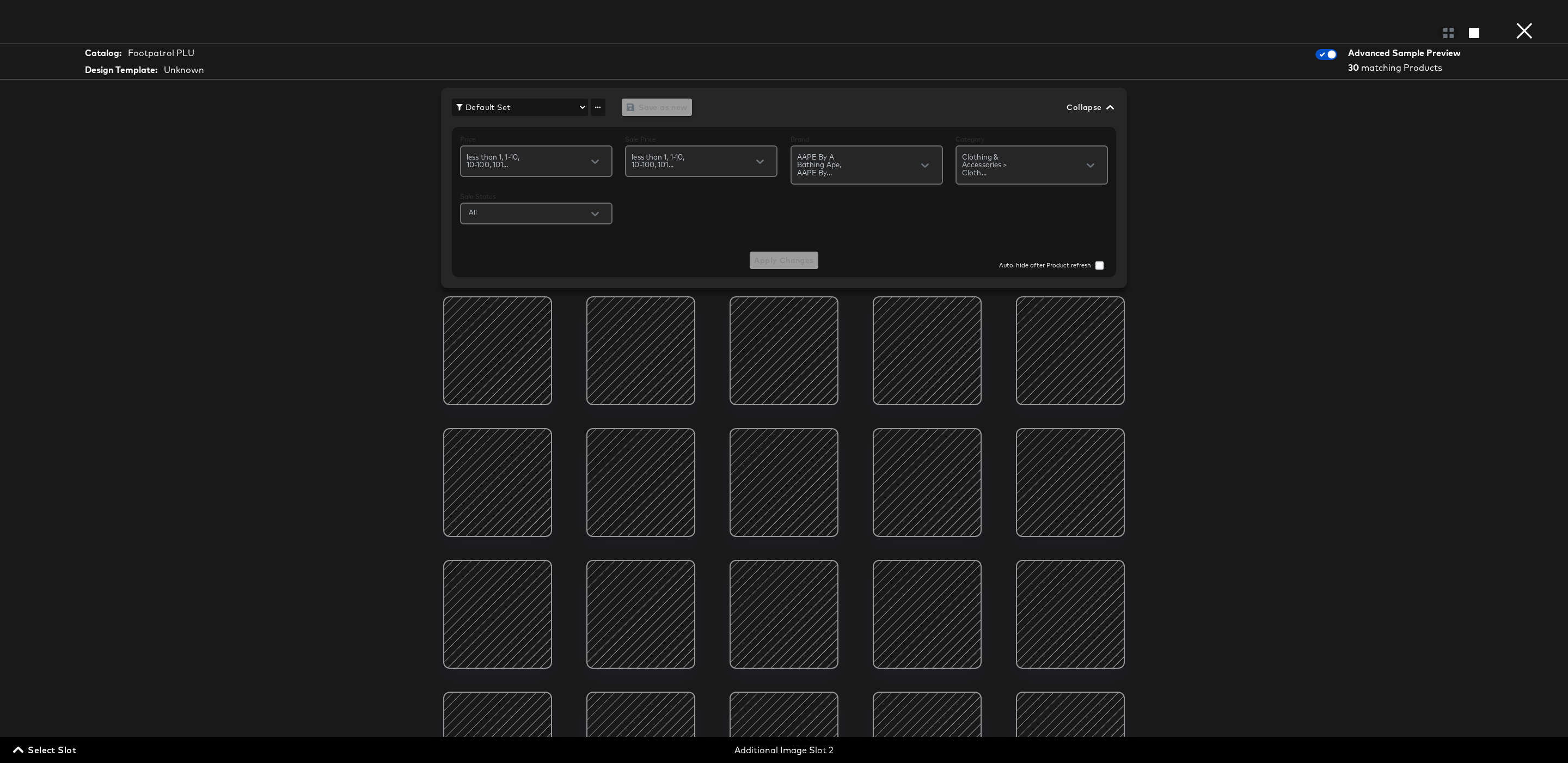
click at [1083, 104] on span "Collapse" at bounding box center [1089, 108] width 45 height 14
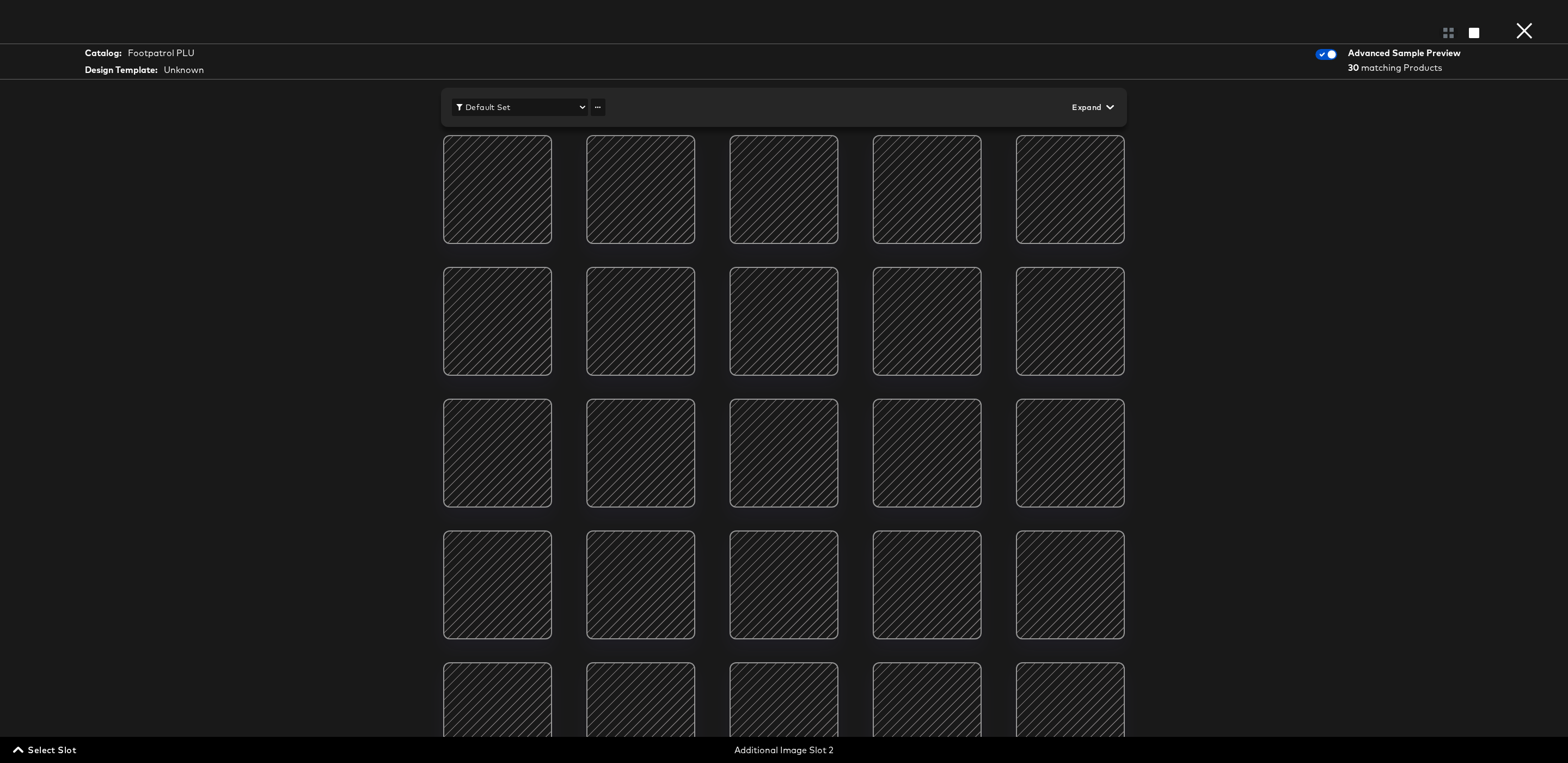
click at [1083, 104] on span "Expand" at bounding box center [1092, 108] width 40 height 14
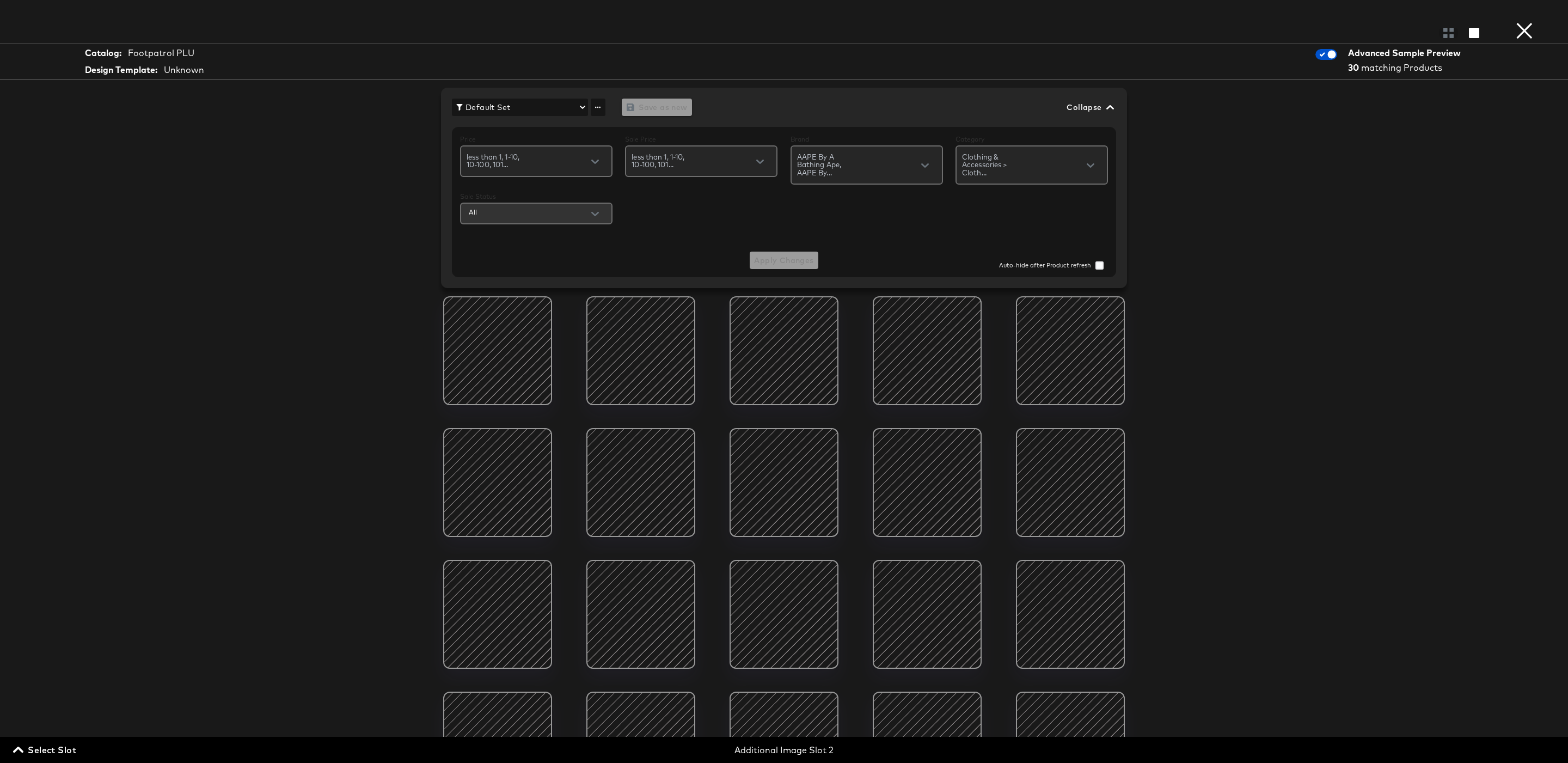
click at [524, 218] on input "All" at bounding box center [539, 212] width 145 height 12
click at [643, 206] on div "Price less than 1, 1-10, 10-100, 101... Sale Price less than 1, 1-10, 10-100, 1…" at bounding box center [783, 181] width 648 height 92
click at [885, 171] on div "AAPE By A Bathing Ape, AAPE By..." at bounding box center [867, 165] width 152 height 39
click at [1006, 175] on span "Clothing & Accessories > Cloth..." at bounding box center [992, 168] width 61 height 30
click at [773, 218] on div "Price less than 1, 1-10, 10-100, 101... Sale Price less than 1, 1-10, 10-100, 1…" at bounding box center [783, 181] width 648 height 92
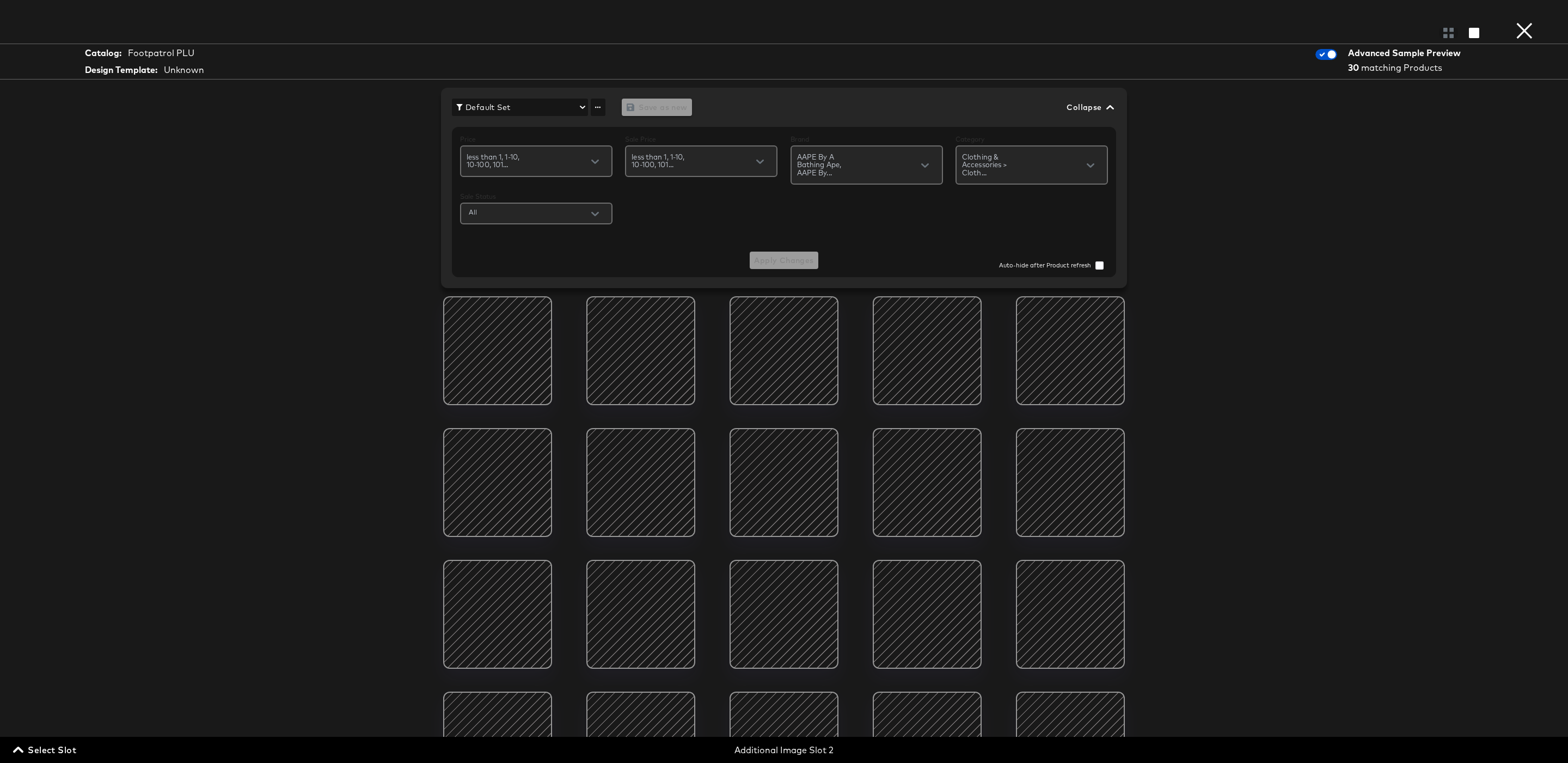
scroll to position [72, 0]
click at [508, 309] on div at bounding box center [497, 278] width 92 height 92
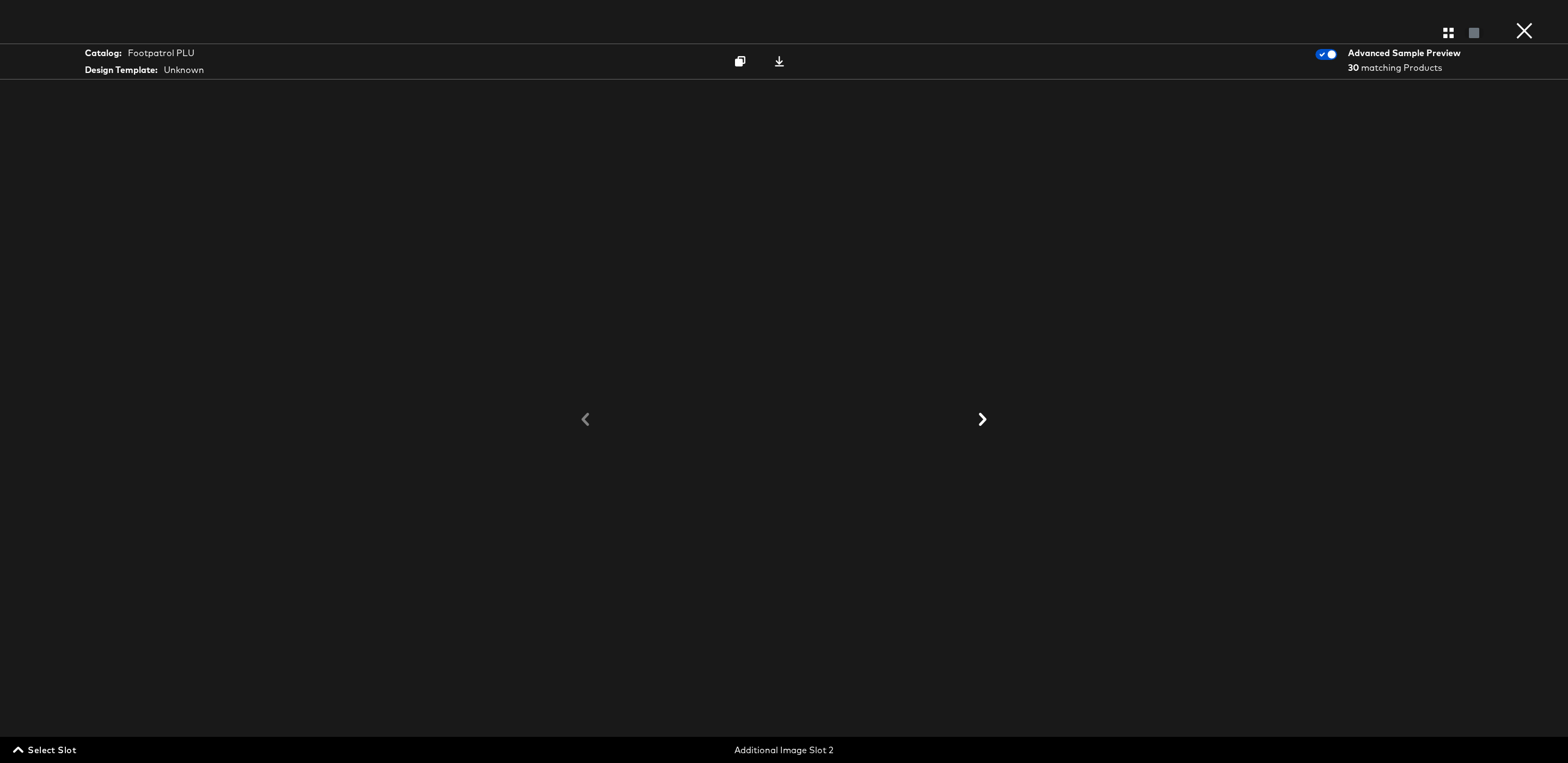
click at [984, 423] on icon at bounding box center [982, 419] width 13 height 13
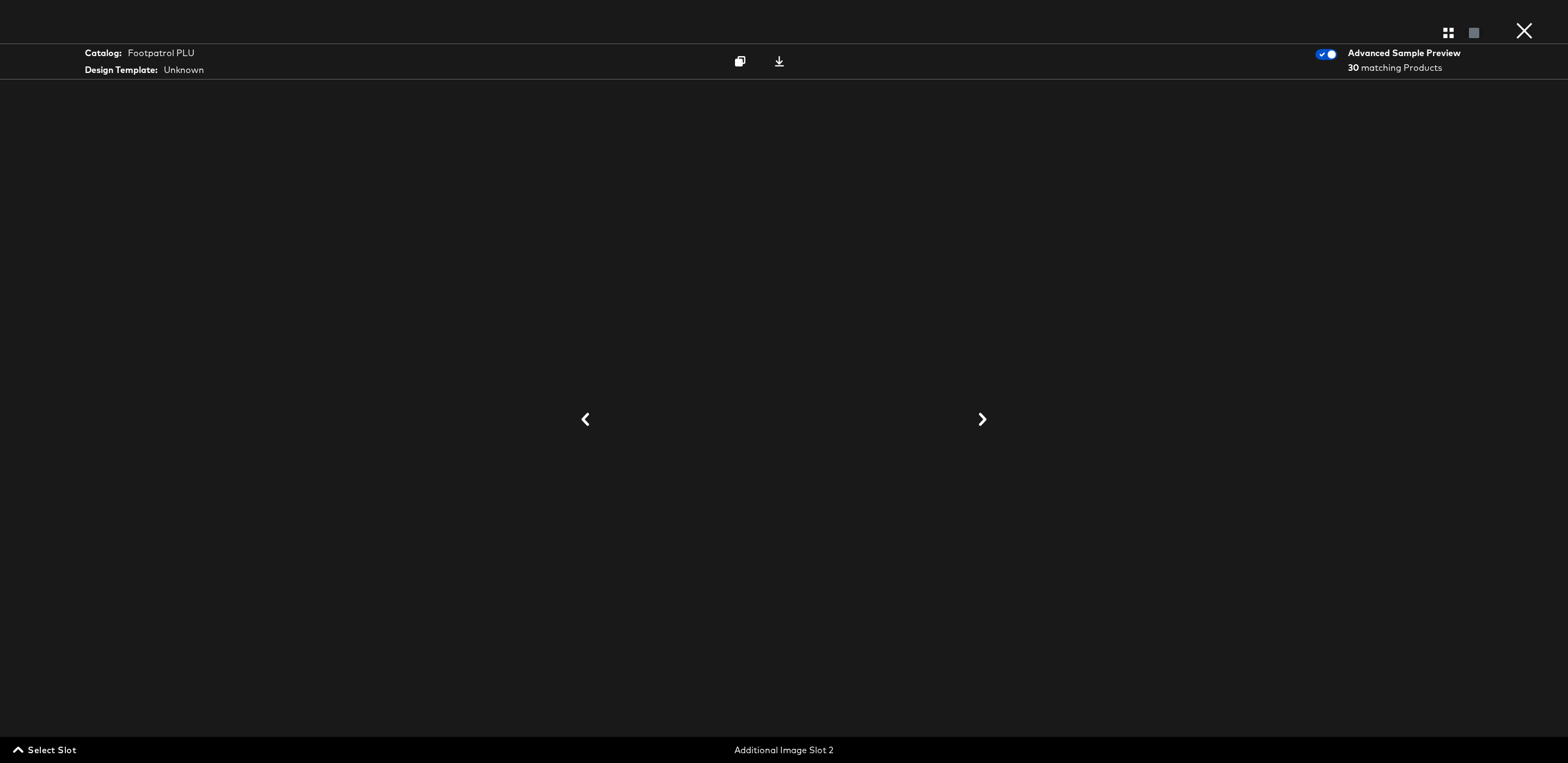
click at [984, 423] on icon at bounding box center [982, 419] width 13 height 13
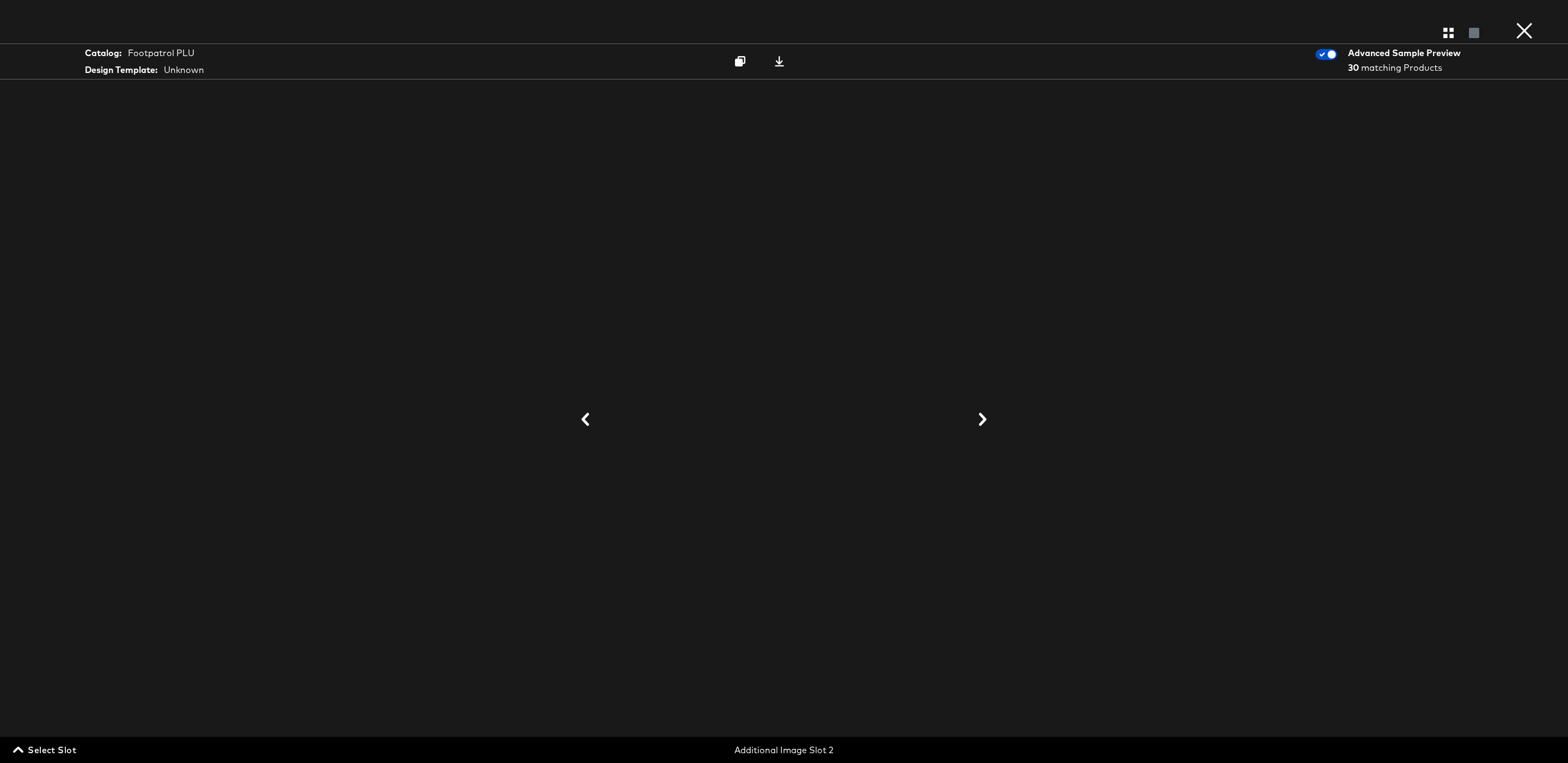
click at [594, 431] on div at bounding box center [784, 420] width 817 height 654
click at [586, 422] on icon at bounding box center [585, 419] width 7 height 13
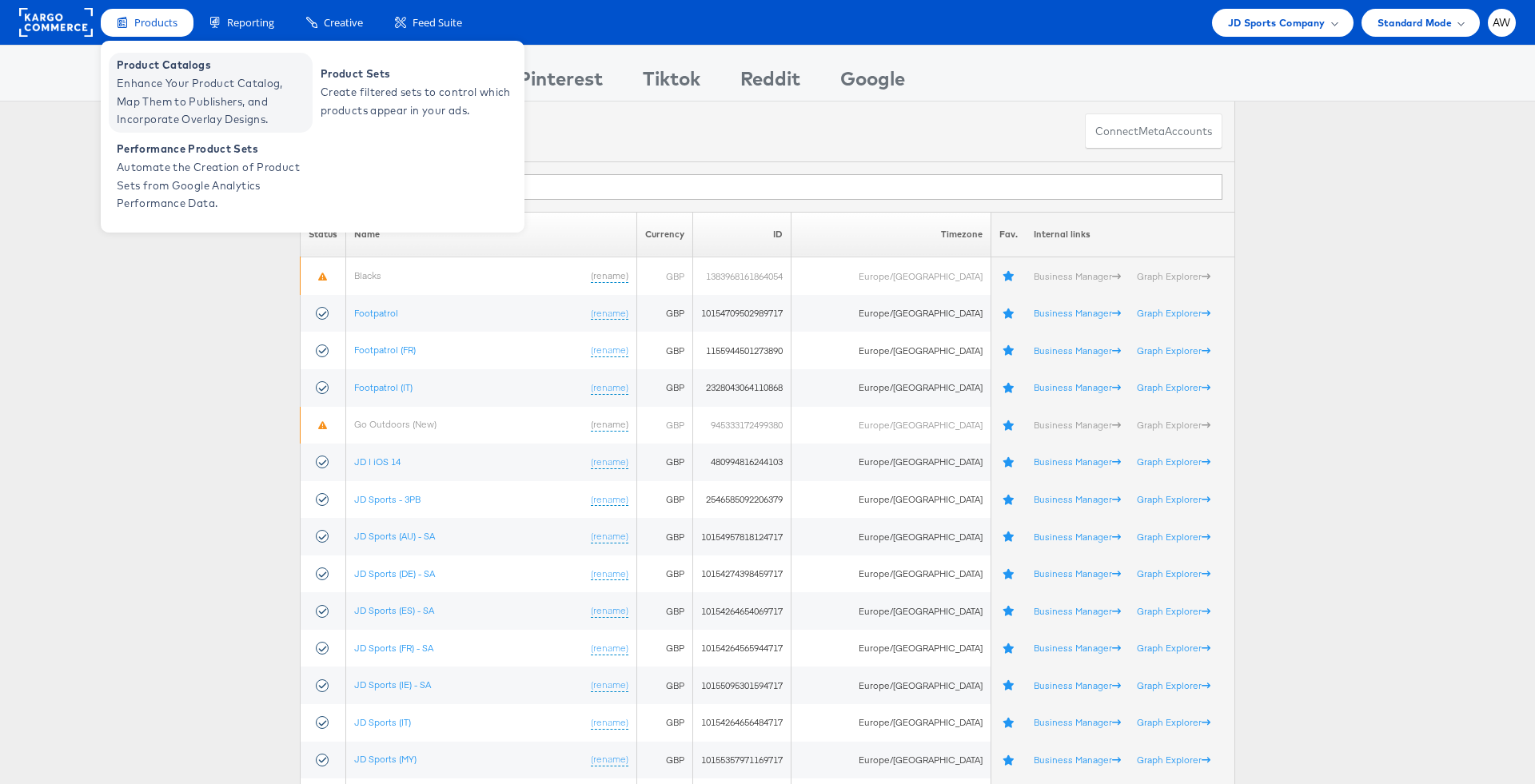
click at [217, 85] on span "Enhance Your Product Catalog, Map Them to Publishers, and Incorporate Overlay D…" at bounding box center [212, 102] width 192 height 55
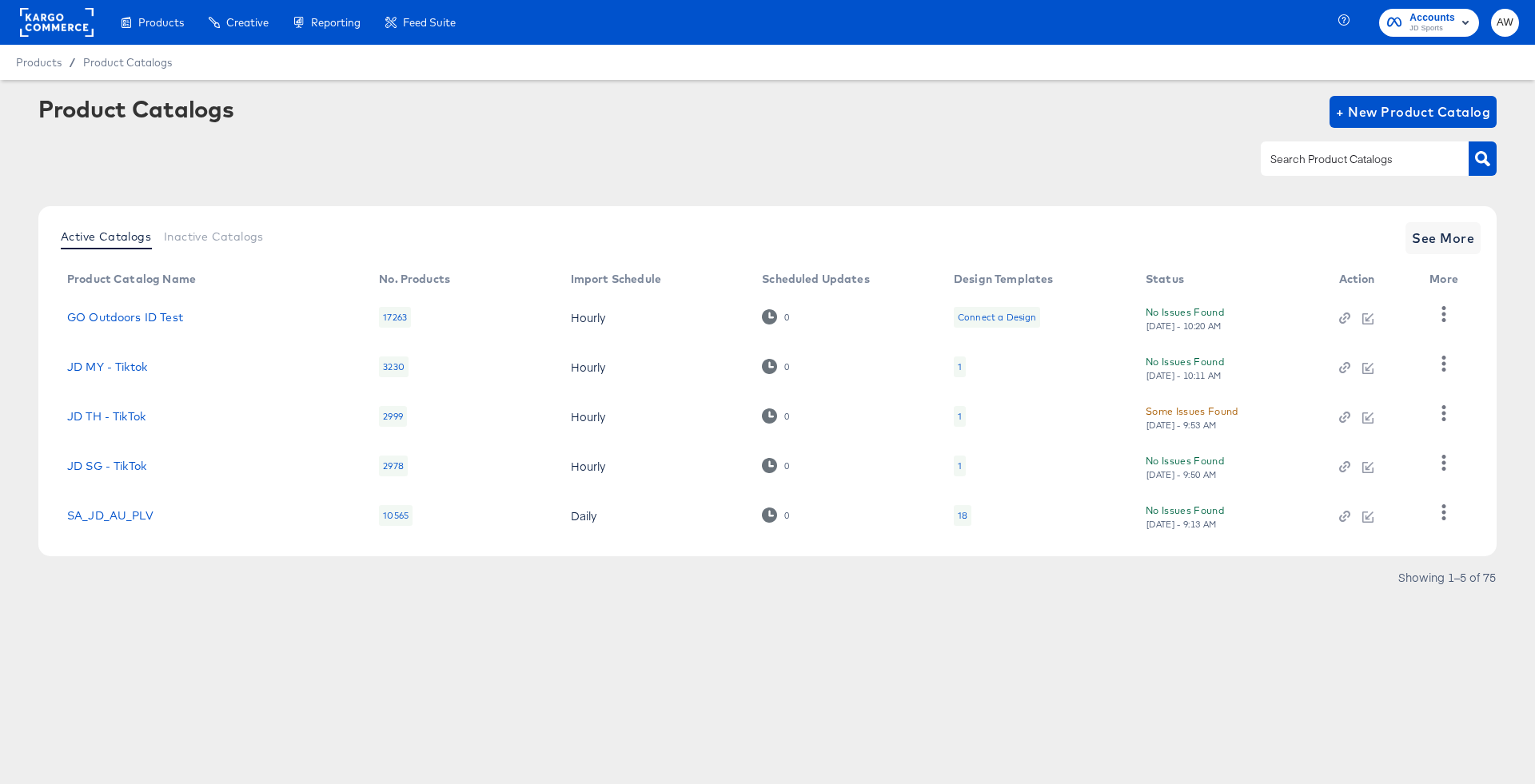
click at [1291, 155] on input "text" at bounding box center [1351, 159] width 170 height 18
type input "footpatrol"
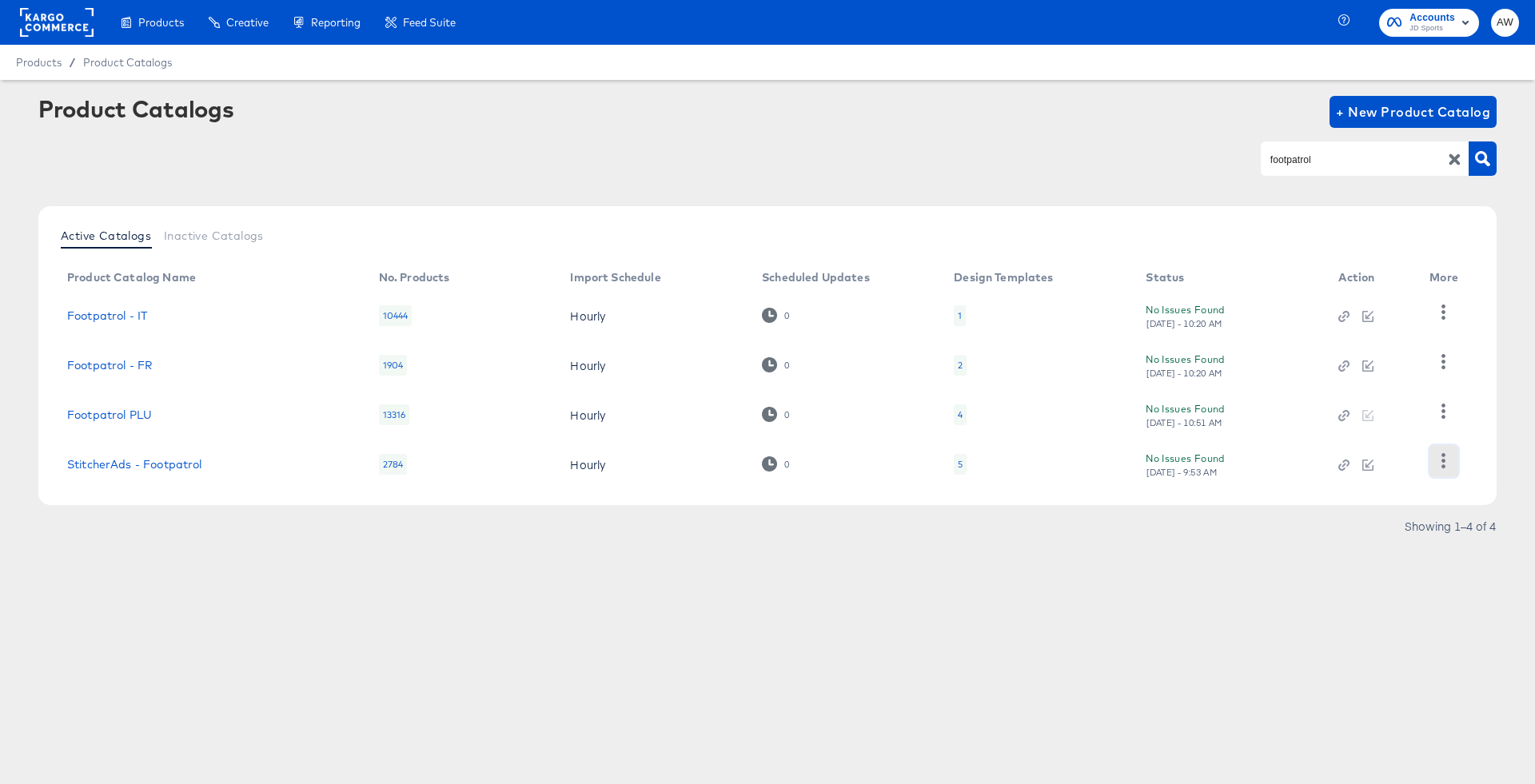
click at [1455, 455] on button "button" at bounding box center [1443, 460] width 28 height 32
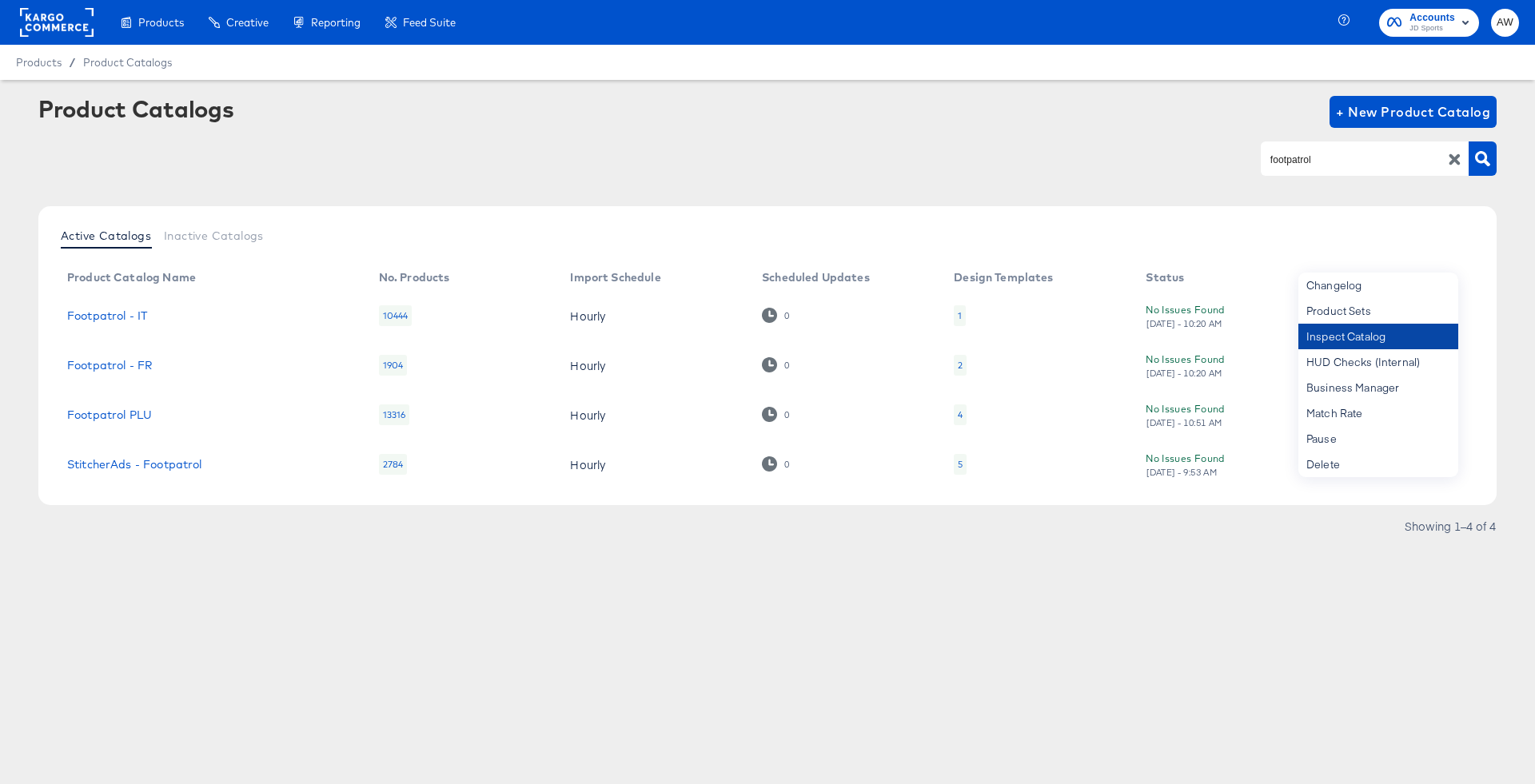
click at [1401, 338] on div "Inspect Catalog" at bounding box center [1378, 337] width 160 height 25
click at [1268, 628] on div "Products Creative Reporting Feed Suite Accounts JD Sports AW Products / Product…" at bounding box center [767, 392] width 1535 height 784
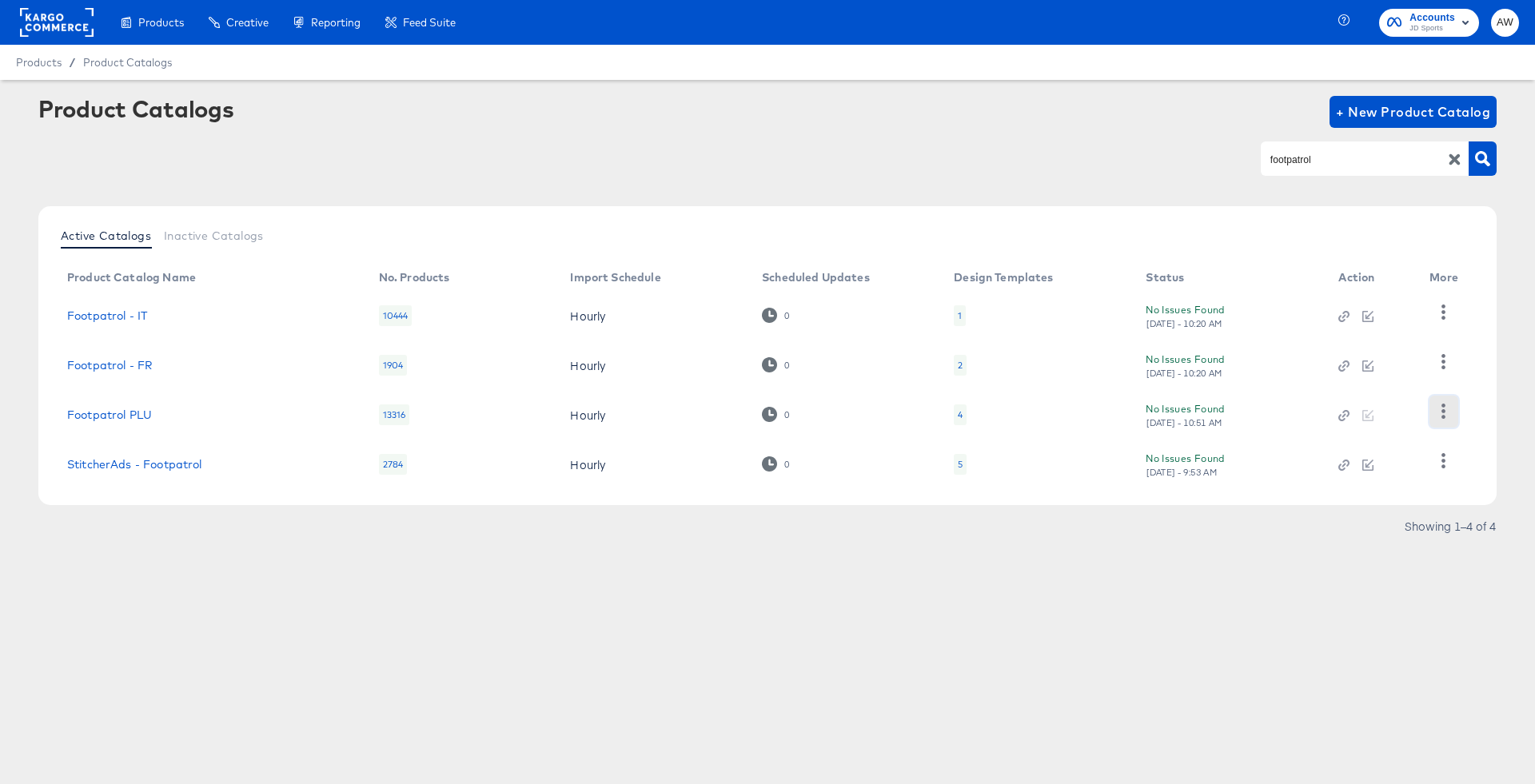
click at [1434, 405] on button "button" at bounding box center [1443, 411] width 28 height 32
click at [1363, 334] on div "HUD Checks (Internal)" at bounding box center [1378, 331] width 160 height 25
click at [1391, 579] on article "Product Catalogs + New Product Catalog footpatrol Active Catalogs Inactive Cata…" at bounding box center [767, 337] width 1535 height 515
click at [1444, 407] on icon "button" at bounding box center [1443, 411] width 15 height 15
click at [1396, 326] on div "HUD Checks (Internal)" at bounding box center [1378, 331] width 160 height 25
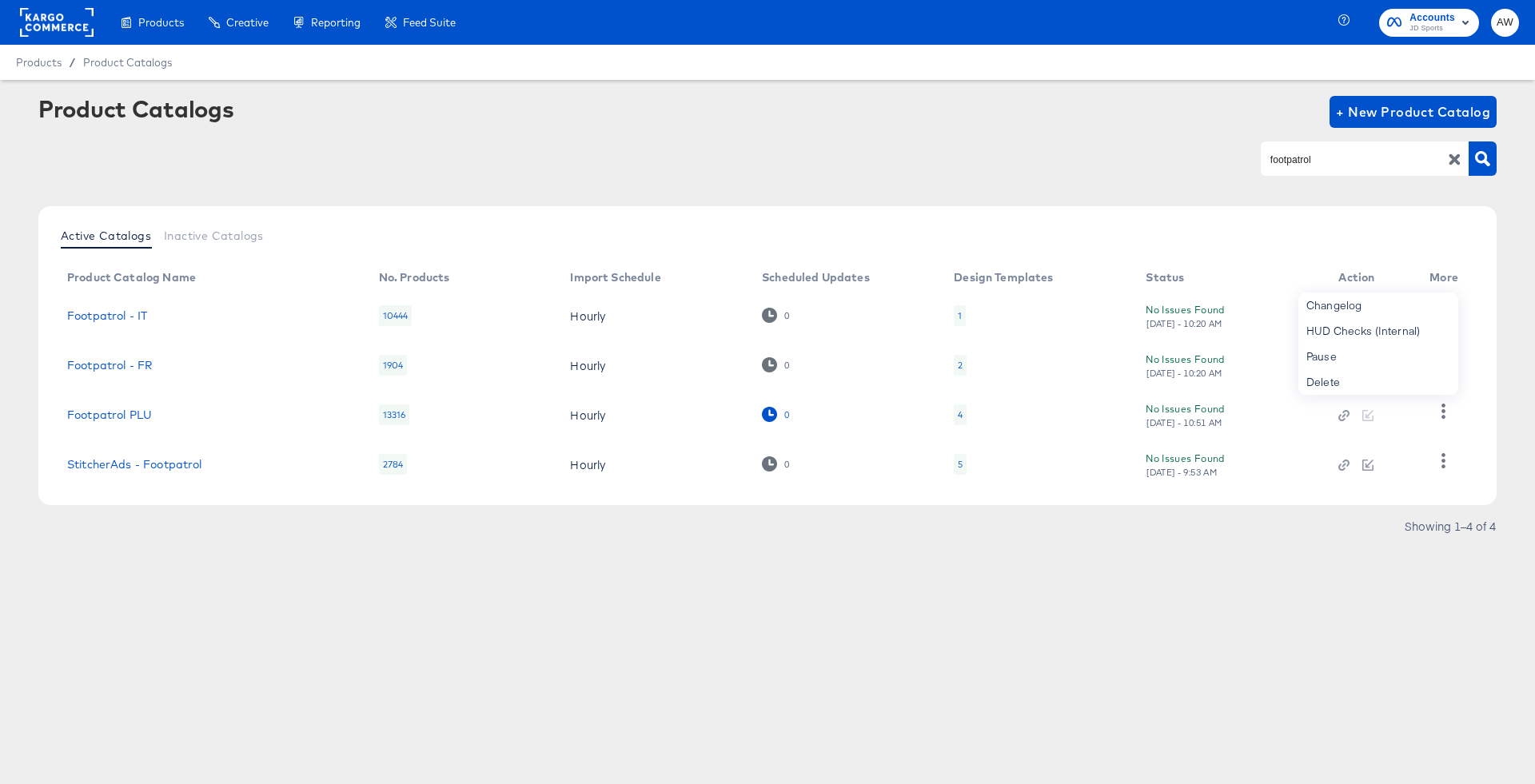
click at [775, 413] on icon at bounding box center [769, 414] width 15 height 15
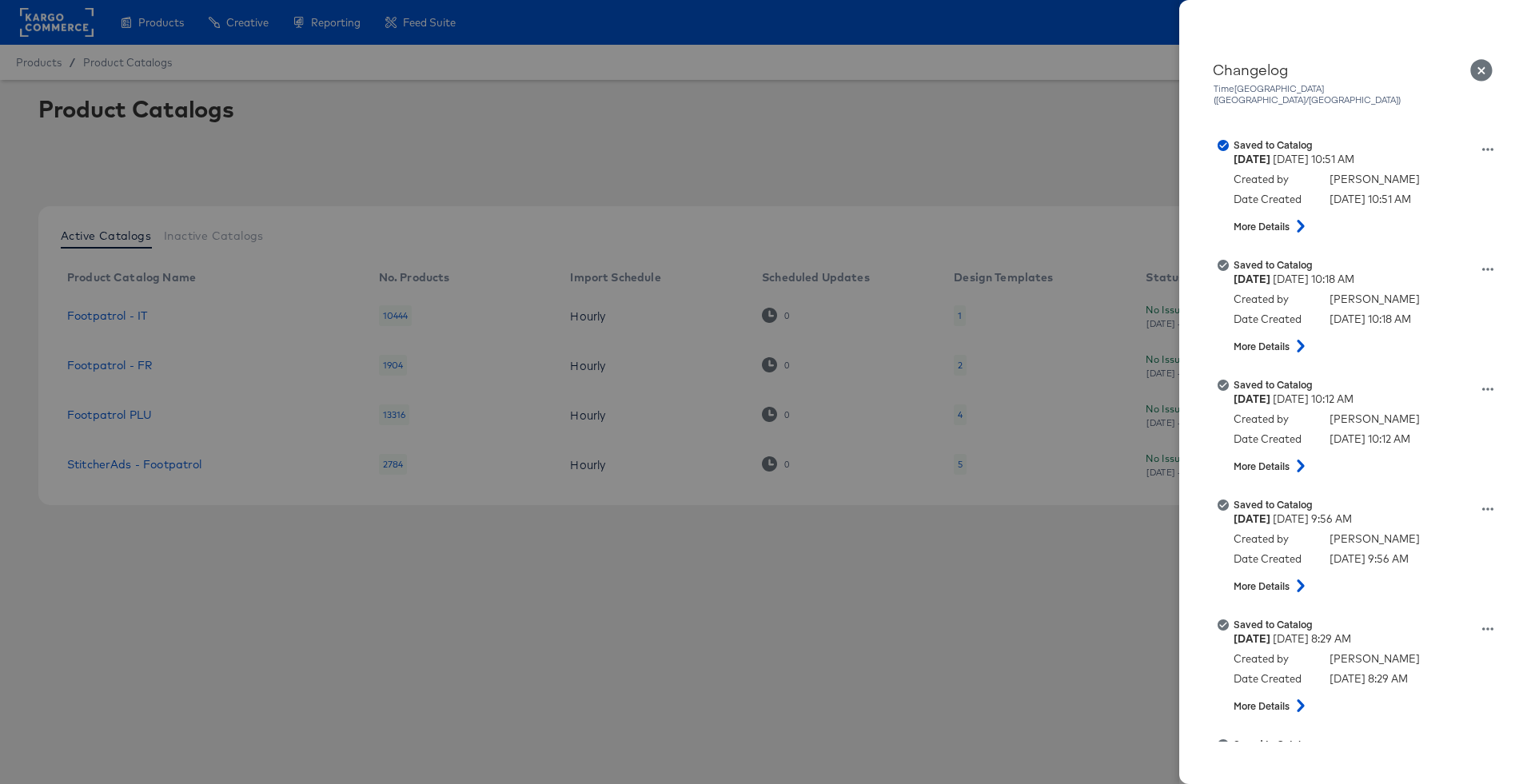
click at [766, 523] on div at bounding box center [767, 392] width 1535 height 784
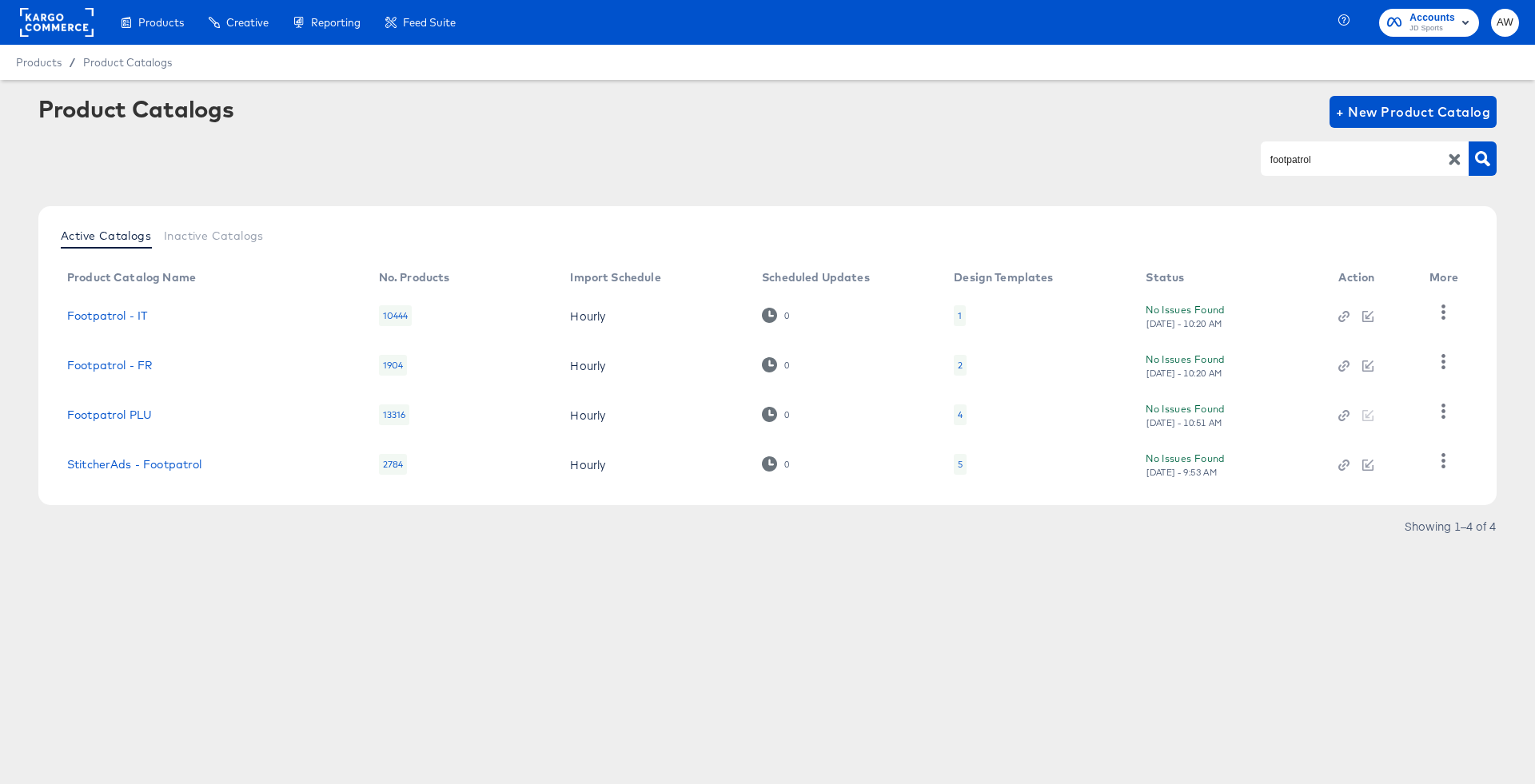
click at [768, 473] on td "0" at bounding box center [844, 464] width 192 height 49
click at [768, 462] on icon at bounding box center [769, 464] width 15 height 15
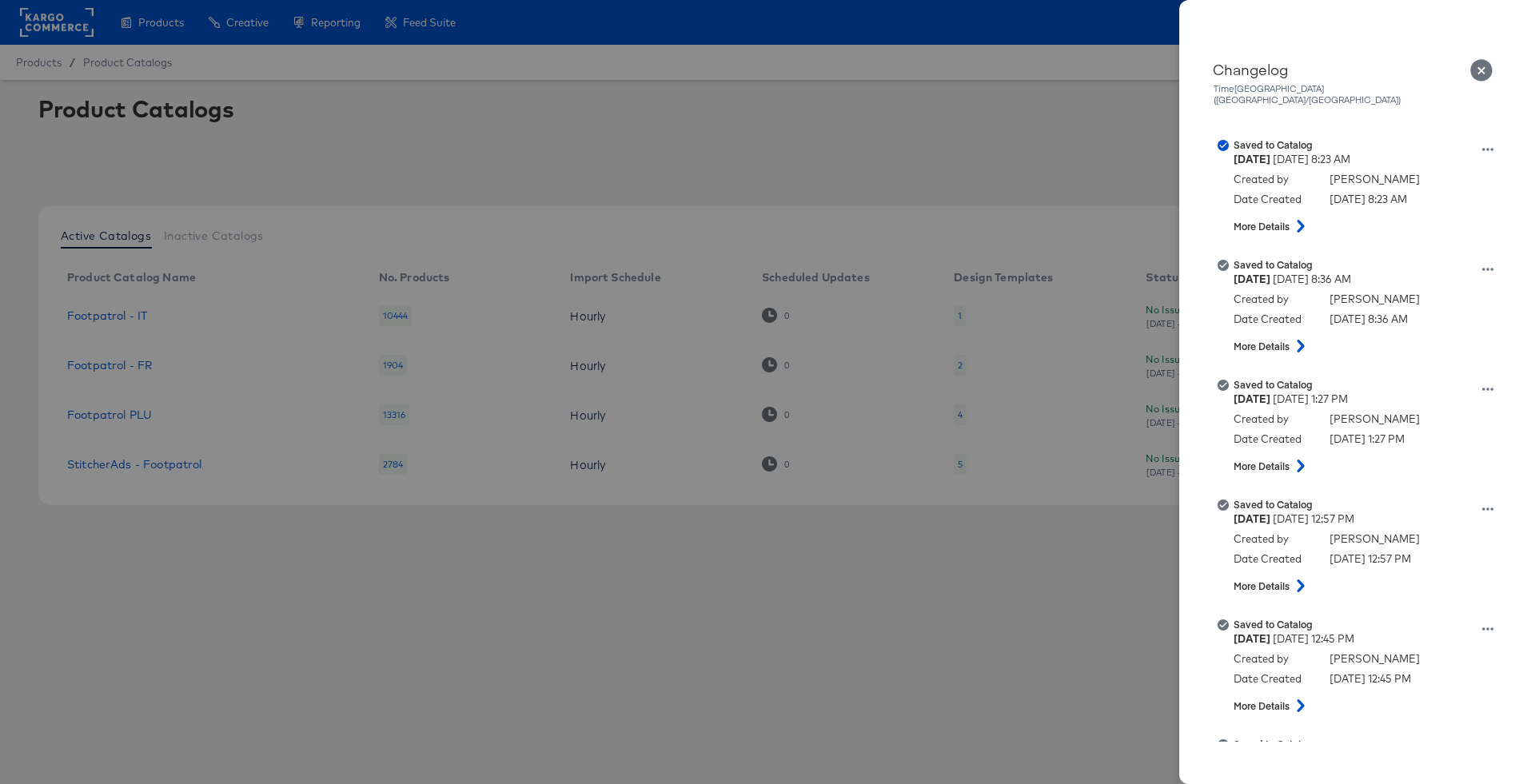
click at [778, 553] on div at bounding box center [767, 392] width 1535 height 784
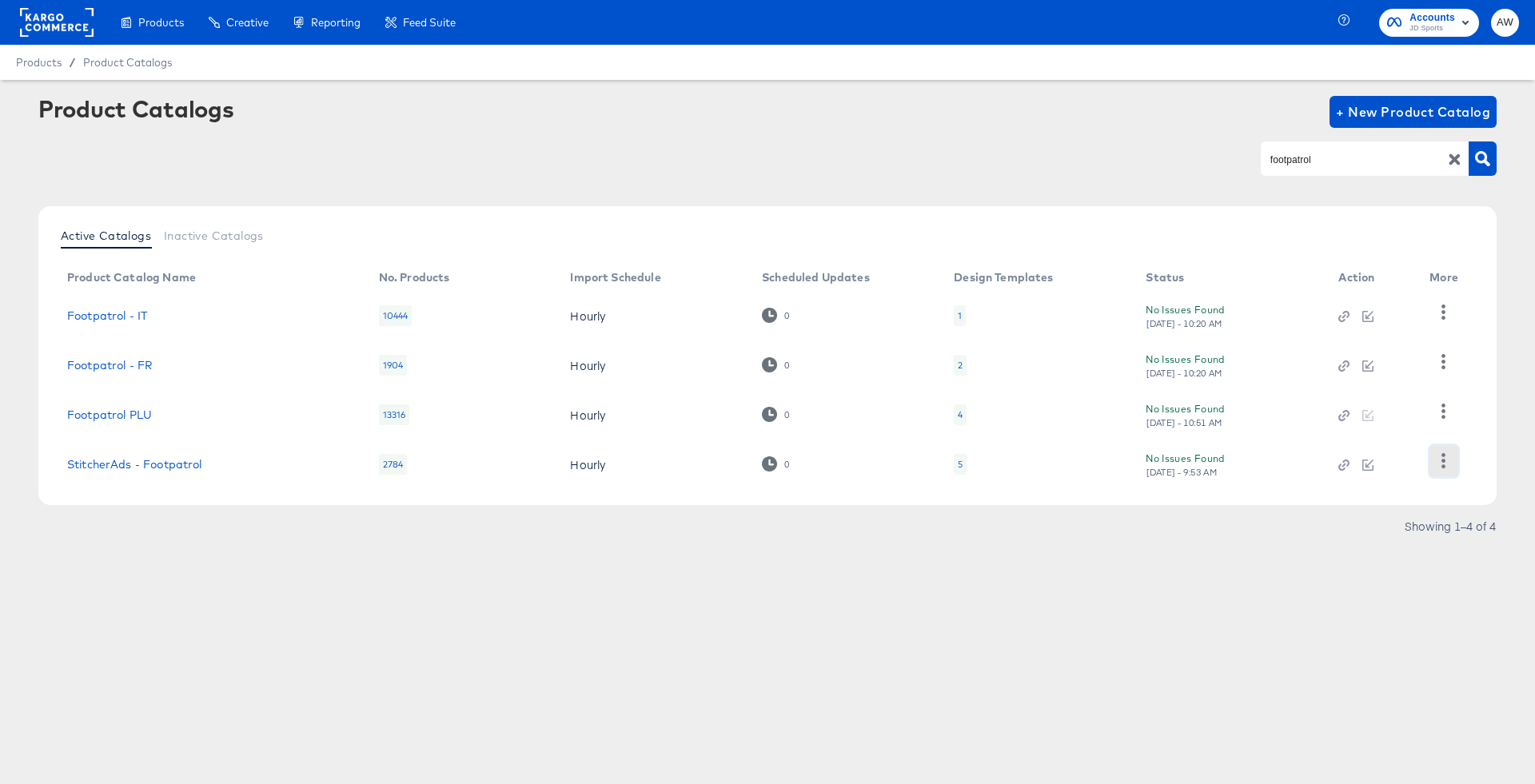
click at [1439, 454] on icon "button" at bounding box center [1443, 460] width 15 height 15
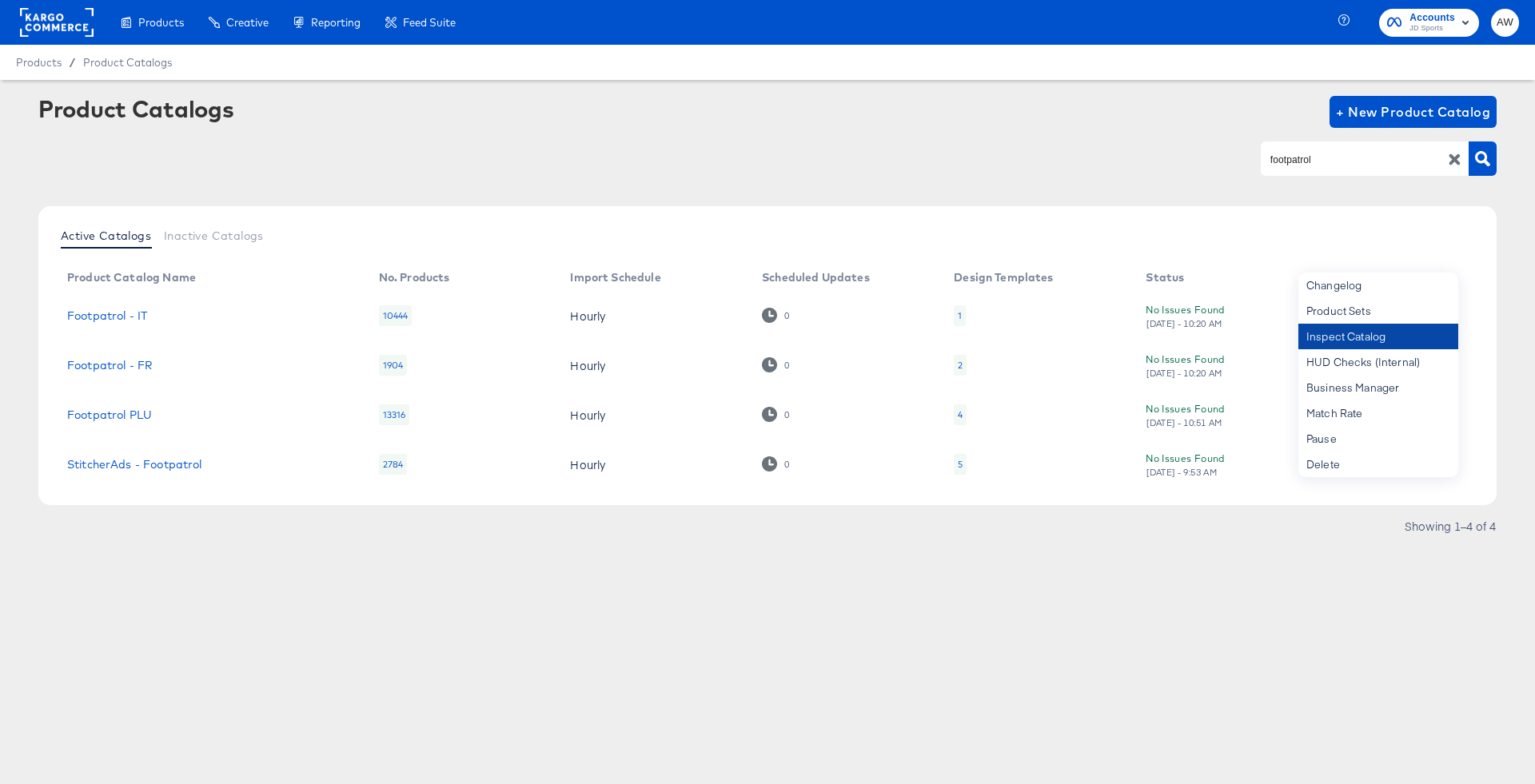
click at [1387, 333] on div "Inspect Catalog" at bounding box center [1378, 337] width 160 height 25
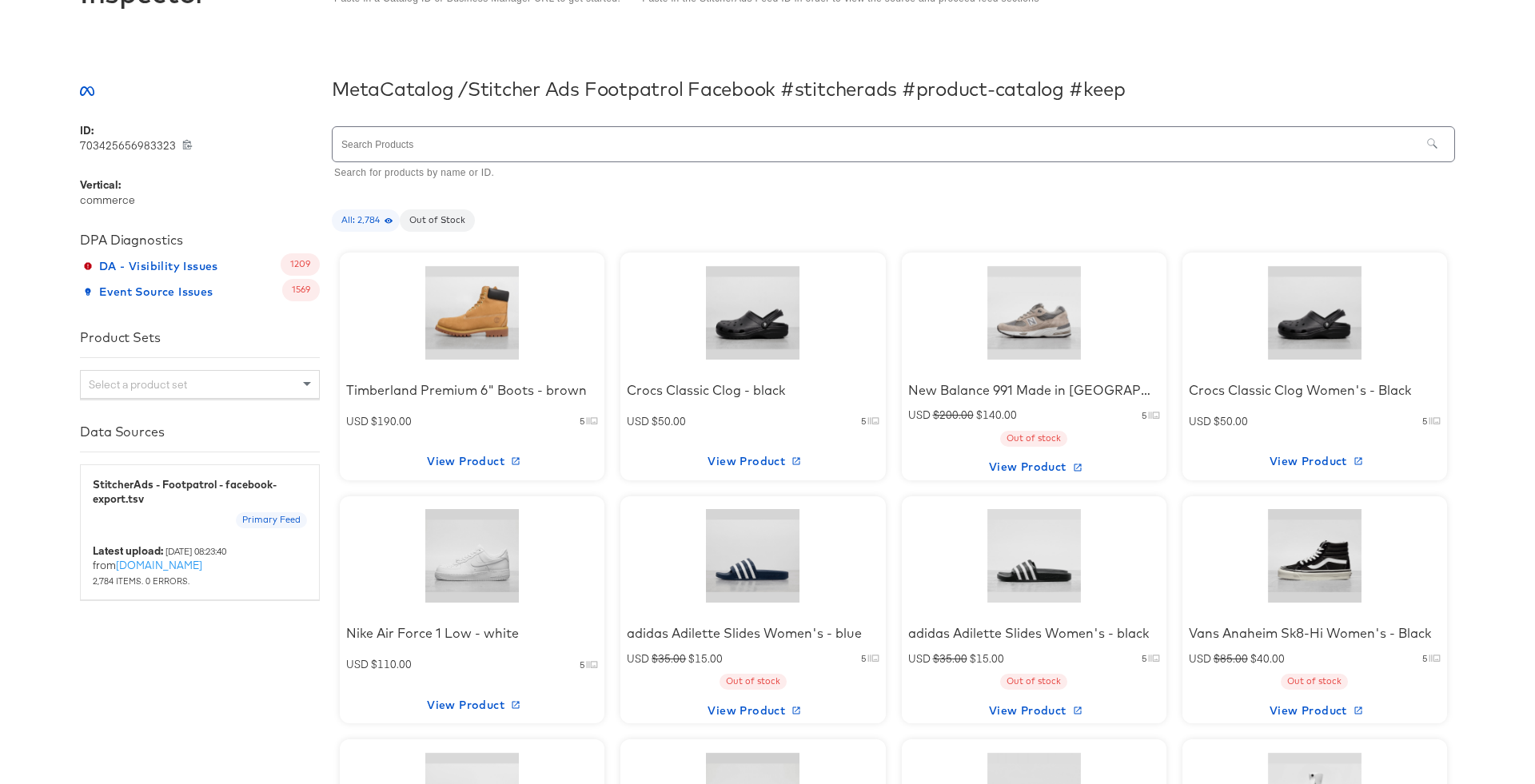
scroll to position [110, 0]
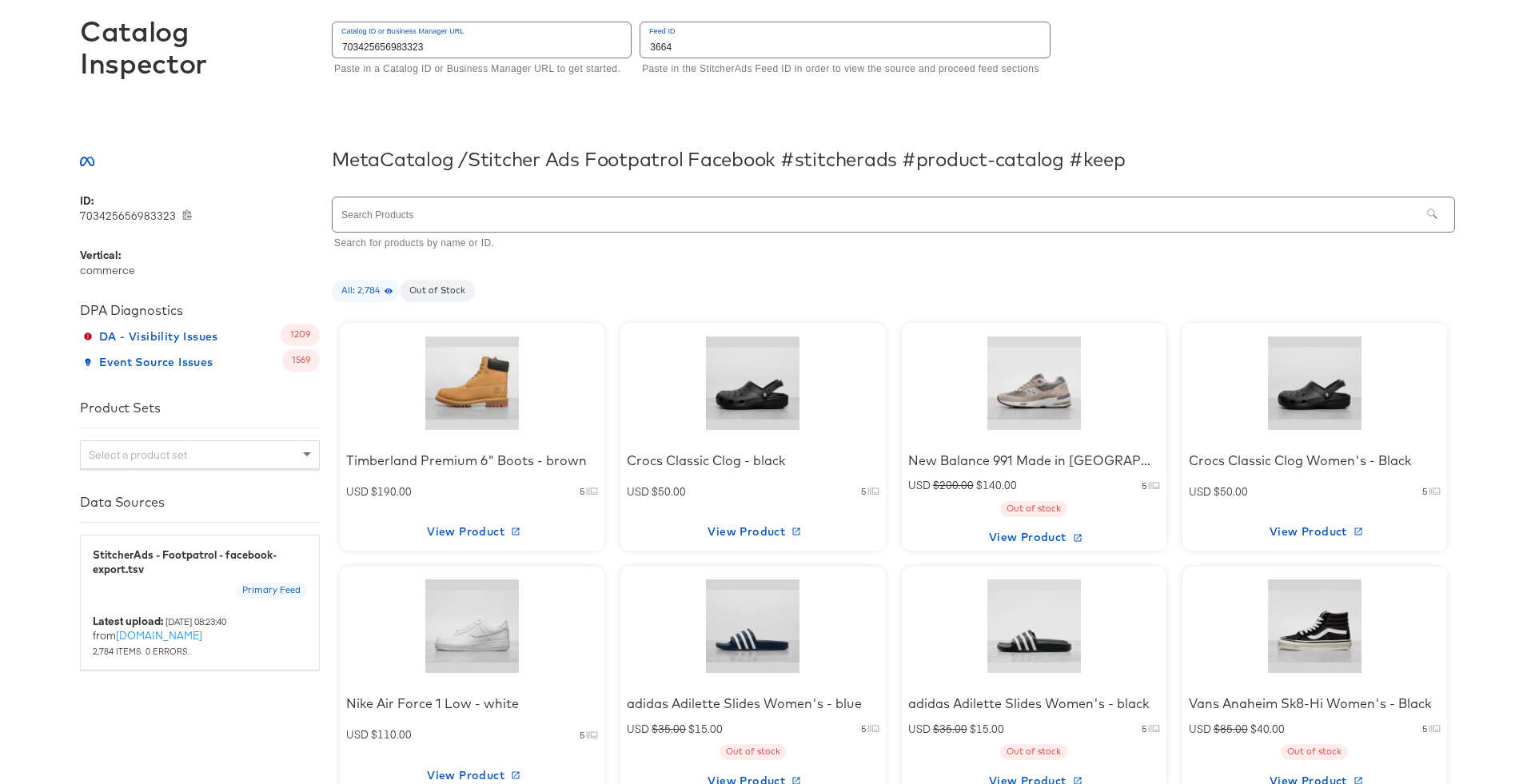
click at [450, 298] on div "Out of Stock" at bounding box center [437, 290] width 76 height 23
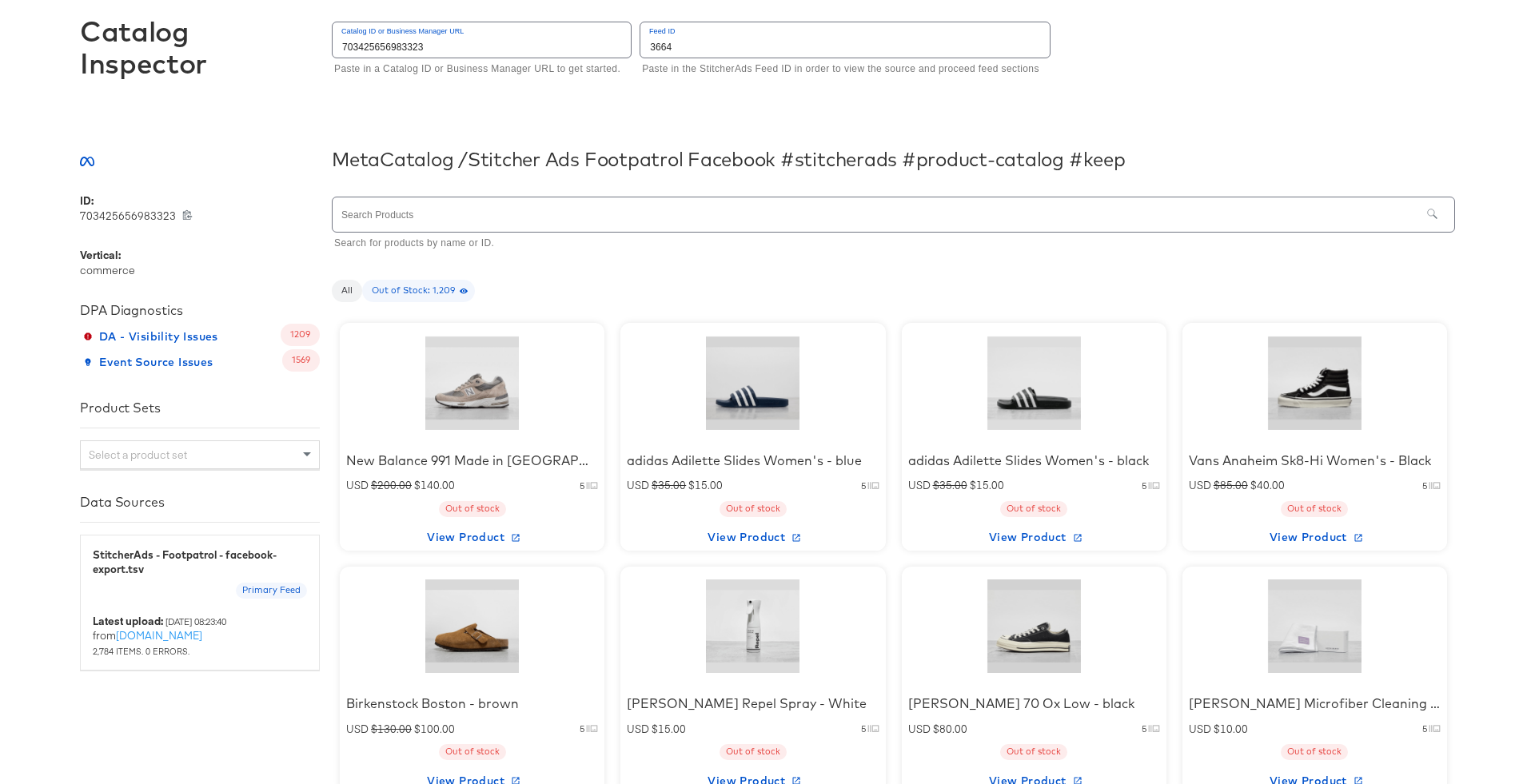
click at [484, 402] on div at bounding box center [472, 383] width 136 height 100
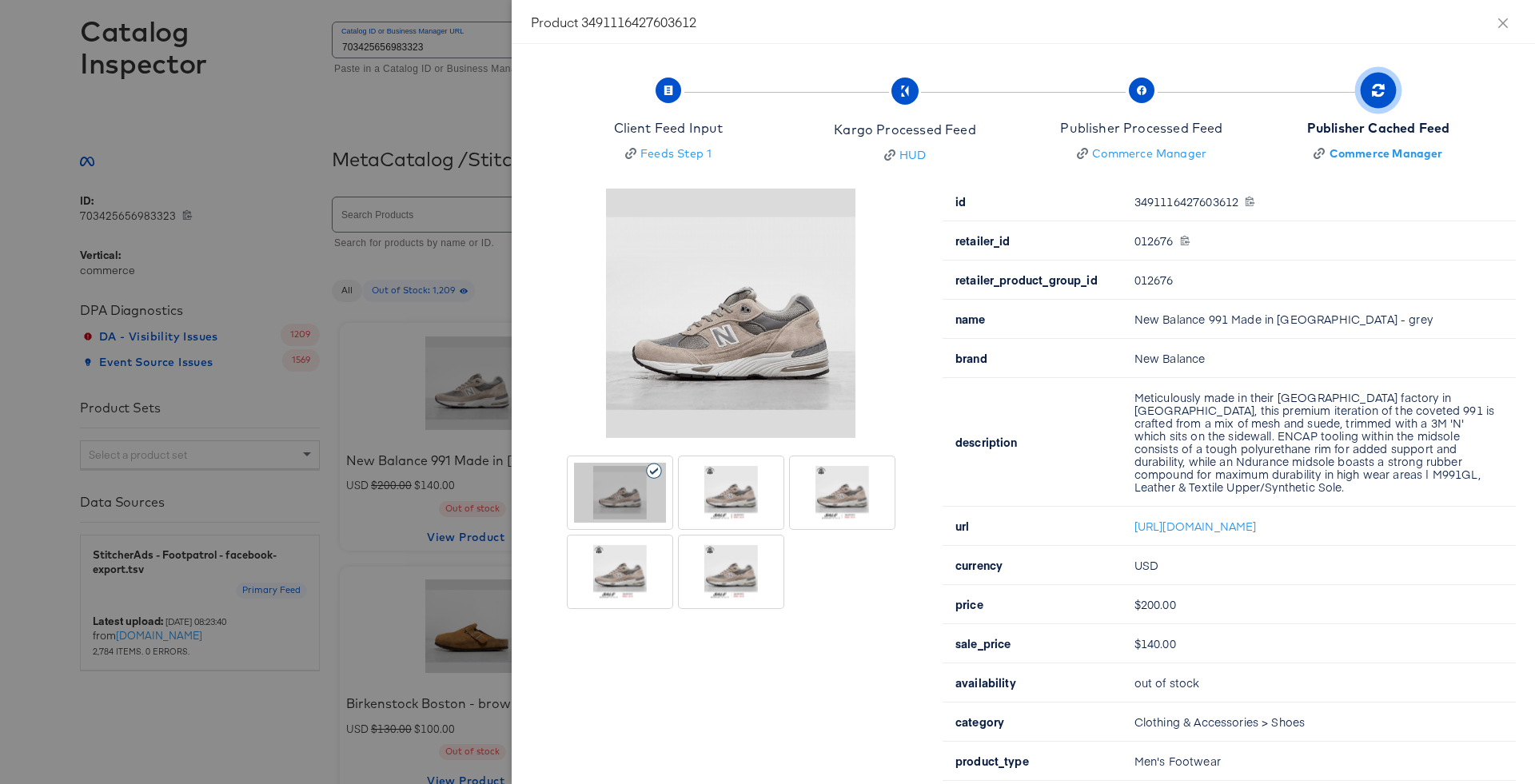
click at [739, 505] on div at bounding box center [731, 493] width 92 height 60
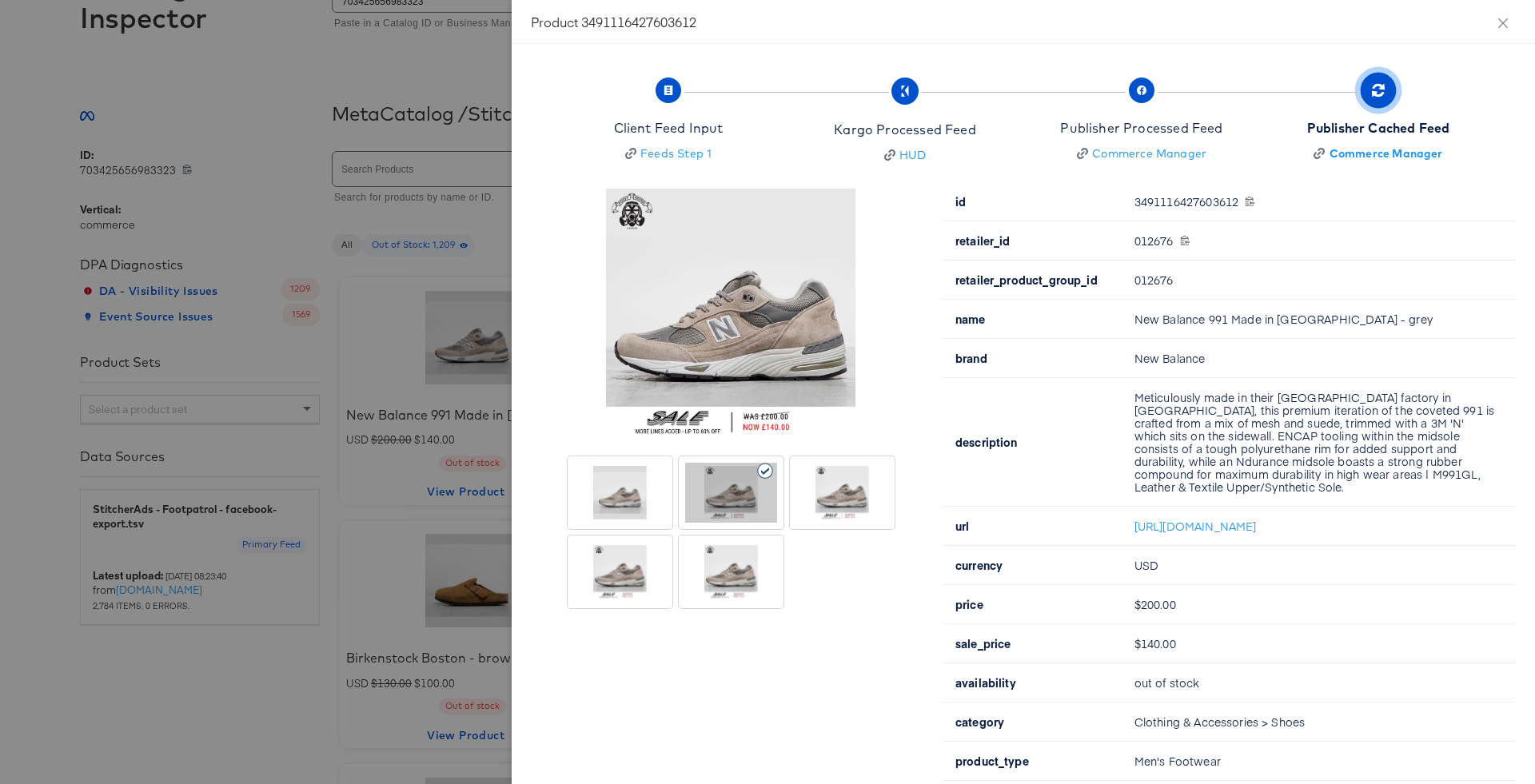
scroll to position [158, 0]
click at [742, 555] on div at bounding box center [731, 572] width 92 height 60
click at [840, 489] on div at bounding box center [842, 493] width 92 height 60
click at [660, 542] on icon at bounding box center [654, 550] width 17 height 16
click at [717, 503] on div at bounding box center [731, 493] width 92 height 60
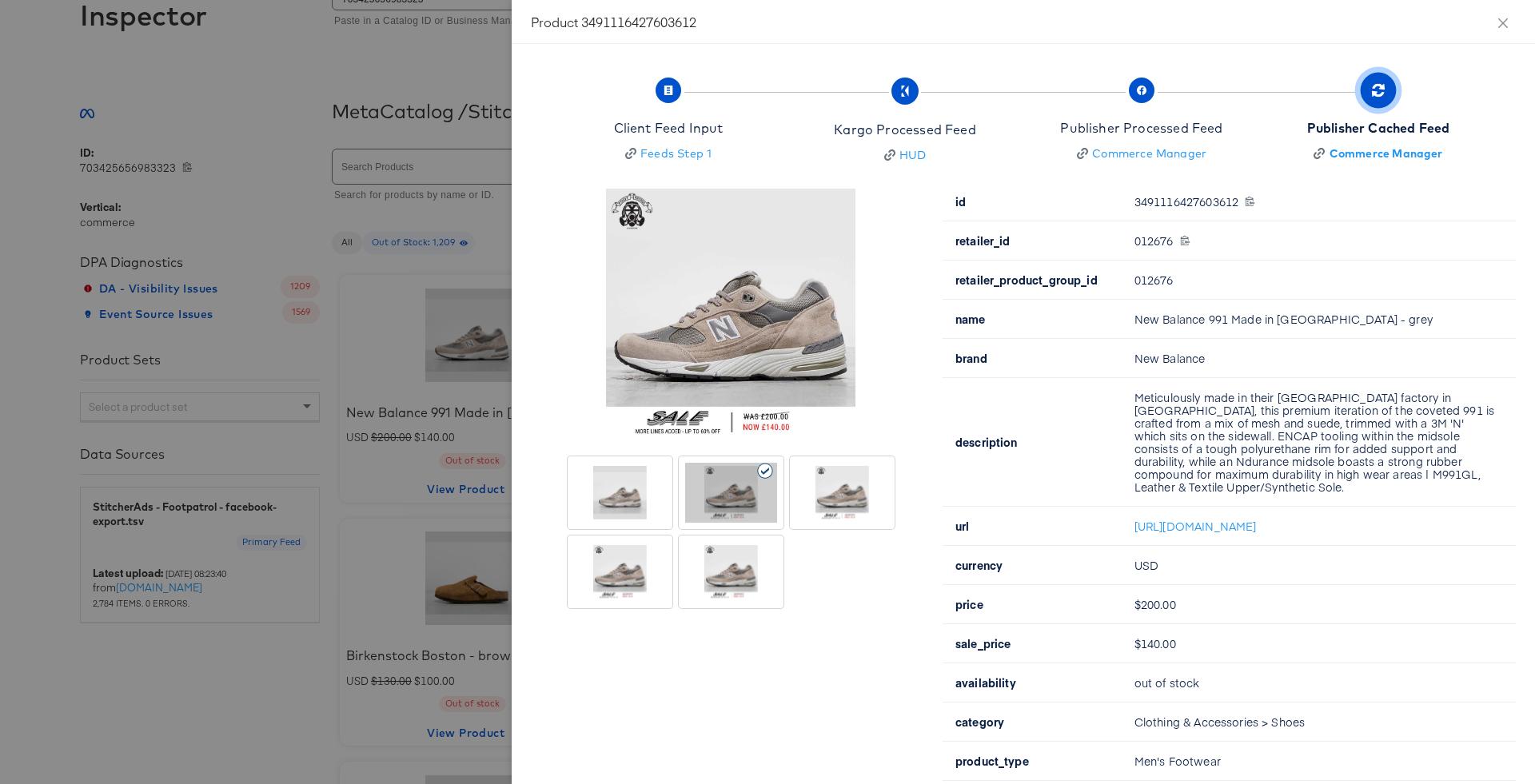
click at [443, 126] on div at bounding box center [767, 392] width 1535 height 784
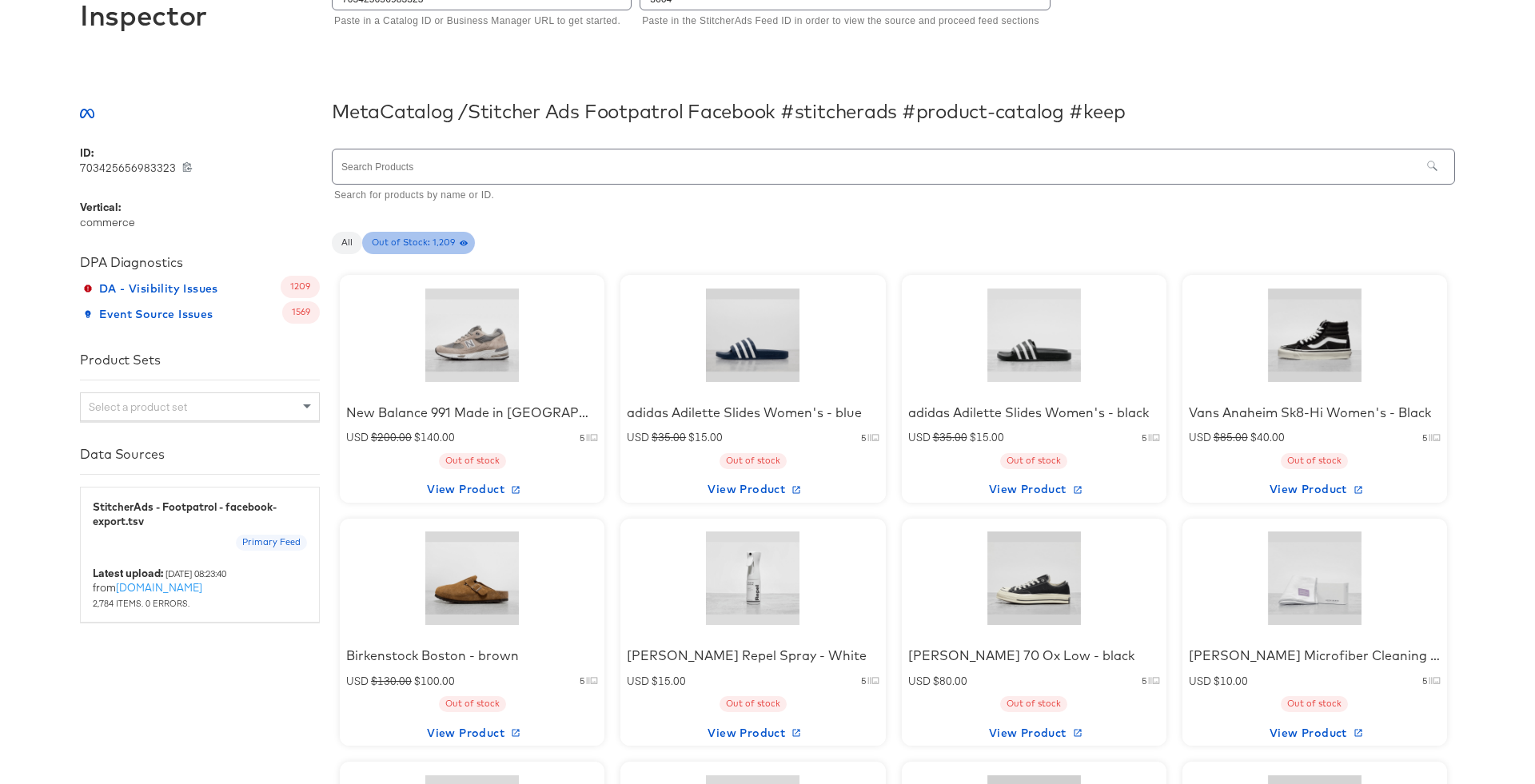
click at [419, 252] on div "Out of Stock: 1,209" at bounding box center [419, 243] width 113 height 23
click at [358, 246] on span "All" at bounding box center [347, 243] width 30 height 13
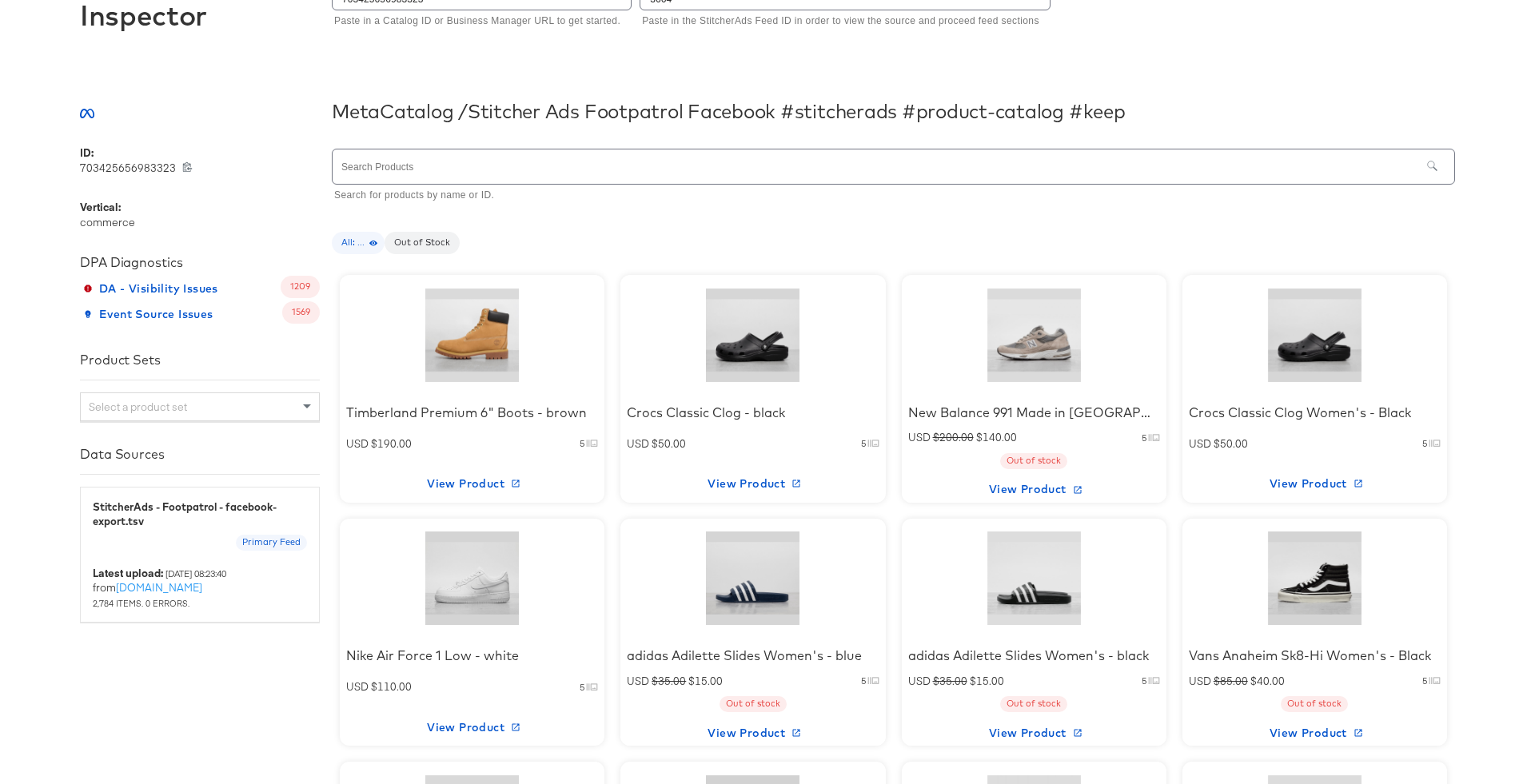
click at [840, 380] on div "Crocs Classic Clog - black USD $50.00 5 View Product" at bounding box center [752, 388] width 265 height 227
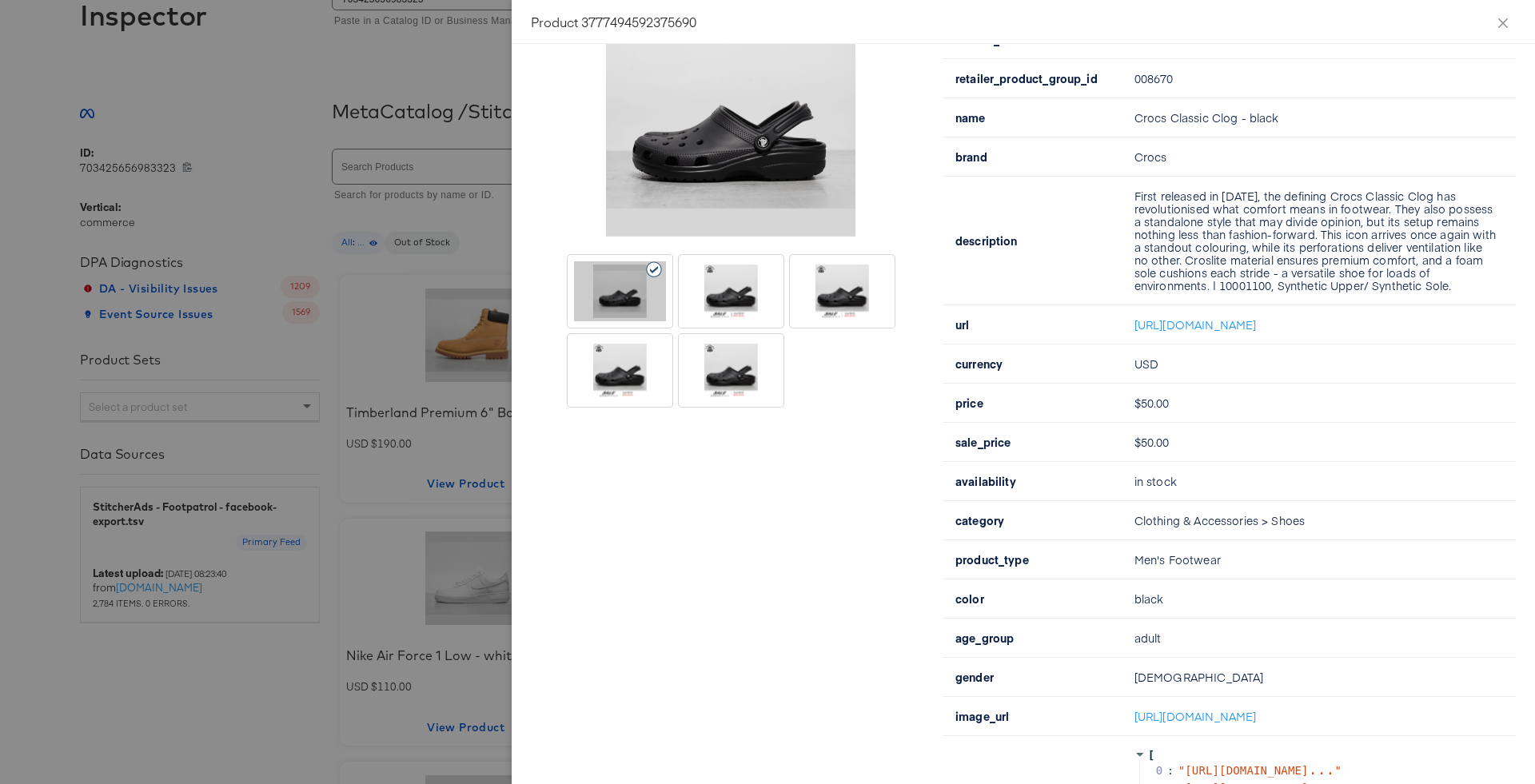
scroll to position [206, 0]
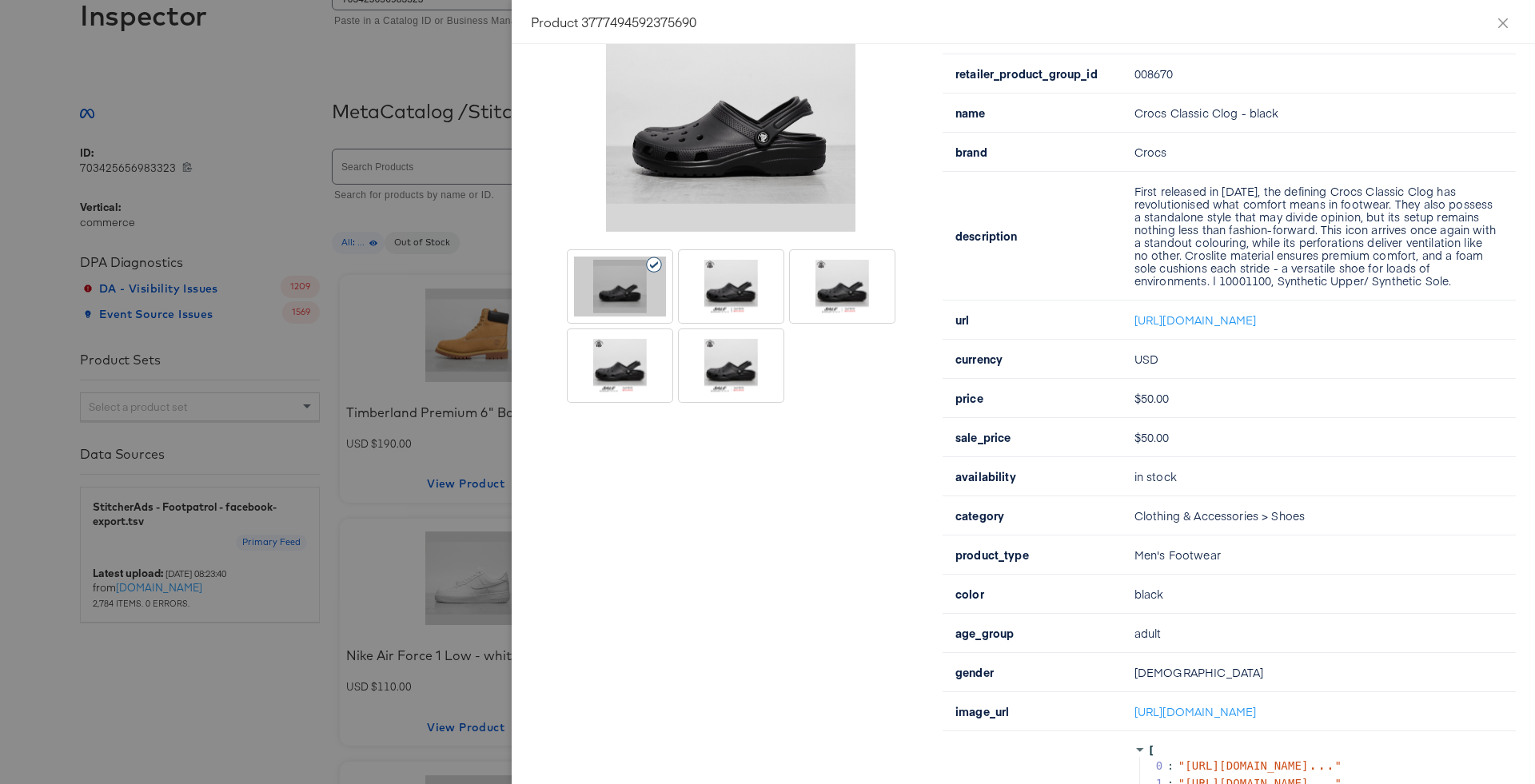
click at [788, 286] on div at bounding box center [731, 326] width 327 height 152
click at [763, 284] on div at bounding box center [731, 286] width 92 height 60
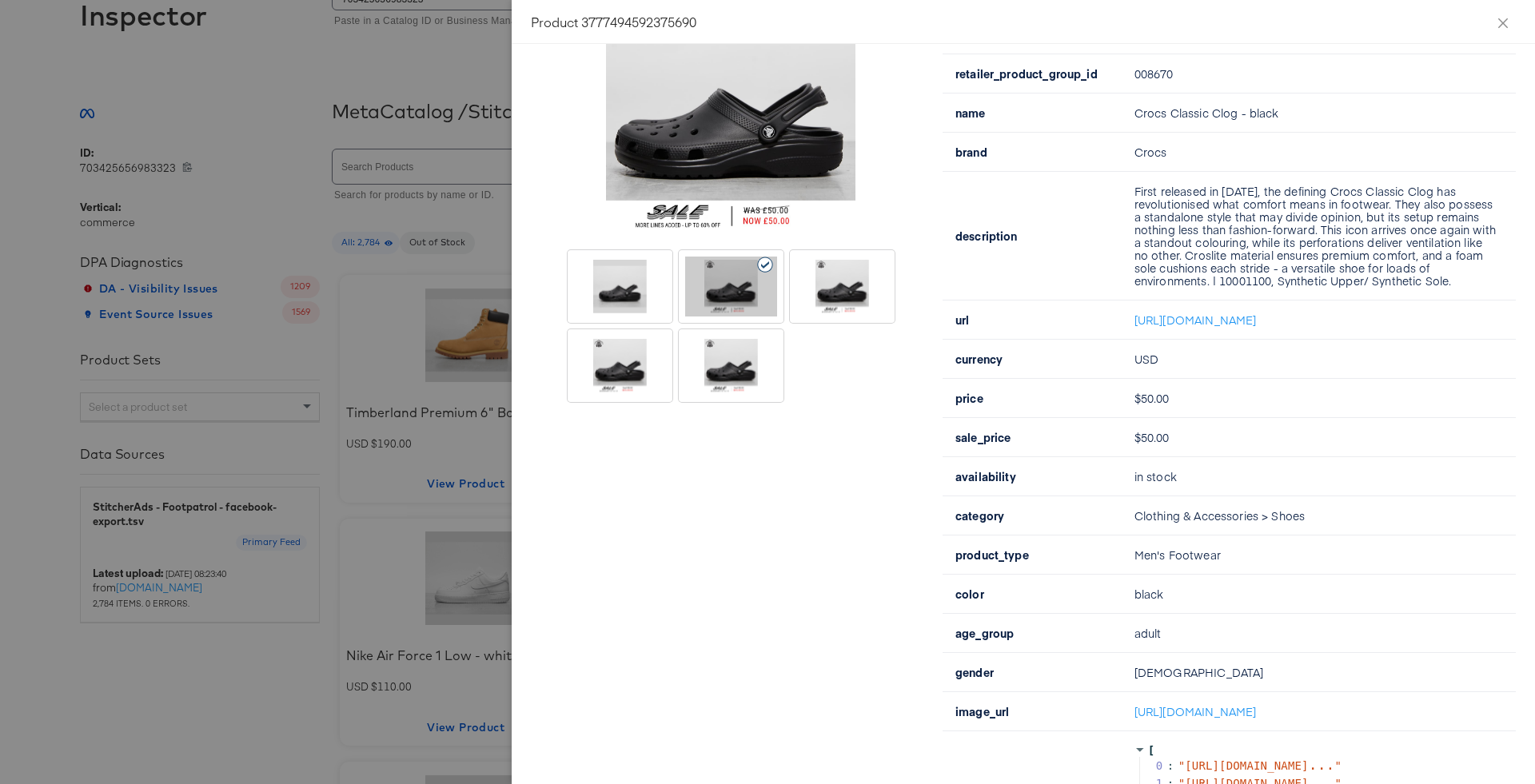
scroll to position [0, 0]
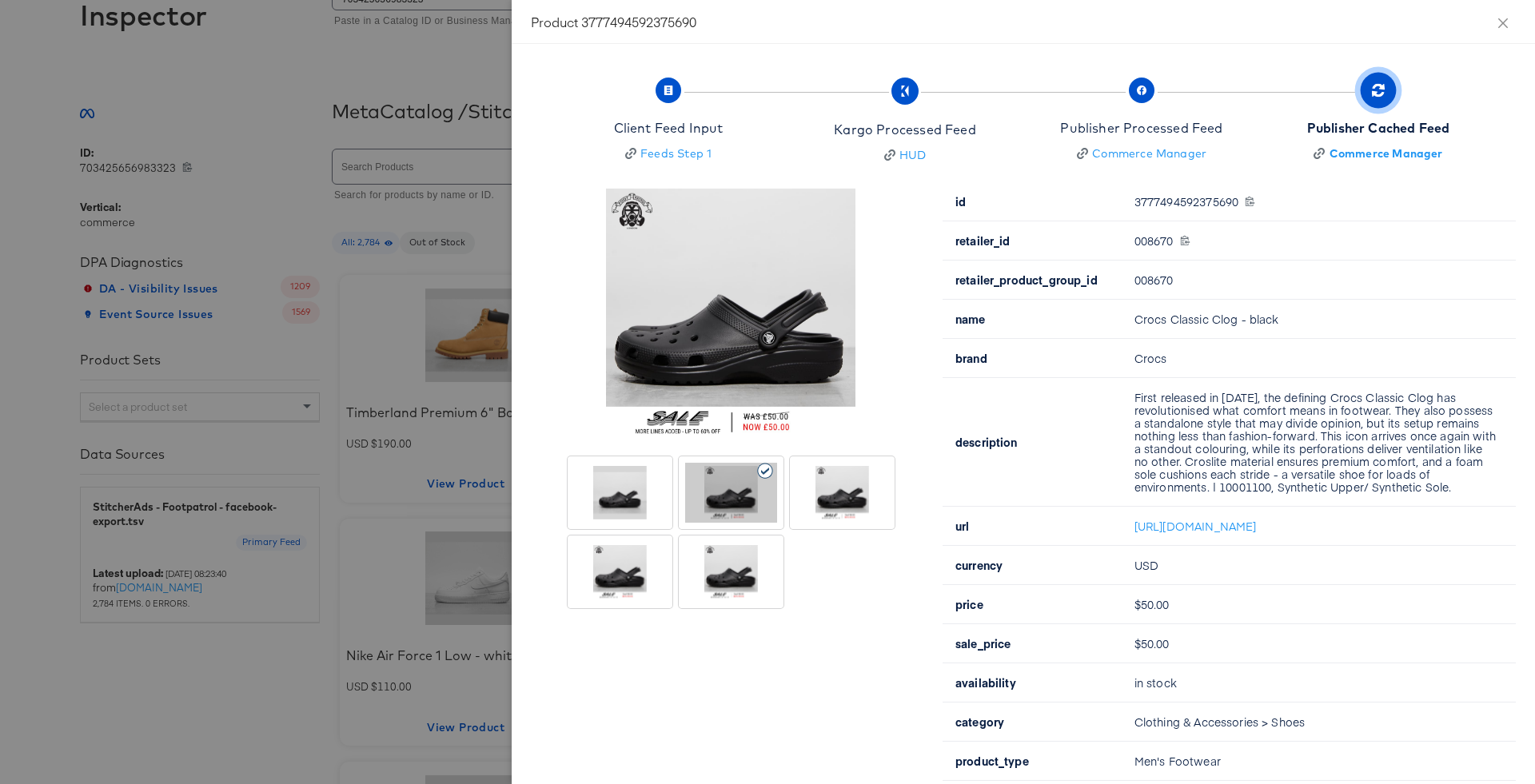
click at [823, 470] on div at bounding box center [842, 493] width 92 height 60
click at [697, 573] on div at bounding box center [731, 572] width 92 height 60
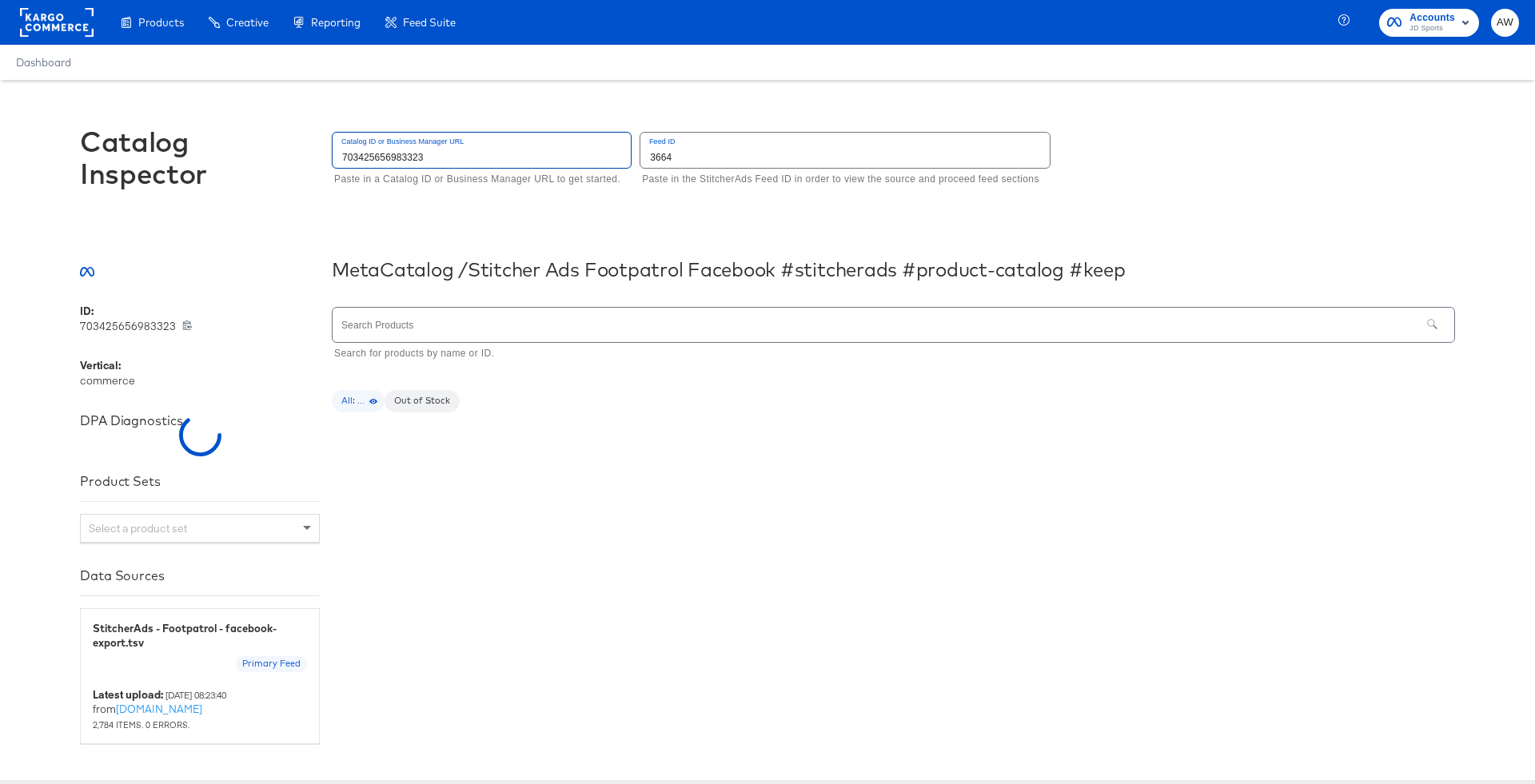
click at [513, 141] on input "703425656983323" at bounding box center [481, 150] width 298 height 35
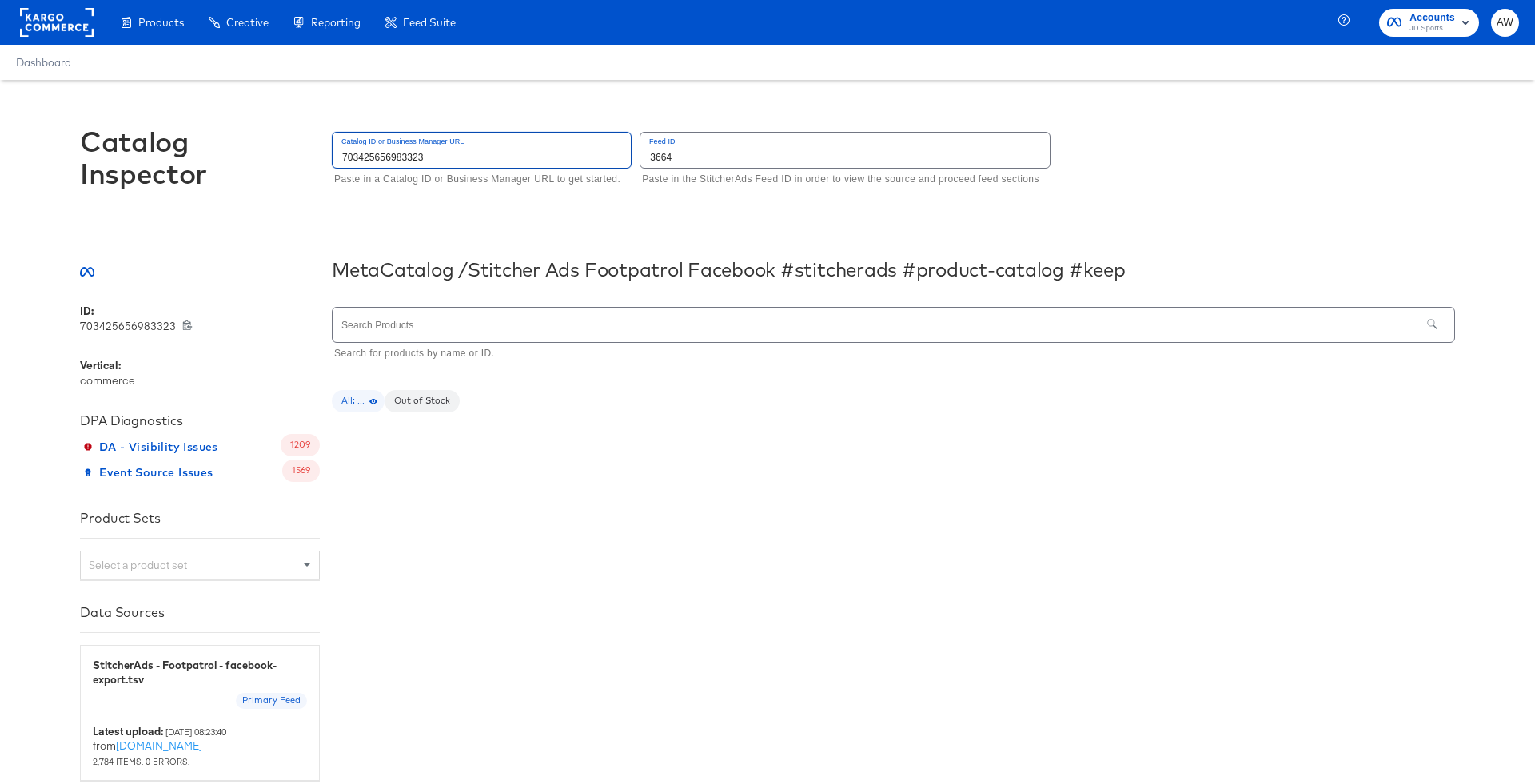
click at [513, 141] on input "703425656983323" at bounding box center [481, 150] width 298 height 35
click at [723, 142] on input "3664" at bounding box center [845, 150] width 409 height 35
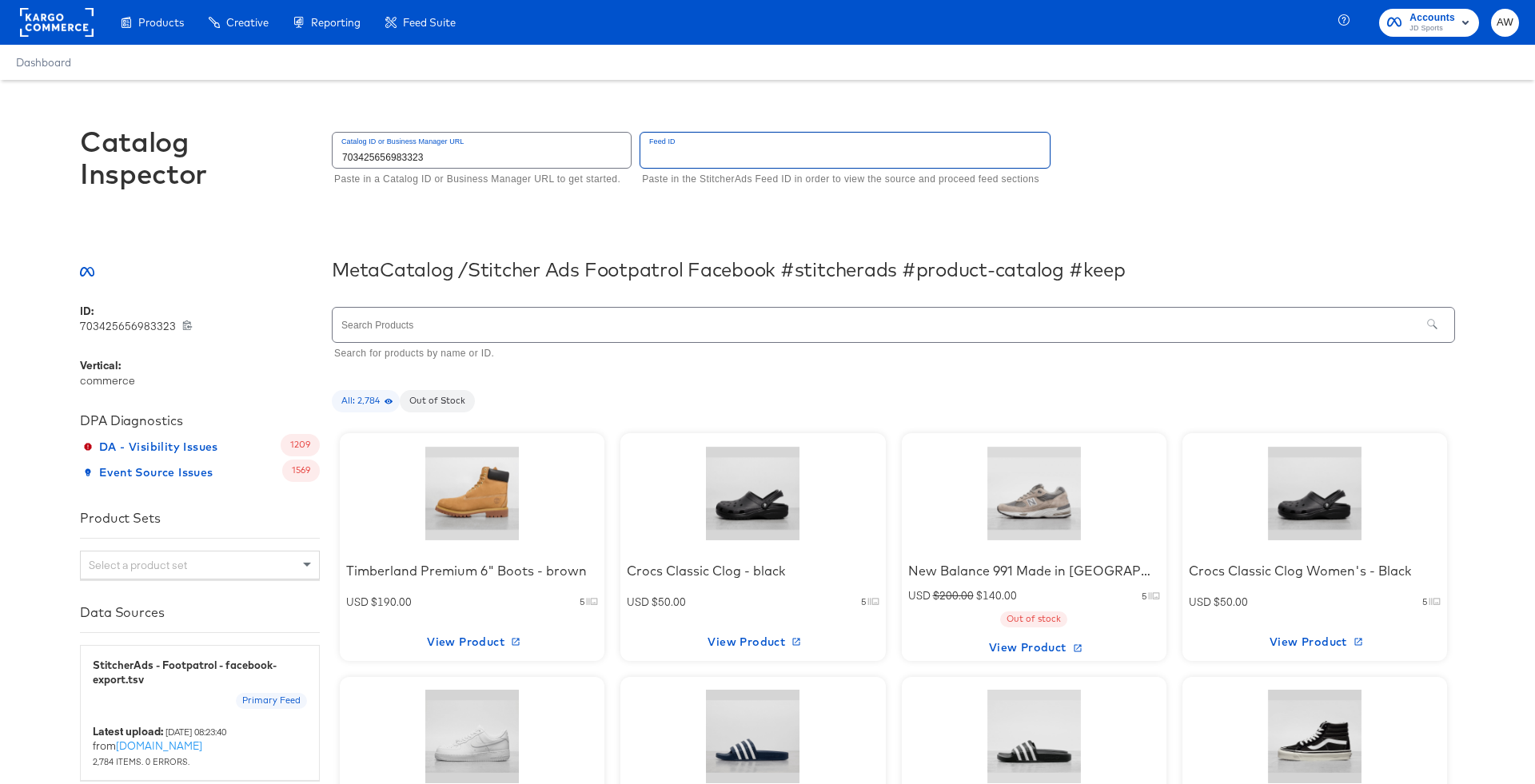
click at [521, 170] on div "Catalog ID or Business Manager URL 703425656983323 Paste in a Catalog ID or Bus…" at bounding box center [481, 159] width 299 height 55
click at [512, 159] on input "703425656983323" at bounding box center [481, 150] width 298 height 35
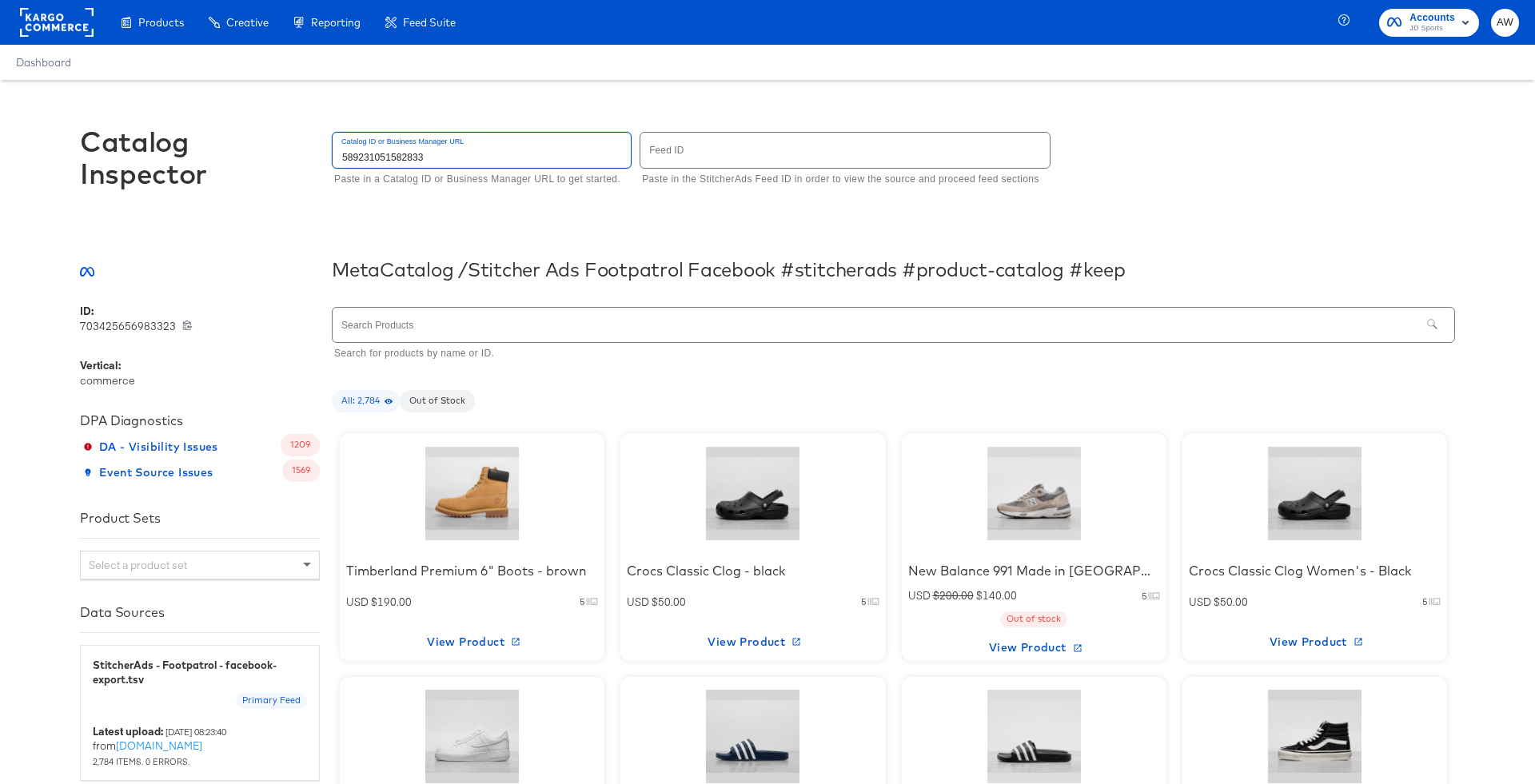
type input "589231051582833"
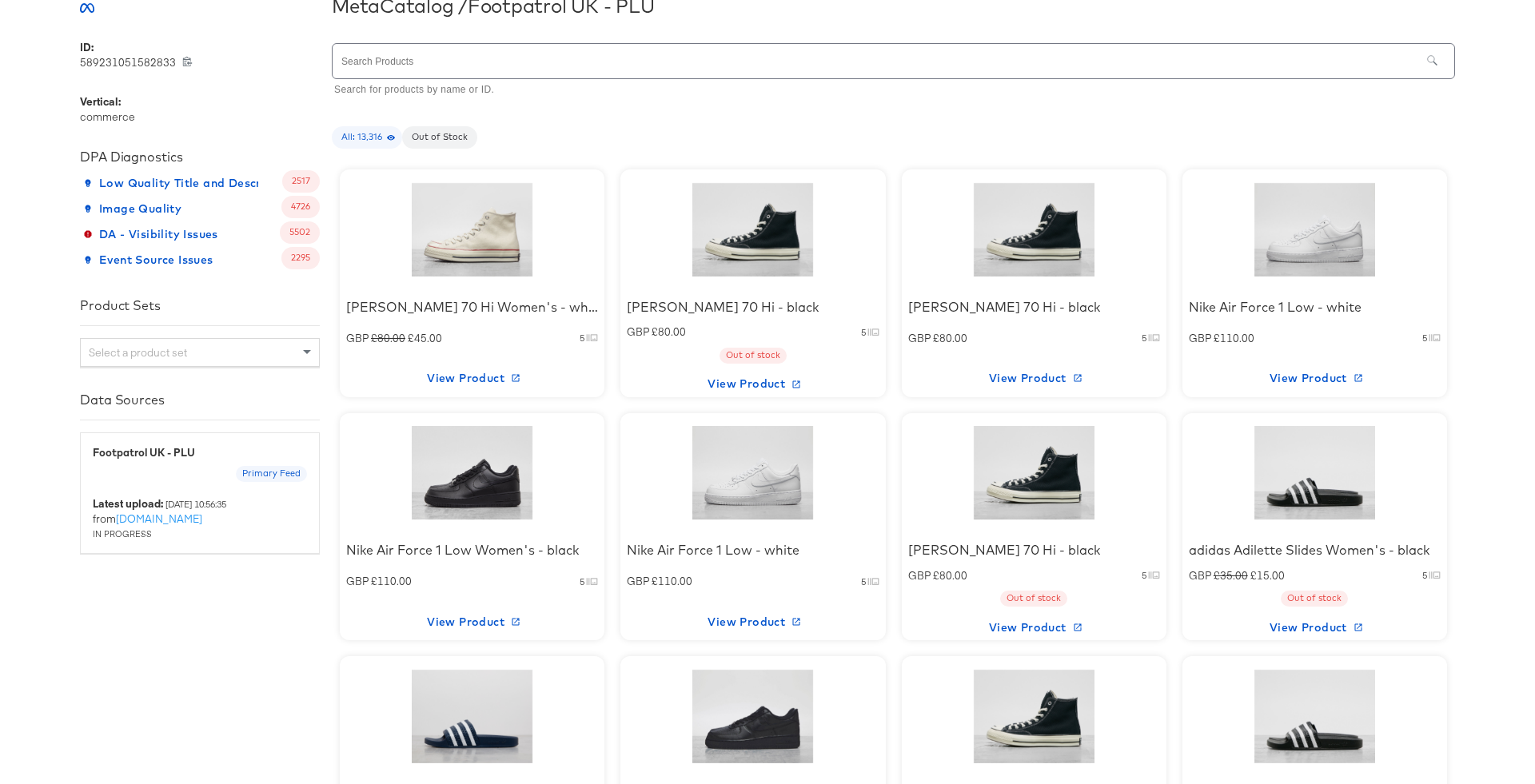
scroll to position [272, 0]
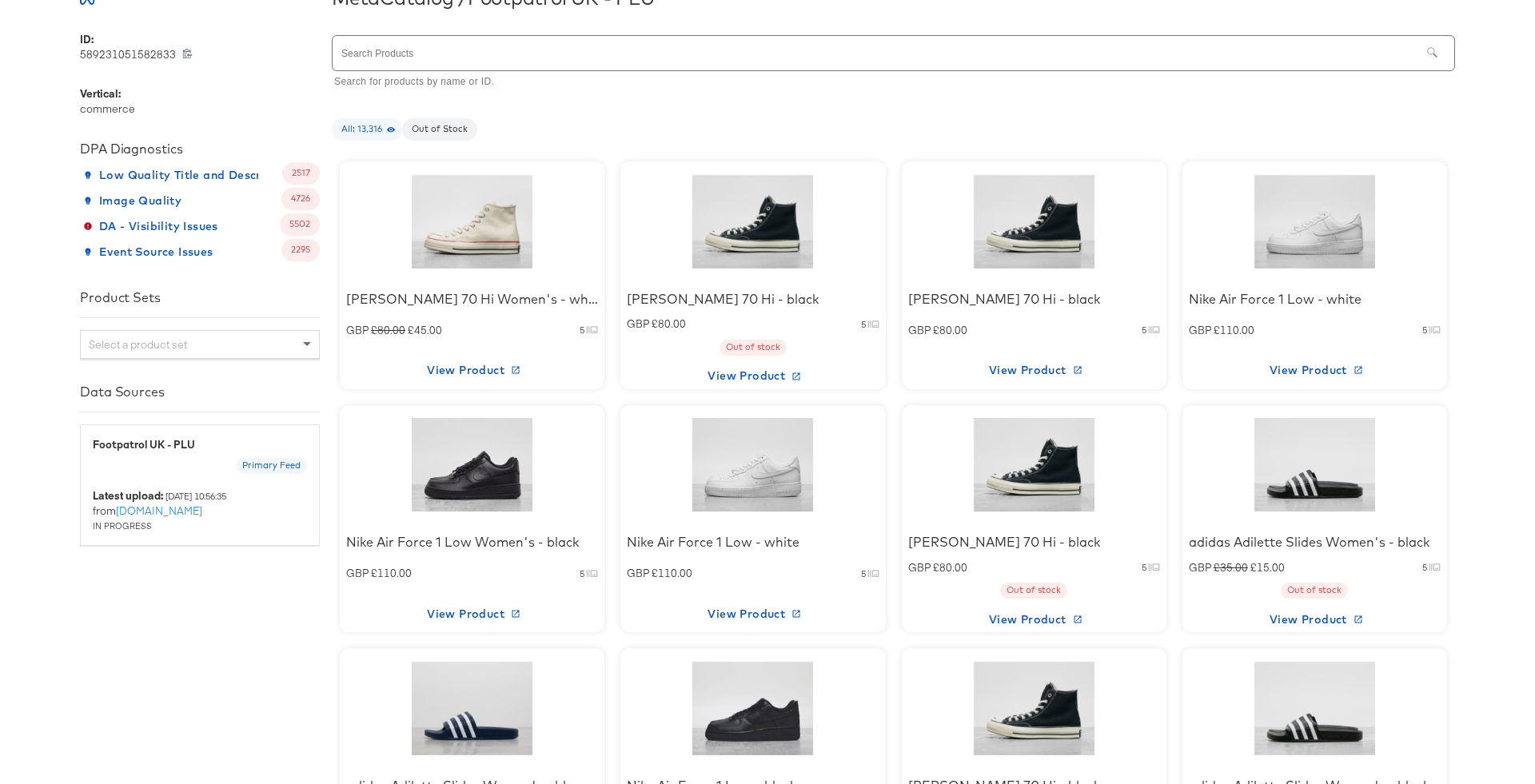
click at [727, 236] on div at bounding box center [752, 222] width 136 height 100
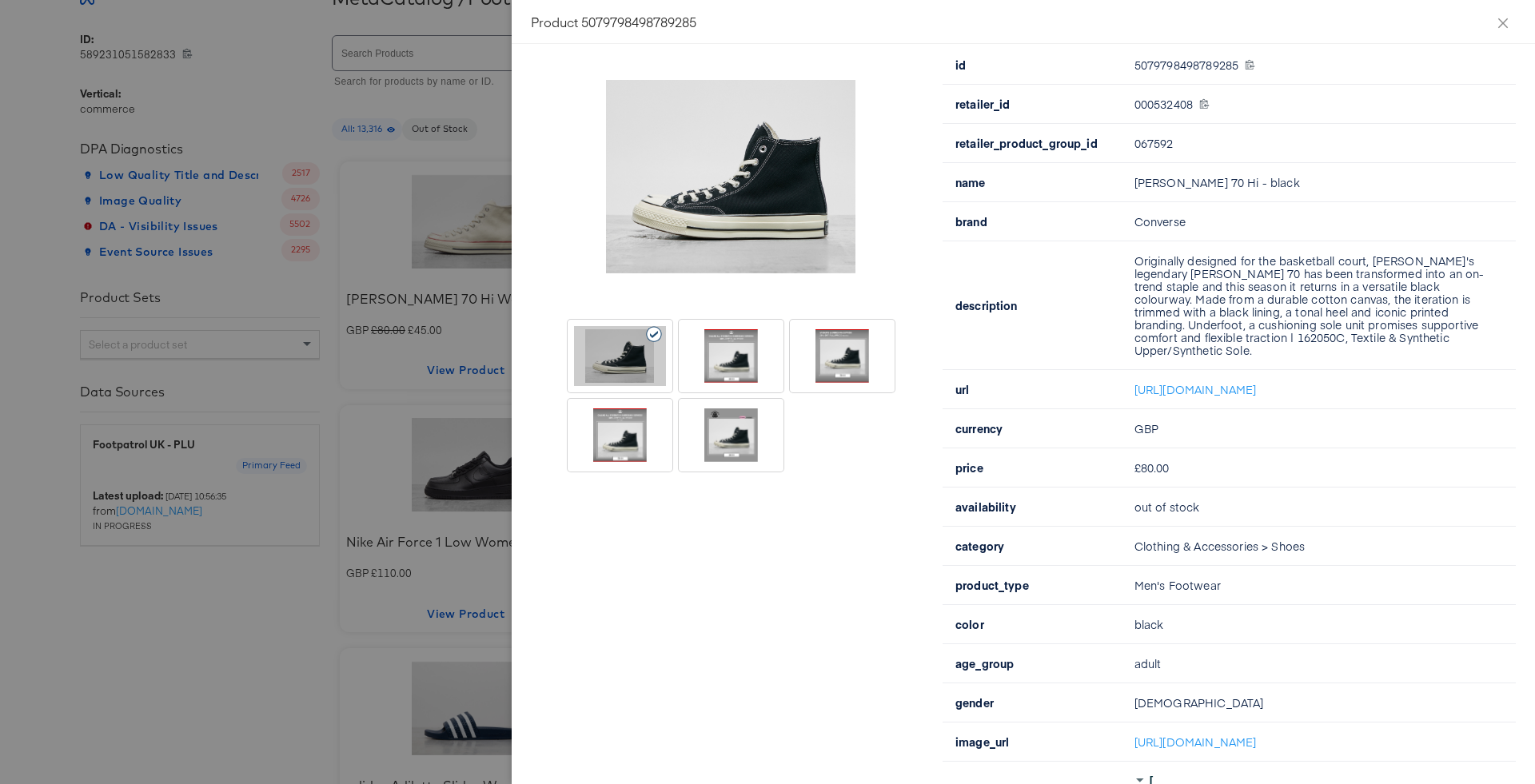
scroll to position [145, 0]
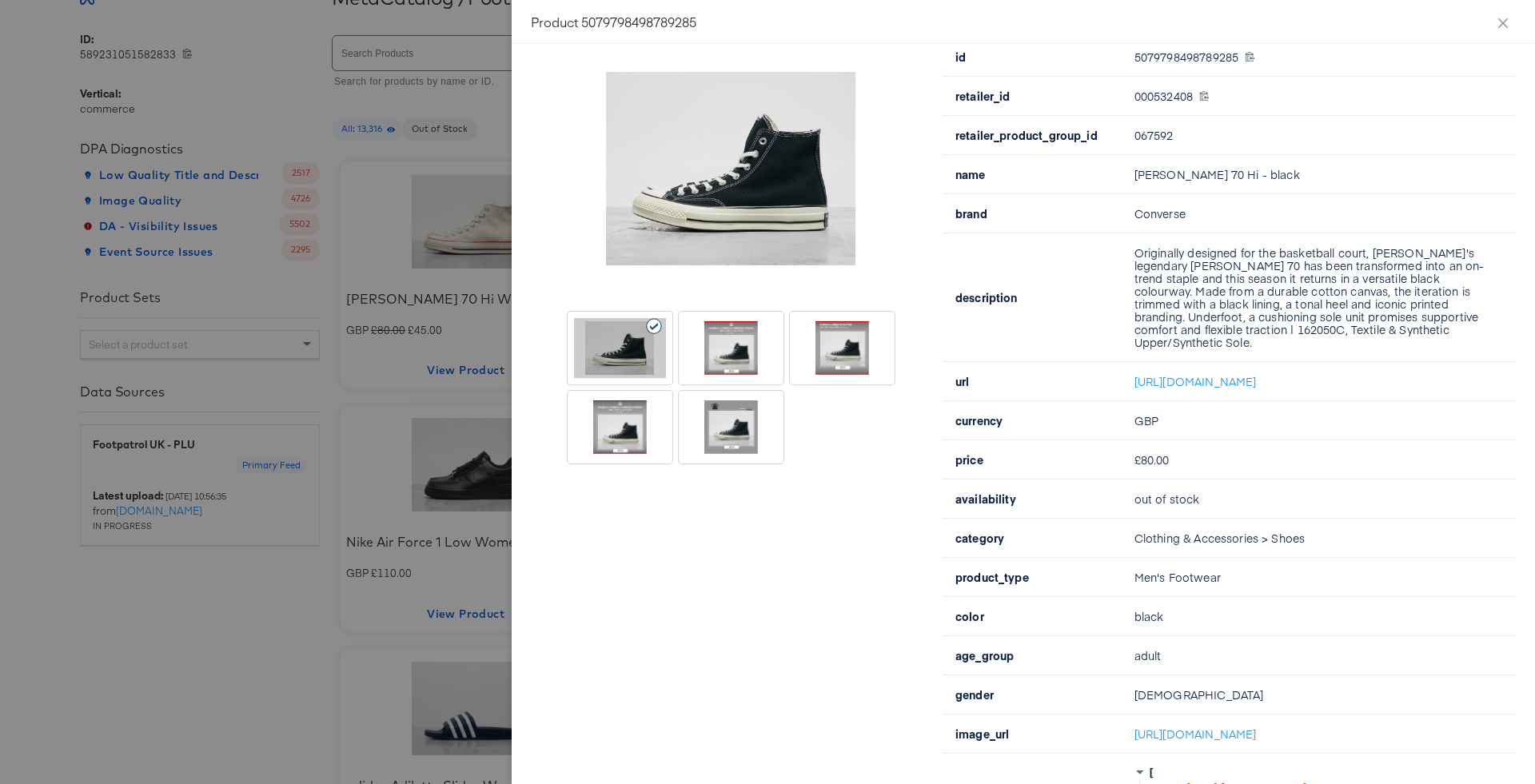
click at [757, 389] on div at bounding box center [731, 387] width 327 height 152
click at [749, 374] on div at bounding box center [731, 348] width 92 height 60
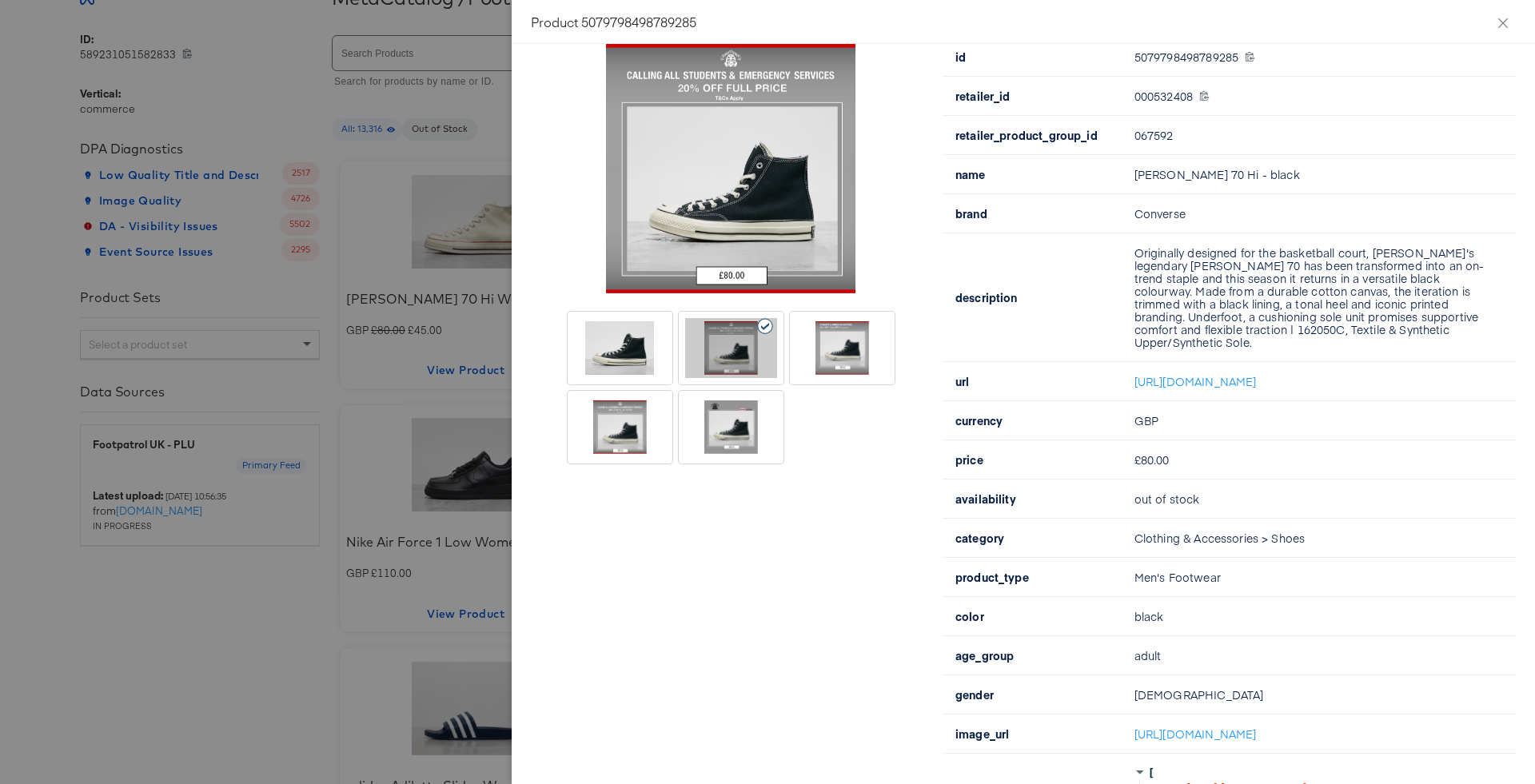
click at [838, 363] on div at bounding box center [842, 348] width 92 height 60
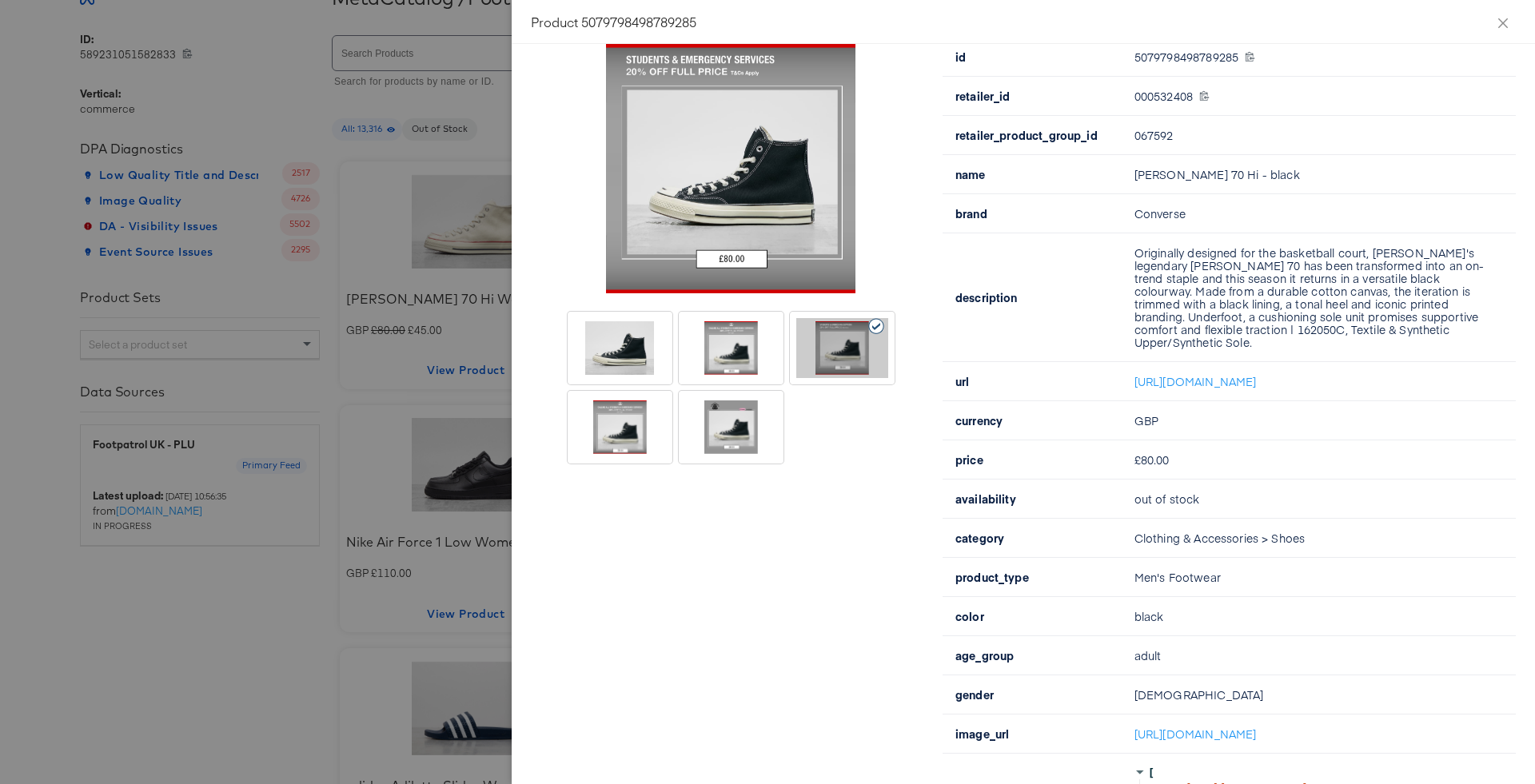
click at [724, 414] on div at bounding box center [731, 427] width 92 height 60
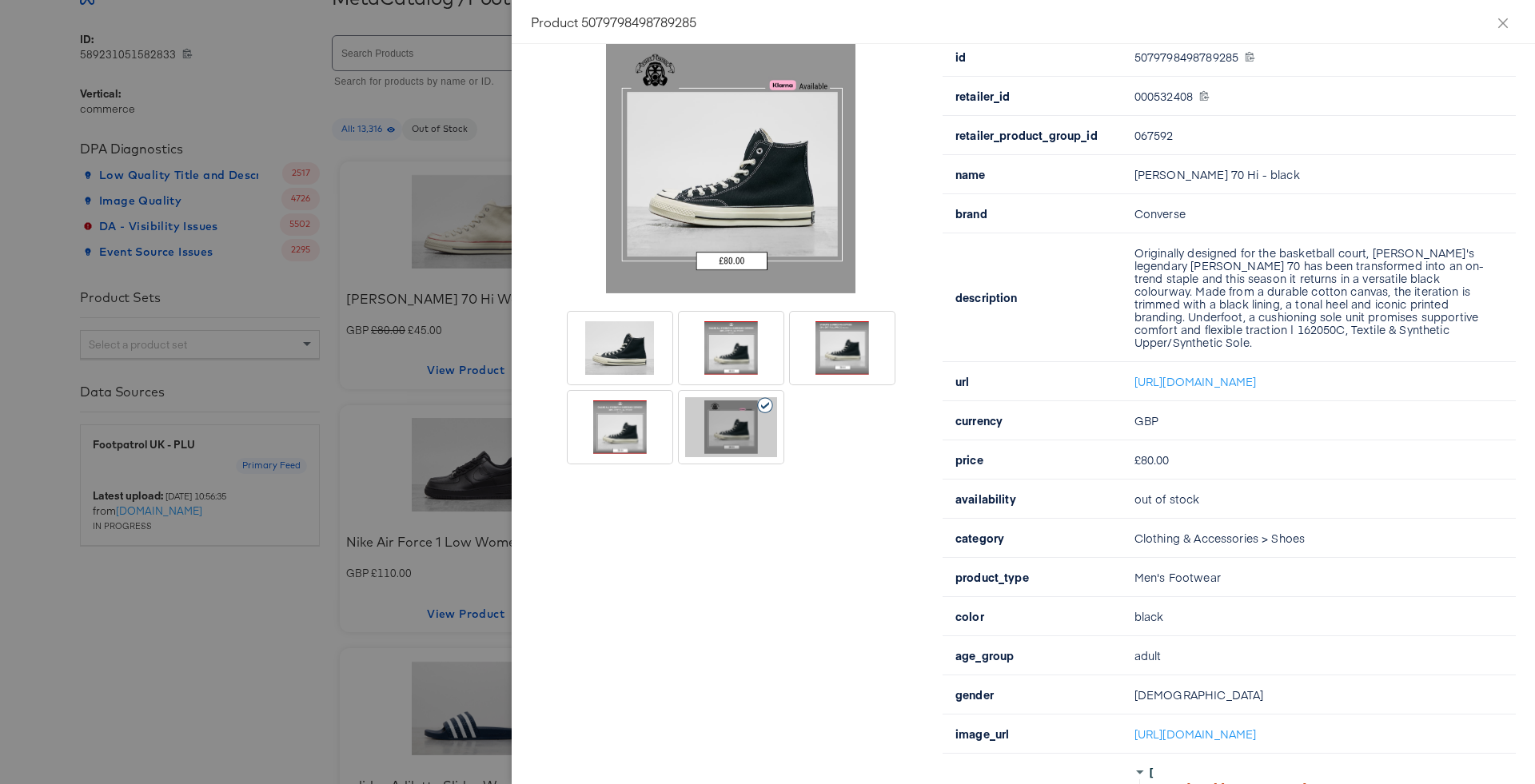
click at [615, 434] on div at bounding box center [620, 427] width 92 height 60
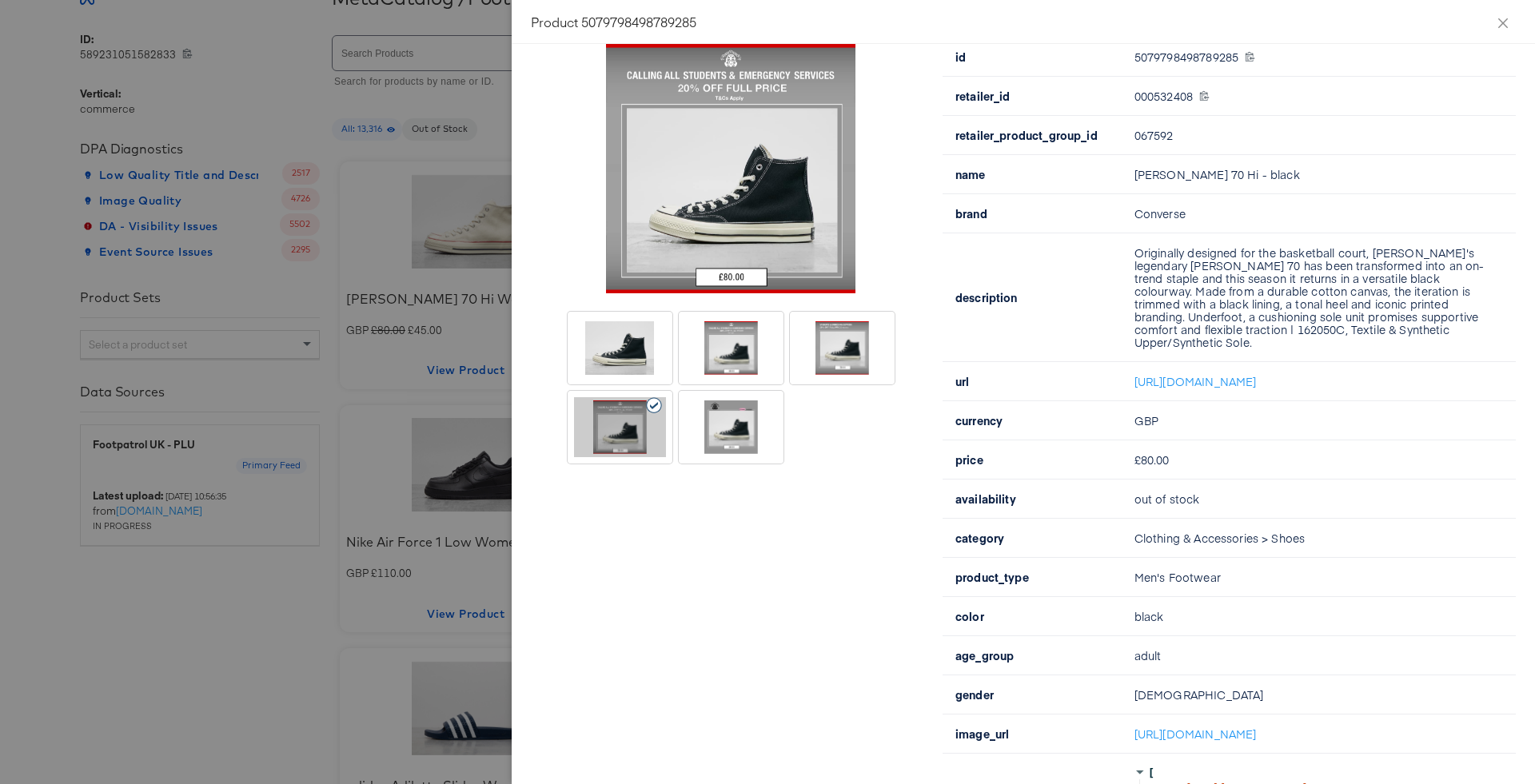
click at [482, 319] on div at bounding box center [767, 392] width 1535 height 784
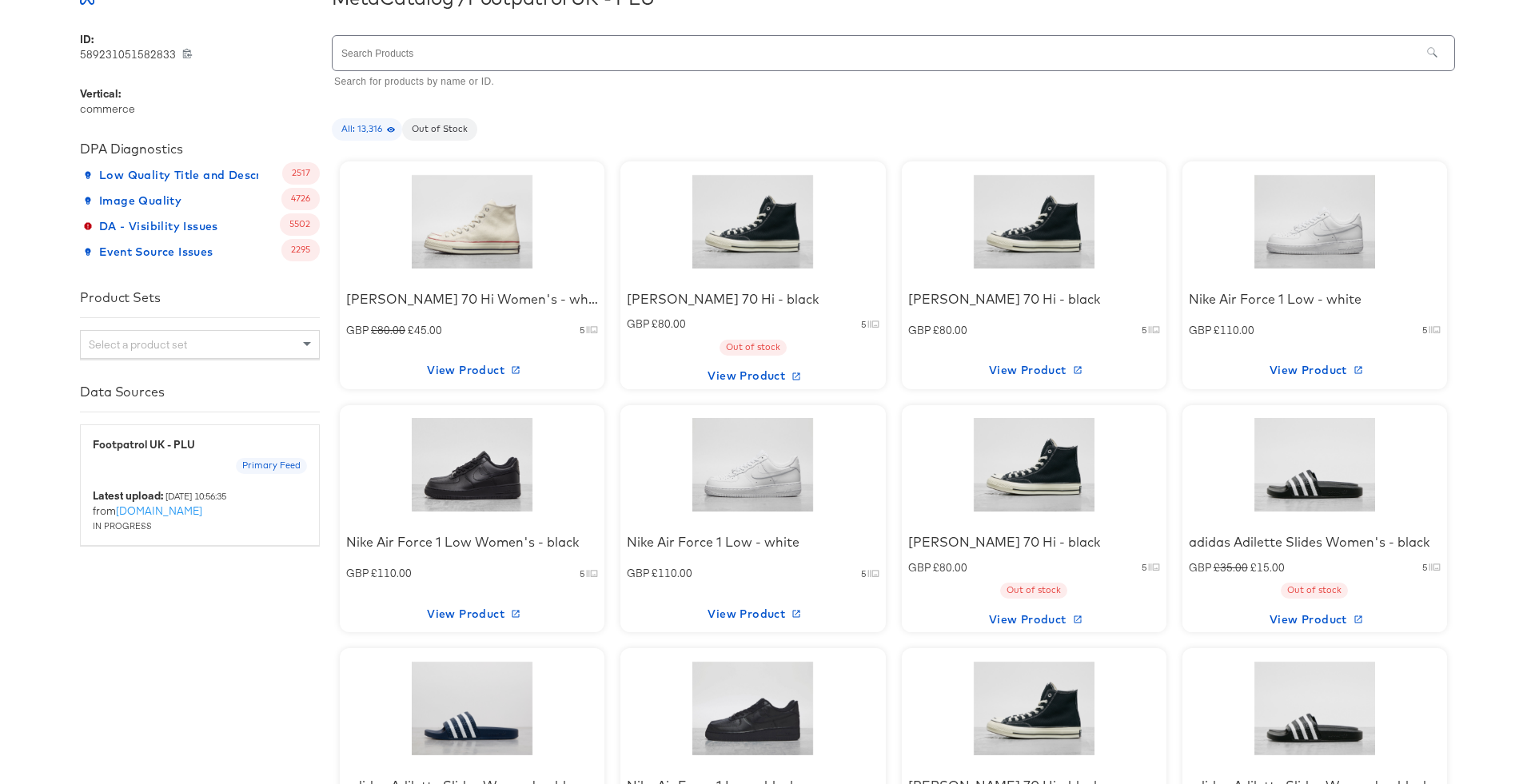
click at [624, 213] on div "[PERSON_NAME] 70 Hi - black GBP £80.00 5 Out of stock View Product" at bounding box center [752, 275] width 265 height 227
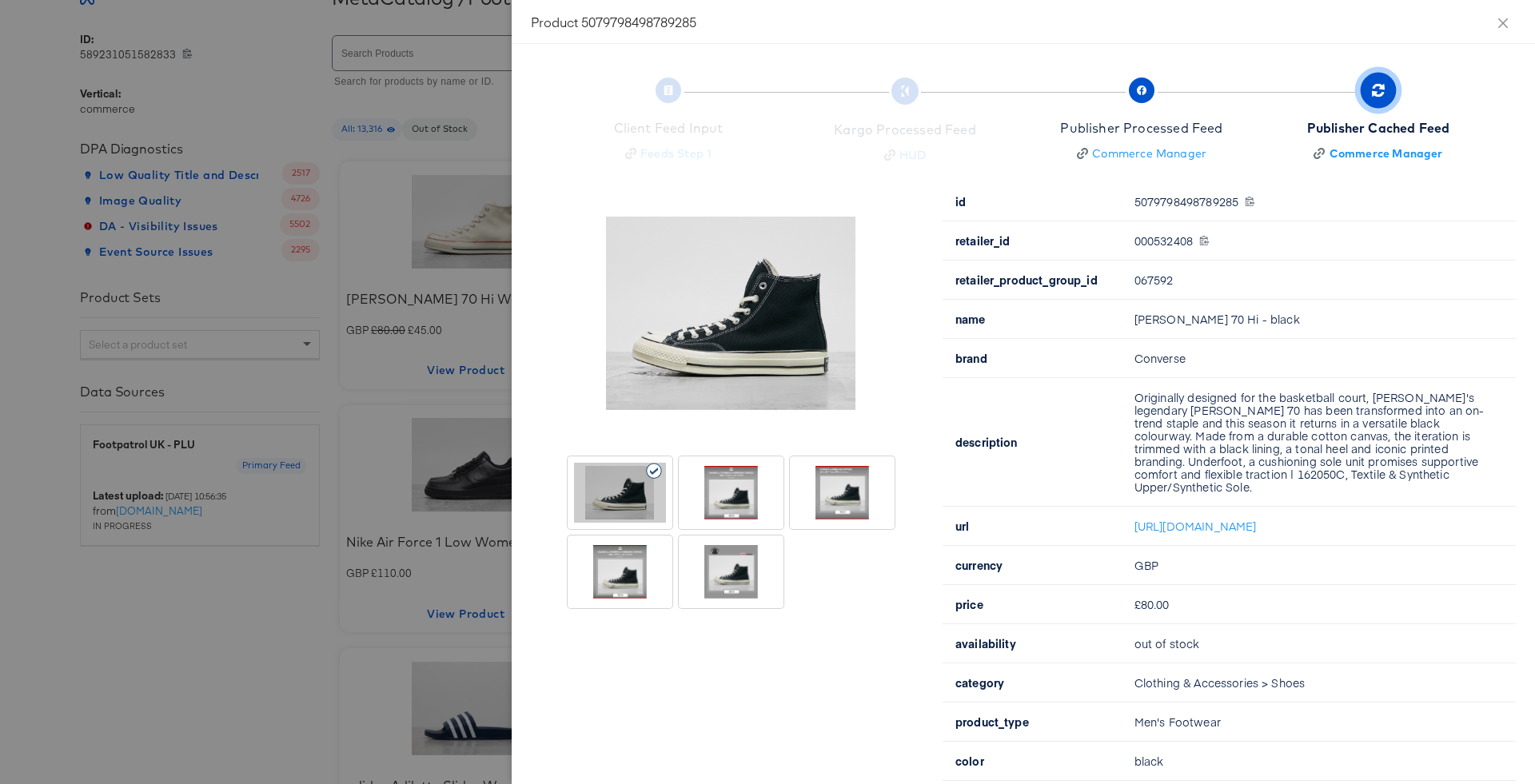
click at [742, 496] on div at bounding box center [731, 493] width 92 height 60
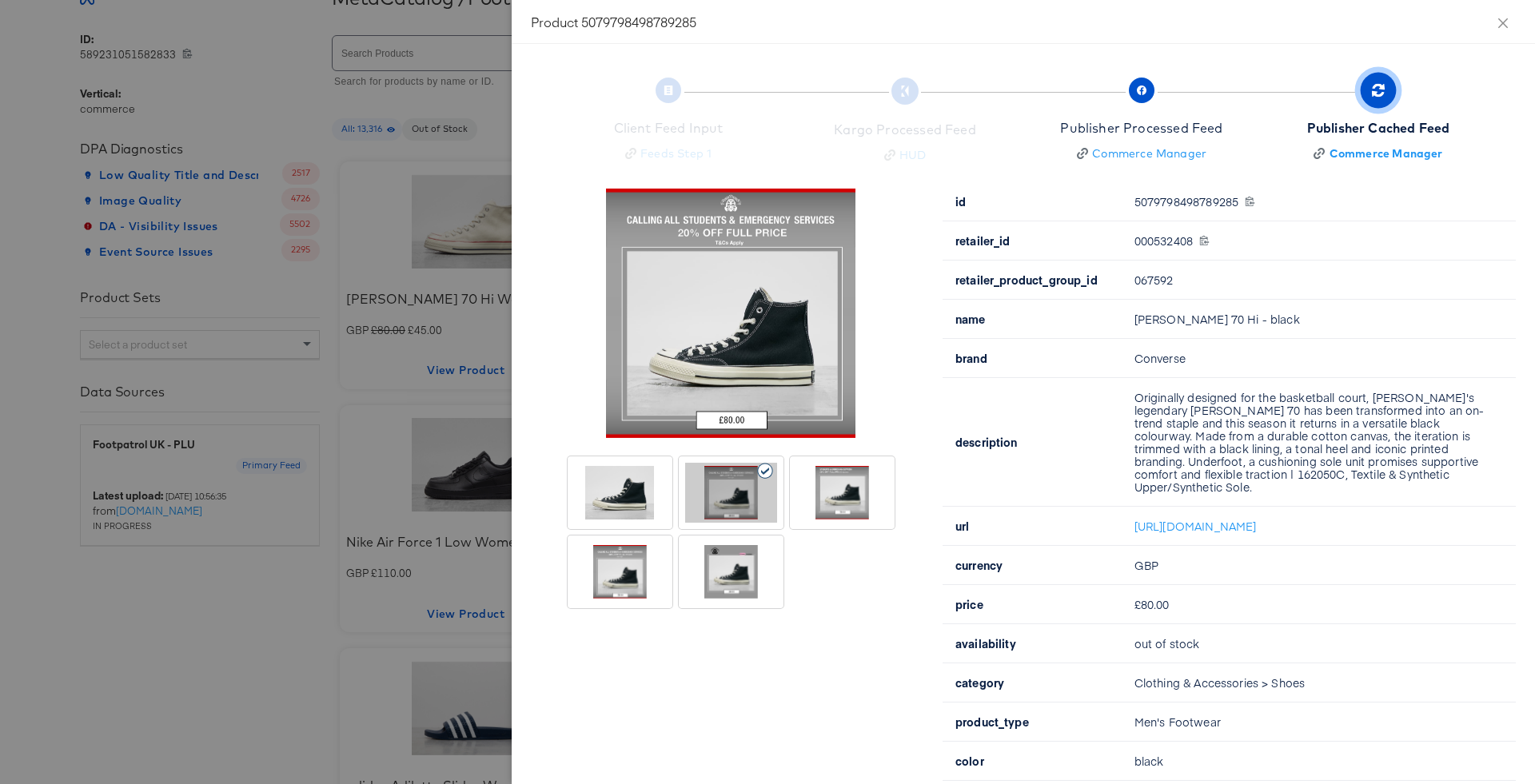
click at [418, 448] on div at bounding box center [767, 392] width 1535 height 784
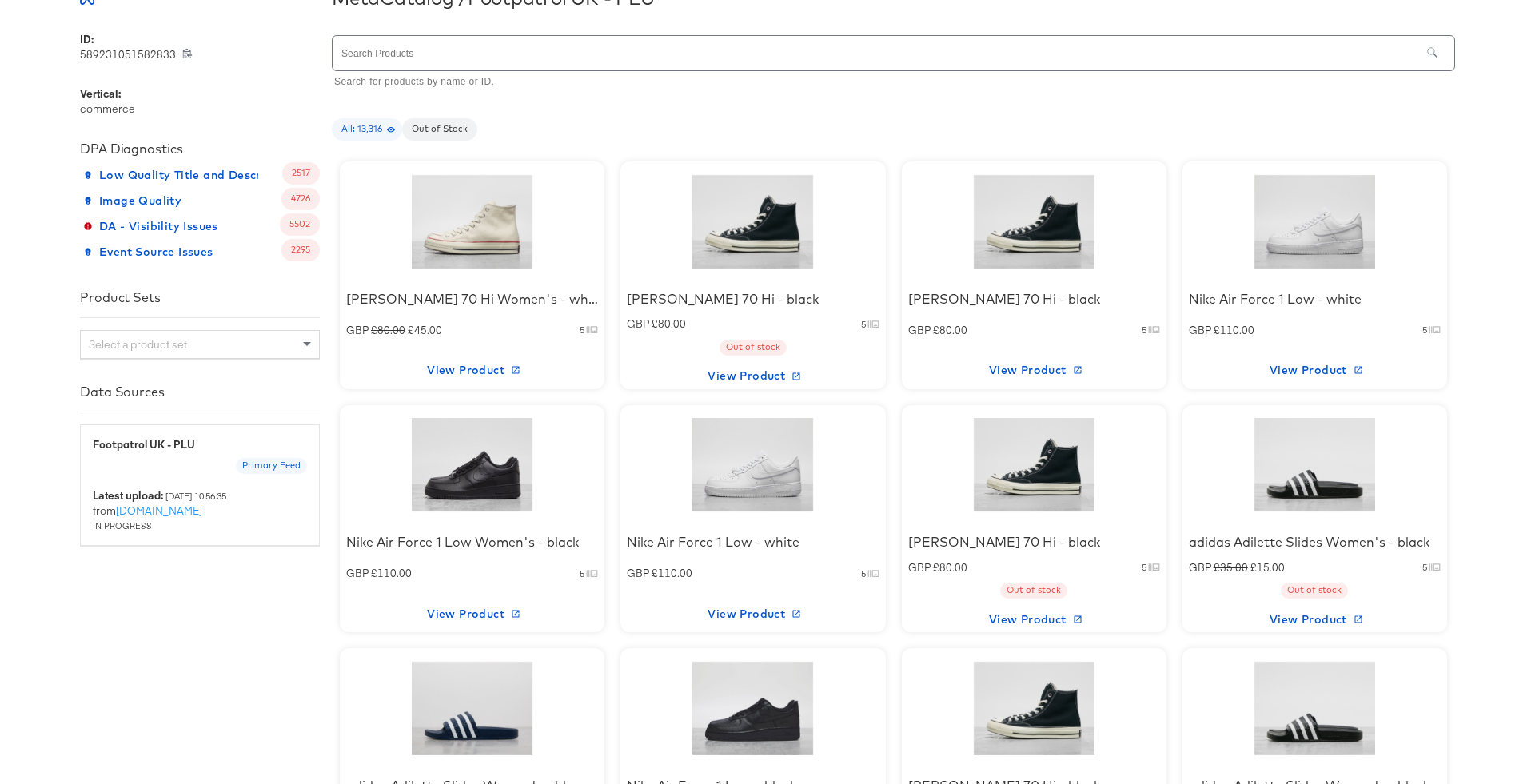
click at [874, 70] on div "Search Products Search for products by name or ID." at bounding box center [894, 63] width 1123 height 55
click at [854, 46] on input "text" at bounding box center [876, 54] width 1088 height 35
type input "spezial"
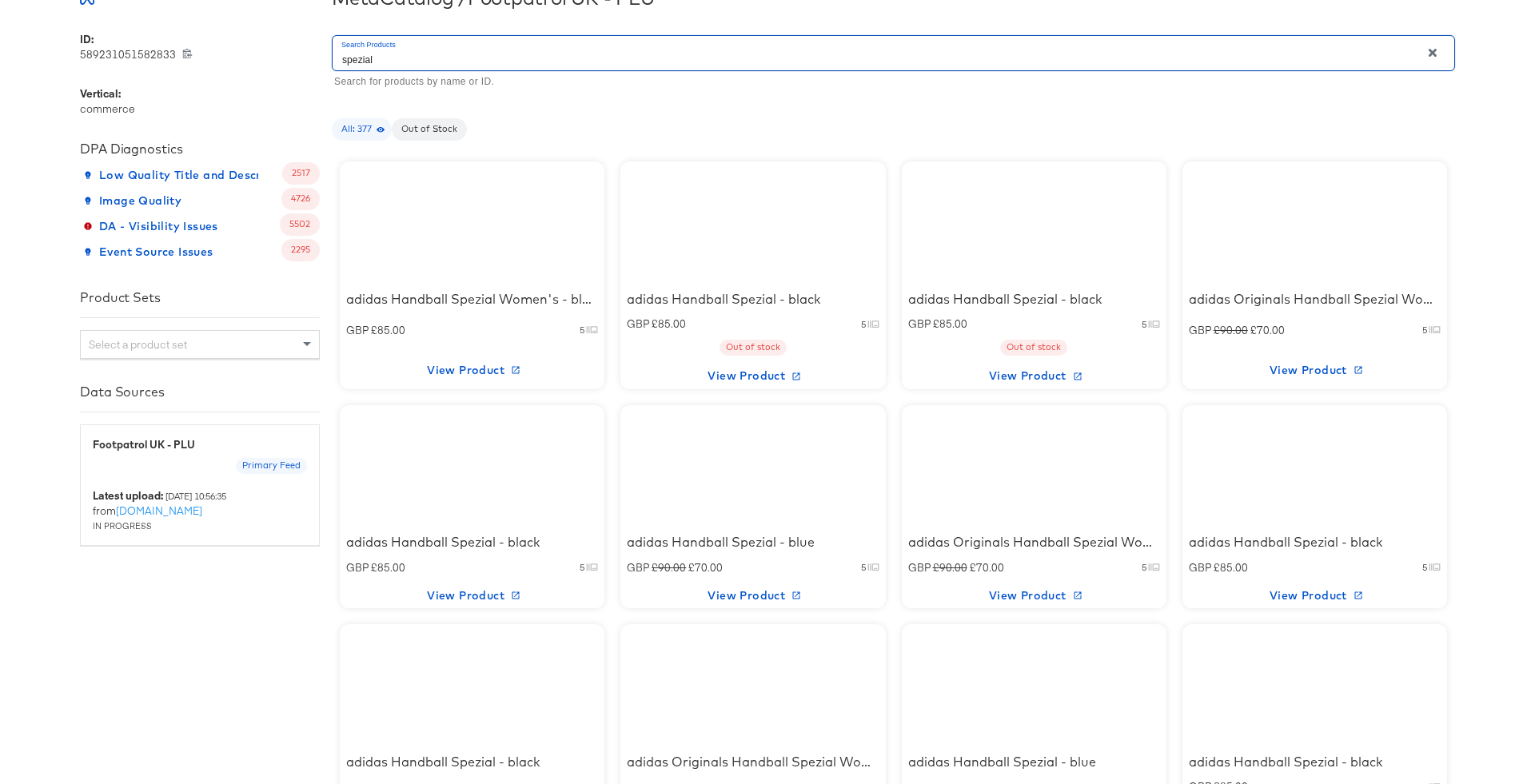
click at [1043, 69] on input "spezial" at bounding box center [876, 54] width 1088 height 35
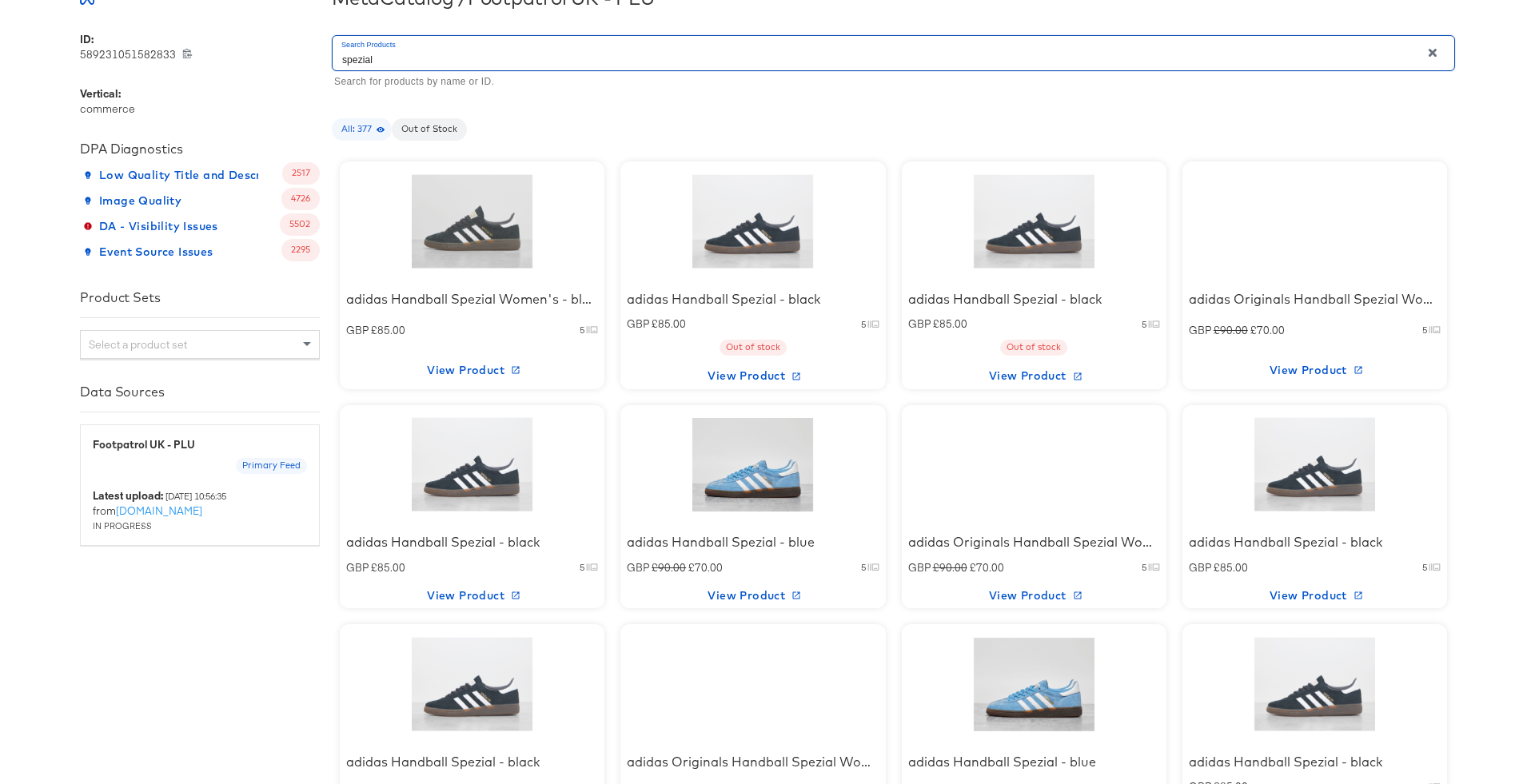
click at [495, 246] on div at bounding box center [472, 222] width 136 height 100
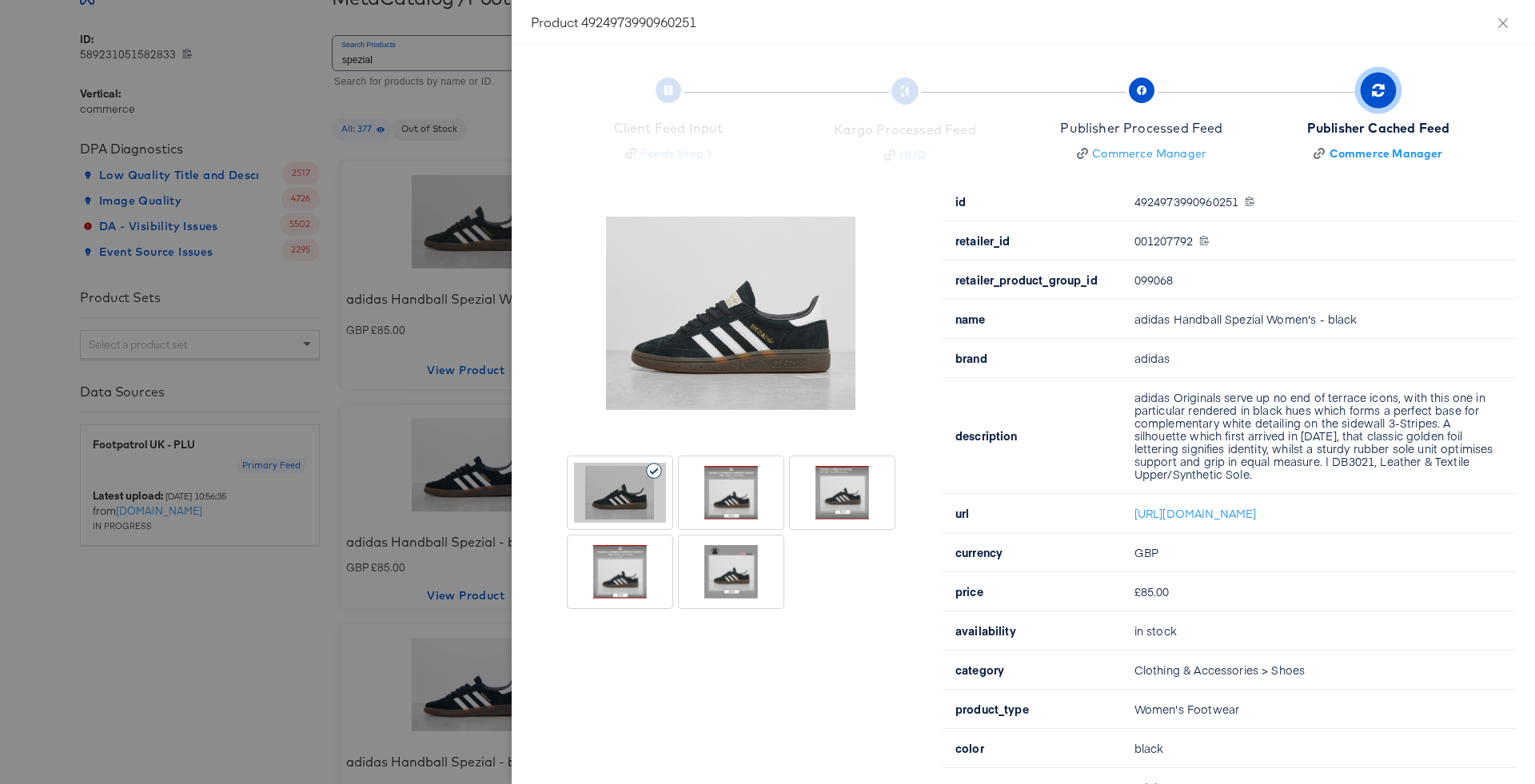
click at [737, 509] on div at bounding box center [731, 493] width 92 height 60
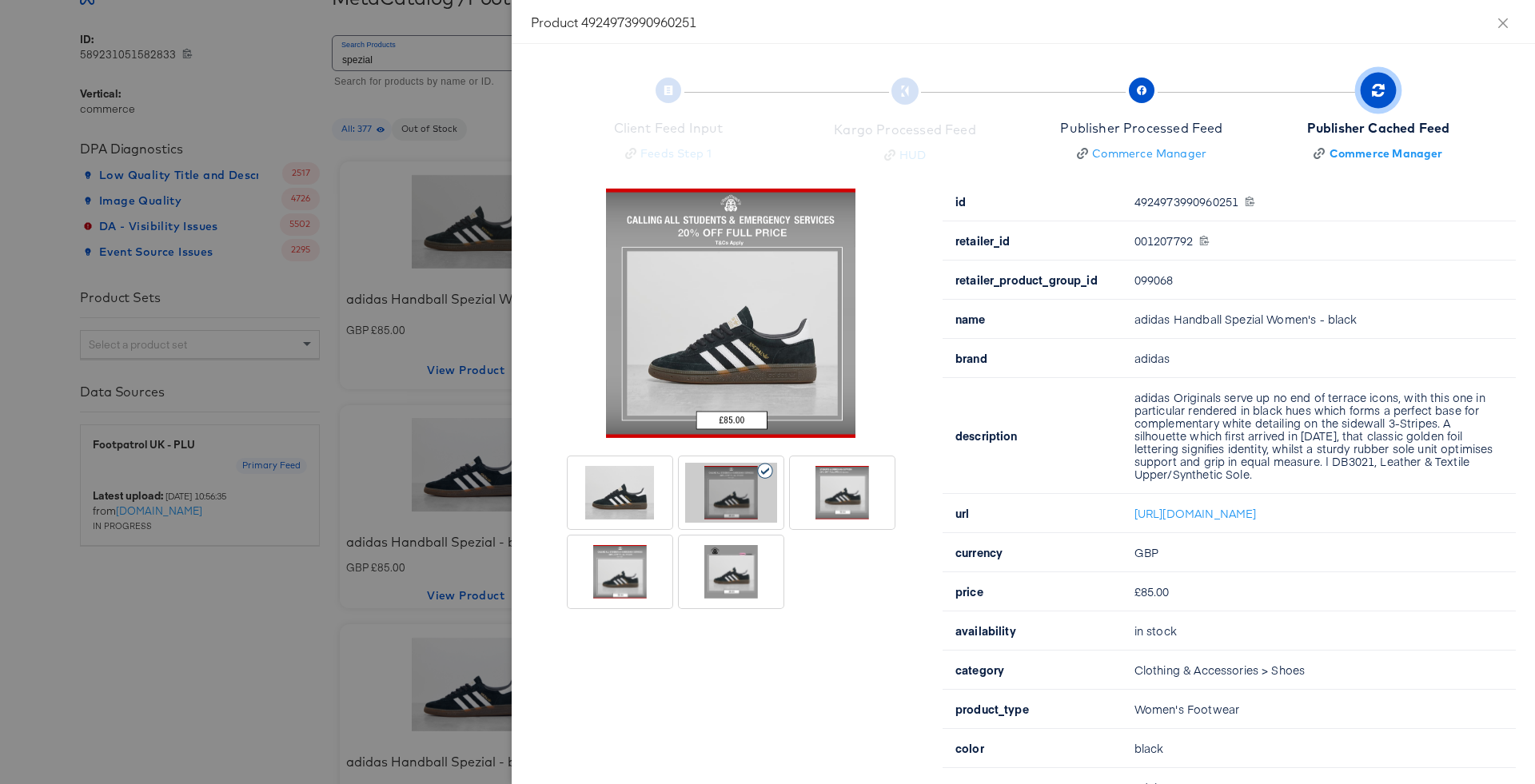
click at [488, 412] on div at bounding box center [767, 392] width 1535 height 784
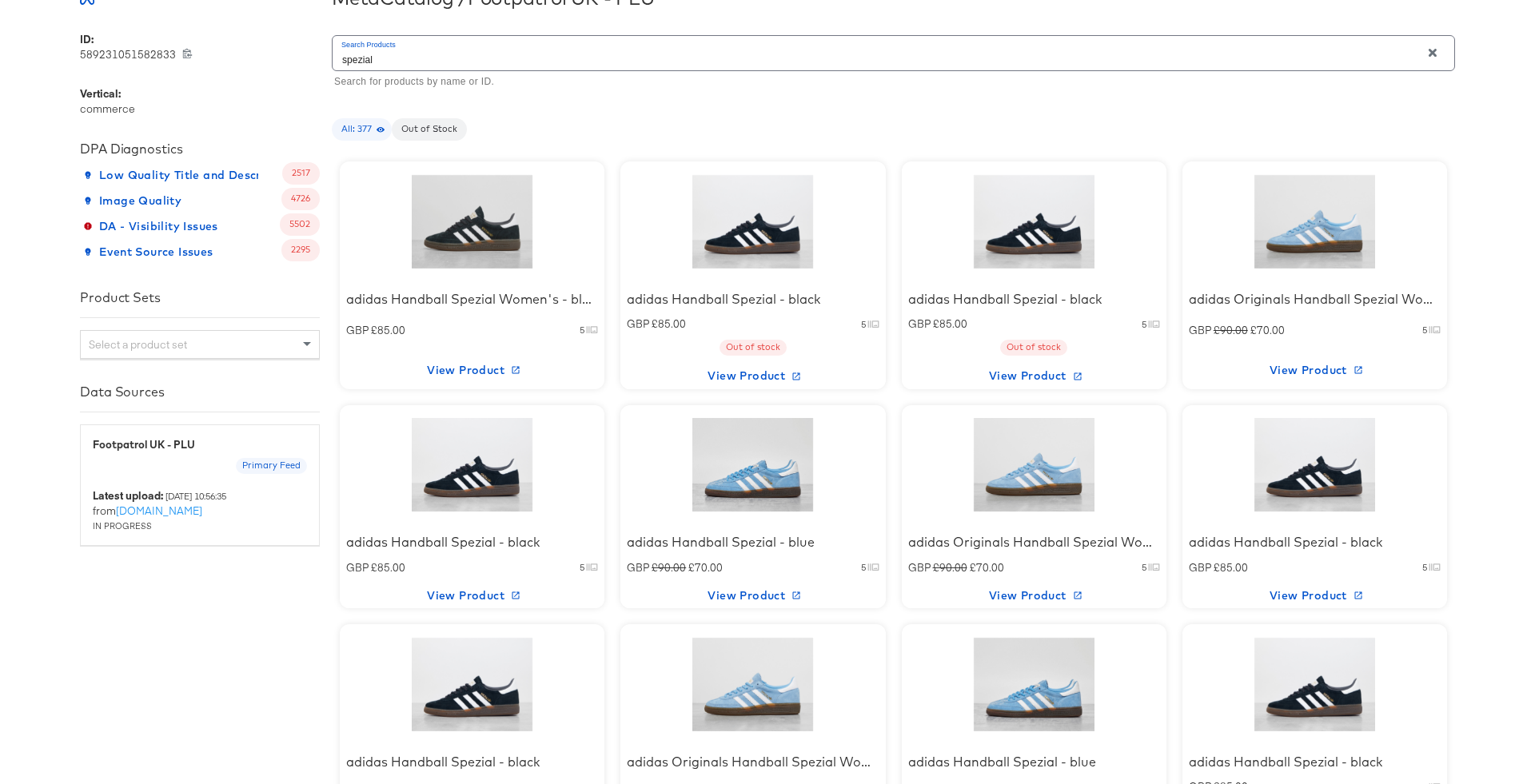
click at [836, 204] on div "adidas Handball Spezial - black GBP £85.00 5 Out of stock View Product" at bounding box center [752, 275] width 265 height 227
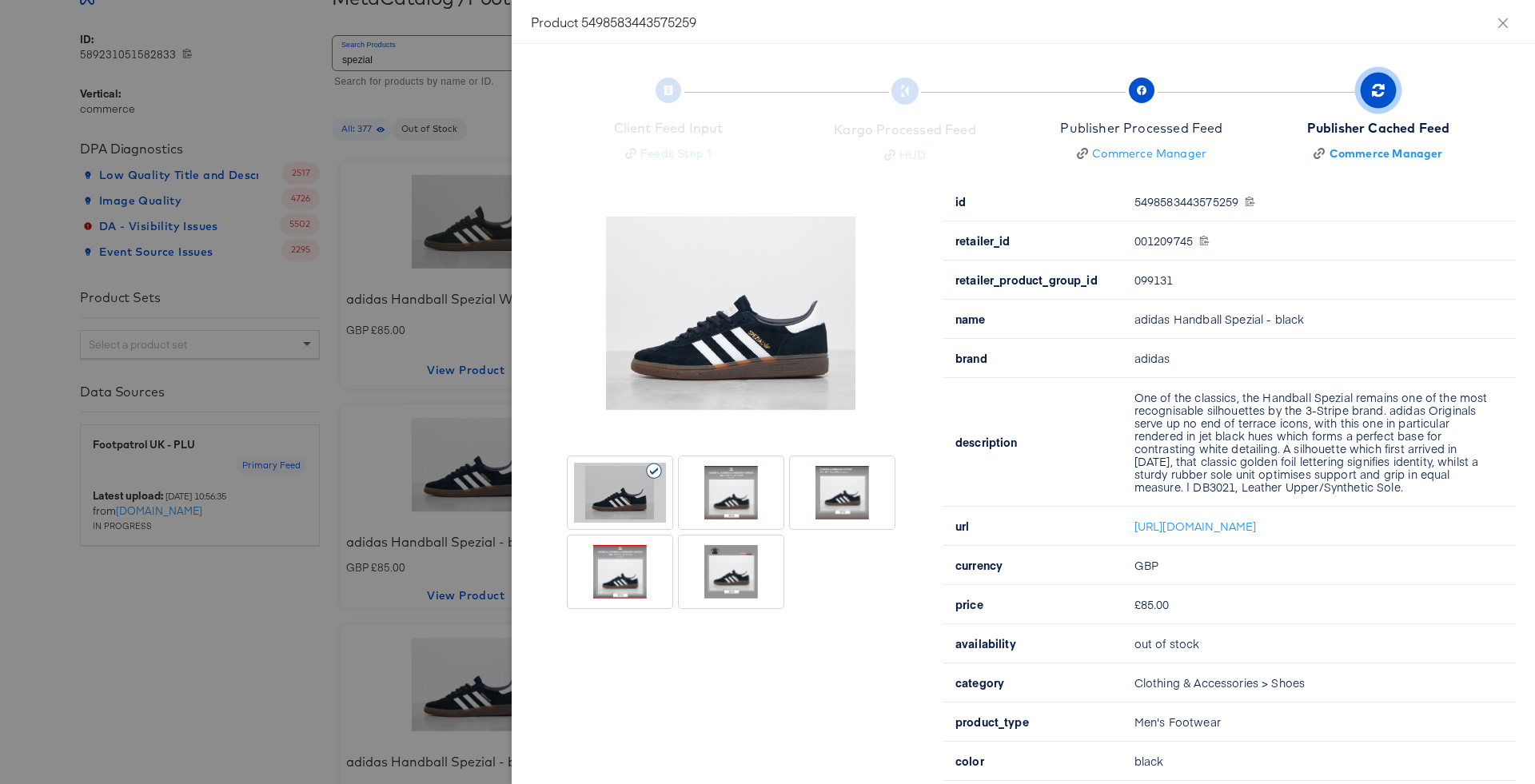
click at [735, 488] on div at bounding box center [731, 493] width 92 height 60
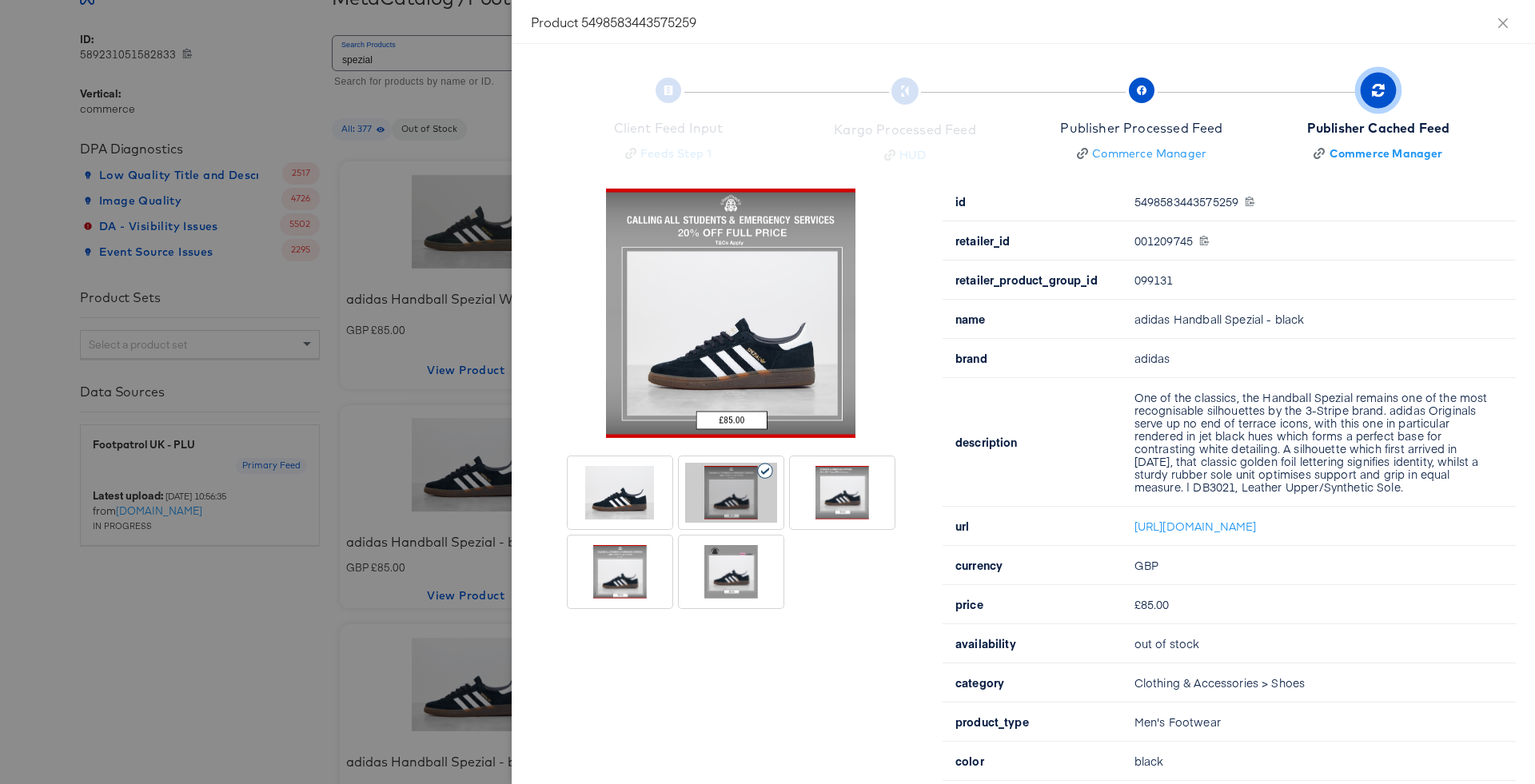
click at [406, 385] on div at bounding box center [767, 392] width 1535 height 784
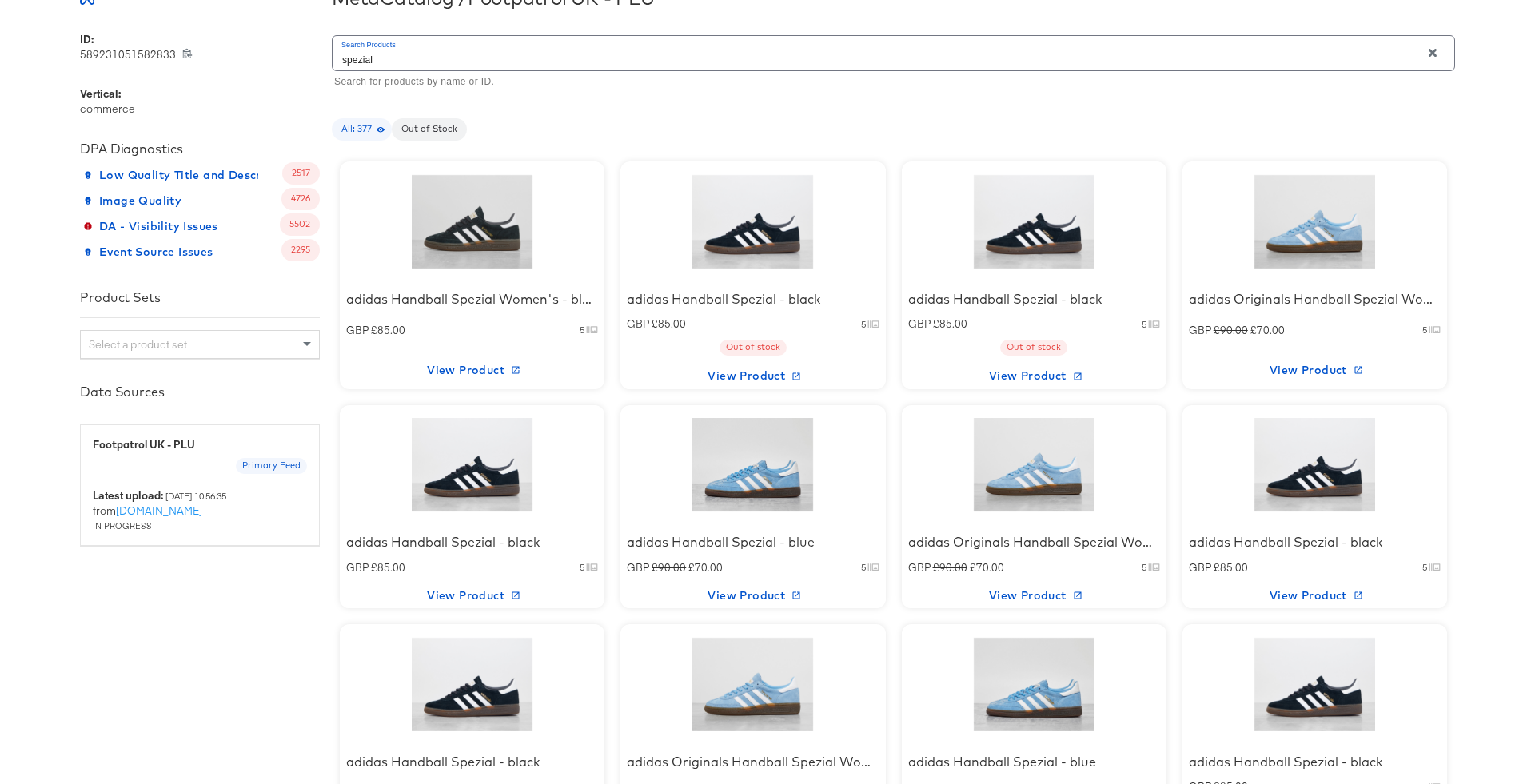
click at [1035, 234] on div at bounding box center [1033, 222] width 136 height 100
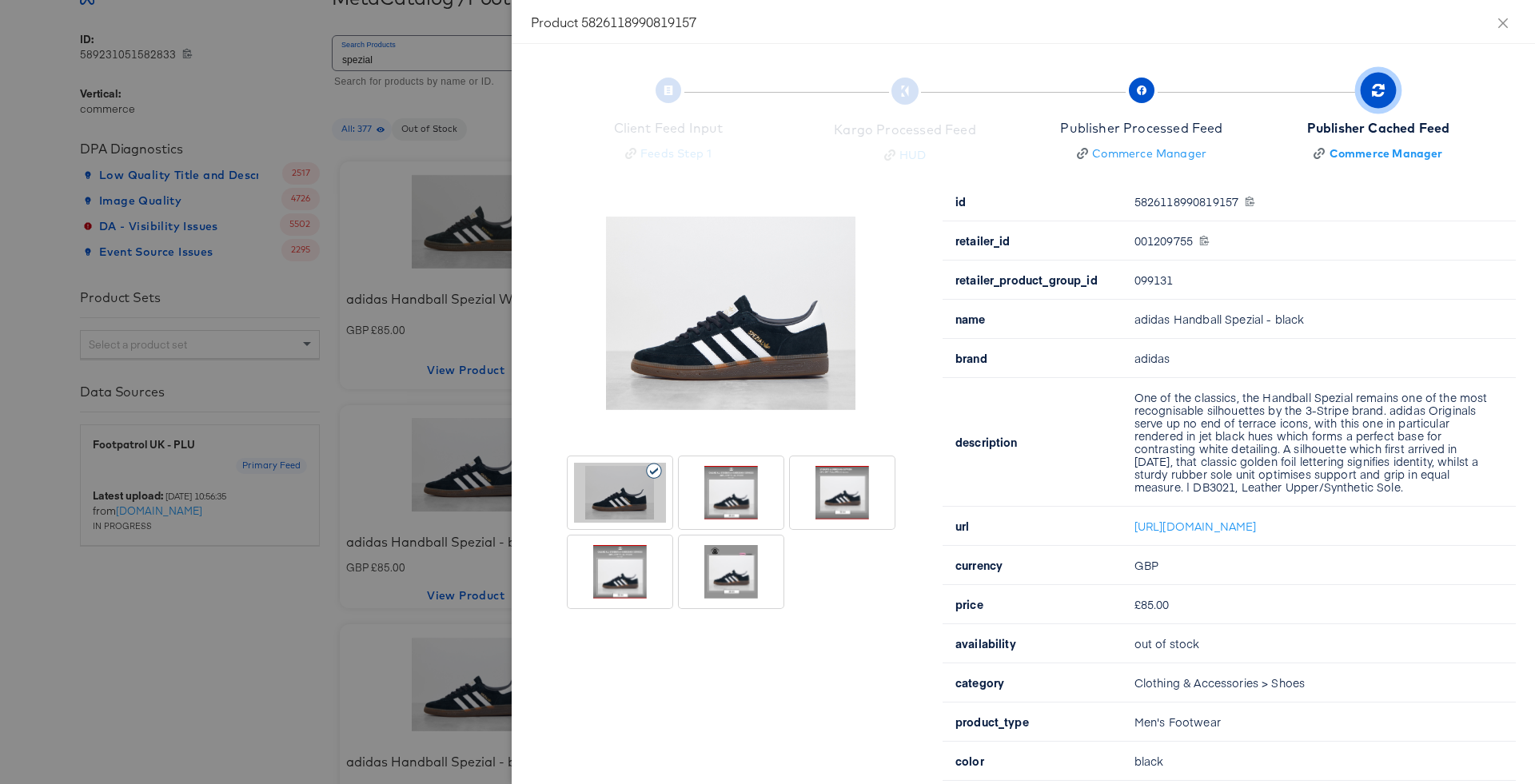
click at [741, 497] on div at bounding box center [731, 493] width 92 height 60
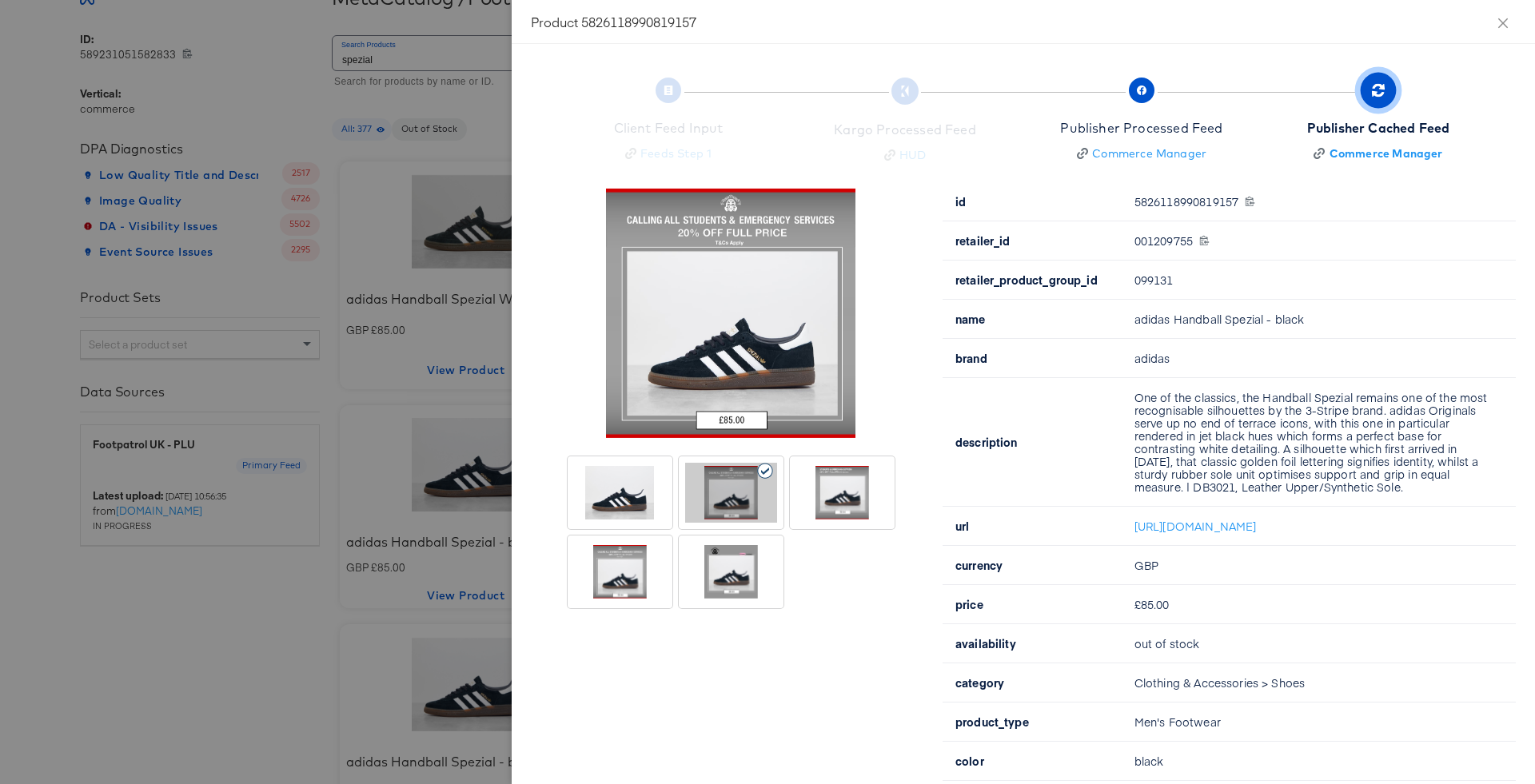
click at [434, 403] on div at bounding box center [767, 392] width 1535 height 784
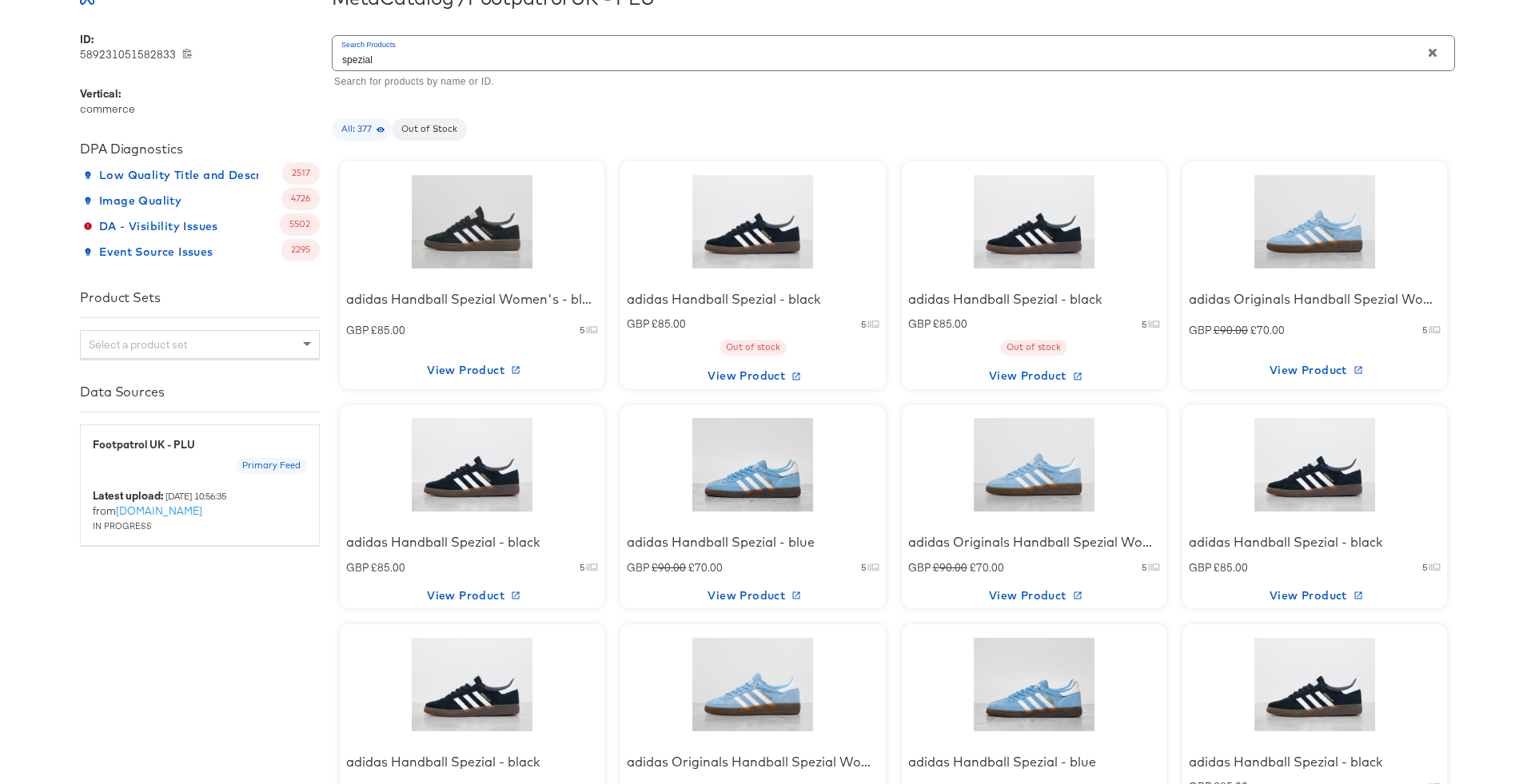
click at [439, 454] on div at bounding box center [472, 465] width 136 height 100
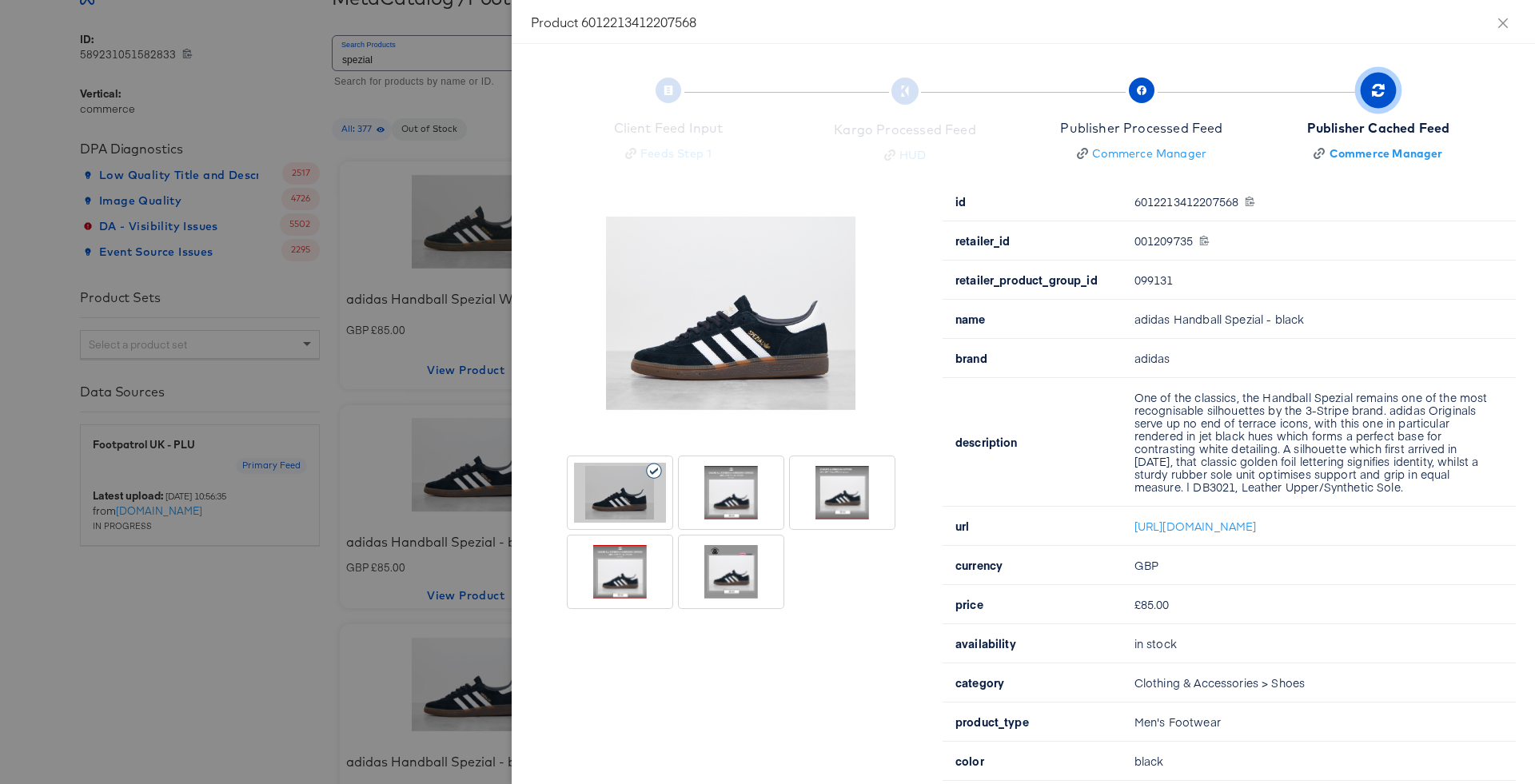
click at [746, 497] on div at bounding box center [731, 493] width 92 height 60
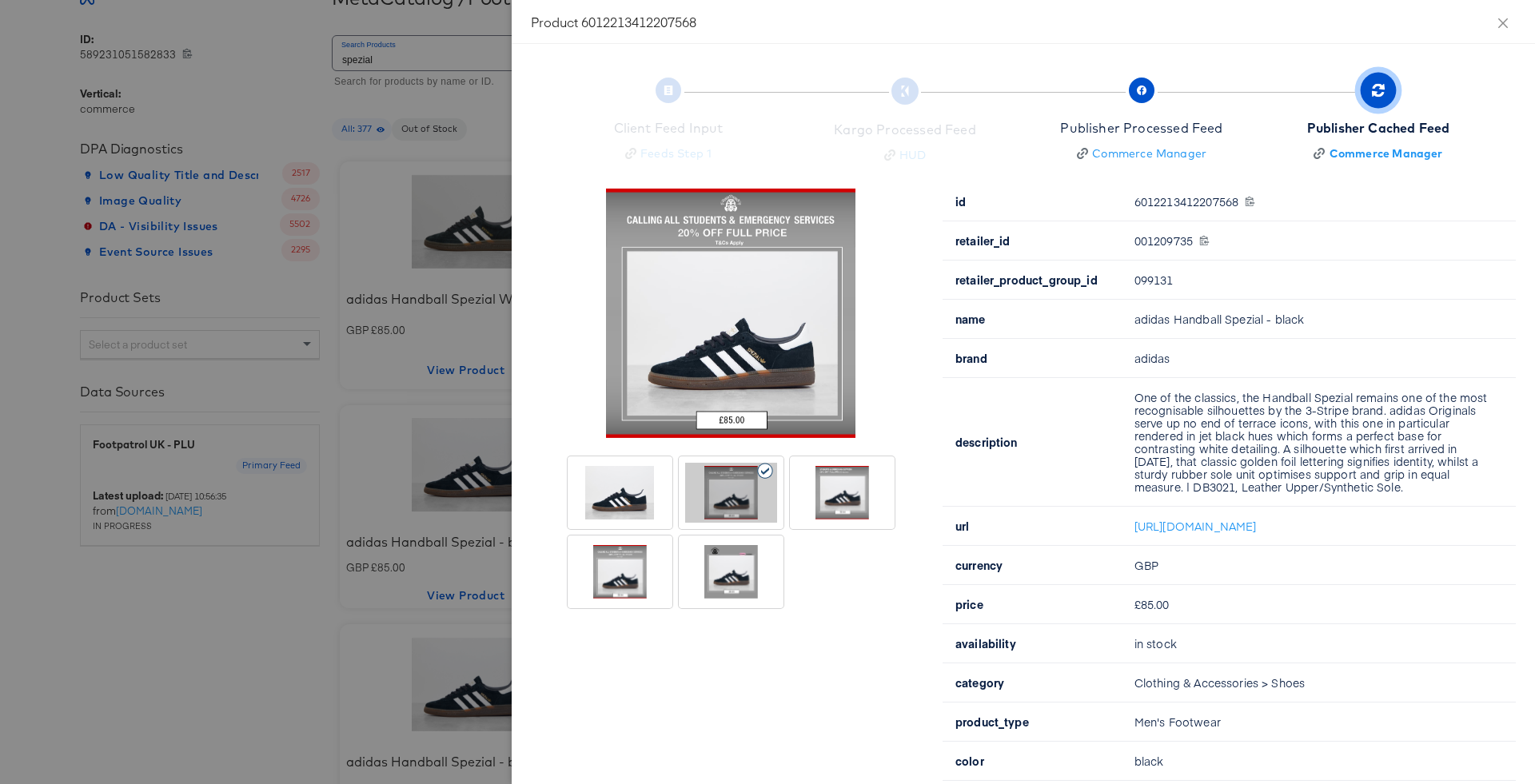
click at [425, 430] on div at bounding box center [767, 392] width 1535 height 784
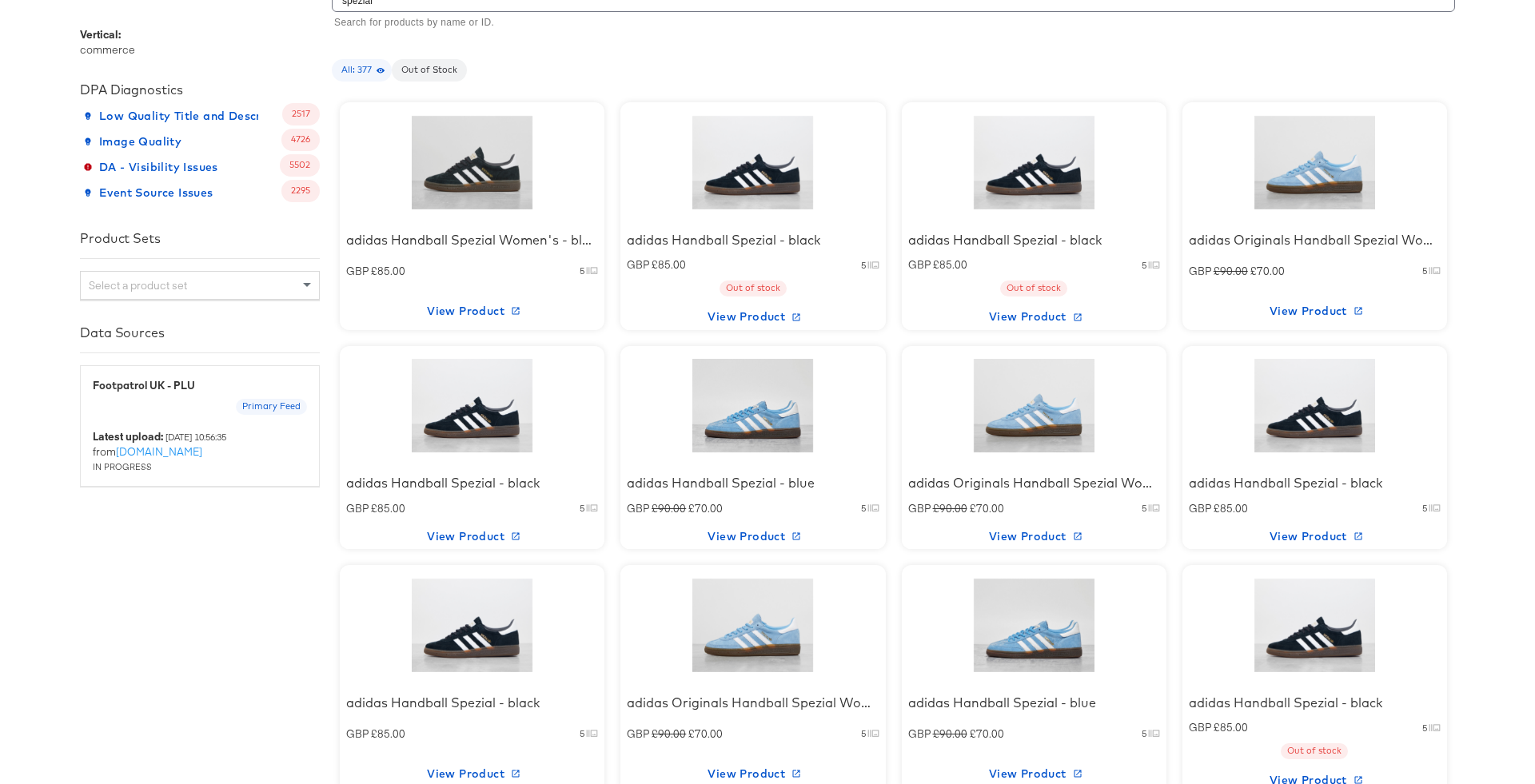
scroll to position [273, 0]
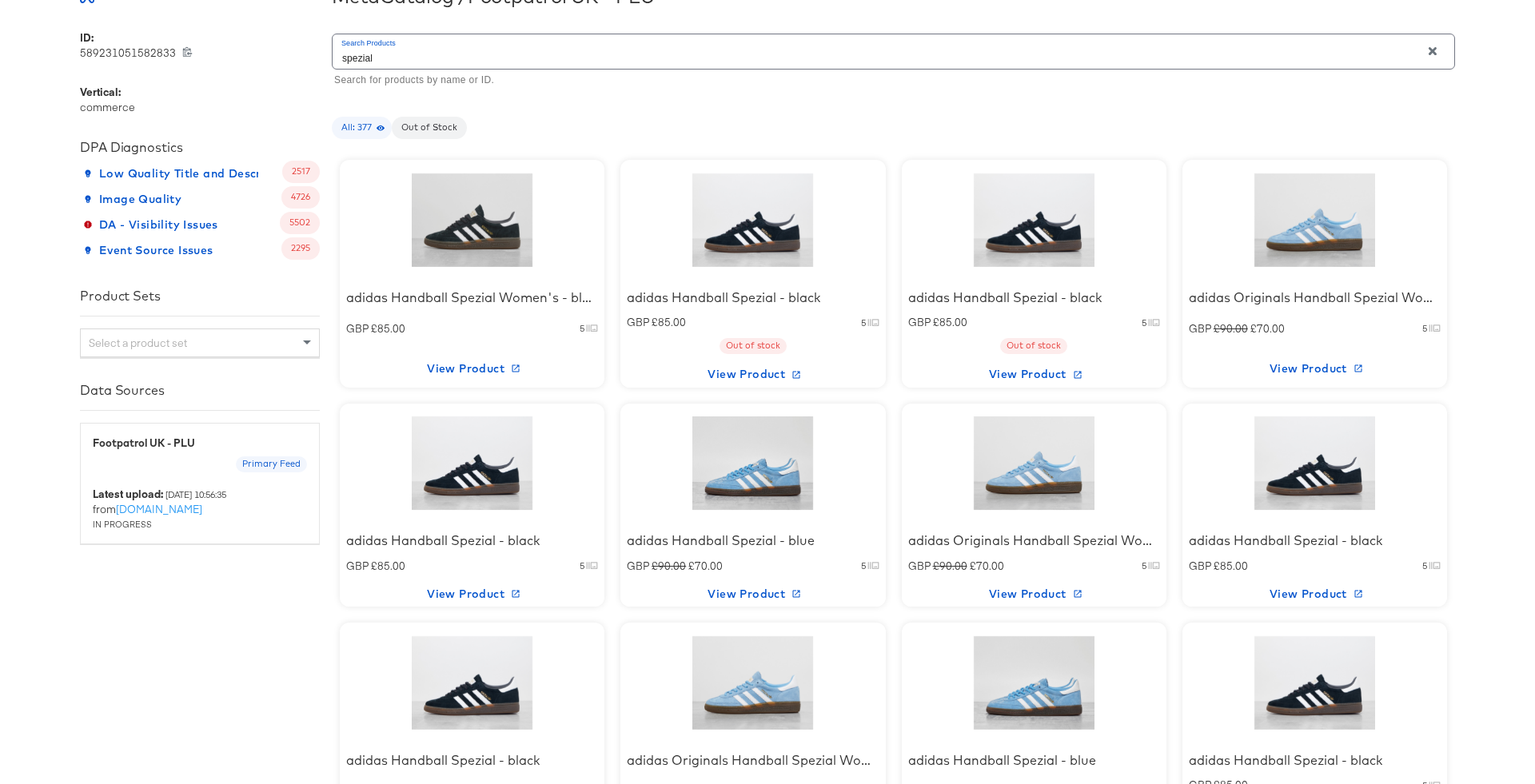
click at [757, 206] on div at bounding box center [752, 220] width 136 height 100
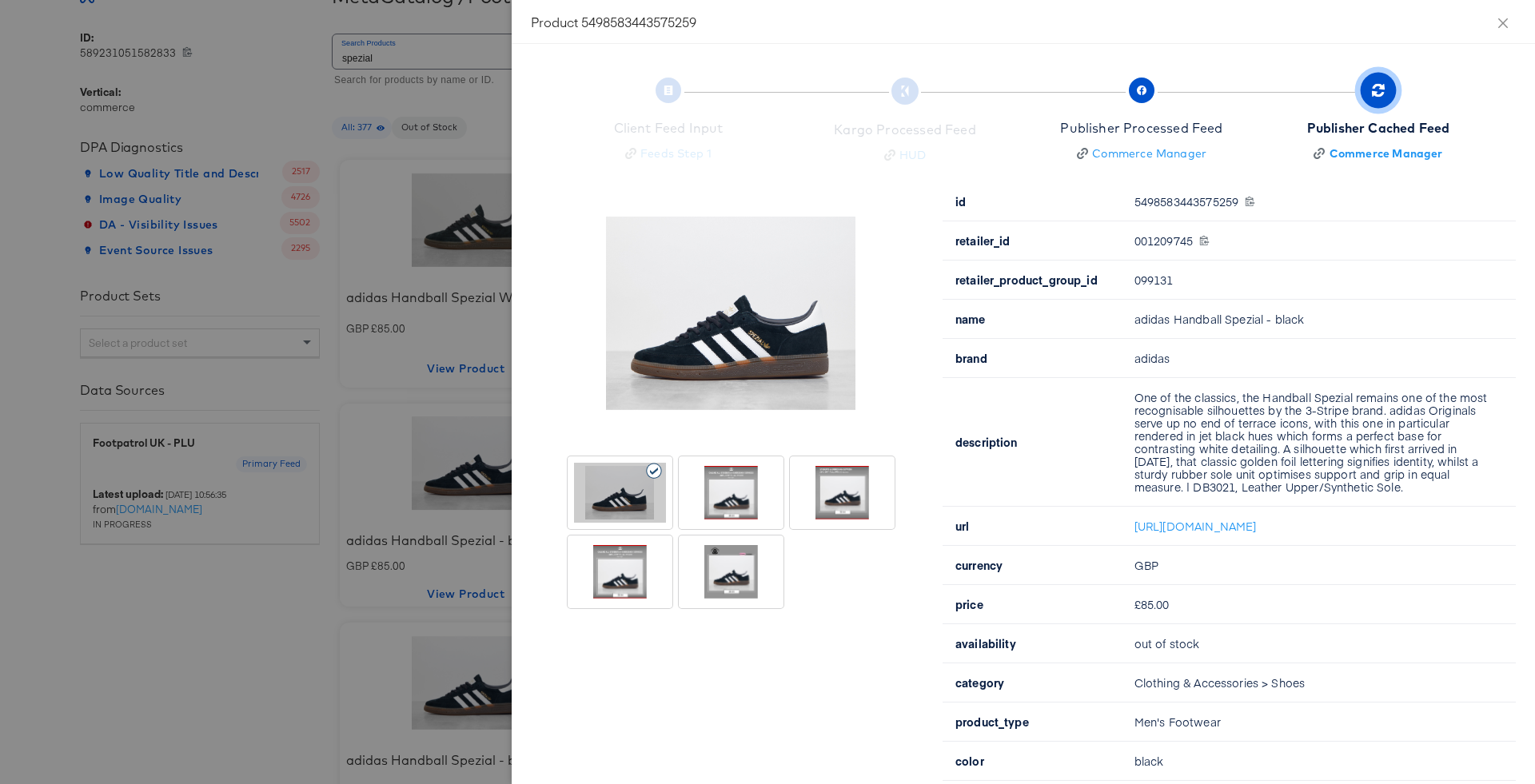
click at [720, 472] on div at bounding box center [731, 493] width 92 height 60
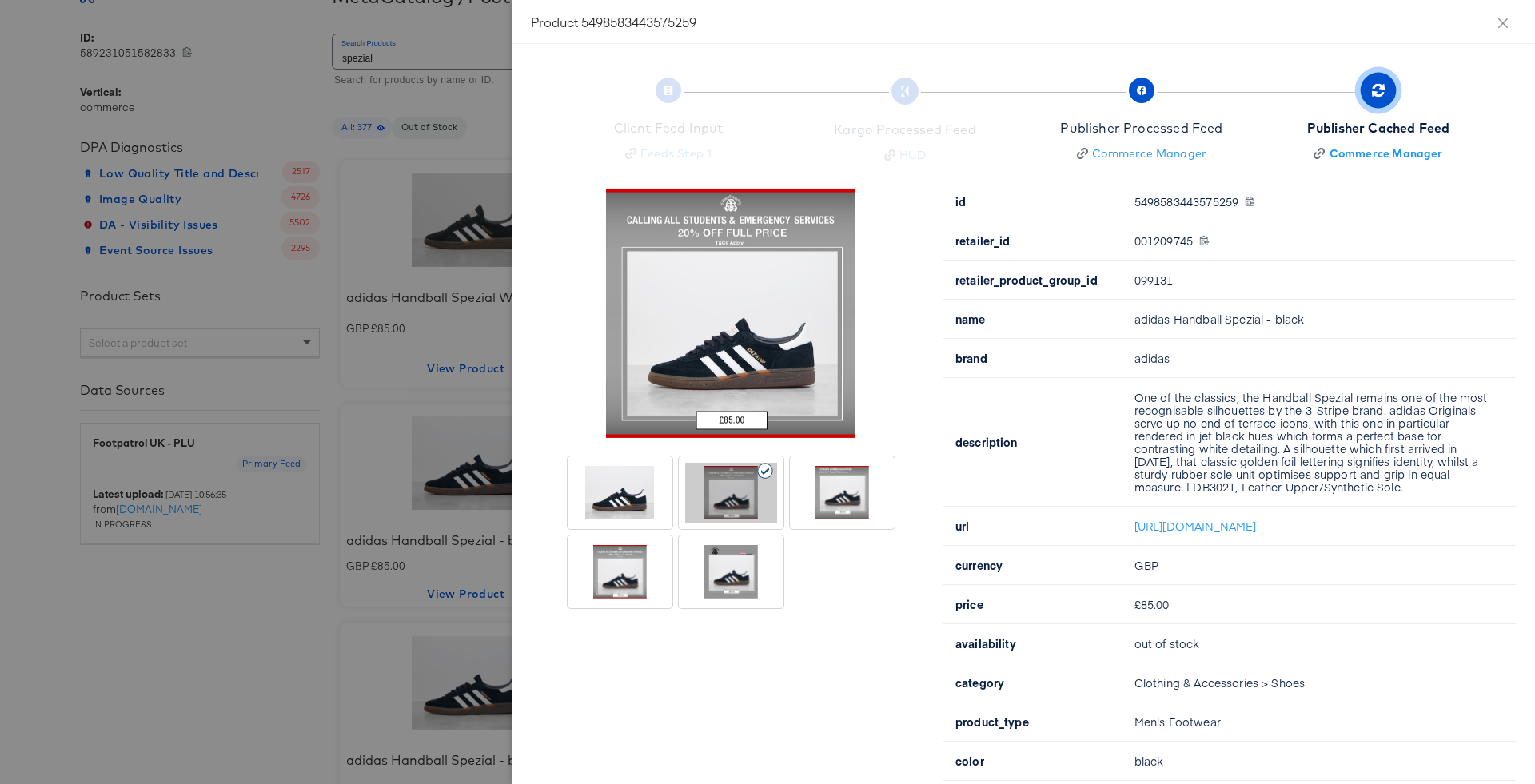
click at [868, 483] on div at bounding box center [842, 493] width 92 height 60
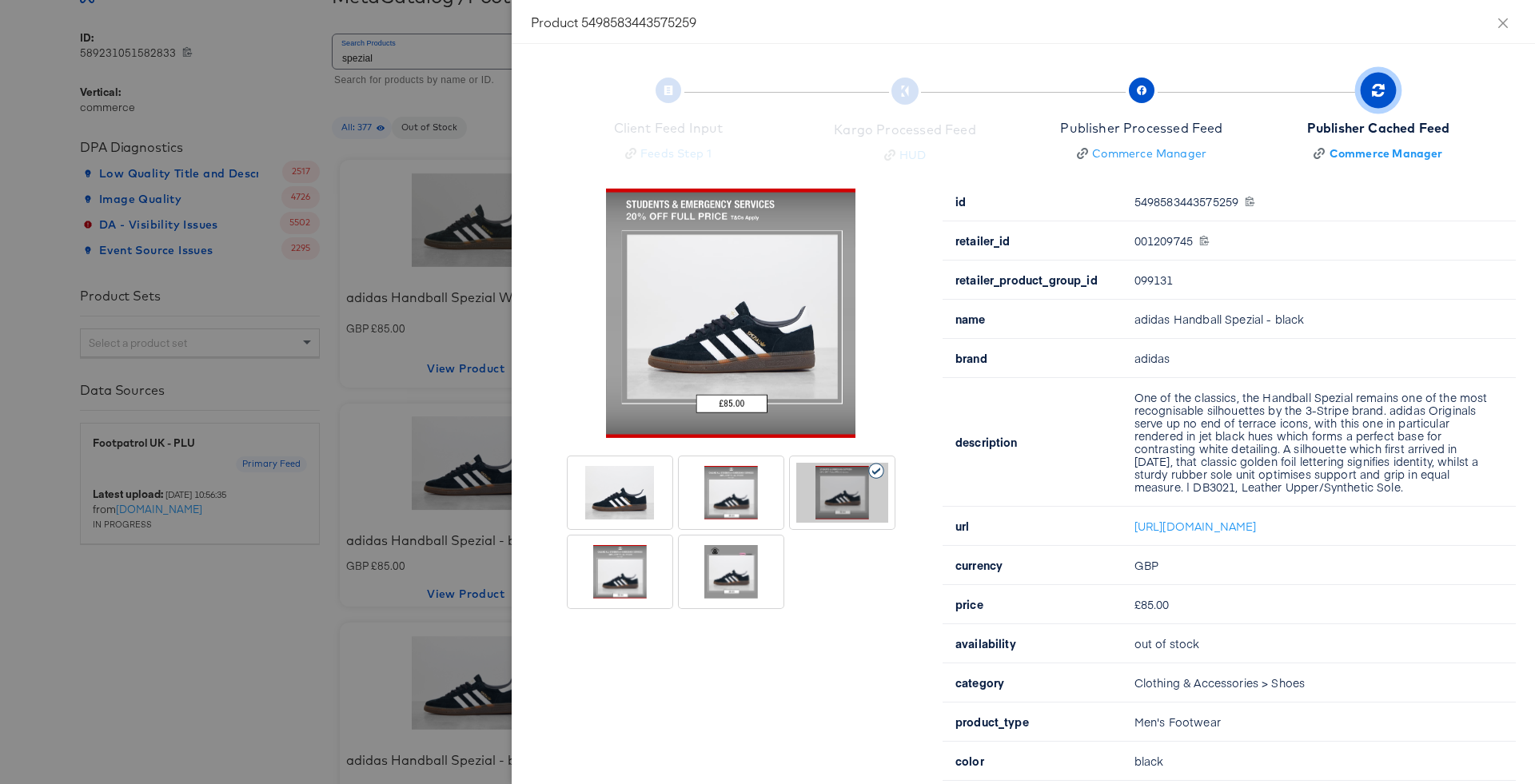
click at [616, 540] on div at bounding box center [620, 571] width 98 height 66
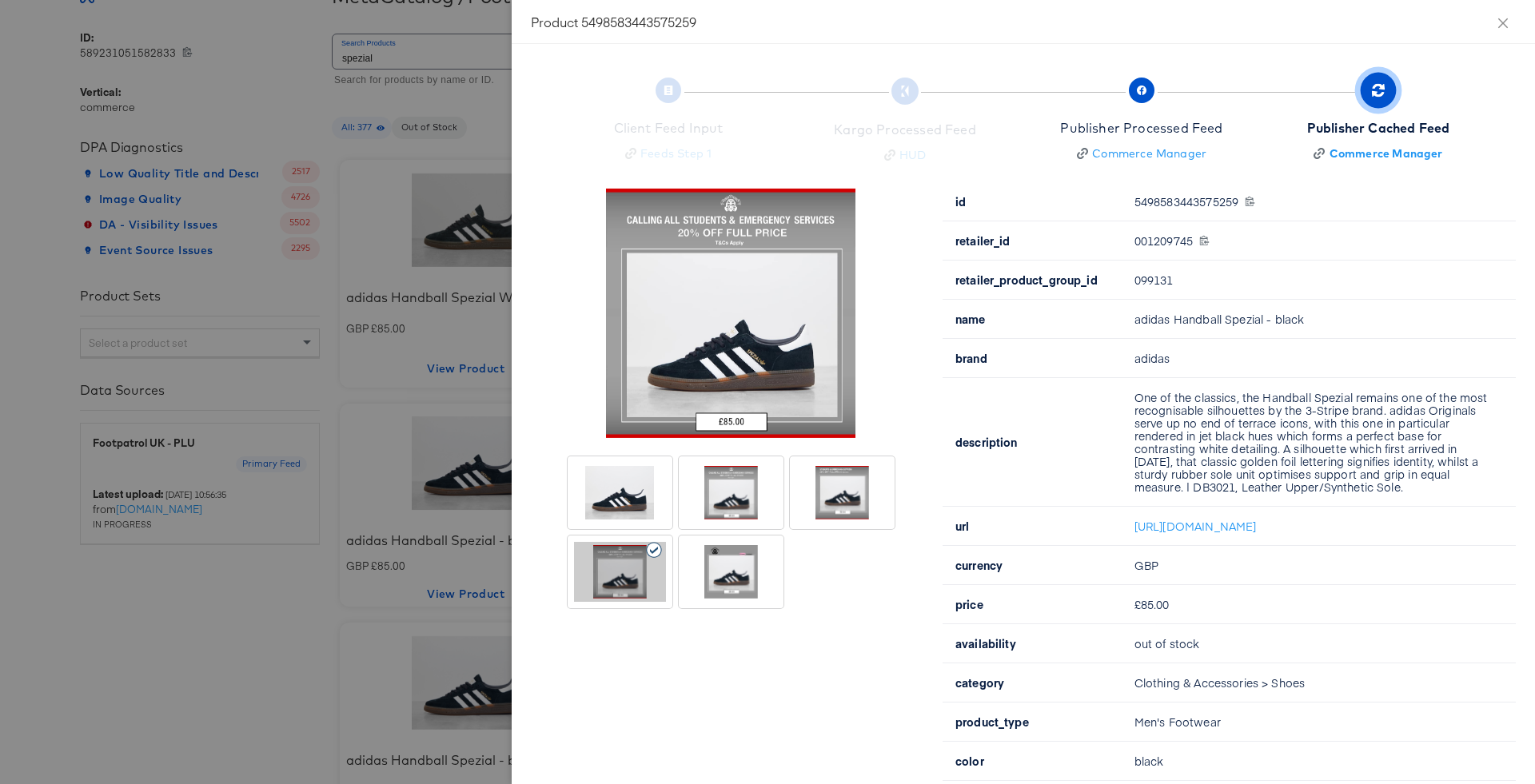
click at [726, 575] on div at bounding box center [731, 572] width 92 height 60
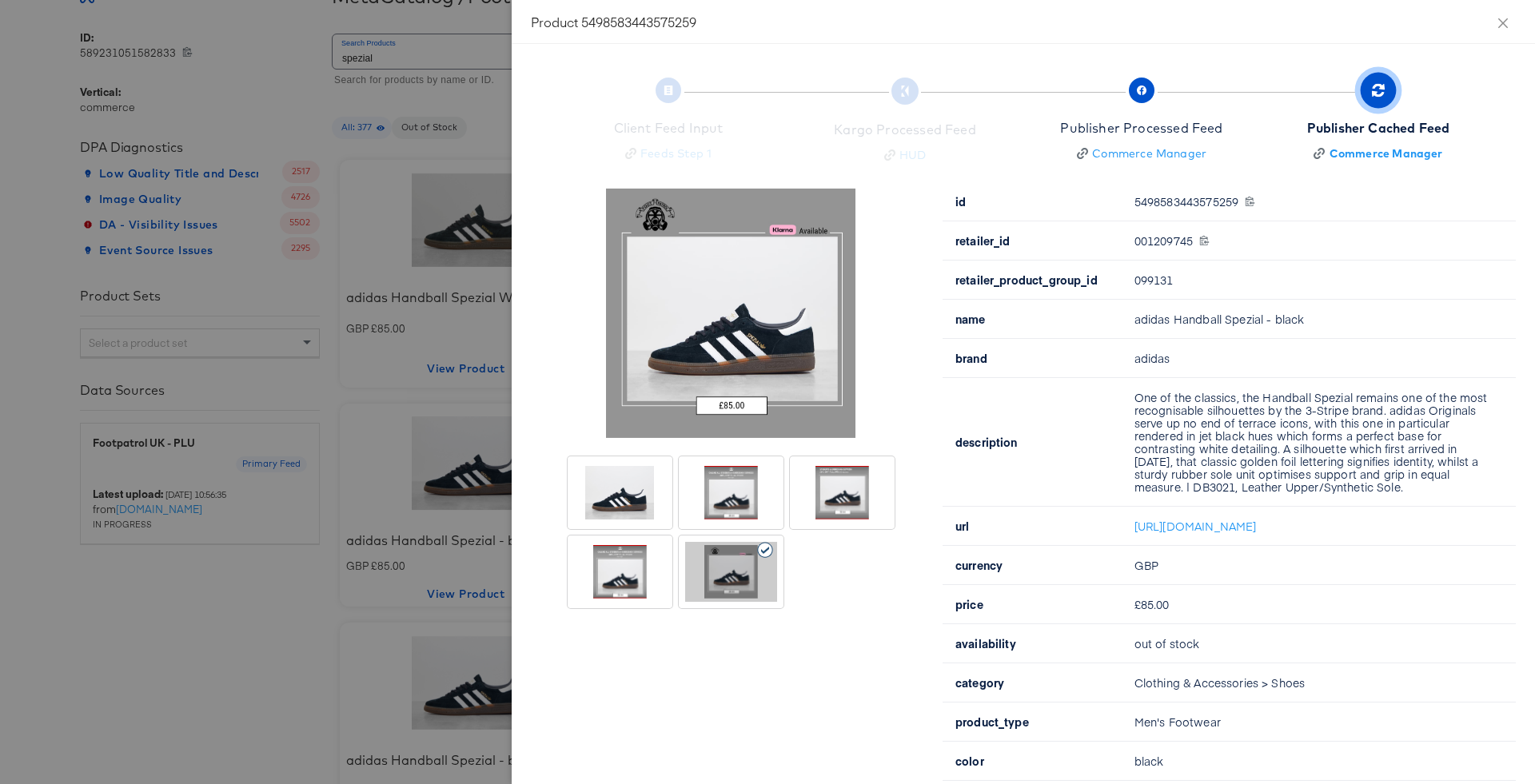
click at [741, 490] on div at bounding box center [731, 493] width 92 height 60
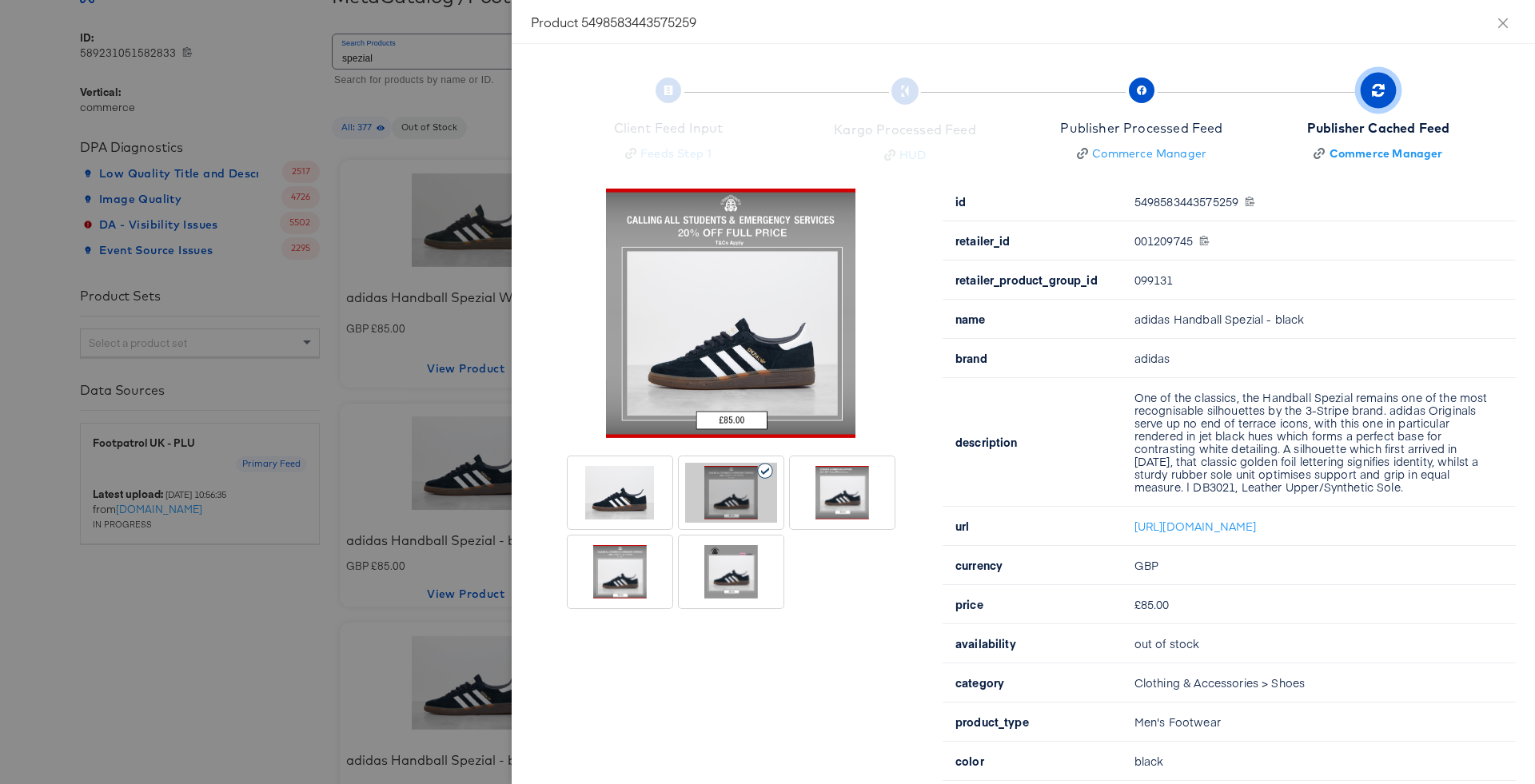
drag, startPoint x: 523, startPoint y: 4, endPoint x: 1353, endPoint y: 477, distance: 955.3
drag, startPoint x: 1043, startPoint y: 489, endPoint x: 1026, endPoint y: 417, distance: 74.0
drag, startPoint x: 1019, startPoint y: 298, endPoint x: 769, endPoint y: 89, distance: 325.9
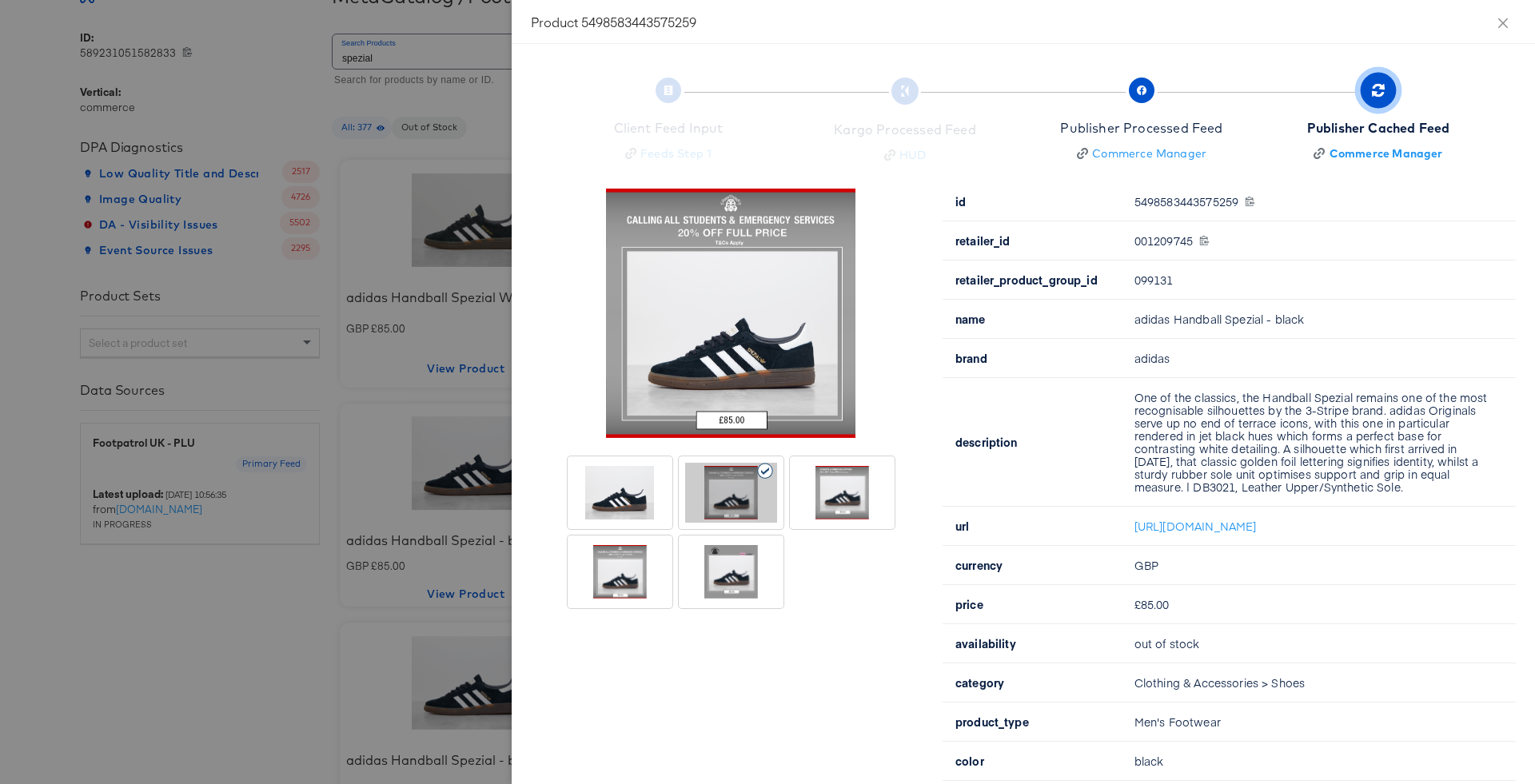
drag, startPoint x: 769, startPoint y: 89, endPoint x: 796, endPoint y: 211, distance: 125.0
drag, startPoint x: 1146, startPoint y: 398, endPoint x: 1130, endPoint y: 384, distance: 21.3
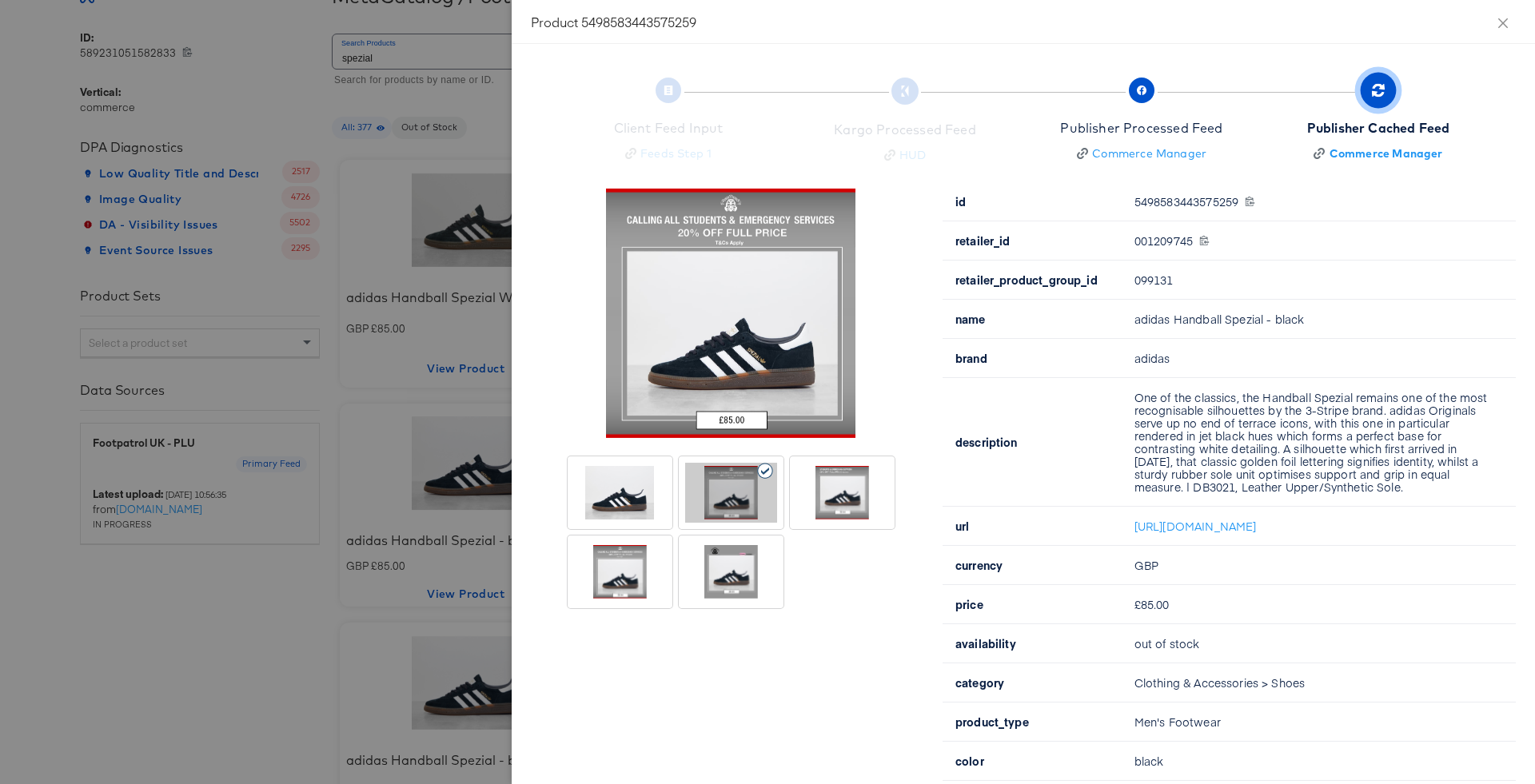
drag, startPoint x: 531, startPoint y: 38, endPoint x: 967, endPoint y: 669, distance: 767.0
drag, startPoint x: 560, startPoint y: 161, endPoint x: 904, endPoint y: 539, distance: 511.1
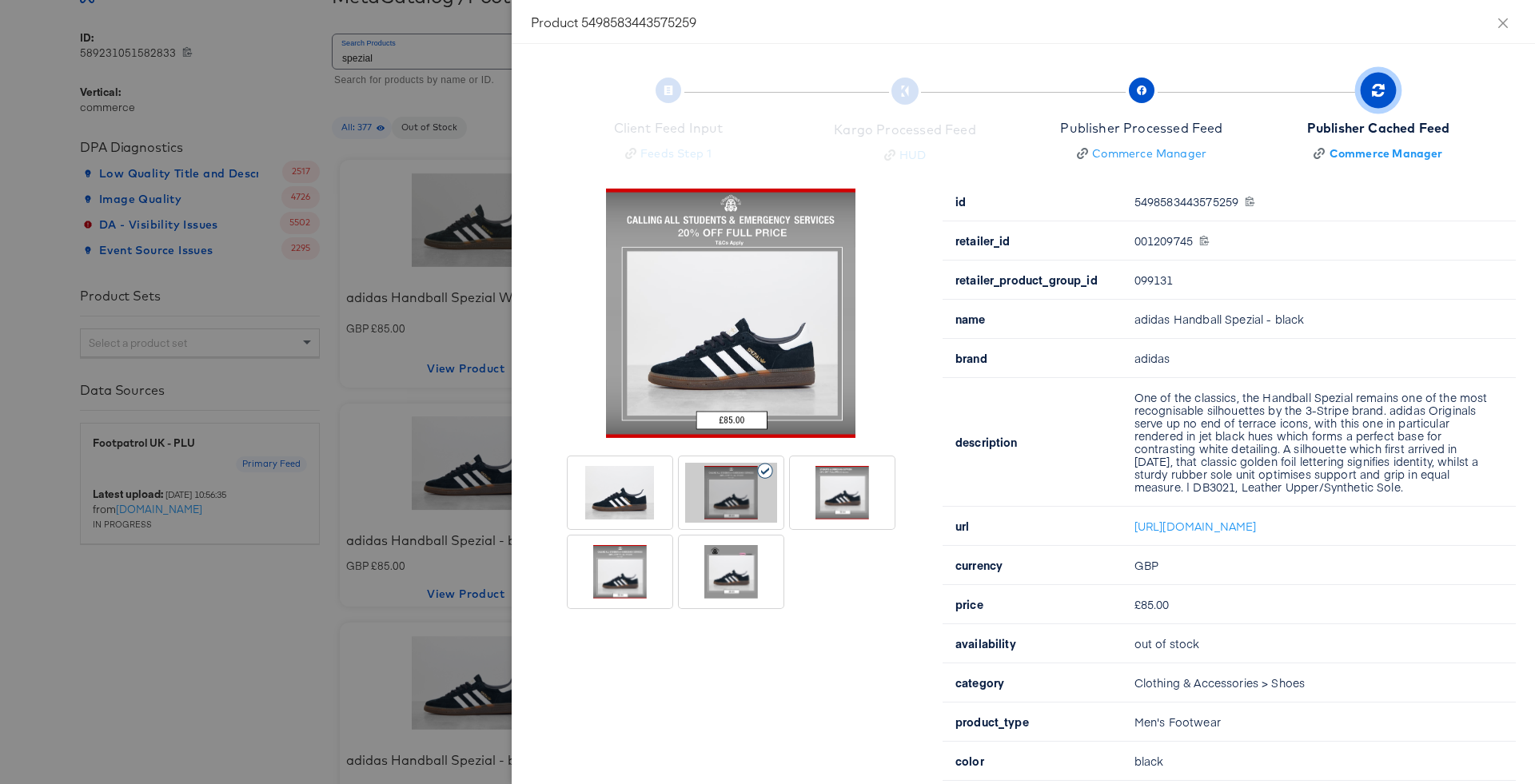
click at [476, 43] on div at bounding box center [767, 392] width 1535 height 784
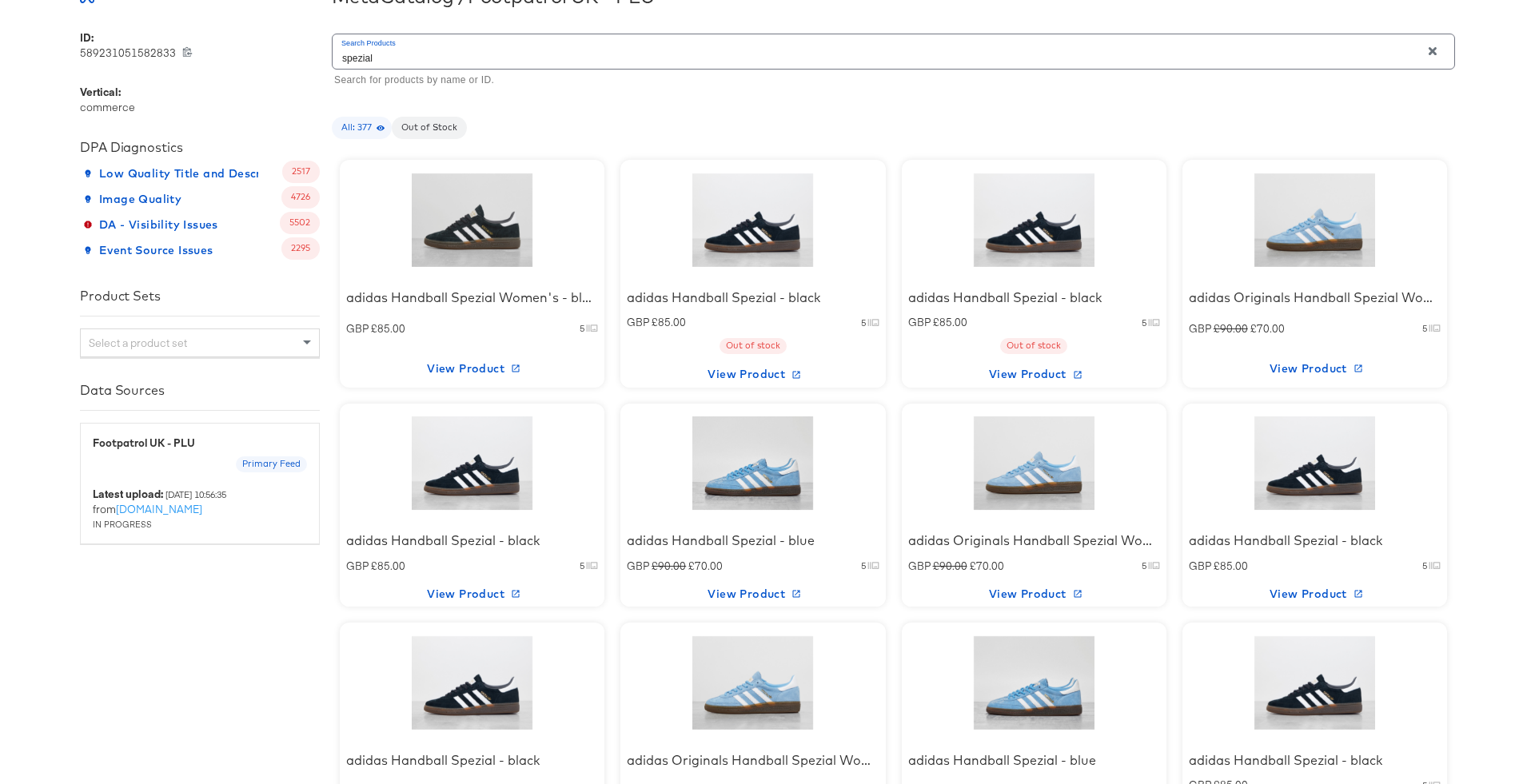
click at [758, 253] on div at bounding box center [752, 220] width 136 height 100
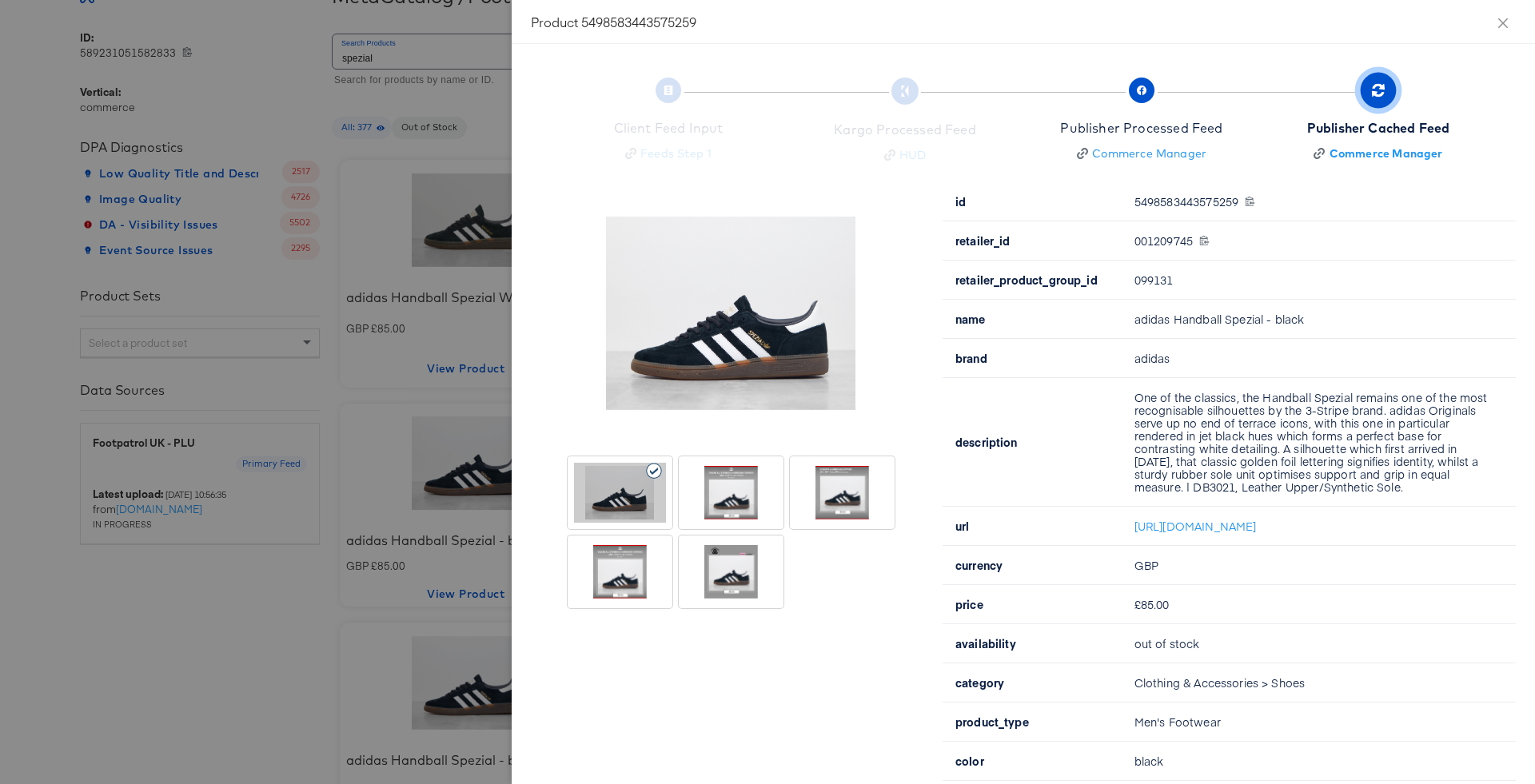
click at [790, 491] on div at bounding box center [842, 493] width 105 height 73
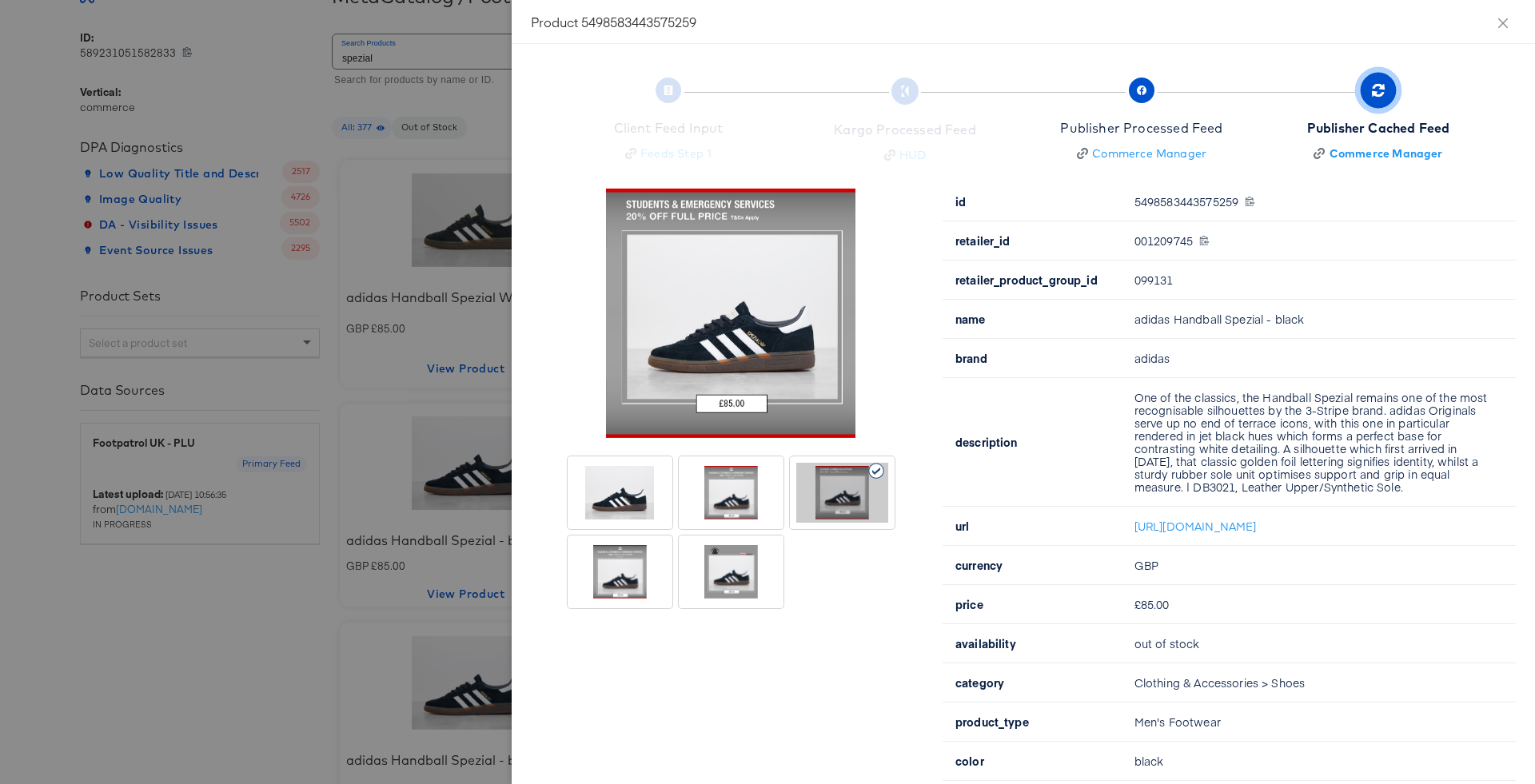
click at [760, 492] on div at bounding box center [731, 493] width 92 height 60
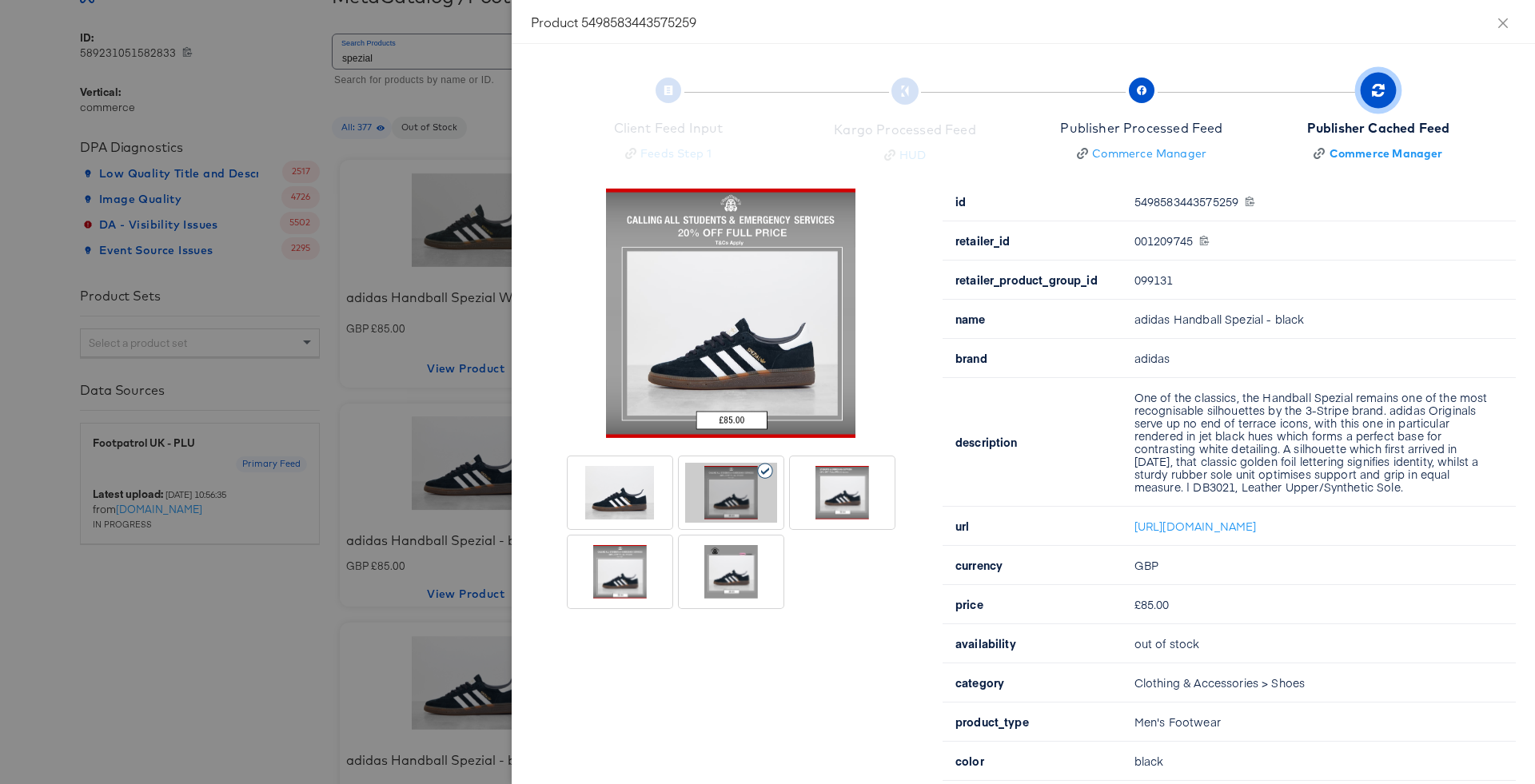
drag, startPoint x: 525, startPoint y: 156, endPoint x: 905, endPoint y: 660, distance: 631.2
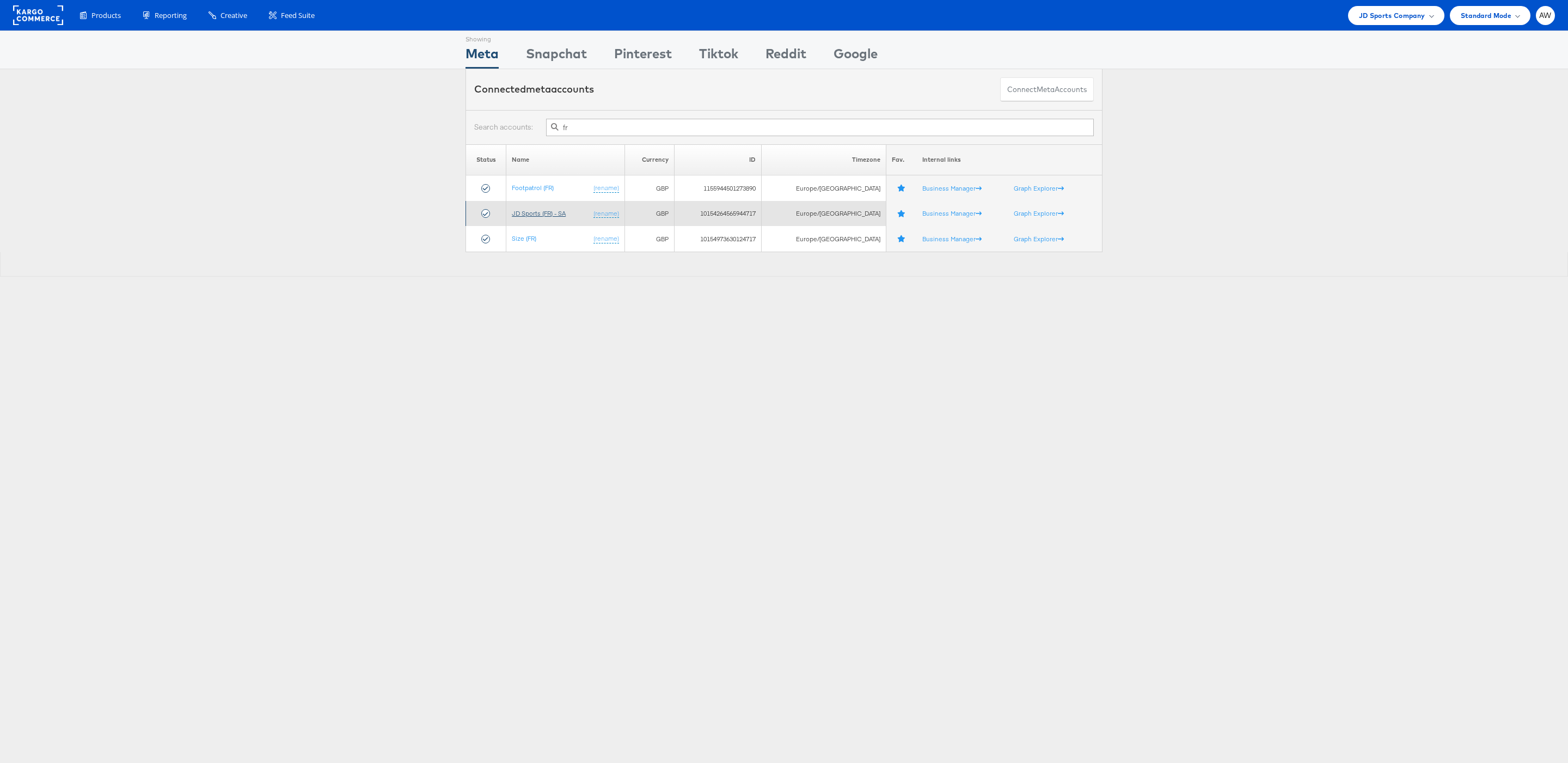
type input "fr"
click at [552, 217] on link "JD Sports (FR) - SA" at bounding box center [539, 213] width 54 height 8
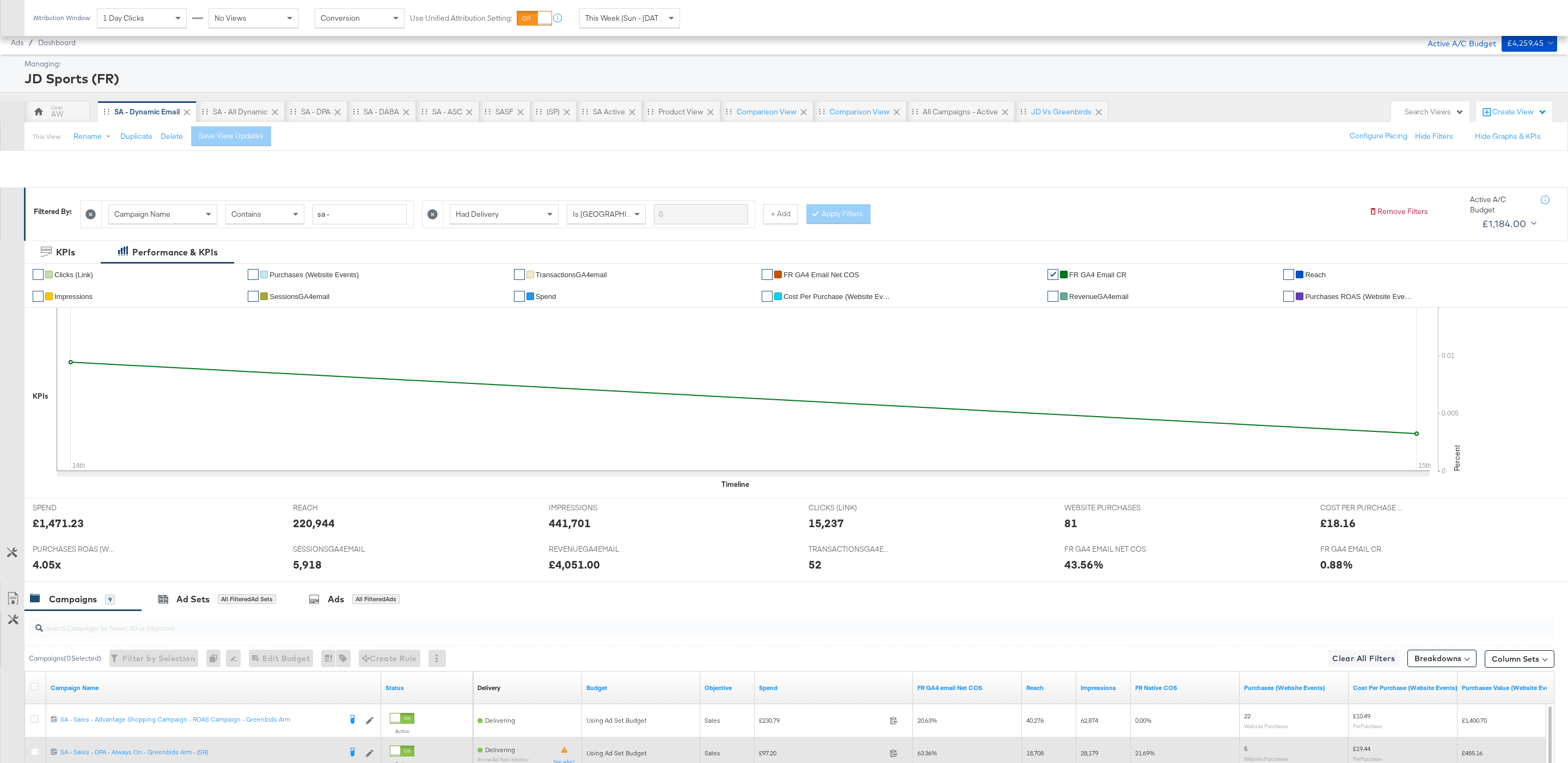
scroll to position [286, 0]
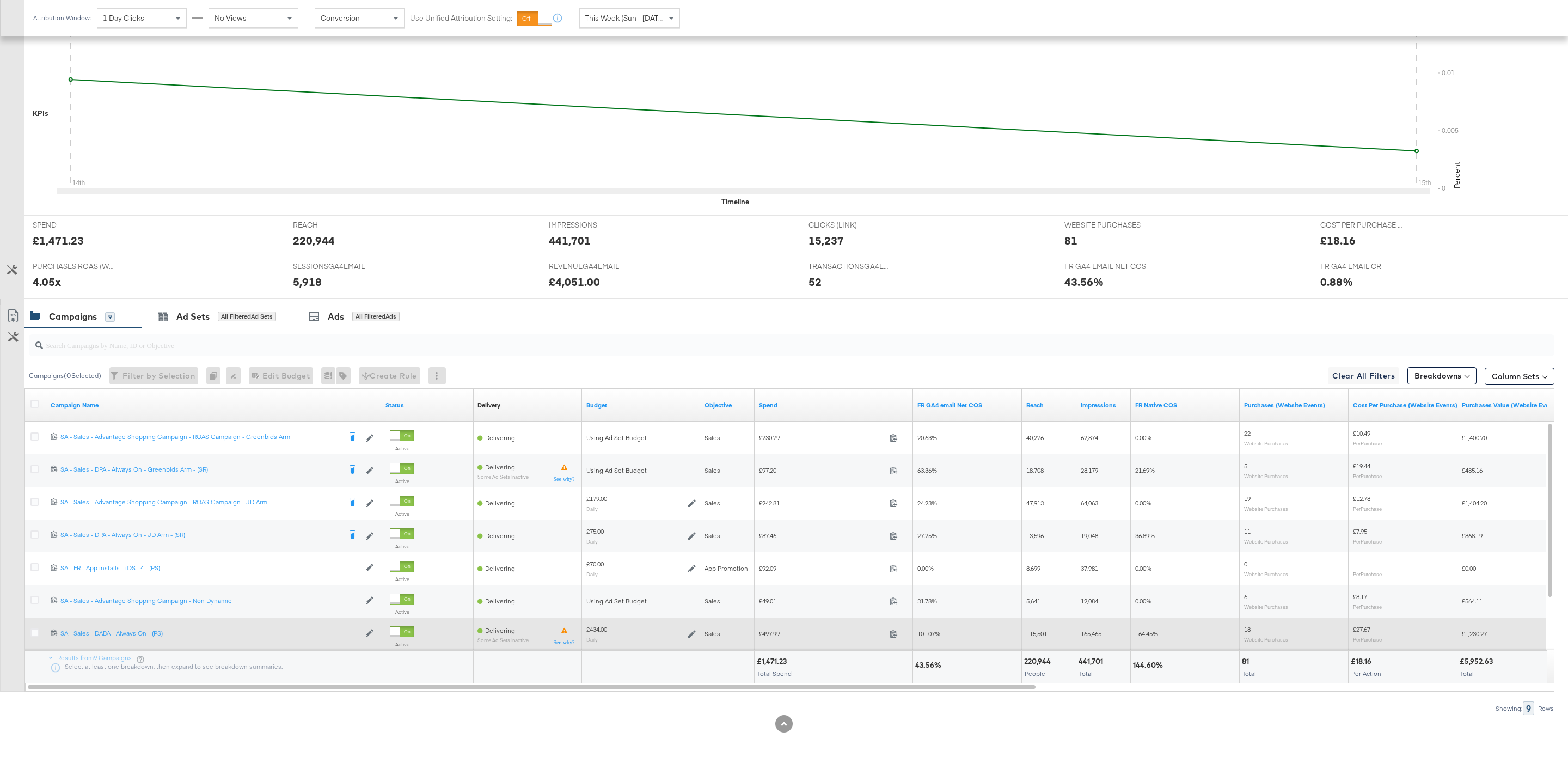
click at [692, 633] on icon at bounding box center [692, 633] width 7 height 7
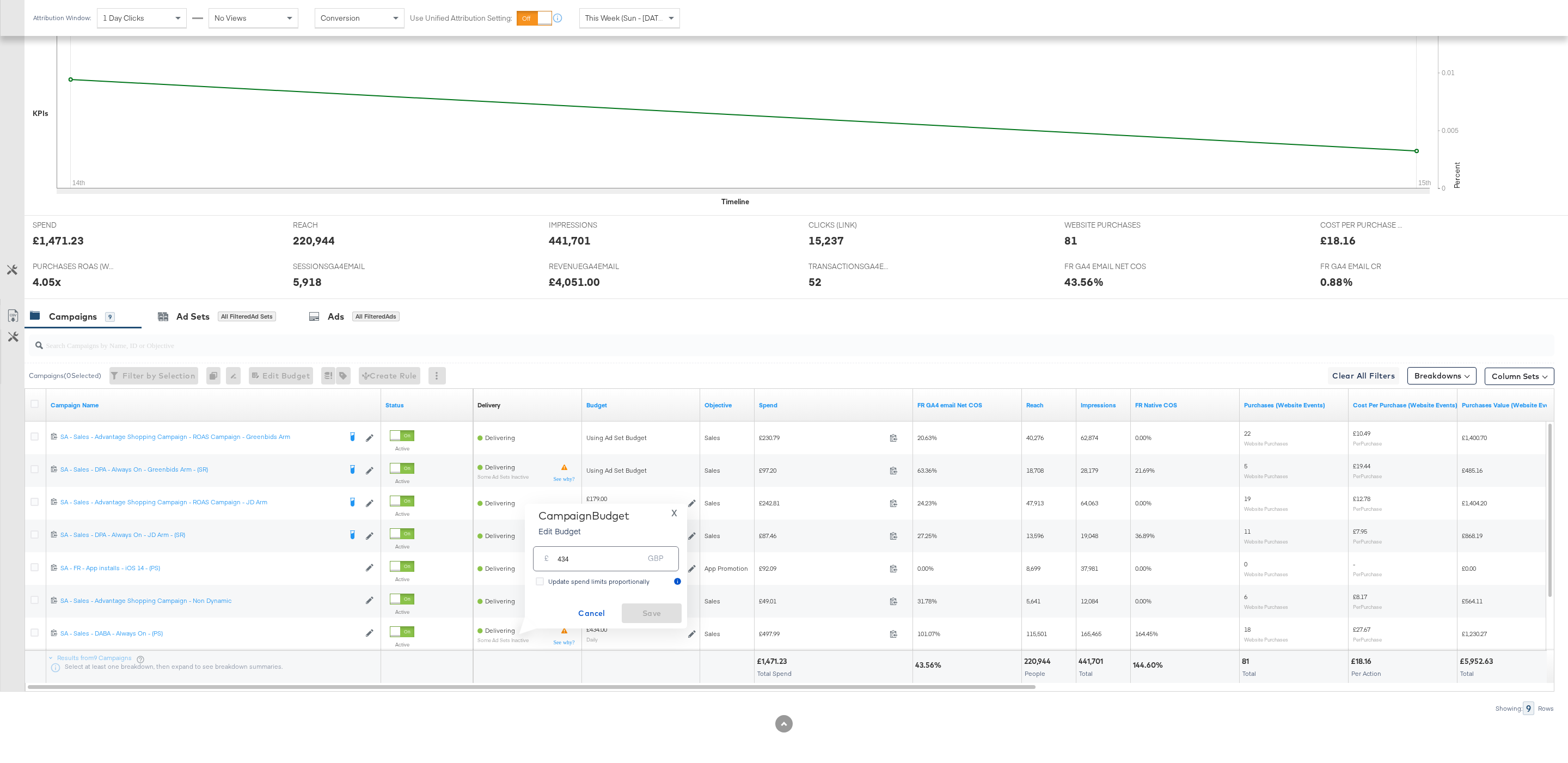
click at [562, 560] on input "434" at bounding box center [601, 554] width 86 height 24
type input "334"
click at [668, 615] on span "Save" at bounding box center [651, 614] width 51 height 14
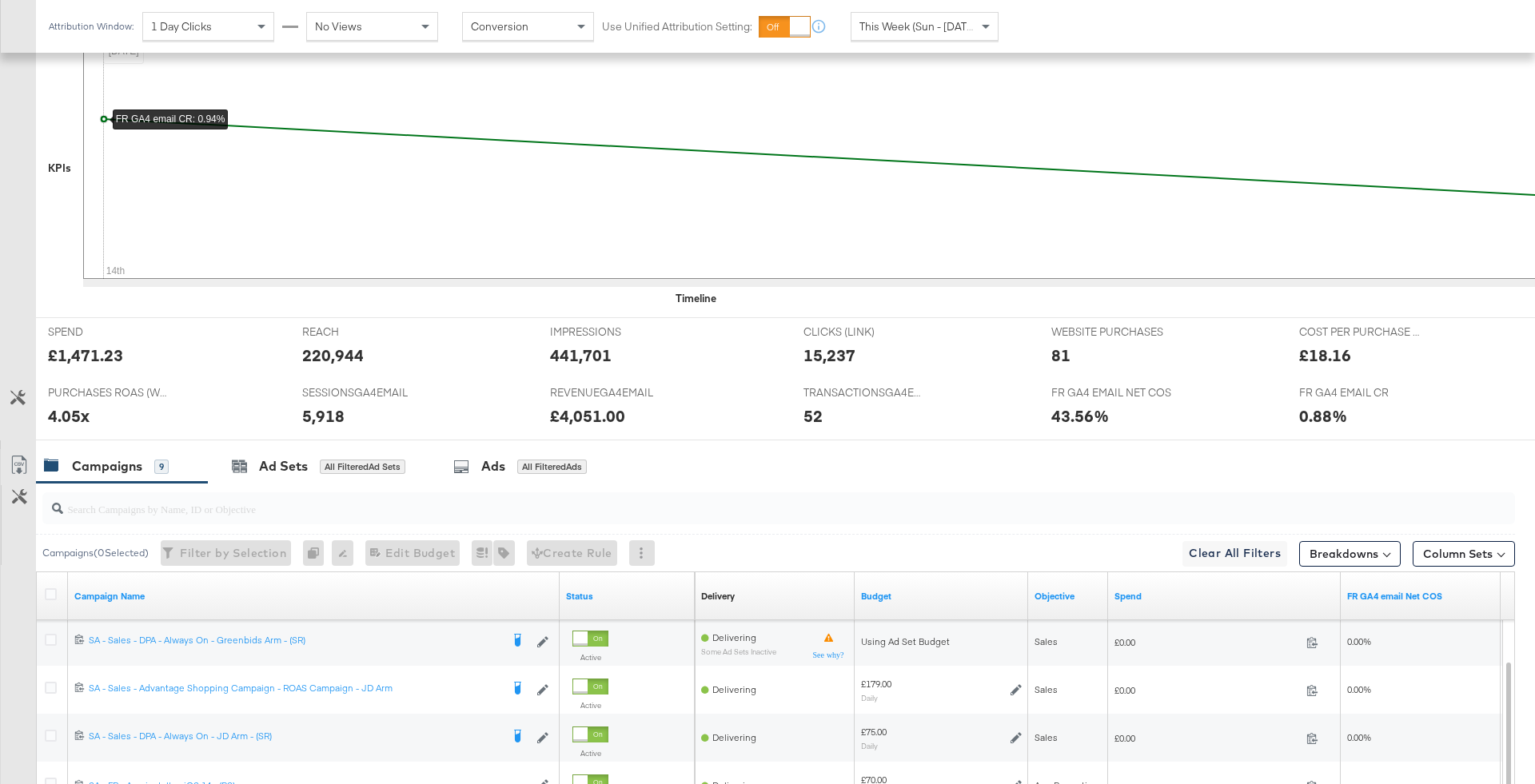
scroll to position [0, 0]
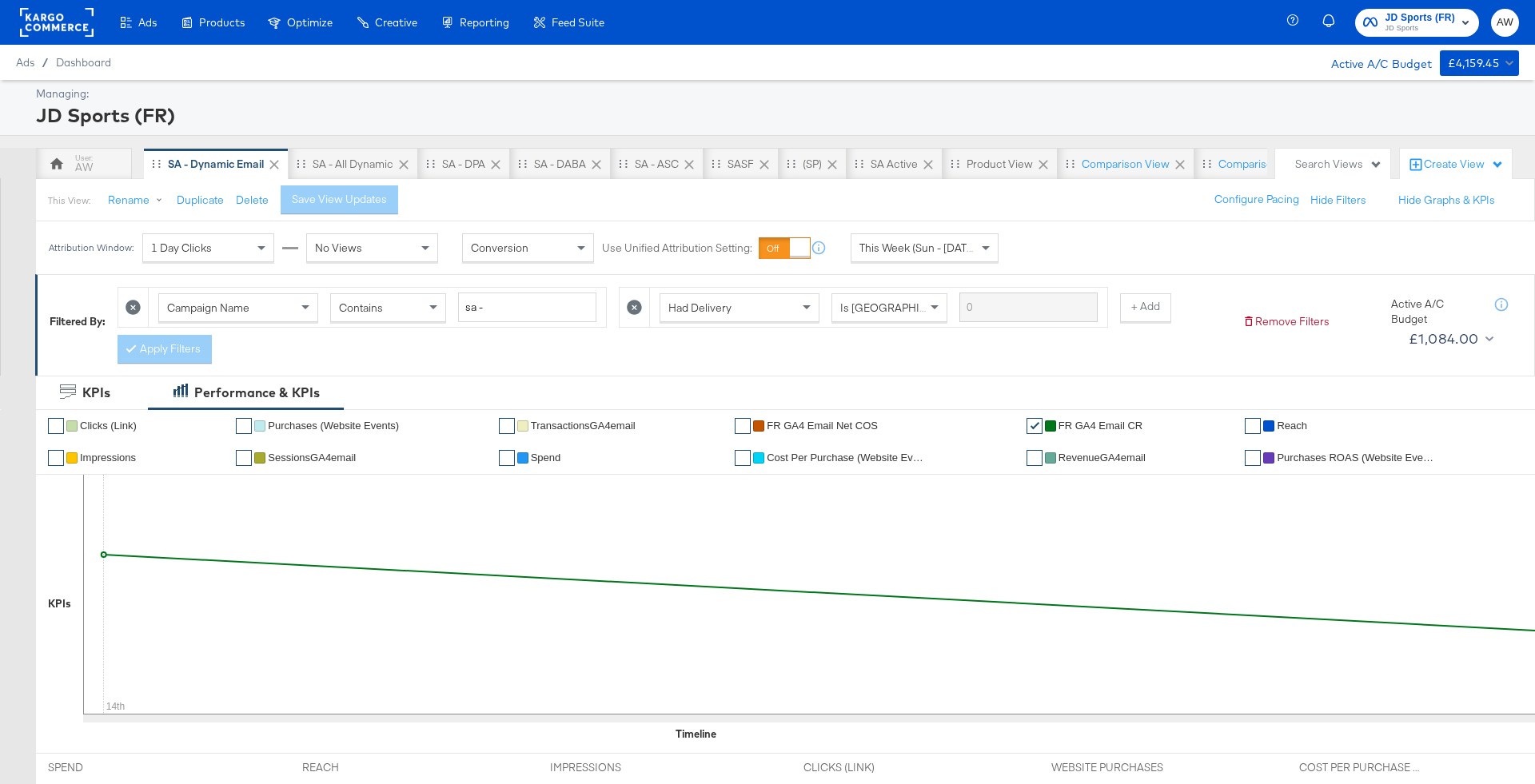
click at [953, 248] on span "This Week (Sun - [DATE])" at bounding box center [919, 247] width 120 height 15
click at [1065, 237] on div "Attribution Window: 1 Day Clicks No Views Conversion Use Unified Attribution Se…" at bounding box center [767, 247] width 1535 height 53
click at [887, 167] on div "SA Active" at bounding box center [894, 164] width 47 height 15
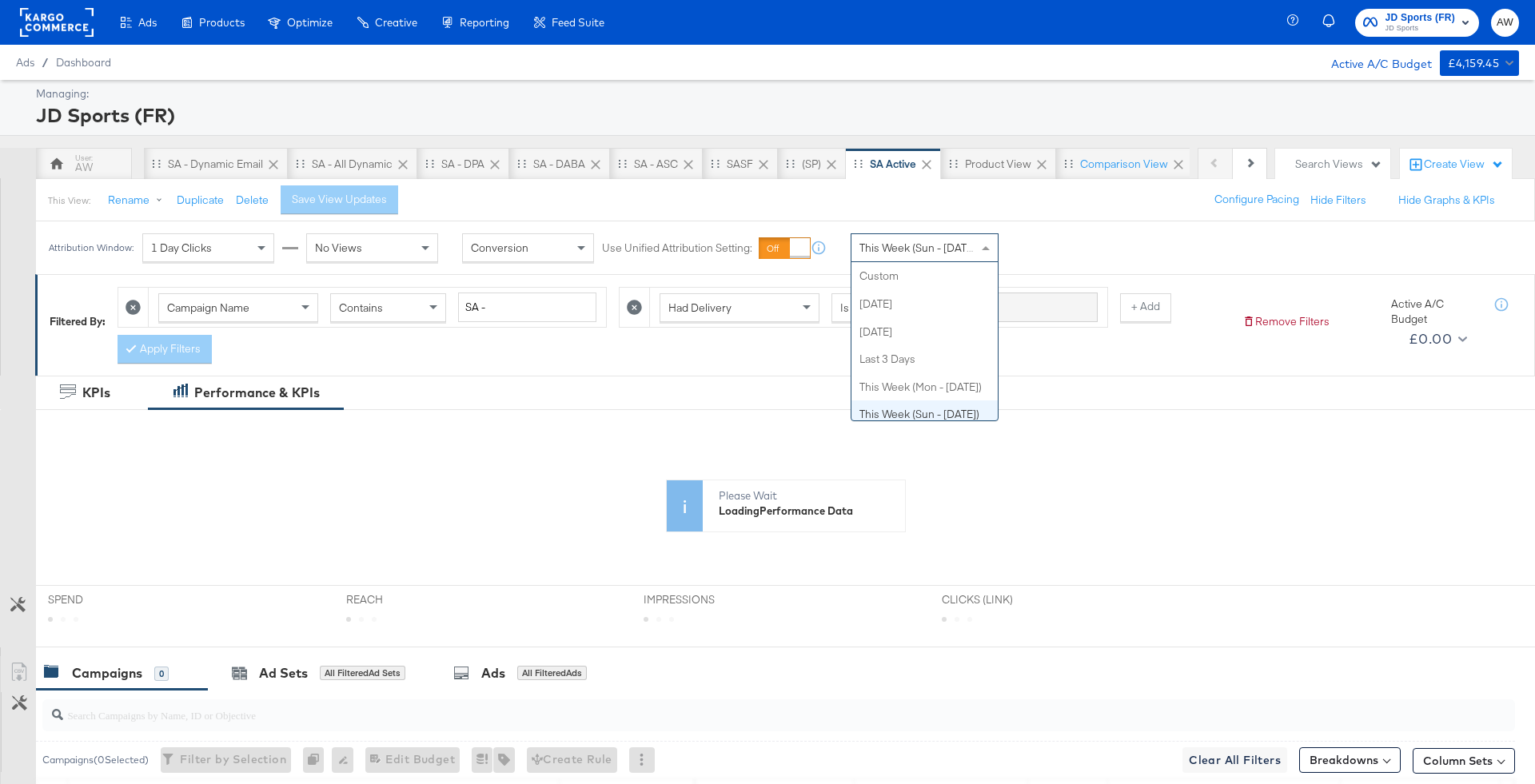
click at [940, 240] on span "This Week (Sun - [DATE])" at bounding box center [919, 247] width 120 height 15
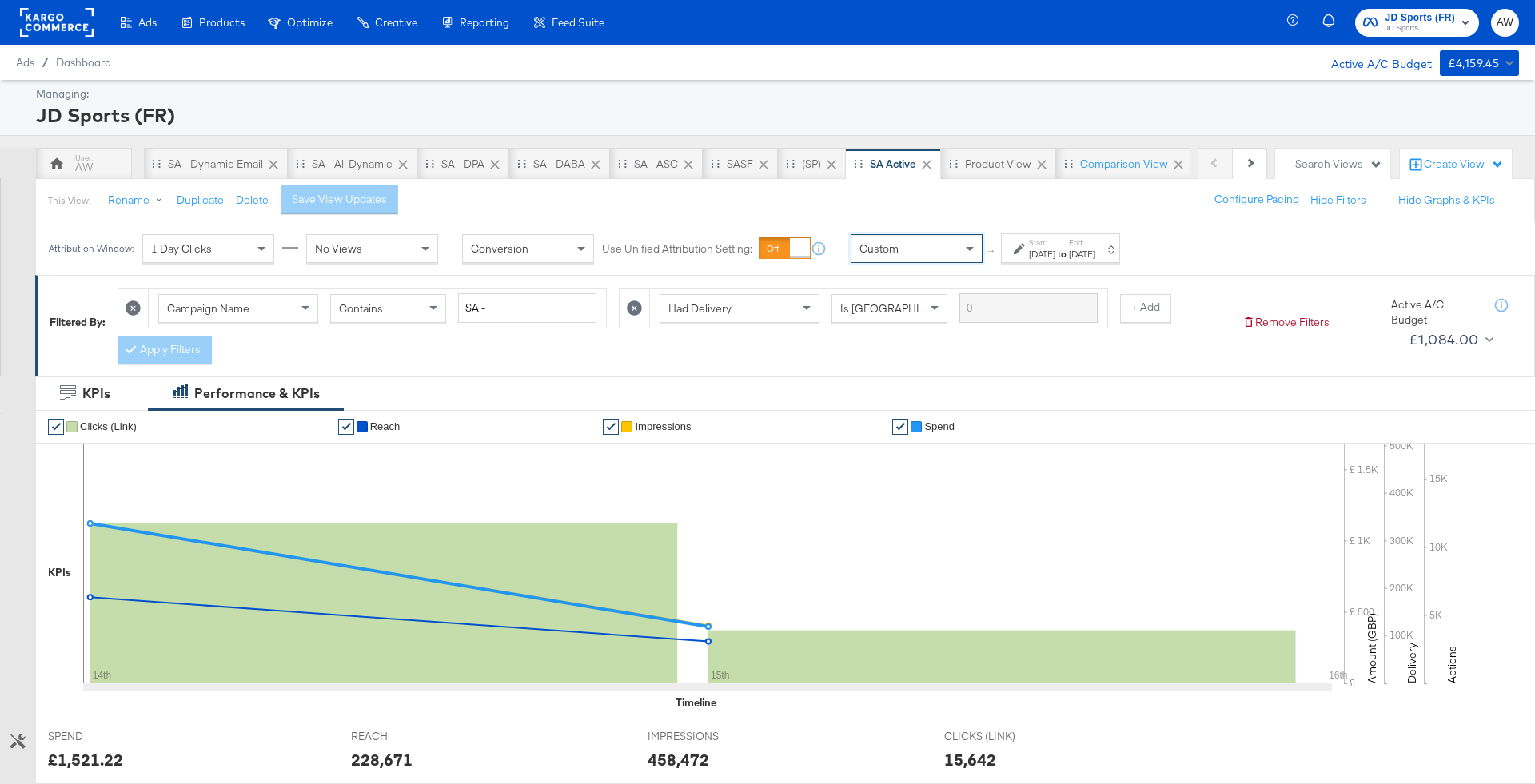
click at [1030, 253] on div "Sep 15th 2025" at bounding box center [1042, 254] width 26 height 13
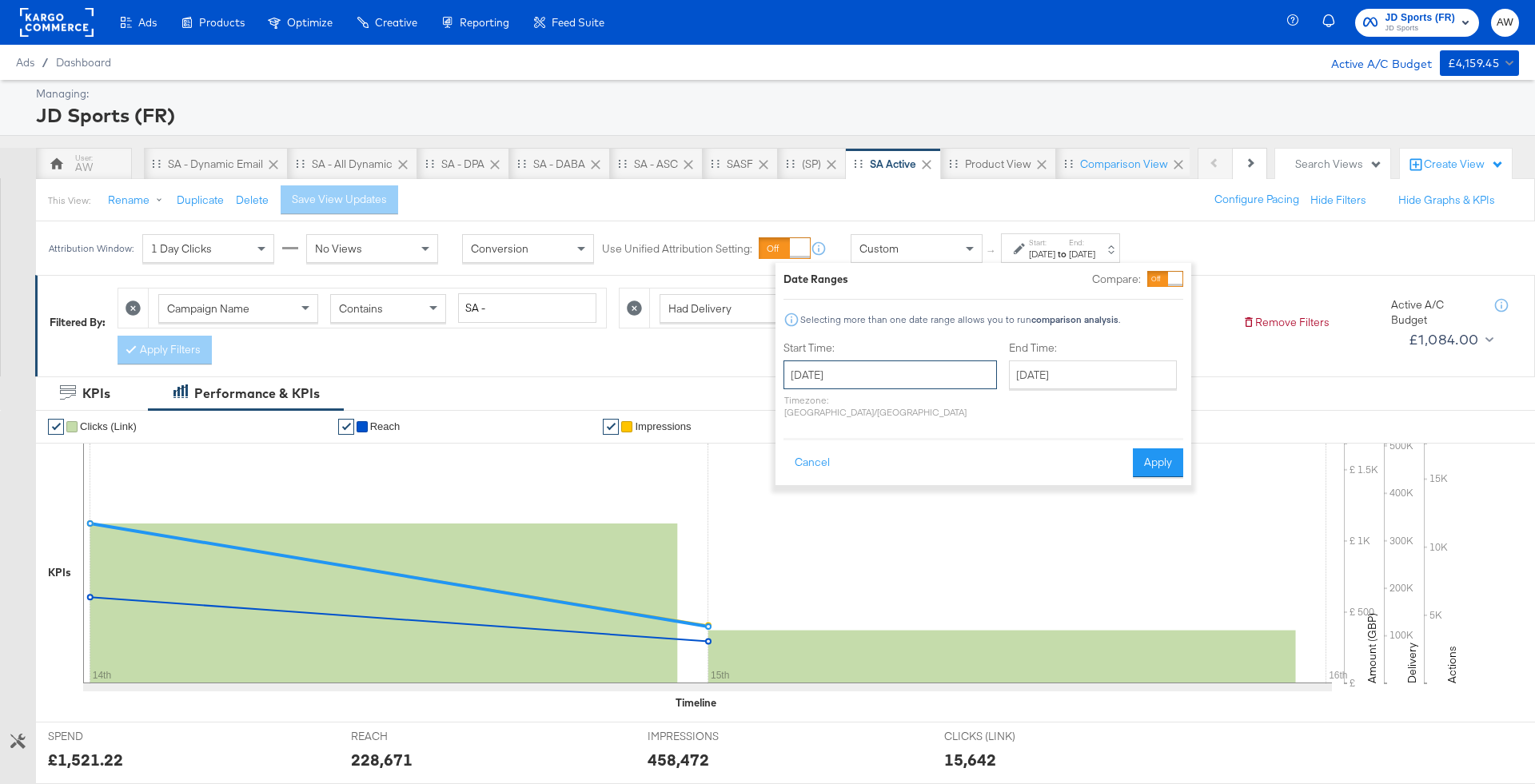
click at [874, 371] on input "September 15th 2025" at bounding box center [890, 375] width 214 height 29
click at [829, 454] on td "1" at bounding box center [829, 455] width 27 height 23
type input "September 1st 2025"
click at [1003, 391] on div "End Time: September 15th 2025 ‹ September 2025 › Su Mo Tu We Th Fr Sa 31 1 2 3 …" at bounding box center [1090, 382] width 175 height 85
click at [1003, 379] on input "September 15th 2025" at bounding box center [1086, 375] width 167 height 29
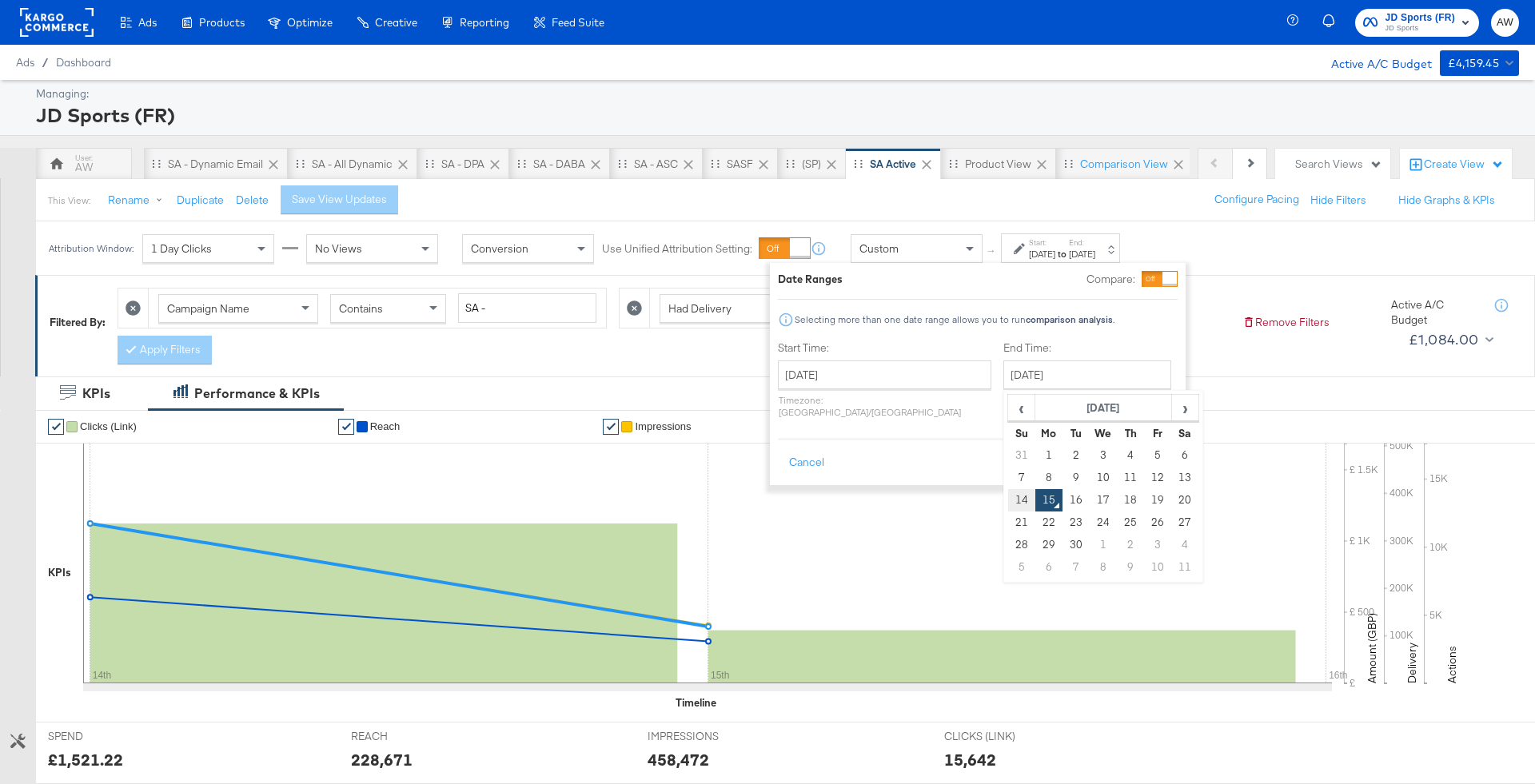
click at [1008, 496] on td "14" at bounding box center [1022, 500] width 27 height 23
type input "September 14th 2025"
click at [1148, 448] on button "Apply" at bounding box center [1152, 463] width 50 height 29
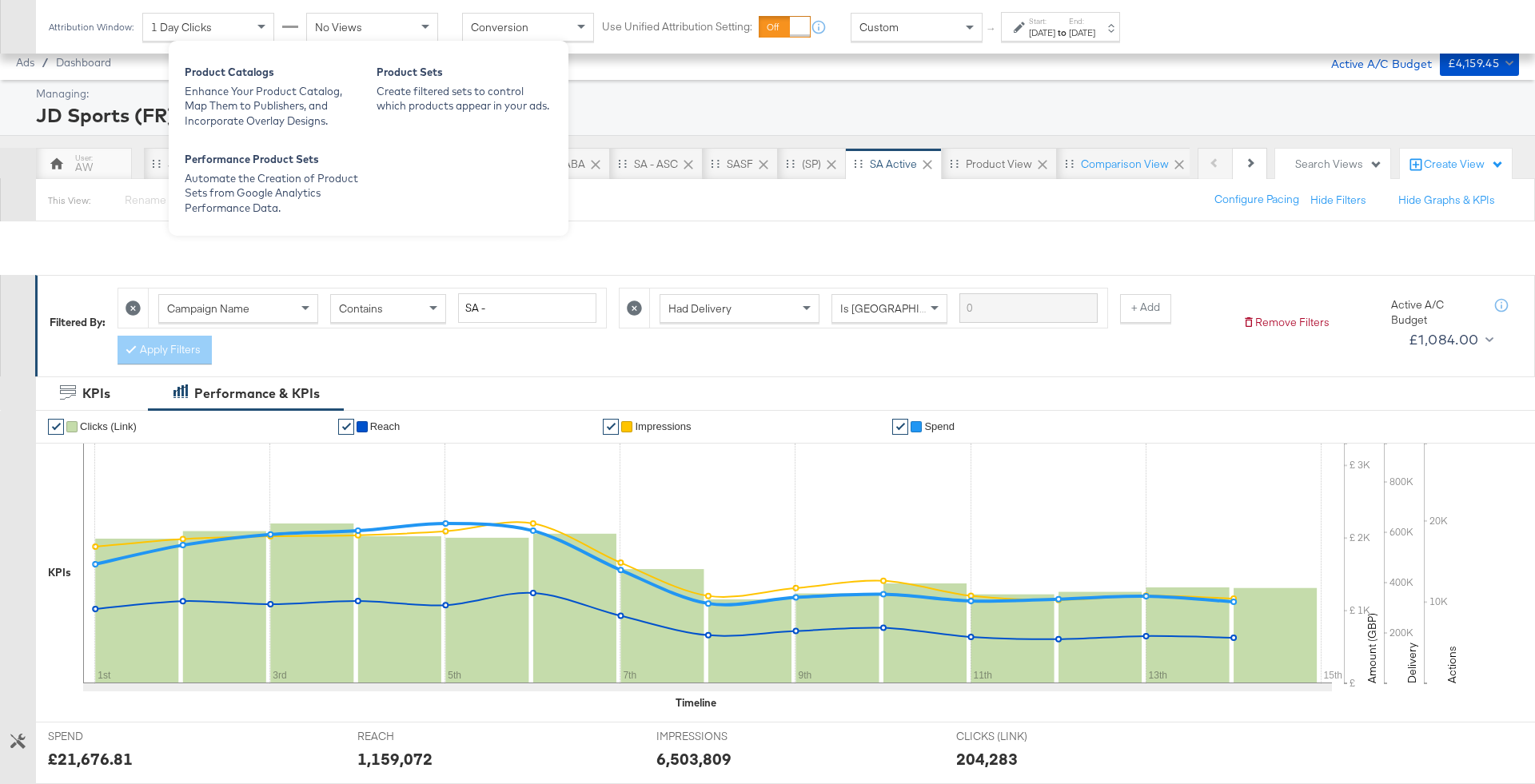
scroll to position [338, 0]
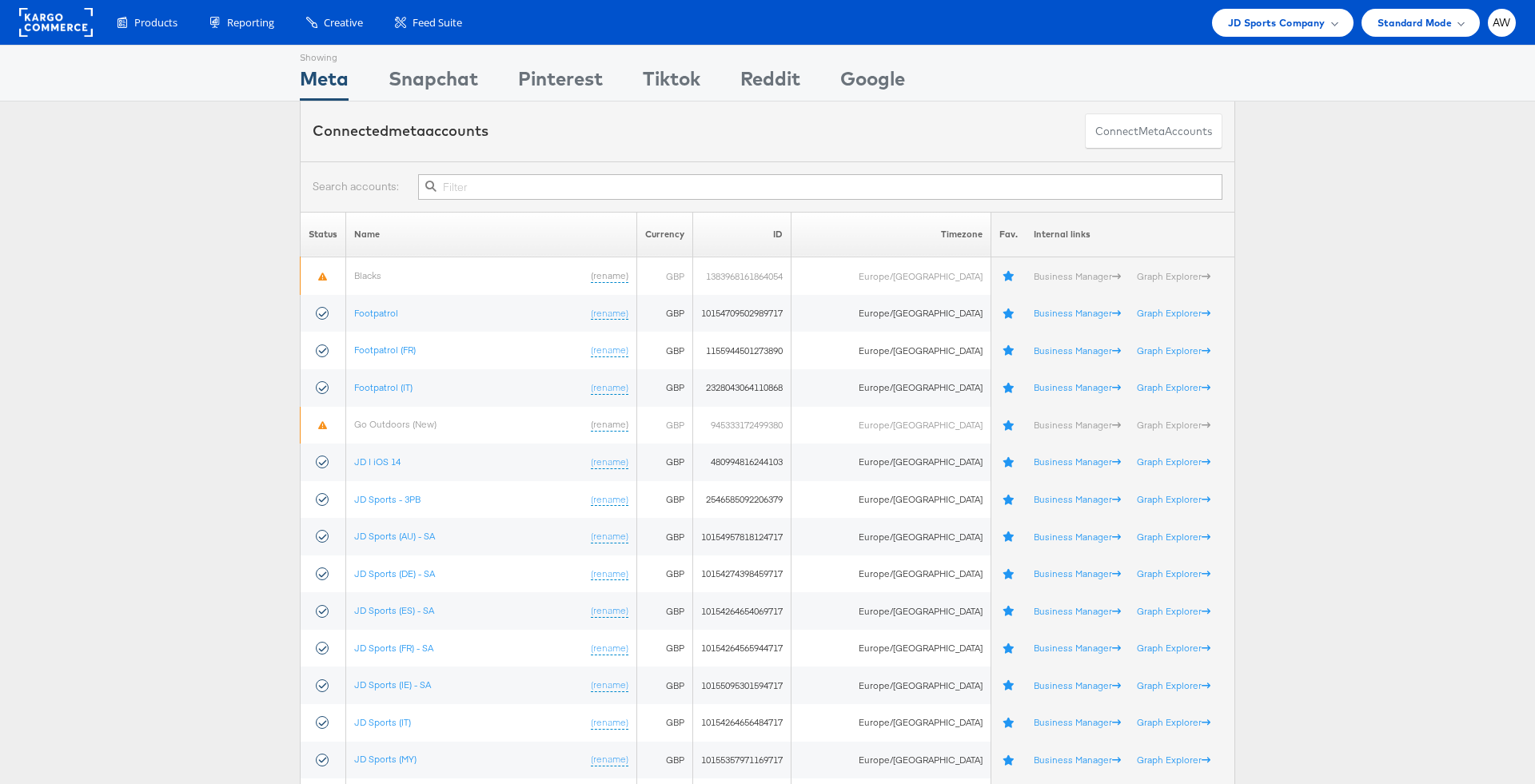
click at [608, 186] on input "text" at bounding box center [820, 187] width 804 height 25
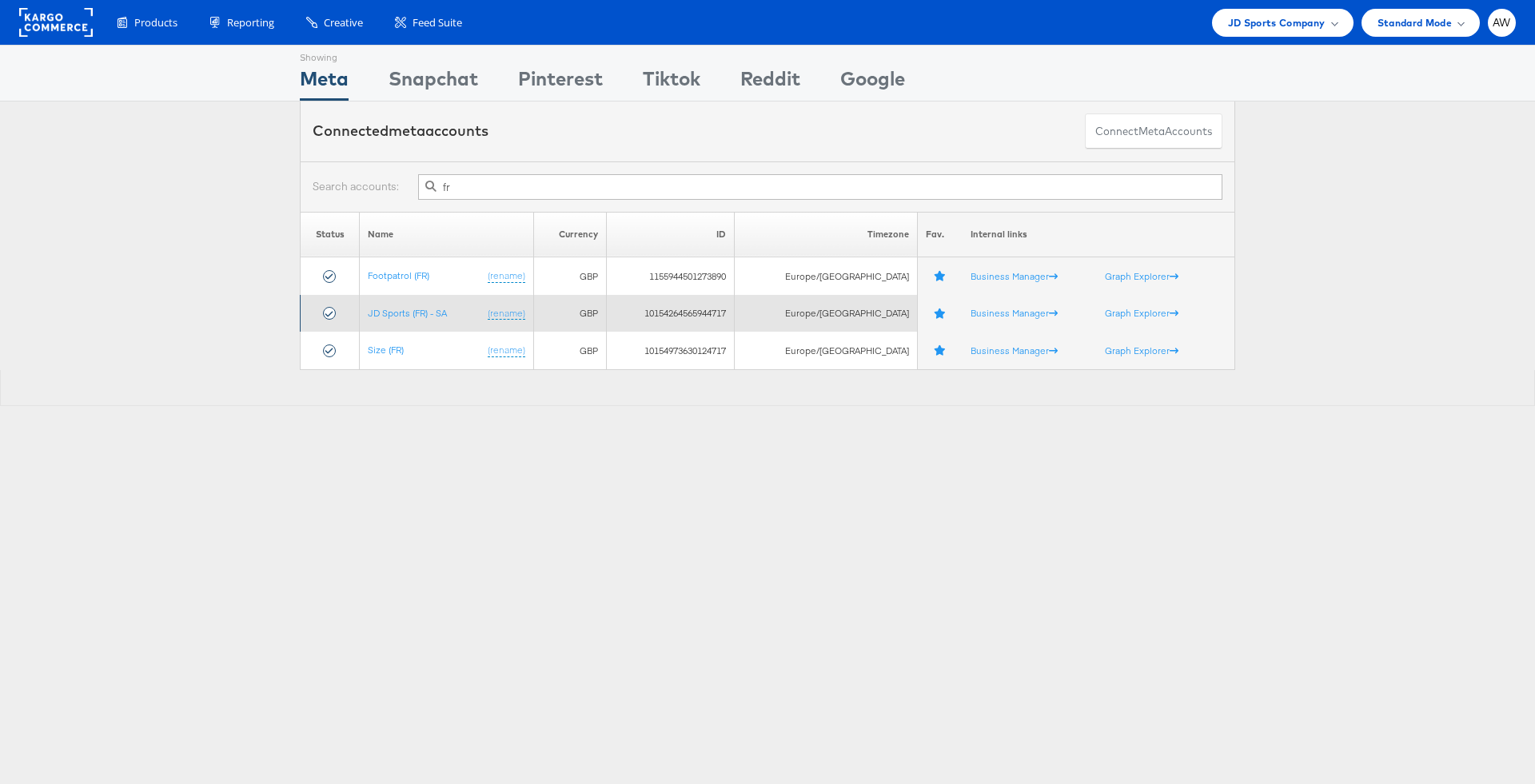
type input "fr"
click at [448, 304] on td "JD Sports (FR) - SA (rename)" at bounding box center [446, 313] width 174 height 37
click at [441, 307] on link "JD Sports (FR) - SA" at bounding box center [407, 312] width 79 height 12
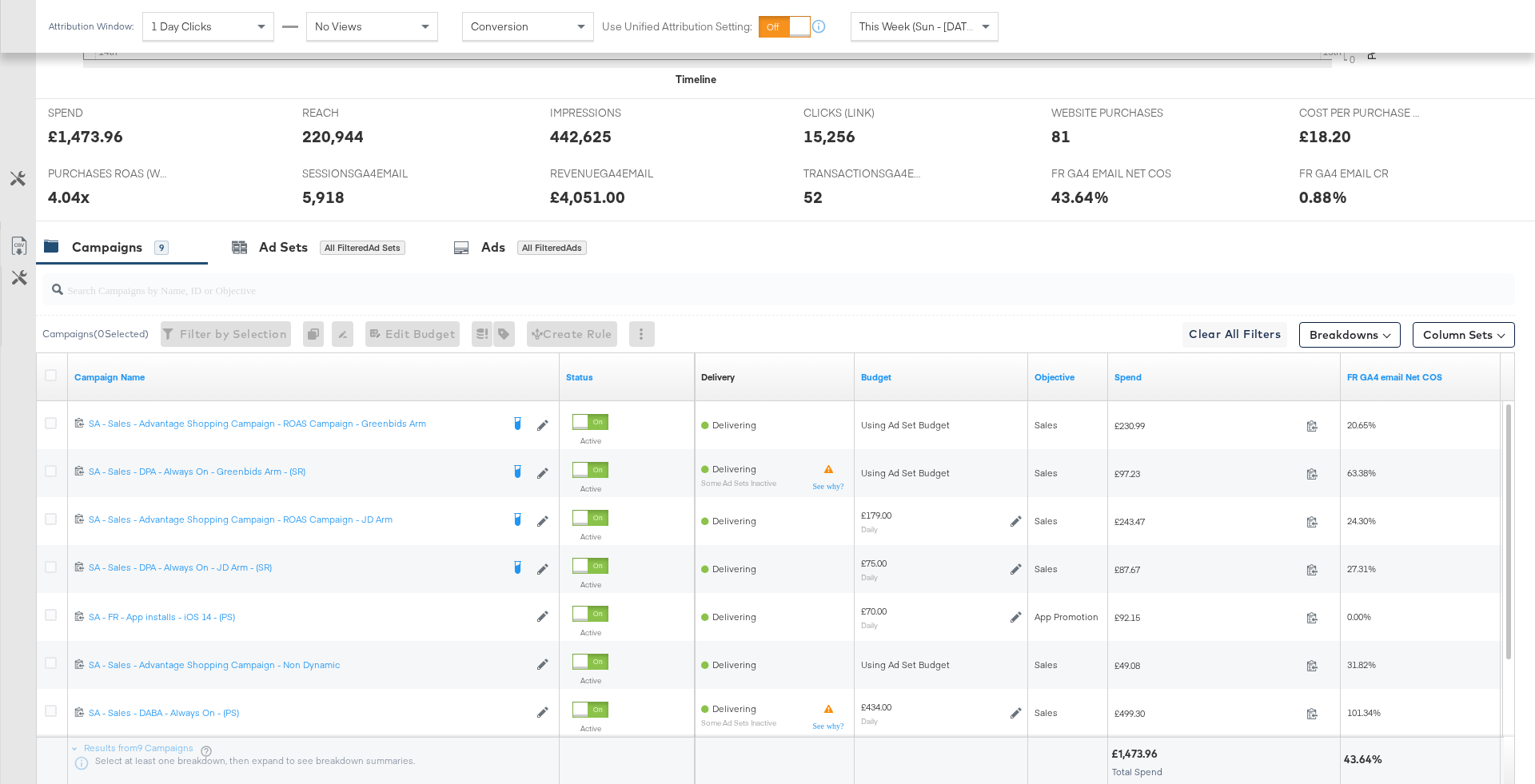
scroll to position [769, 0]
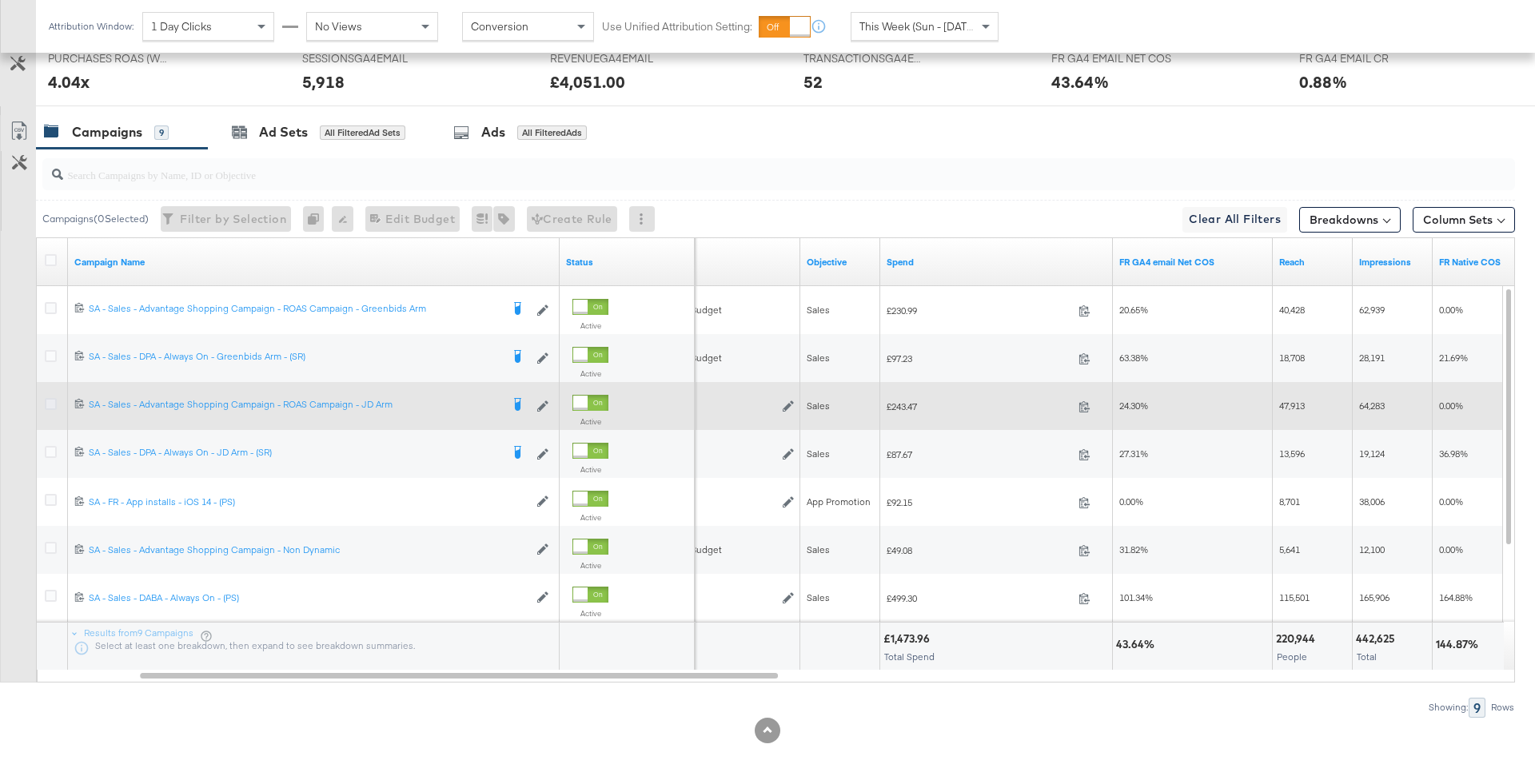
click at [50, 398] on icon at bounding box center [50, 403] width 12 height 12
click at [0, 0] on input "checkbox" at bounding box center [0, 0] width 0 height 0
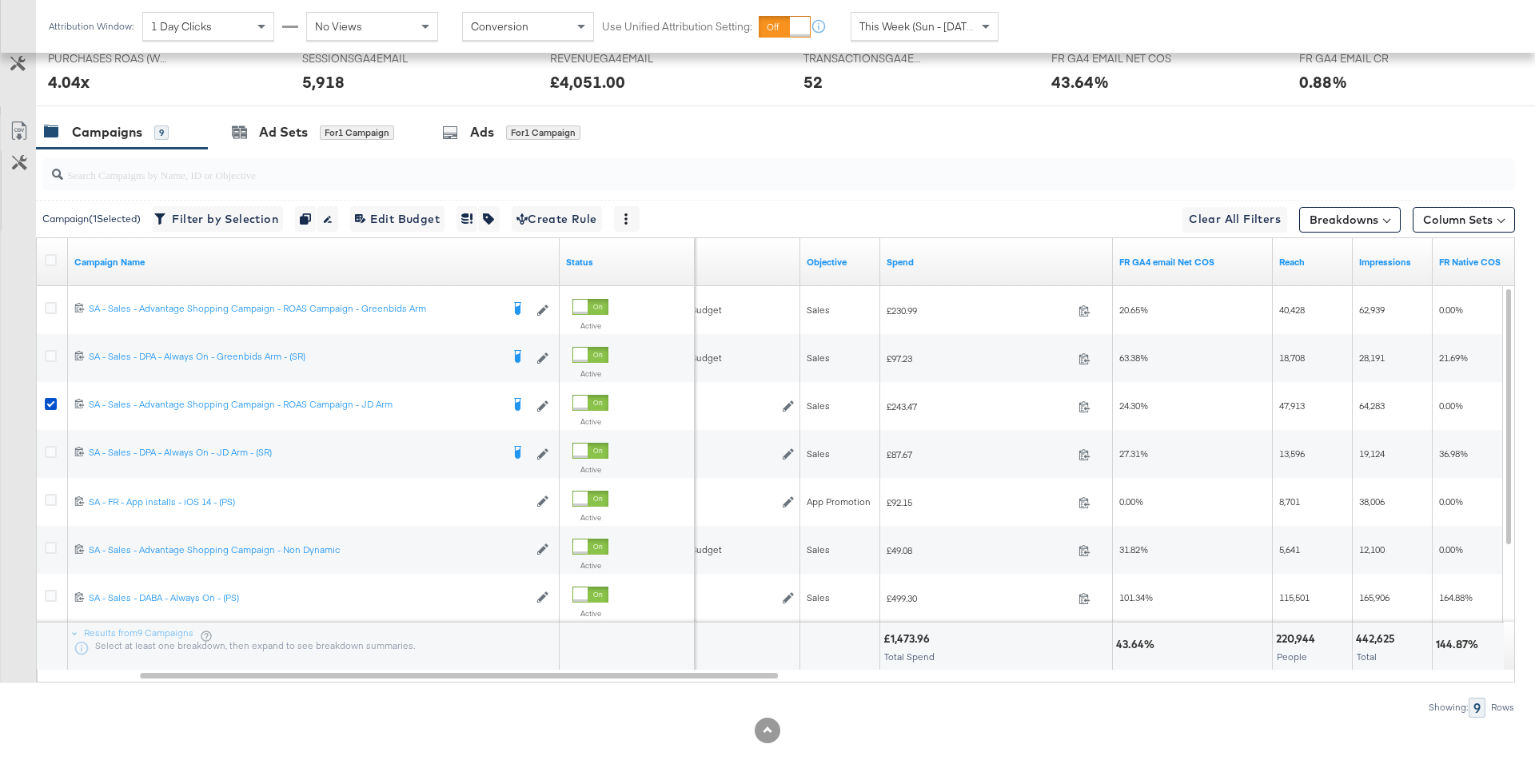
click at [478, 153] on input "search" at bounding box center [721, 168] width 1317 height 31
click at [467, 126] on div "Ads for 1 Campaign" at bounding box center [511, 132] width 138 height 18
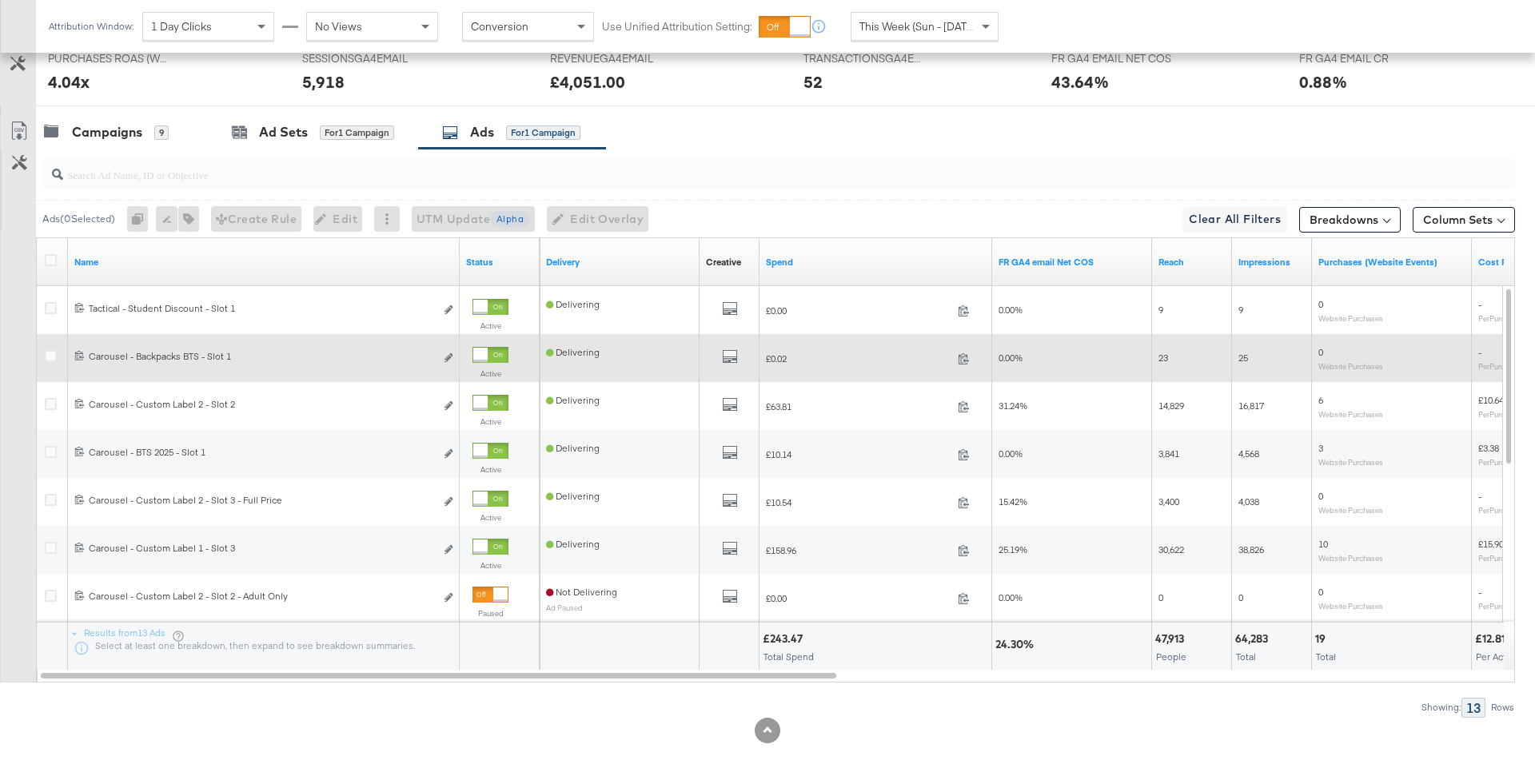
click at [488, 347] on div at bounding box center [480, 355] width 15 height 15
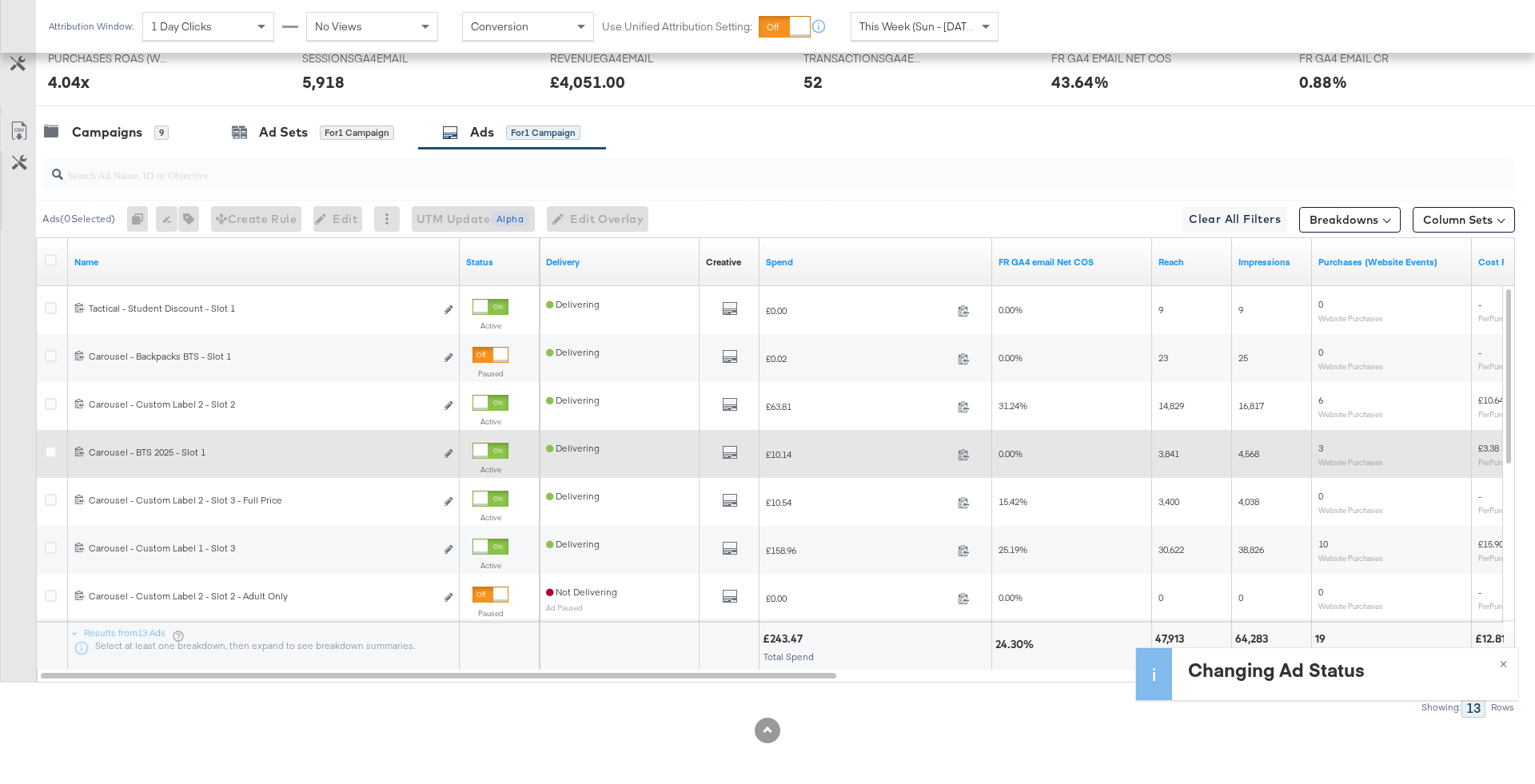
click at [503, 447] on div at bounding box center [490, 451] width 36 height 16
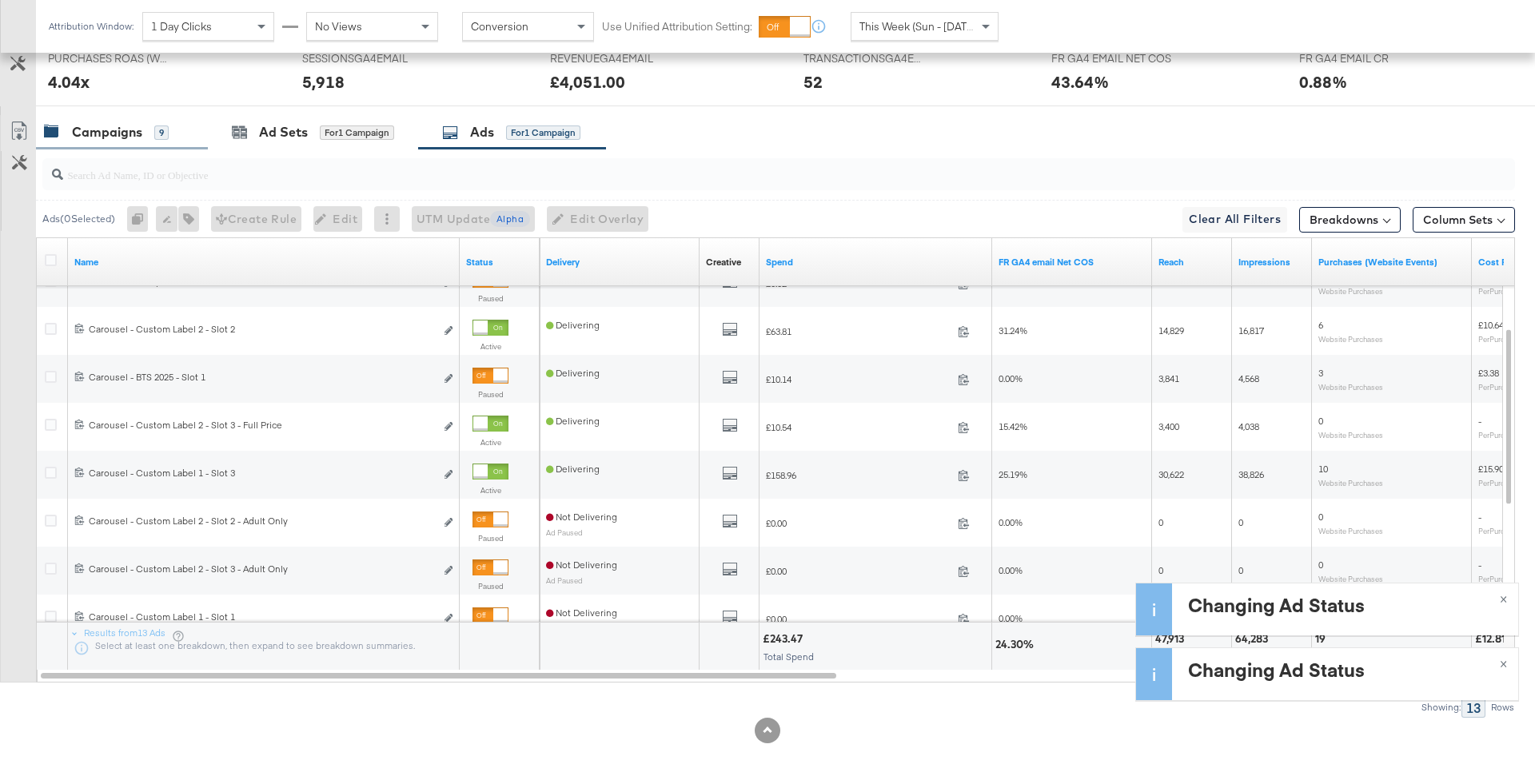
click at [135, 134] on div "Campaigns" at bounding box center [106, 132] width 70 height 18
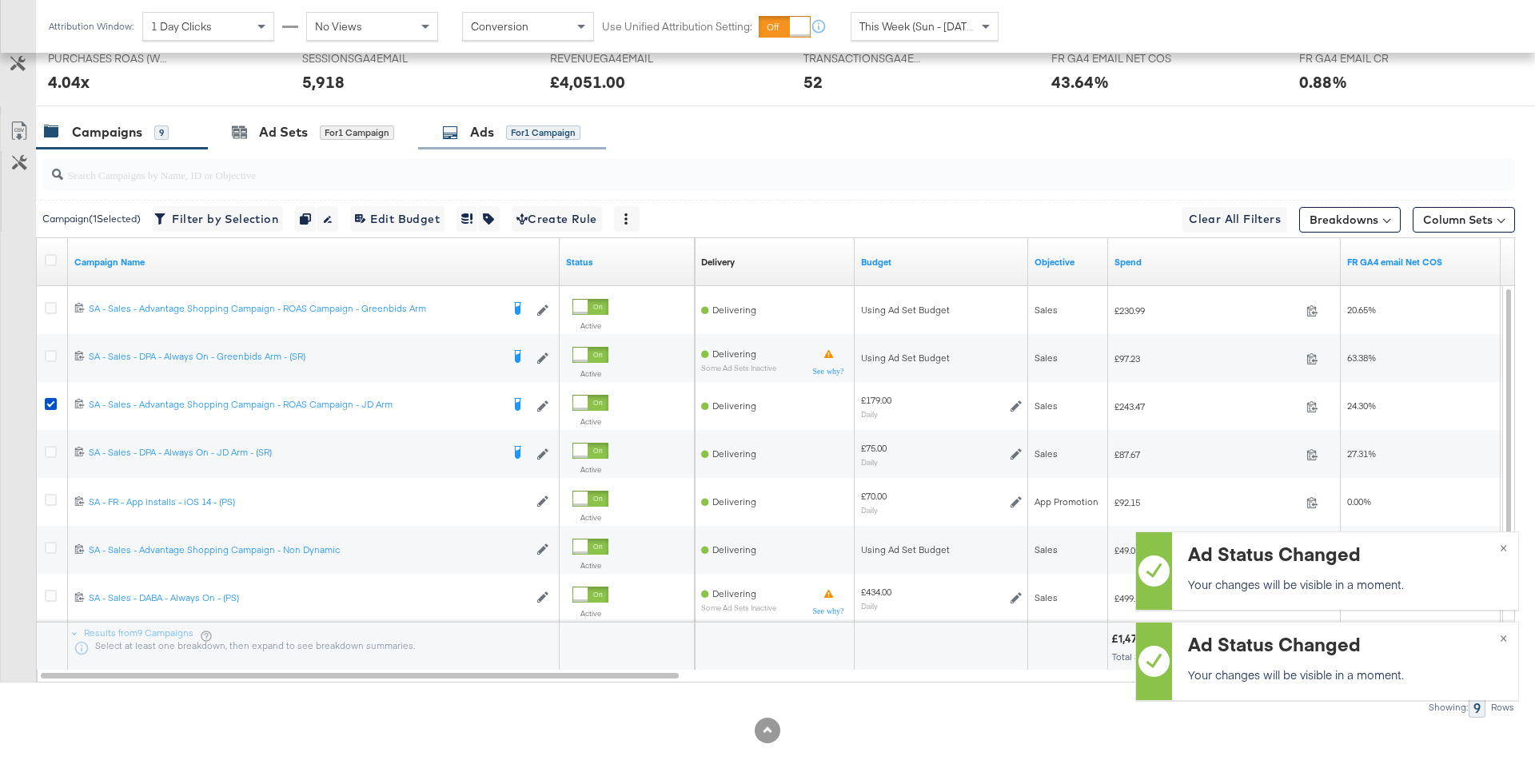
click at [480, 134] on div "Ads" at bounding box center [482, 132] width 24 height 18
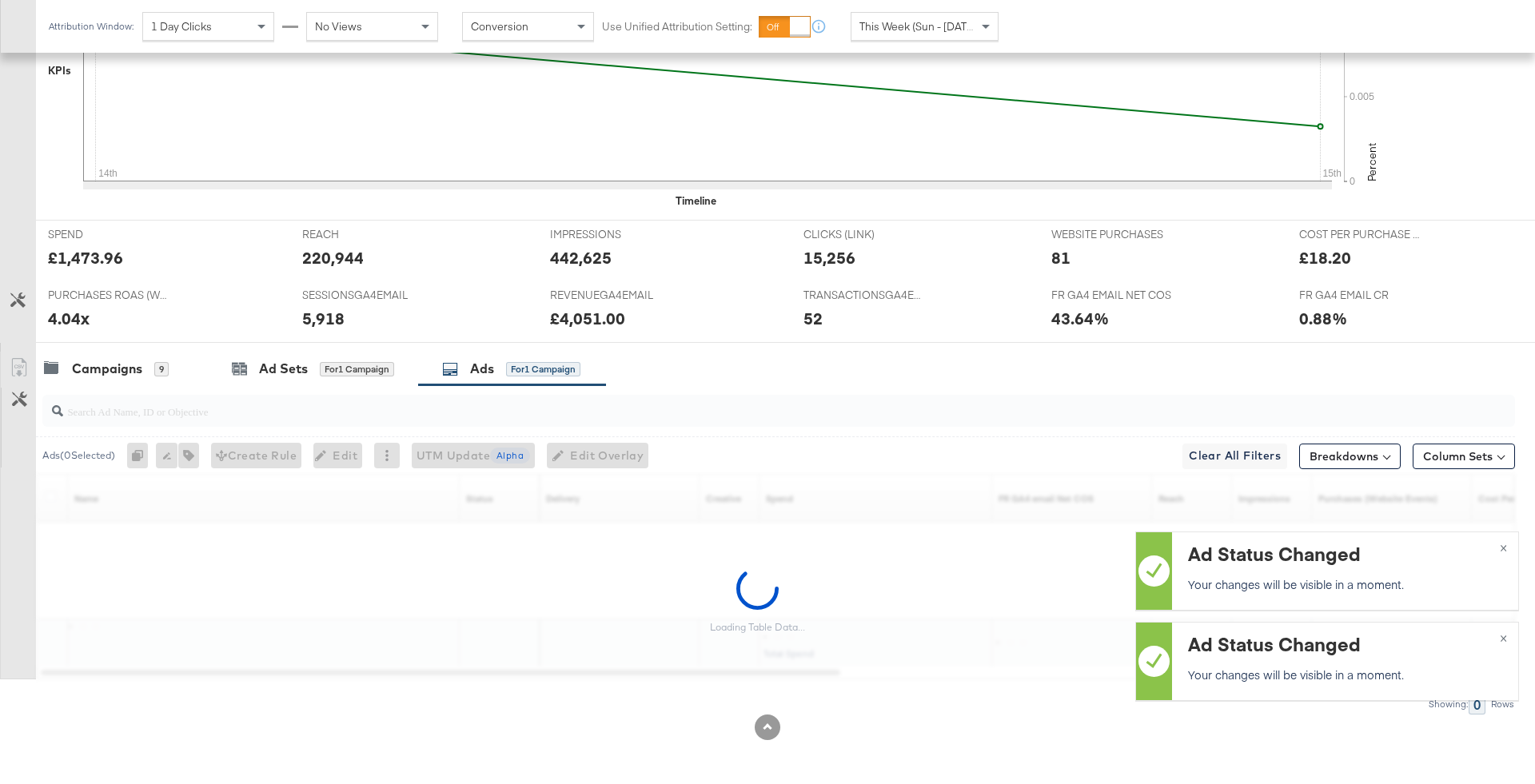
scroll to position [529, 0]
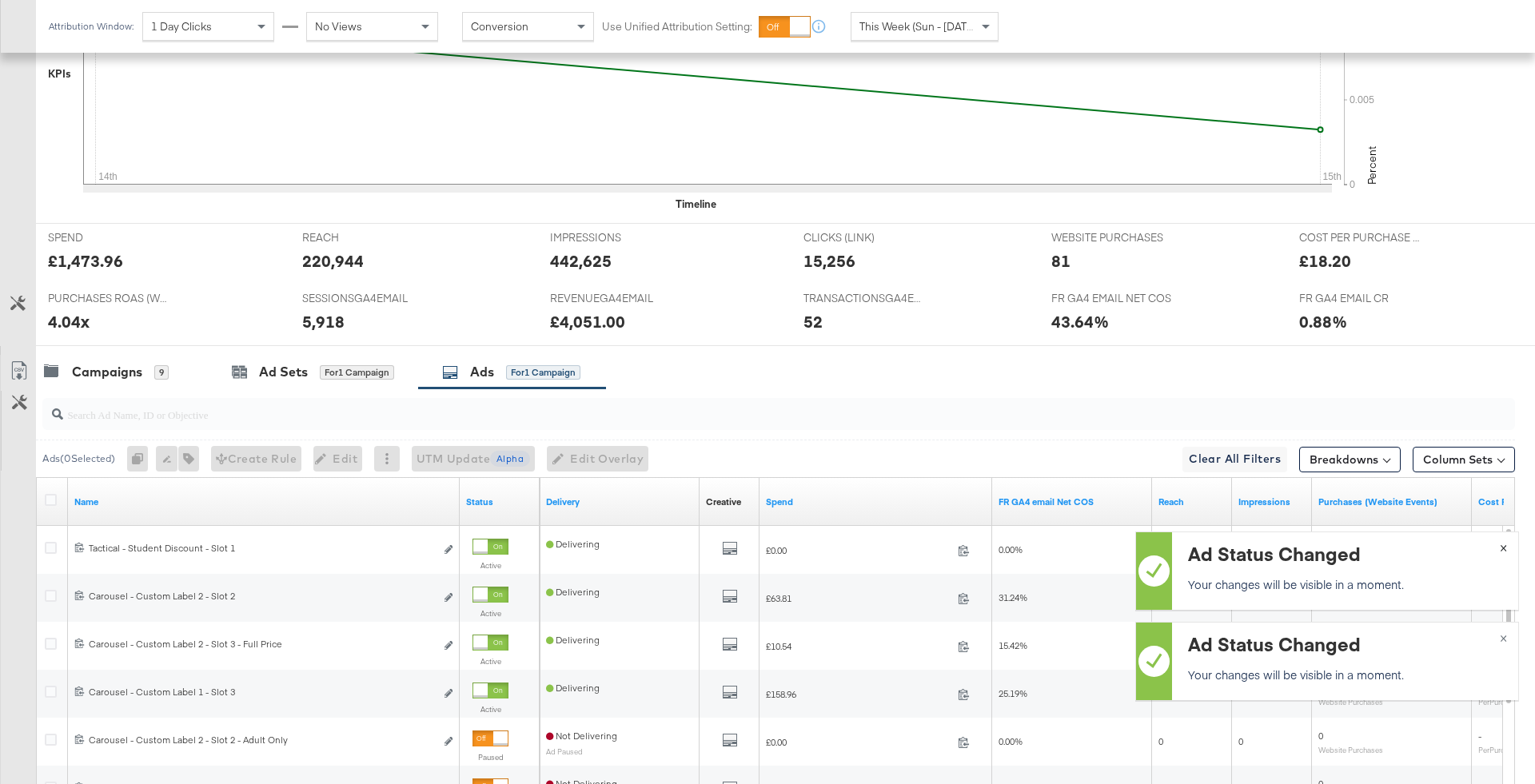
click at [1500, 549] on span "×" at bounding box center [1503, 546] width 7 height 18
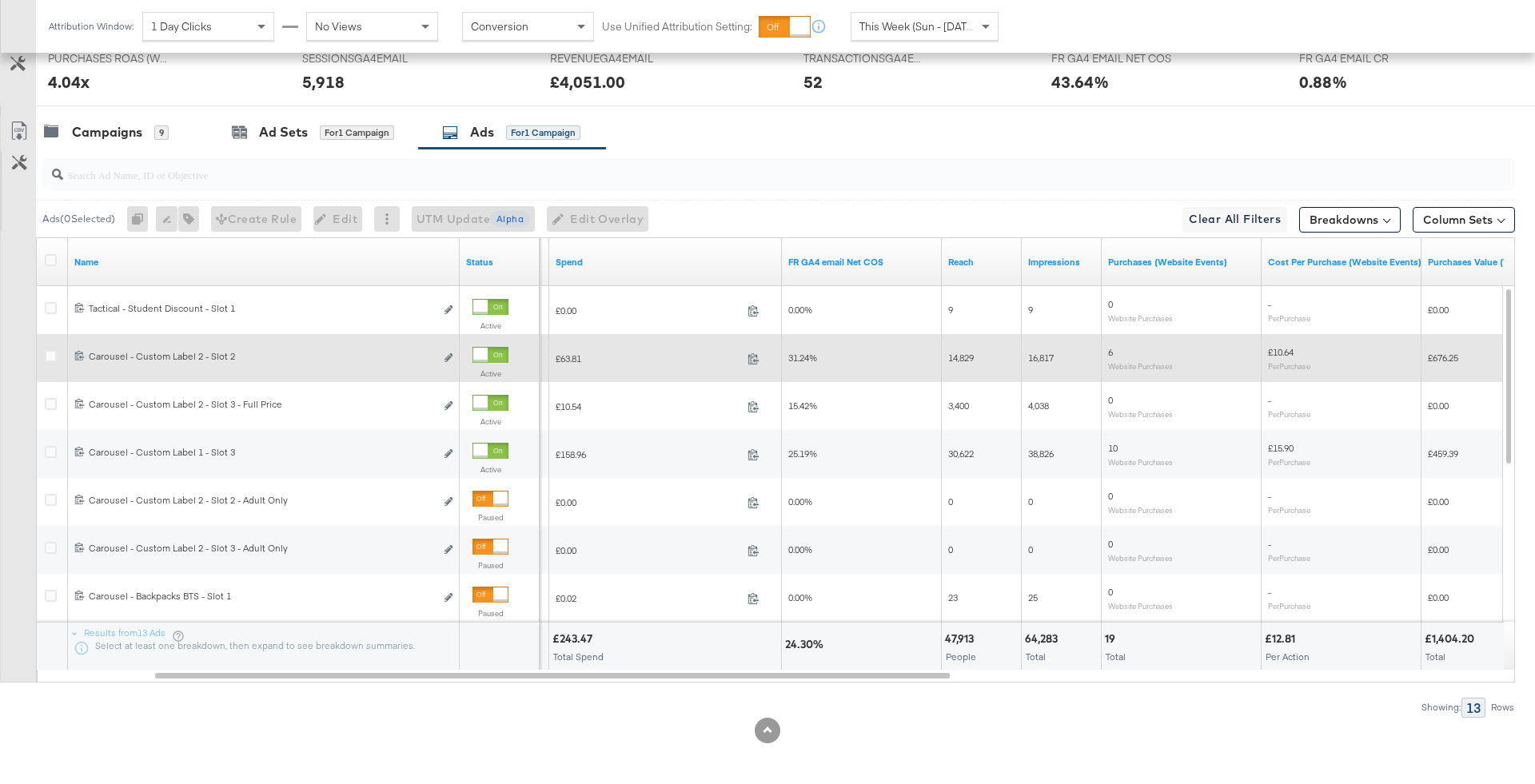
click at [488, 349] on div at bounding box center [480, 355] width 15 height 15
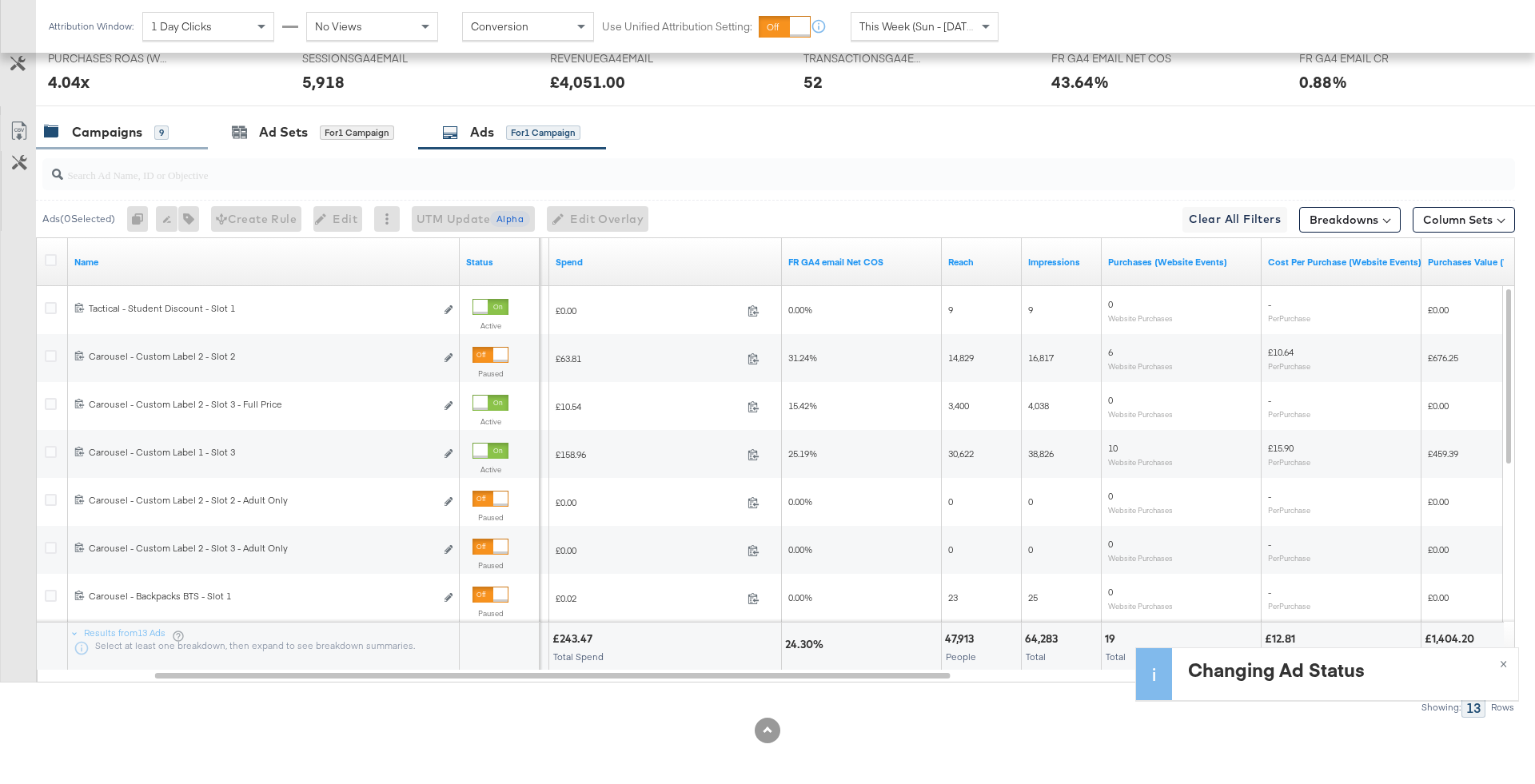
click at [162, 126] on div "9" at bounding box center [162, 133] width 15 height 15
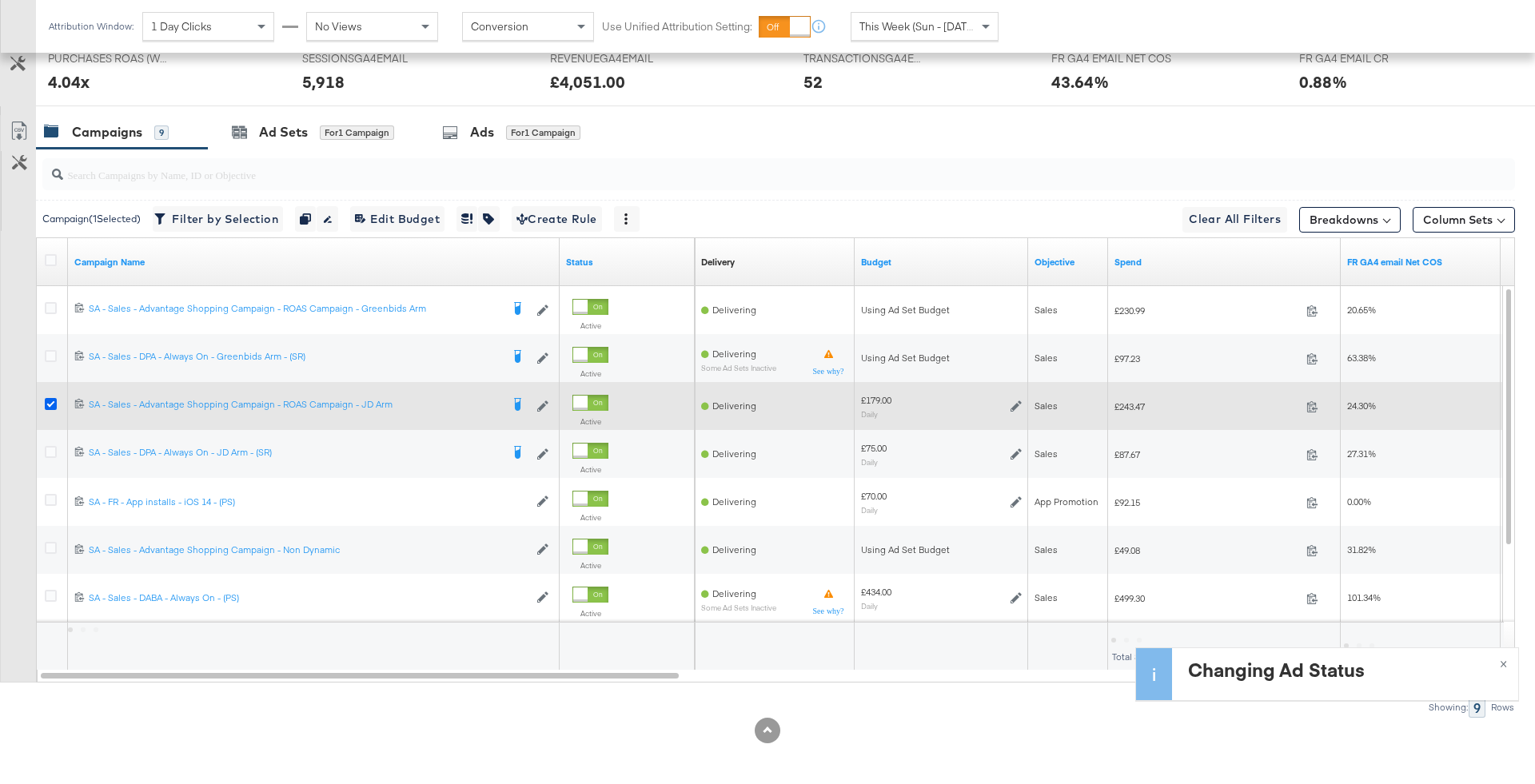
click at [49, 397] on icon at bounding box center [50, 403] width 12 height 12
click at [0, 0] on input "checkbox" at bounding box center [0, 0] width 0 height 0
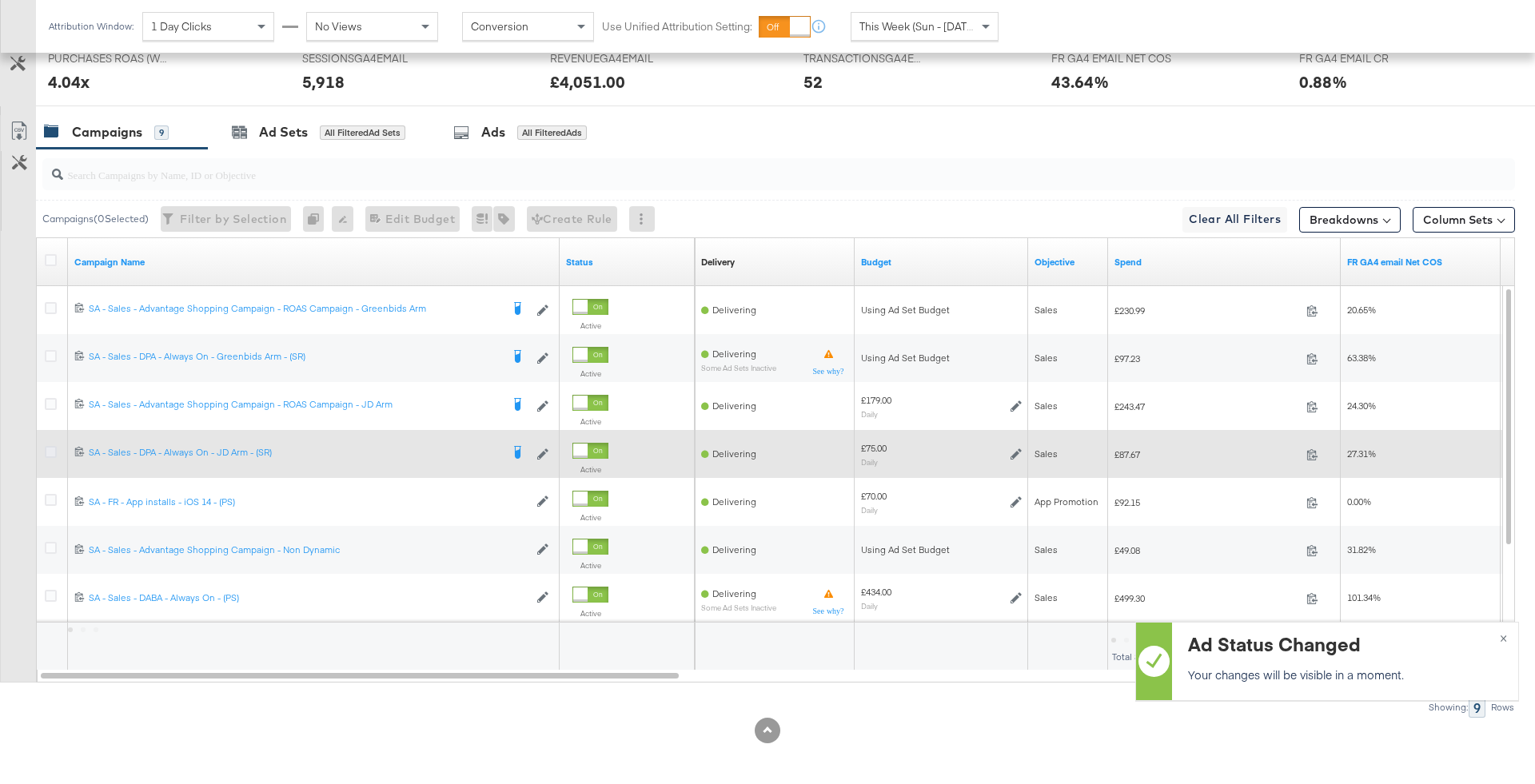
click at [55, 450] on icon at bounding box center [50, 451] width 12 height 12
click at [0, 0] on input "checkbox" at bounding box center [0, 0] width 0 height 0
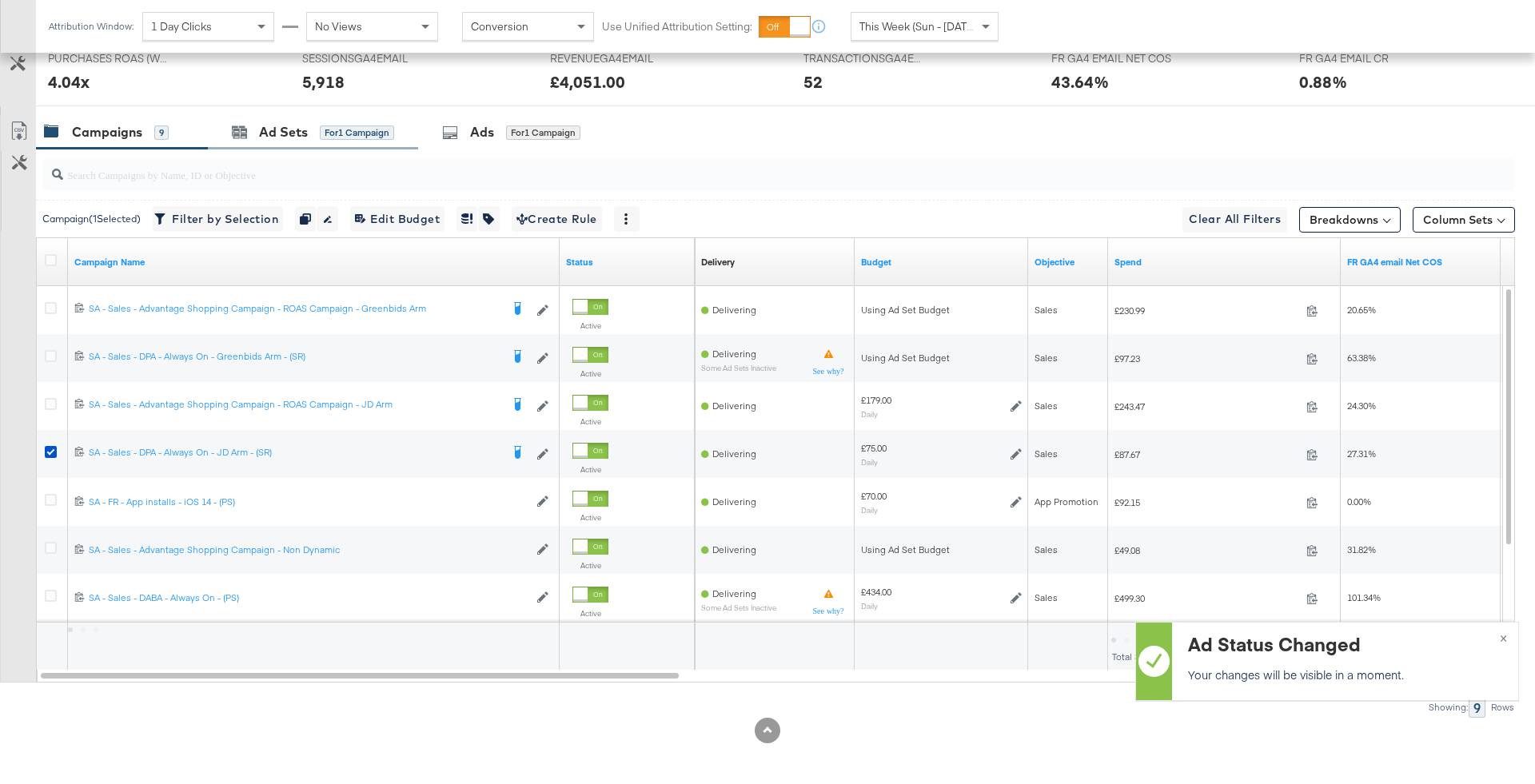
click at [384, 118] on div "Ad Sets for 1 Campaign" at bounding box center [312, 132] width 210 height 35
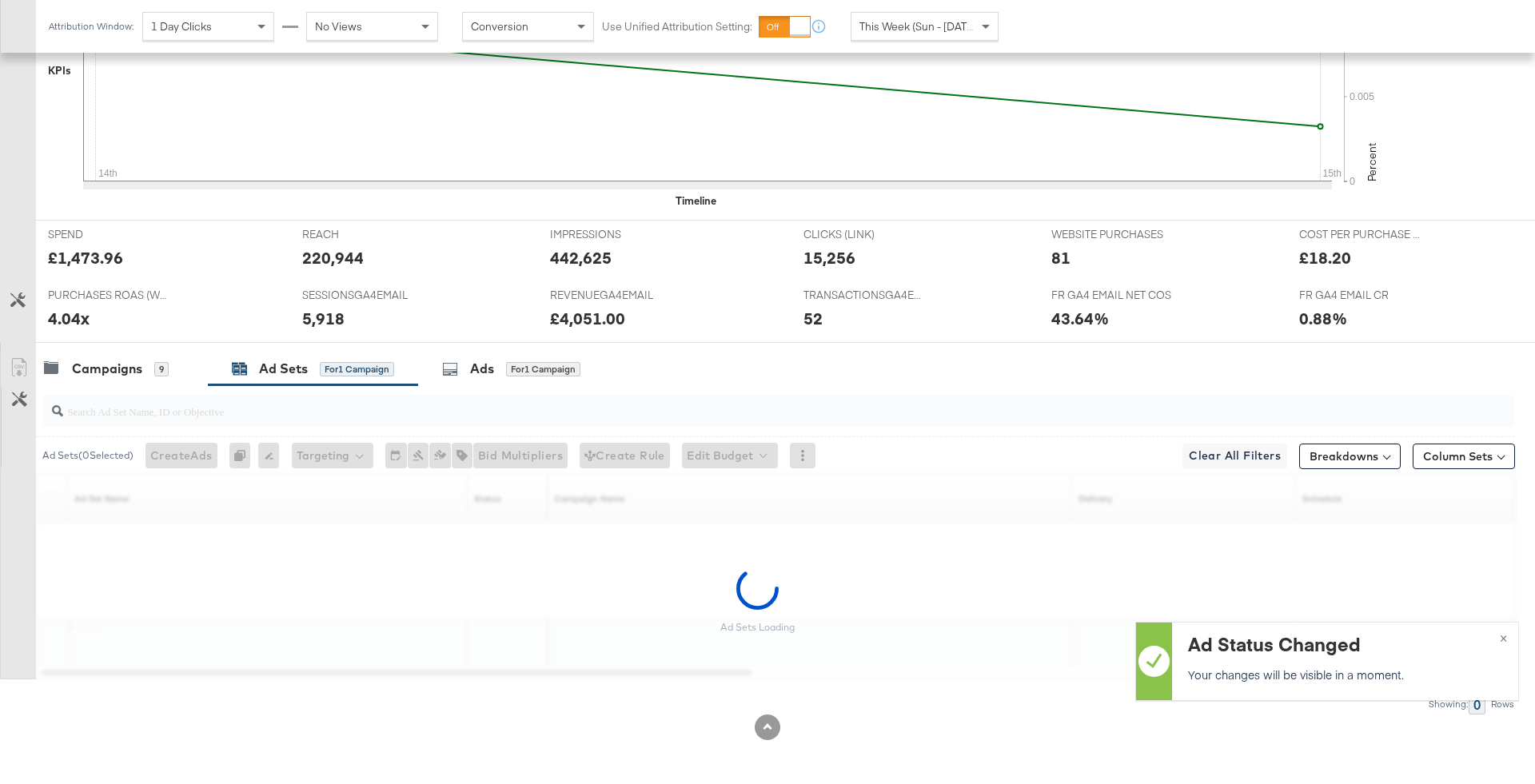
scroll to position [529, 0]
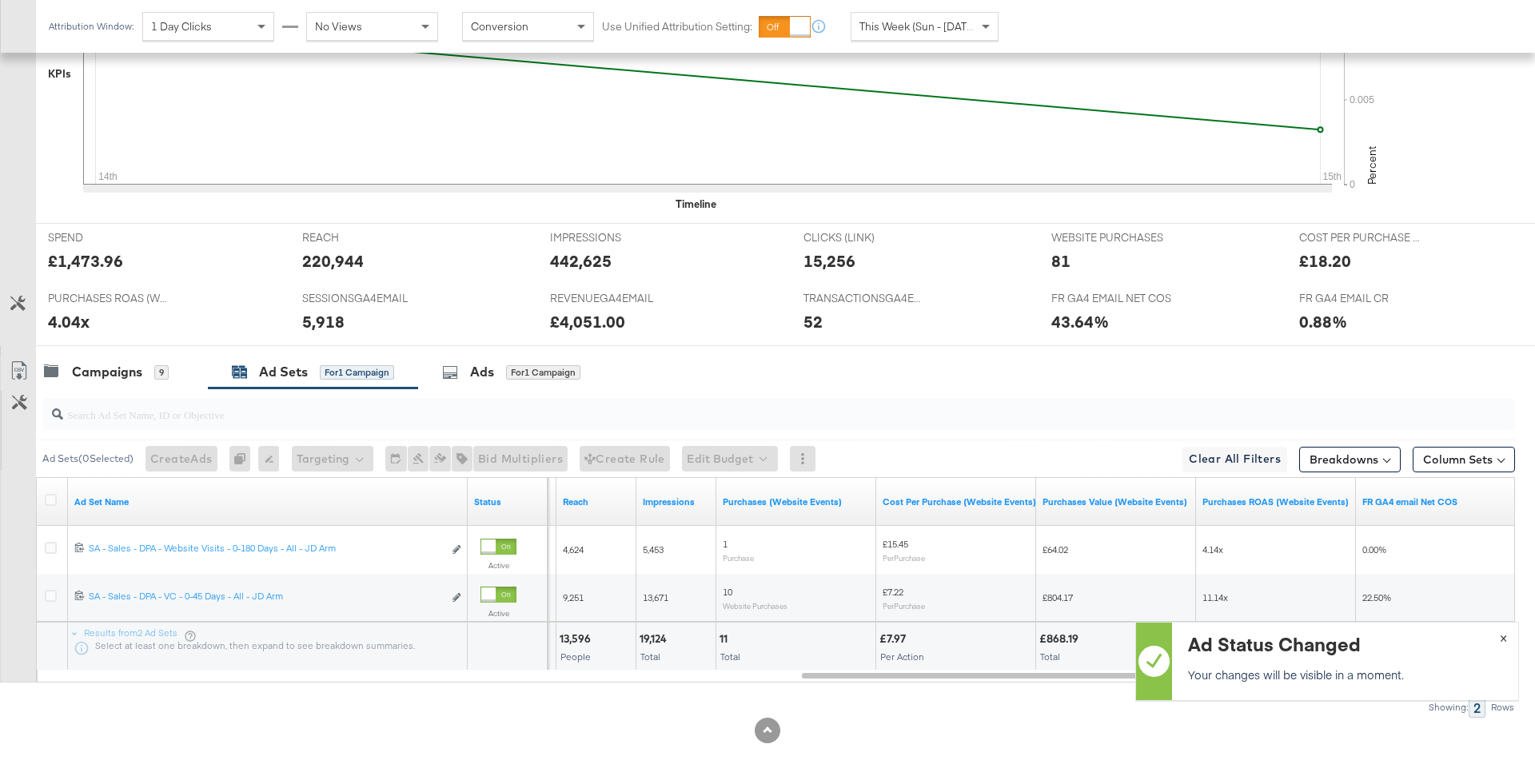
click at [1506, 634] on span "×" at bounding box center [1503, 637] width 7 height 18
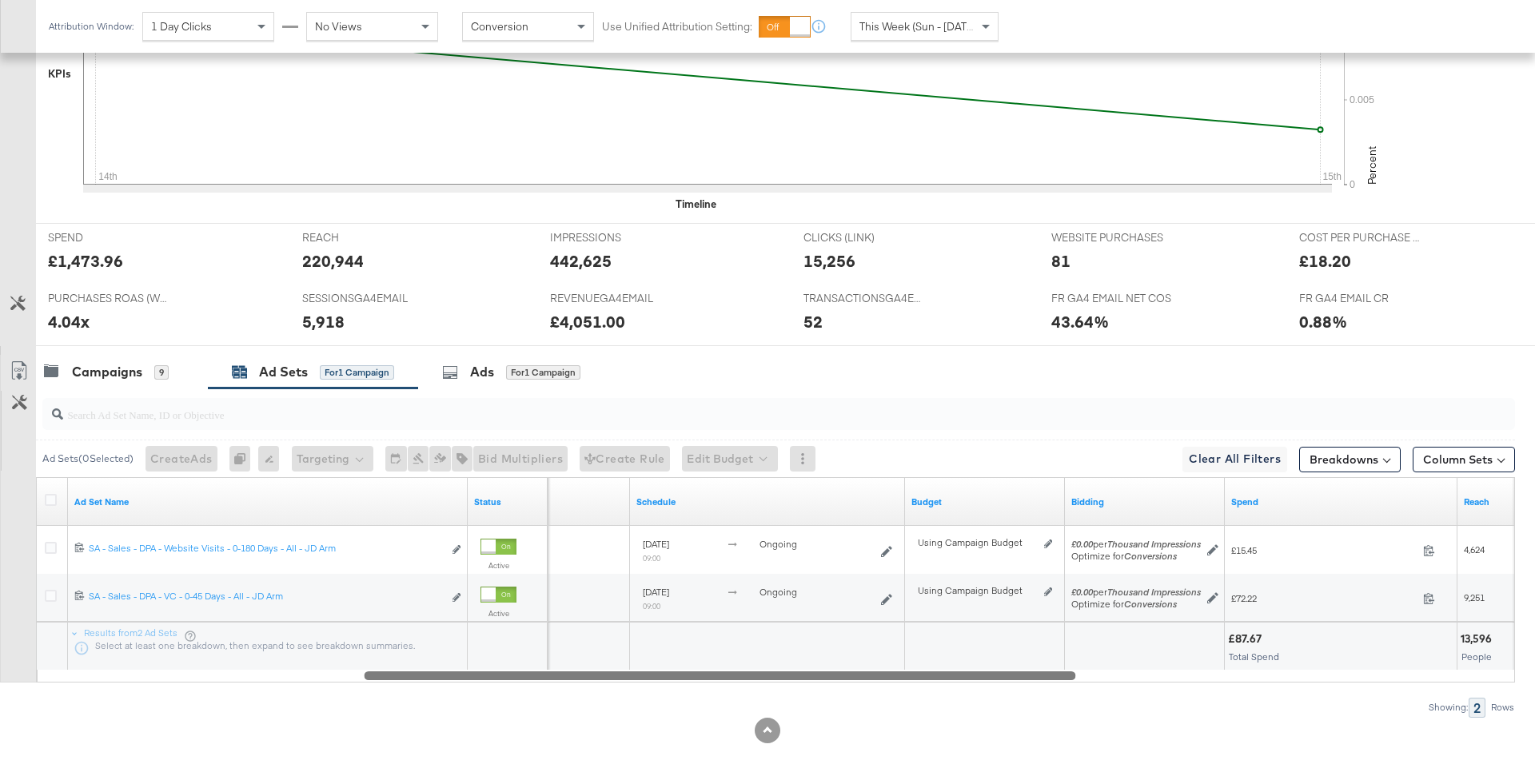
drag, startPoint x: 928, startPoint y: 675, endPoint x: 492, endPoint y: 653, distance: 436.6
click at [492, 653] on div "Ad Set Name Status Delivery Sorting Unavailable Schedule Budget Bidding Spend R…" at bounding box center [775, 579] width 1479 height 206
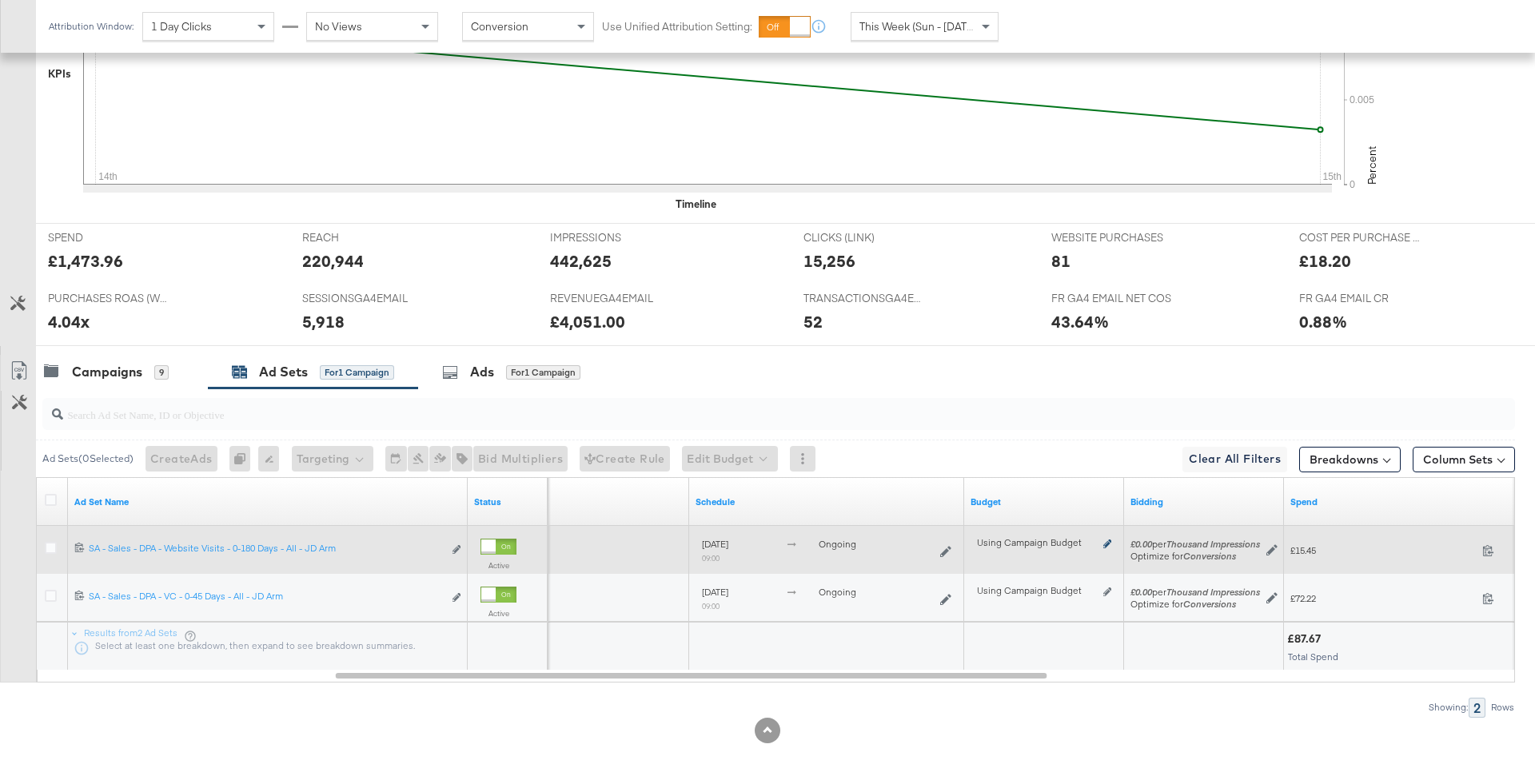
click at [1108, 539] on icon at bounding box center [1106, 544] width 8 height 9
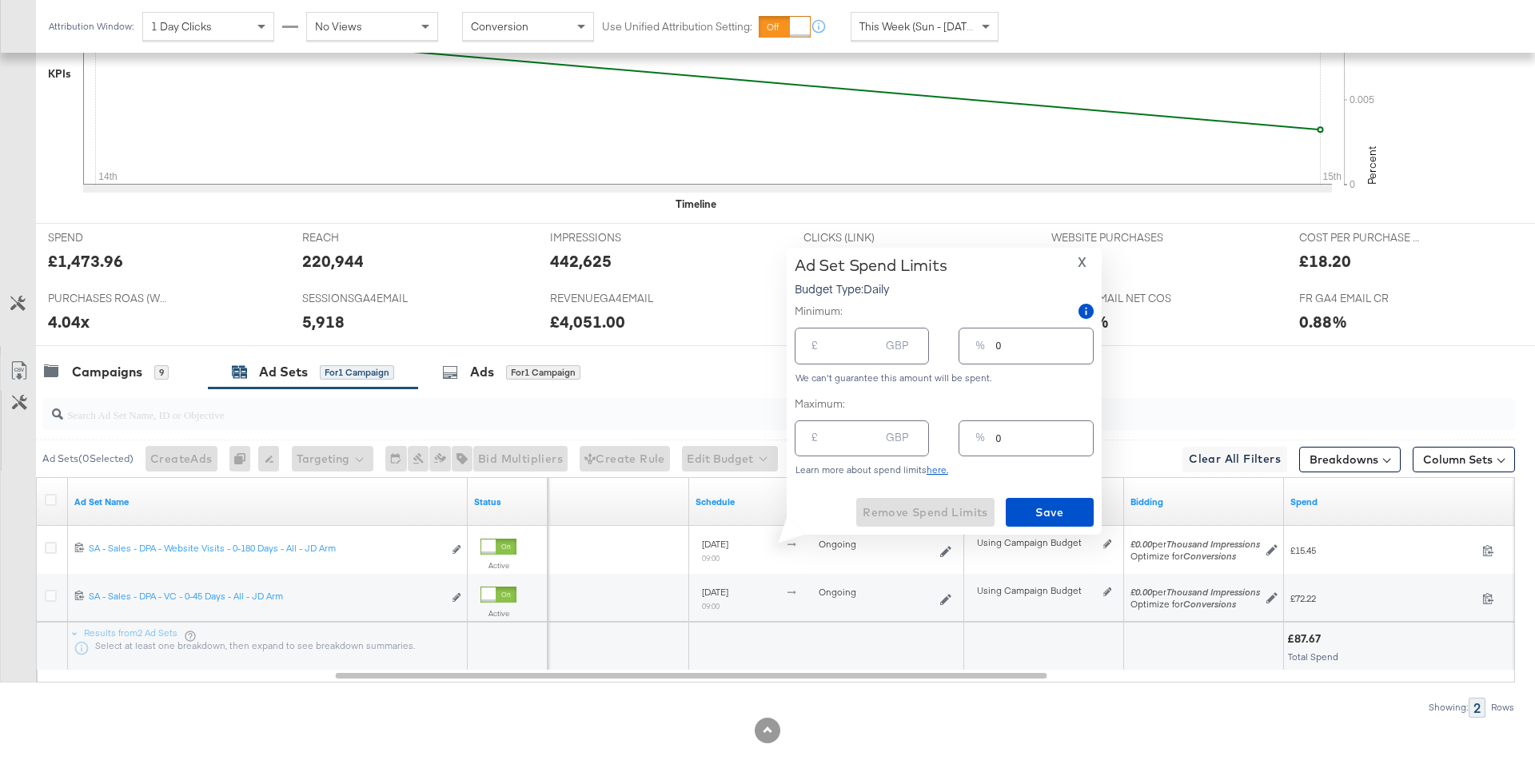
click at [993, 438] on div "% 0" at bounding box center [1025, 438] width 135 height 36
type input "10"
type input "7.50"
type input "150"
type input "112.50"
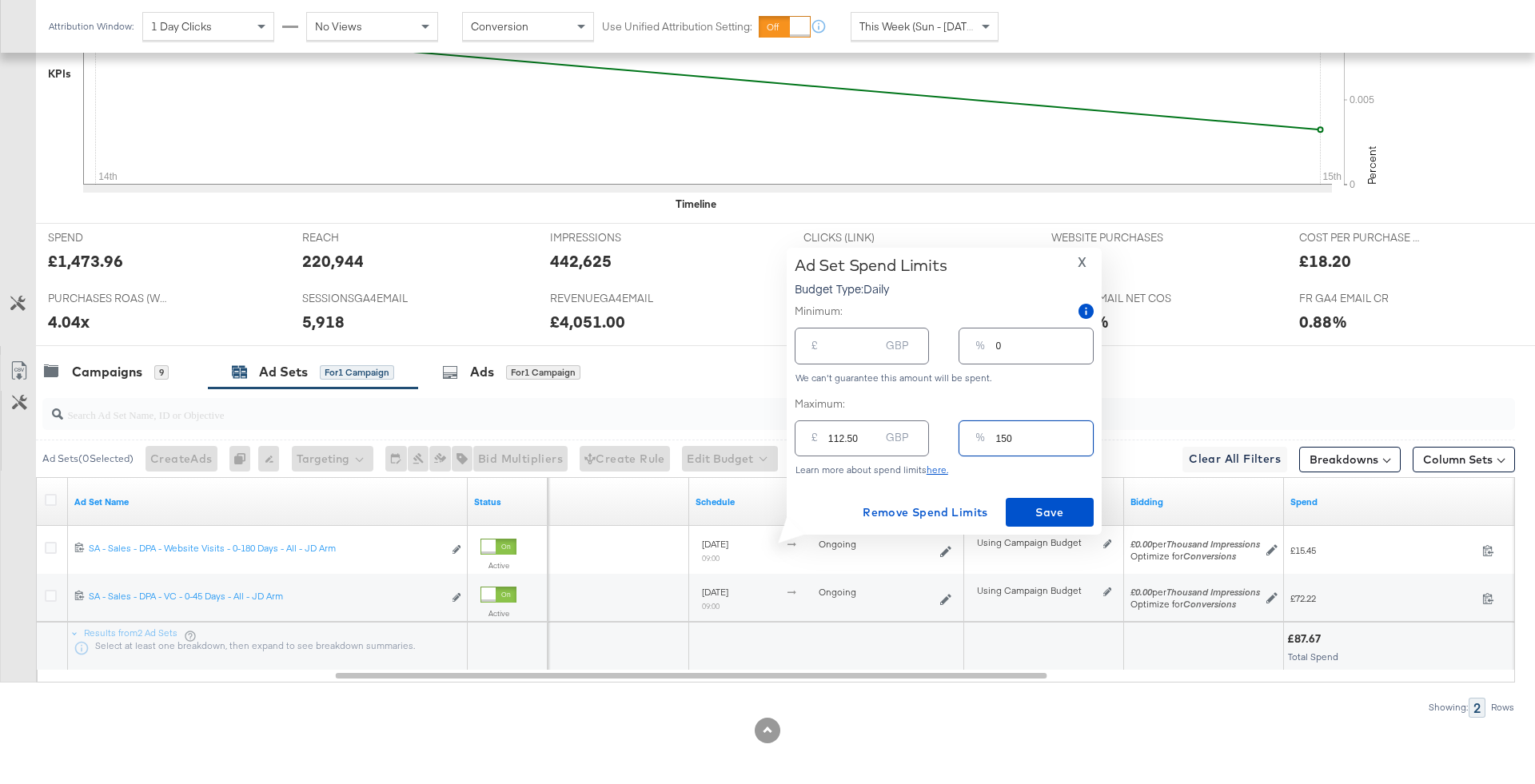
click at [1044, 445] on input "150" at bounding box center [1045, 432] width 96 height 35
type input "15"
type input "11.25"
type input "15"
click at [1062, 488] on div "Ad Set Spend Limits Budget Type: Daily X Minimum: £ GBP % 0 We can't guarantee …" at bounding box center [944, 391] width 299 height 271
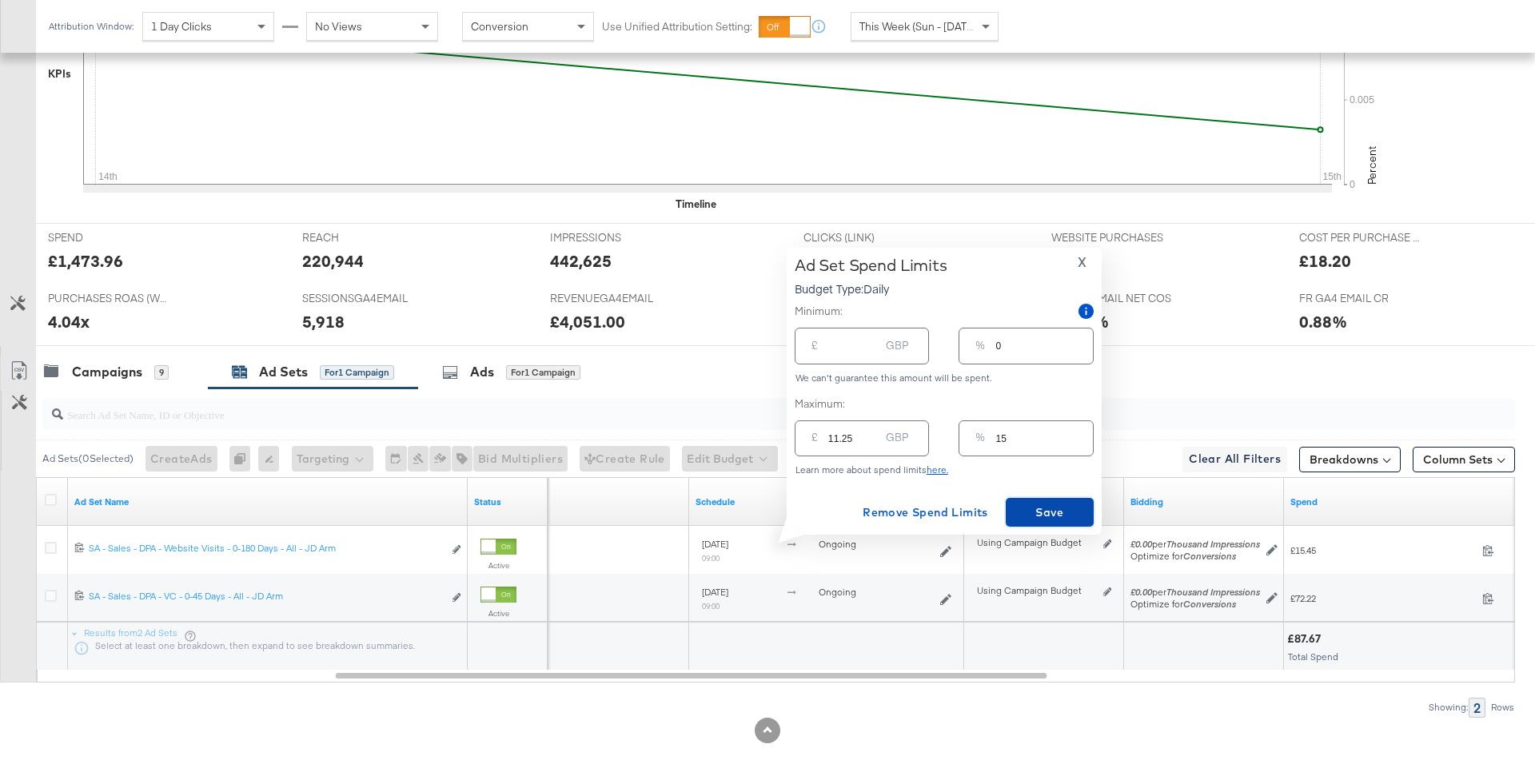
click at [1065, 514] on span "Save" at bounding box center [1049, 513] width 76 height 20
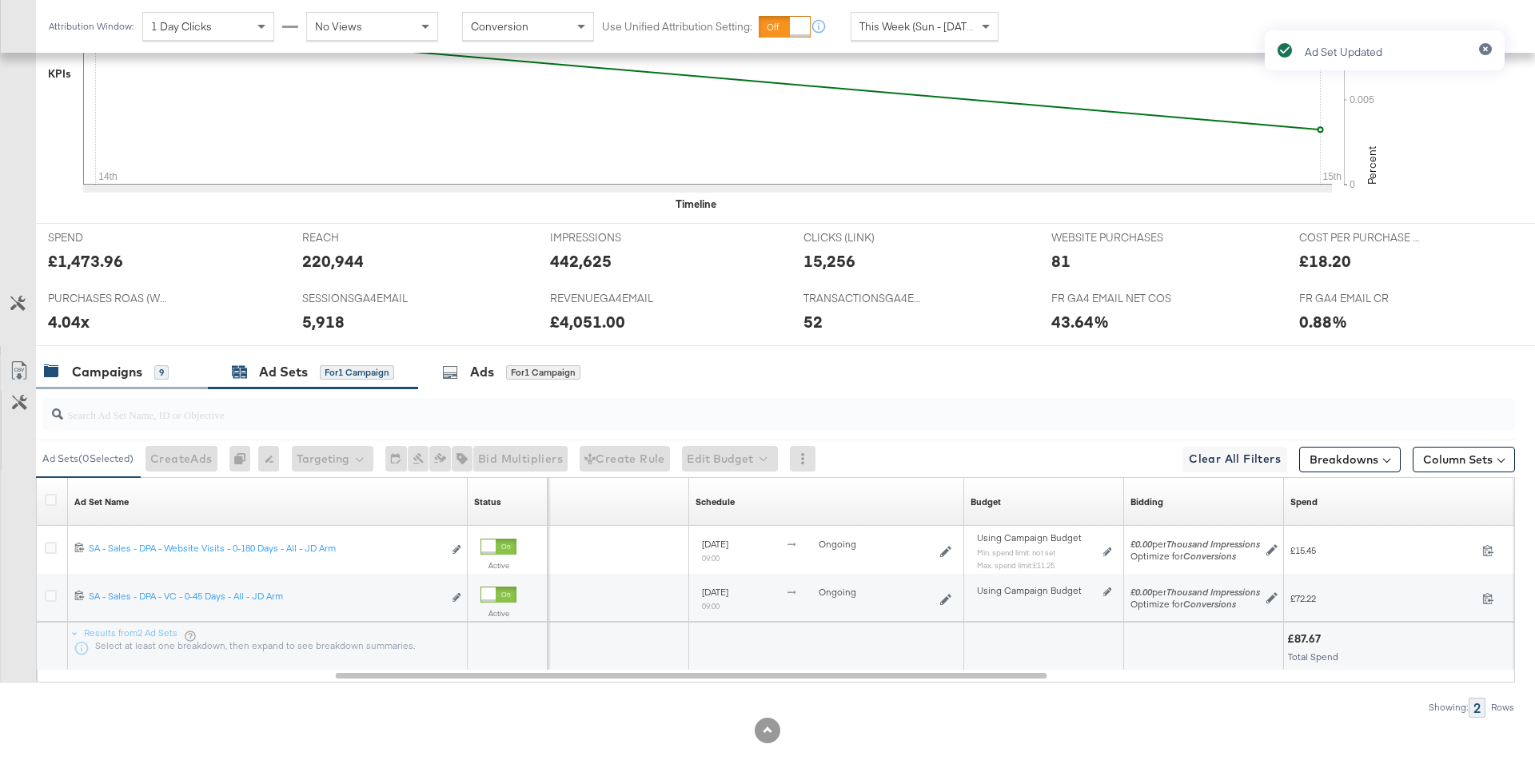
click at [120, 372] on div "Campaigns" at bounding box center [106, 372] width 70 height 18
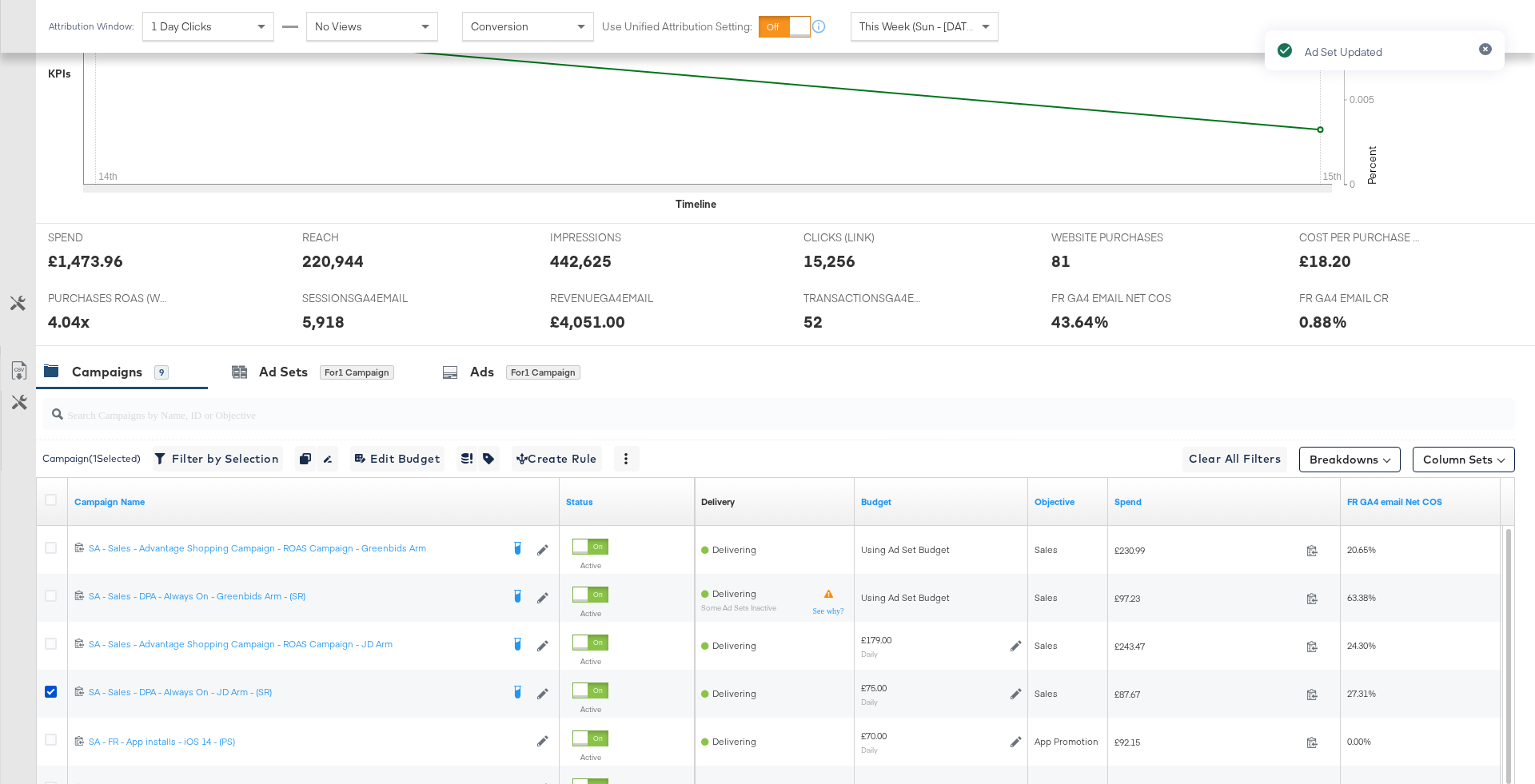
scroll to position [769, 0]
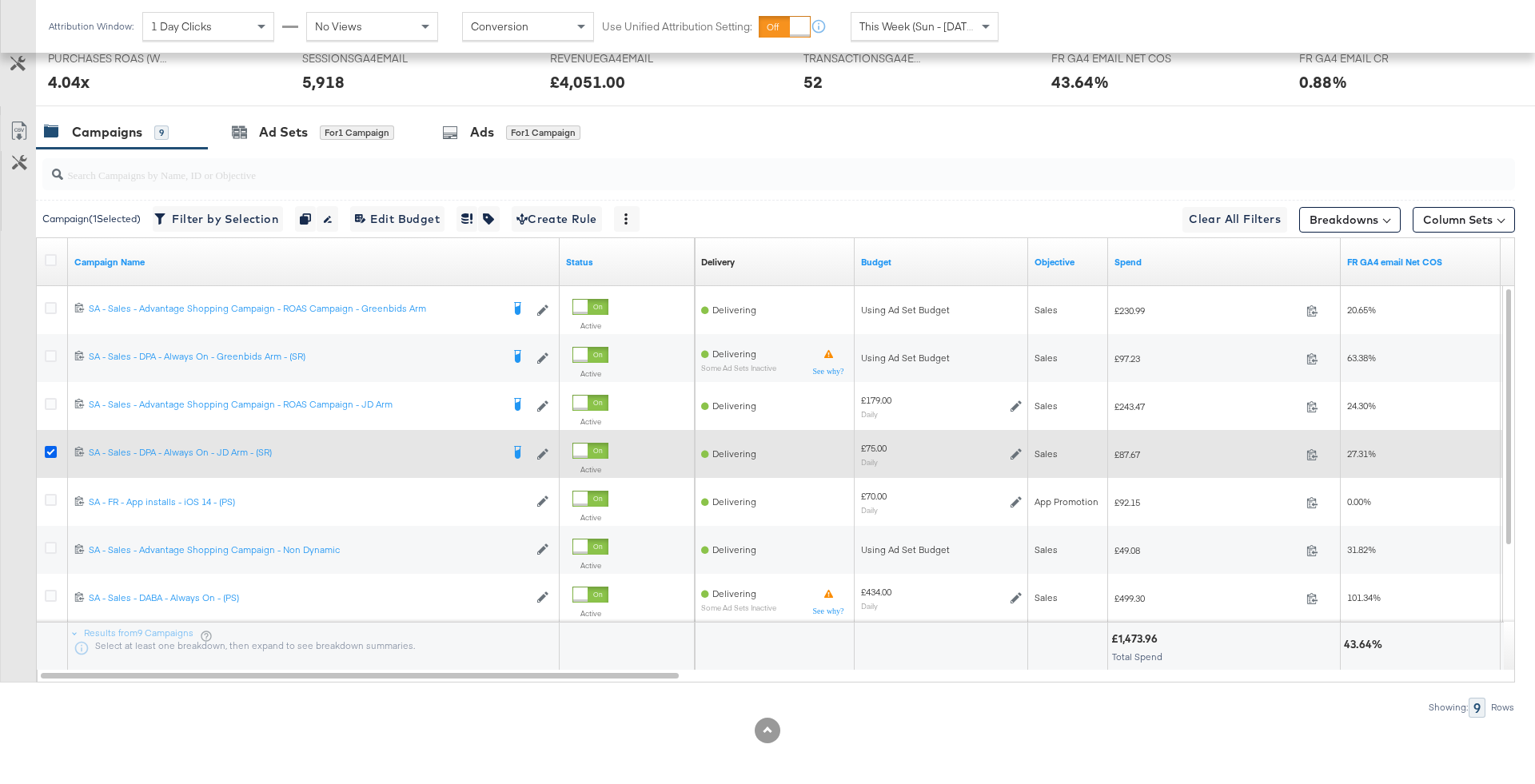
click at [51, 447] on icon at bounding box center [50, 451] width 12 height 12
click at [0, 0] on input "checkbox" at bounding box center [0, 0] width 0 height 0
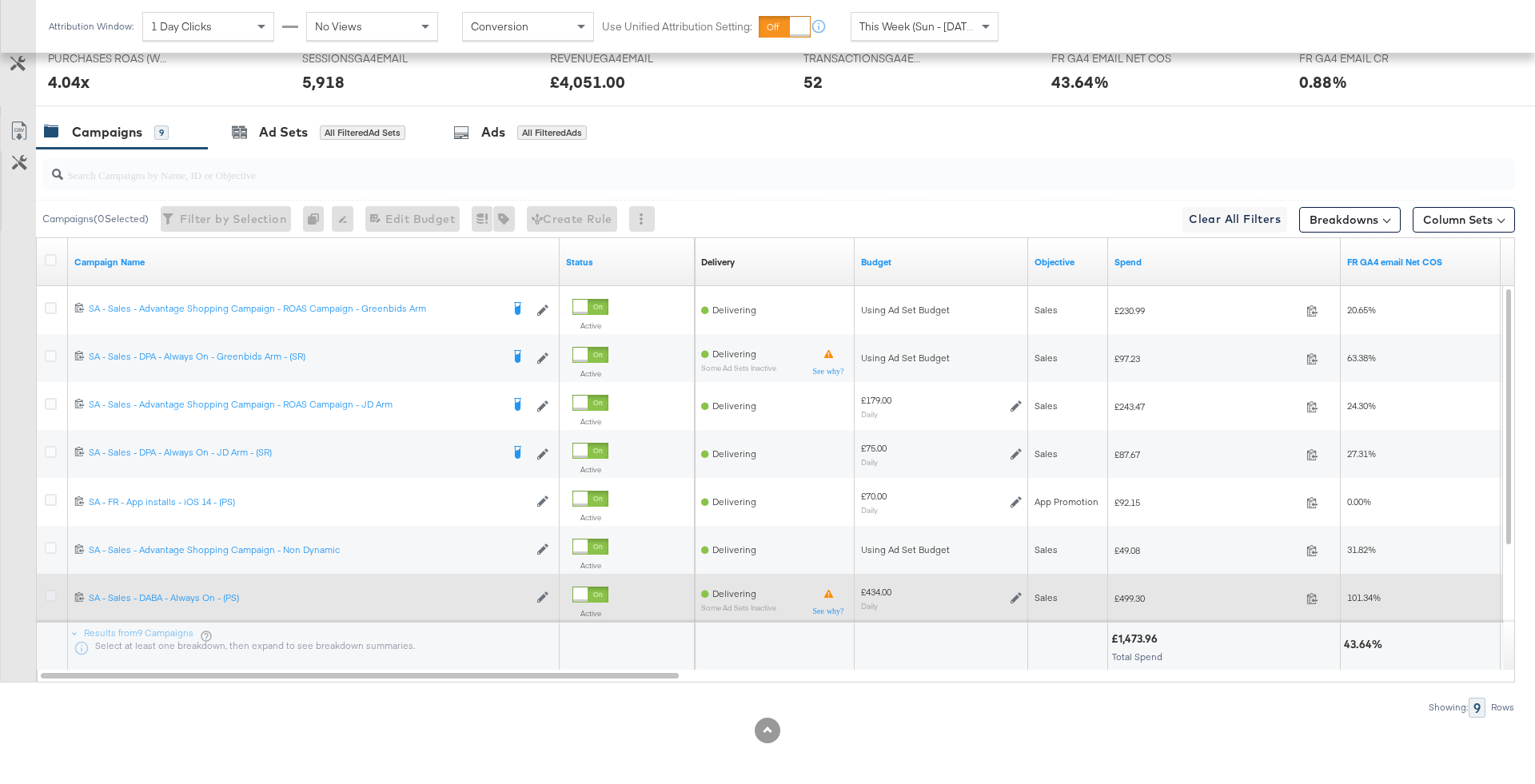
click at [53, 595] on icon at bounding box center [50, 595] width 12 height 12
click at [0, 0] on input "checkbox" at bounding box center [0, 0] width 0 height 0
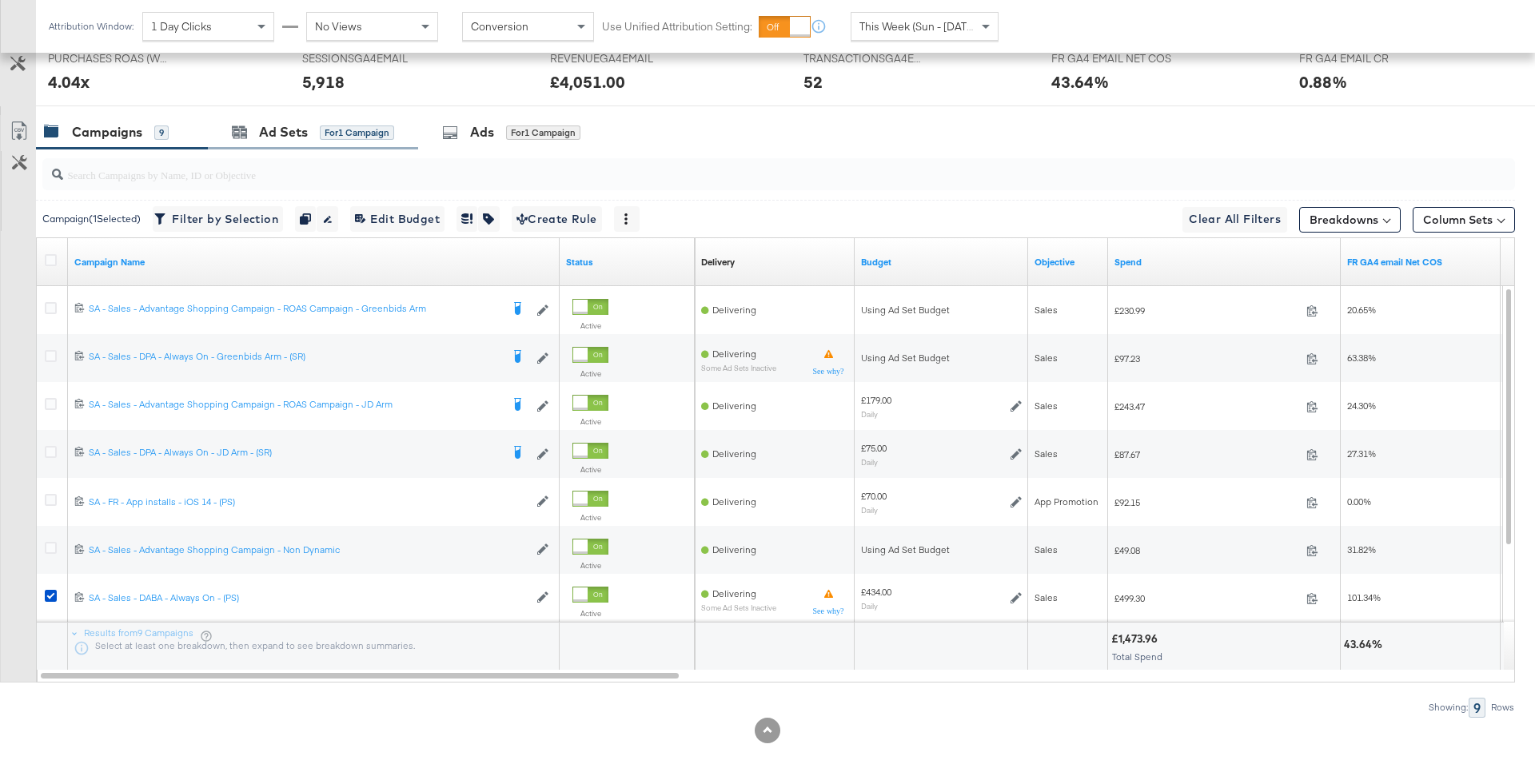
click at [391, 118] on div "Ad Sets for 1 Campaign" at bounding box center [312, 132] width 210 height 35
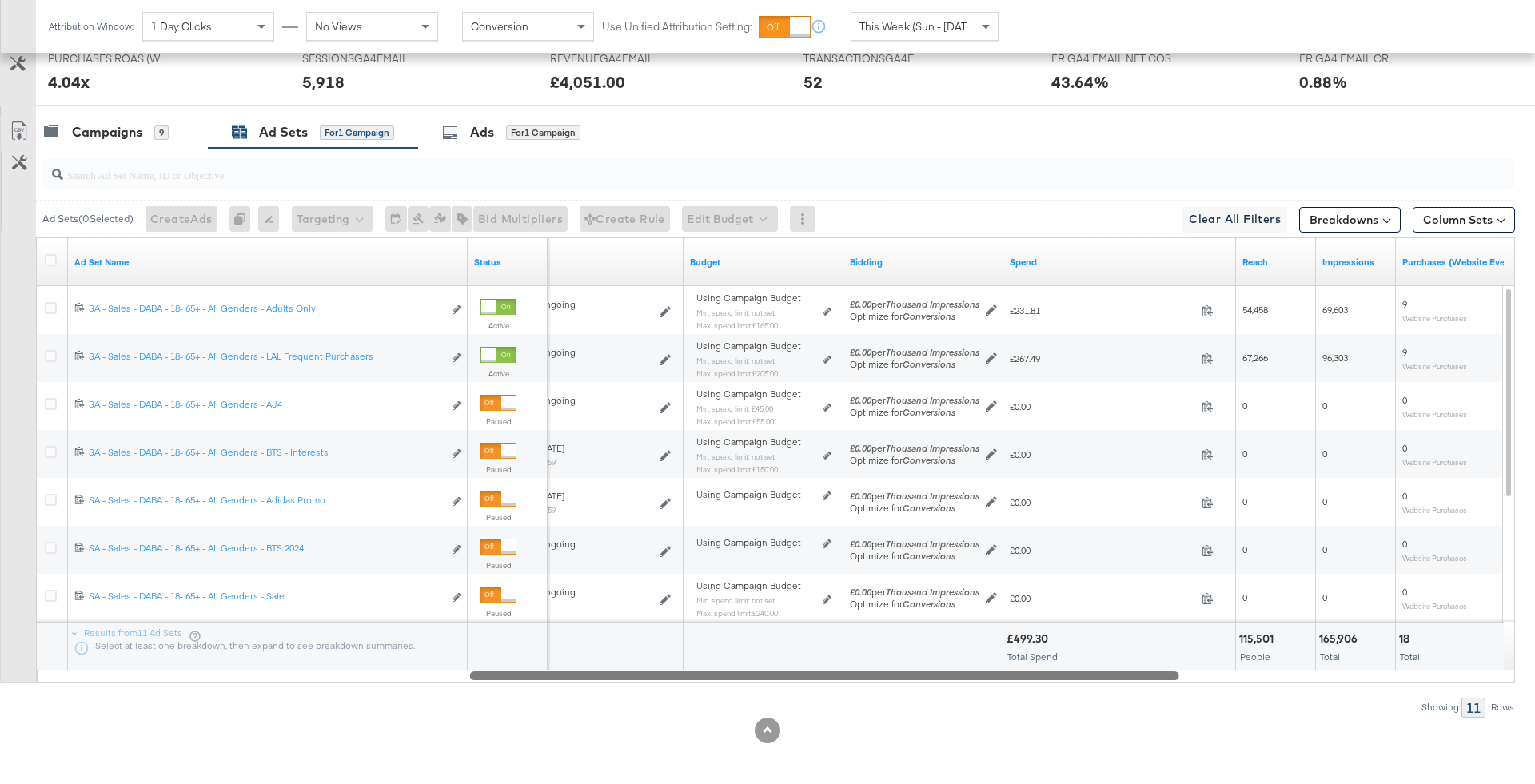
drag, startPoint x: 1035, startPoint y: 675, endPoint x: 700, endPoint y: 673, distance: 335.0
click at [700, 673] on div at bounding box center [824, 674] width 709 height 14
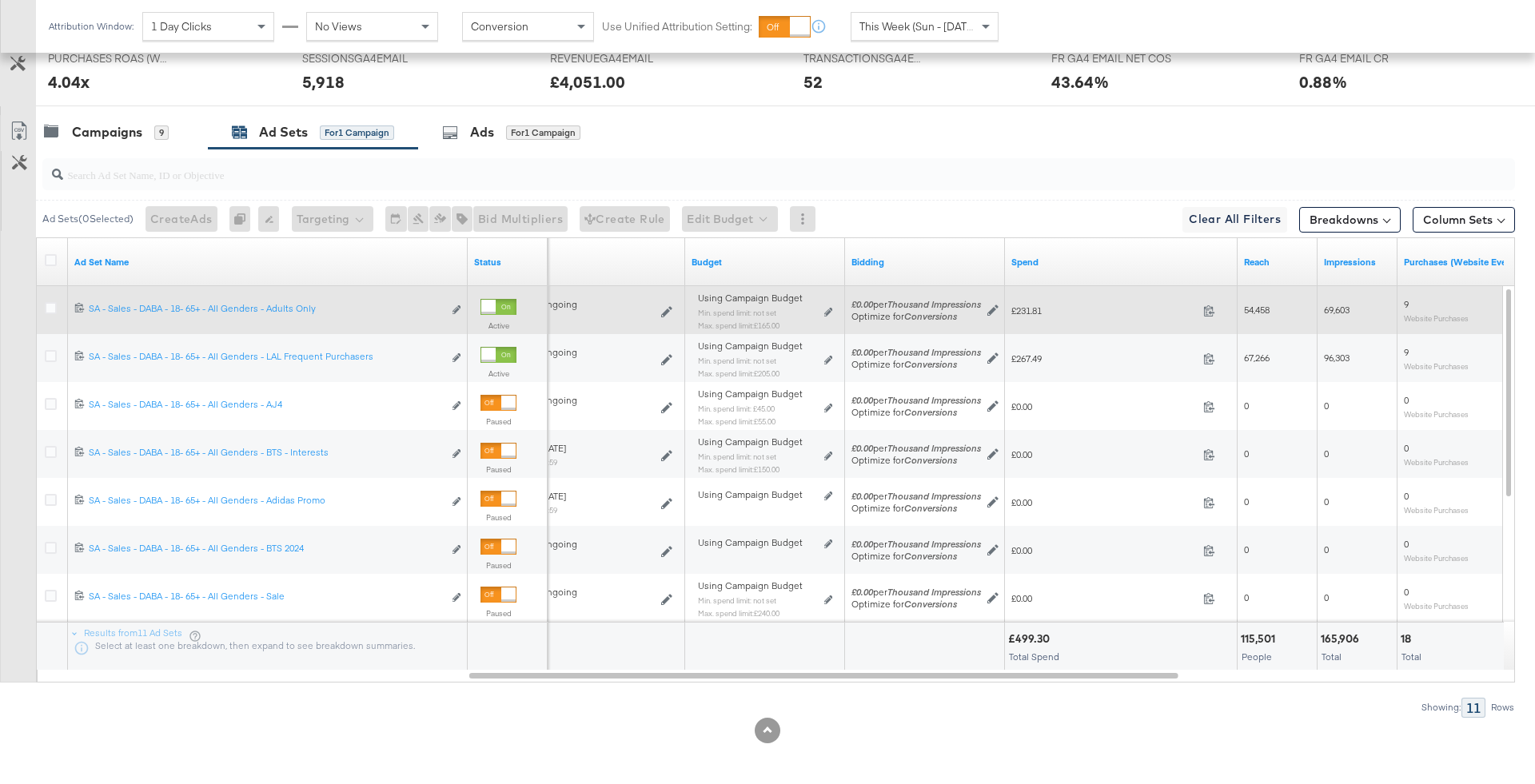
click at [823, 314] on div "Using Campaign Budget Min. spend limit: not set Max. spend limit : £165.00 Edit…" at bounding box center [765, 317] width 135 height 37
click at [830, 307] on icon at bounding box center [828, 312] width 8 height 9
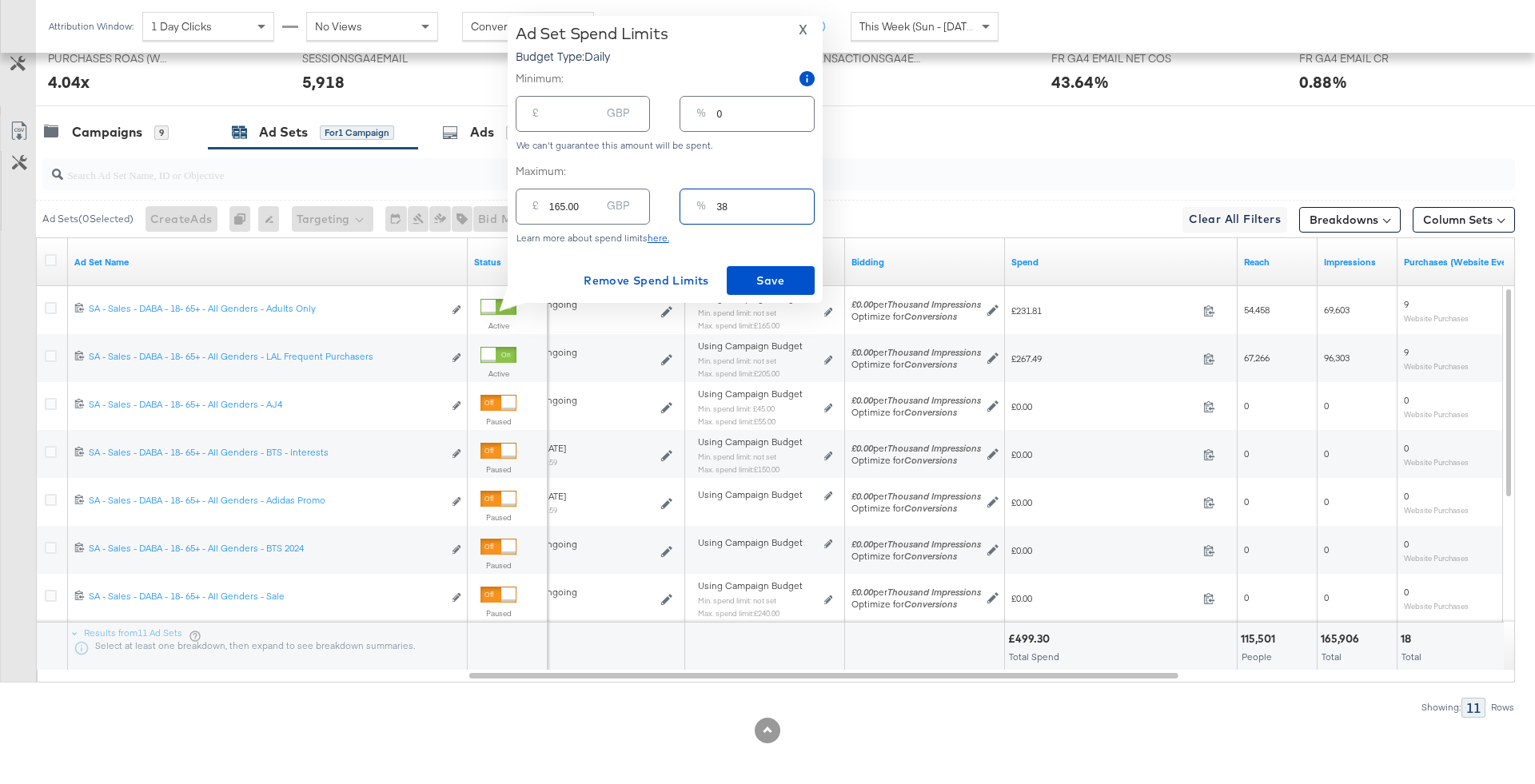
click at [754, 201] on input "38" at bounding box center [765, 200] width 96 height 35
type input "3"
type input "13.02"
type input "31"
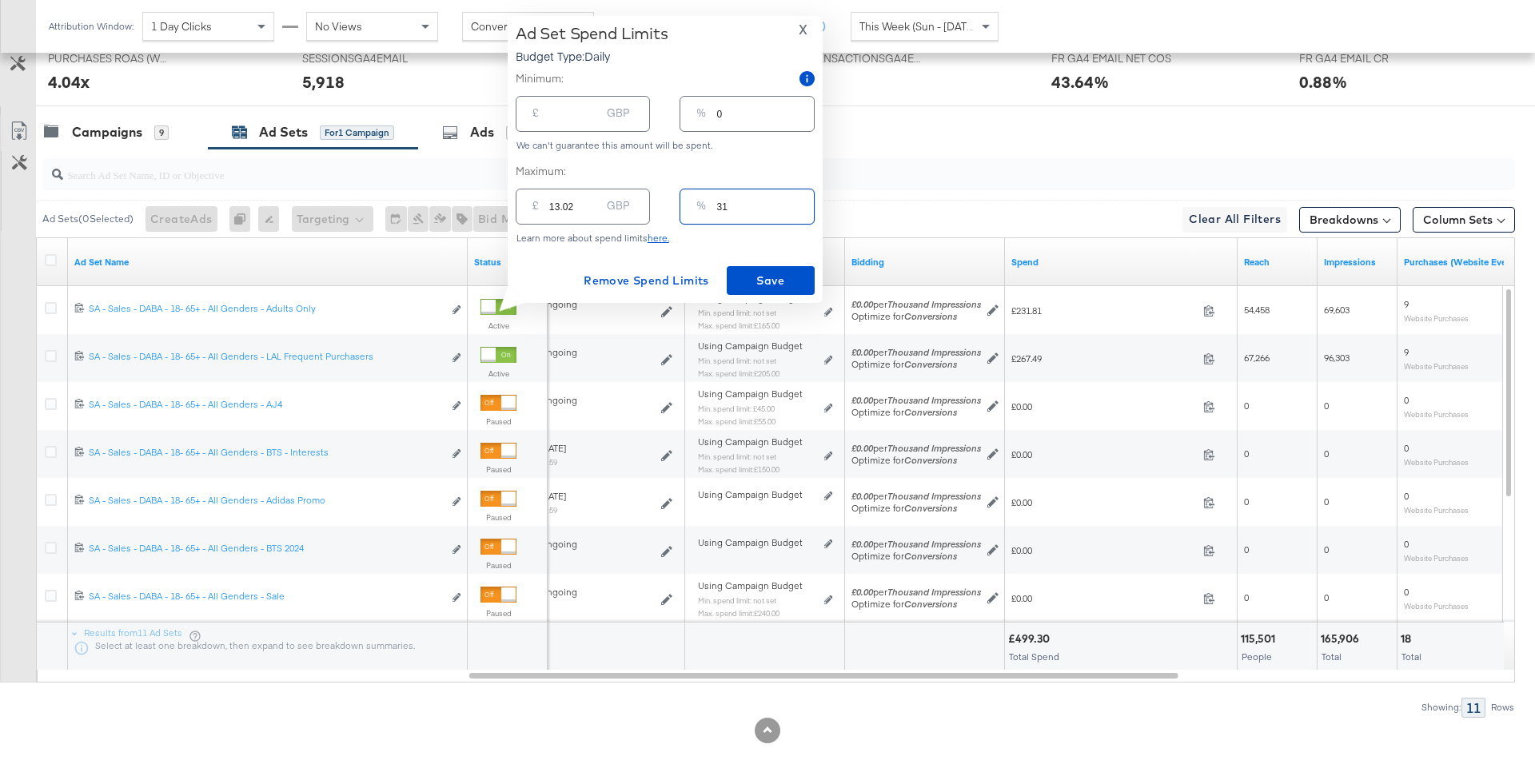
type input "134.54"
type input "315"
type input "1367.10"
type input "15"
type input "65.10"
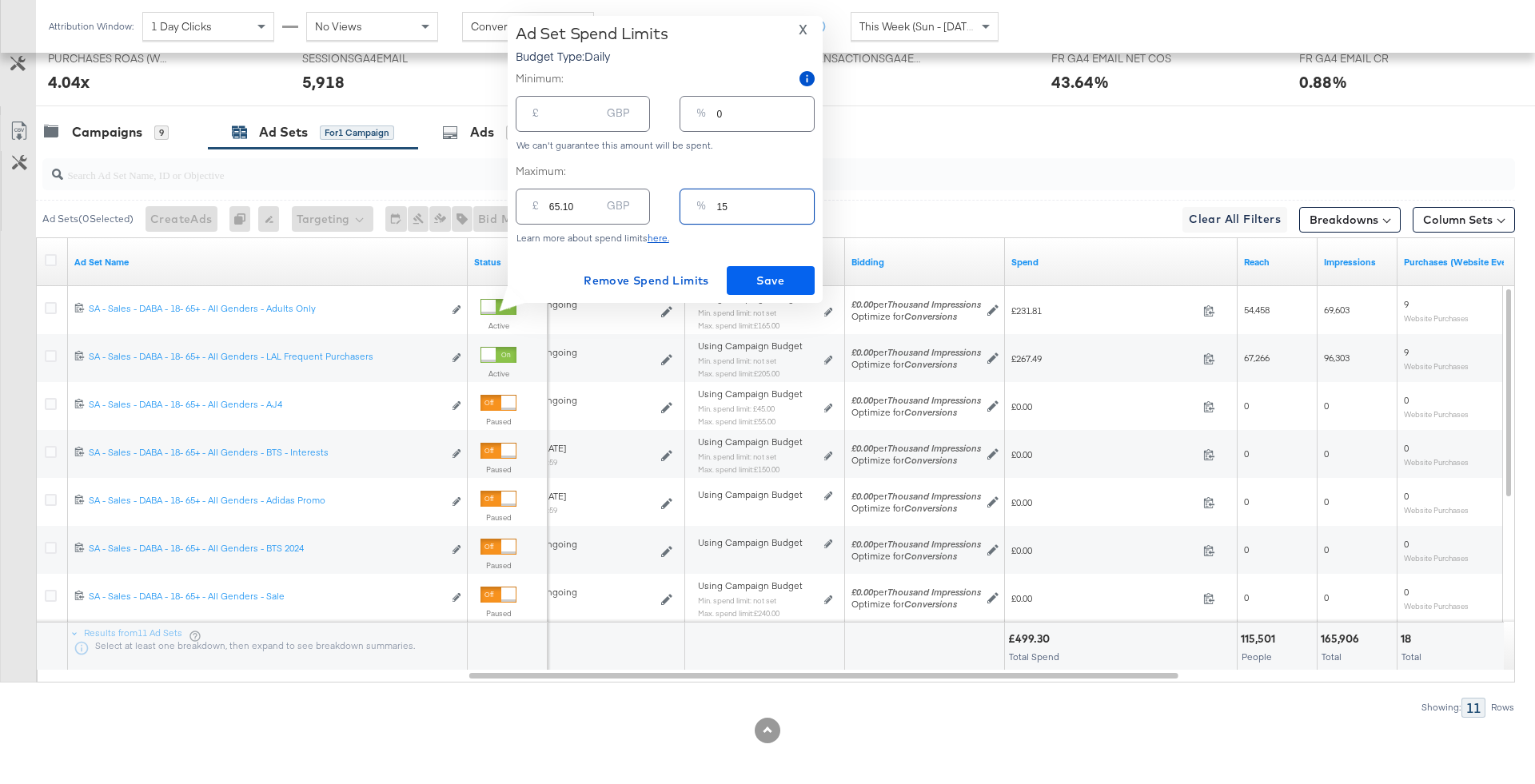
type input "15"
click at [790, 272] on span "Save" at bounding box center [771, 281] width 76 height 20
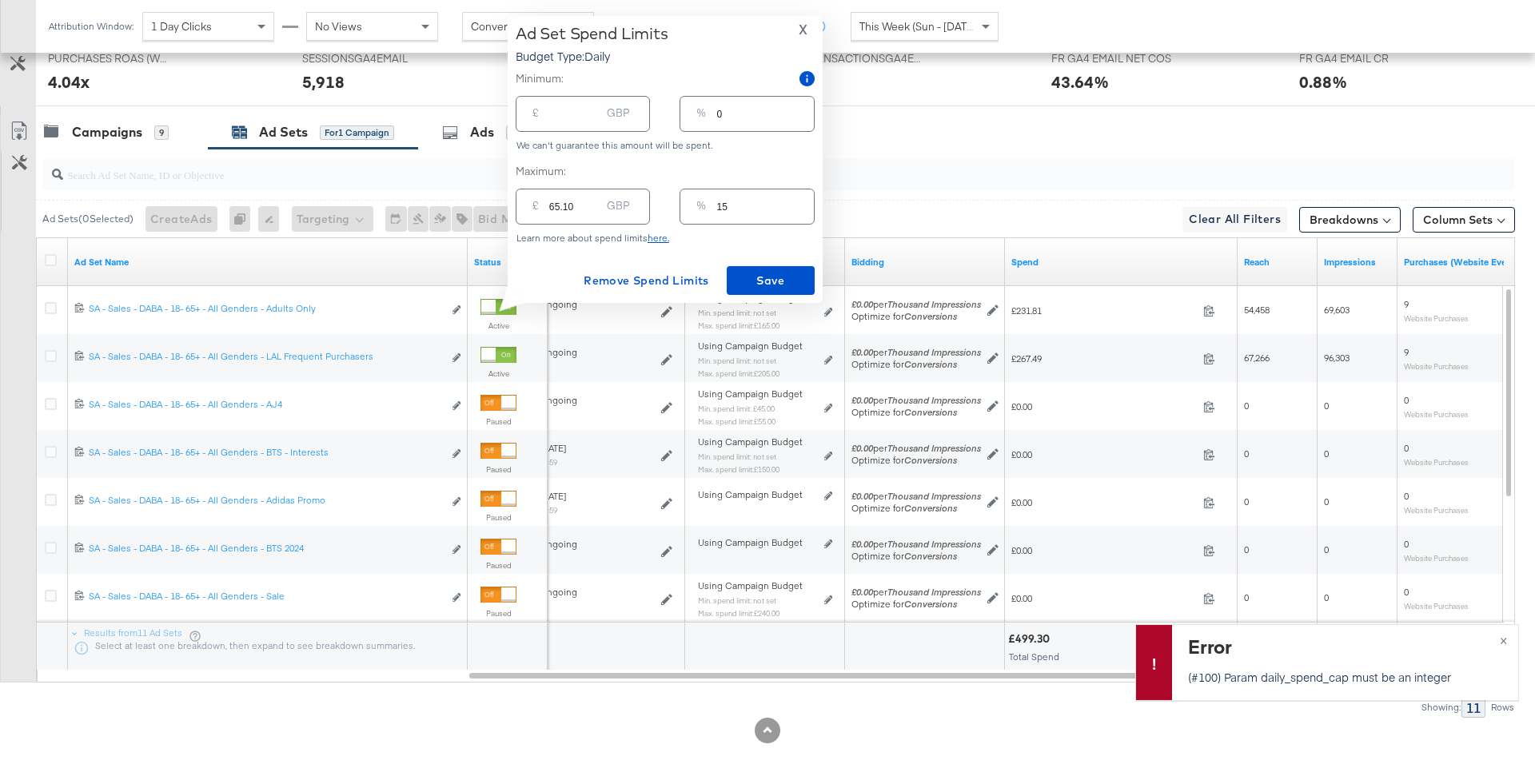
click at [576, 209] on input "65.10" at bounding box center [575, 200] width 51 height 35
type input "65"
type input "65.00"
click at [679, 237] on div "Learn more about spend limits here." at bounding box center [665, 238] width 299 height 11
click at [737, 273] on span "Save" at bounding box center [771, 281] width 76 height 20
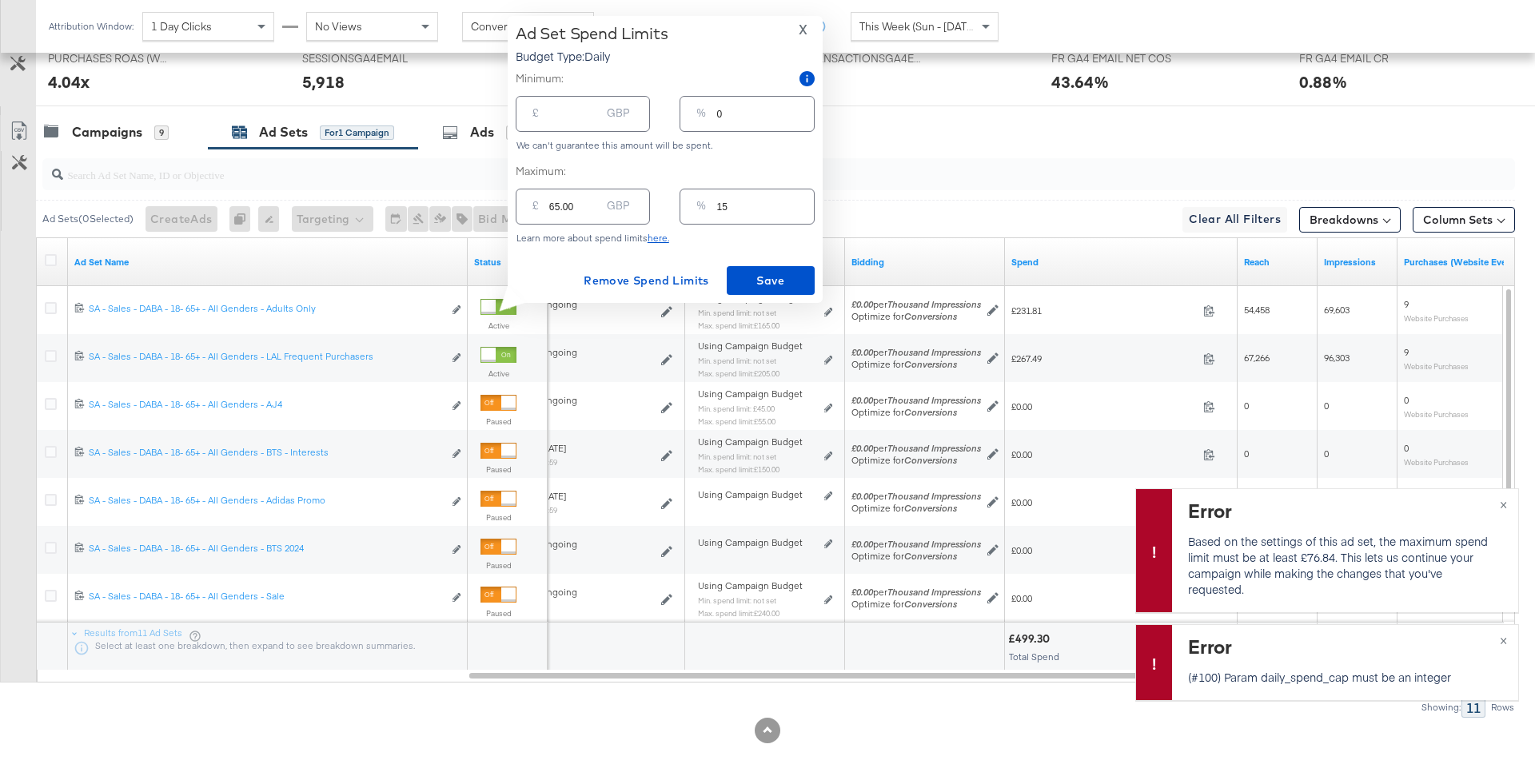
click at [746, 208] on input "15" at bounding box center [765, 200] width 96 height 35
type input "1"
type input "4.34"
type input "12"
type input "52.08"
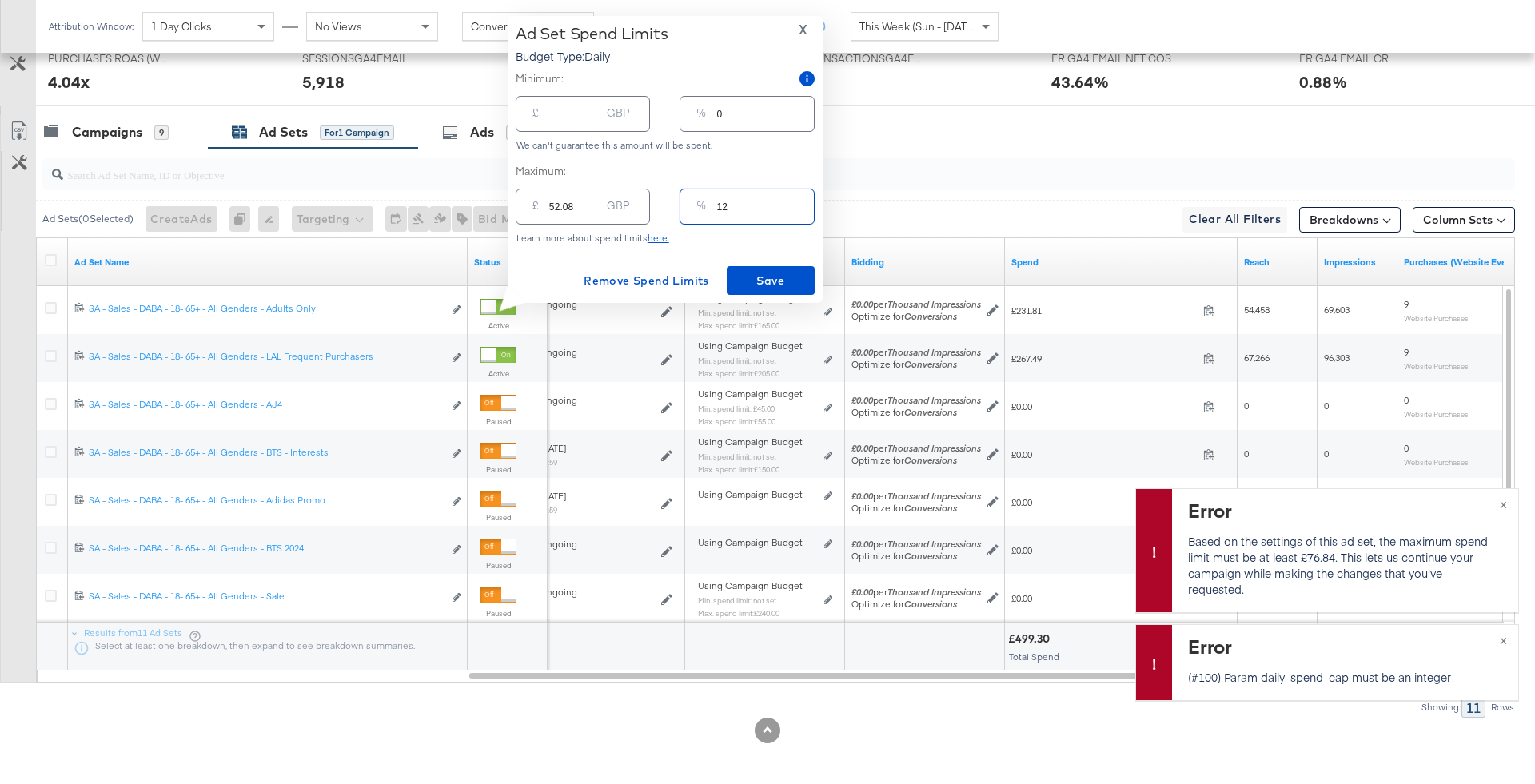
type input "120"
type input "520.80"
click at [719, 206] on input "120" at bounding box center [765, 200] width 96 height 35
type input "20"
type input "86.80"
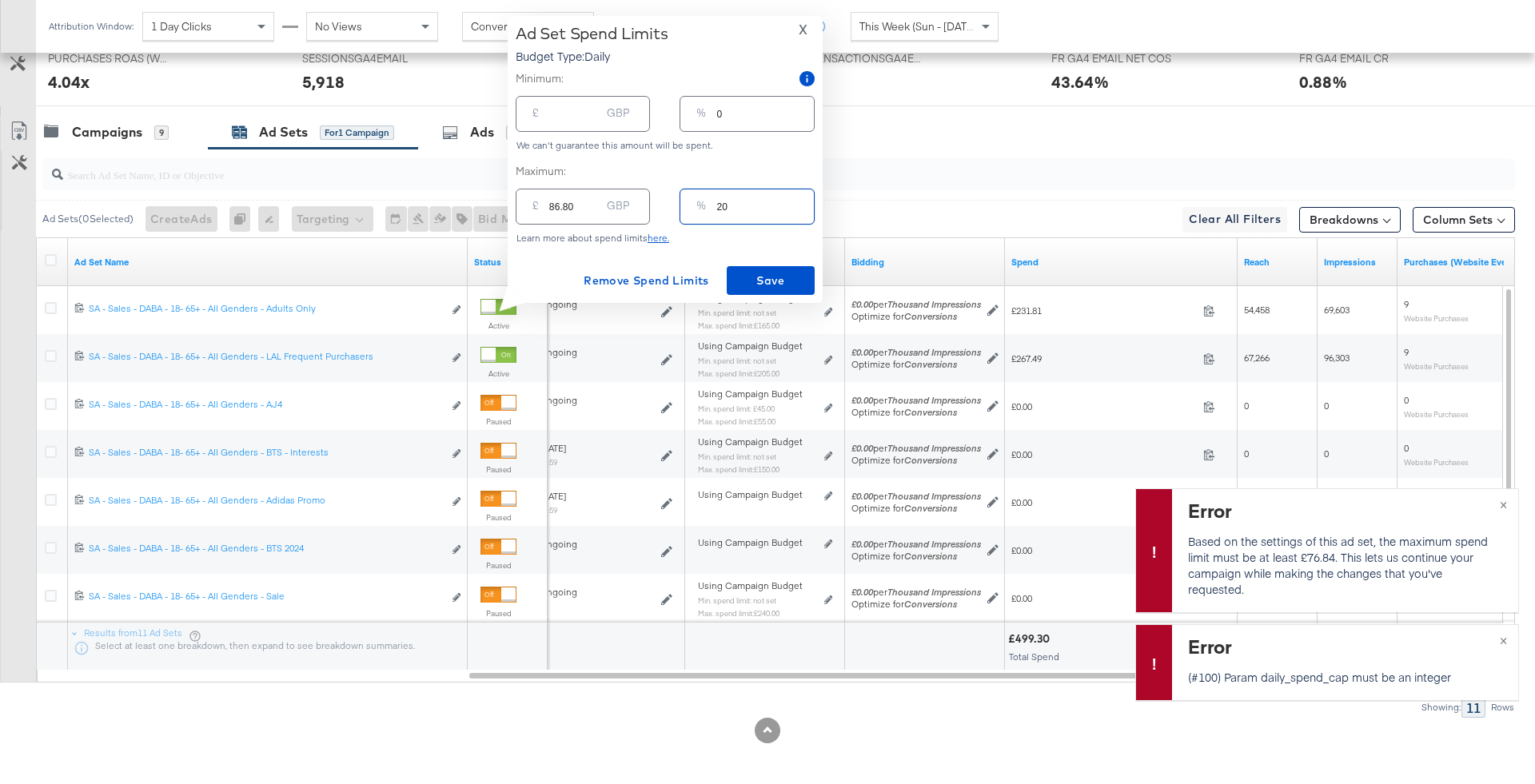
type input "20"
click at [801, 282] on span "Save" at bounding box center [771, 281] width 76 height 20
click at [599, 216] on input "86.80" at bounding box center [575, 200] width 51 height 35
type input "86.8"
type input "86"
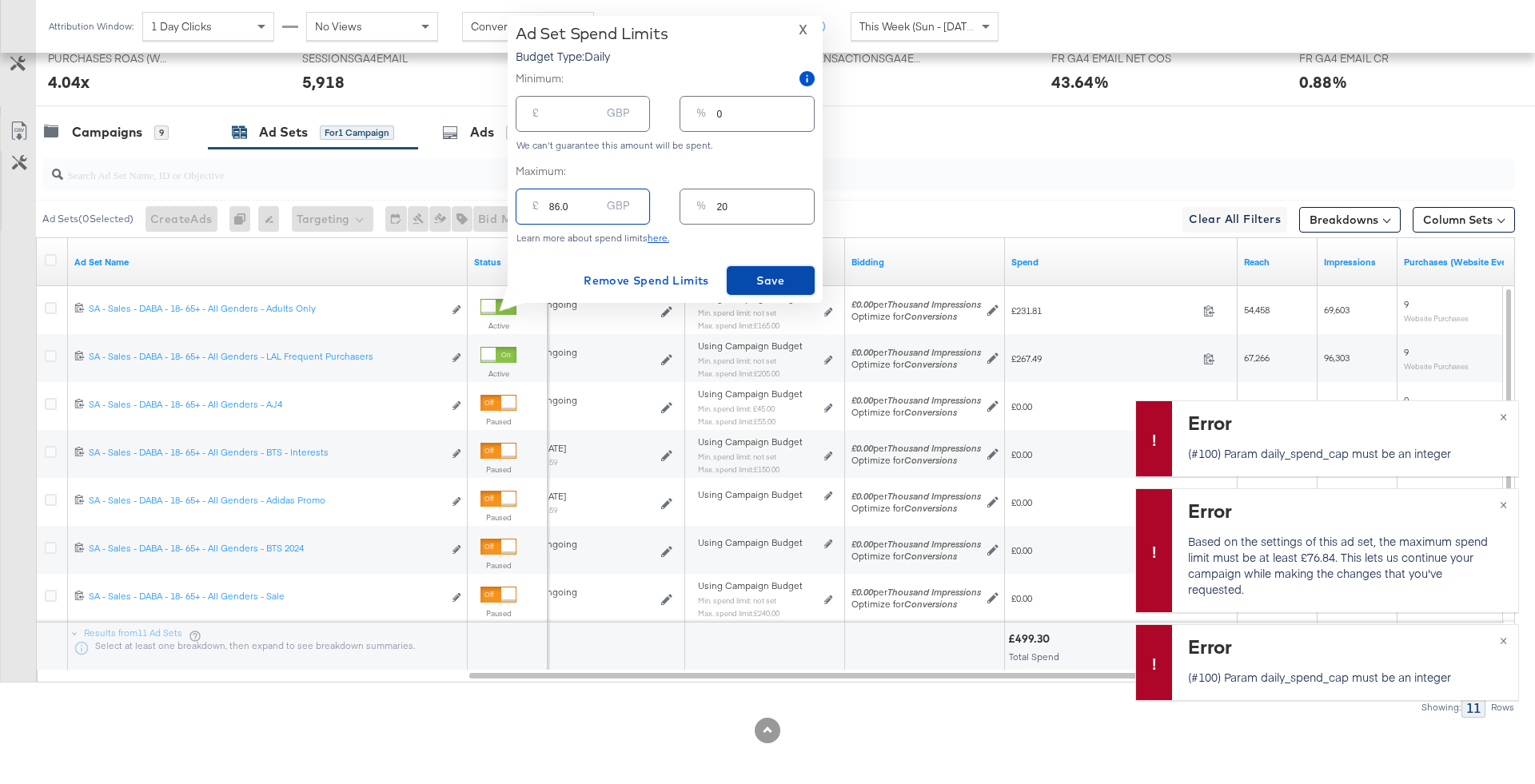
type input "86.00"
click at [743, 271] on span "Save" at bounding box center [771, 281] width 76 height 20
